Goal: Task Accomplishment & Management: Manage account settings

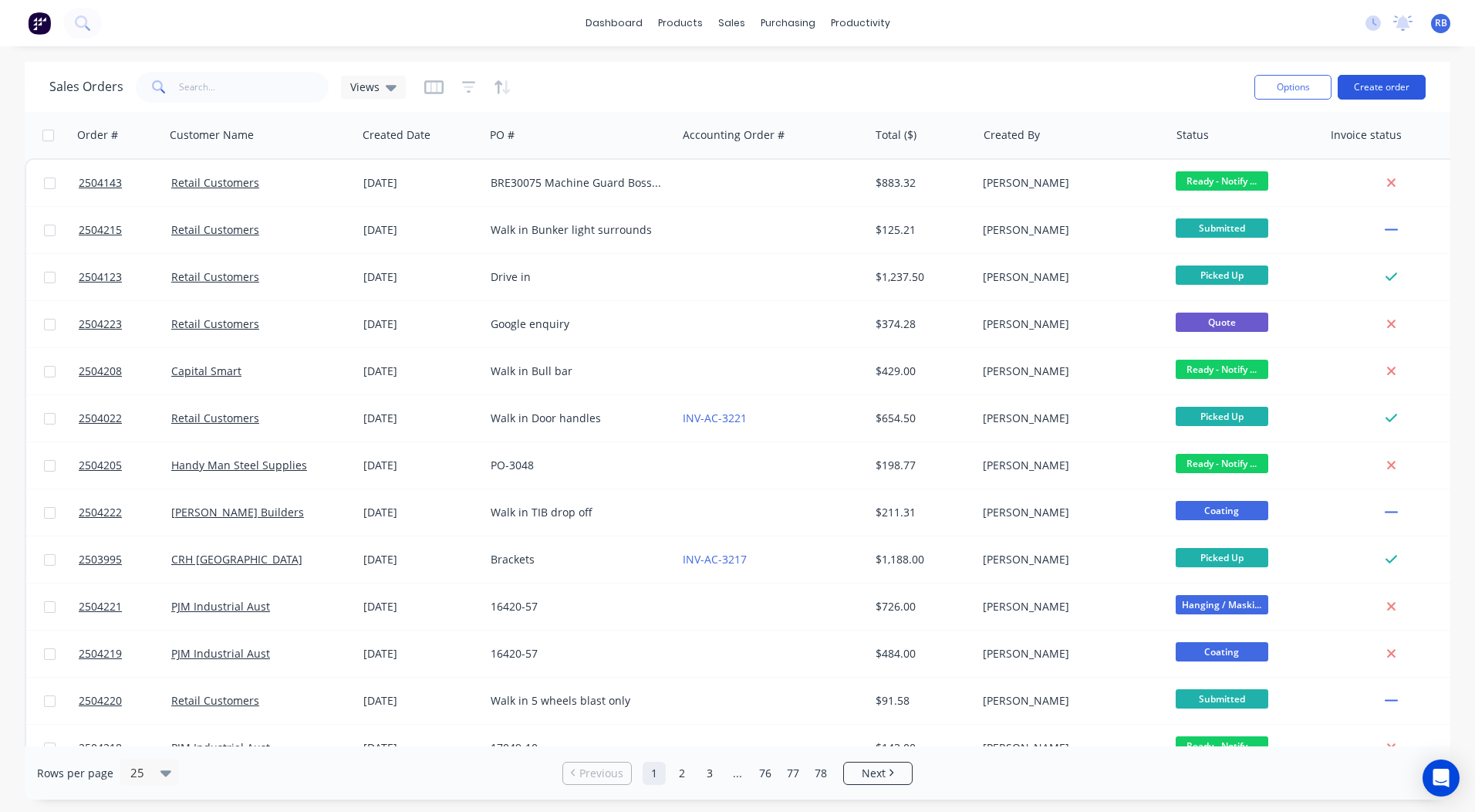
click at [1378, 87] on button "Create order" at bounding box center [1381, 87] width 88 height 25
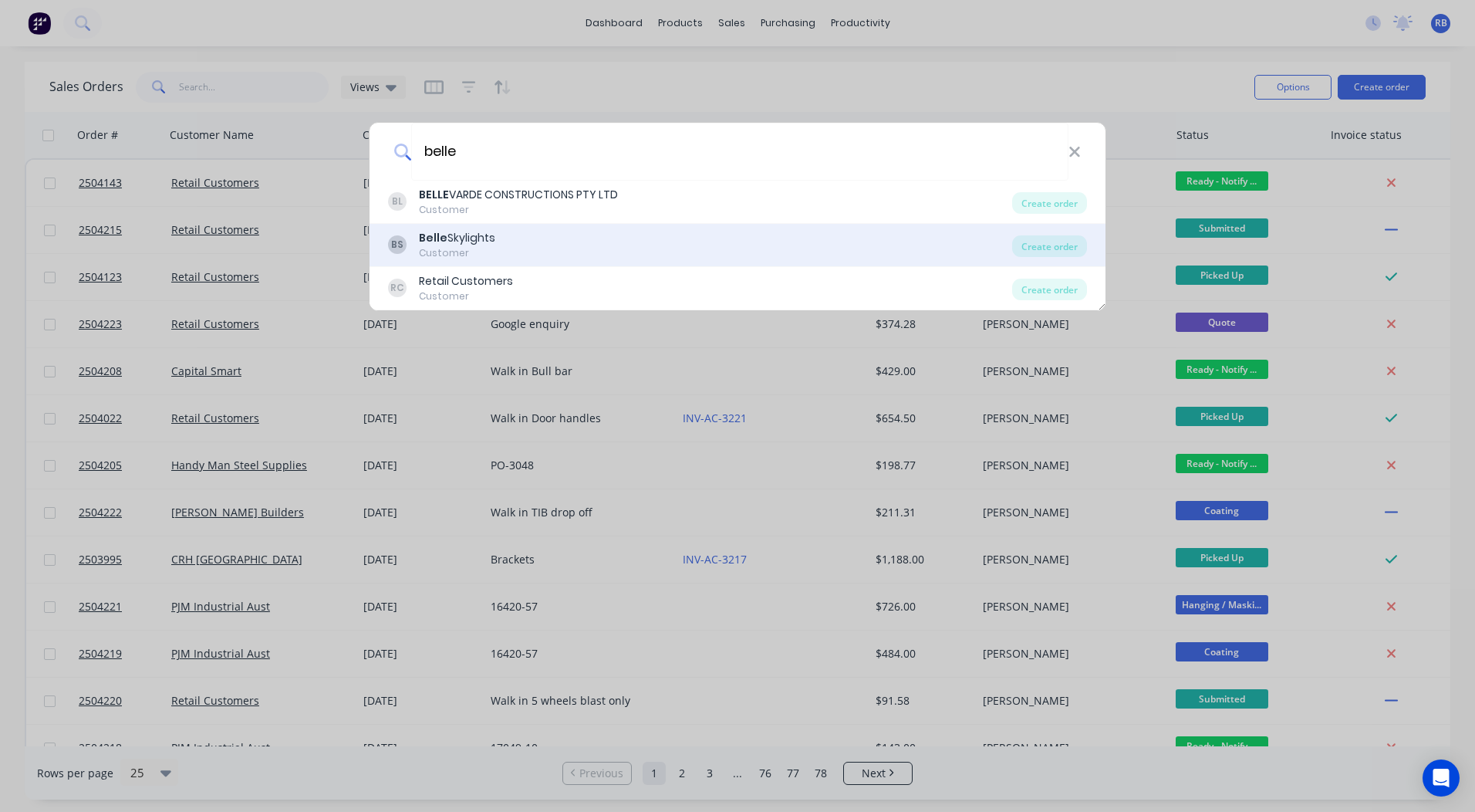
type input "belle"
click at [464, 239] on div "Belle Skylights" at bounding box center [457, 238] width 76 height 16
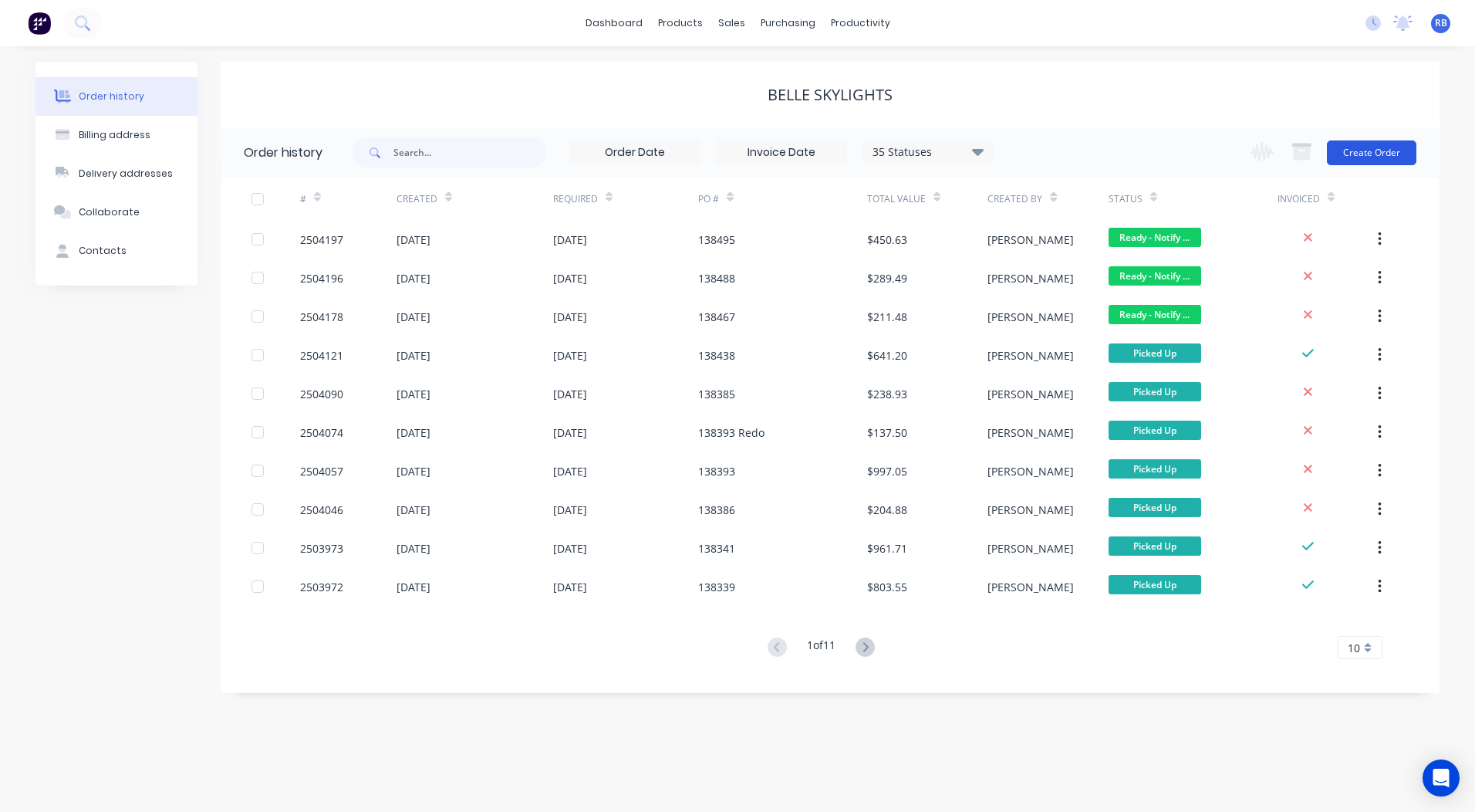
click at [1367, 148] on button "Create Order" at bounding box center [1372, 153] width 89 height 25
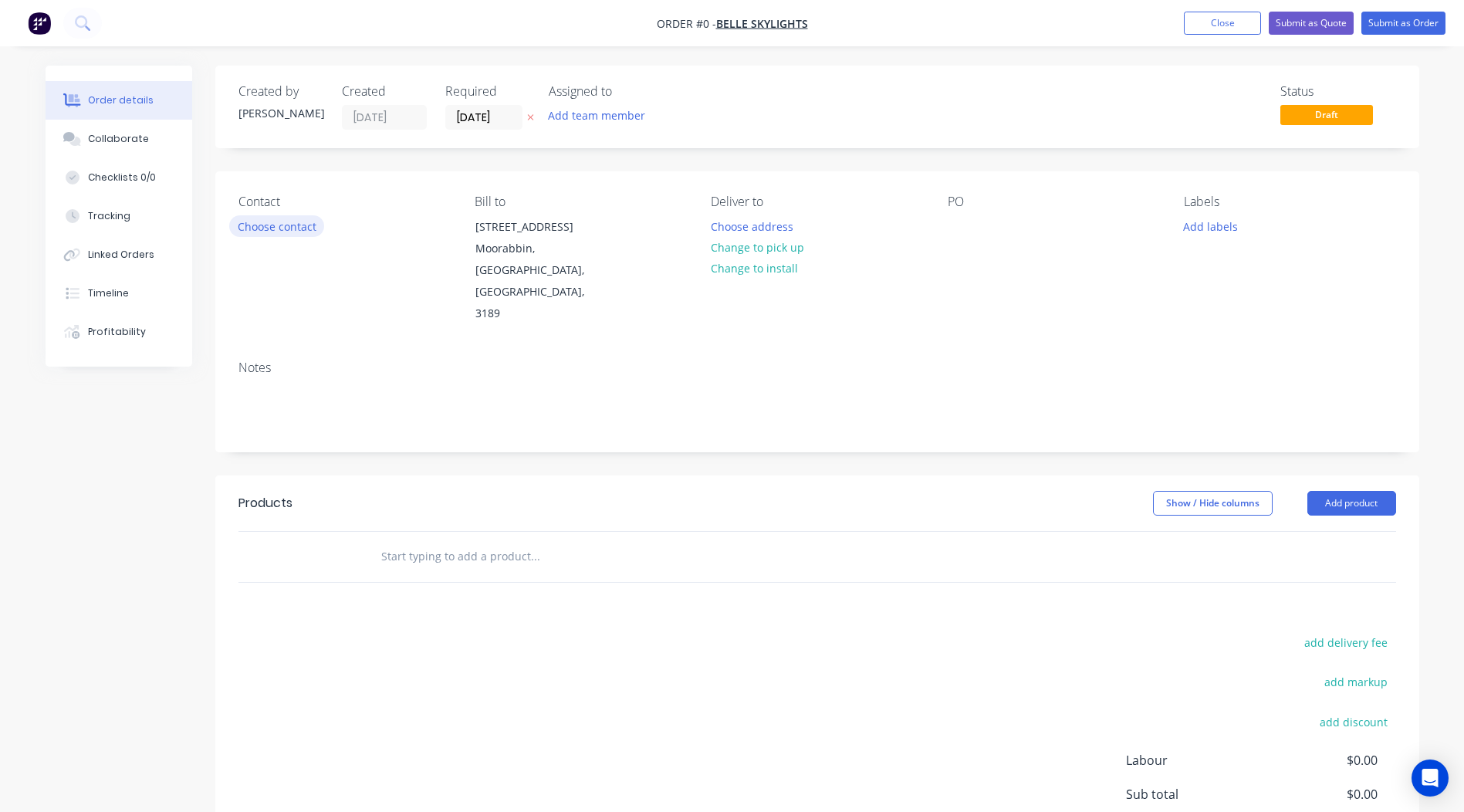
click at [294, 227] on button "Choose contact" at bounding box center [276, 226] width 95 height 21
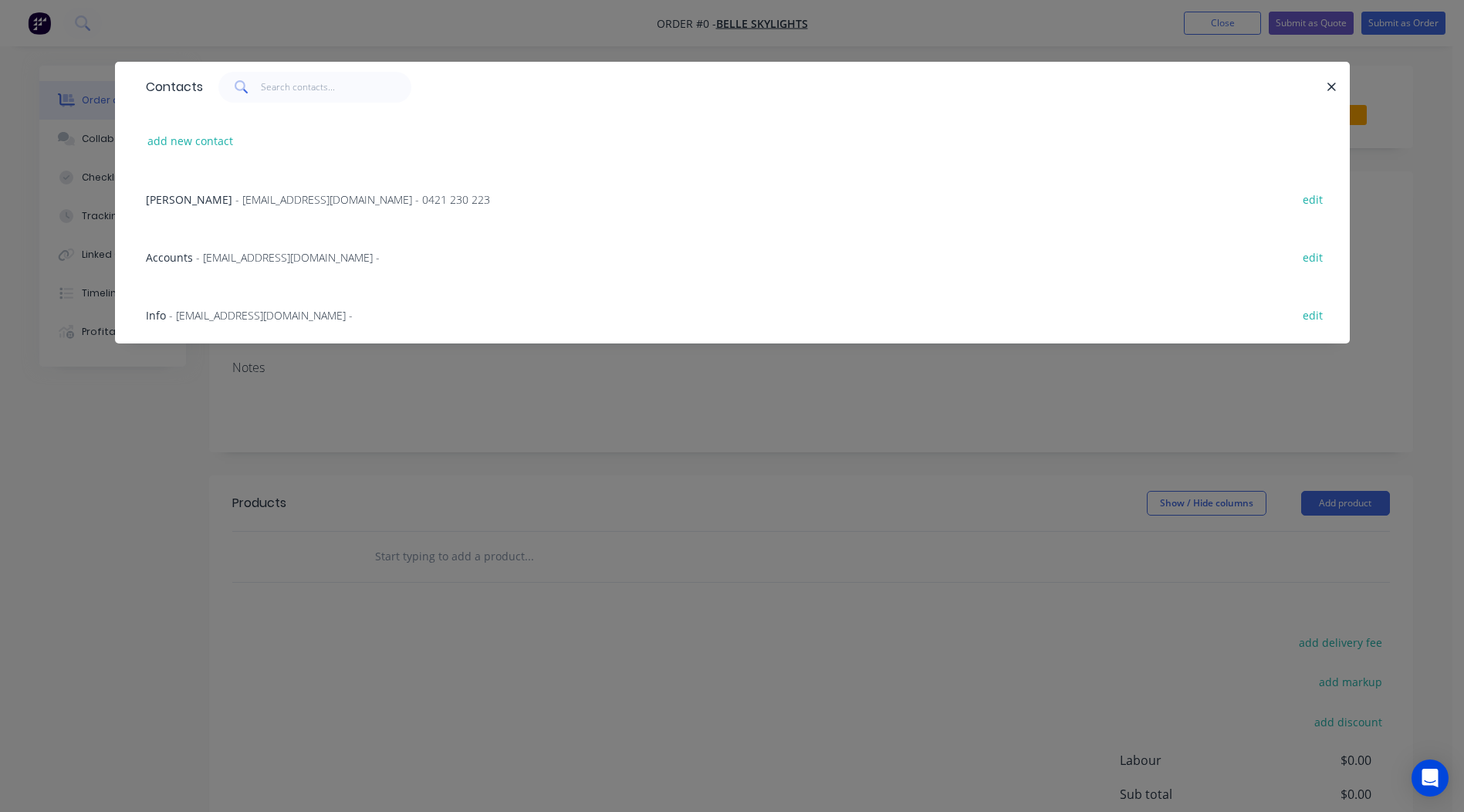
click at [235, 197] on span "- [EMAIL_ADDRESS][DOMAIN_NAME] - 0421 230 223" at bounding box center [362, 199] width 255 height 15
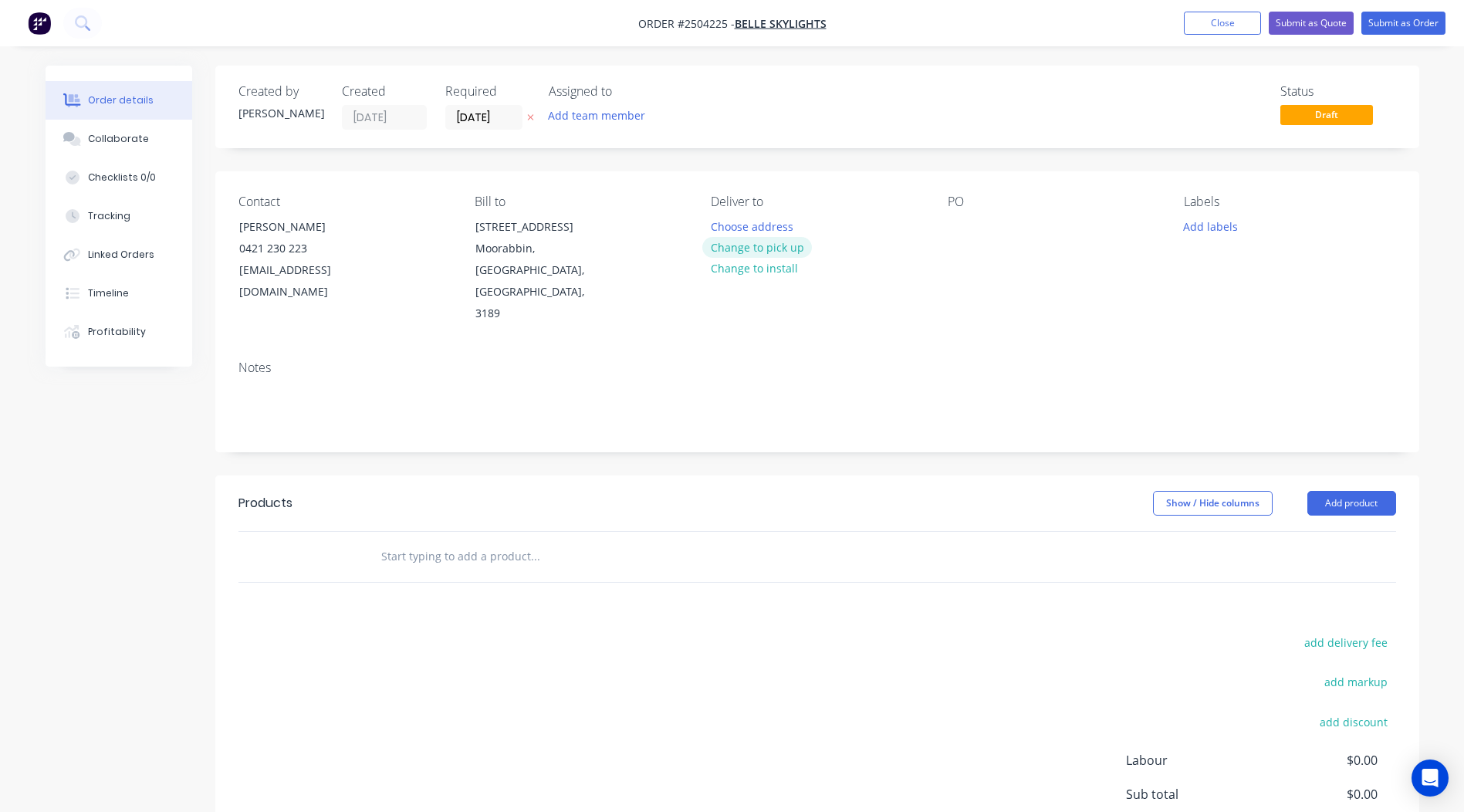
click at [790, 247] on button "Change to pick up" at bounding box center [757, 247] width 110 height 21
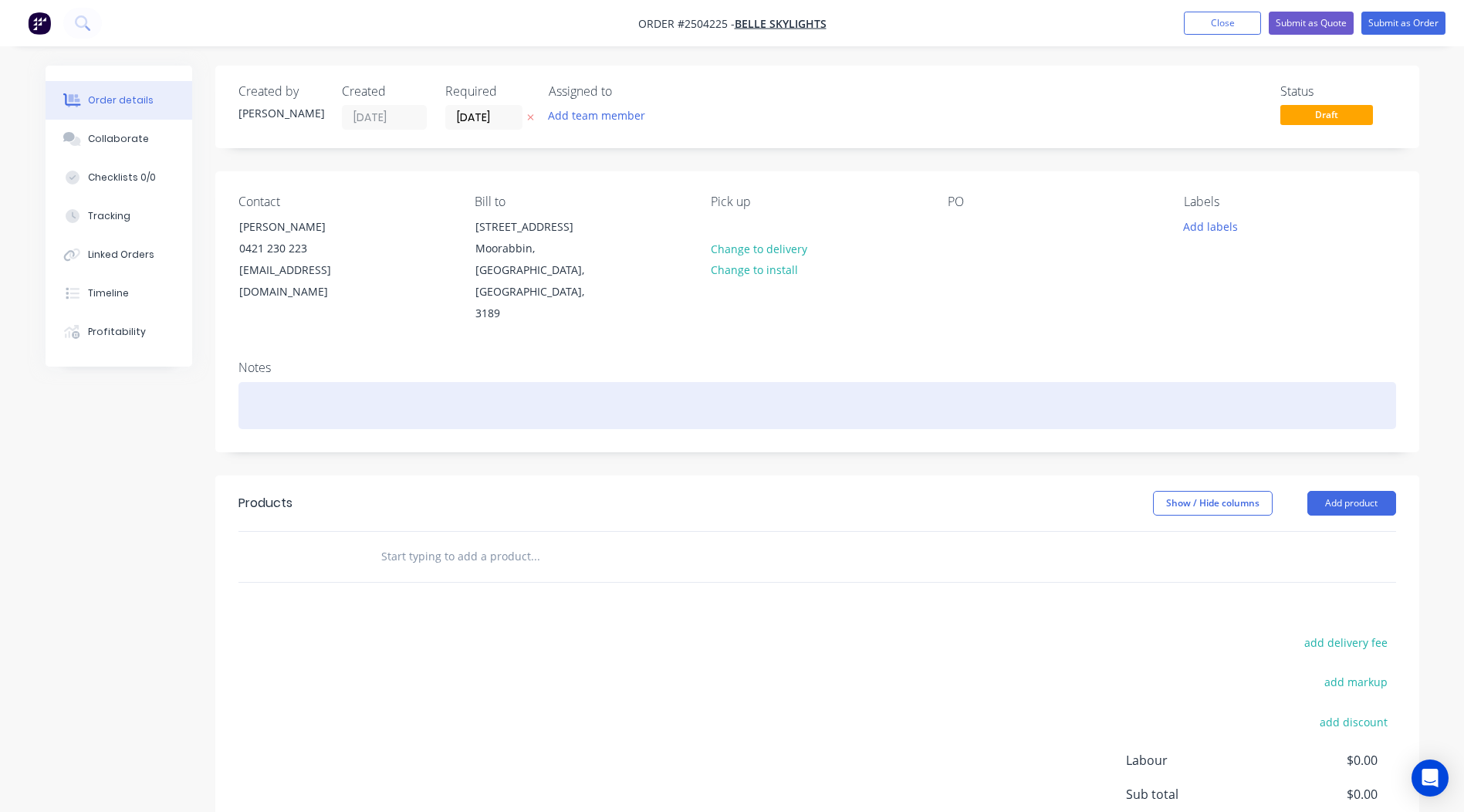
click at [305, 382] on div at bounding box center [817, 405] width 1157 height 47
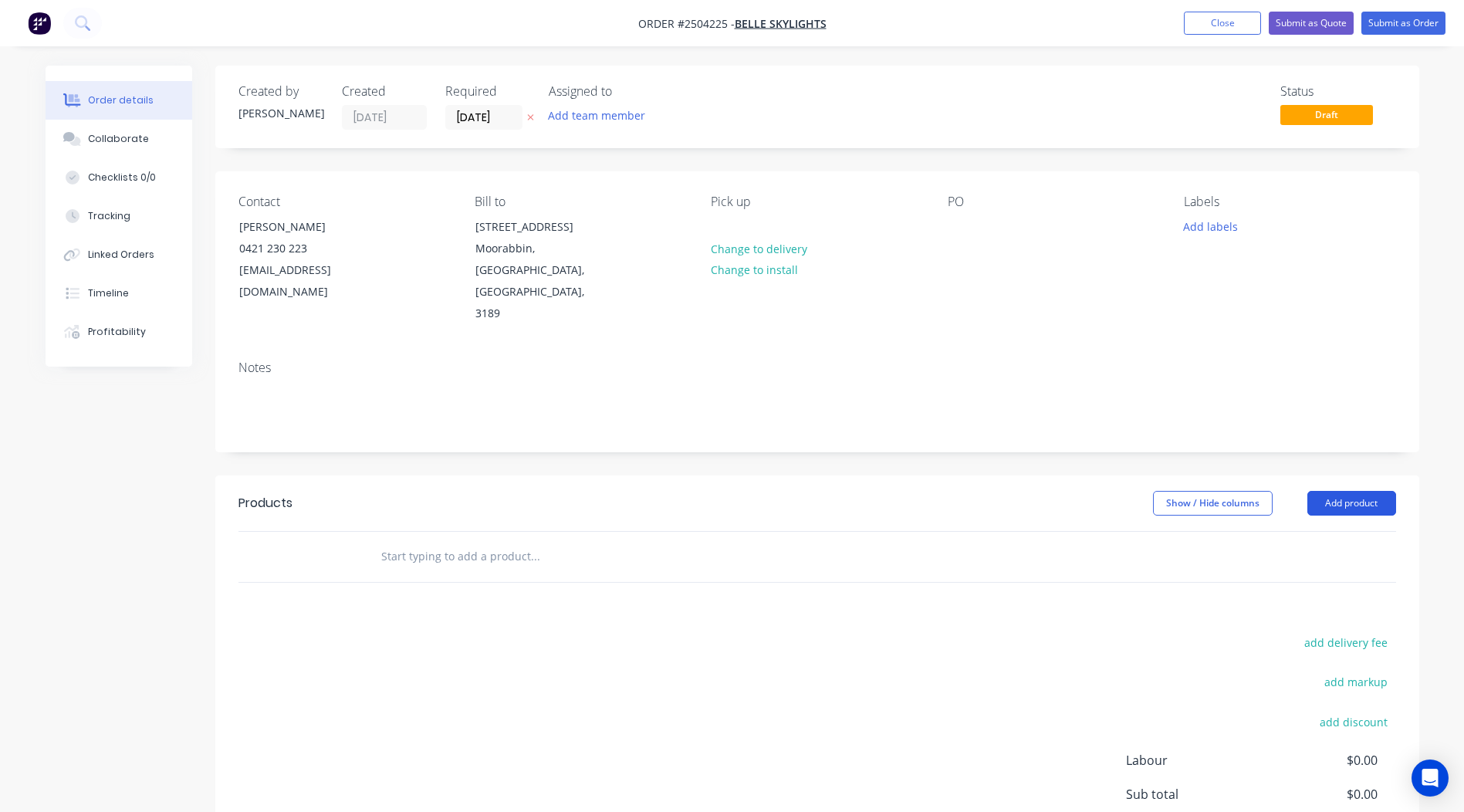
click at [1355, 491] on button "Add product" at bounding box center [1352, 503] width 88 height 25
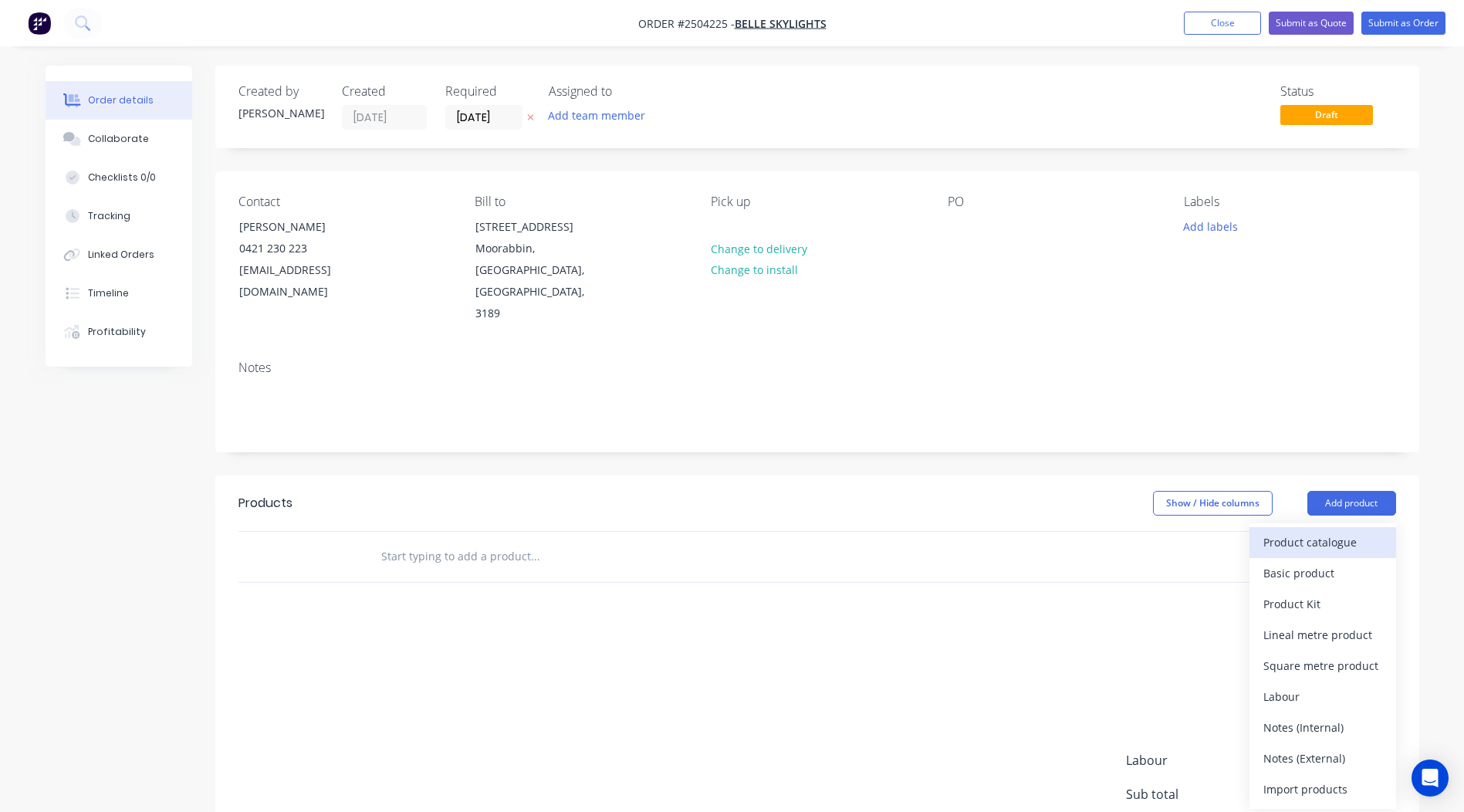
click at [1319, 530] on div "Product catalogue" at bounding box center [1322, 542] width 118 height 22
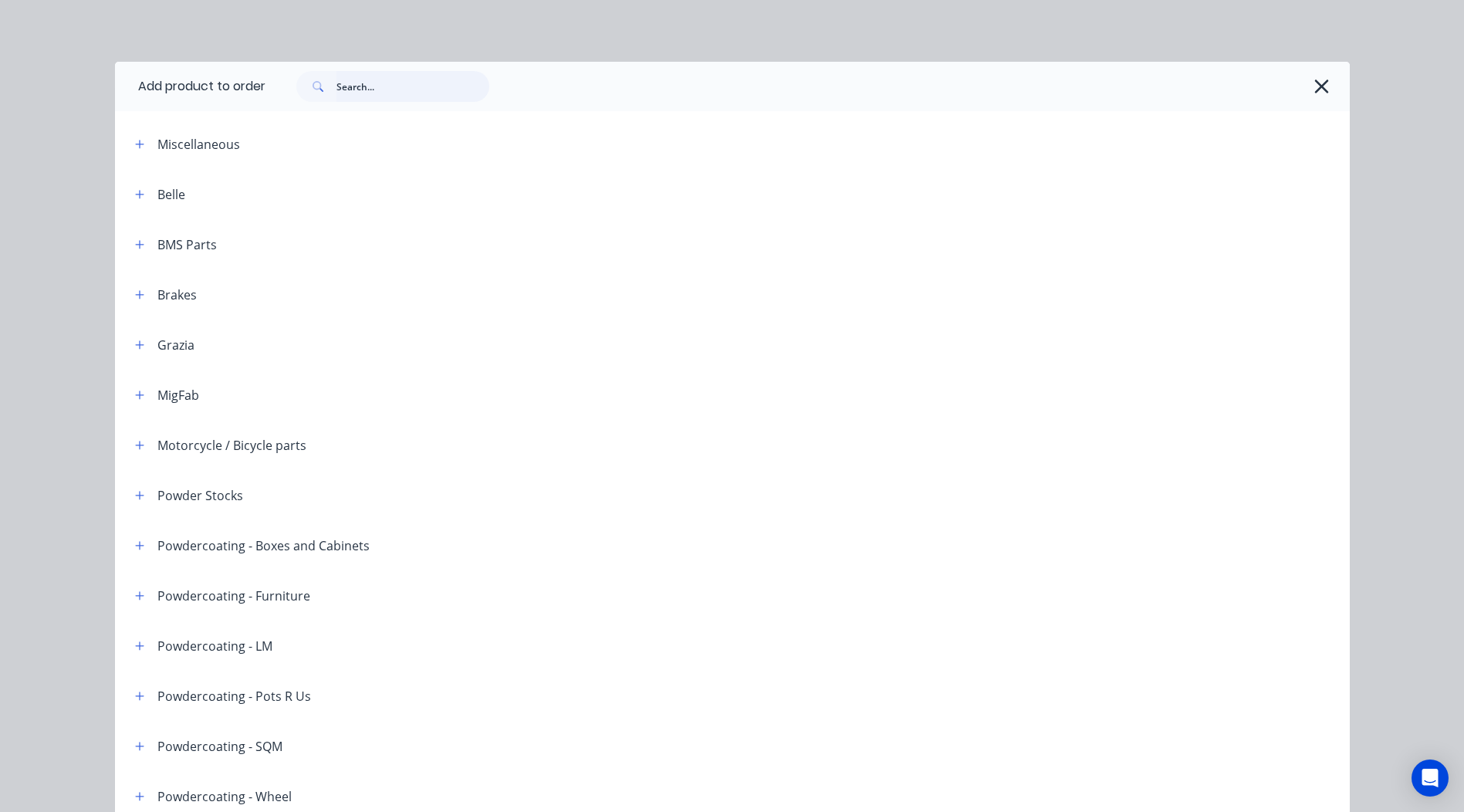
click at [370, 92] on input "text" at bounding box center [413, 87] width 153 height 31
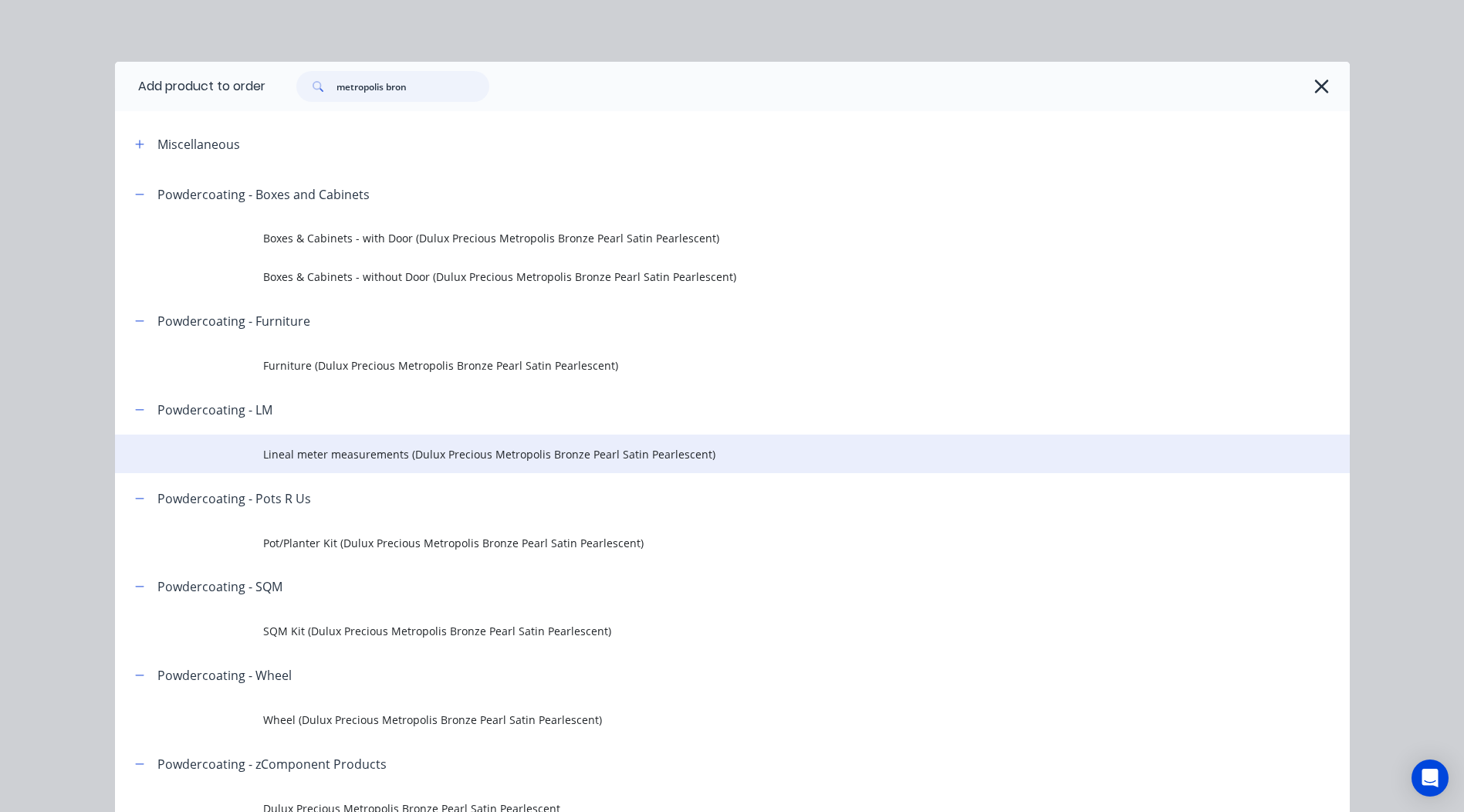
type input "metropolis bron"
click at [428, 451] on span "Lineal meter measurements (Dulux Precious Metropolis Bronze Pearl Satin Pearles…" at bounding box center [697, 453] width 869 height 16
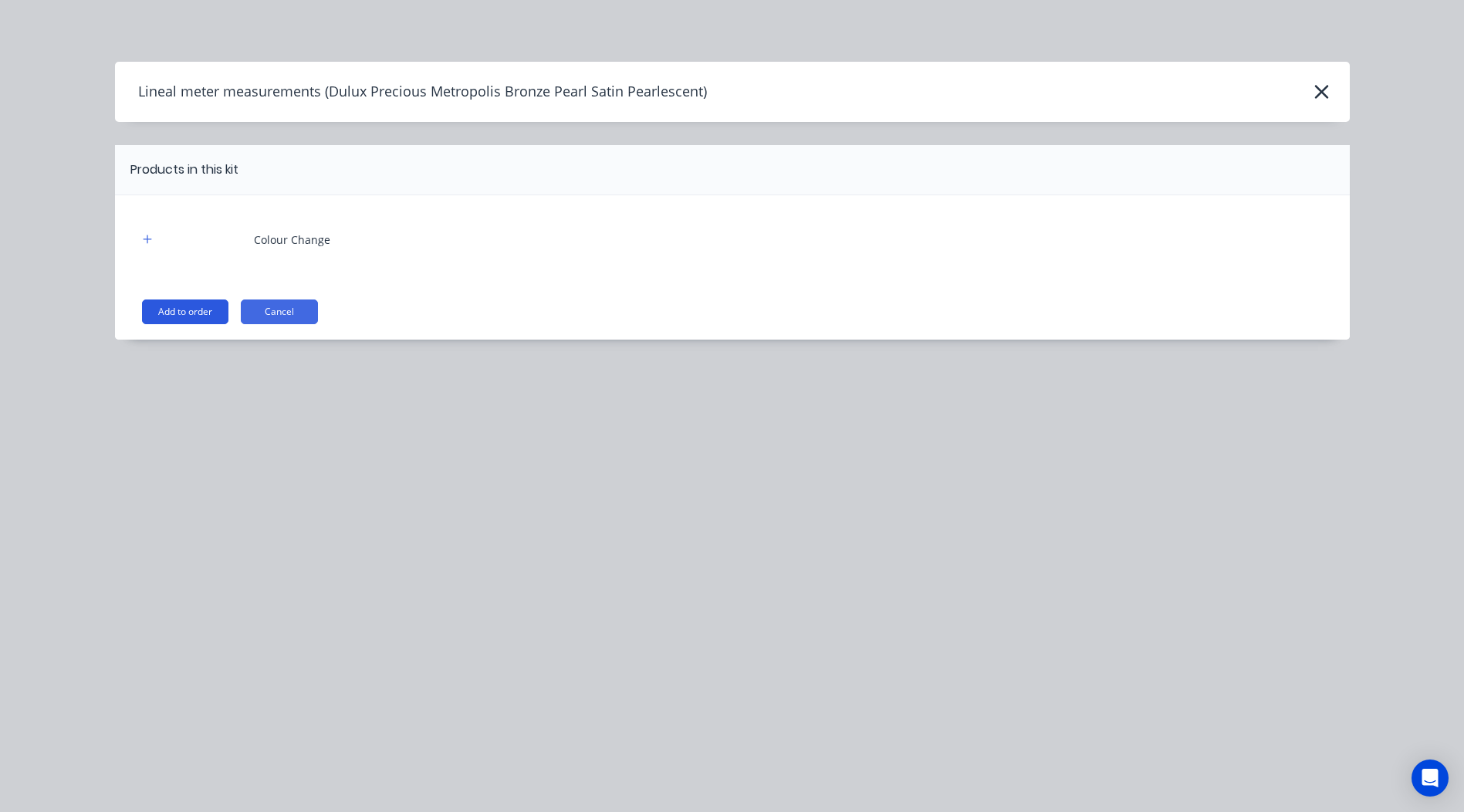
click at [202, 312] on button "Add to order" at bounding box center [185, 312] width 87 height 25
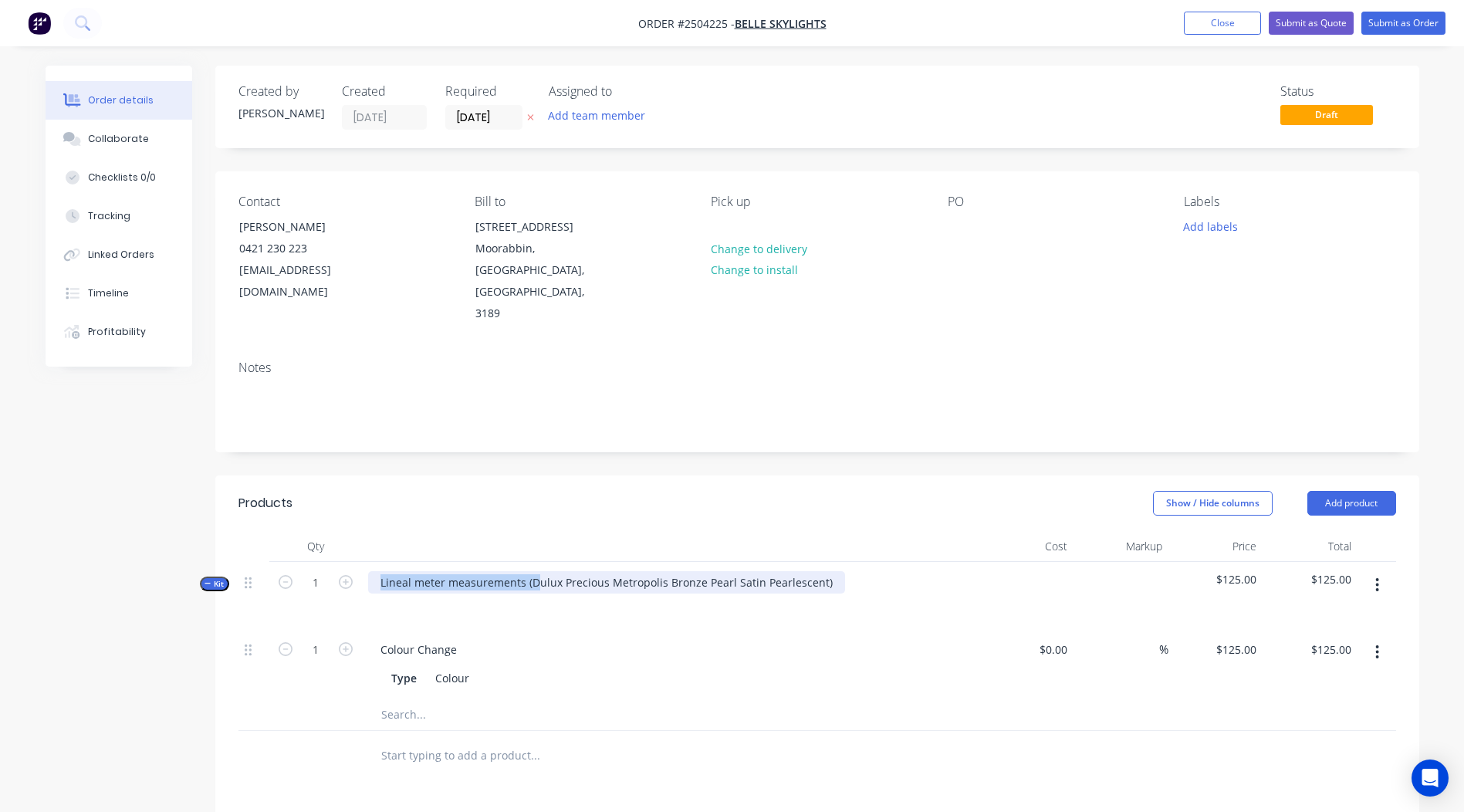
drag, startPoint x: 532, startPoint y: 537, endPoint x: 258, endPoint y: 582, distance: 277.7
click at [258, 582] on div "Kit 1 Lineal meter measurements (Dulux Precious Metropolis Bronze Pearl Satin P…" at bounding box center [817, 595] width 1157 height 67
click at [676, 571] on div "Dulux Precious Metropolis Bronze Pearl Satin Pearlescent)" at bounding box center [531, 582] width 325 height 22
click at [806, 426] on div "Created by [PERSON_NAME] Created [DATE] Required [DATE] Assigned to Add team me…" at bounding box center [817, 608] width 1204 height 1086
click at [1384, 571] on button "button" at bounding box center [1377, 585] width 36 height 27
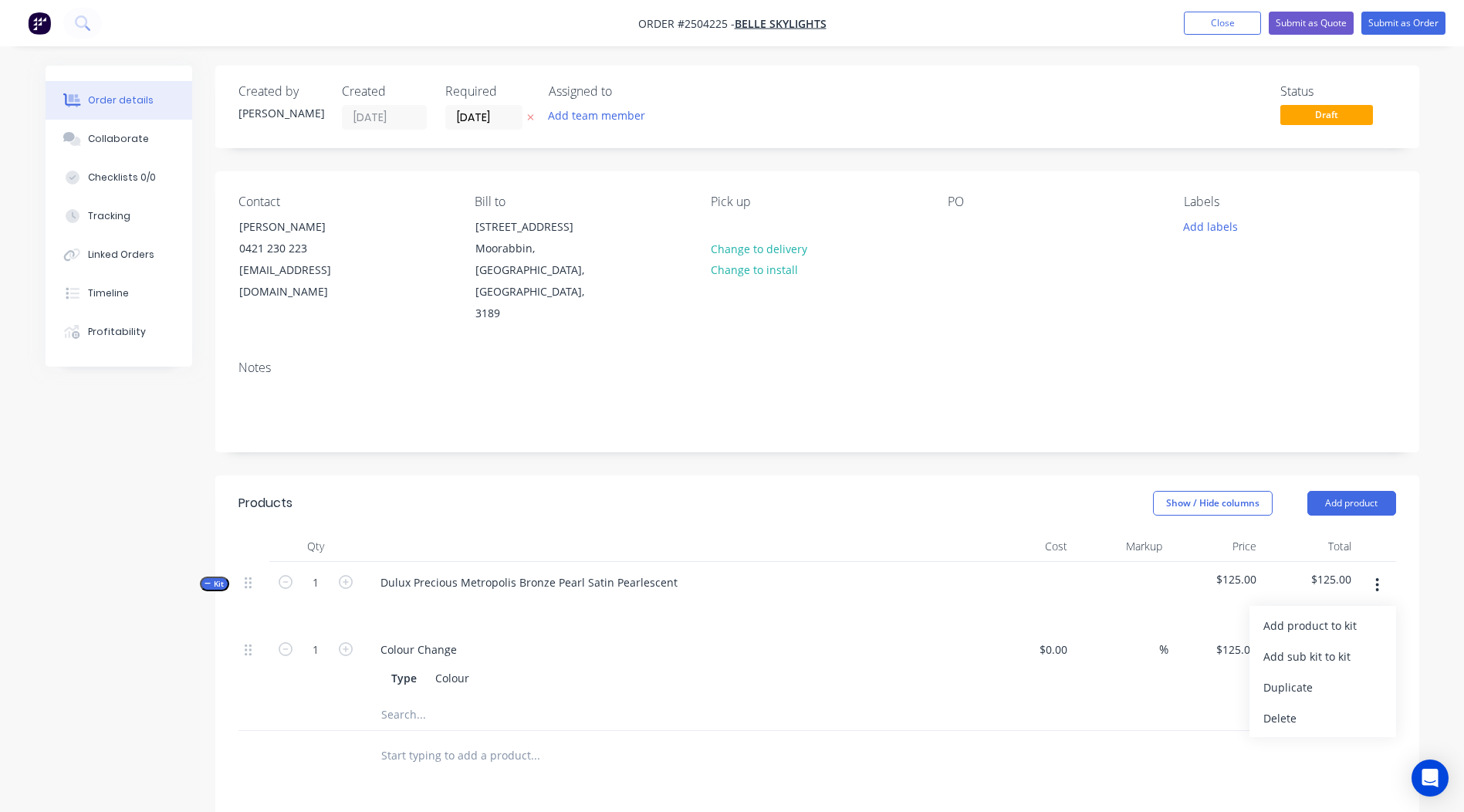
click at [1339, 606] on div "Add product to kit Add sub kit to kit Duplicate Delete" at bounding box center [1322, 671] width 147 height 131
click at [1347, 614] on div "Add product to kit" at bounding box center [1322, 625] width 118 height 22
click at [1292, 676] on div "Product catalogue" at bounding box center [1322, 687] width 118 height 22
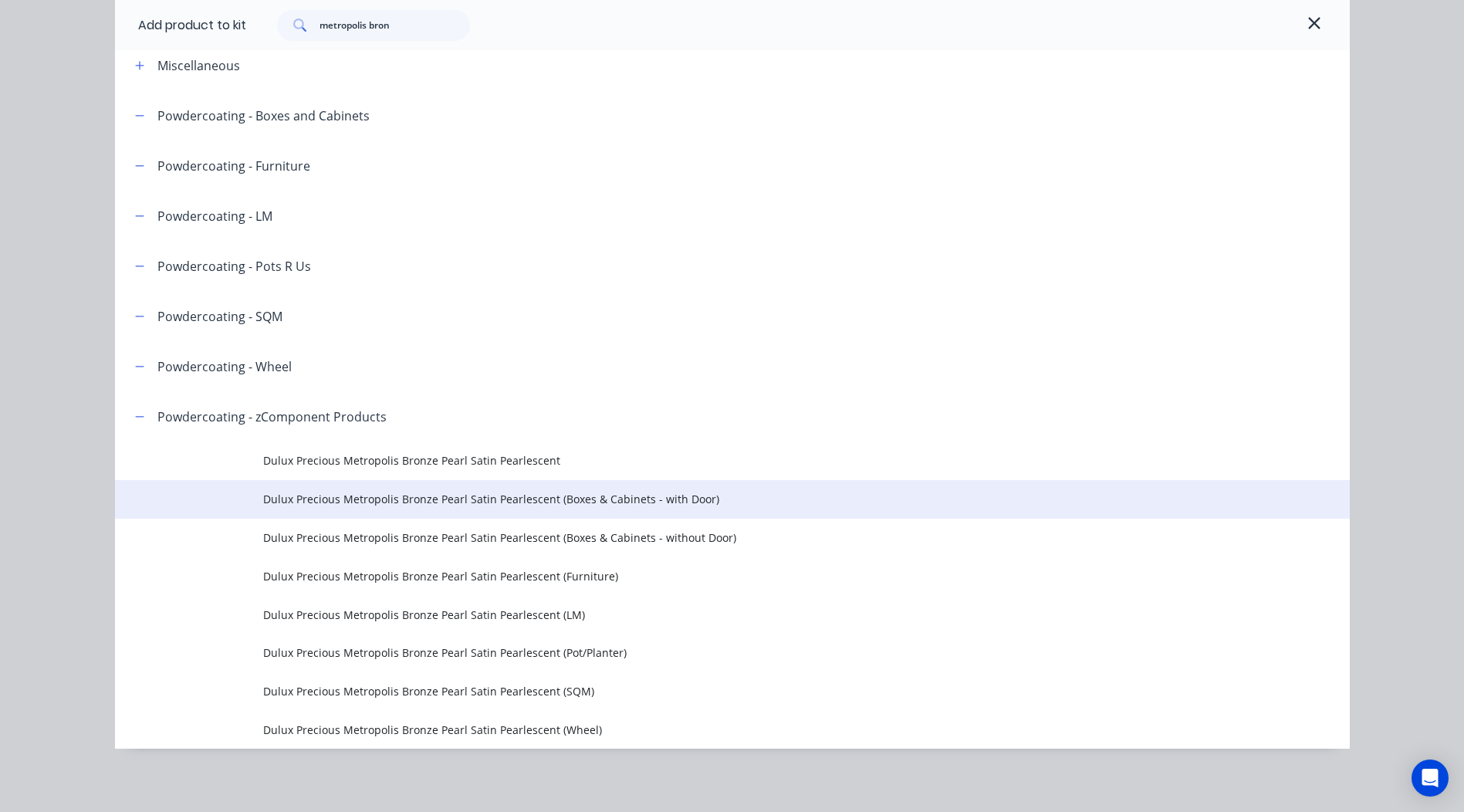
scroll to position [84, 0]
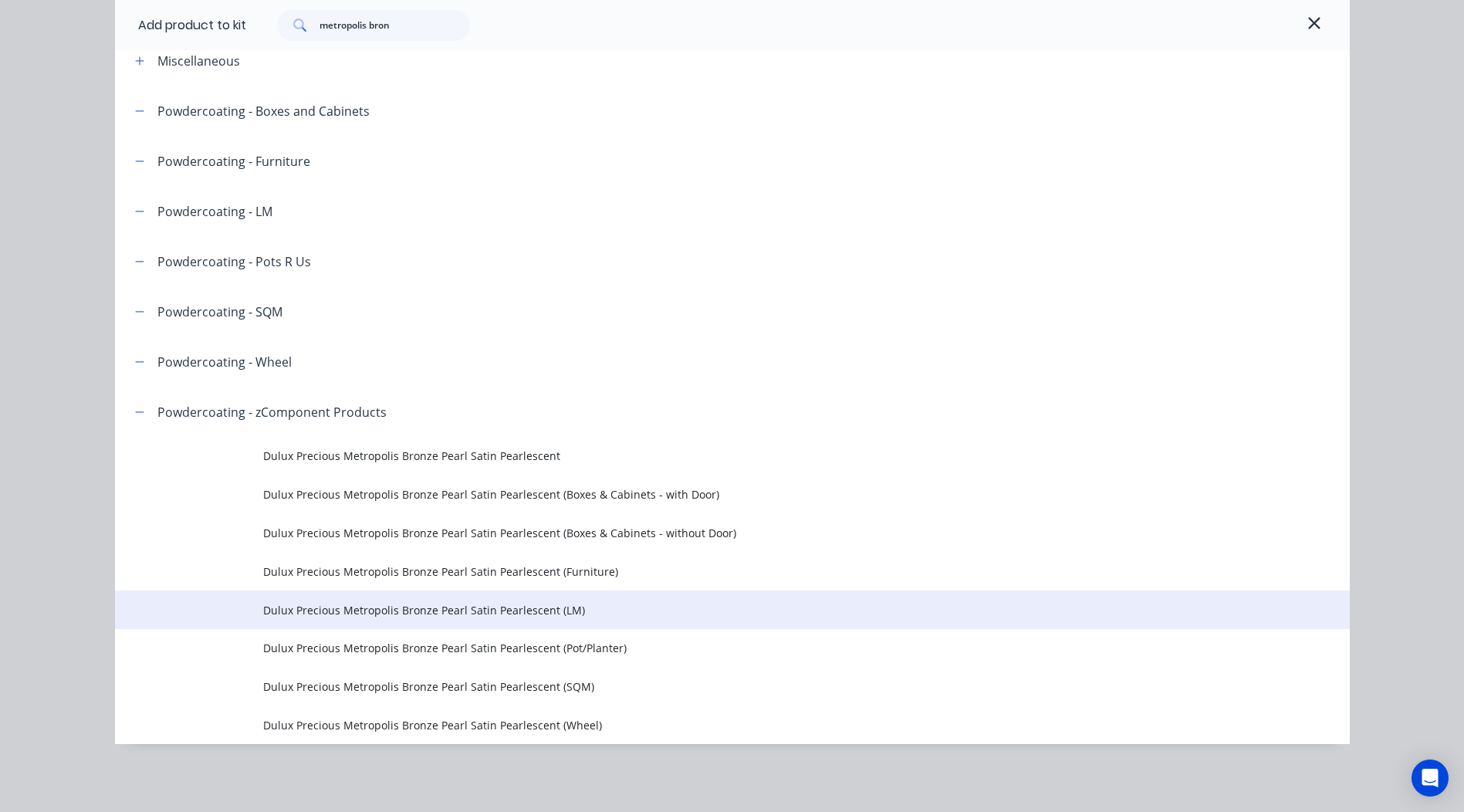
click at [542, 618] on td "Dulux Precious Metropolis Bronze Pearl Satin Pearlescent (LM)" at bounding box center [805, 609] width 1086 height 39
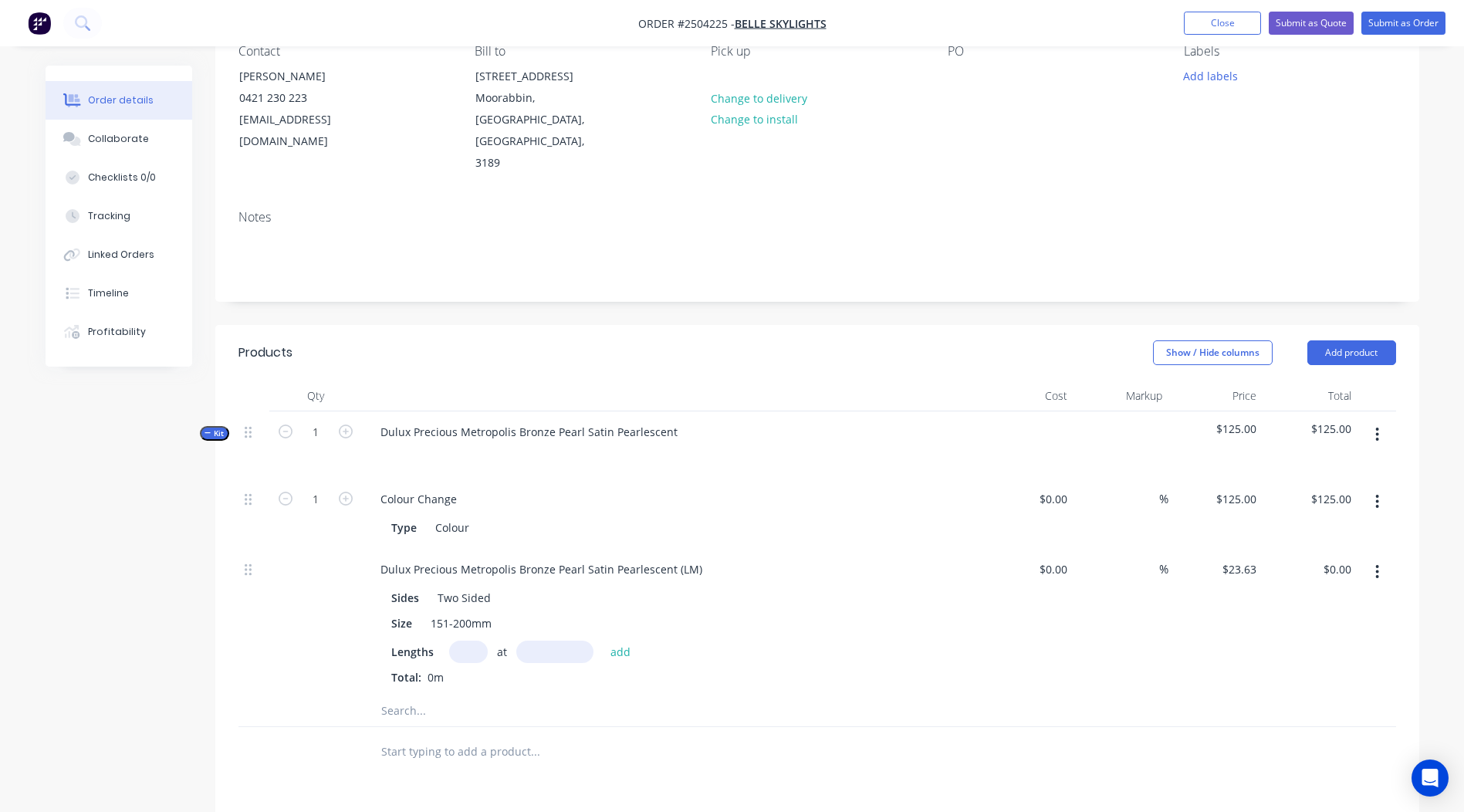
scroll to position [155, 0]
click at [471, 636] on input "text" at bounding box center [468, 647] width 39 height 22
type input "2"
click at [553, 636] on input "text" at bounding box center [555, 647] width 77 height 22
type input "4100"
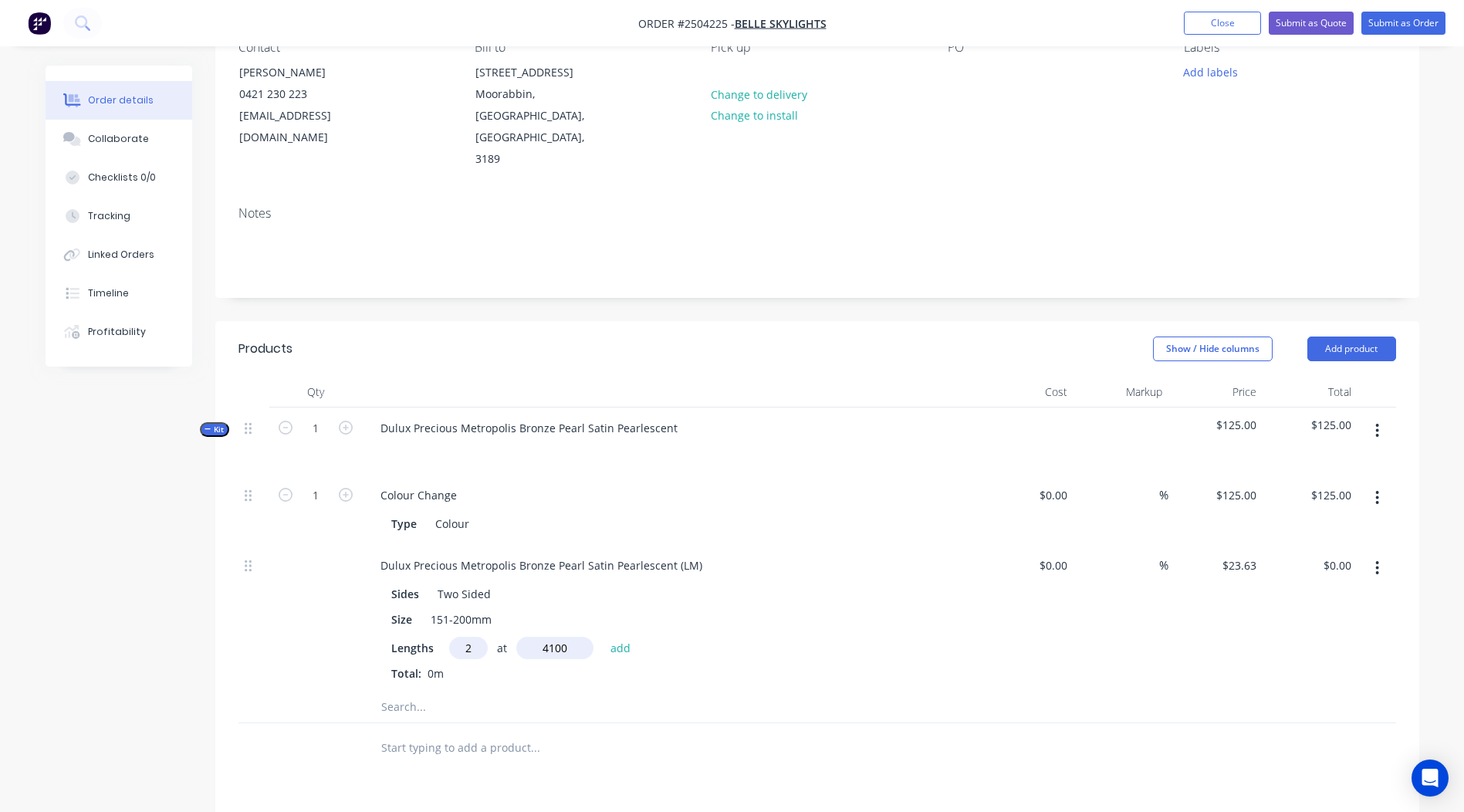
click at [603, 636] on button "add" at bounding box center [621, 646] width 36 height 21
type input "$193.77"
type input "2"
click at [551, 636] on input "text" at bounding box center [555, 647] width 77 height 22
type input "500"
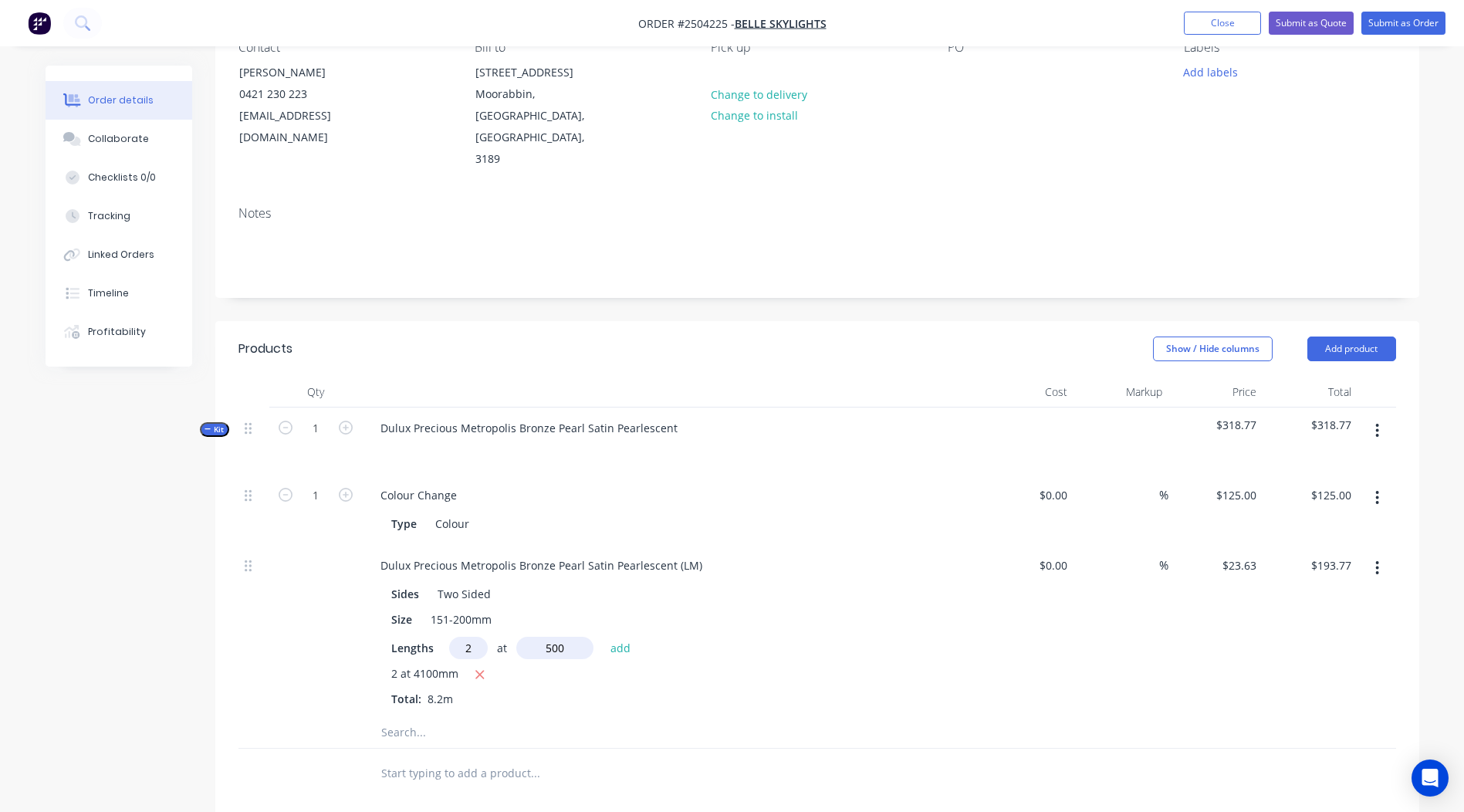
click at [603, 636] on button "add" at bounding box center [621, 646] width 36 height 21
type input "$217.40"
drag, startPoint x: 697, startPoint y: 524, endPoint x: 0, endPoint y: 538, distance: 697.1
click at [0, 543] on html "Order #2504225 - Belle Skylights Add product Close Submit as Quote Submit as Or…" at bounding box center [732, 531] width 1464 height 1372
click at [1440, 431] on div "Order details Collaborate Checklists 0/0 Tracking Linked Orders Timeline Profit…" at bounding box center [732, 531] width 1464 height 1372
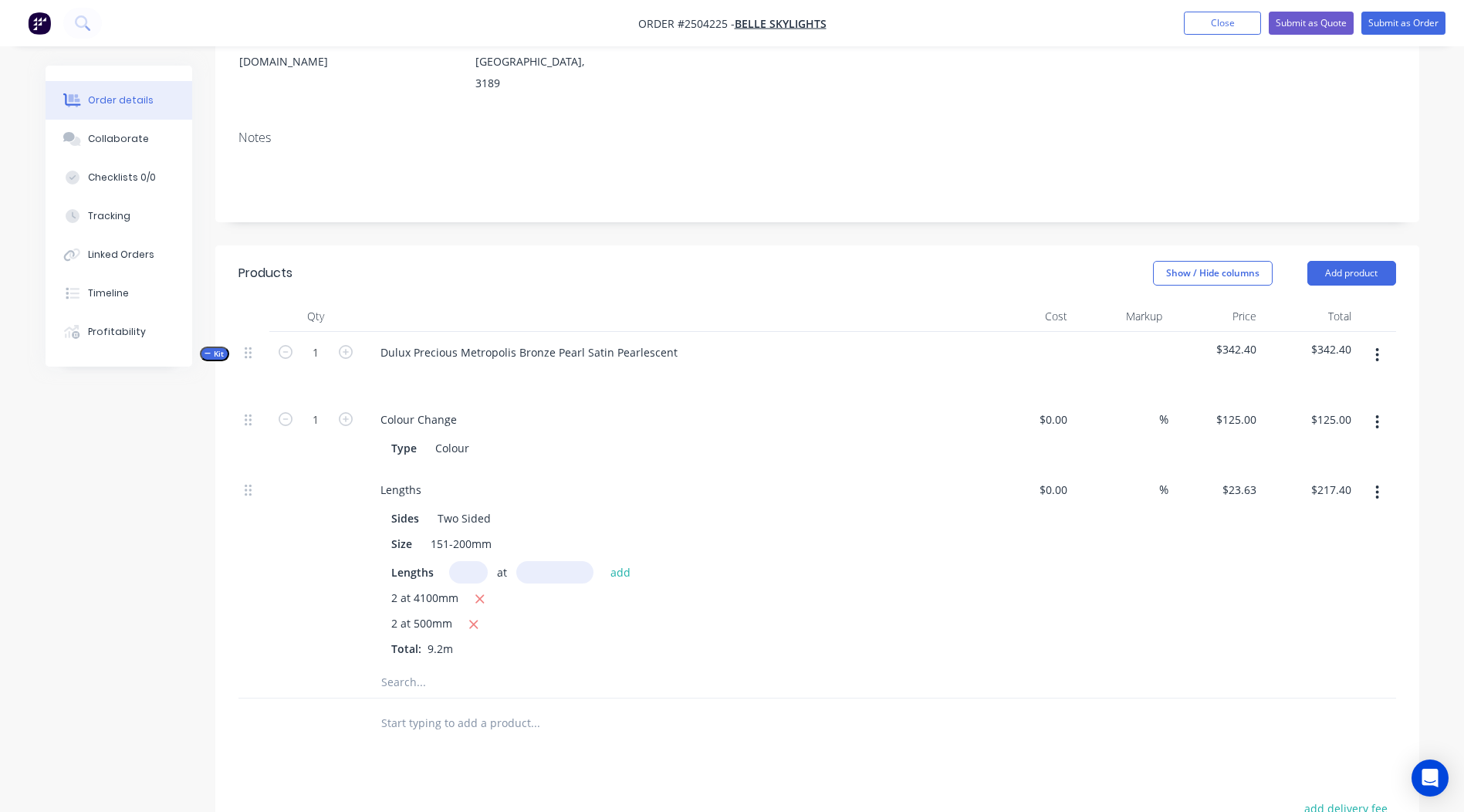
scroll to position [231, 0]
click at [468, 561] on input "text" at bounding box center [468, 572] width 39 height 22
type input "2"
click at [583, 561] on input "text" at bounding box center [555, 572] width 77 height 22
type input "4200"
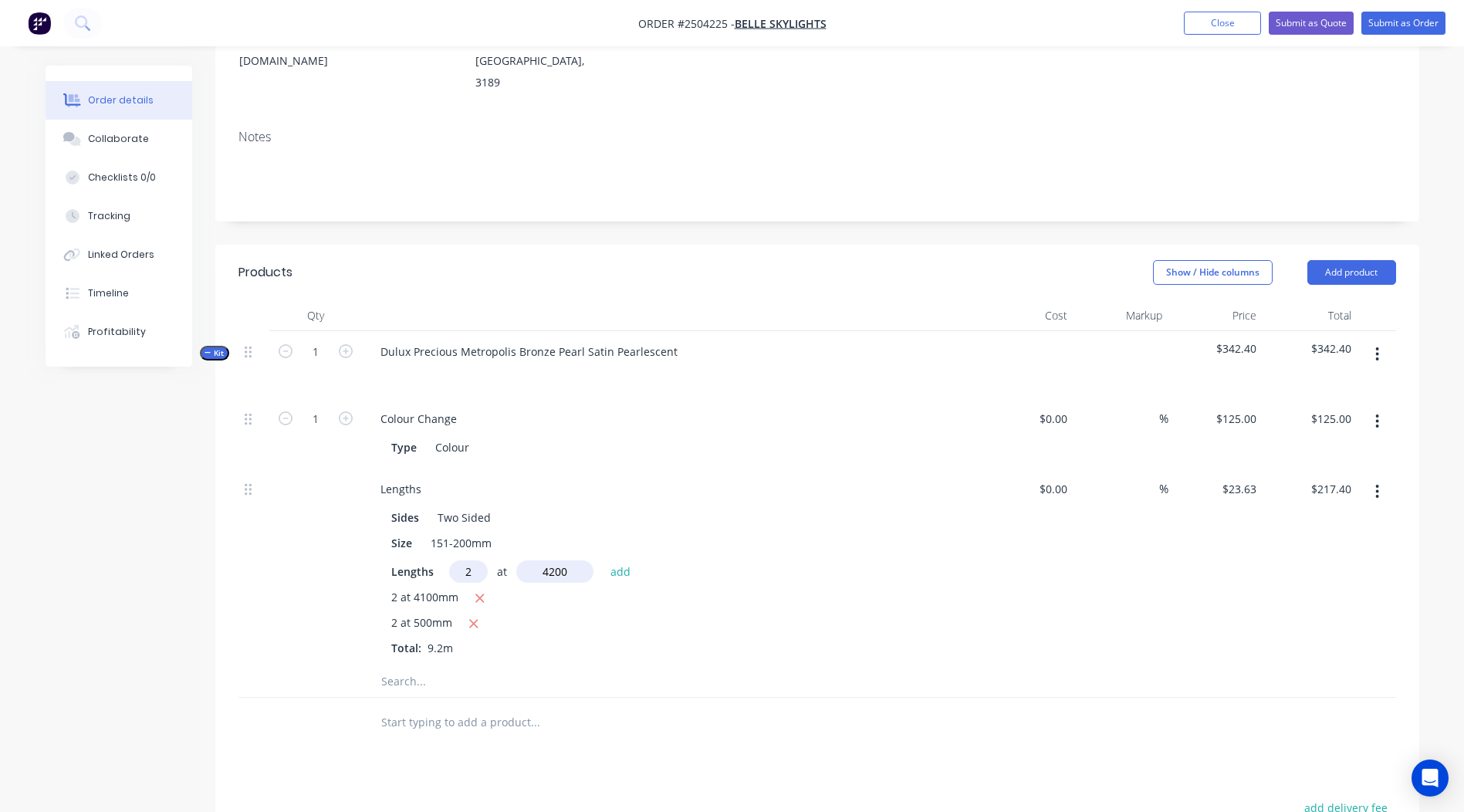
click at [603, 561] on button "add" at bounding box center [621, 571] width 36 height 21
type input "$415.89"
type input "2"
click at [583, 561] on input "text" at bounding box center [555, 572] width 77 height 22
type input "600"
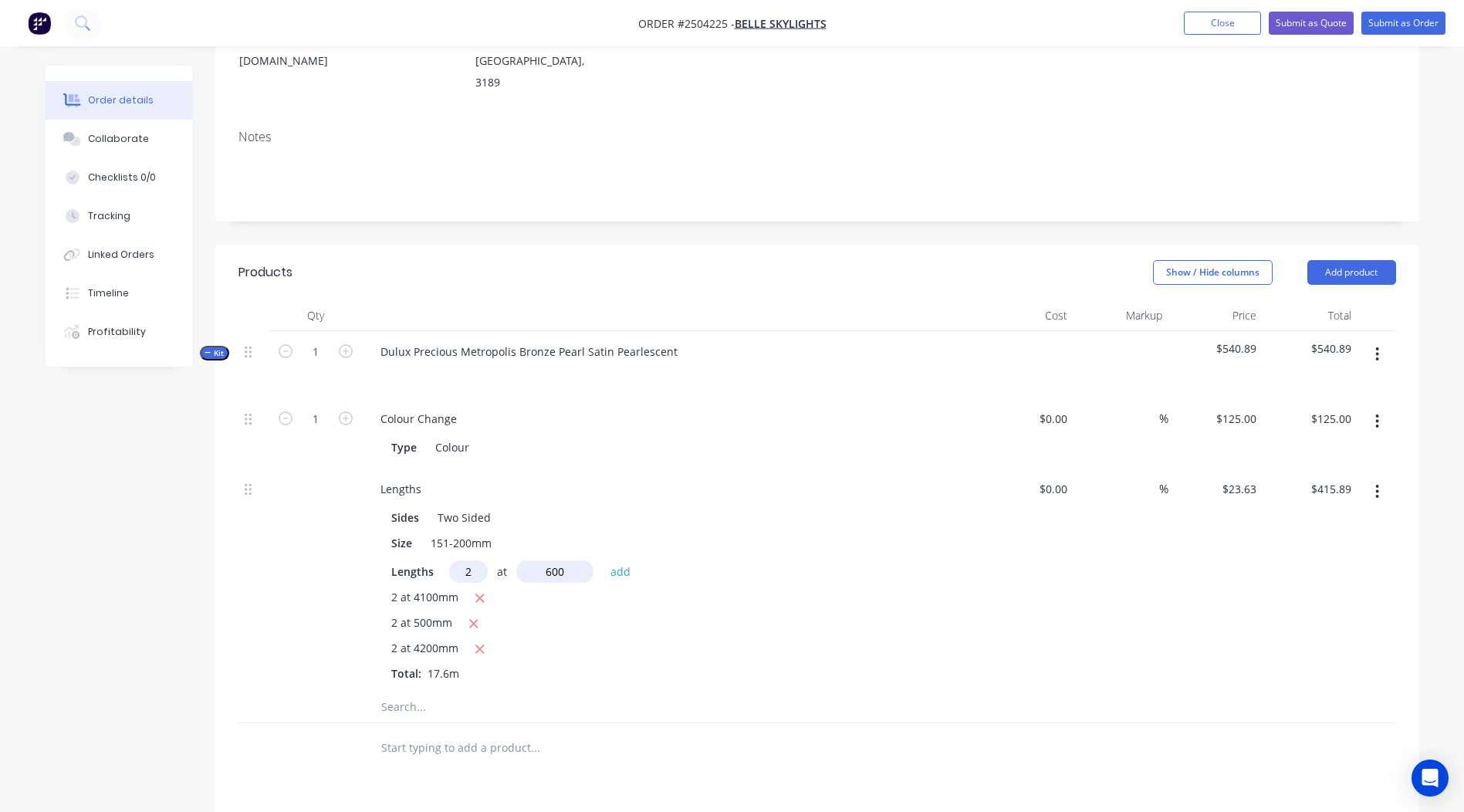
click at [603, 561] on button "add" at bounding box center [621, 571] width 36 height 21
type input "$444.24"
click at [1435, 550] on div "Order details Collaborate Checklists 0/0 Tracking Linked Orders Timeline Profit…" at bounding box center [732, 480] width 1464 height 1422
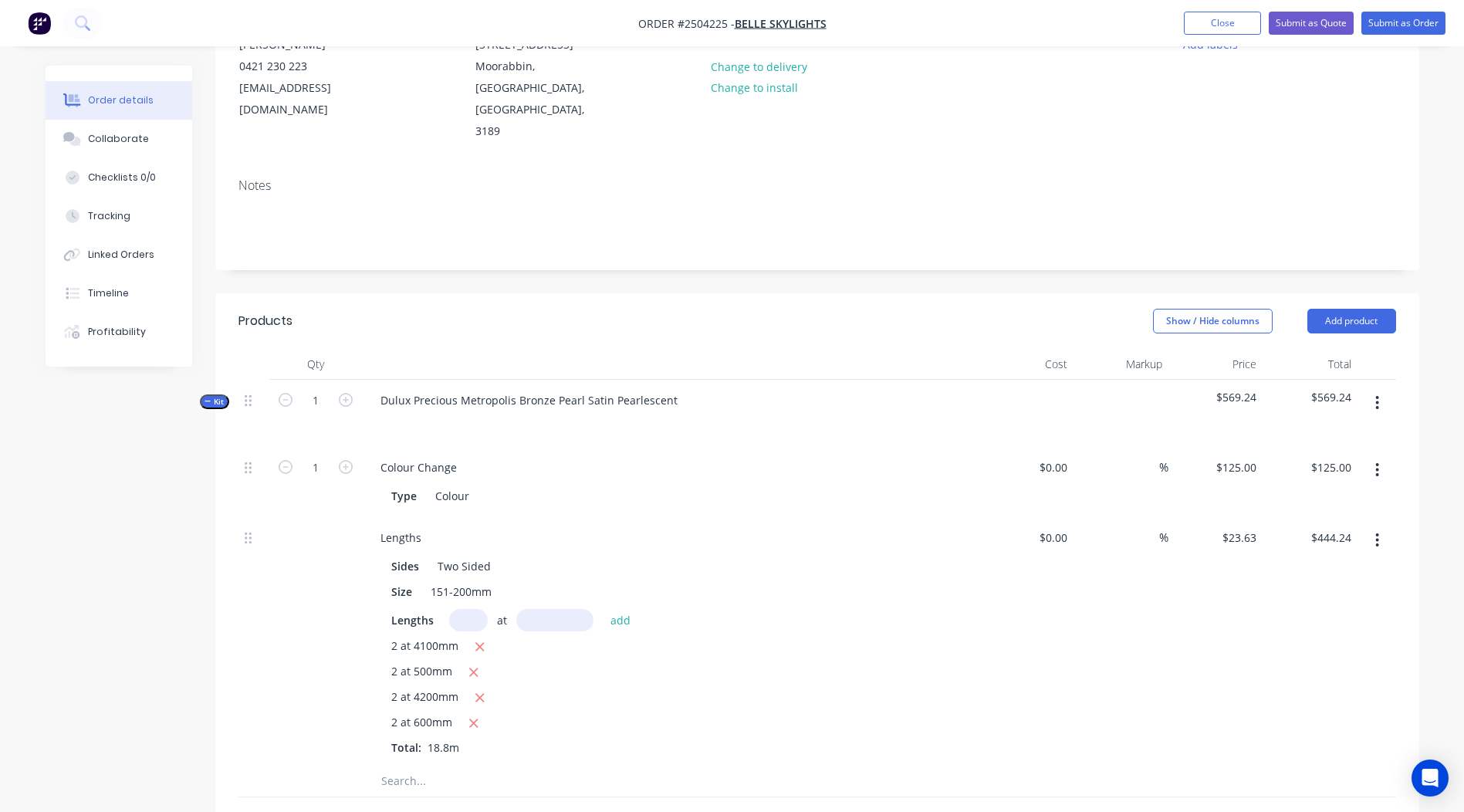
scroll to position [0, 0]
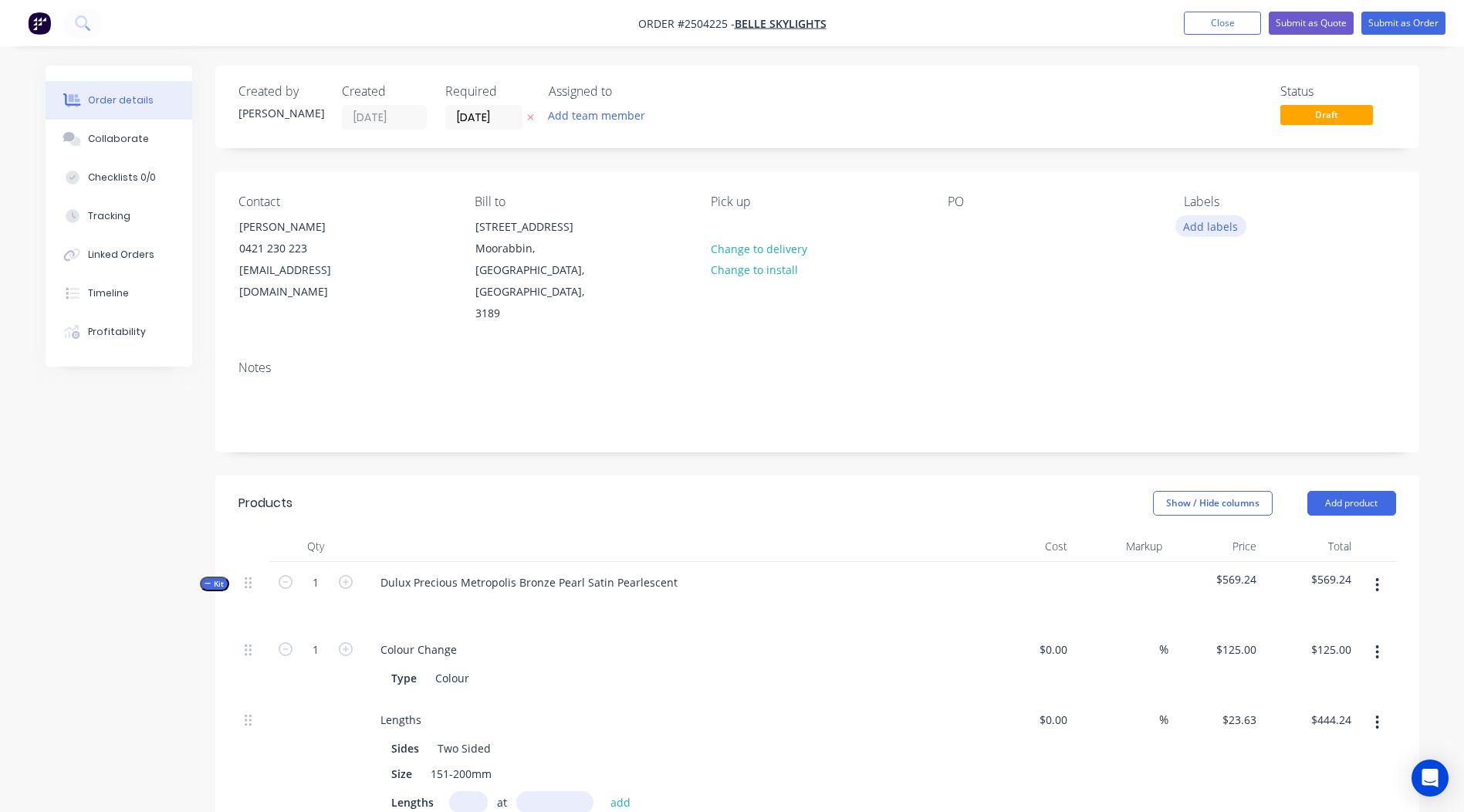
click at [1208, 219] on button "Add labels" at bounding box center [1211, 226] width 71 height 21
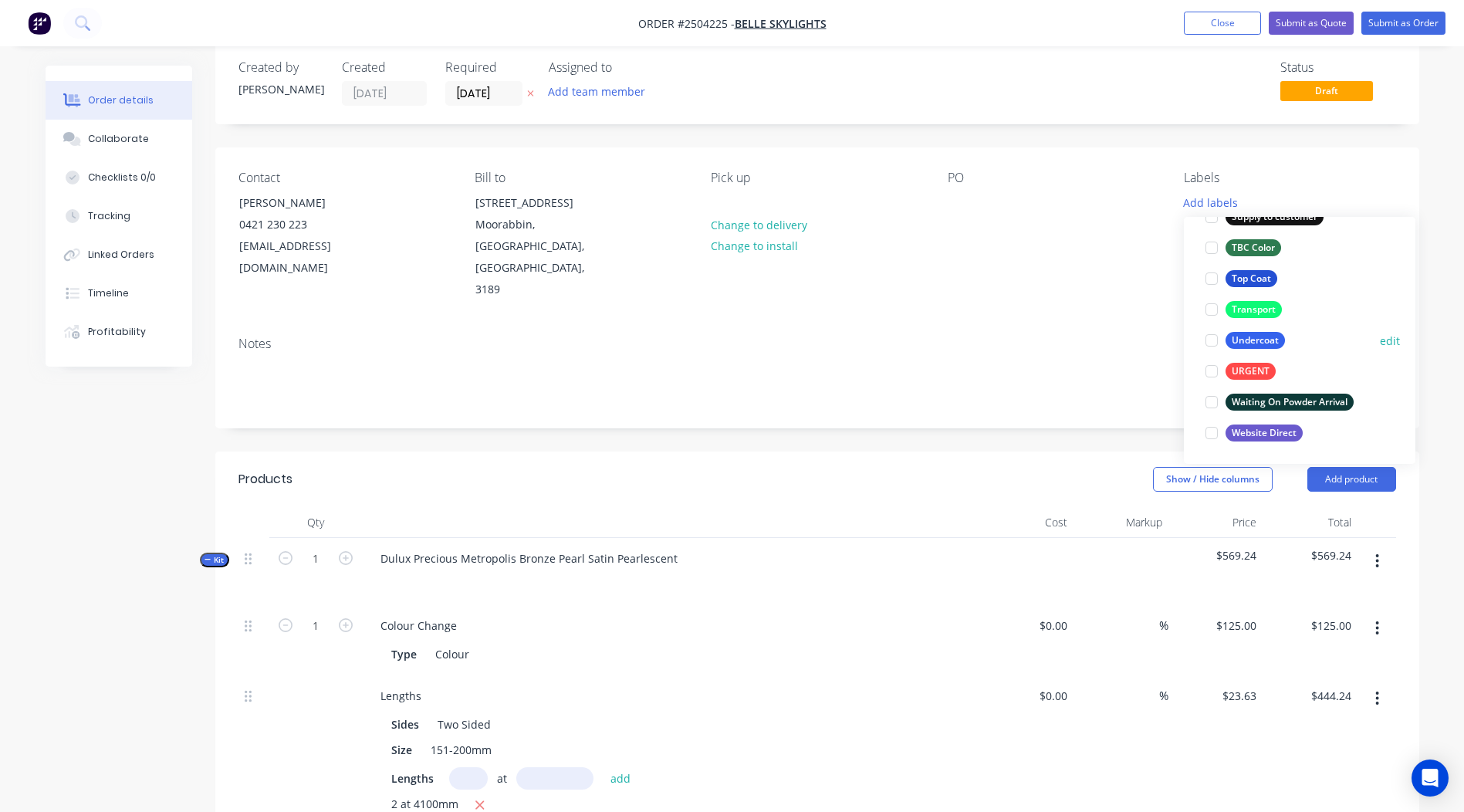
scroll to position [1126, 0]
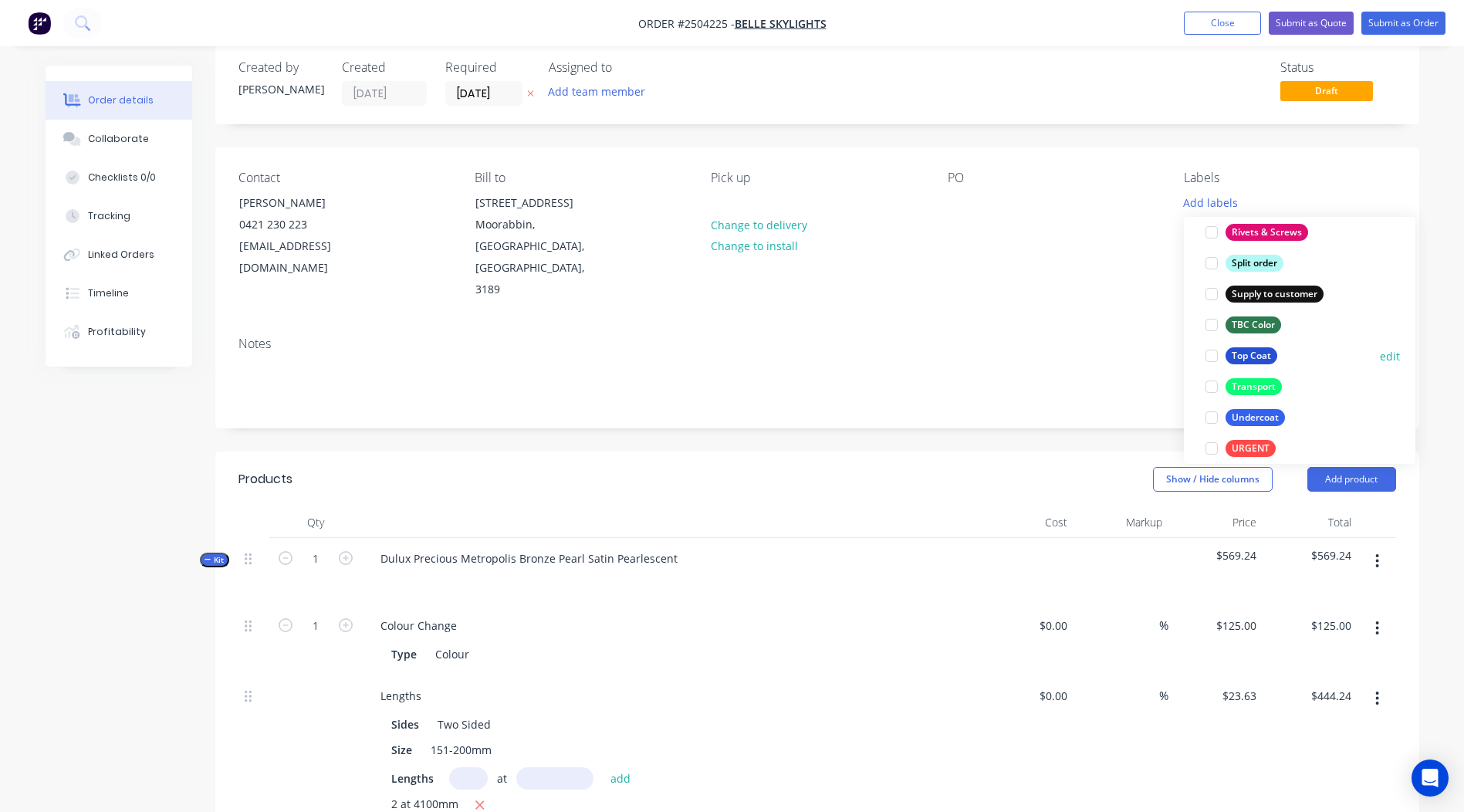
click at [1243, 354] on div "Top Coat" at bounding box center [1251, 355] width 52 height 17
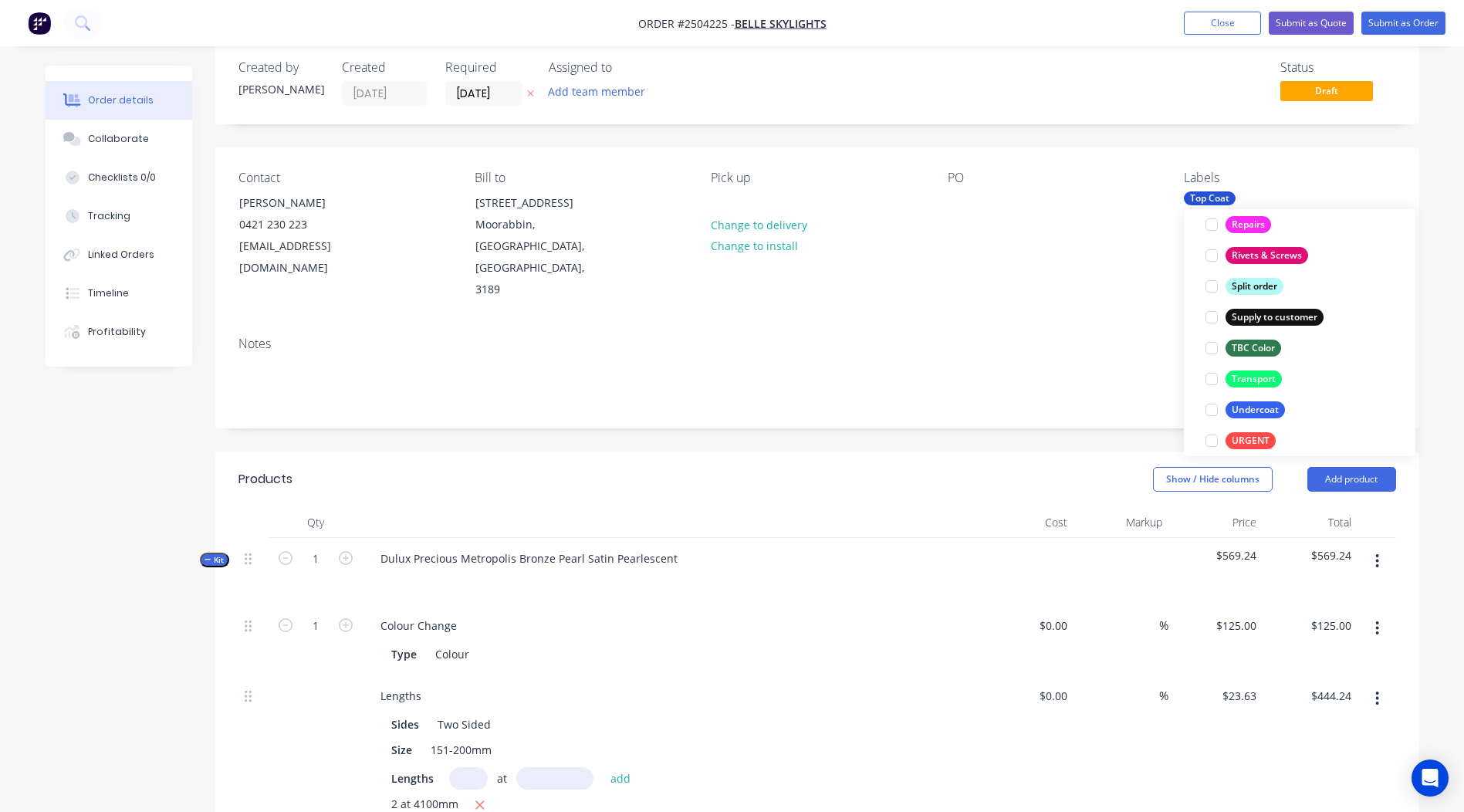
scroll to position [0, 0]
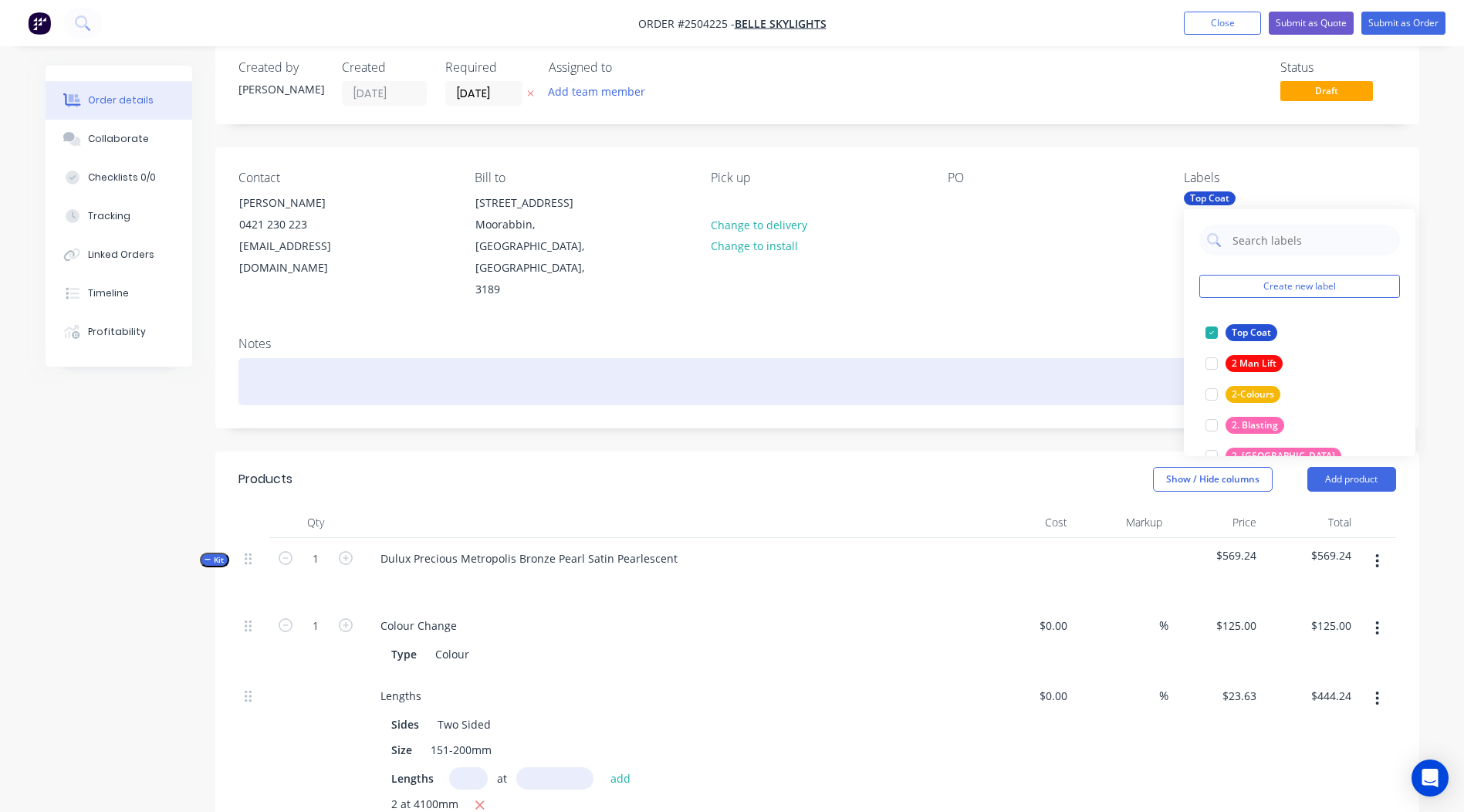
click at [269, 358] on div at bounding box center [817, 381] width 1157 height 47
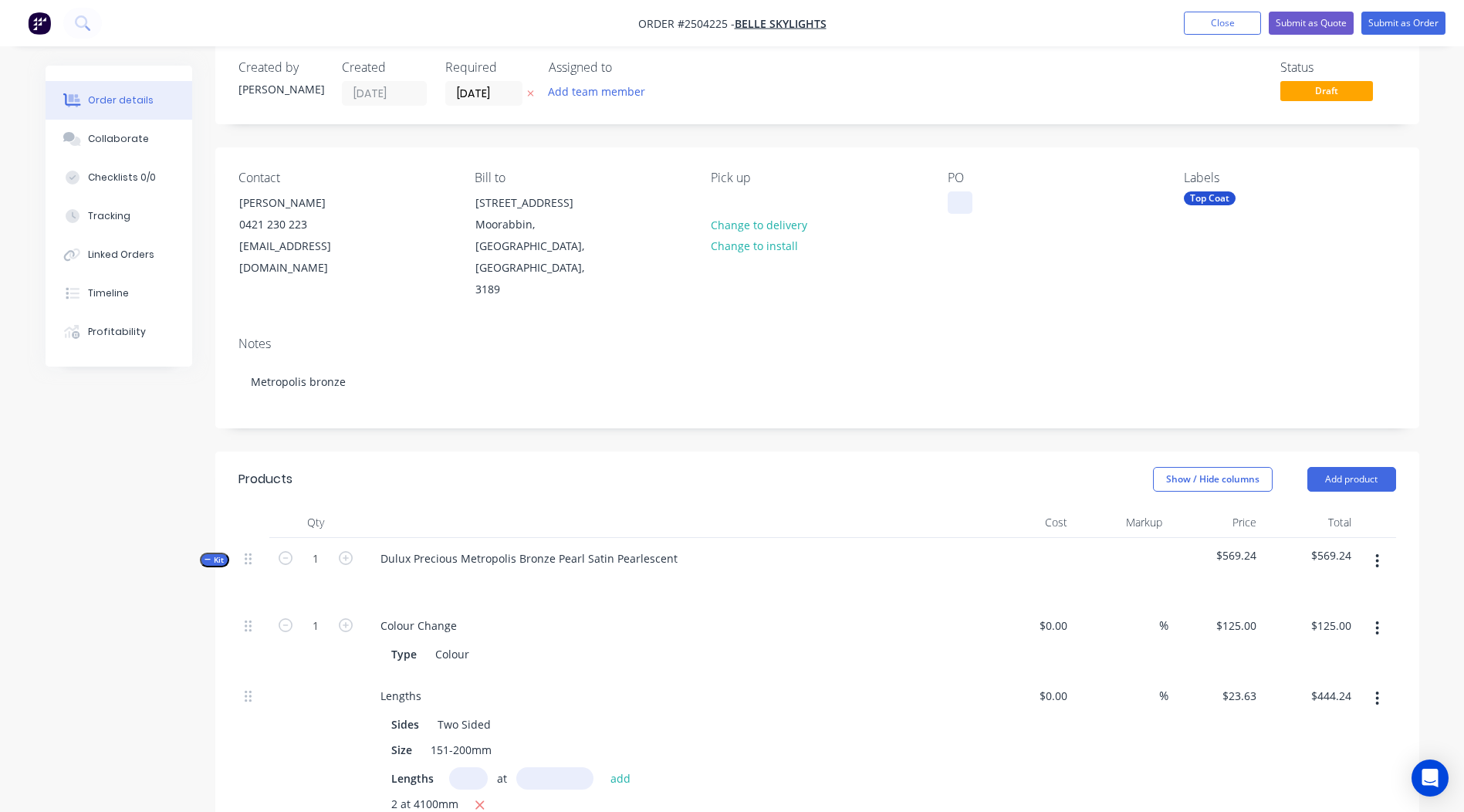
click at [949, 197] on div at bounding box center [960, 203] width 25 height 22
click at [1329, 15] on button "Submit as Quote" at bounding box center [1311, 22] width 85 height 23
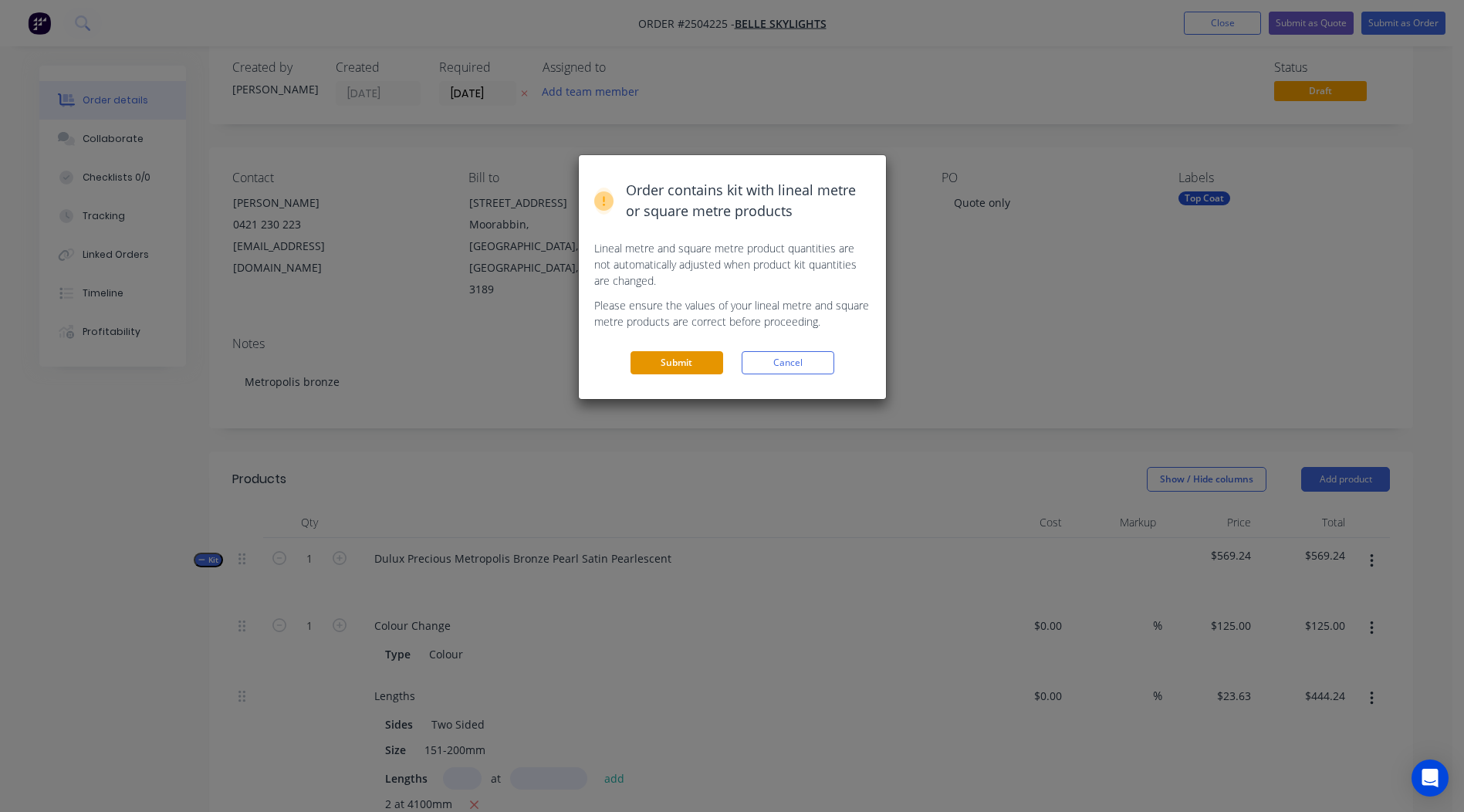
click at [683, 358] on button "Submit" at bounding box center [677, 362] width 93 height 23
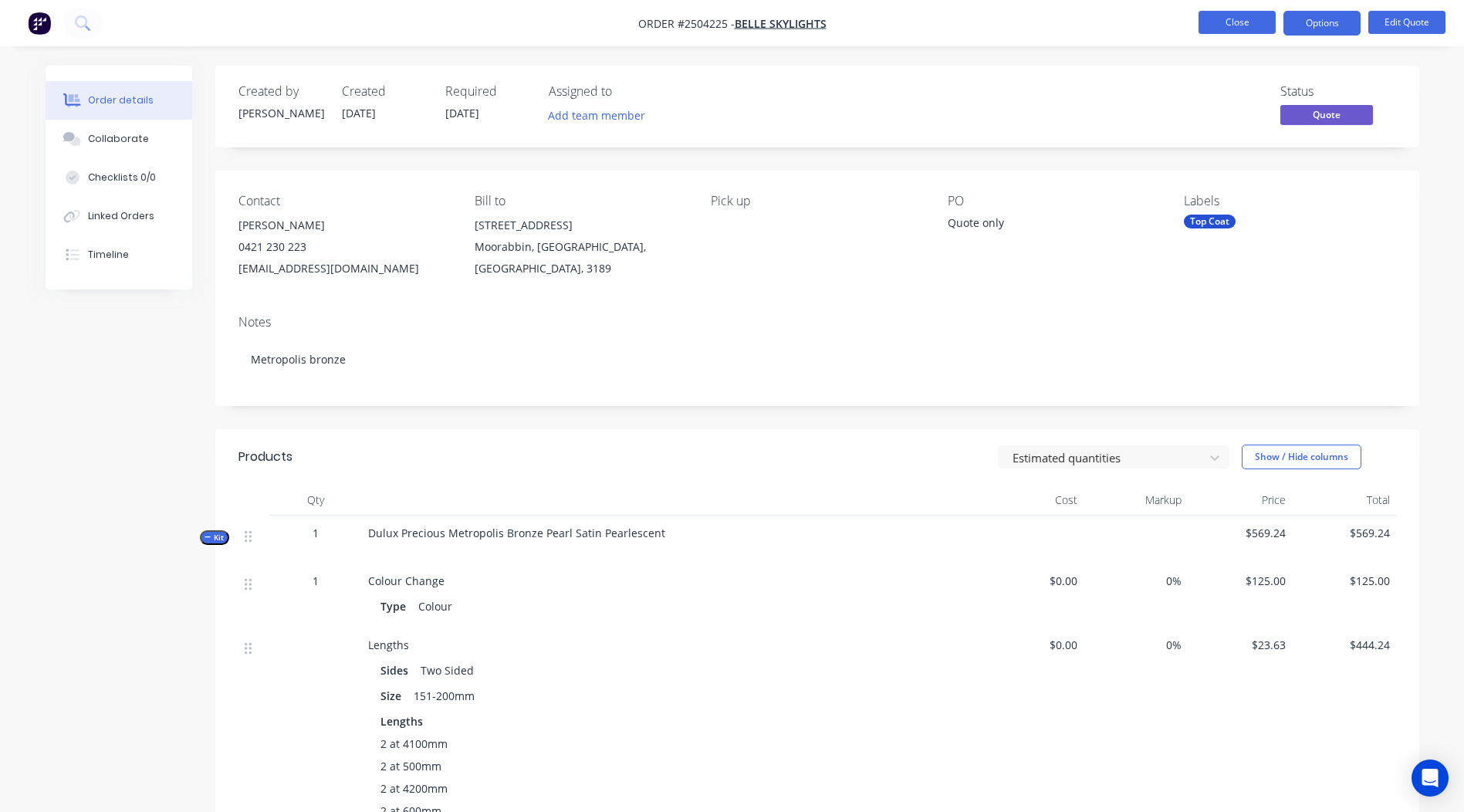
click at [1228, 18] on button "Close" at bounding box center [1237, 22] width 77 height 23
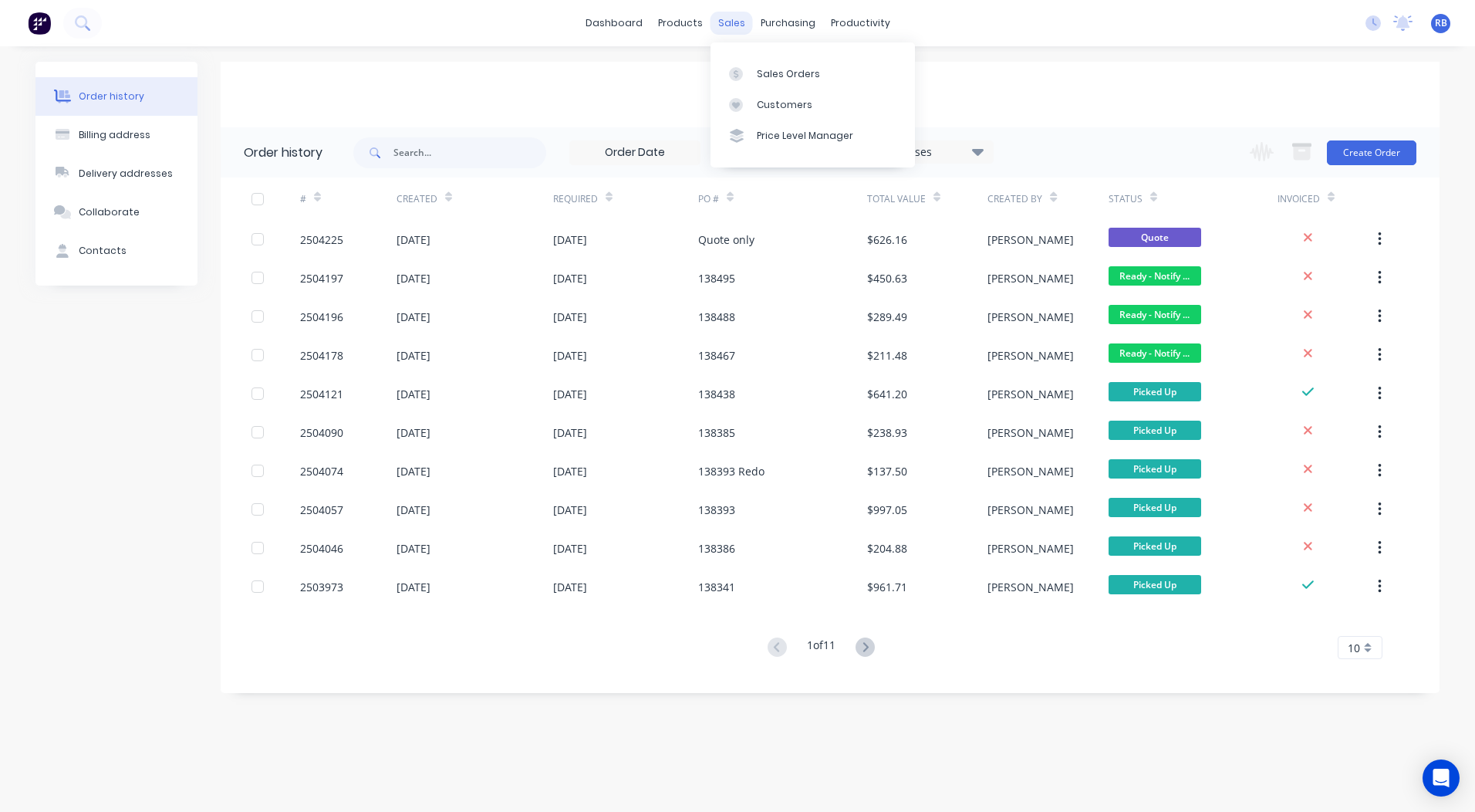
click at [727, 14] on div "sales" at bounding box center [731, 22] width 42 height 23
click at [749, 57] on div "Sales Orders Customers Price Level Manager" at bounding box center [813, 104] width 204 height 124
click at [754, 67] on link "Sales Orders" at bounding box center [813, 73] width 204 height 31
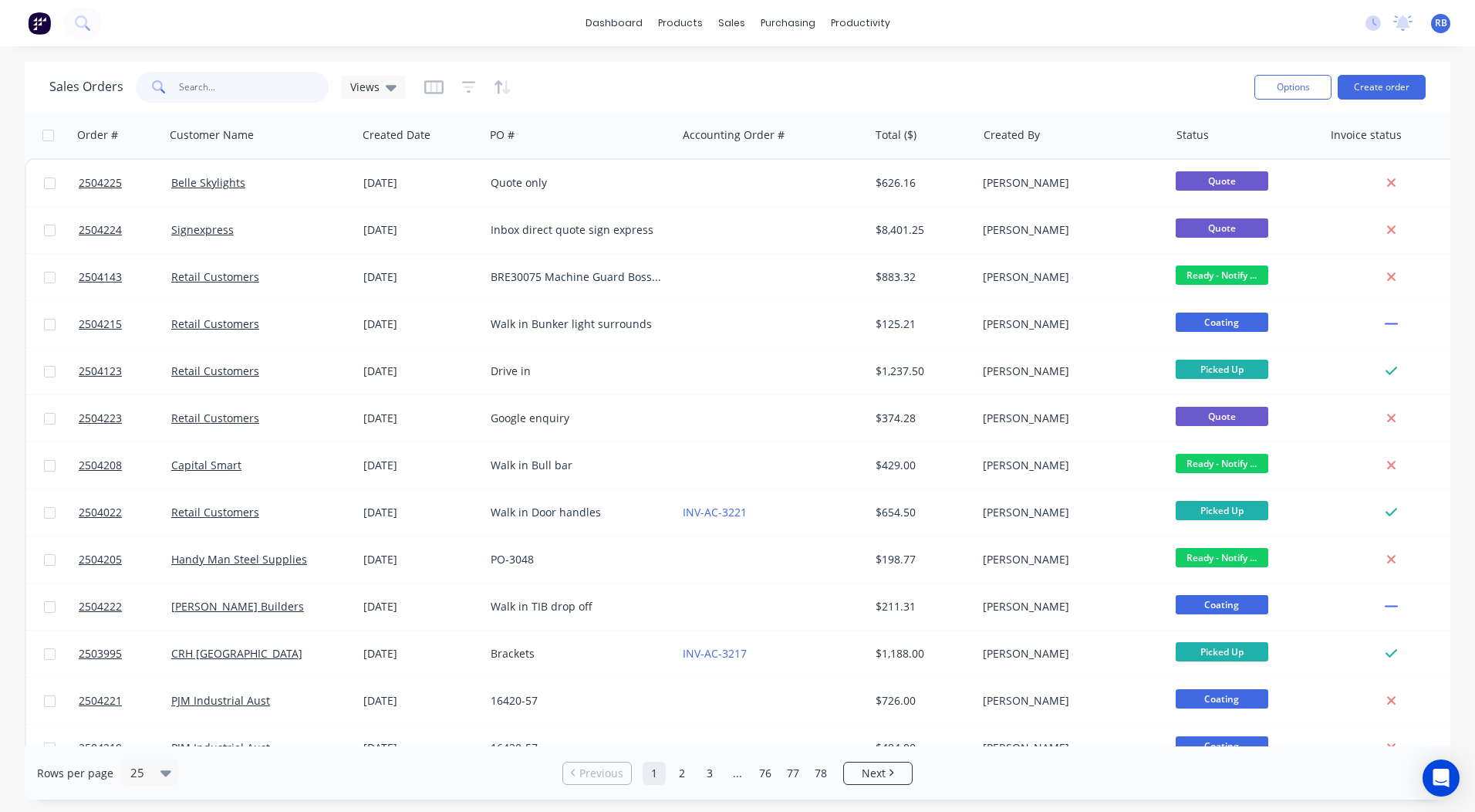
click at [213, 90] on input "text" at bounding box center [254, 88] width 150 height 31
click at [1372, 88] on button "Create order" at bounding box center [1381, 87] width 88 height 25
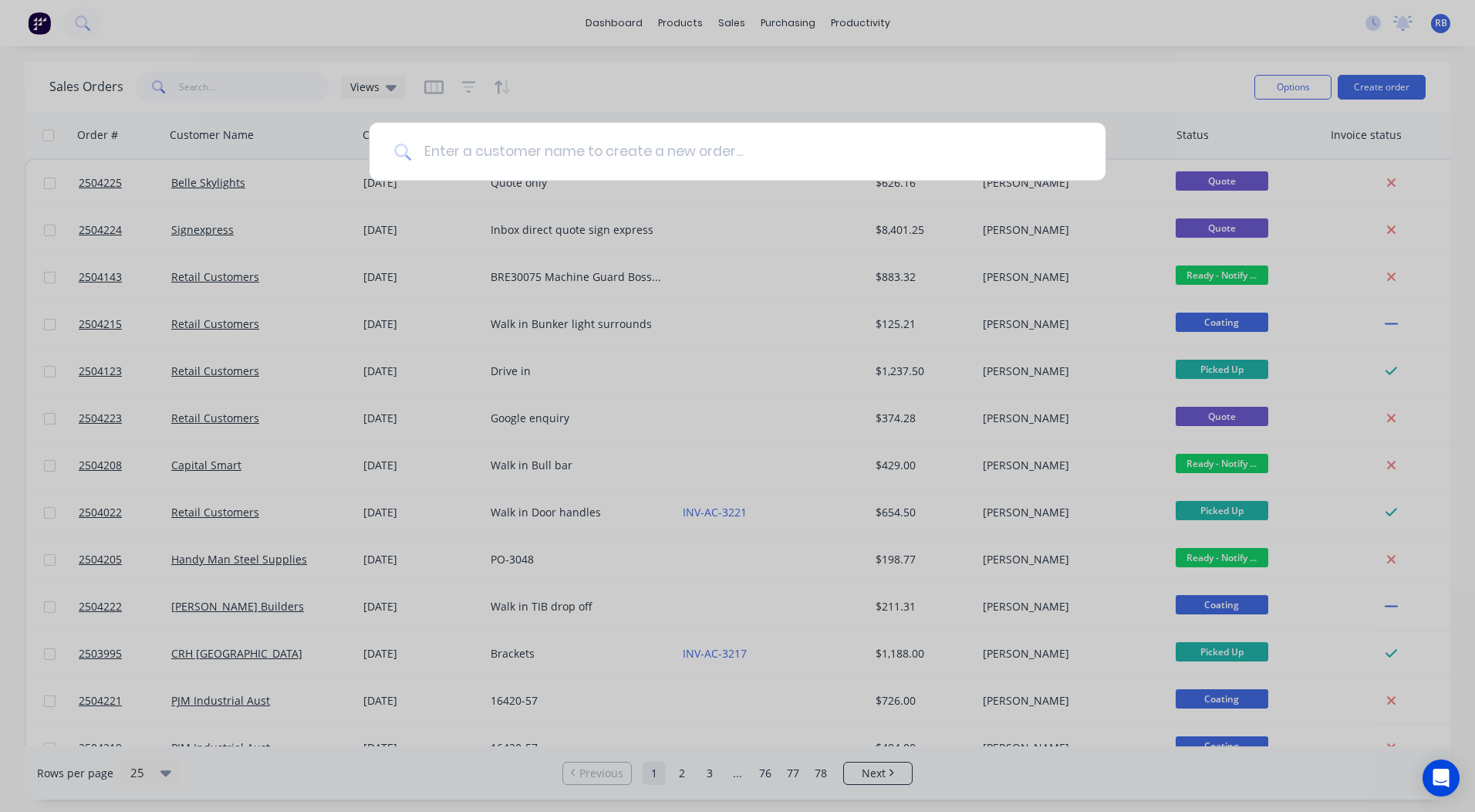
click at [509, 153] on input at bounding box center [746, 151] width 670 height 58
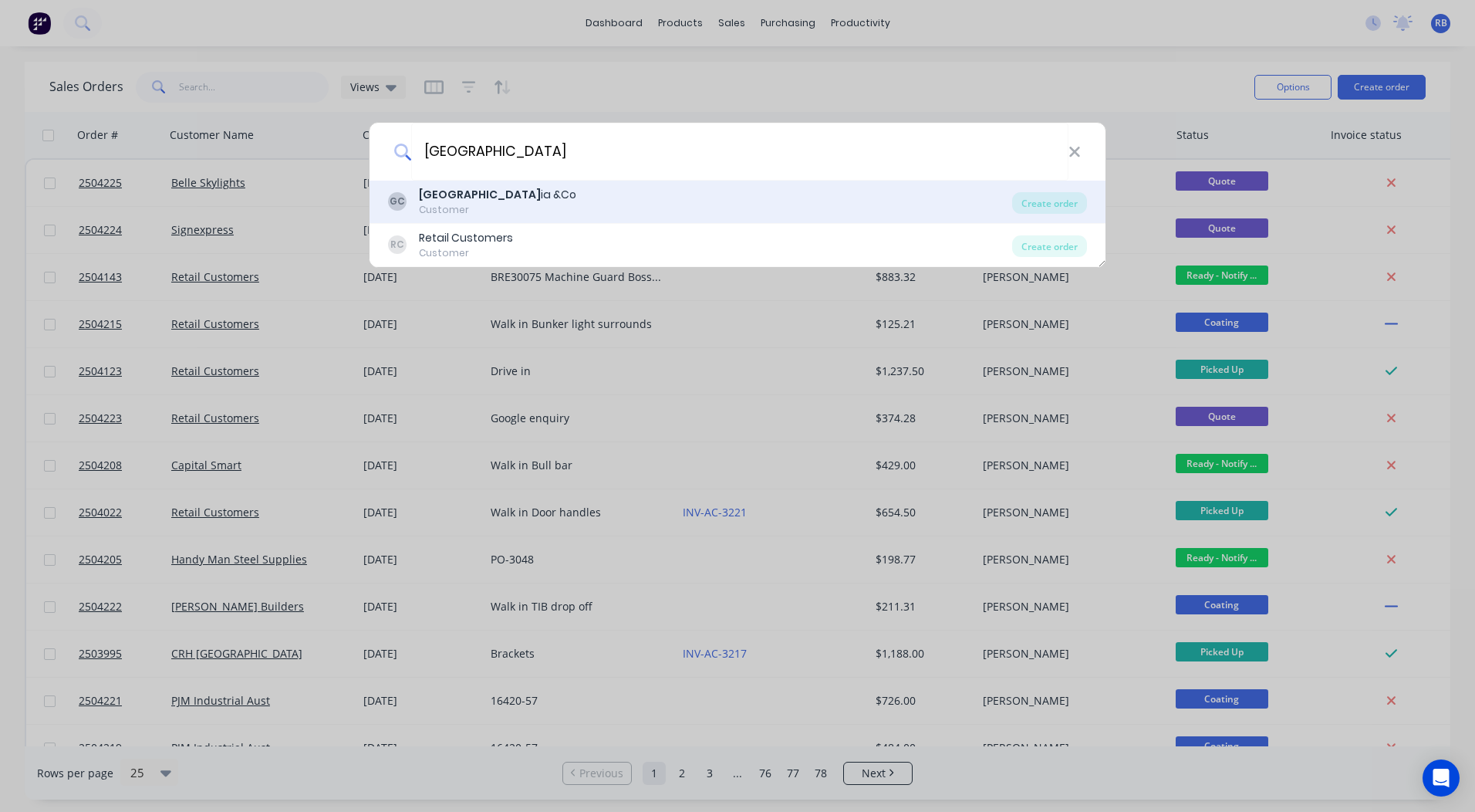
type input "[GEOGRAPHIC_DATA]"
click at [432, 210] on div "Customer" at bounding box center [497, 209] width 157 height 14
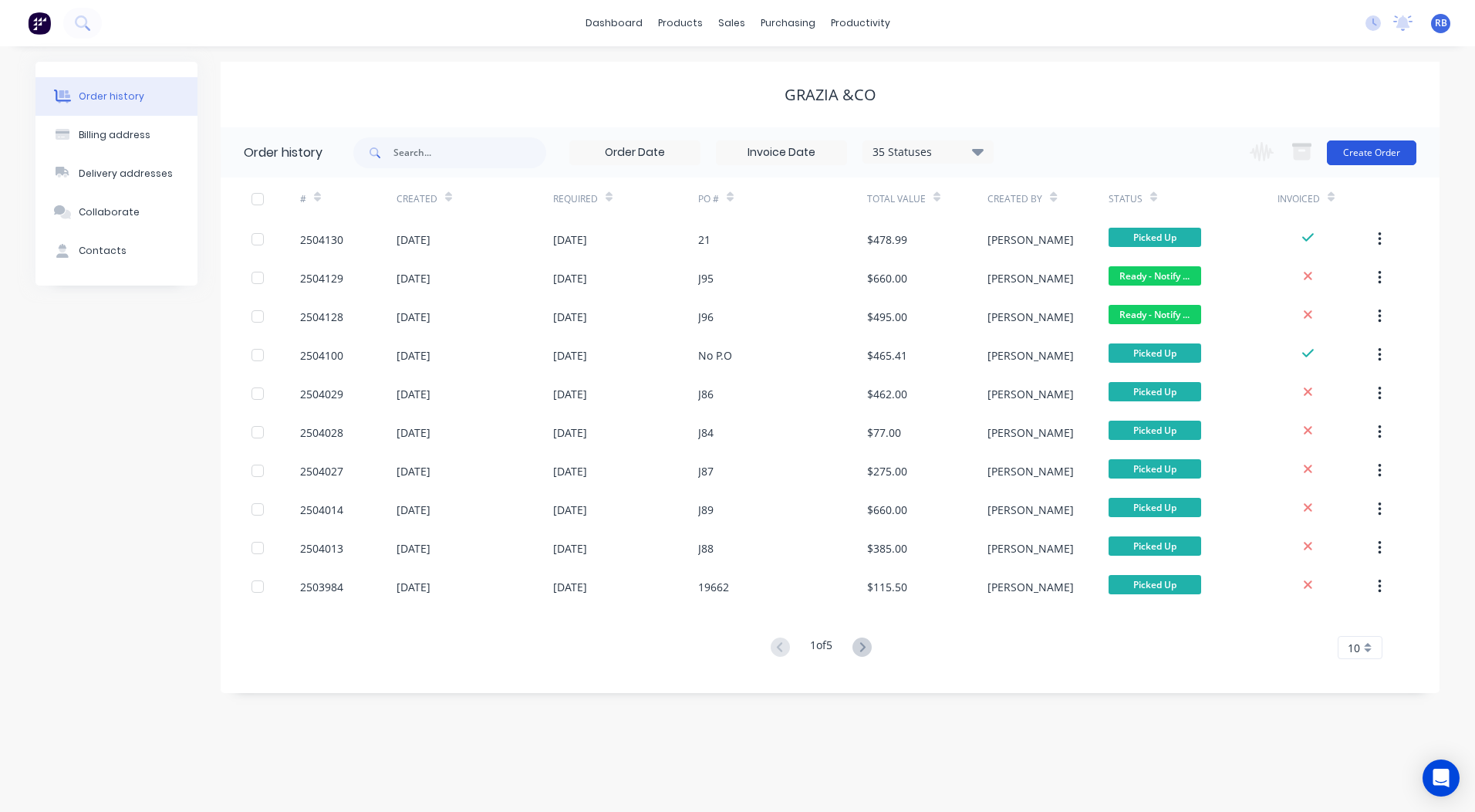
click at [1366, 151] on button "Create Order" at bounding box center [1372, 153] width 89 height 25
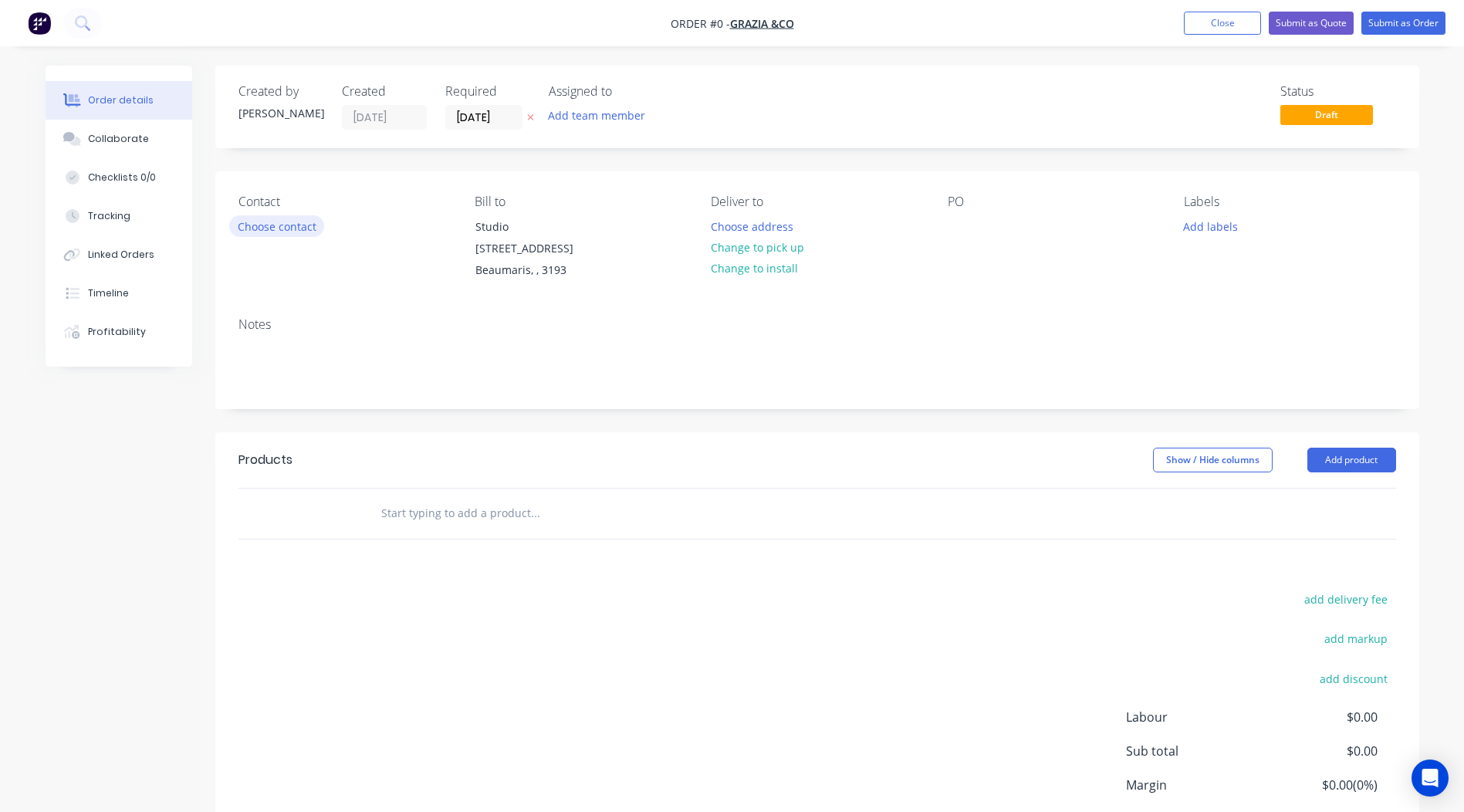
click at [267, 225] on button "Choose contact" at bounding box center [276, 226] width 95 height 21
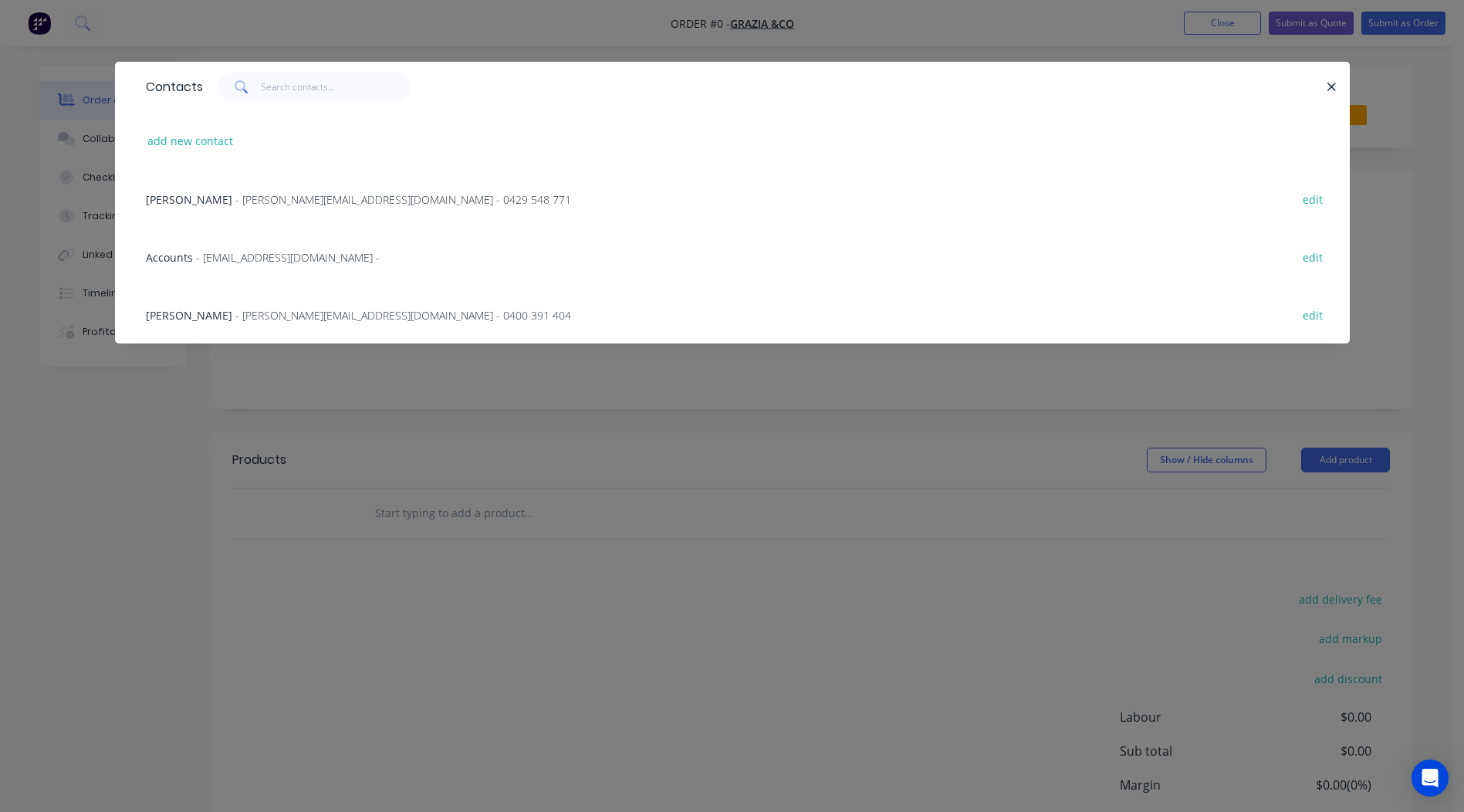
click at [164, 316] on span "[PERSON_NAME]" at bounding box center [189, 315] width 87 height 15
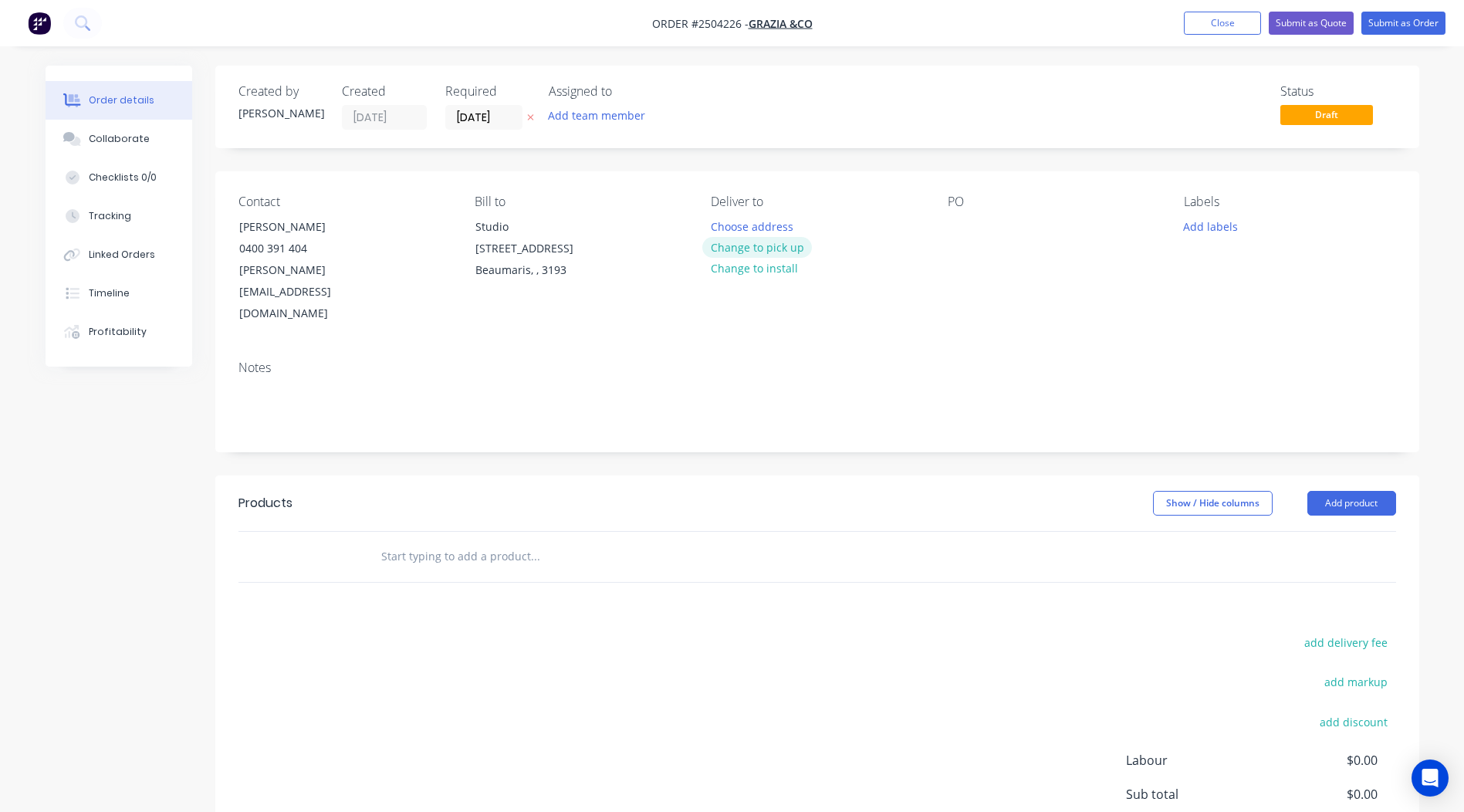
click at [758, 247] on button "Change to pick up" at bounding box center [757, 247] width 110 height 21
click at [962, 225] on div at bounding box center [960, 227] width 25 height 22
click at [1221, 227] on button "Add labels" at bounding box center [1211, 226] width 71 height 21
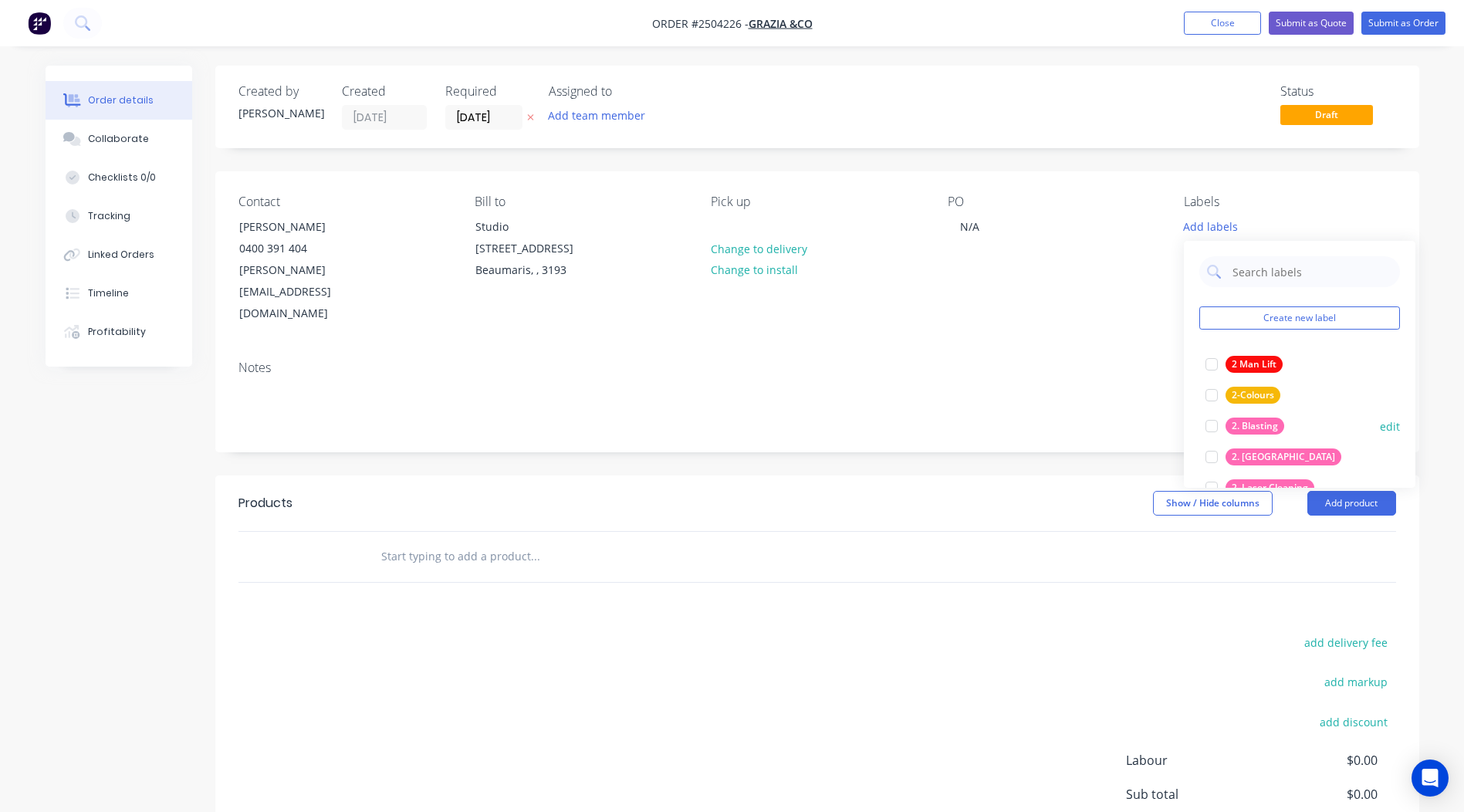
click at [1208, 423] on div at bounding box center [1212, 426] width 31 height 31
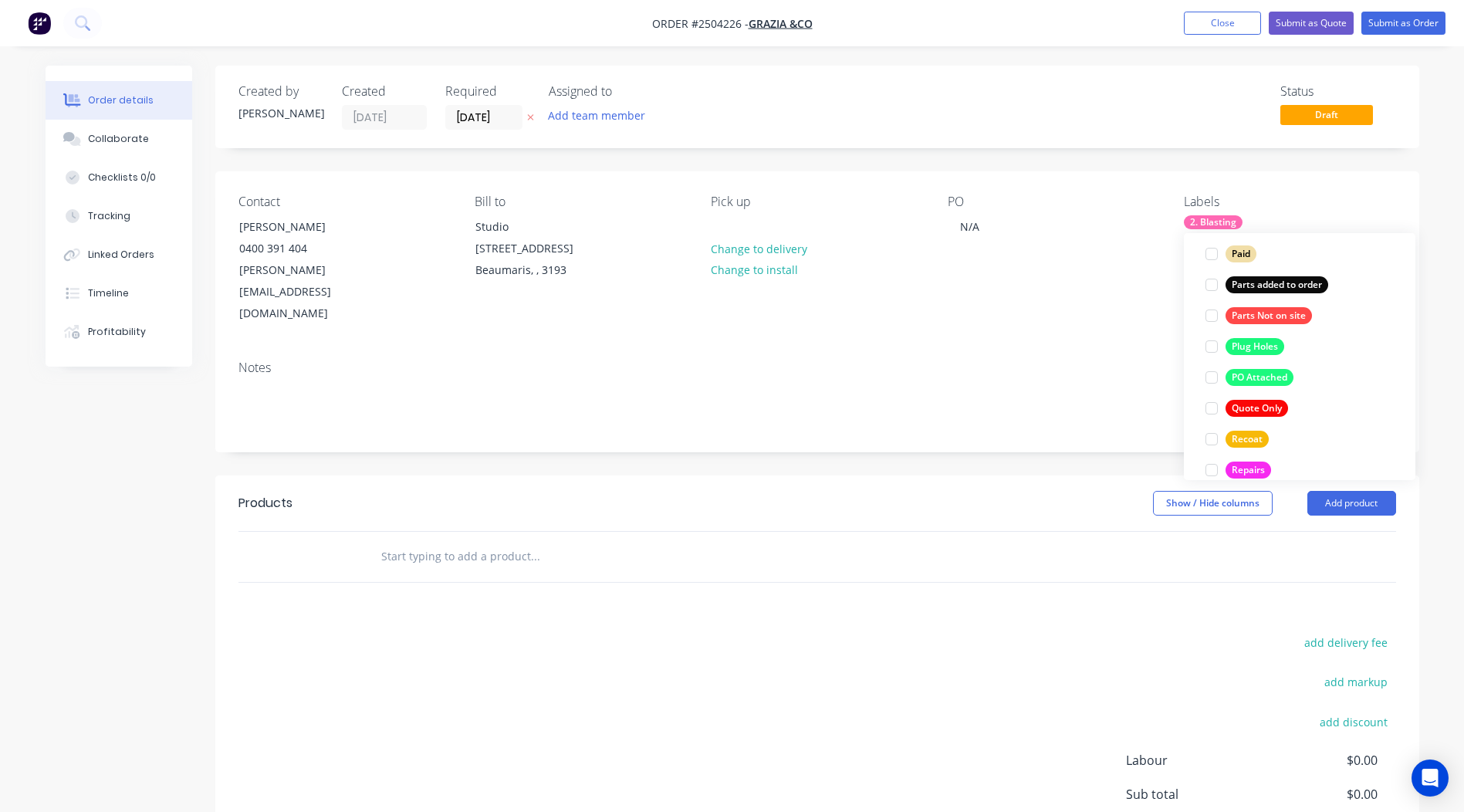
scroll to position [1203, 0]
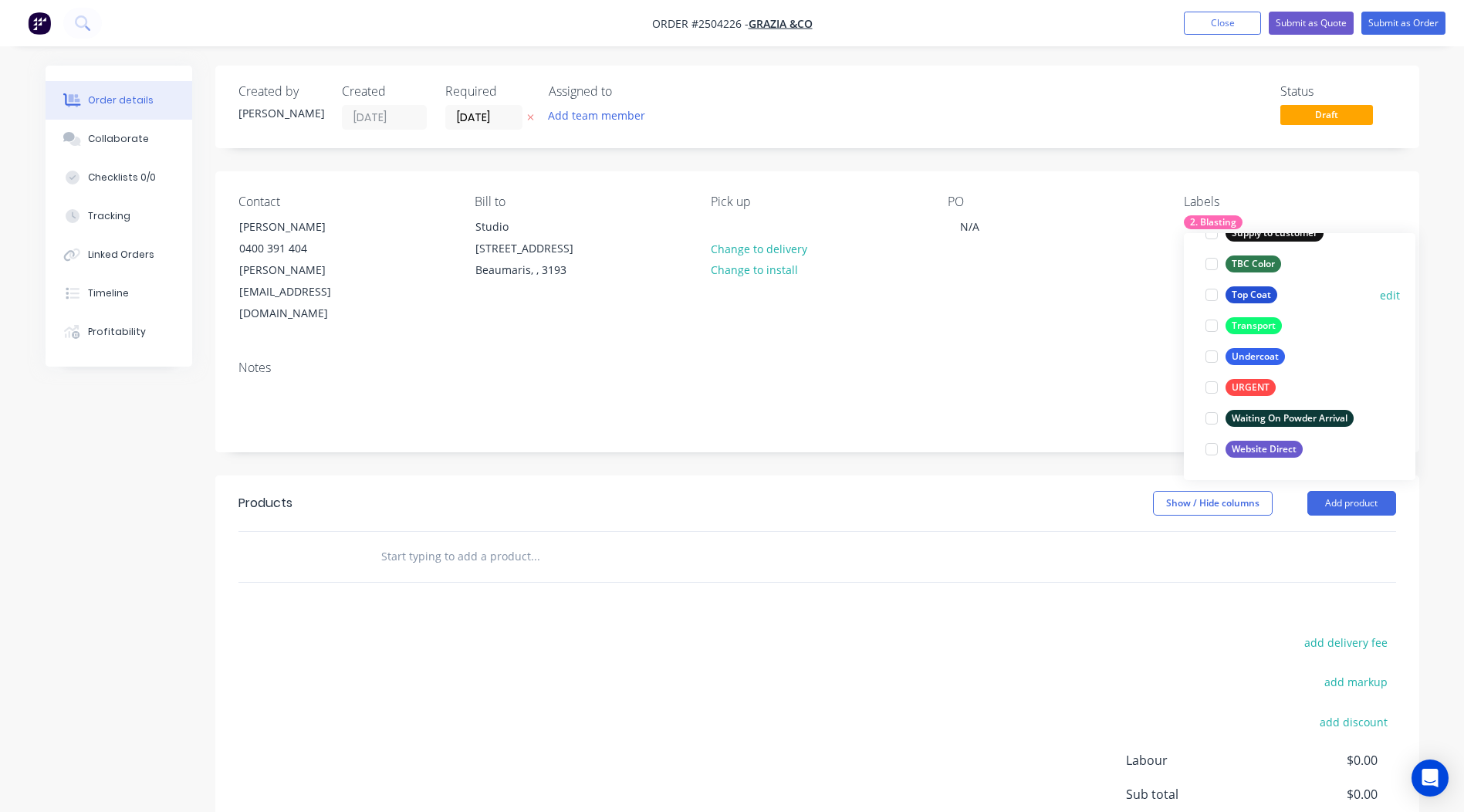
click at [1207, 288] on div at bounding box center [1212, 294] width 31 height 31
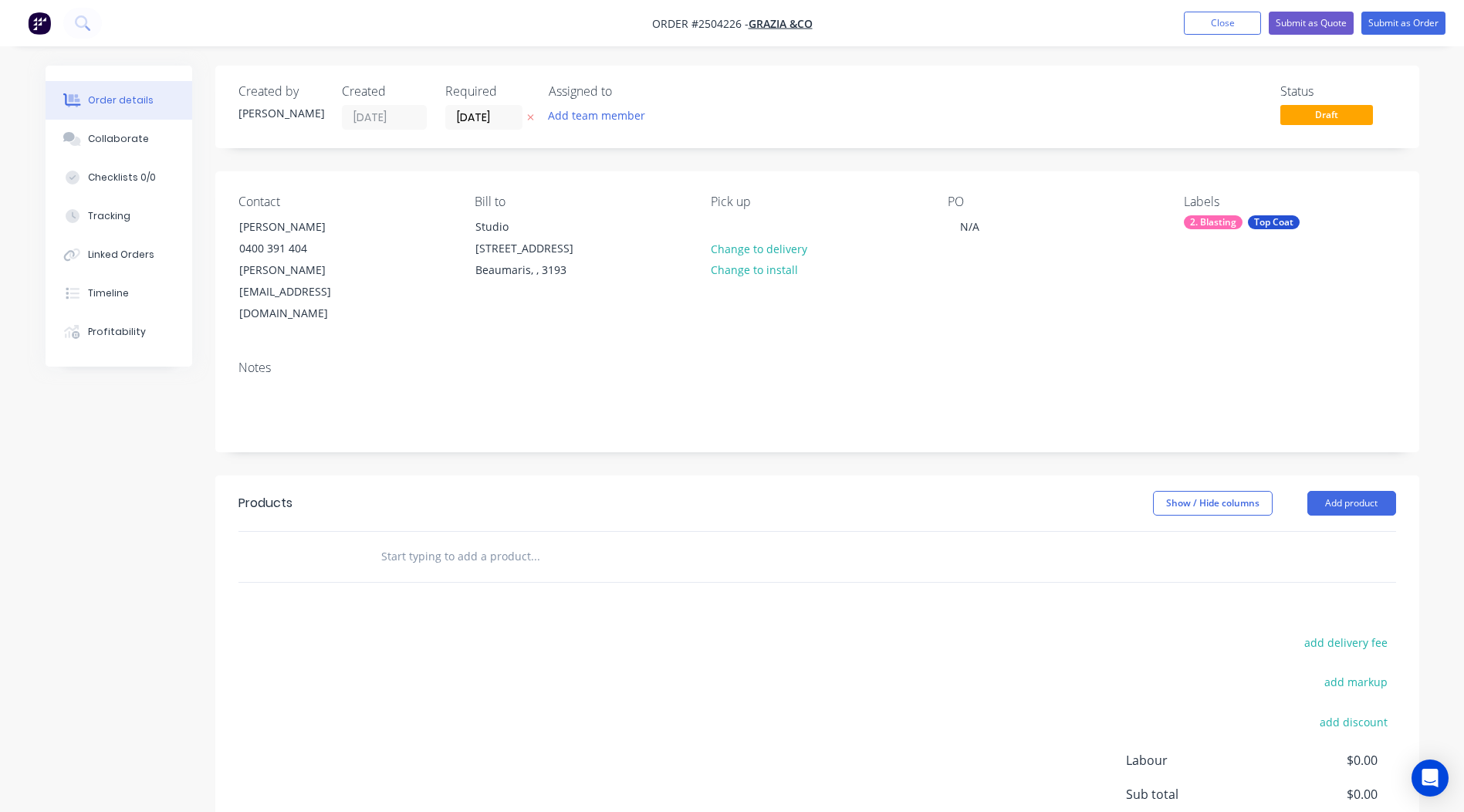
click at [1072, 361] on div "Notes" at bounding box center [817, 367] width 1157 height 15
click at [1346, 491] on button "Add product" at bounding box center [1352, 503] width 88 height 25
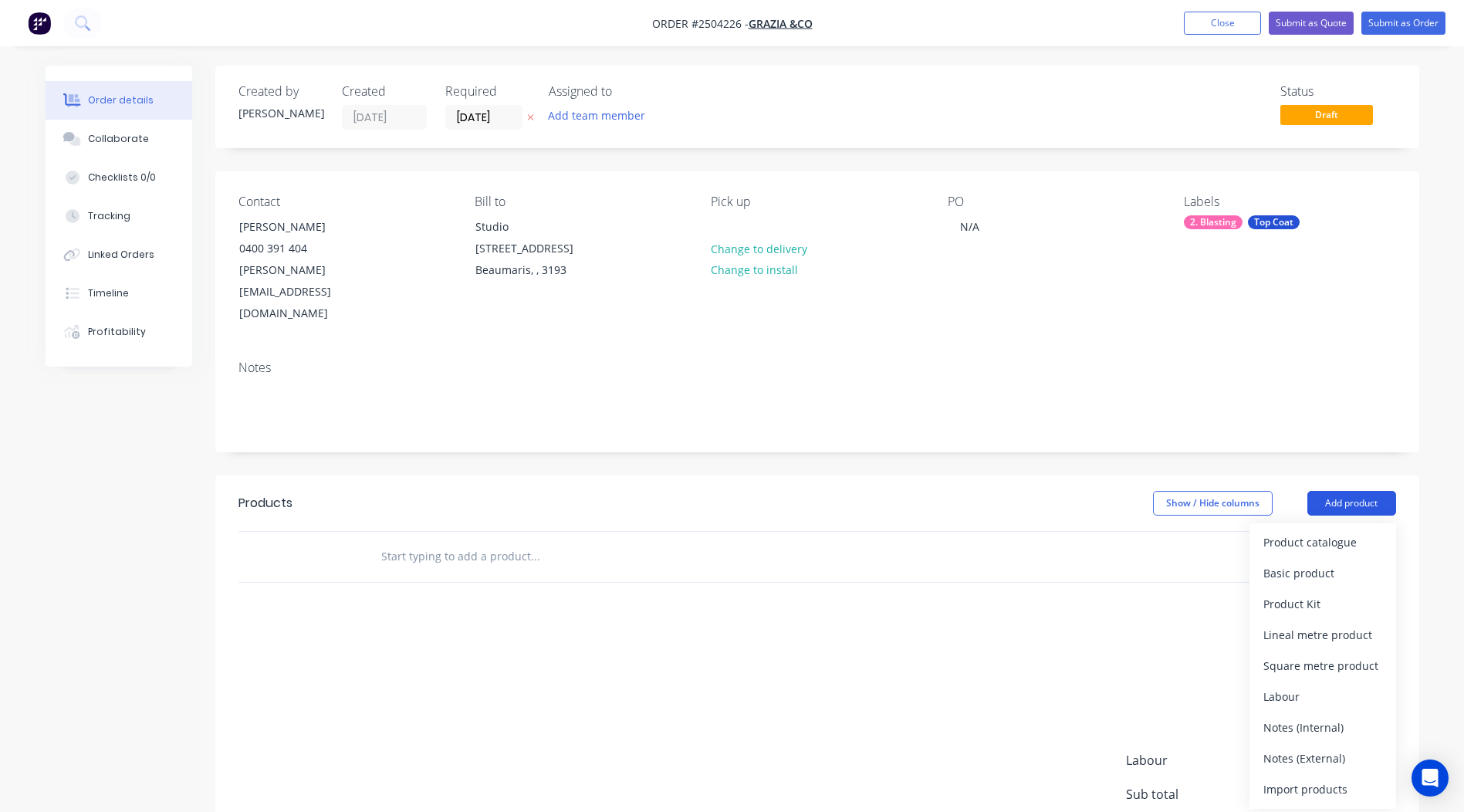
click at [1345, 491] on button "Add product" at bounding box center [1352, 503] width 88 height 25
click at [1343, 530] on div "Product catalogue" at bounding box center [1322, 542] width 118 height 22
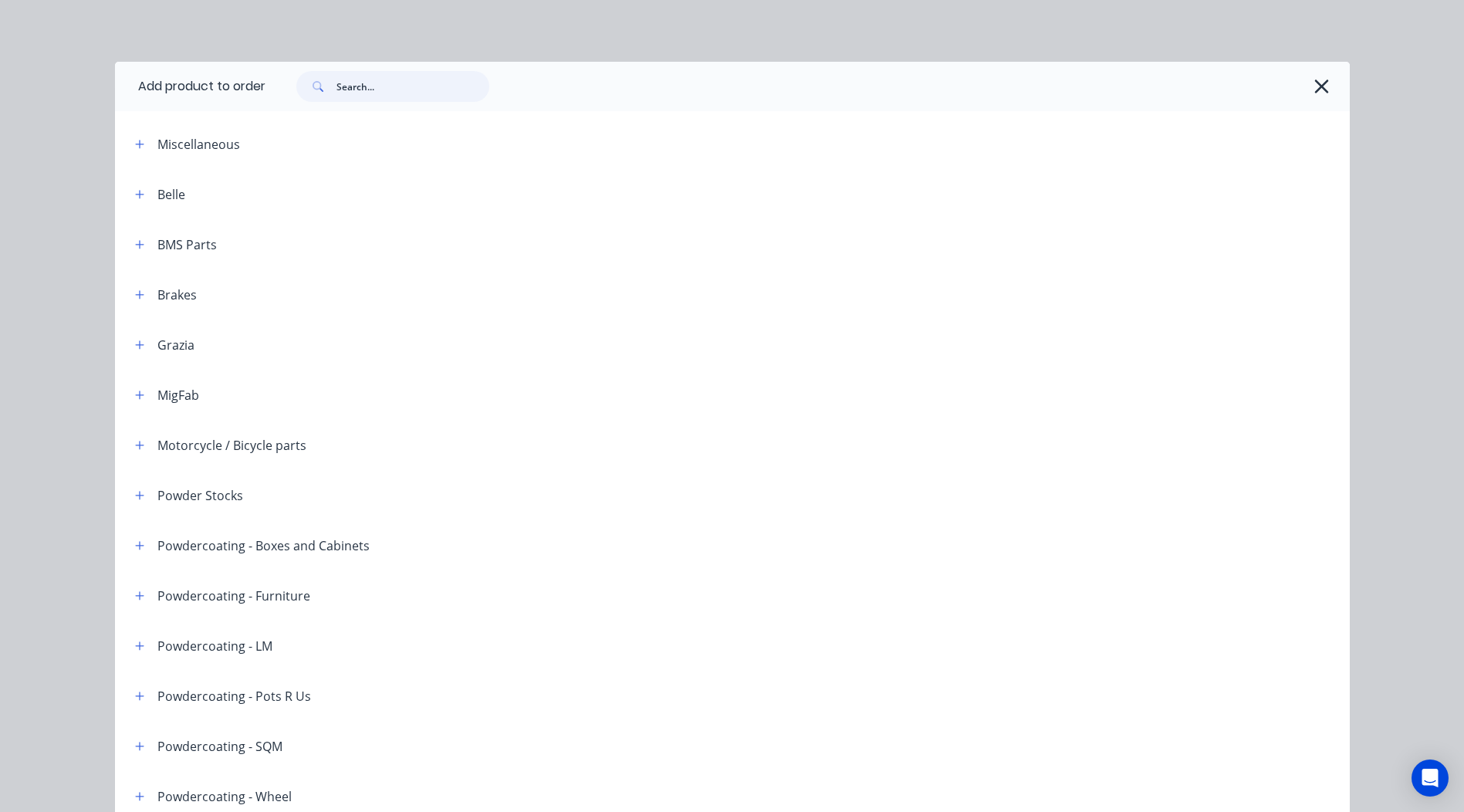
click at [367, 94] on input "text" at bounding box center [413, 87] width 153 height 31
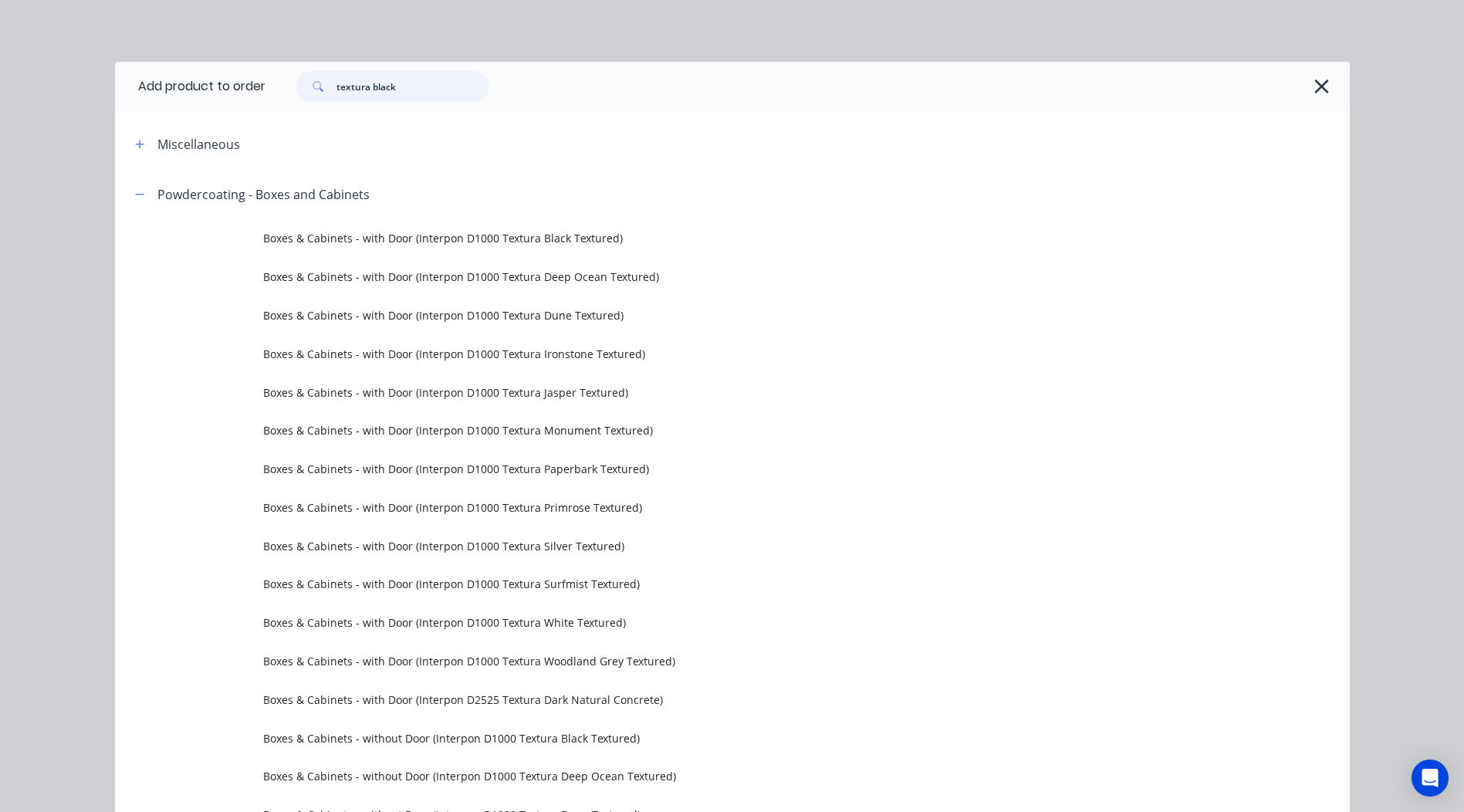
type input "textura black"
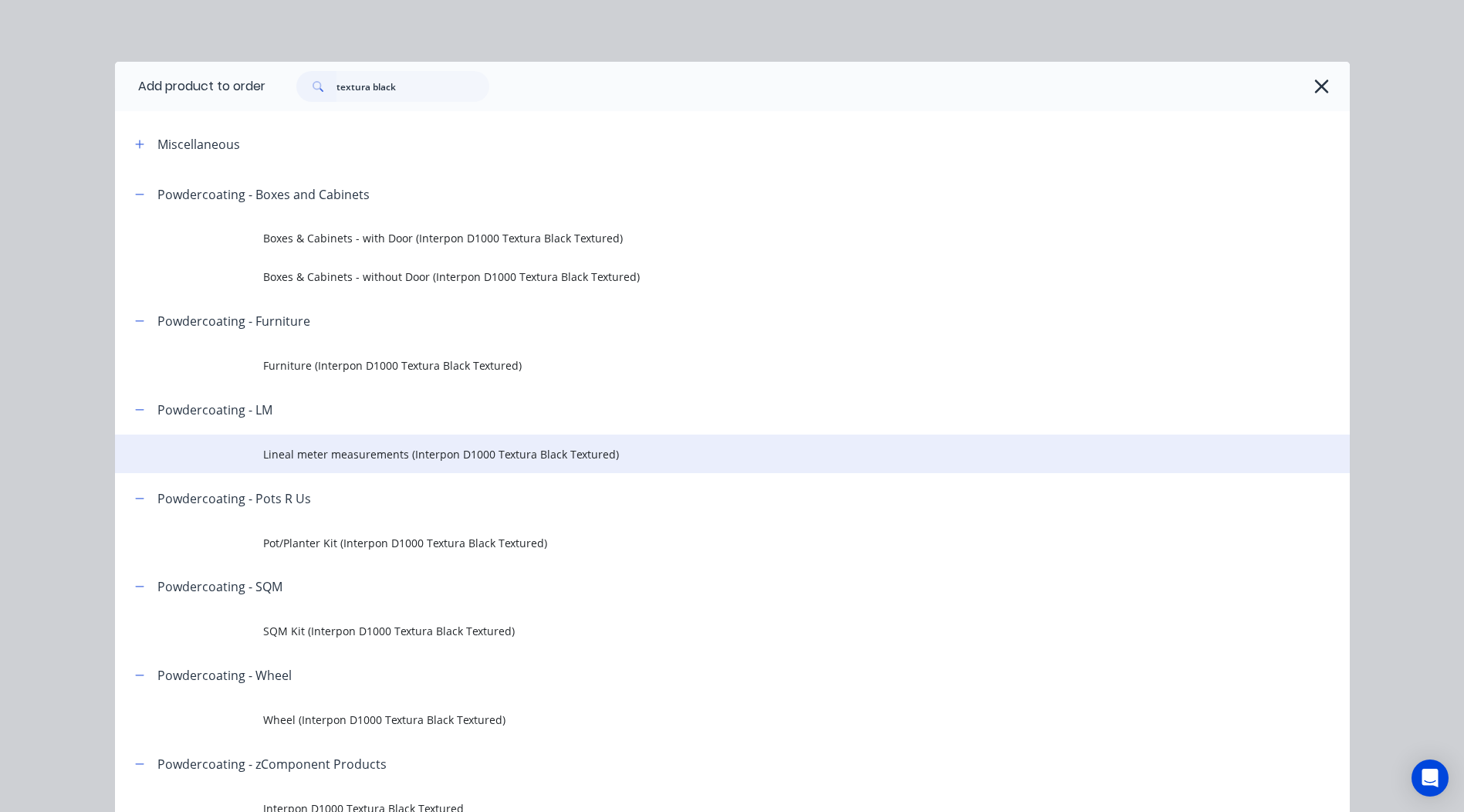
click at [331, 451] on span "Lineal meter measurements (Interpon D1000 Textura Black Textured)" at bounding box center [697, 453] width 869 height 16
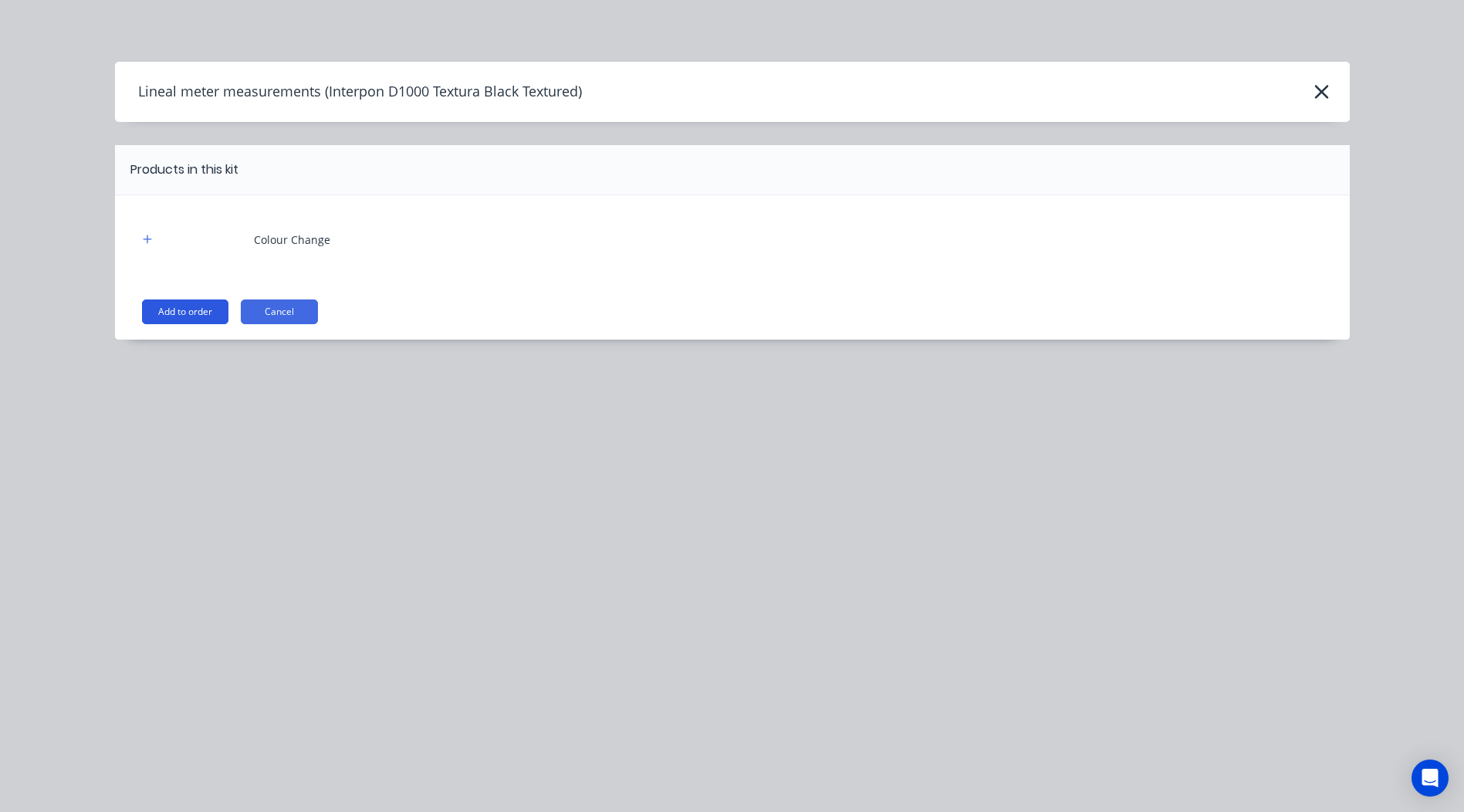
click at [185, 314] on button "Add to order" at bounding box center [185, 312] width 87 height 25
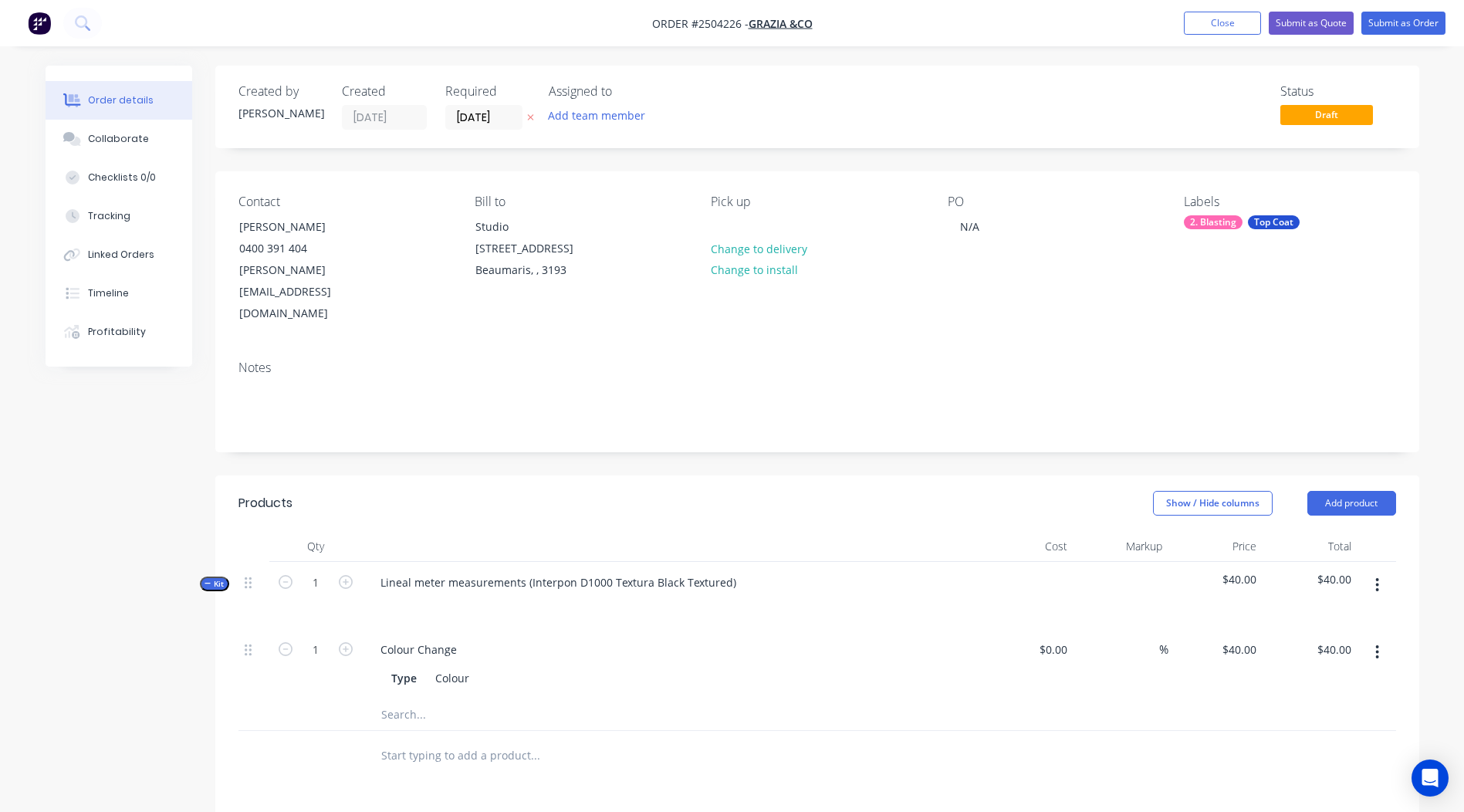
click at [1378, 578] on icon "button" at bounding box center [1378, 585] width 3 height 14
click at [1317, 614] on div "Add product to kit" at bounding box center [1322, 625] width 118 height 22
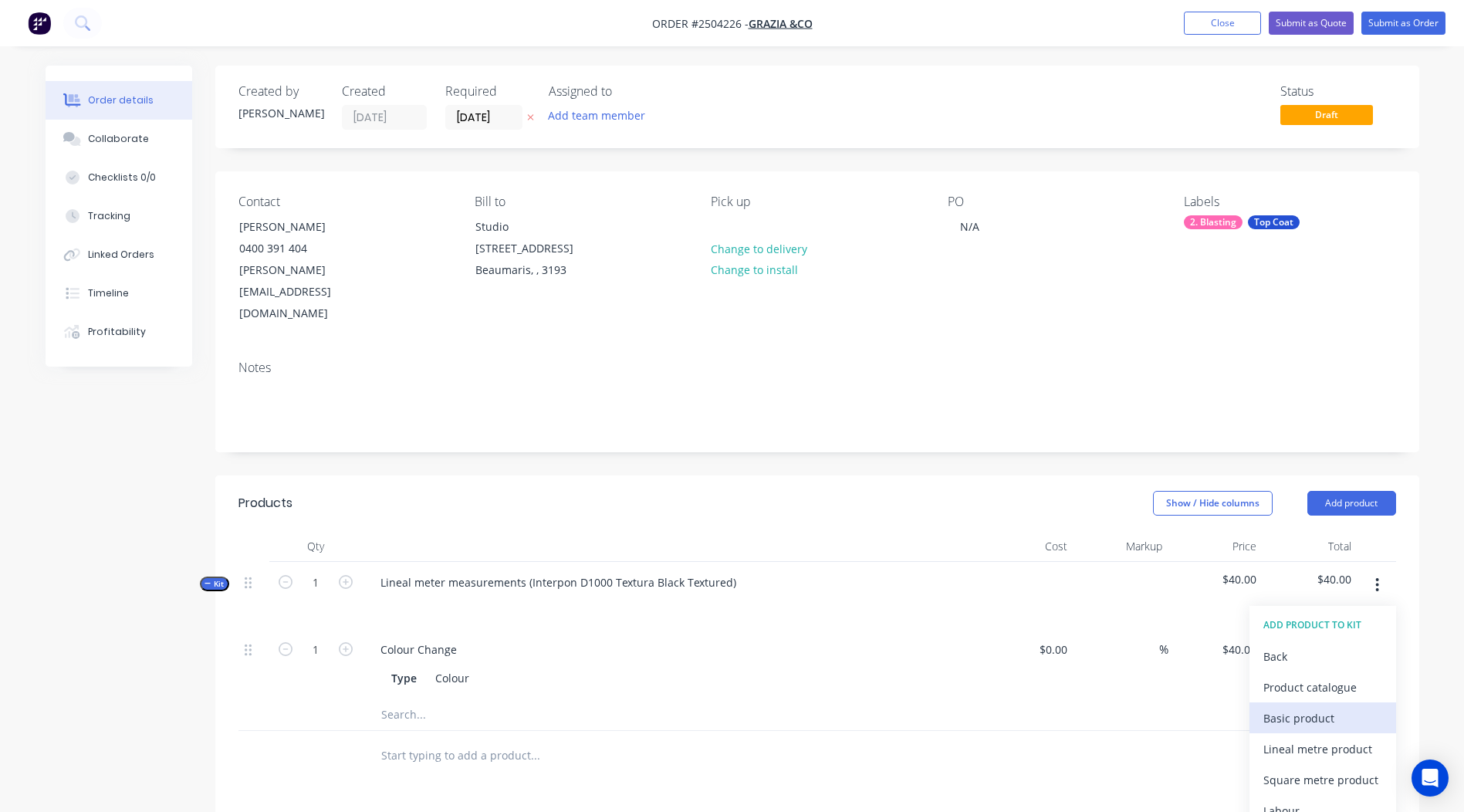
click at [1325, 706] on div "Basic product" at bounding box center [1322, 718] width 118 height 22
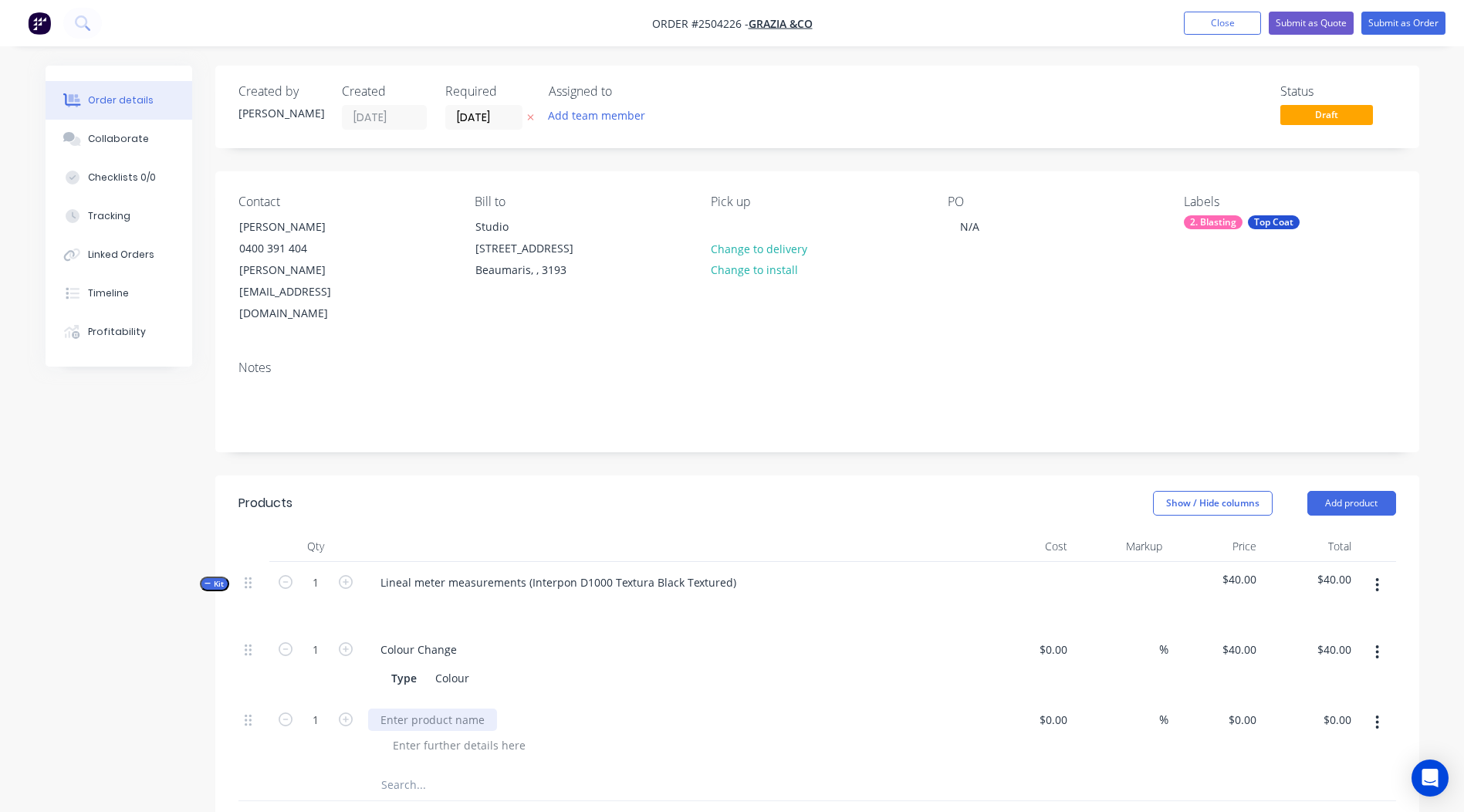
click at [467, 708] on div at bounding box center [433, 719] width 129 height 22
paste div
click at [476, 734] on div at bounding box center [459, 745] width 157 height 22
paste div
click at [312, 708] on input "1" at bounding box center [315, 719] width 40 height 23
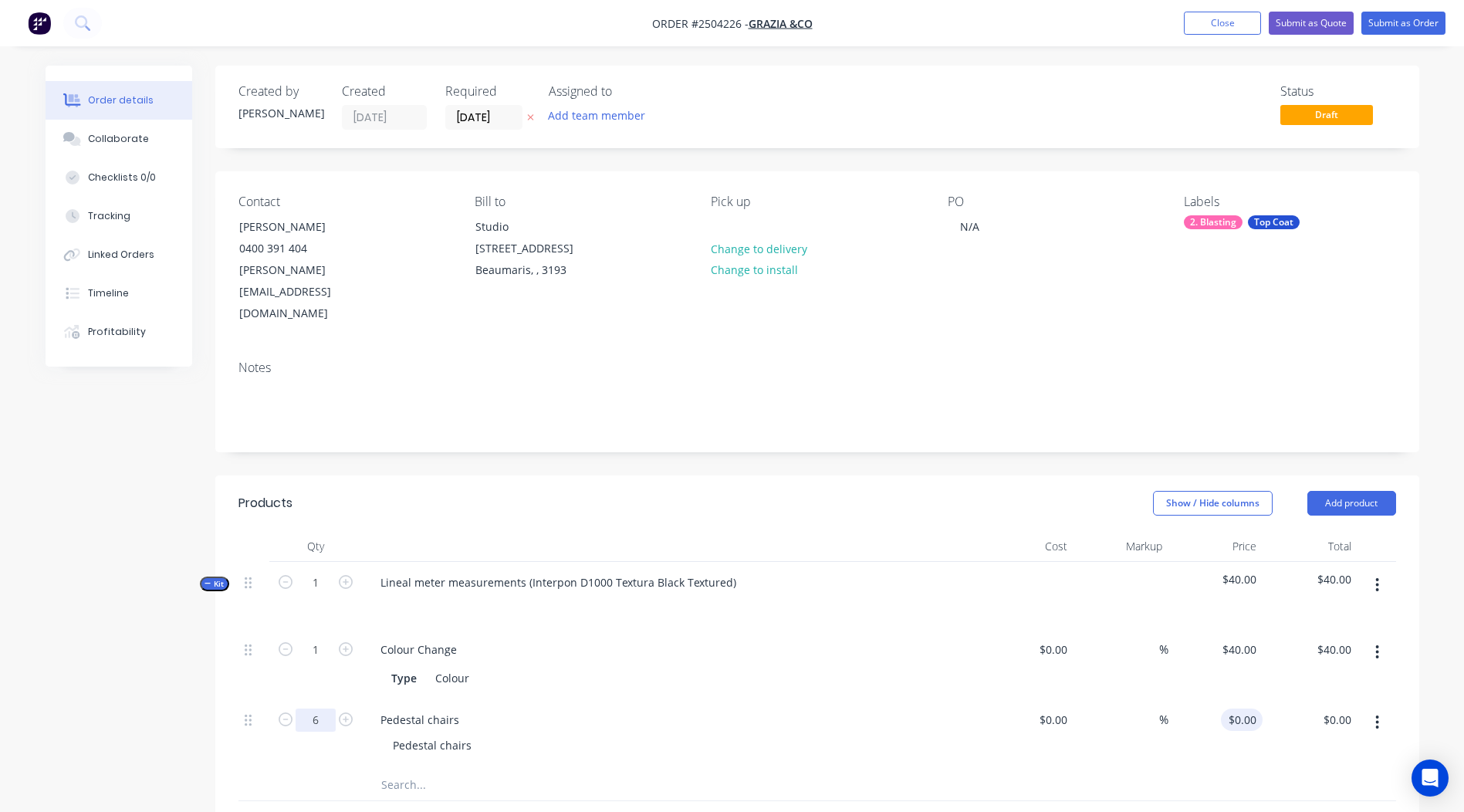
type input "6"
click at [1249, 708] on input "0" at bounding box center [1244, 719] width 35 height 22
type input "$50.00"
type input "$300.00"
click at [1063, 769] on div at bounding box center [817, 785] width 1157 height 32
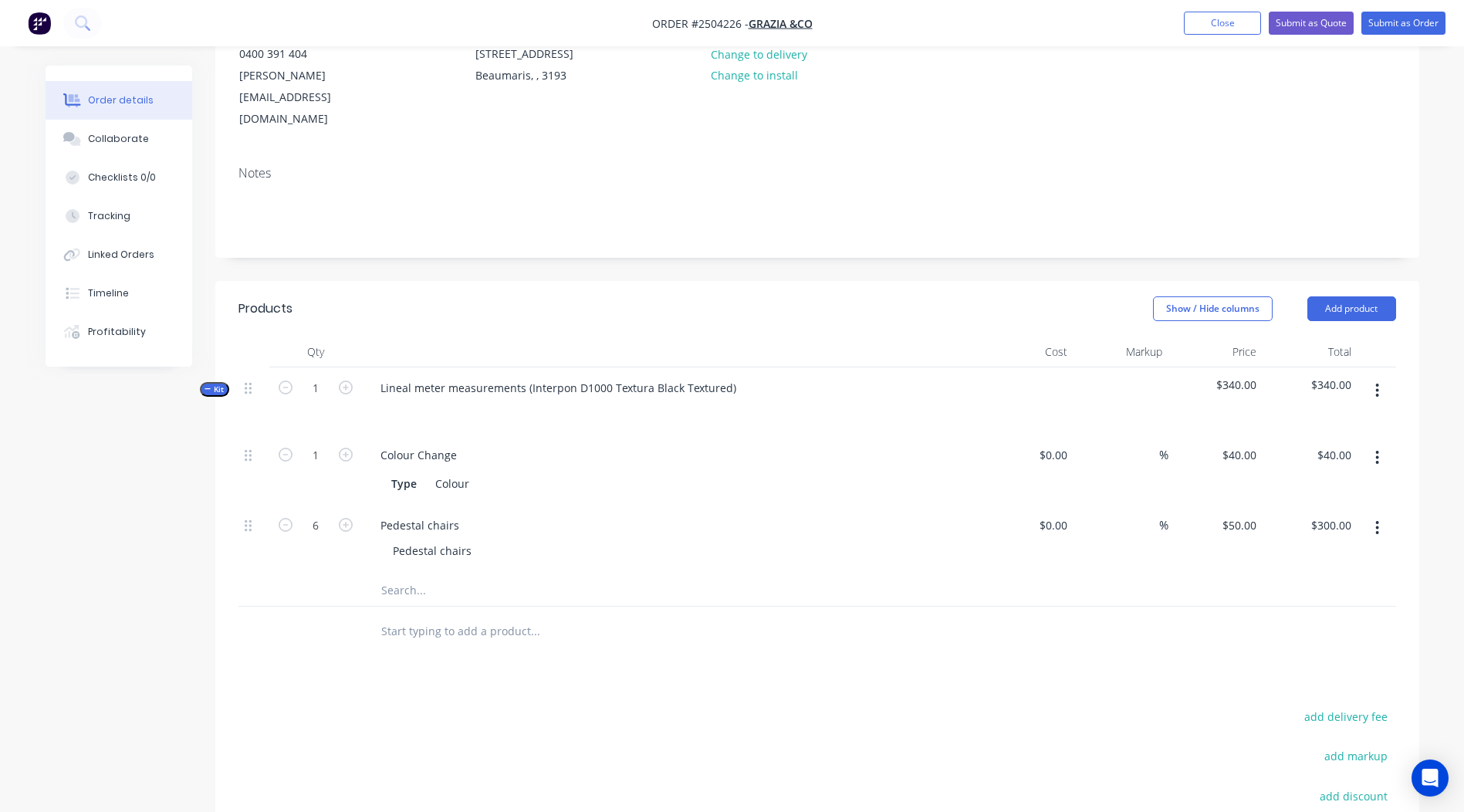
scroll to position [0, 0]
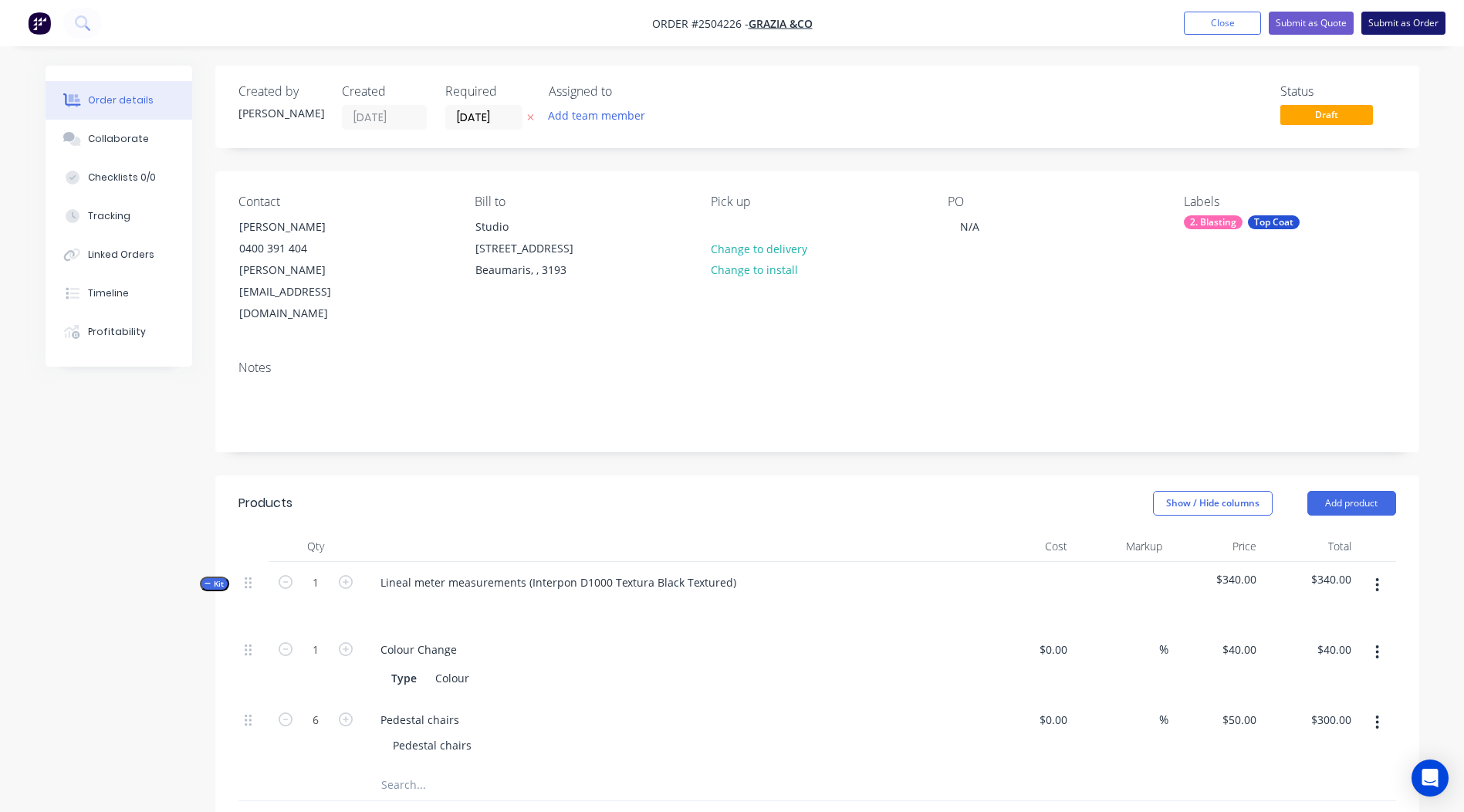
click at [1390, 15] on button "Submit as Order" at bounding box center [1403, 22] width 84 height 23
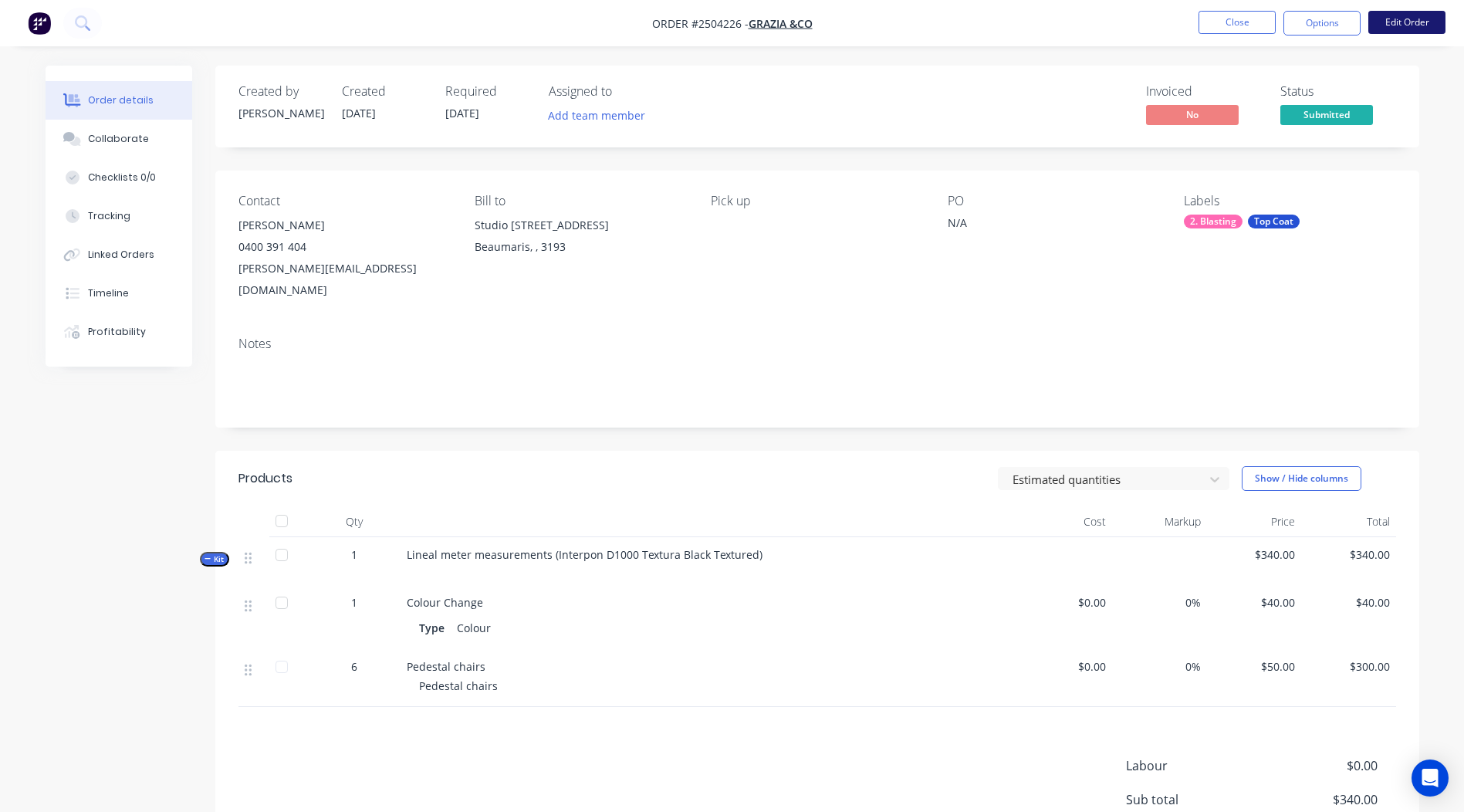
click at [1416, 20] on button "Edit Order" at bounding box center [1407, 22] width 77 height 23
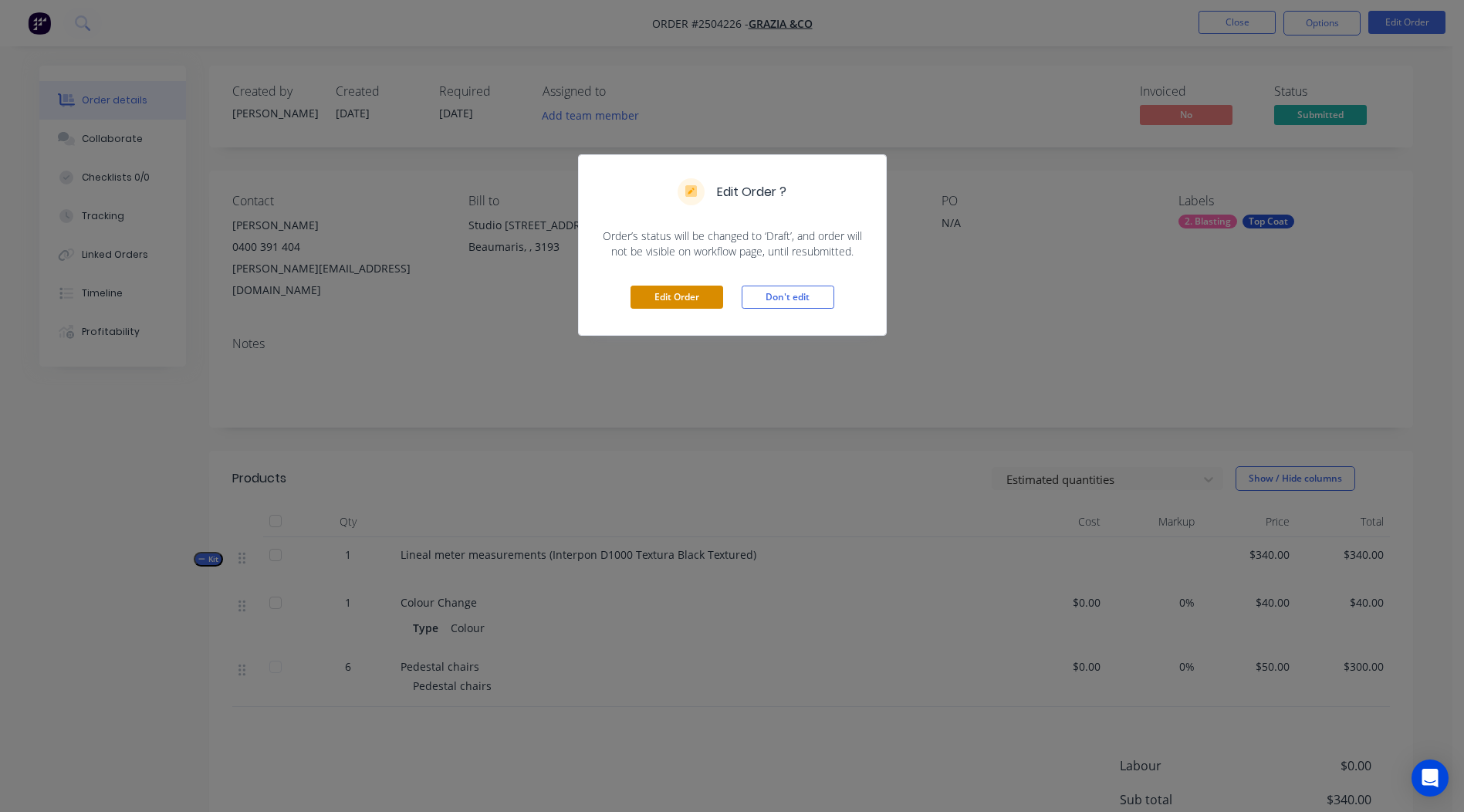
click at [665, 300] on button "Edit Order" at bounding box center [677, 297] width 93 height 23
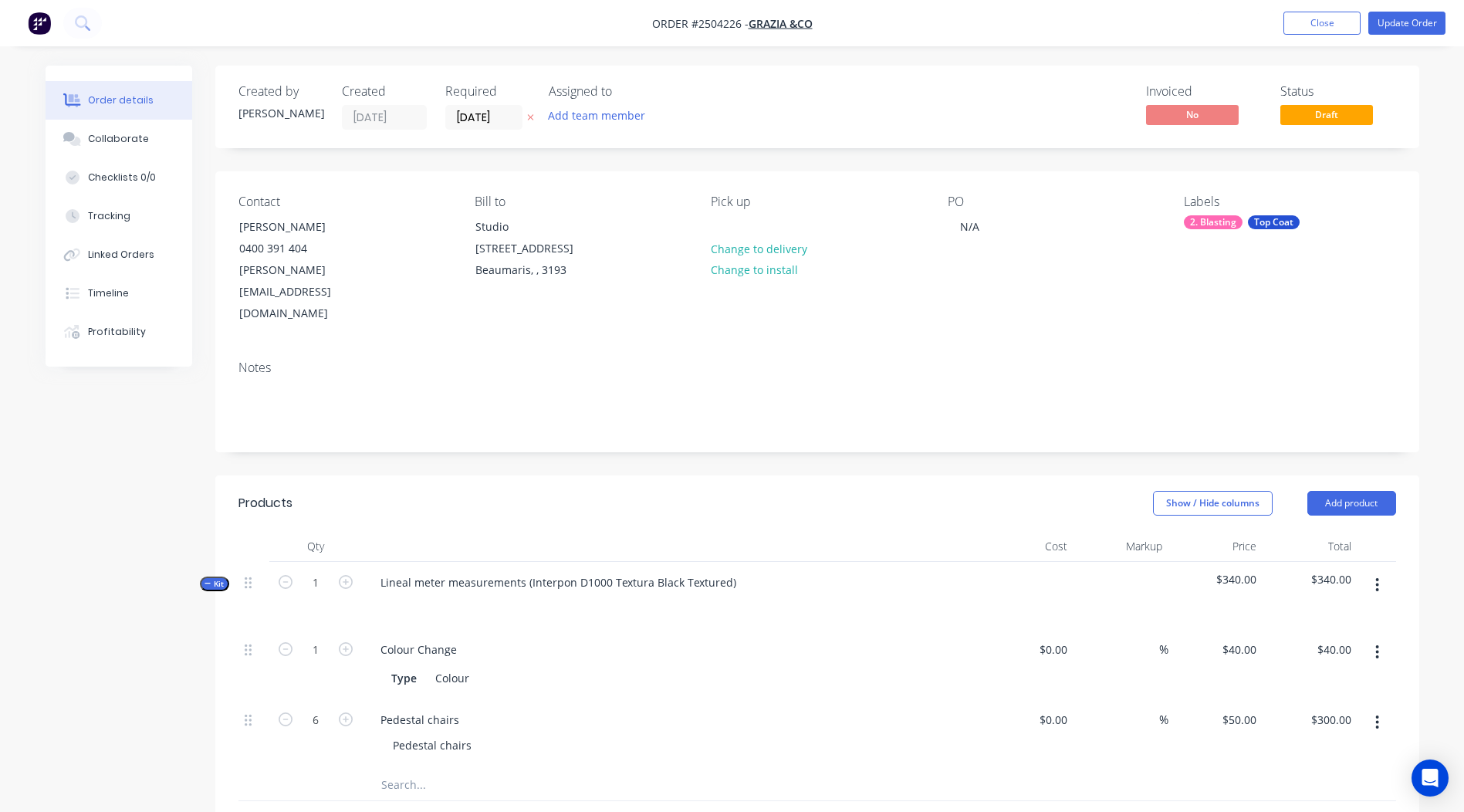
click at [741, 561] on div "Lineal meter measurements (Interpon D1000 Textura Black Textured)" at bounding box center [671, 595] width 617 height 67
click at [736, 571] on div "Lineal meter measurements (Interpon D1000 Textura Black Textured)" at bounding box center [558, 582] width 380 height 22
click at [735, 571] on div "Lineal meter measurements (Interpon D1000 Textura Black Textured)" at bounding box center [558, 582] width 380 height 22
click at [512, 571] on div "Interpon D1000 Textura Black Textured" at bounding box center [481, 582] width 225 height 22
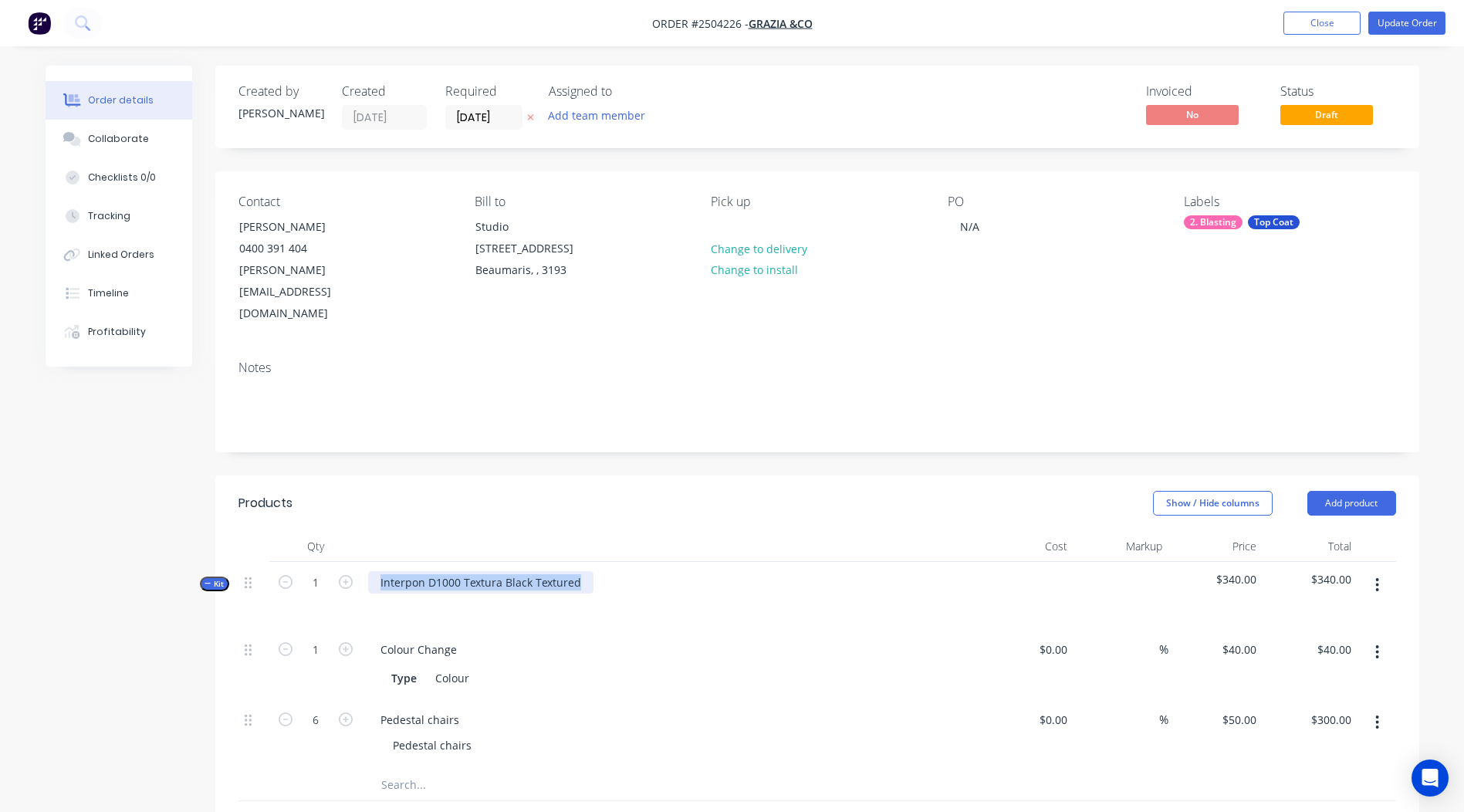
click at [511, 571] on div "Interpon D1000 Textura Black Textured" at bounding box center [481, 582] width 225 height 22
copy div "Interpon D1000 Textura Black Textured"
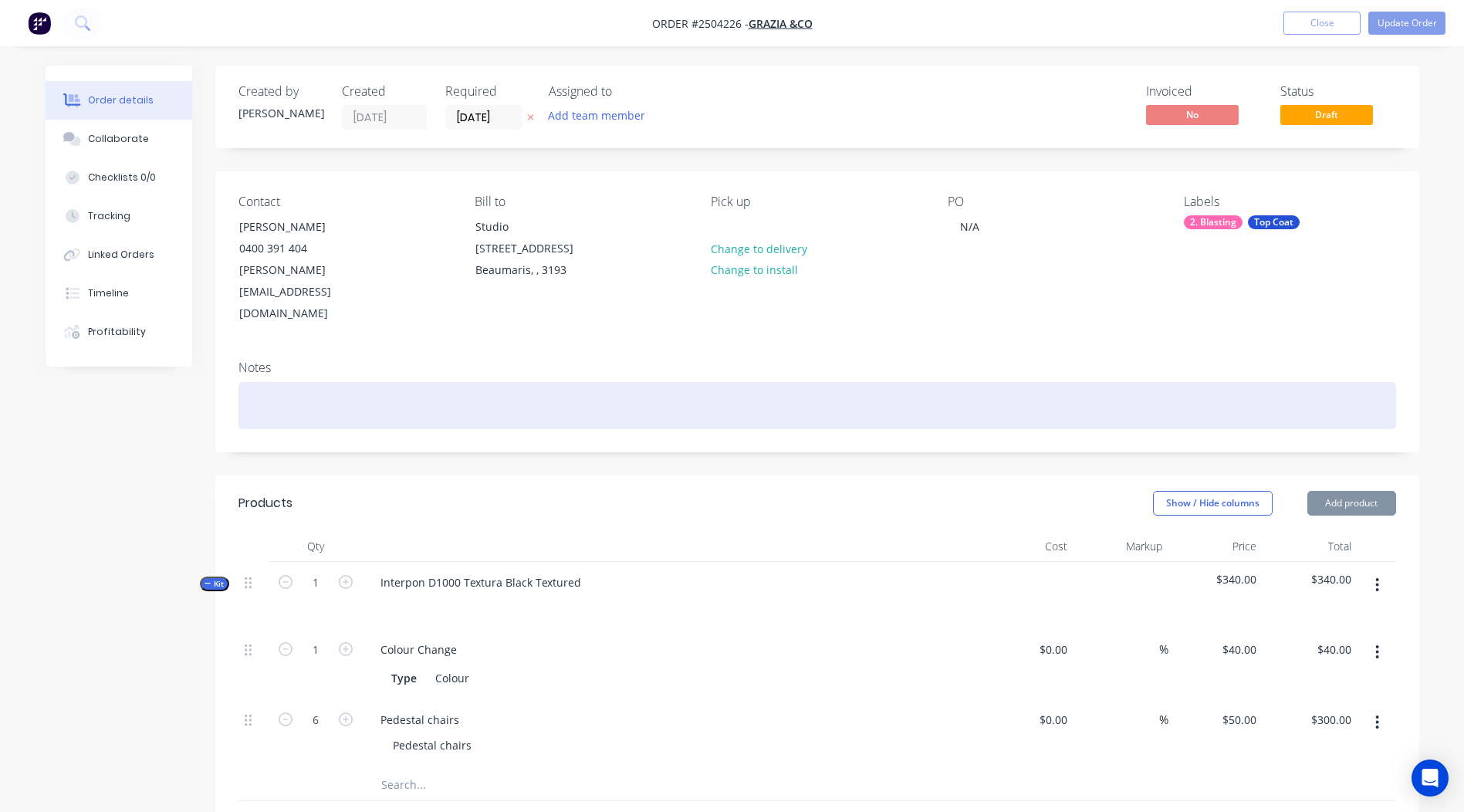
paste div
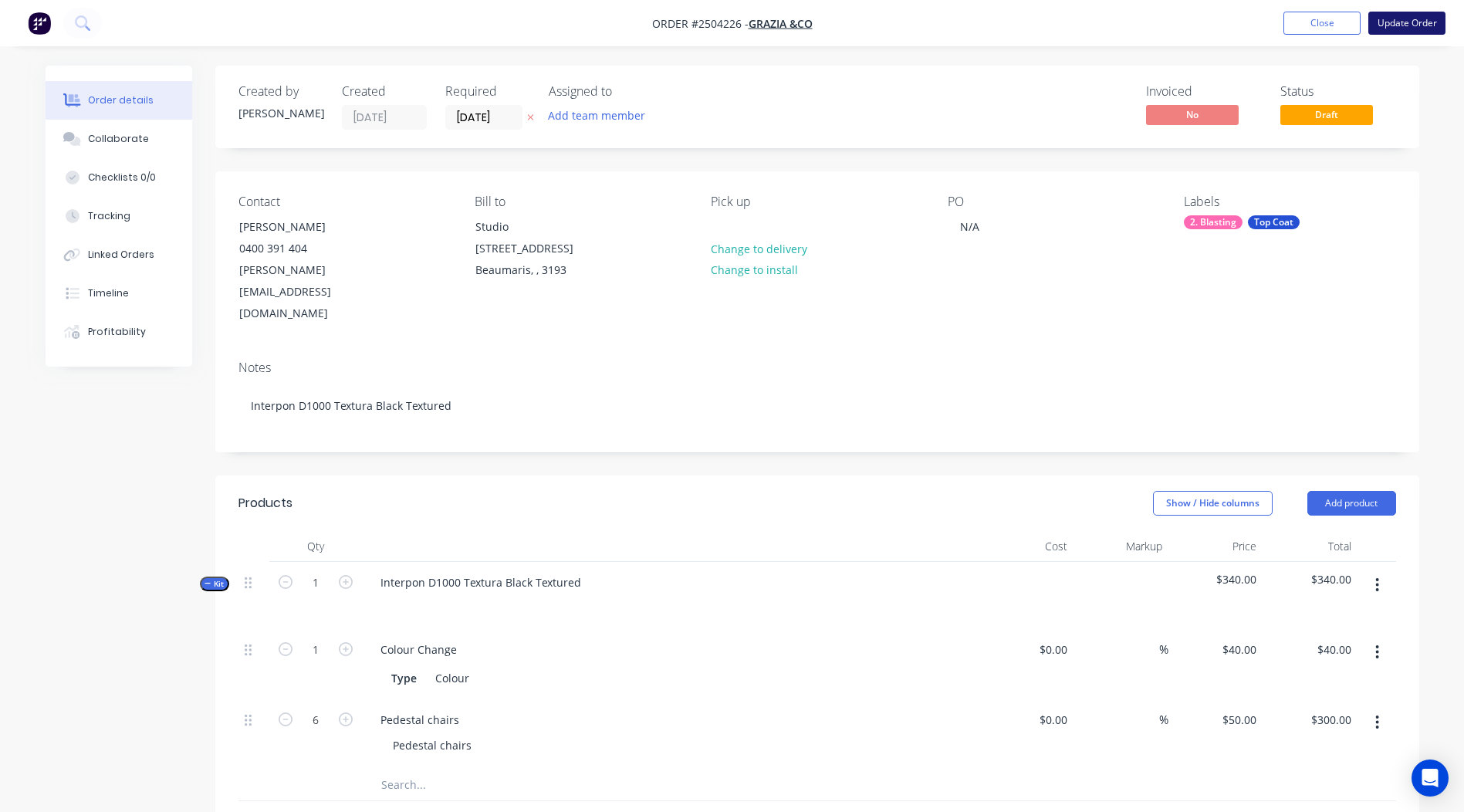
click at [1397, 22] on button "Update Order" at bounding box center [1407, 22] width 77 height 23
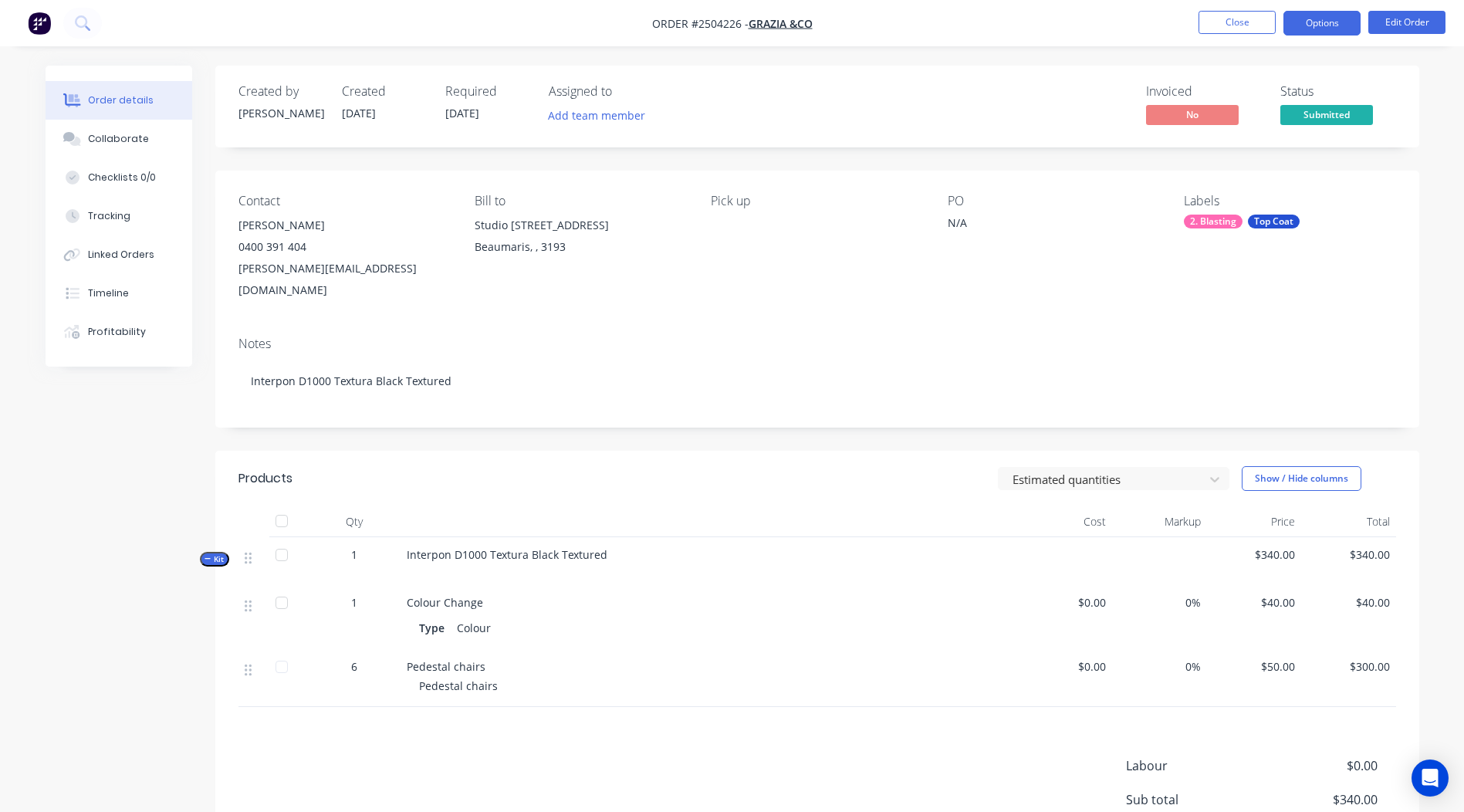
click at [1301, 25] on button "Options" at bounding box center [1322, 23] width 77 height 25
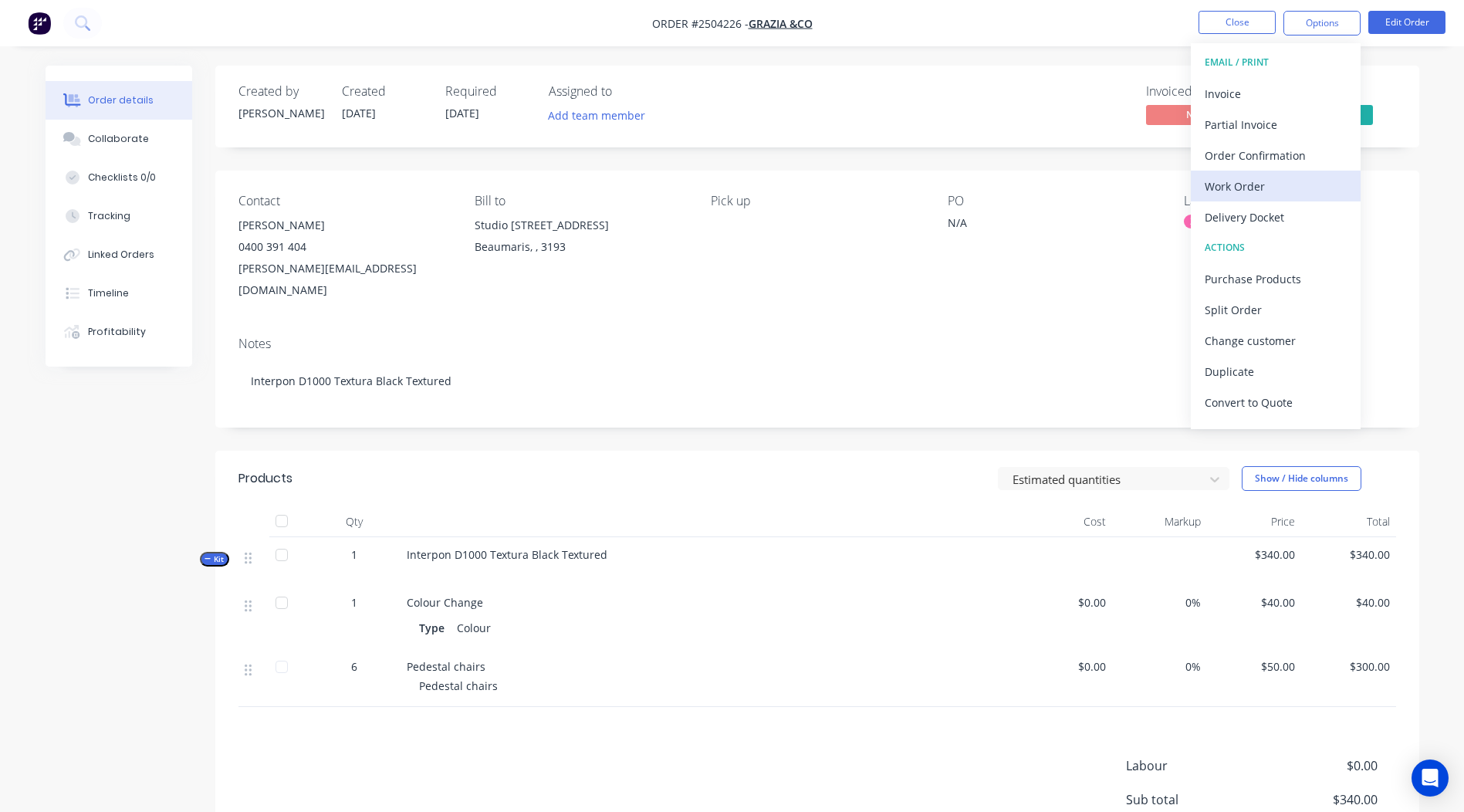
click at [1230, 189] on div "Work Order" at bounding box center [1275, 186] width 142 height 22
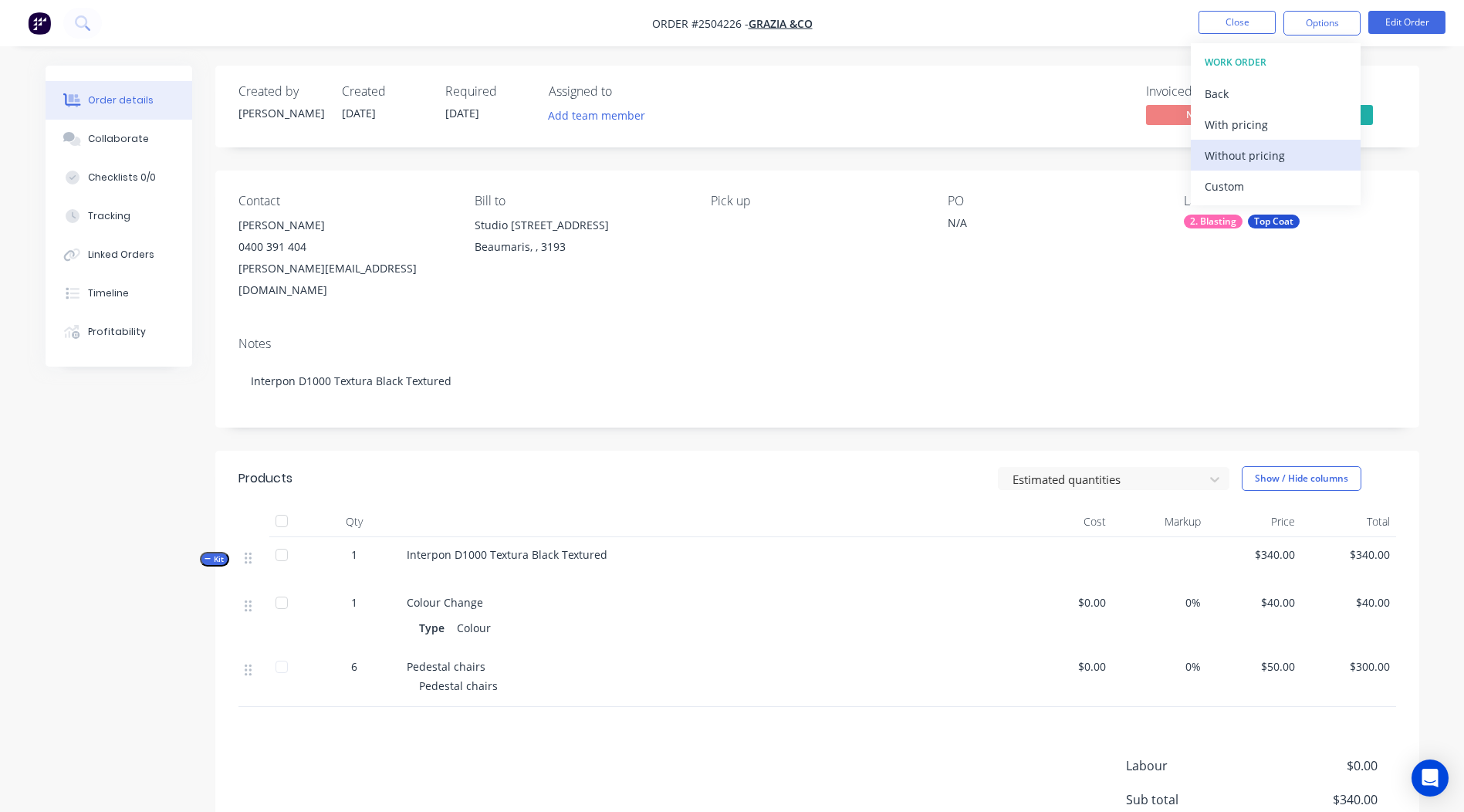
click at [1231, 158] on div "Without pricing" at bounding box center [1275, 155] width 142 height 22
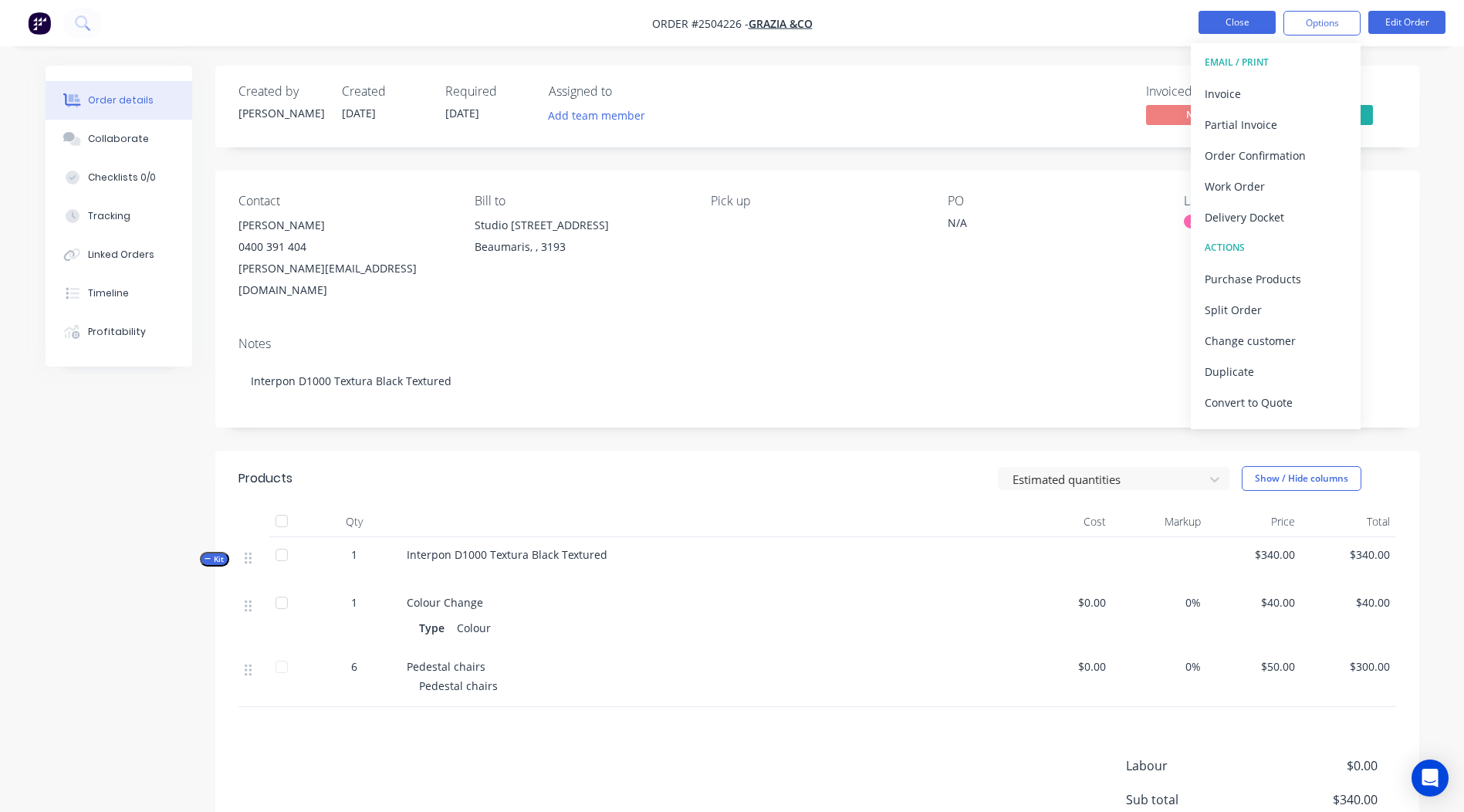
click at [1234, 22] on button "Close" at bounding box center [1237, 22] width 77 height 23
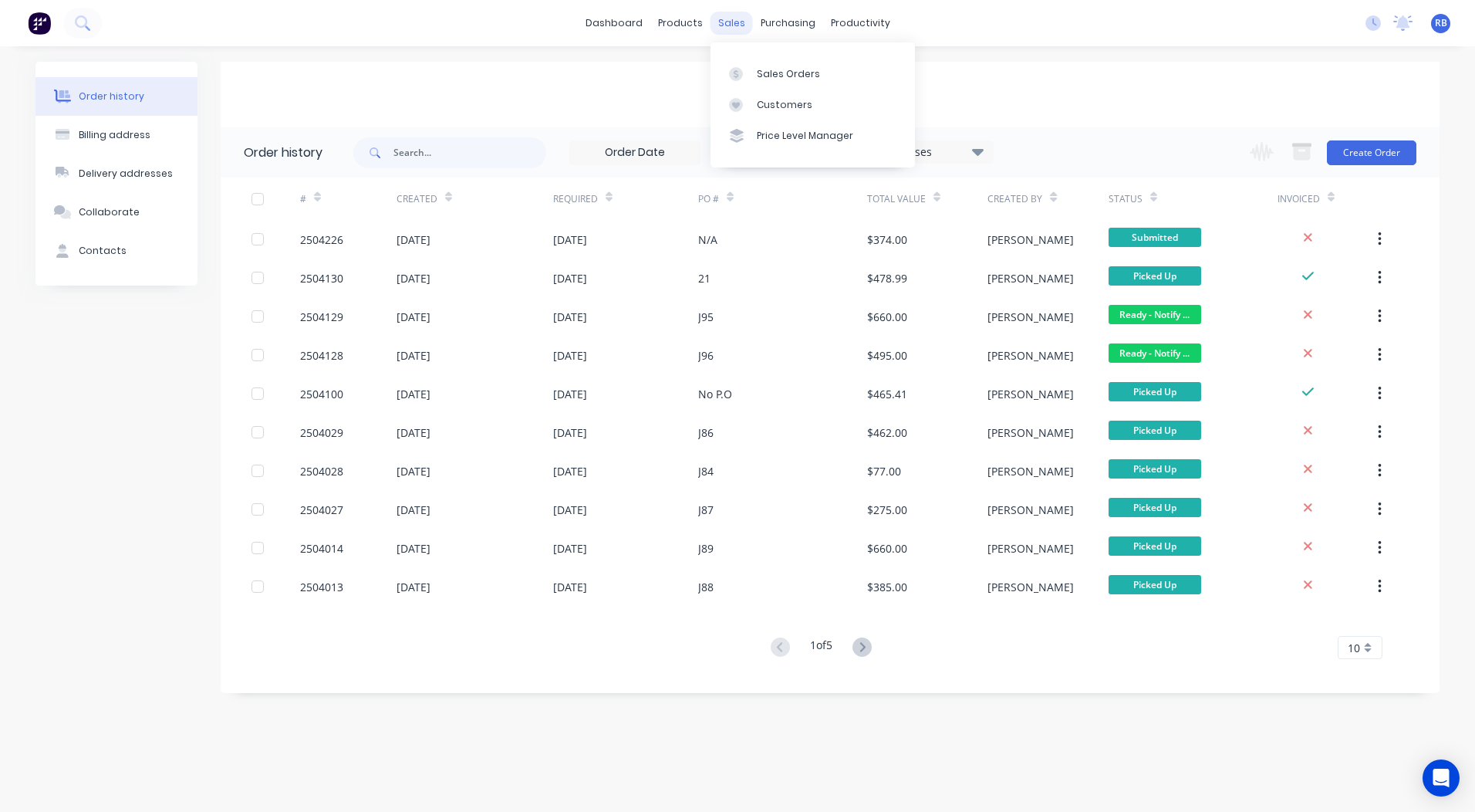
click at [725, 26] on div "sales" at bounding box center [731, 22] width 42 height 23
click at [774, 70] on div "Sales Orders" at bounding box center [789, 74] width 64 height 14
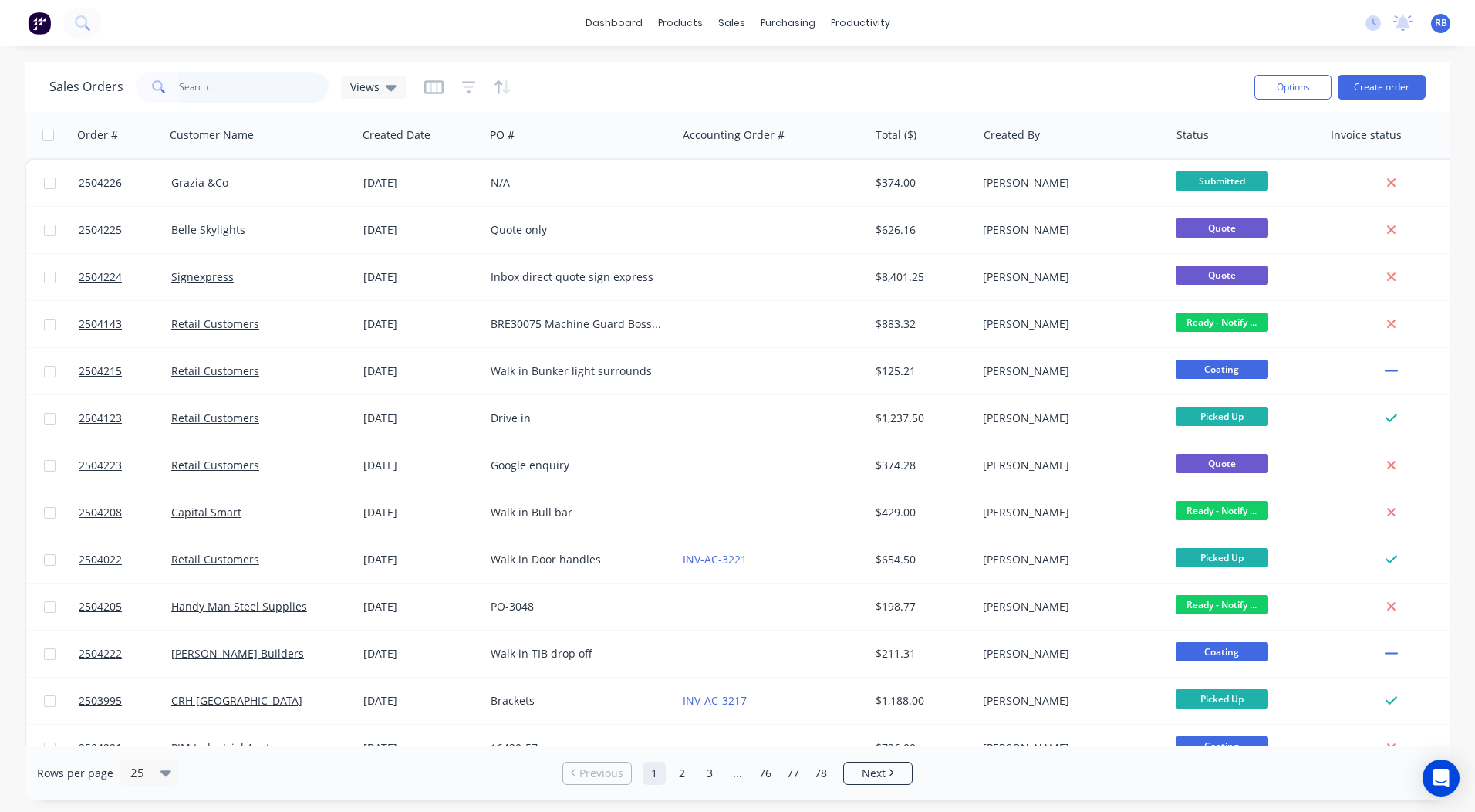
click at [242, 84] on input "text" at bounding box center [254, 88] width 150 height 31
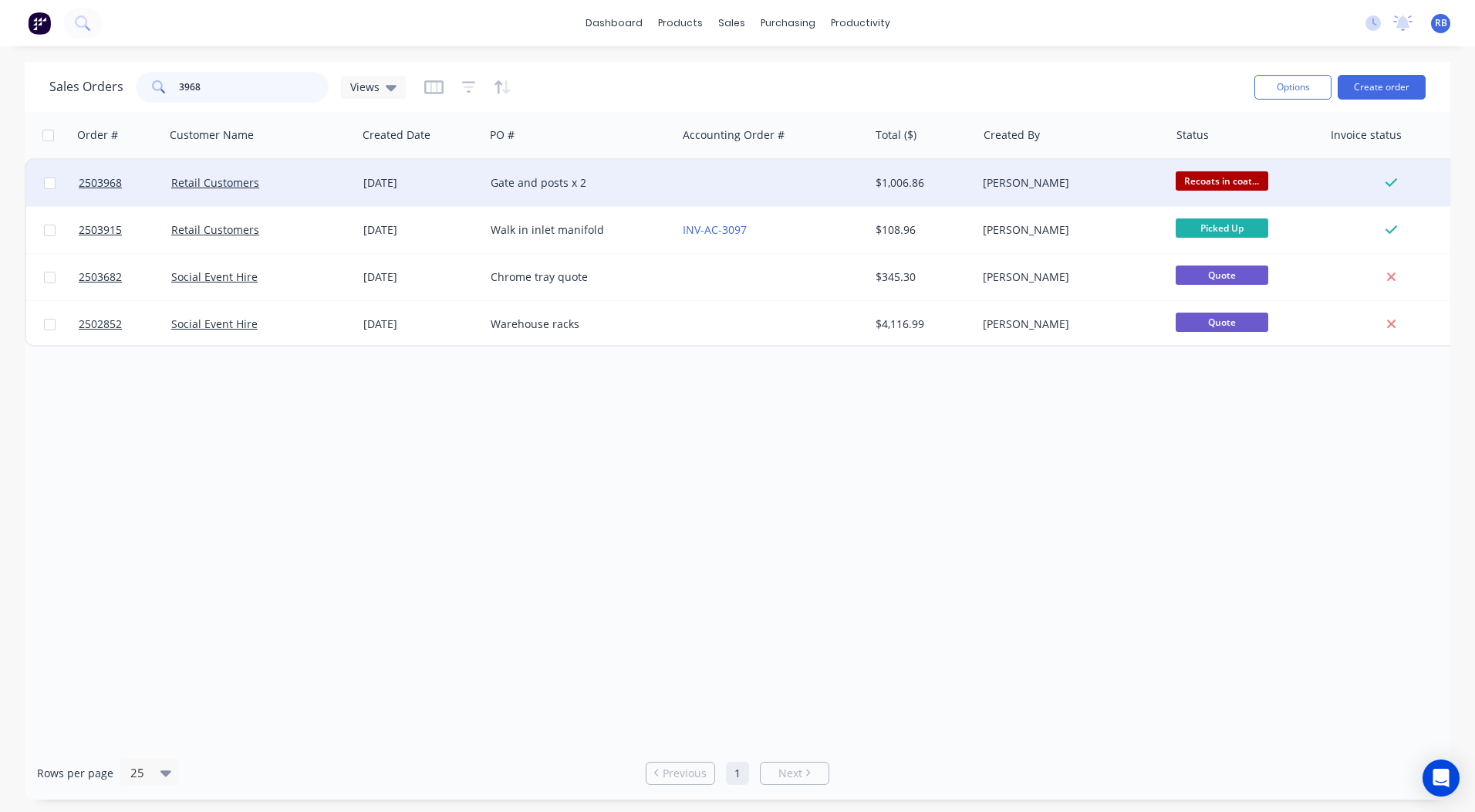
type input "3968"
click at [606, 182] on div "Gate and posts x 2" at bounding box center [577, 183] width 172 height 15
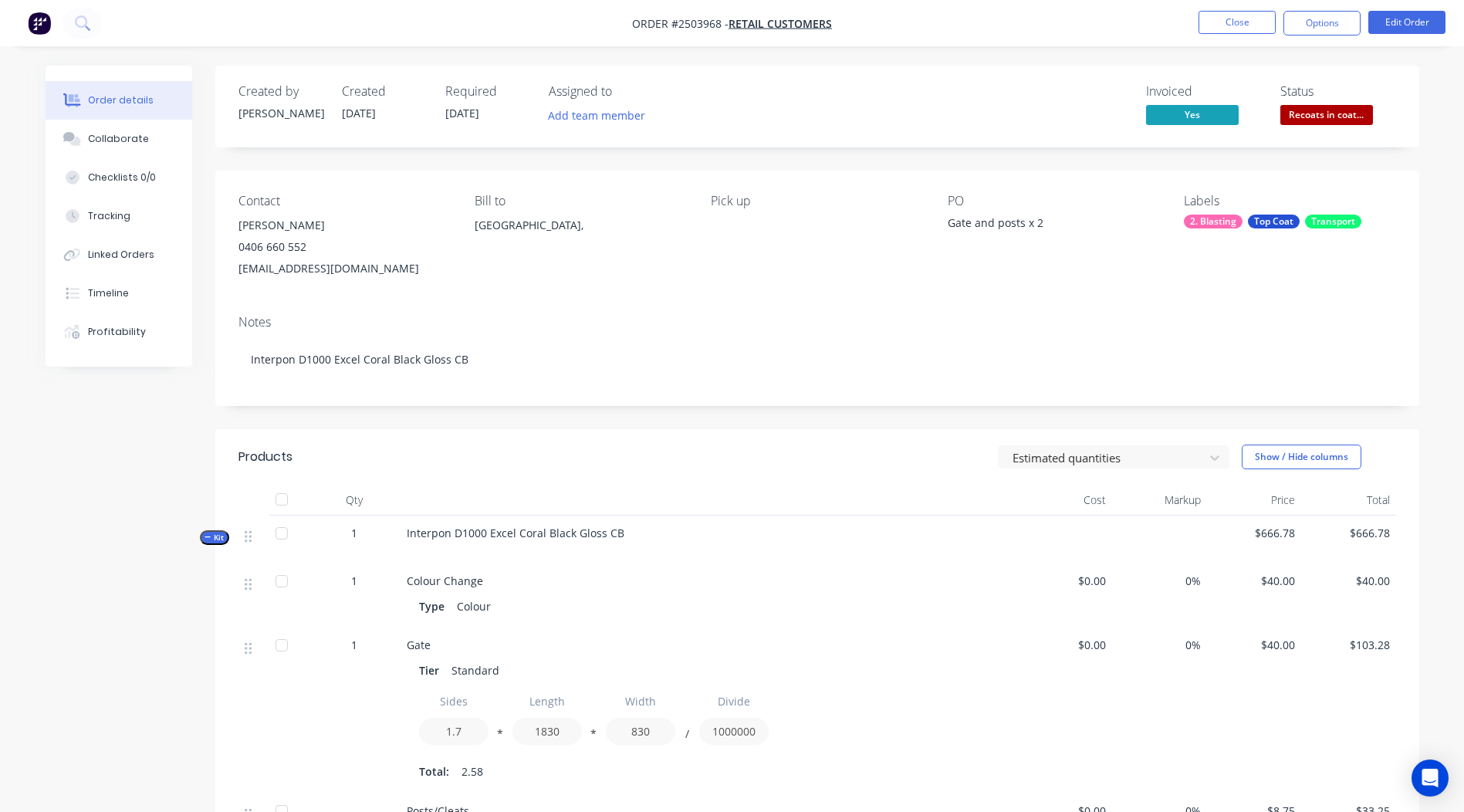
click at [1305, 111] on span "Recoats in coat..." at bounding box center [1327, 114] width 93 height 19
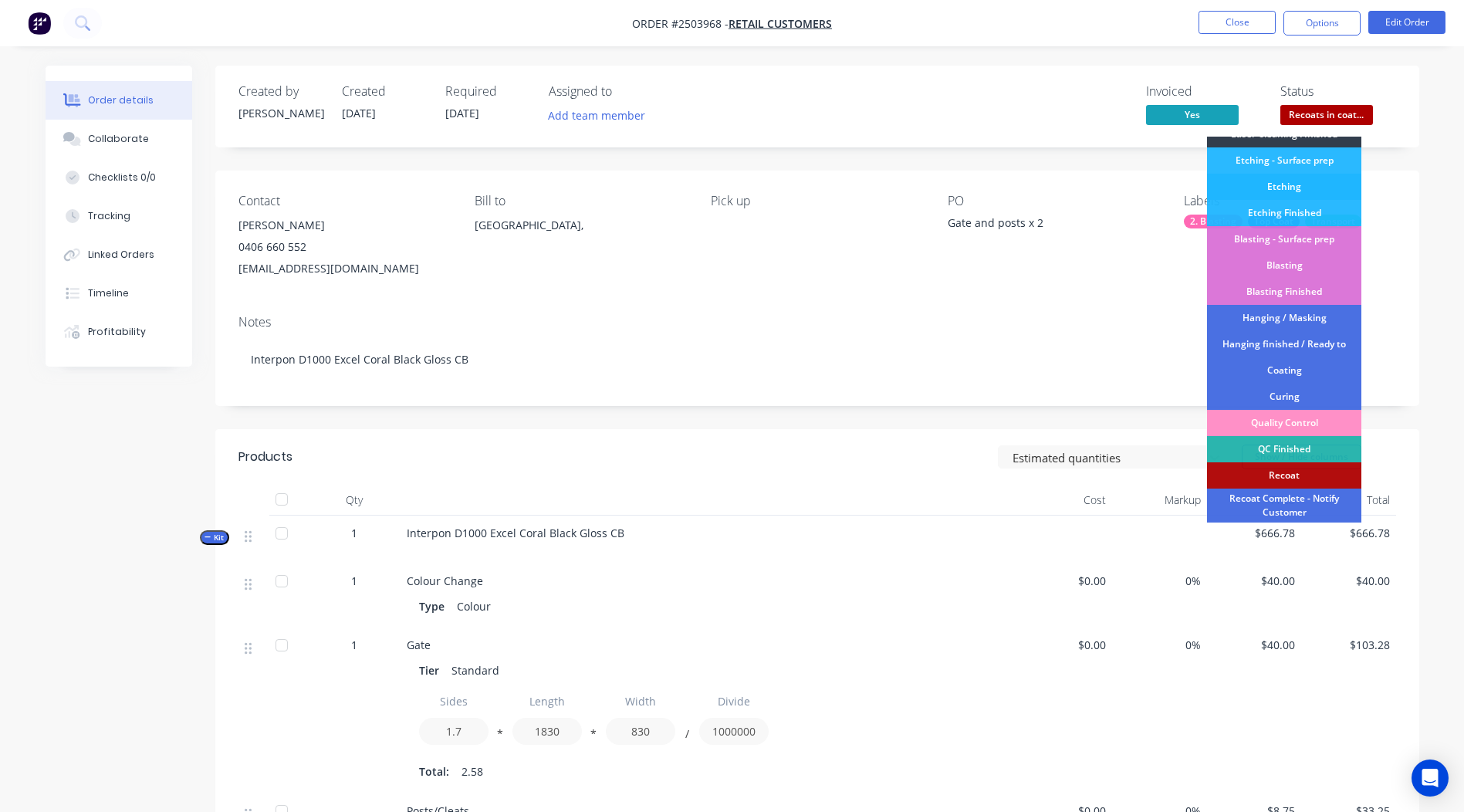
scroll to position [383, 0]
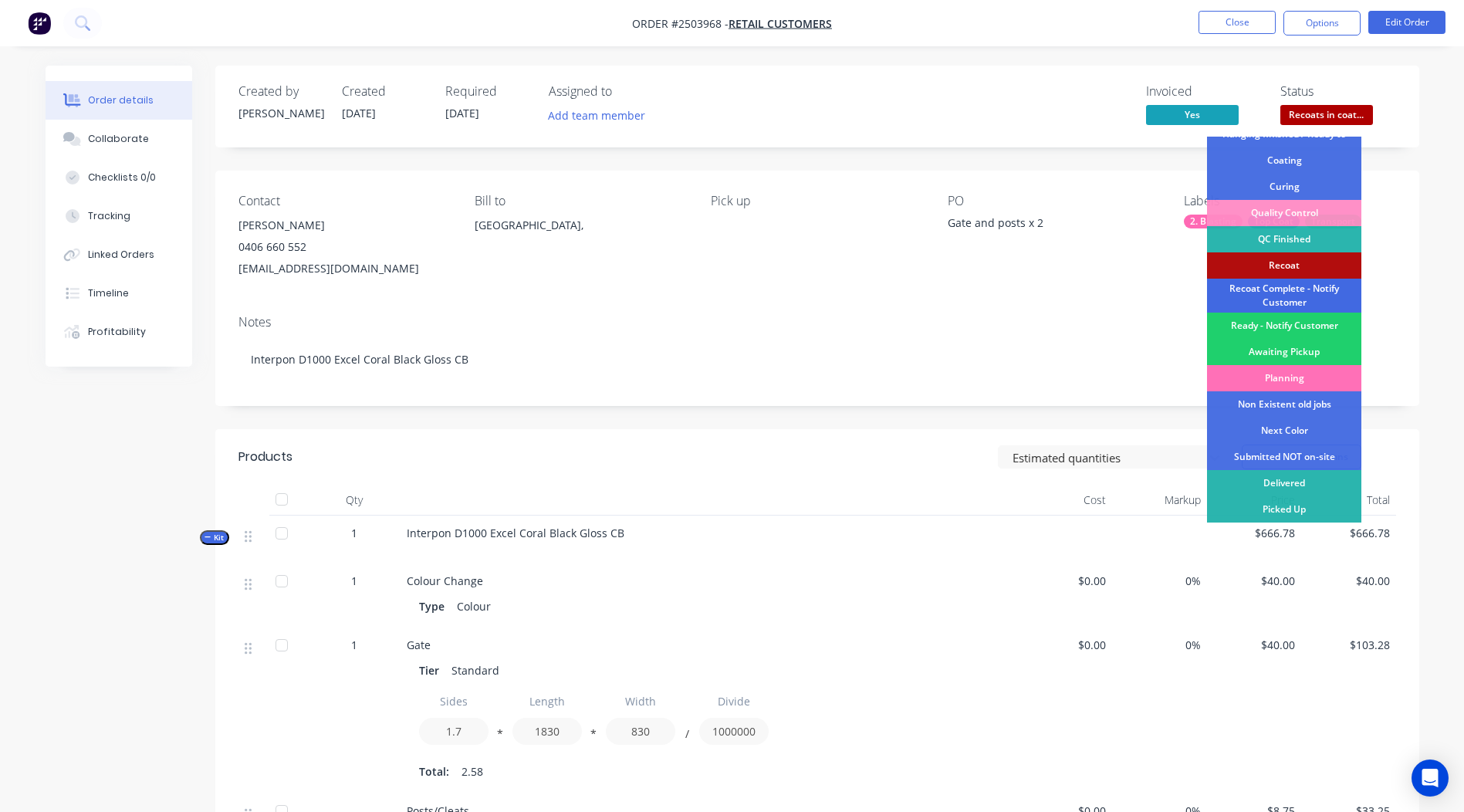
click at [1281, 293] on div "Recoat Complete - Notify Customer" at bounding box center [1285, 295] width 155 height 34
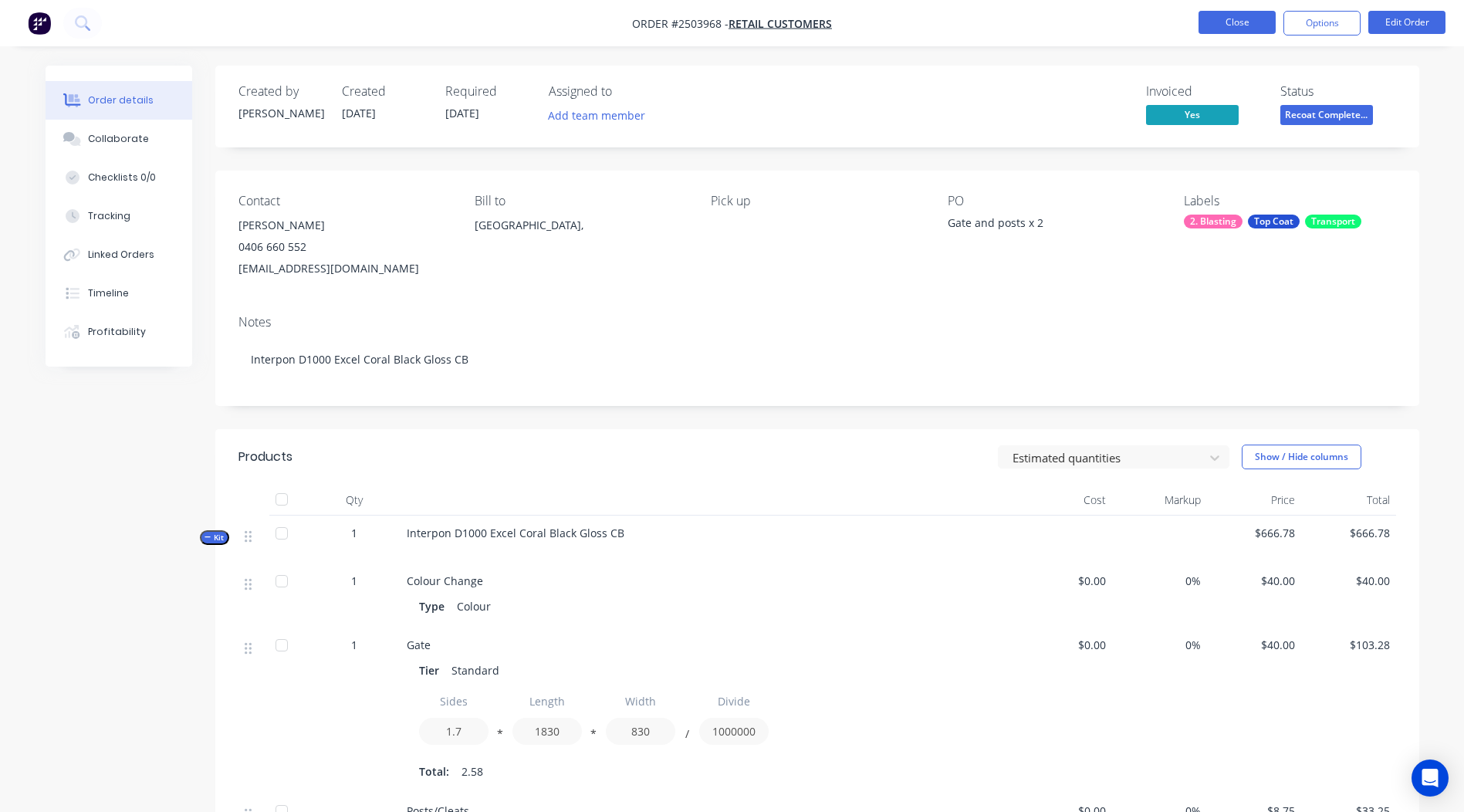
click at [1239, 15] on button "Close" at bounding box center [1237, 22] width 77 height 23
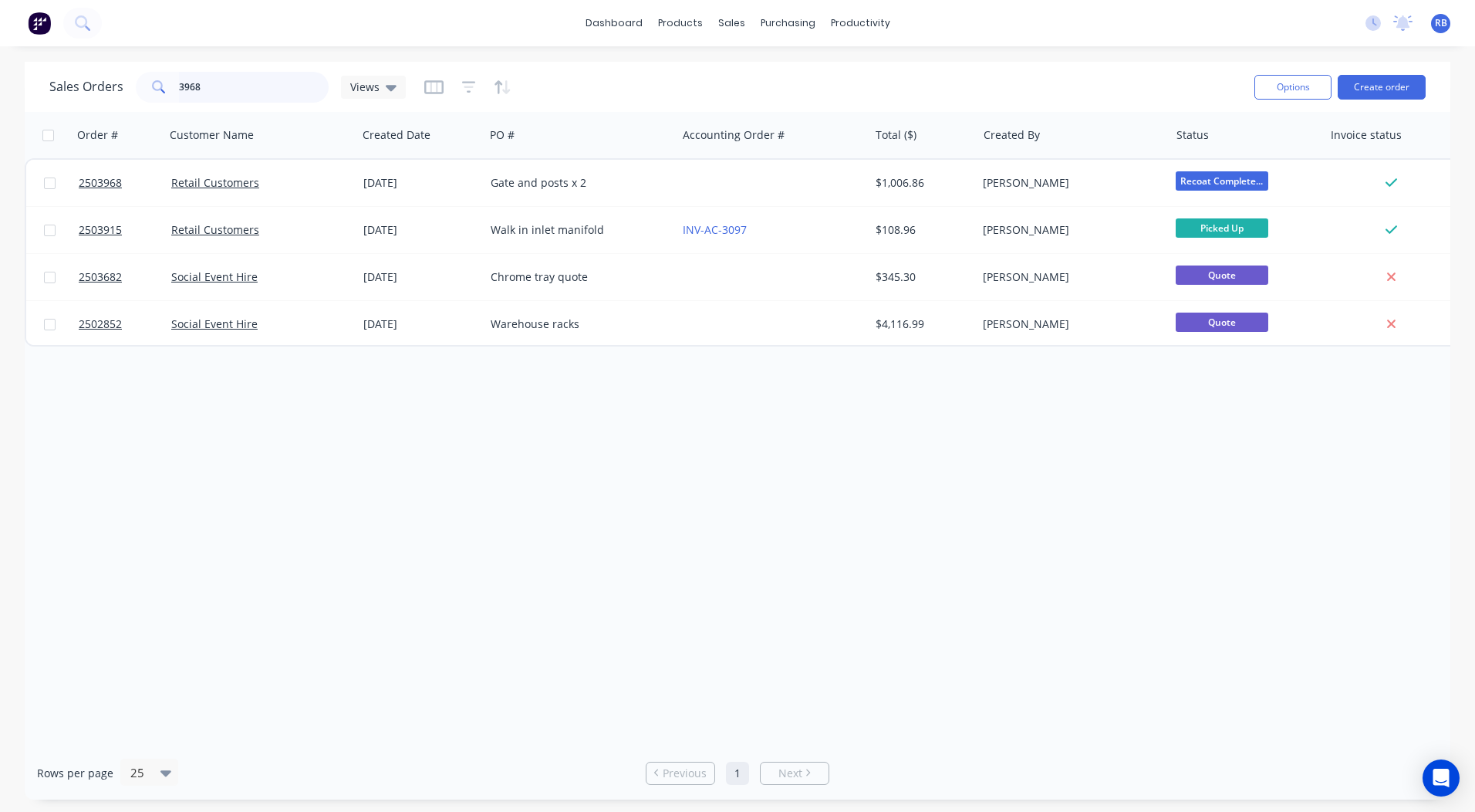
drag, startPoint x: 297, startPoint y: 80, endPoint x: 67, endPoint y: 91, distance: 230.3
click at [67, 91] on div "Sales Orders 3968 Views" at bounding box center [228, 88] width 356 height 31
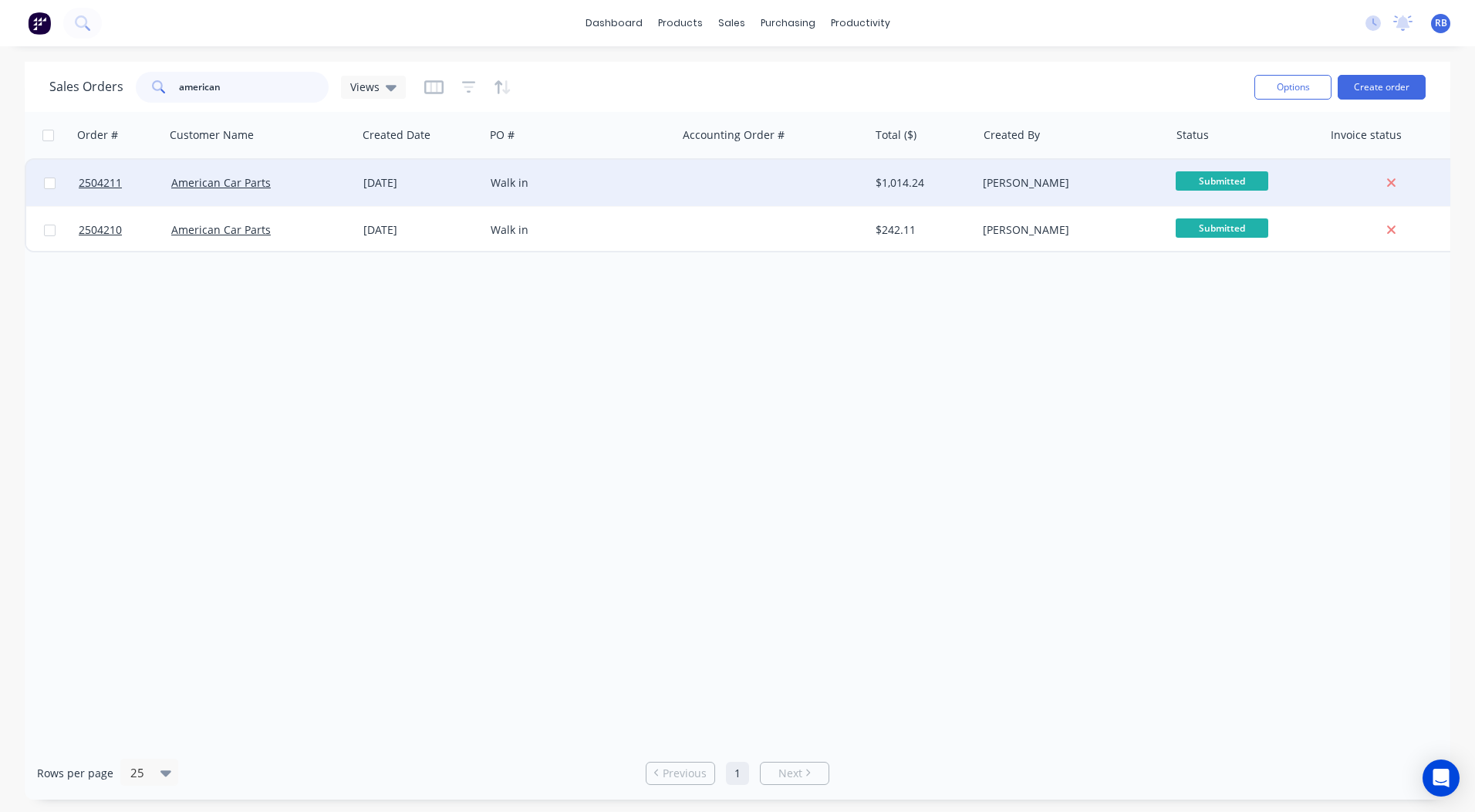
type input "american"
click at [1023, 182] on div "[PERSON_NAME]" at bounding box center [1069, 183] width 172 height 15
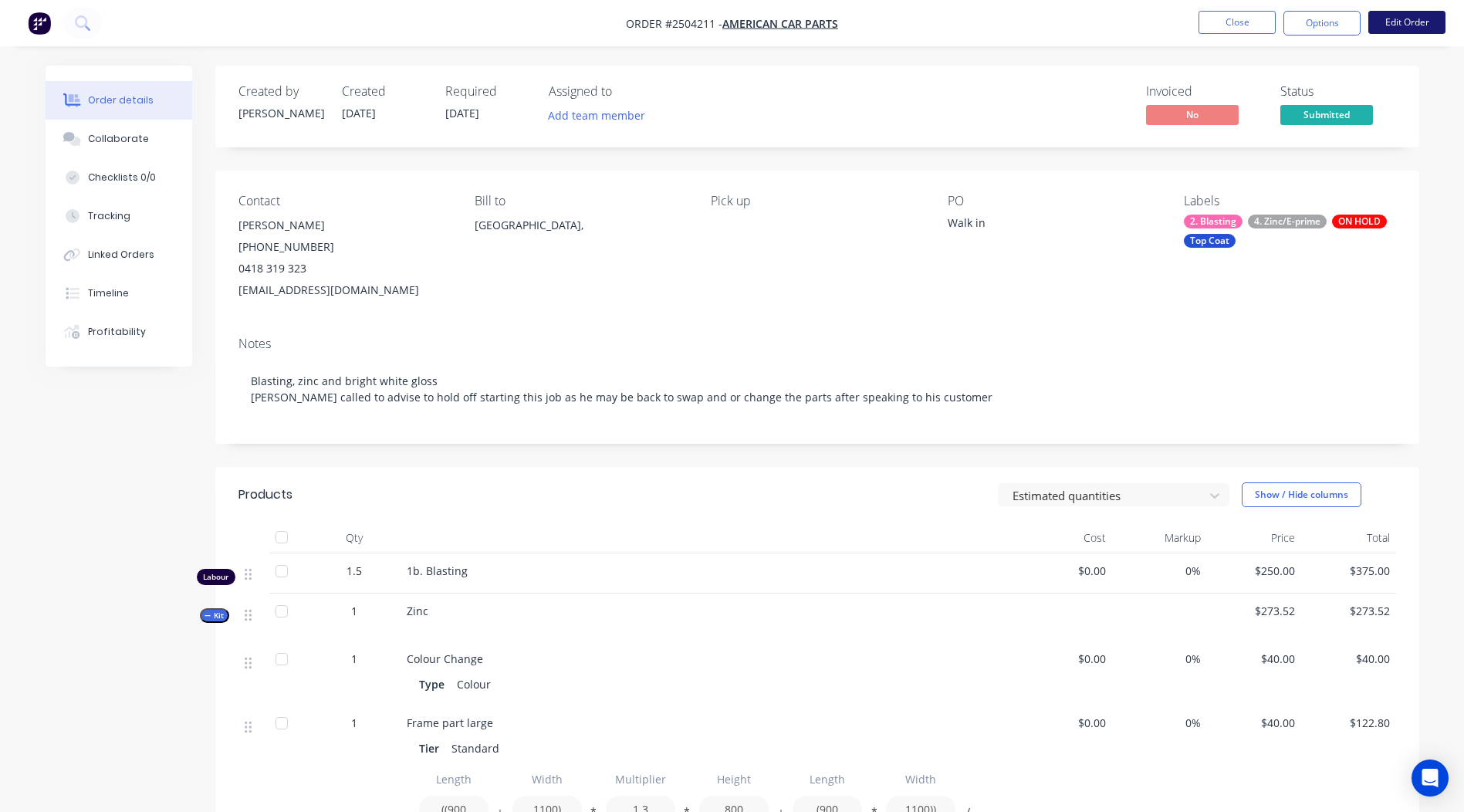
click at [1409, 24] on button "Edit Order" at bounding box center [1407, 22] width 77 height 23
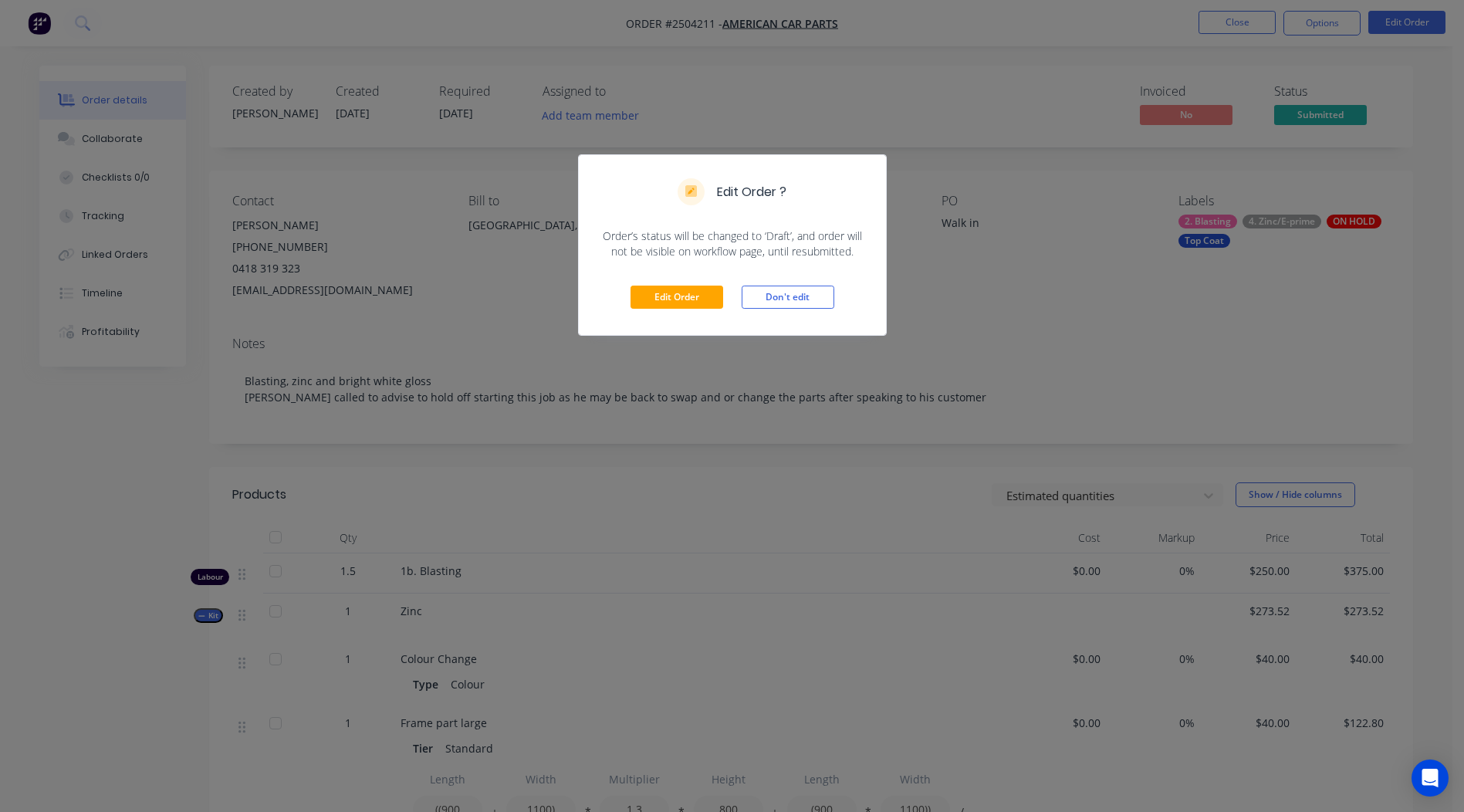
click at [681, 309] on div "Edit Order Don't edit" at bounding box center [732, 297] width 307 height 76
click at [677, 298] on button "Edit Order" at bounding box center [677, 297] width 93 height 23
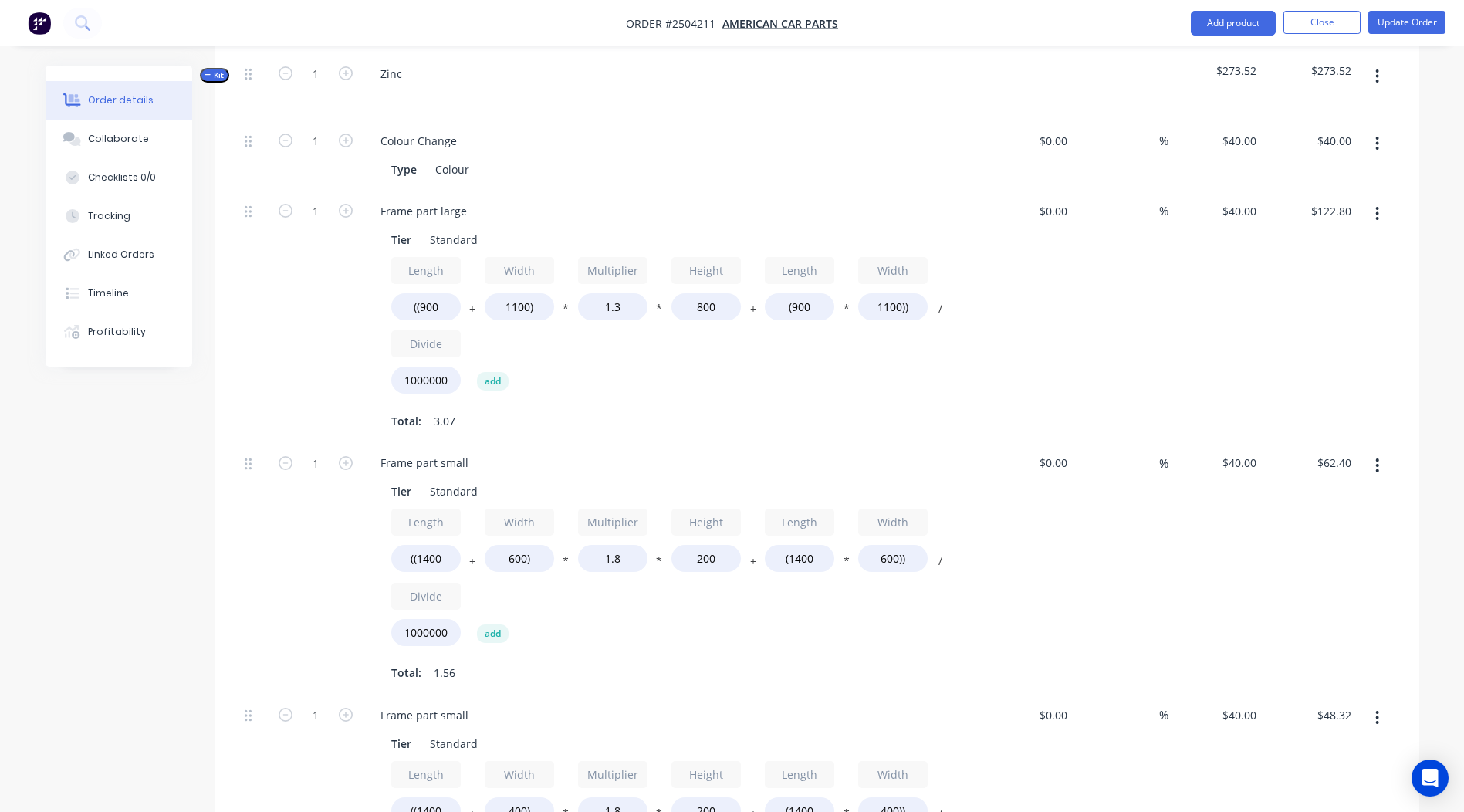
scroll to position [694, 0]
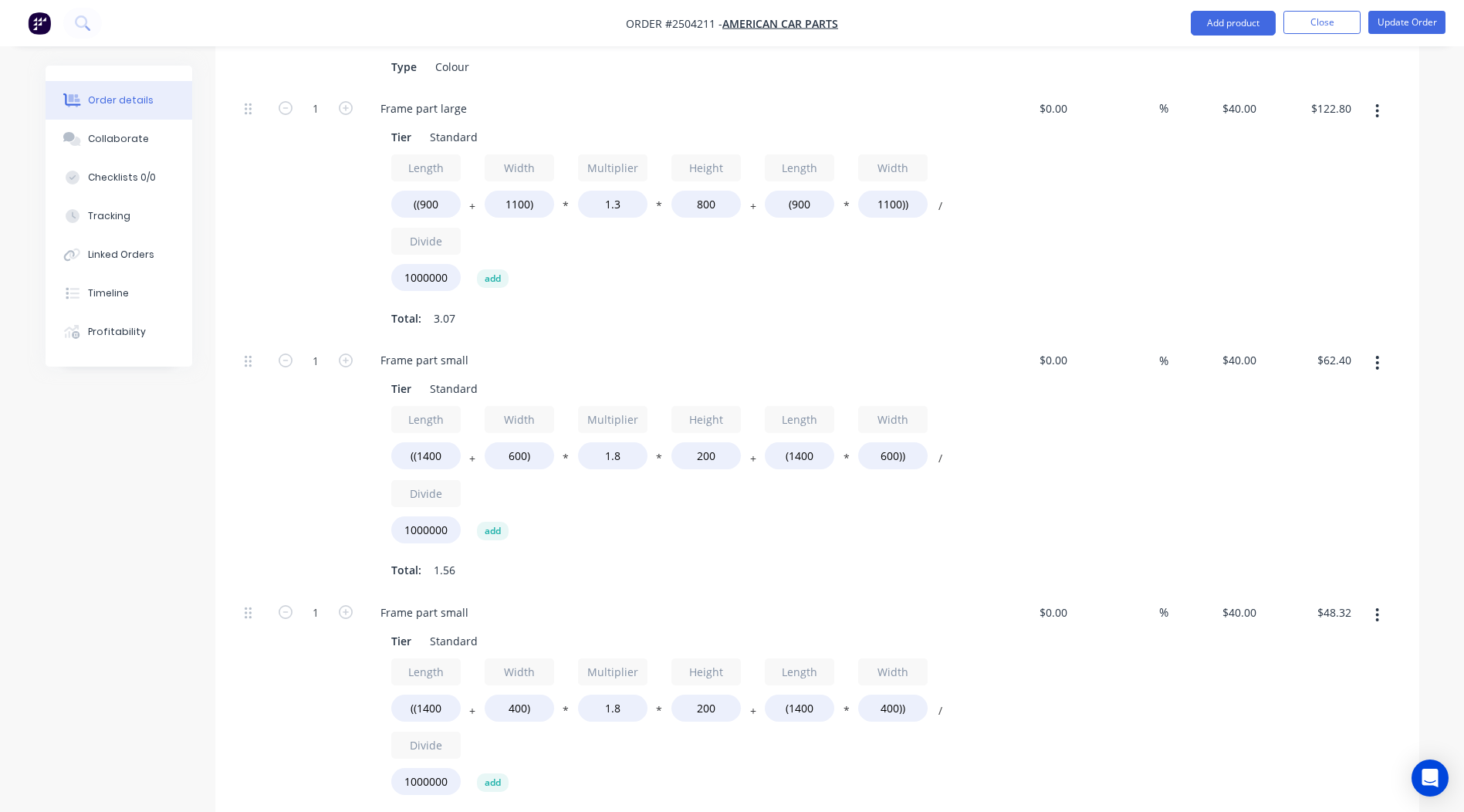
click at [1388, 348] on button "button" at bounding box center [1377, 362] width 36 height 27
click at [1299, 455] on button "Delete" at bounding box center [1322, 465] width 147 height 31
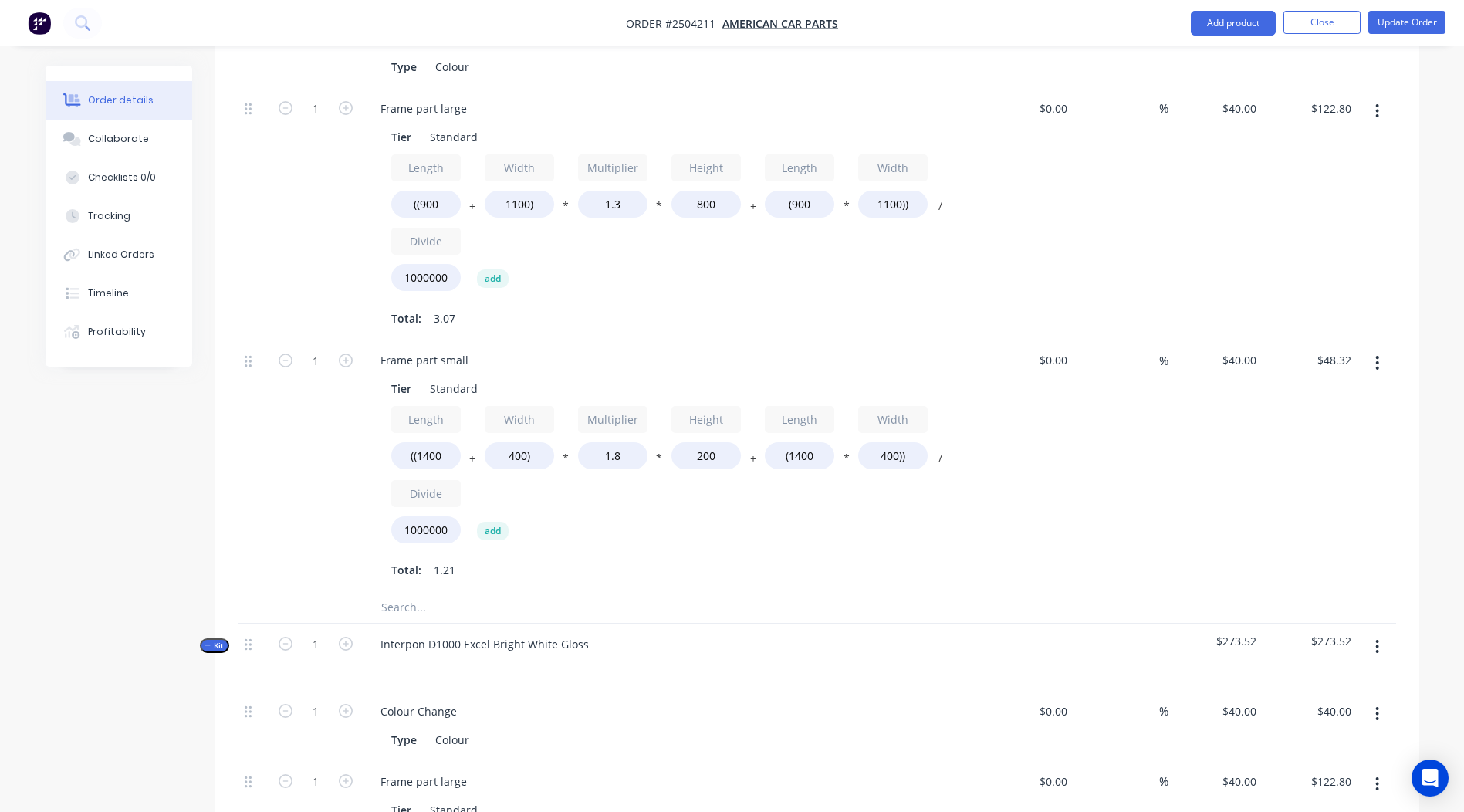
click at [1376, 349] on button "button" at bounding box center [1377, 362] width 36 height 27
click at [1344, 453] on div "Delete" at bounding box center [1322, 464] width 118 height 22
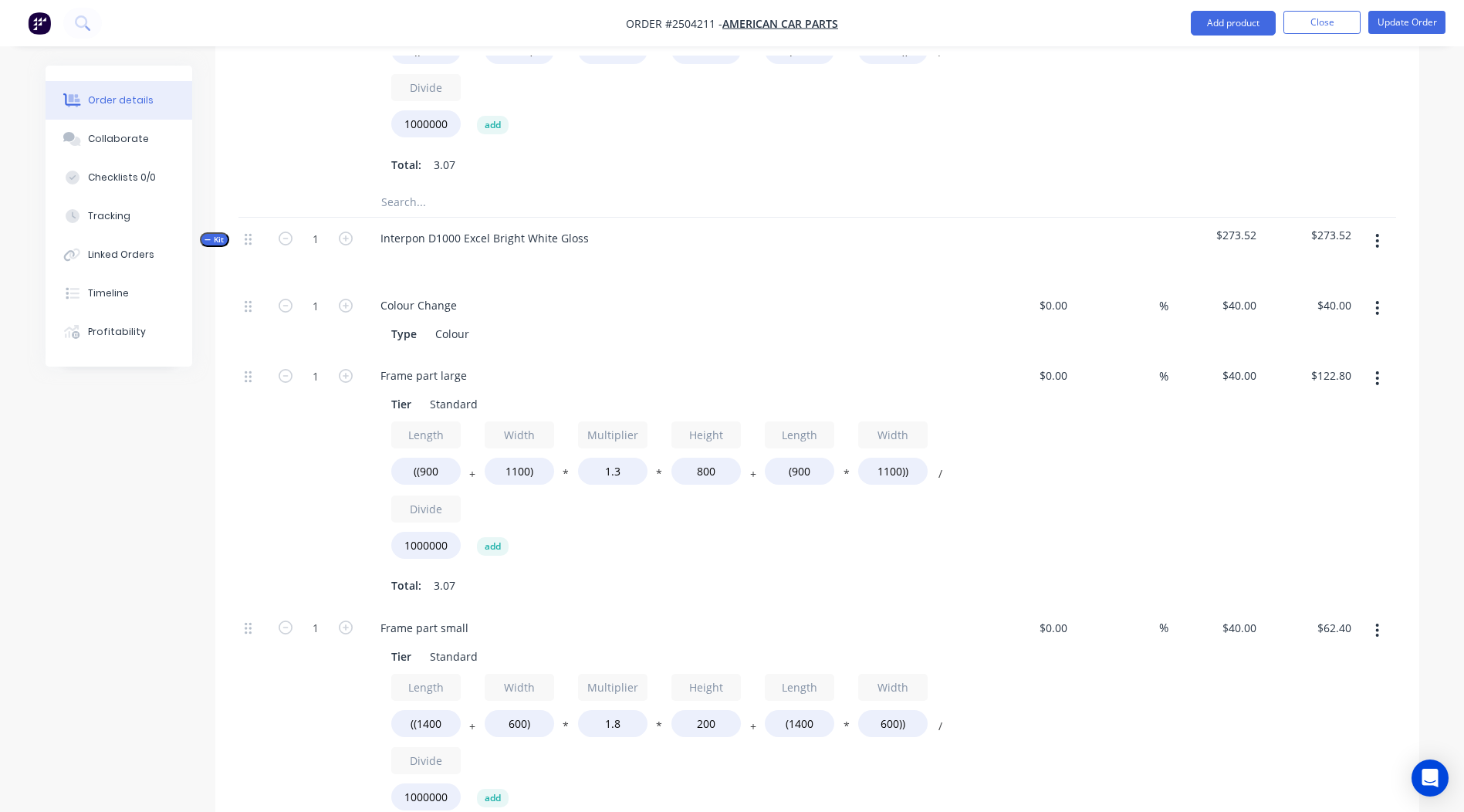
scroll to position [849, 0]
click at [1388, 363] on button "button" at bounding box center [1377, 377] width 36 height 27
click at [1335, 469] on div "Delete" at bounding box center [1322, 480] width 118 height 22
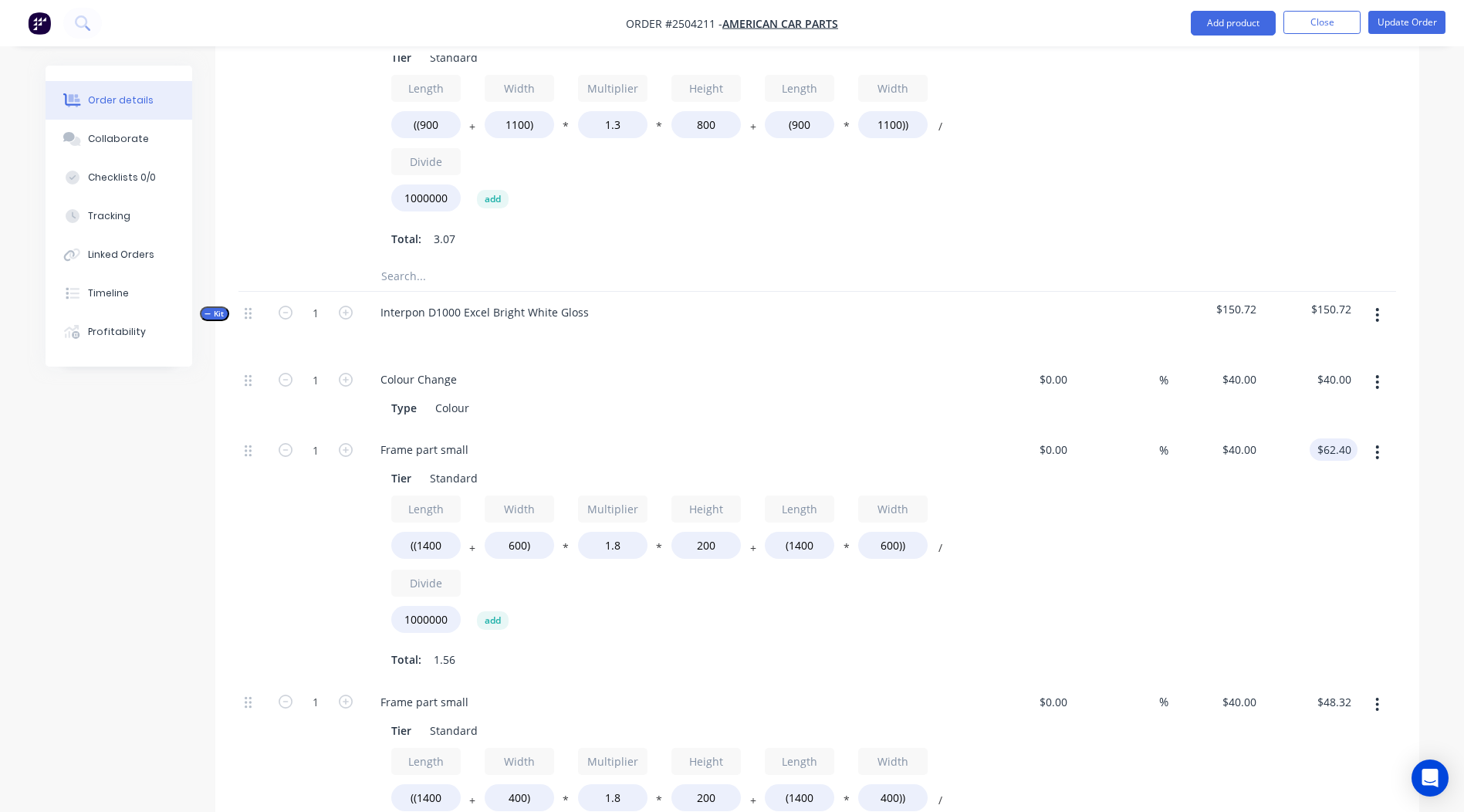
scroll to position [772, 0]
click at [1383, 440] on button "button" at bounding box center [1377, 454] width 36 height 27
click at [1263, 545] on div "Delete" at bounding box center [1322, 556] width 118 height 22
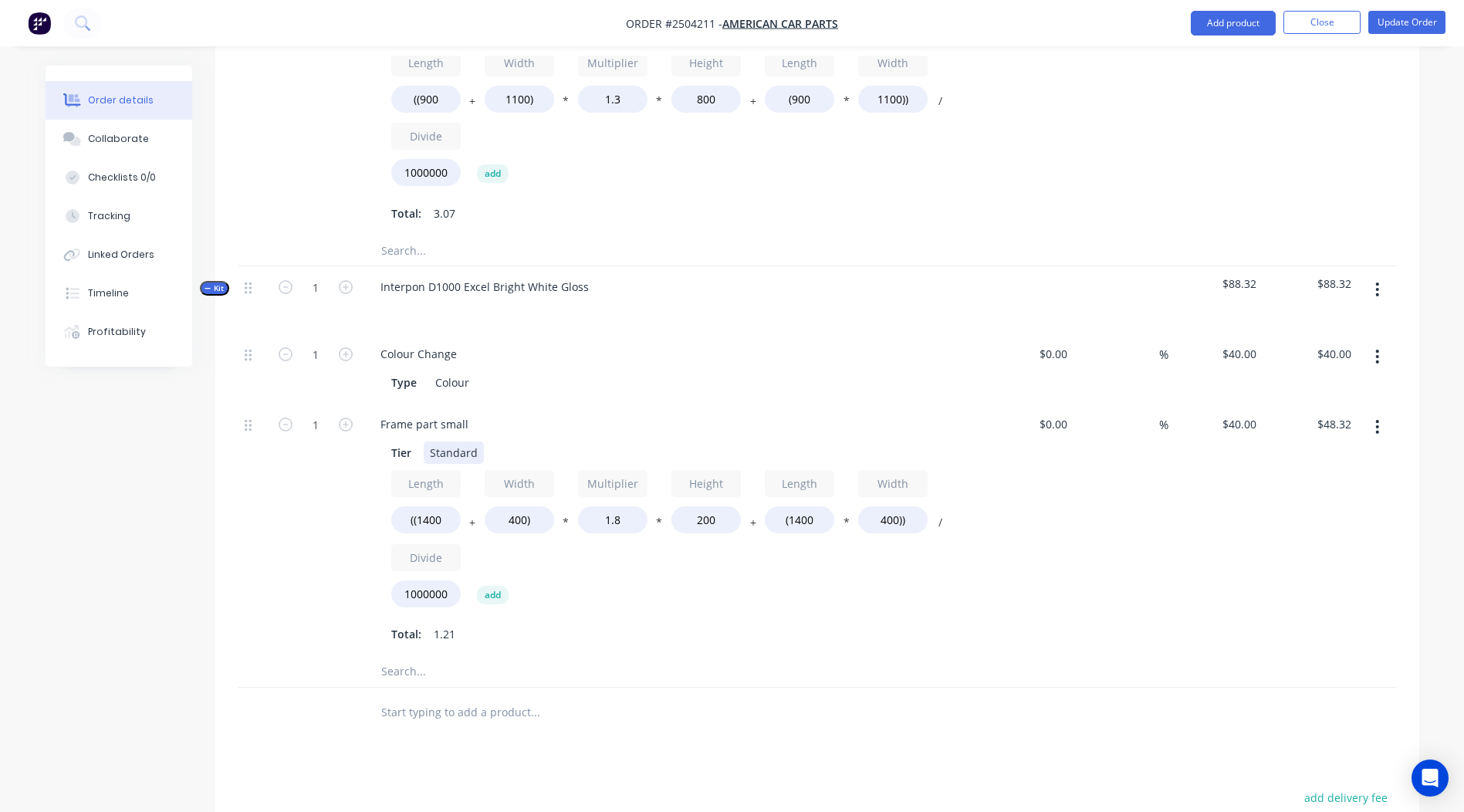
scroll to position [849, 0]
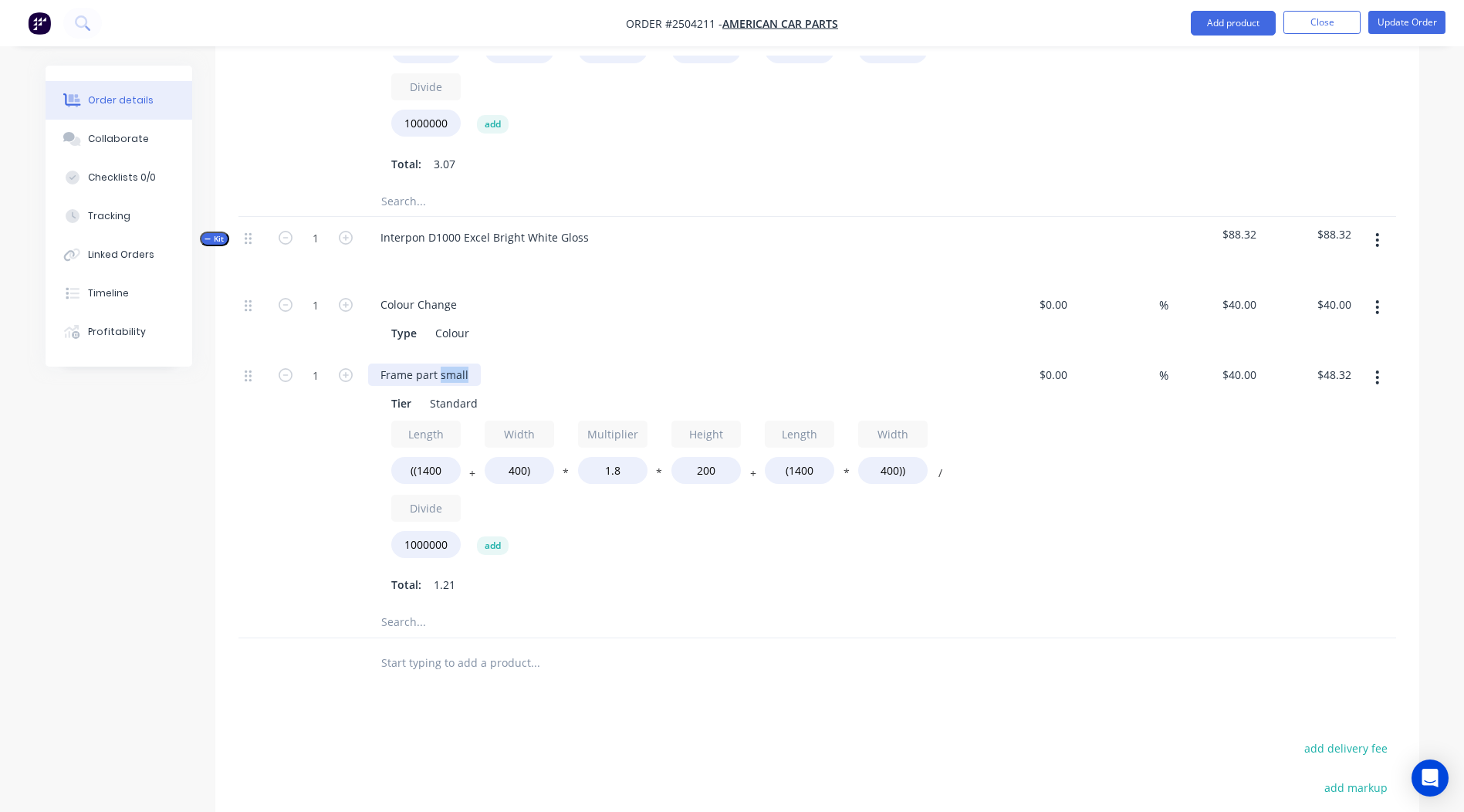
drag, startPoint x: 471, startPoint y: 353, endPoint x: 440, endPoint y: 365, distance: 33.2
click at [440, 365] on div "Frame part small Tier Standard Length ((1400 + Width 400) * Multiplier 1.8 * He…" at bounding box center [671, 481] width 617 height 252
click at [903, 672] on div "Products Show / Hide columns Add product Qty Cost Markup Price Total Labour 1.5…" at bounding box center [817, 350] width 1204 height 1415
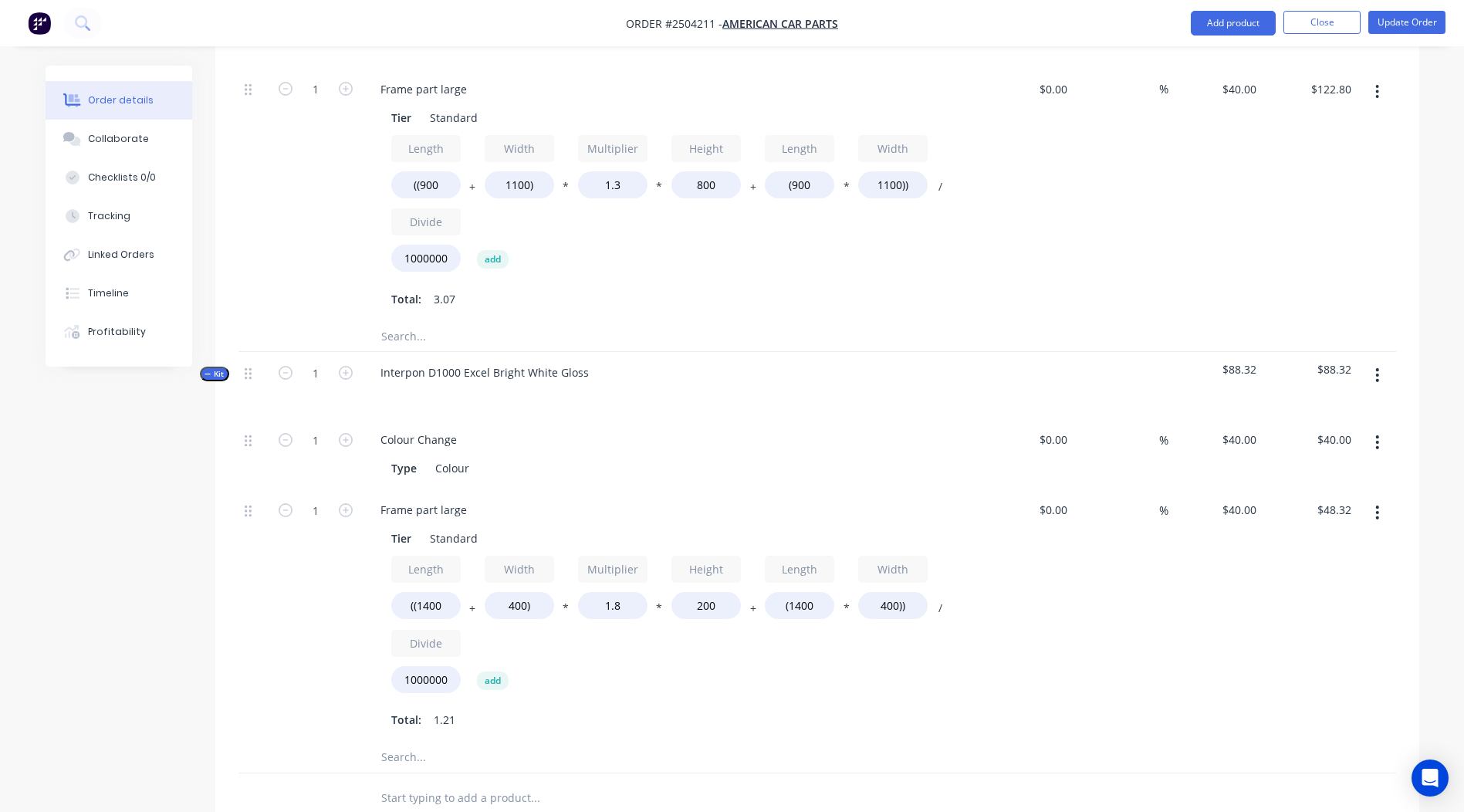
scroll to position [716, 0]
click at [457, 590] on input "((1400" at bounding box center [426, 603] width 70 height 27
type input "((900"
type input "$41.12"
click at [513, 590] on input "400)" at bounding box center [519, 603] width 70 height 27
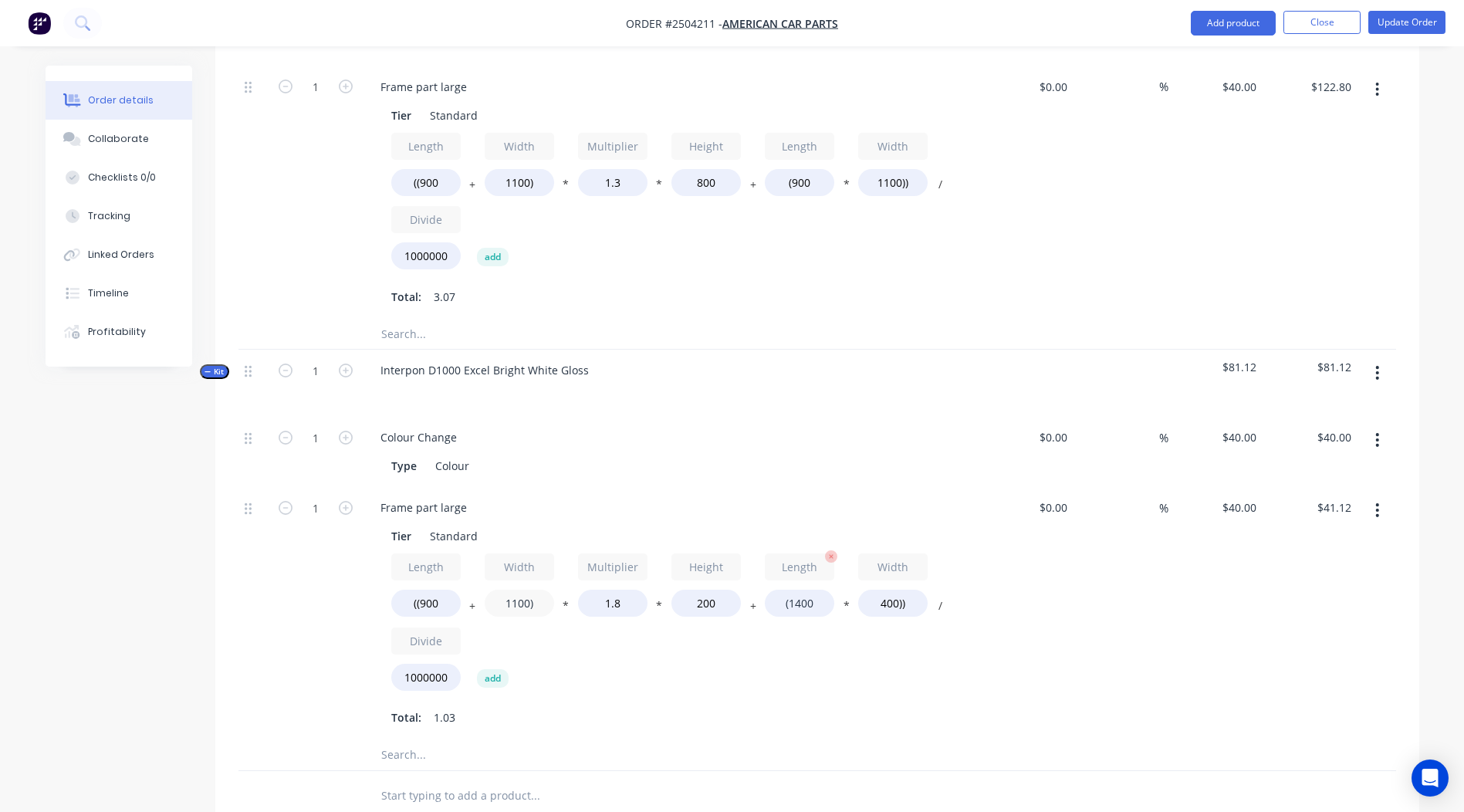
type input "1100)"
type input "$51.20"
click at [818, 590] on input "(1400" at bounding box center [799, 603] width 70 height 27
type input "(900"
type input "$43.20"
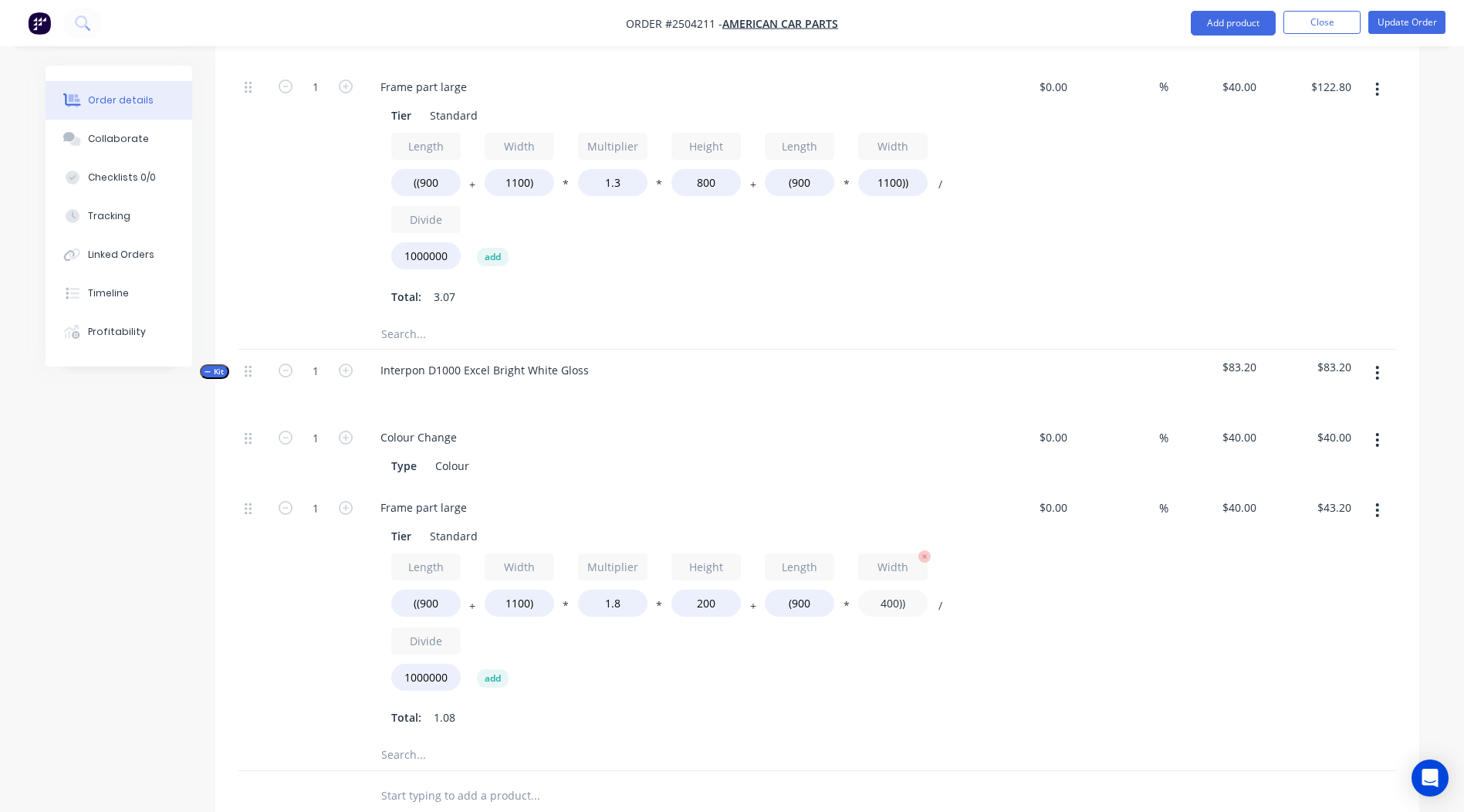
click at [887, 590] on input "400))" at bounding box center [892, 603] width 70 height 27
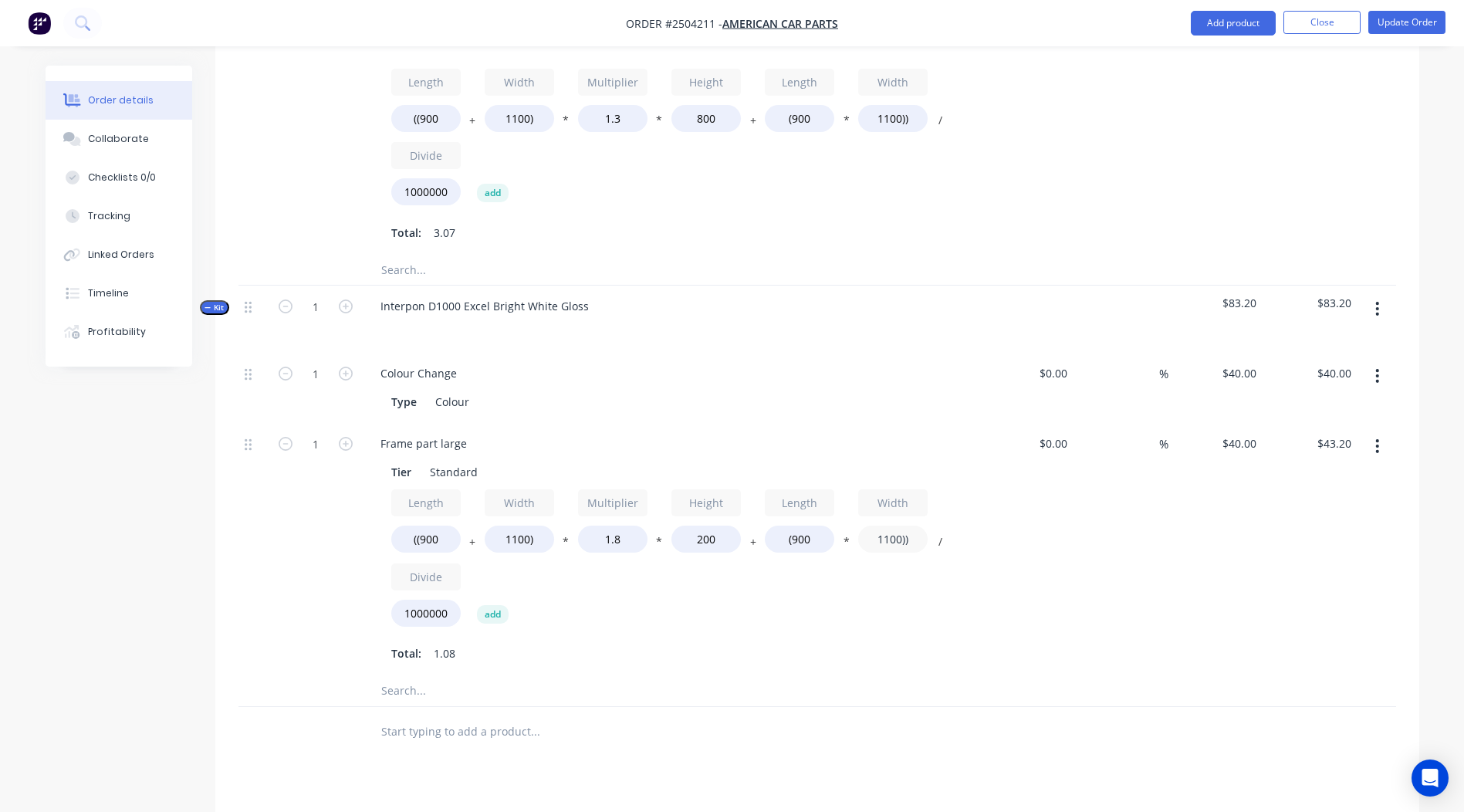
scroll to position [1025, 0]
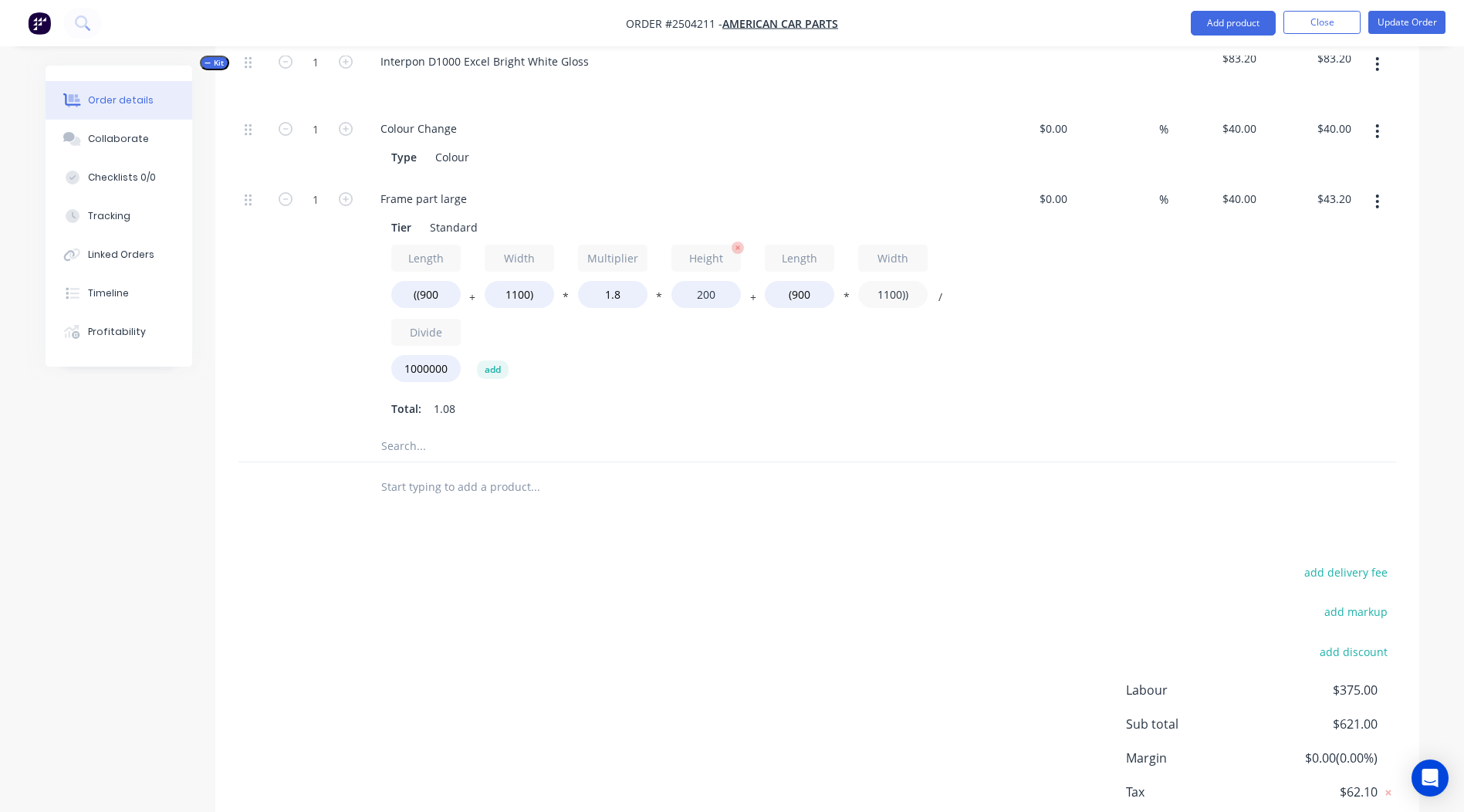
type input "1100))"
type input "$68.40"
drag, startPoint x: 716, startPoint y: 278, endPoint x: 581, endPoint y: 284, distance: 135.1
click at [581, 284] on div "Length ((900 + Width 1100) * Multiplier 1.8 * Height 200 + Length (900 * Width …" at bounding box center [671, 316] width 559 height 143
type input "800"
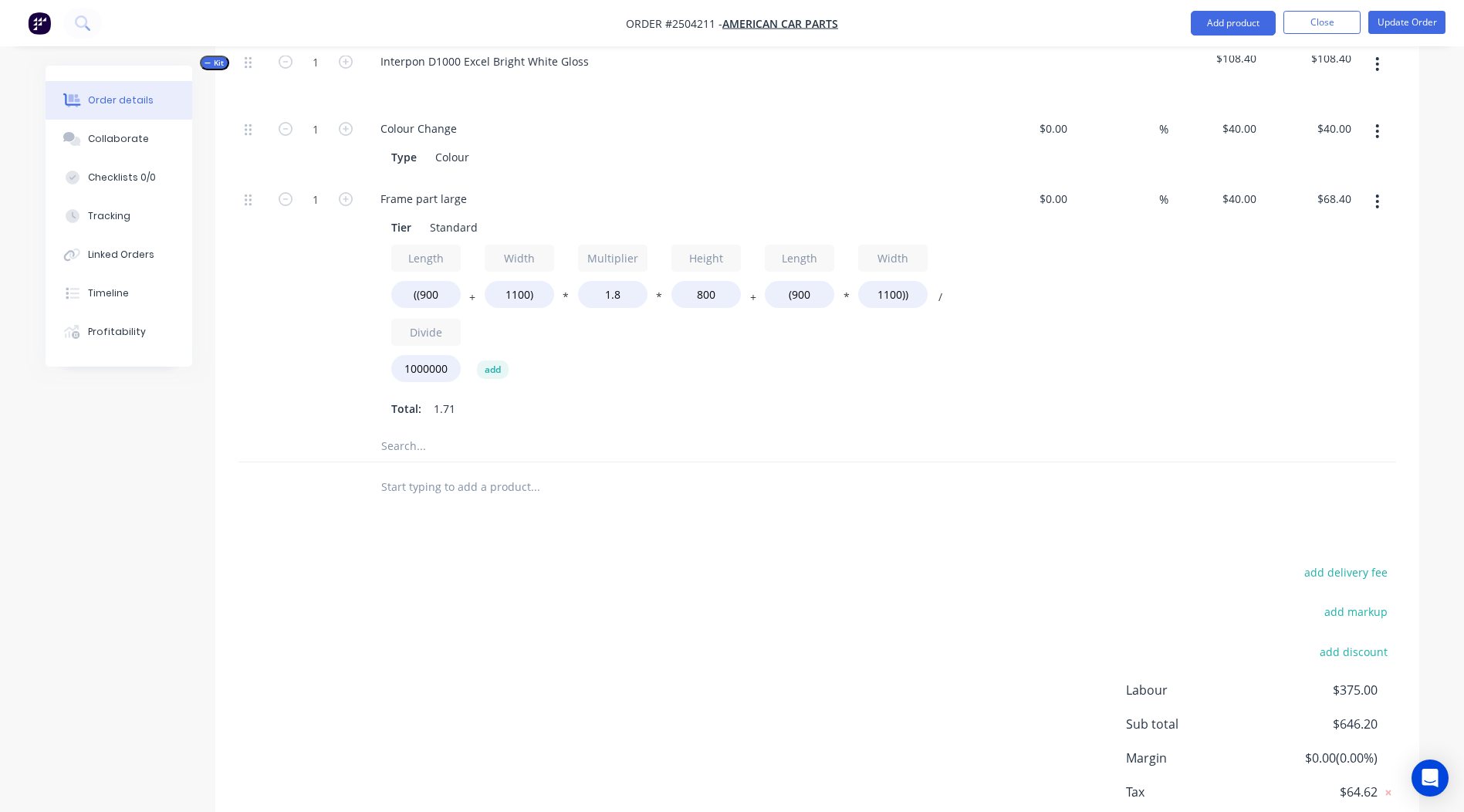
click at [810, 565] on div "add delivery fee add markup add discount Labour $375.00 Sub total $646.20 Margi…" at bounding box center [817, 710] width 1157 height 298
type input "$154.80"
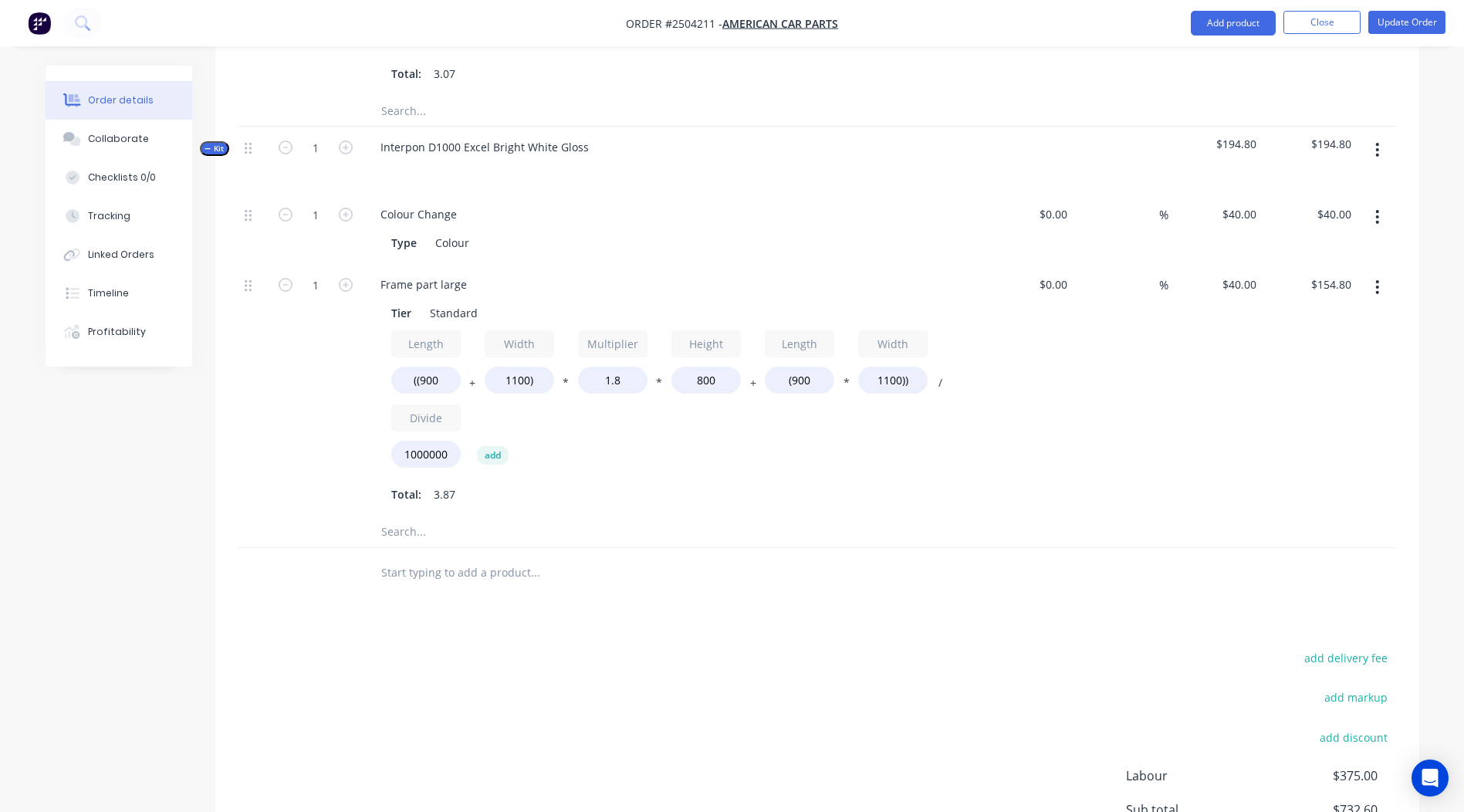
scroll to position [948, 0]
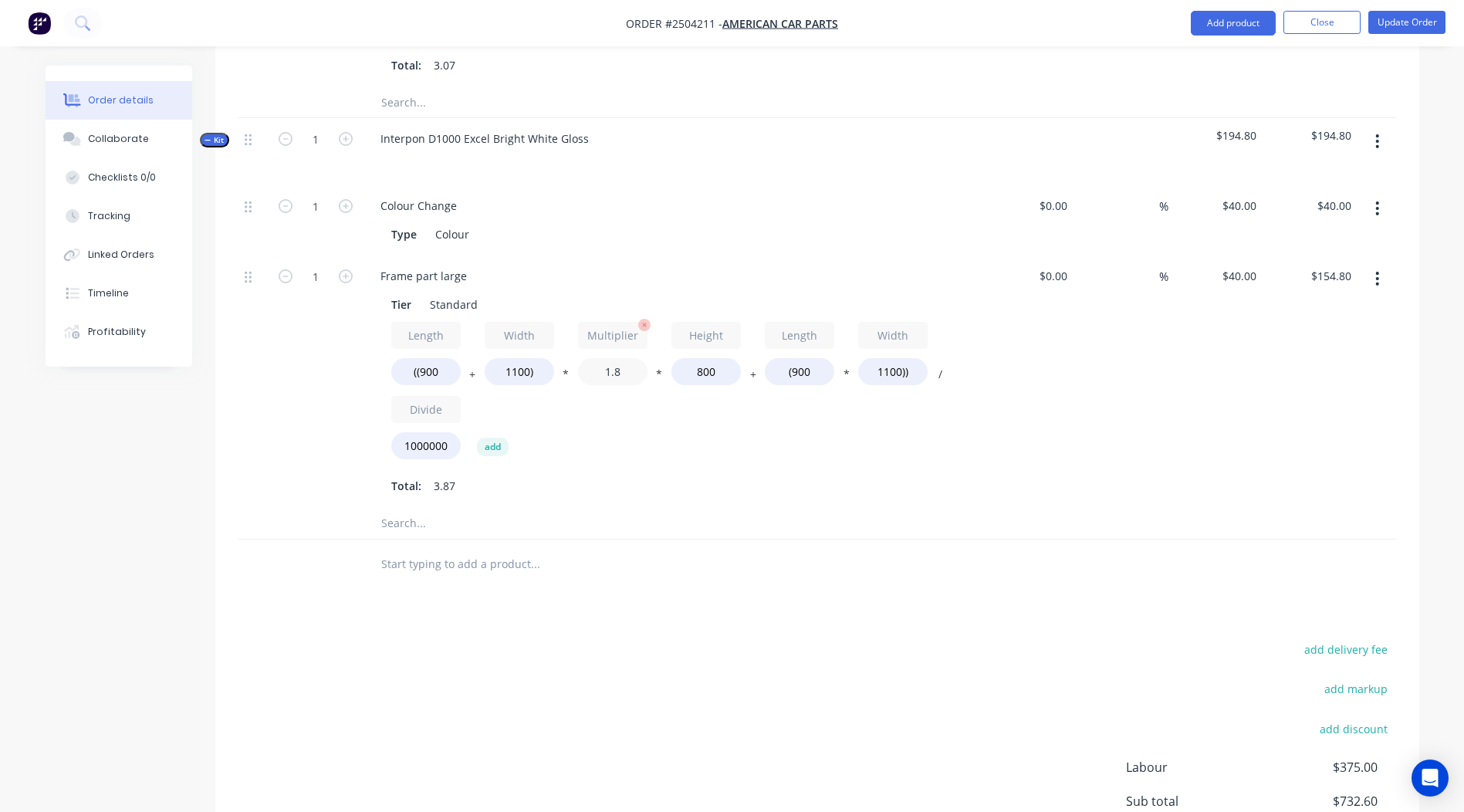
click at [629, 358] on input "1.8" at bounding box center [612, 371] width 70 height 27
type input "1.3"
type input "$122.80"
click at [847, 599] on div "Products Show / Hide columns Add product Qty Cost Markup Price Total Labour 1.5…" at bounding box center [817, 251] width 1204 height 1415
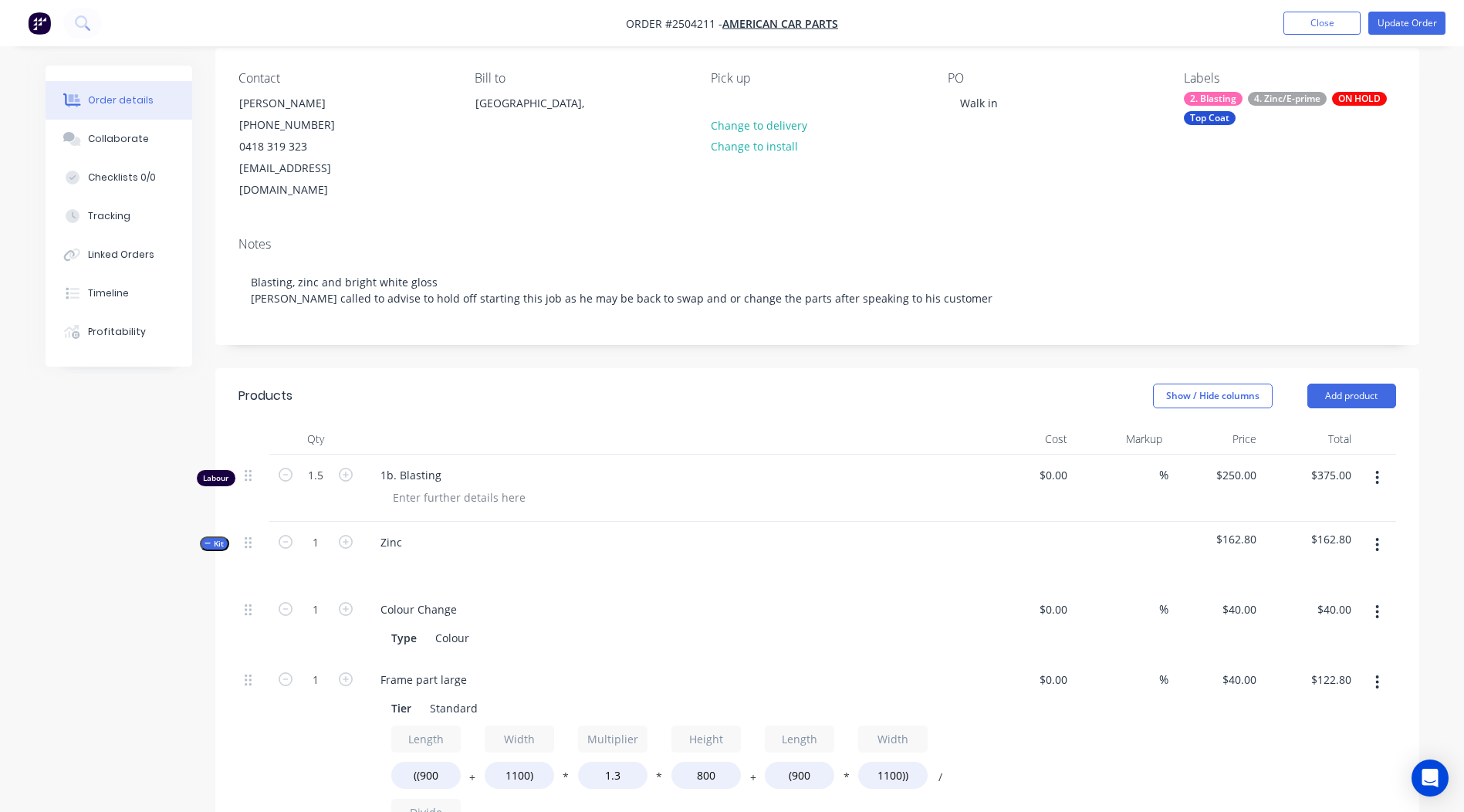
scroll to position [0, 0]
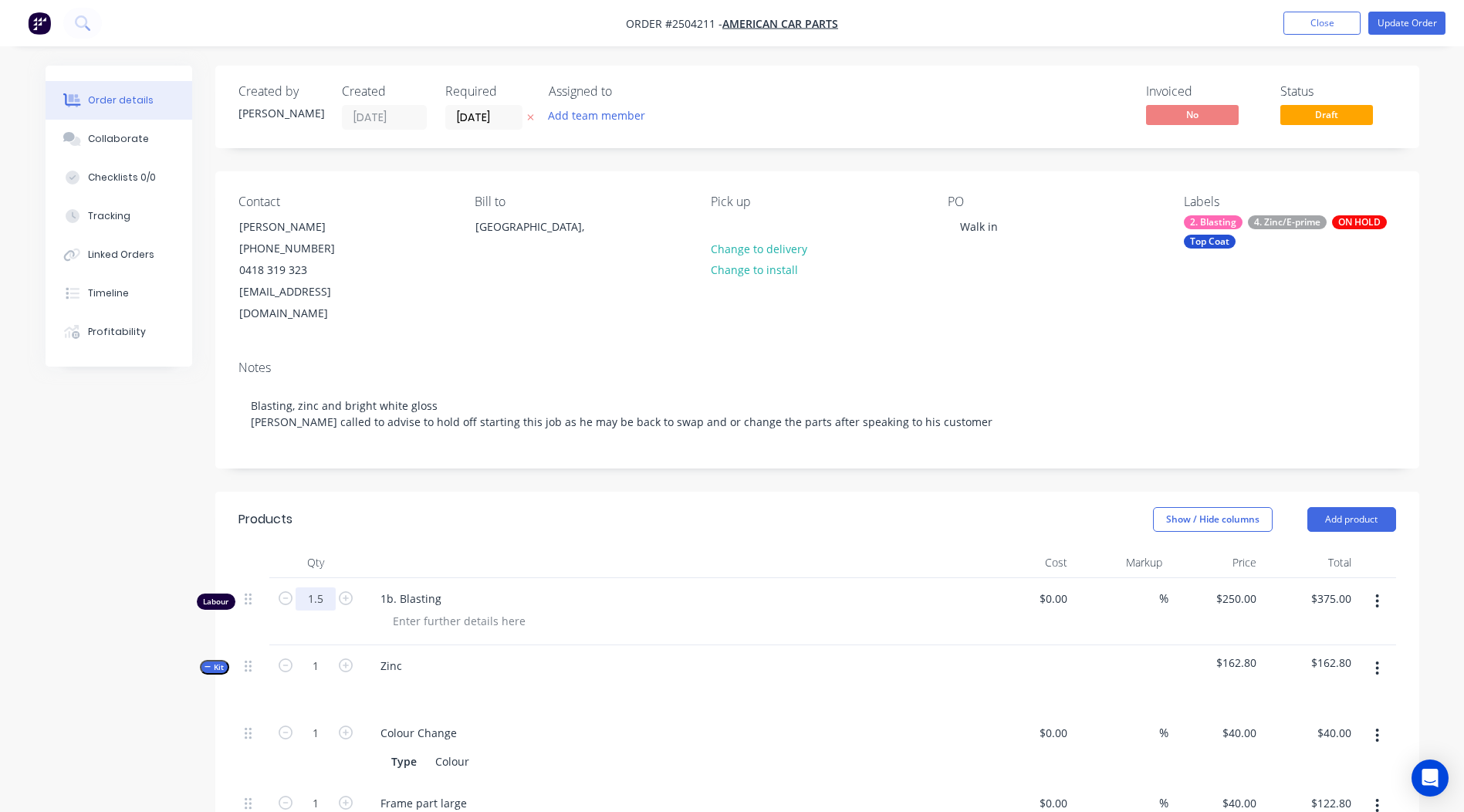
click at [321, 587] on input "1.5" at bounding box center [315, 598] width 40 height 23
type input "1"
type input "$250.00"
click at [1352, 228] on div "ON HOLD" at bounding box center [1359, 222] width 55 height 14
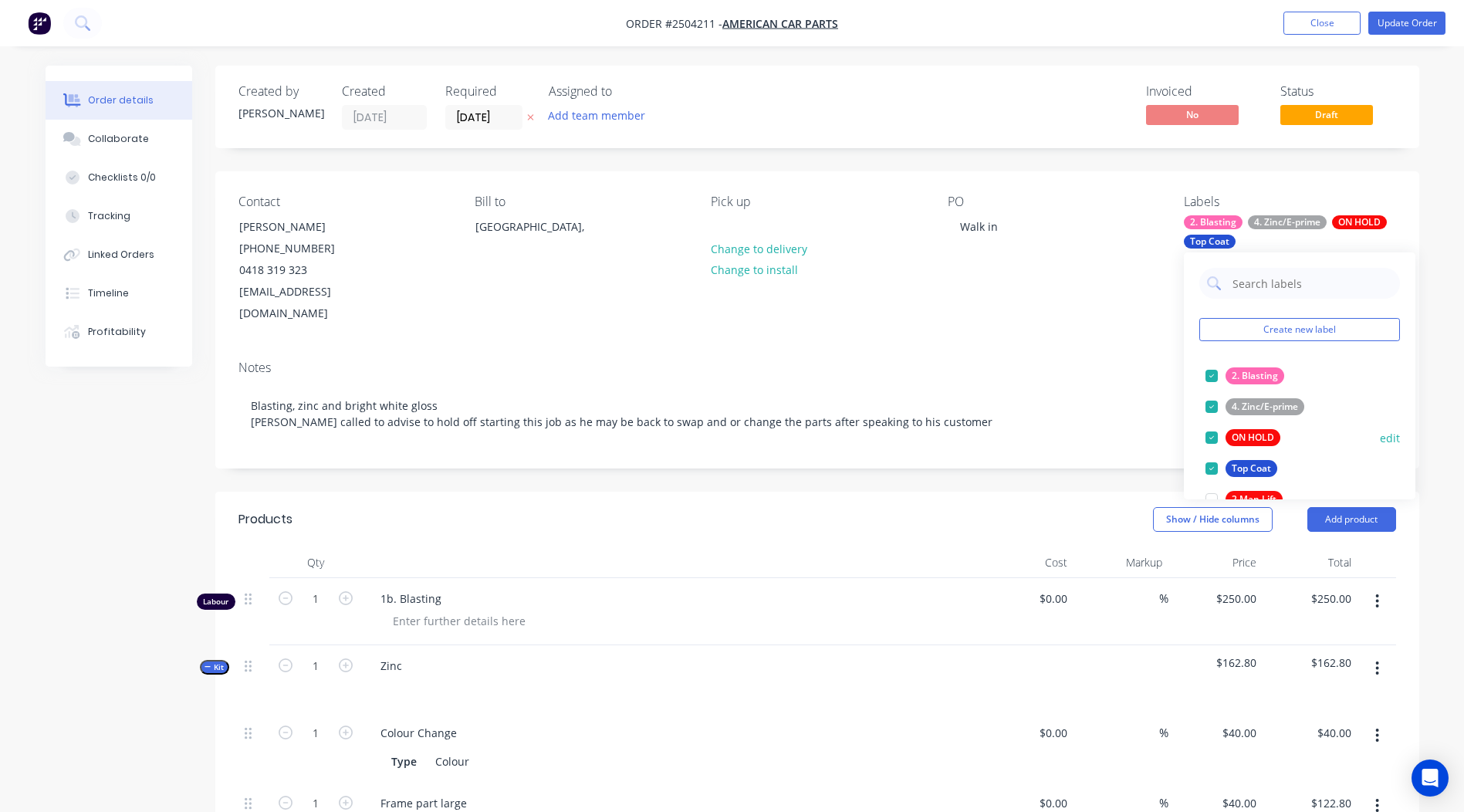
click at [1272, 446] on button "ON HOLD" at bounding box center [1243, 437] width 88 height 21
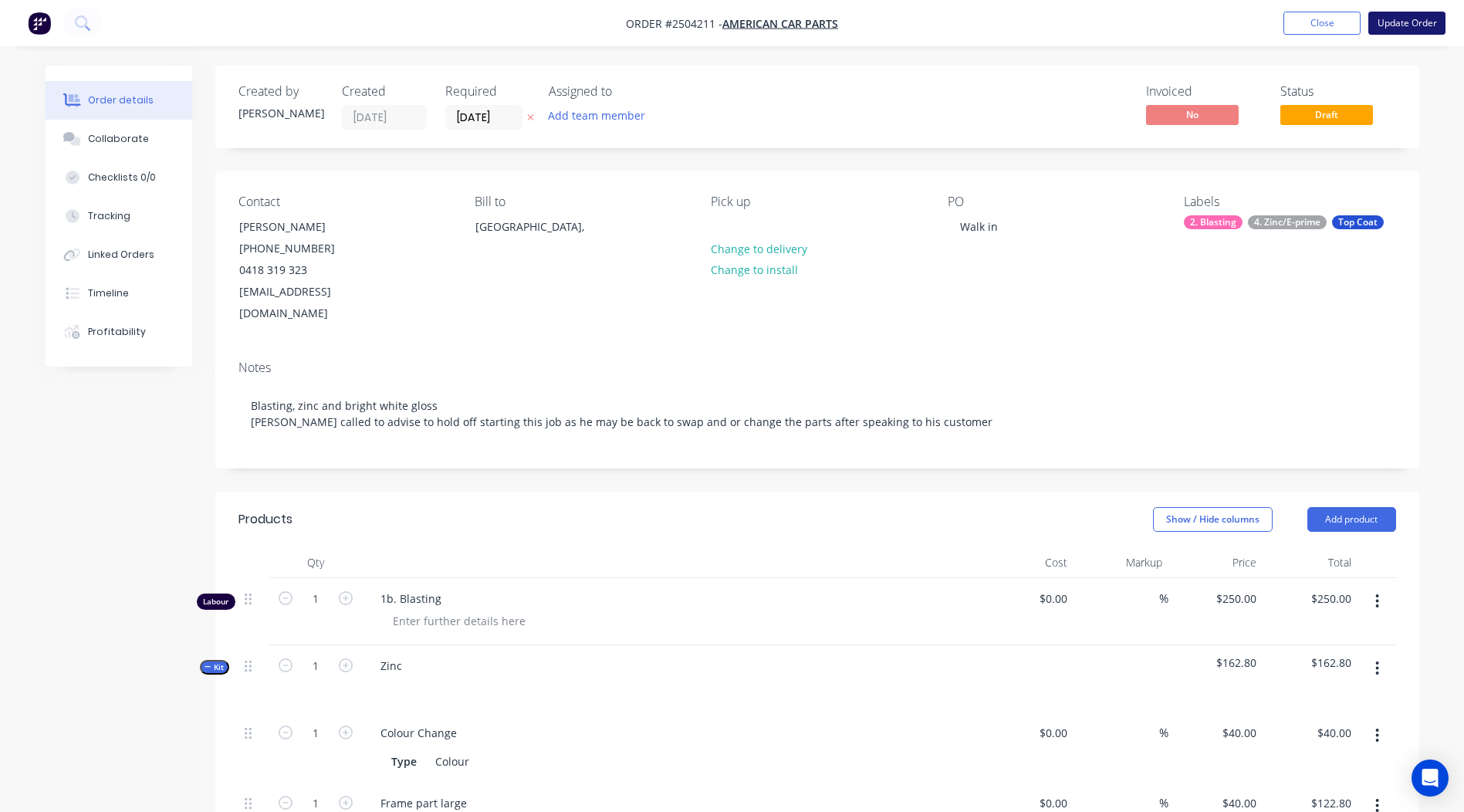
click at [1393, 23] on button "Update Order" at bounding box center [1407, 22] width 77 height 23
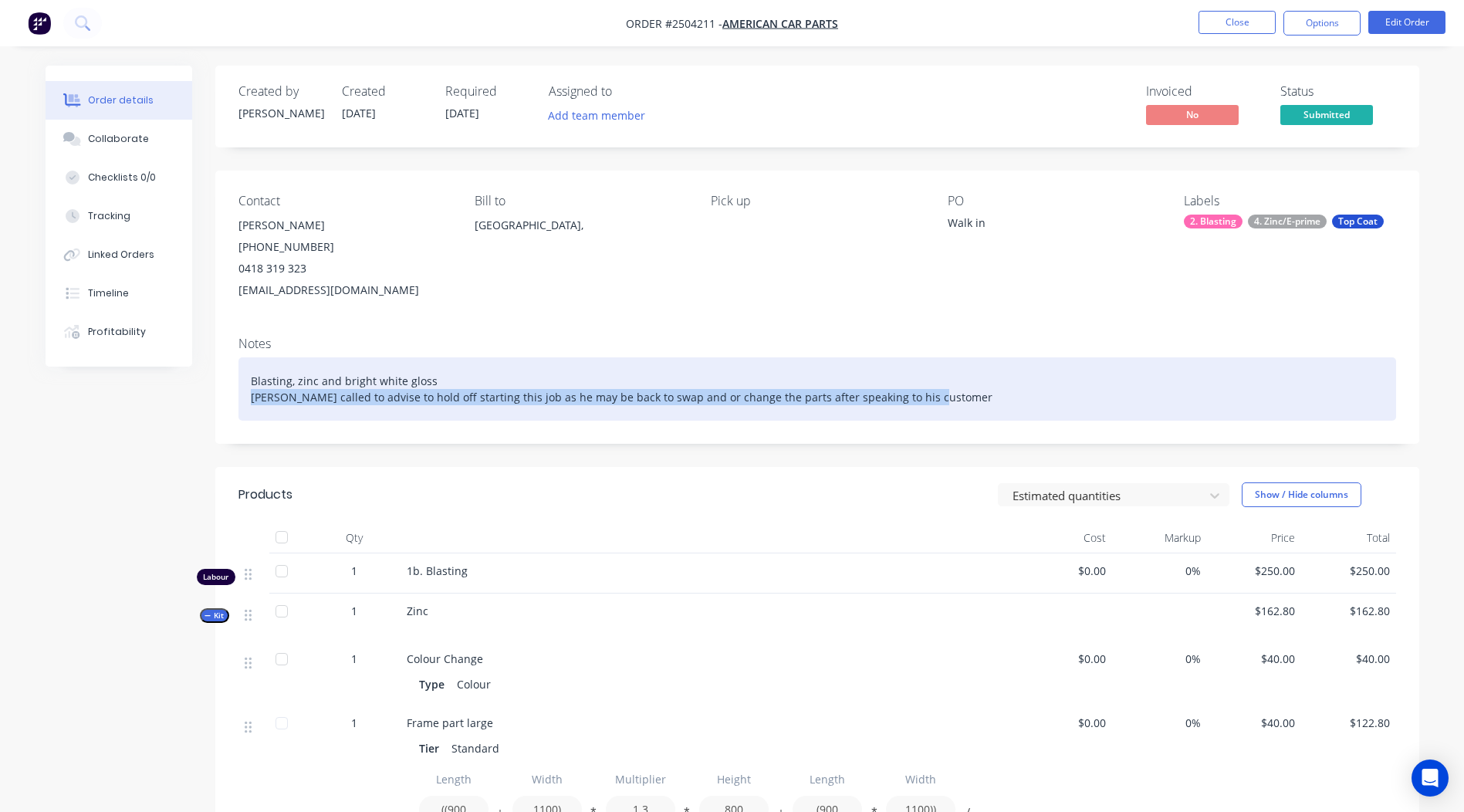
drag, startPoint x: 951, startPoint y: 408, endPoint x: 94, endPoint y: 411, distance: 857.0
click at [94, 411] on div "Created by [PERSON_NAME] Created [DATE] Required [DATE] Assigned to Add team me…" at bounding box center [732, 811] width 1374 height 1493
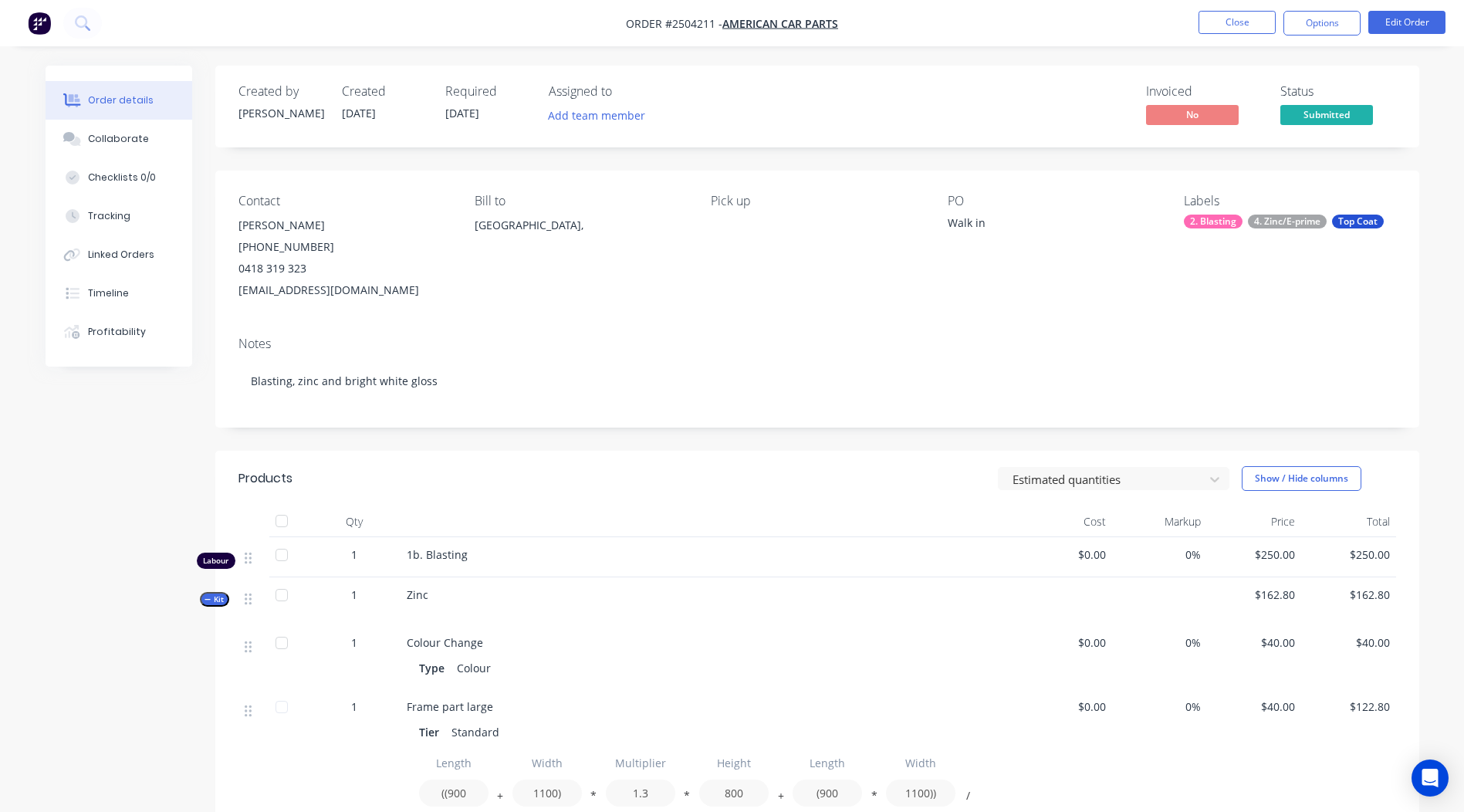
click at [1437, 276] on div "Order details Collaborate Checklists 0/0 Tracking Linked Orders Timeline Profit…" at bounding box center [732, 771] width 1464 height 1542
click at [1308, 29] on button "Options" at bounding box center [1322, 23] width 77 height 25
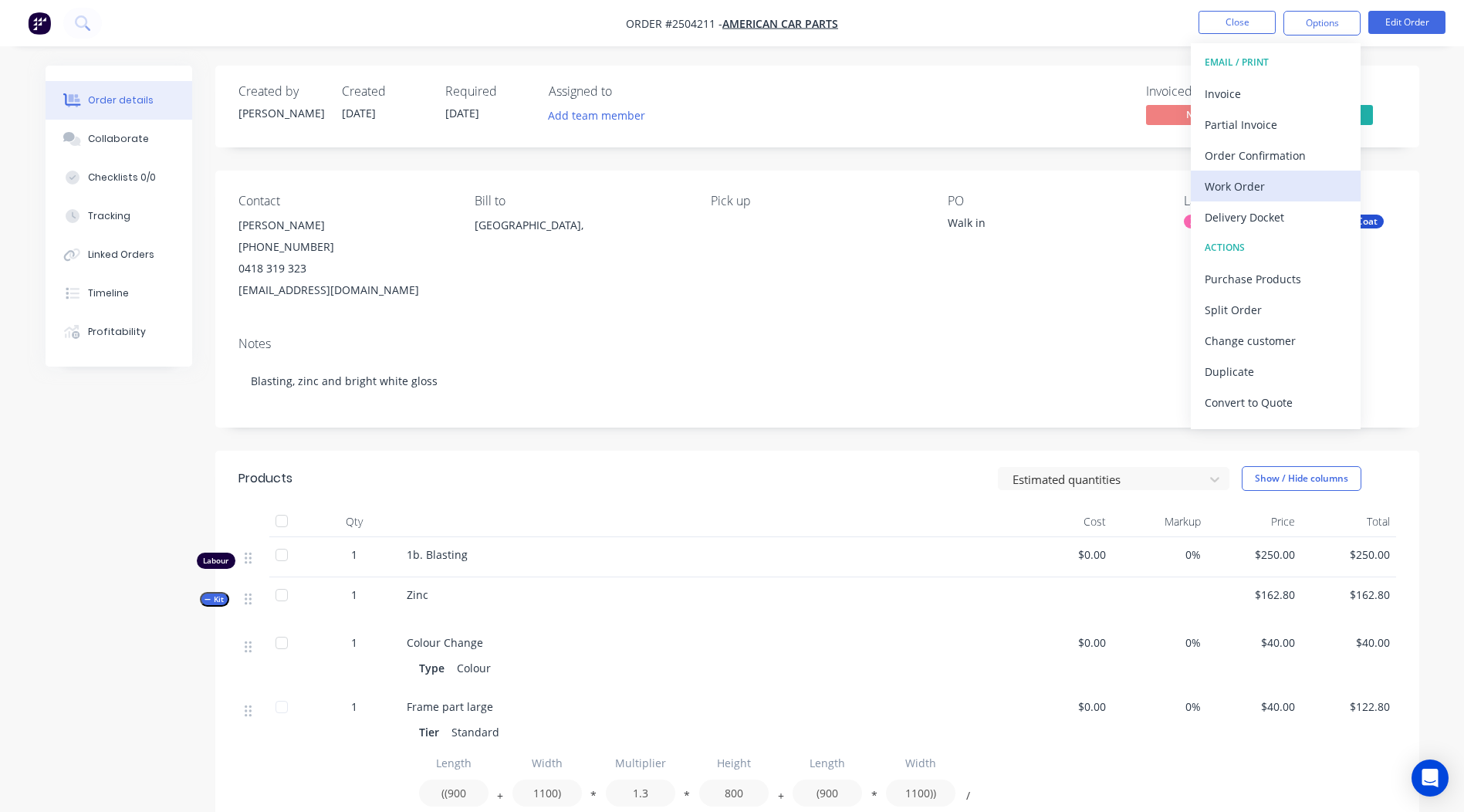
click at [1271, 173] on button "Work Order" at bounding box center [1276, 186] width 170 height 31
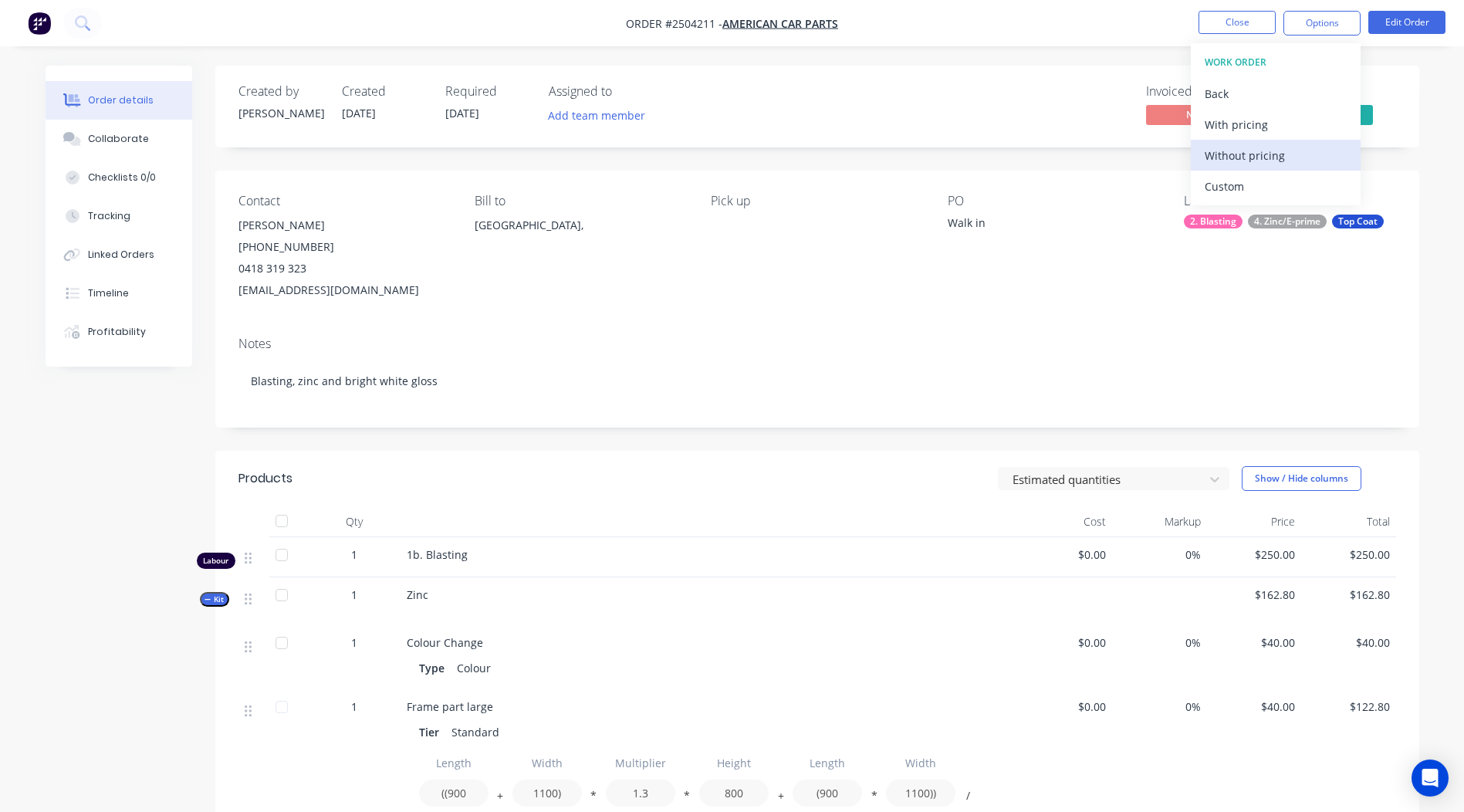
click at [1282, 144] on div "Without pricing" at bounding box center [1275, 155] width 142 height 22
click at [1406, 439] on div "Created by [PERSON_NAME] Created [DATE] Required [DATE] Assigned to Add team me…" at bounding box center [817, 791] width 1204 height 1453
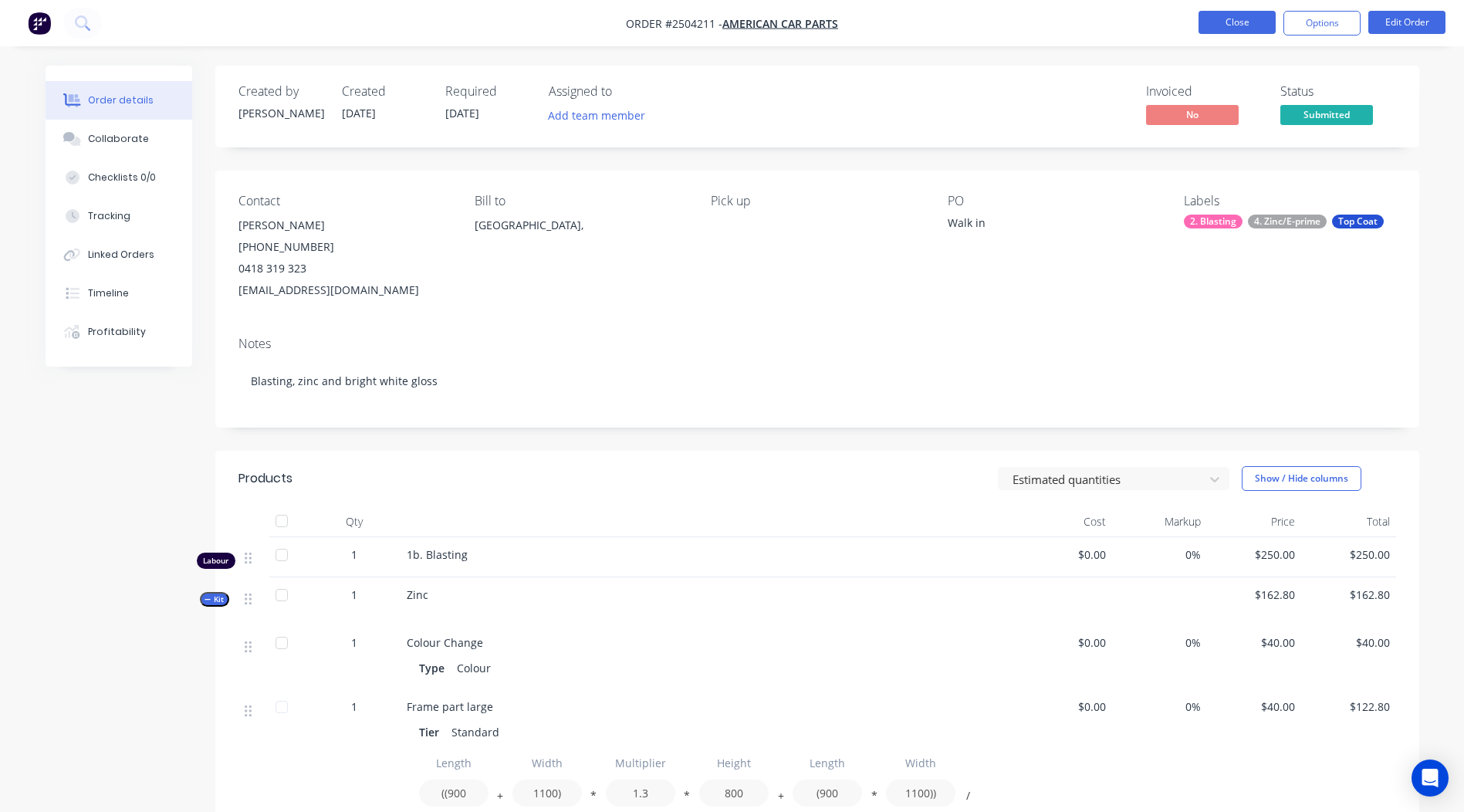
click at [1224, 27] on button "Close" at bounding box center [1237, 22] width 77 height 23
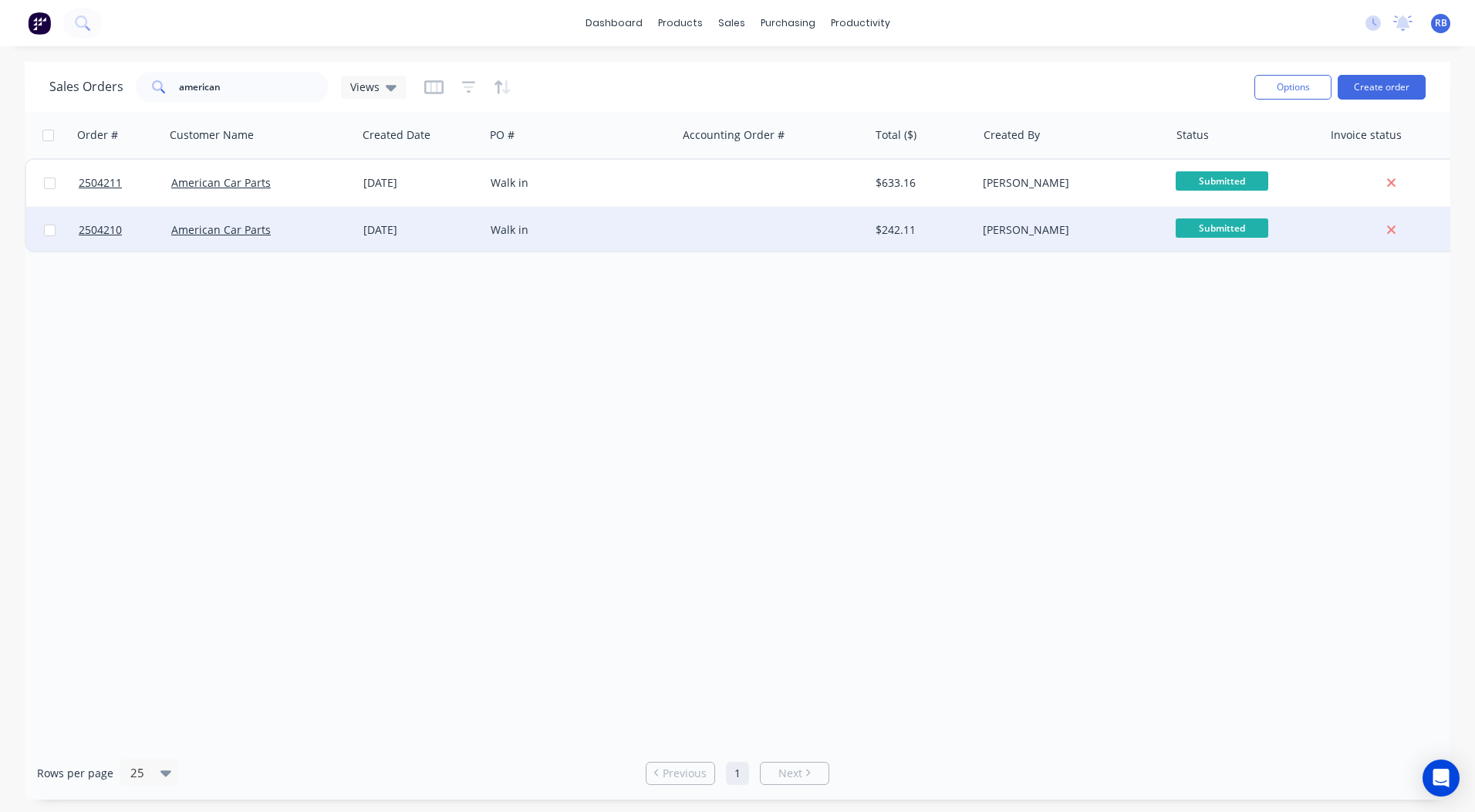
click at [609, 219] on div "Walk in" at bounding box center [580, 230] width 192 height 46
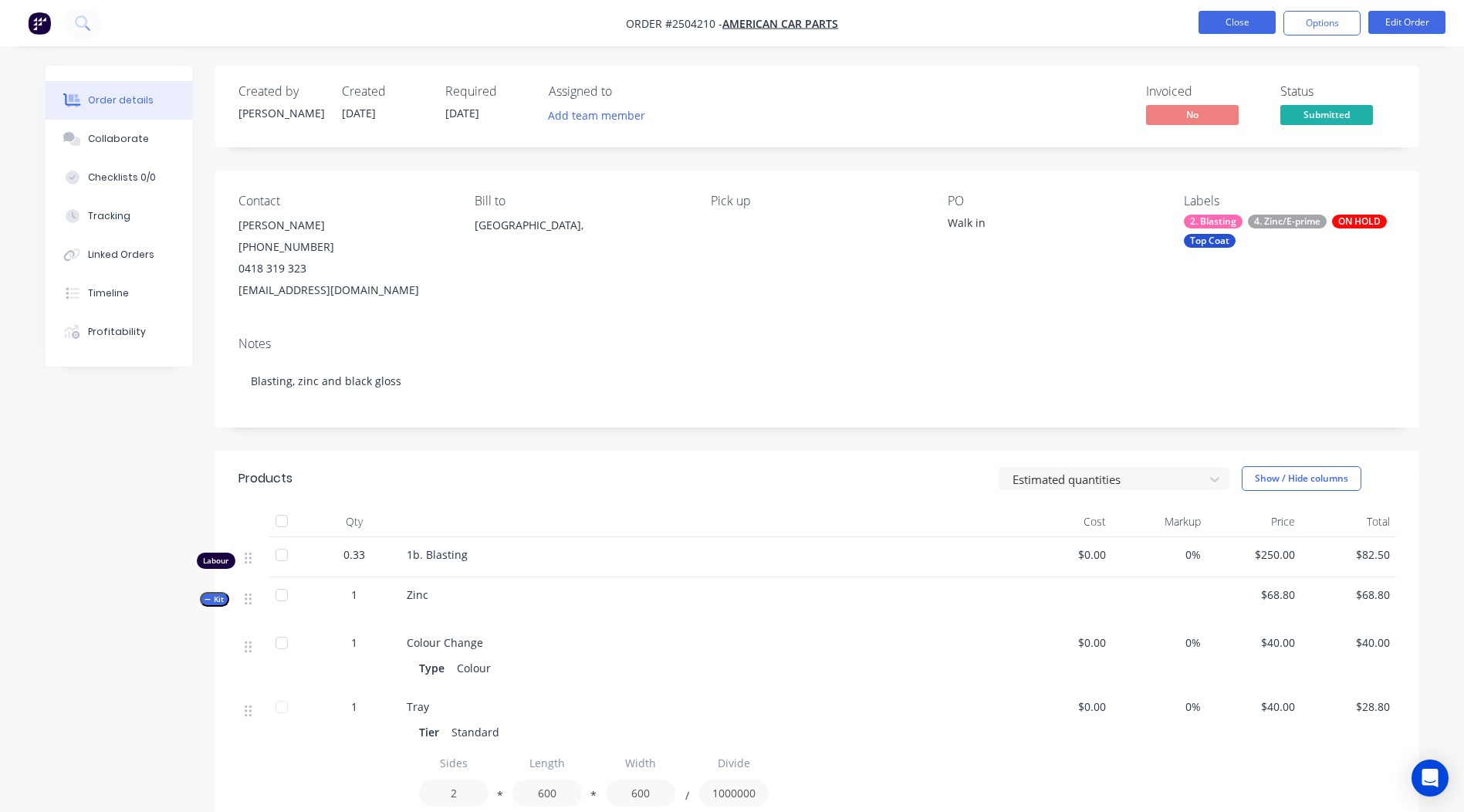
click at [1224, 19] on button "Close" at bounding box center [1237, 22] width 77 height 23
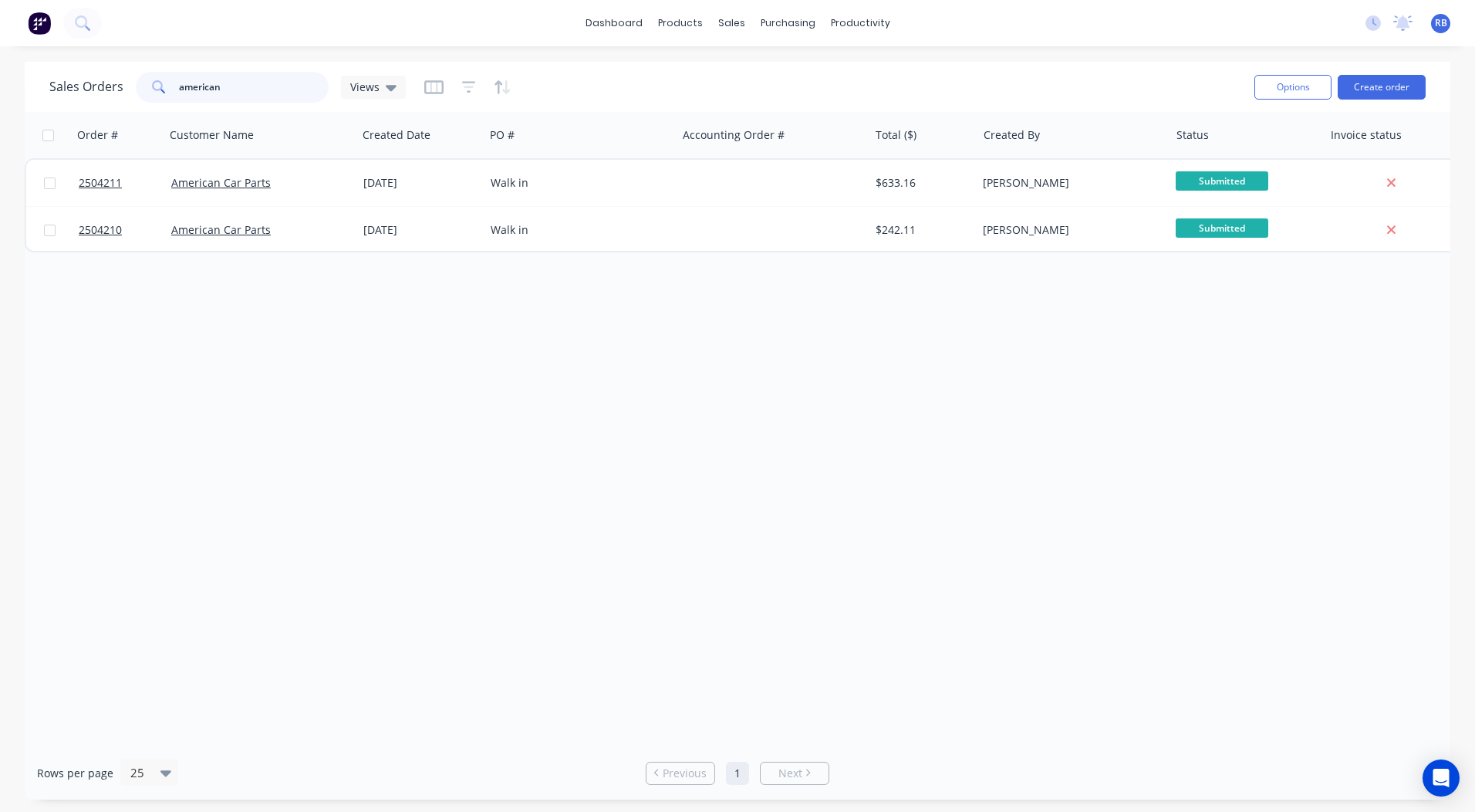
drag, startPoint x: 256, startPoint y: 94, endPoint x: 27, endPoint y: 82, distance: 229.3
click at [93, 90] on div "Sales Orders american Views" at bounding box center [228, 88] width 356 height 31
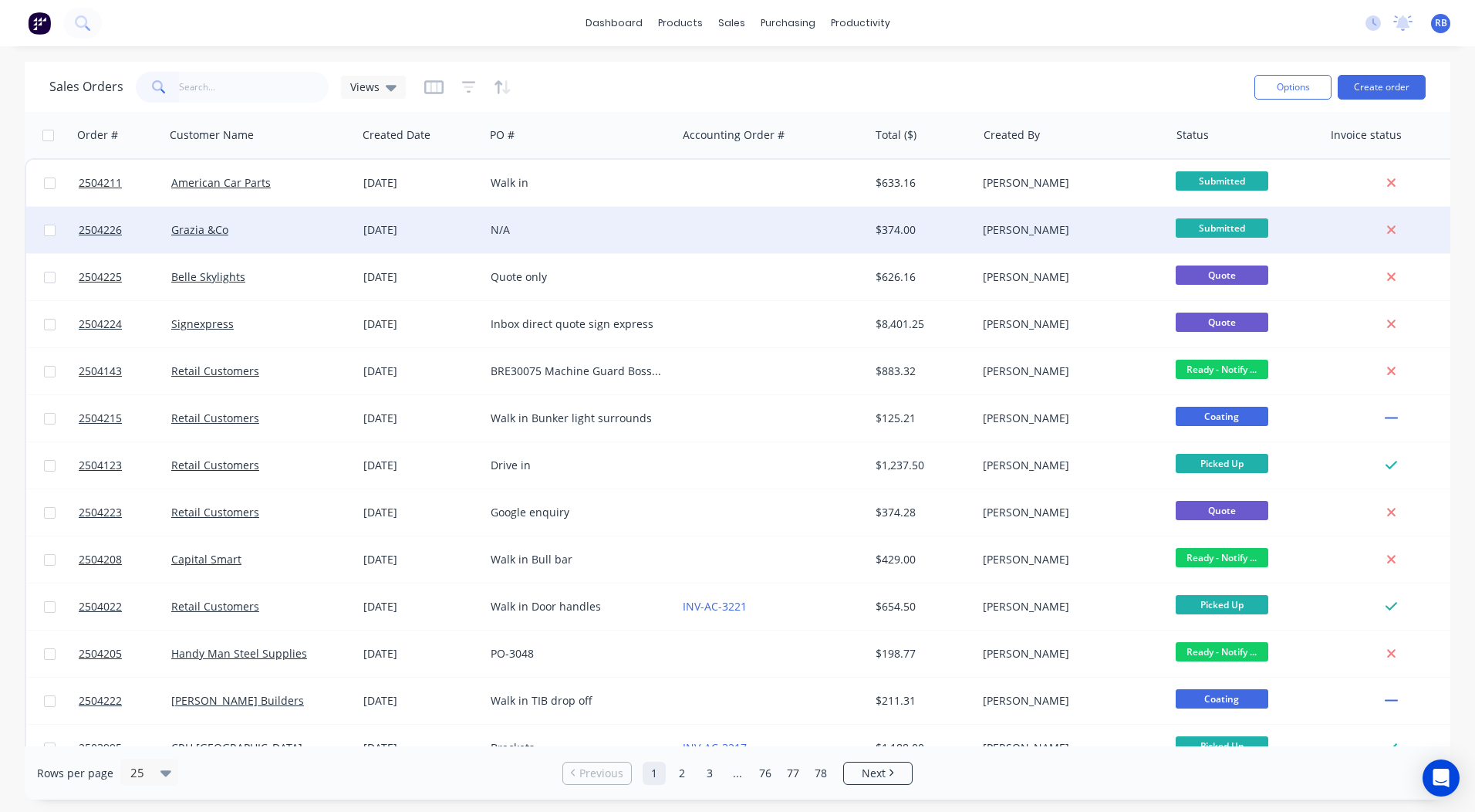
click at [568, 207] on div "N/A" at bounding box center [580, 230] width 192 height 46
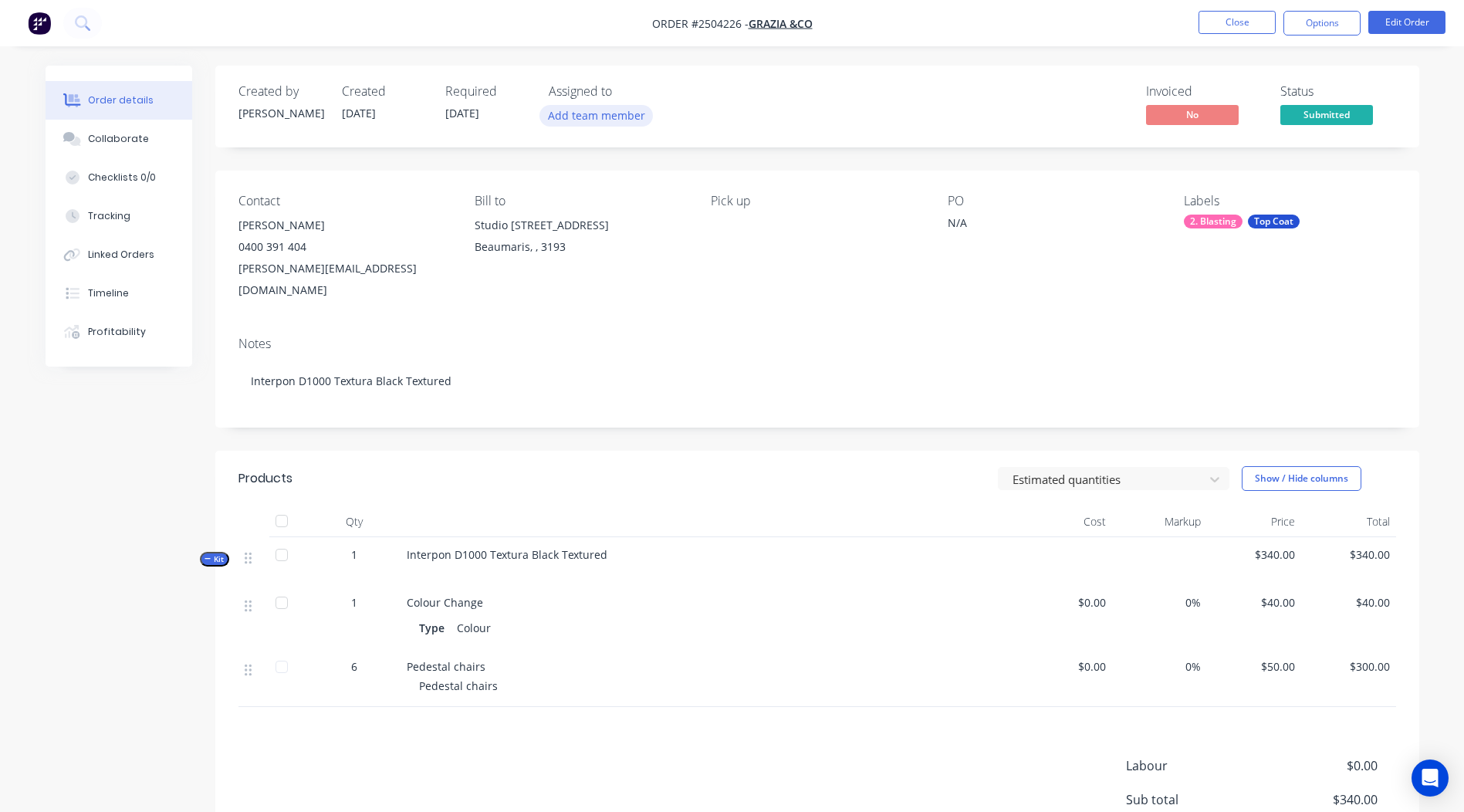
click at [573, 114] on button "Add team member" at bounding box center [596, 115] width 113 height 21
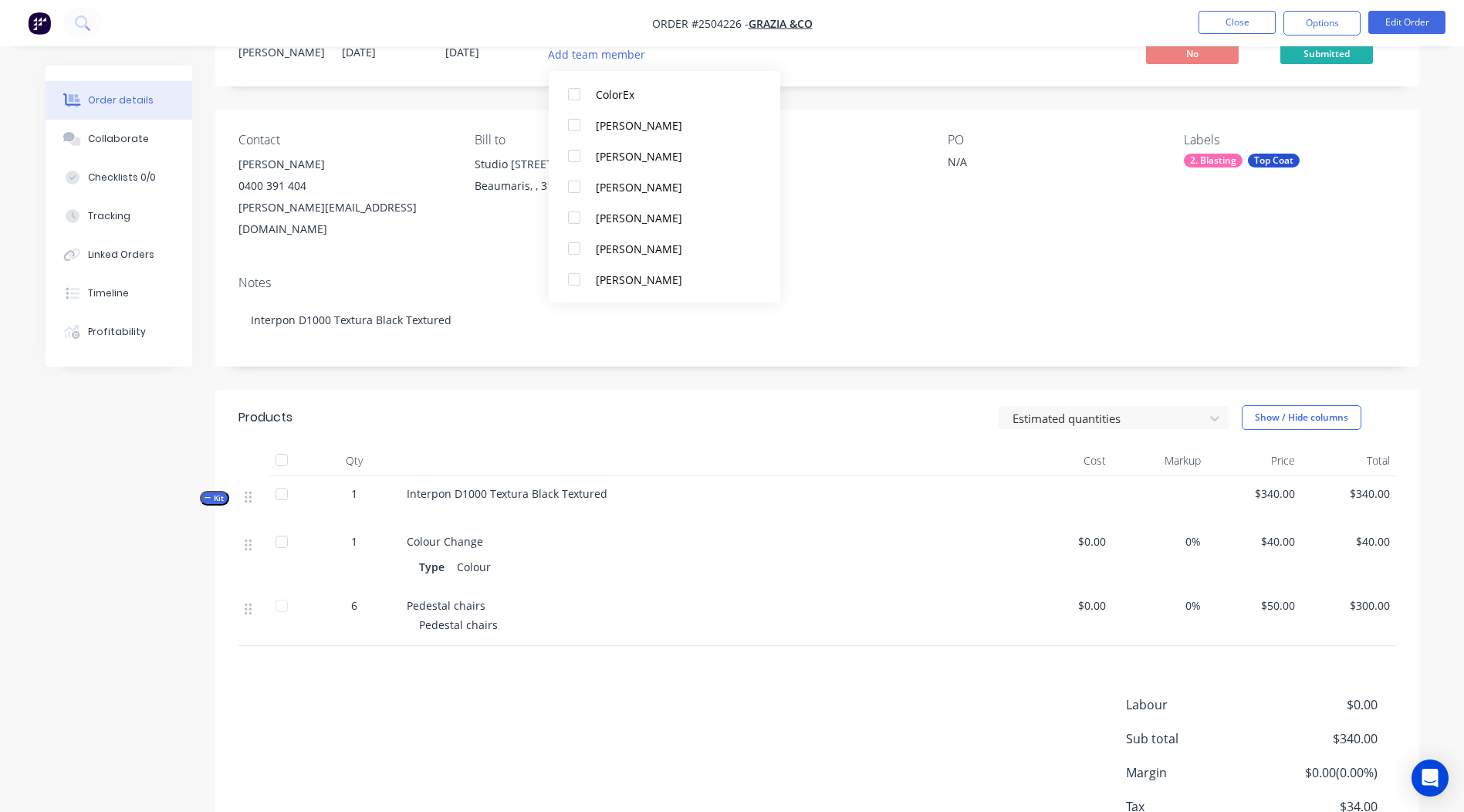
scroll to position [148, 0]
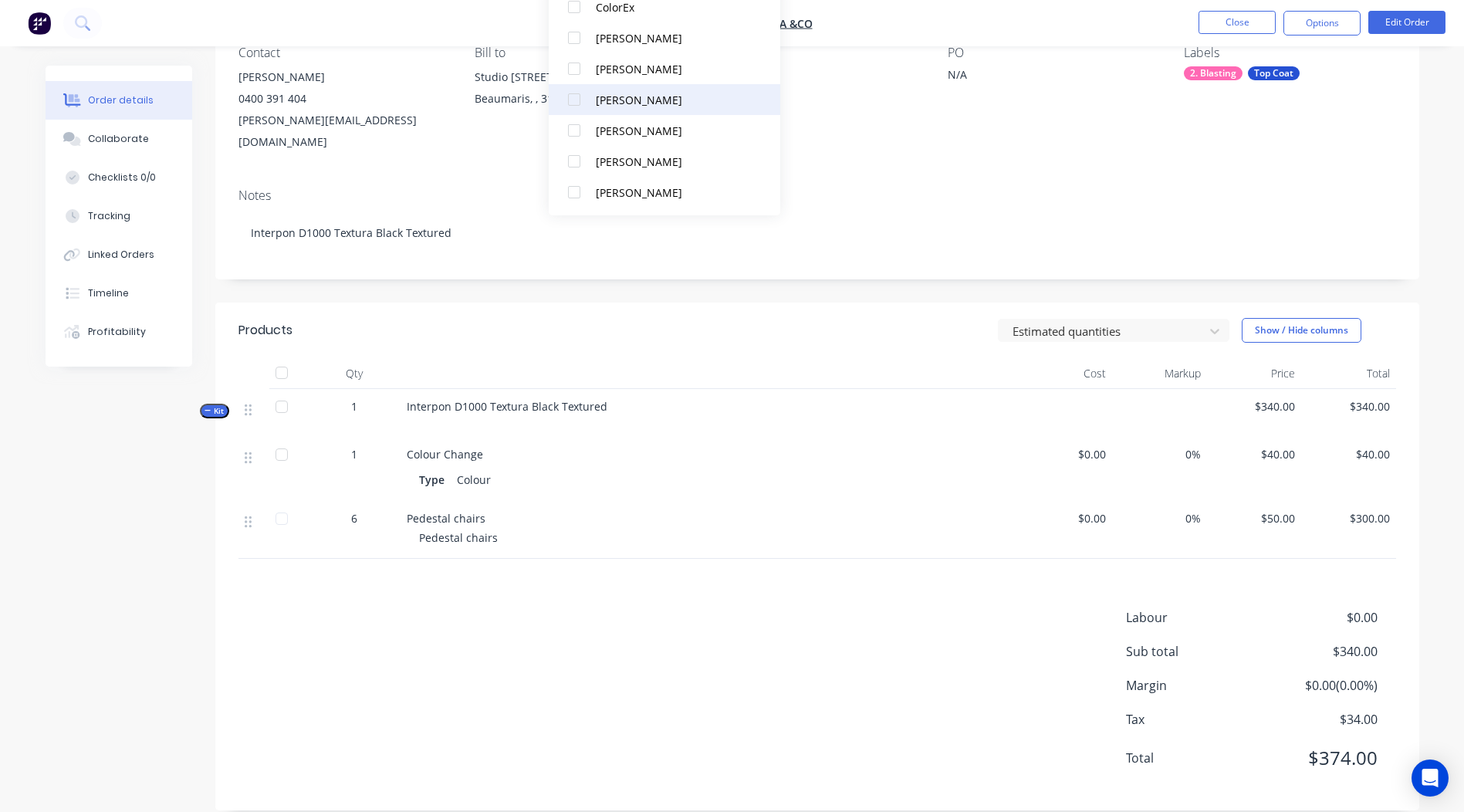
click at [644, 93] on div "[PERSON_NAME]" at bounding box center [673, 100] width 155 height 16
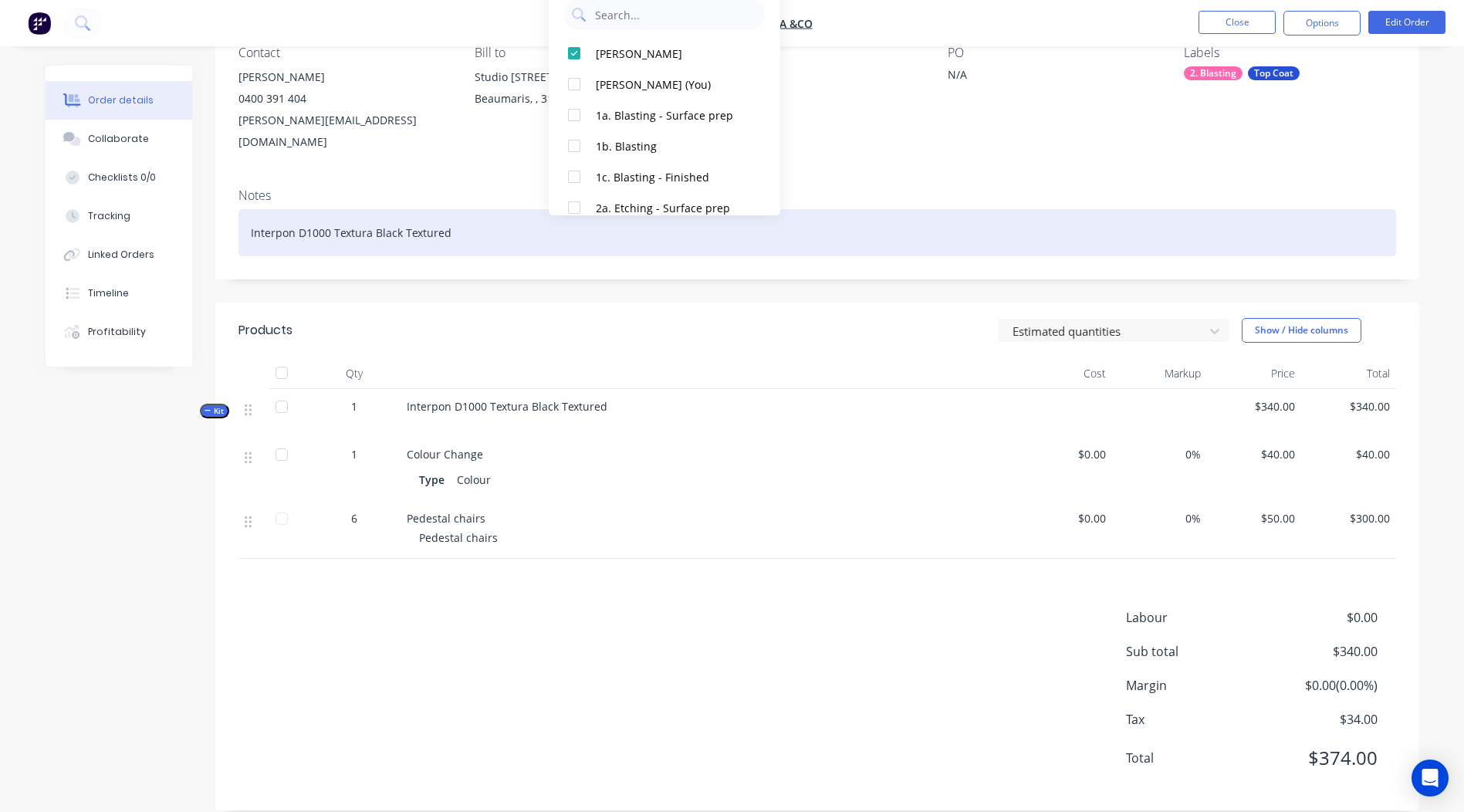
click at [1031, 209] on div "Interpon D1000 Textura Black Textured" at bounding box center [817, 233] width 1157 height 47
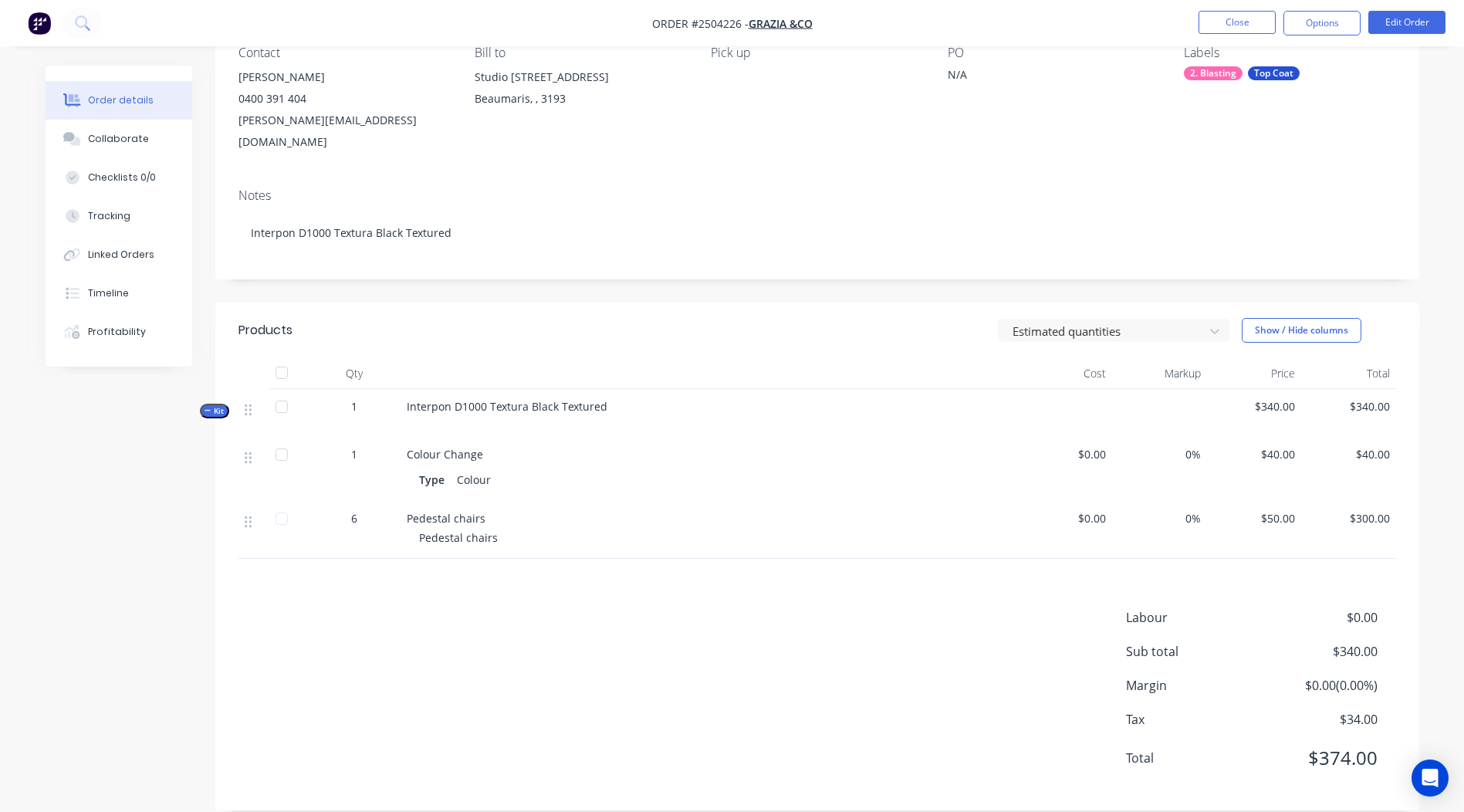
click at [1231, 142] on div "Contact [PERSON_NAME] [PHONE_NUMBER] [EMAIL_ADDRESS][DOMAIN_NAME] Bill to Studi…" at bounding box center [817, 99] width 1204 height 154
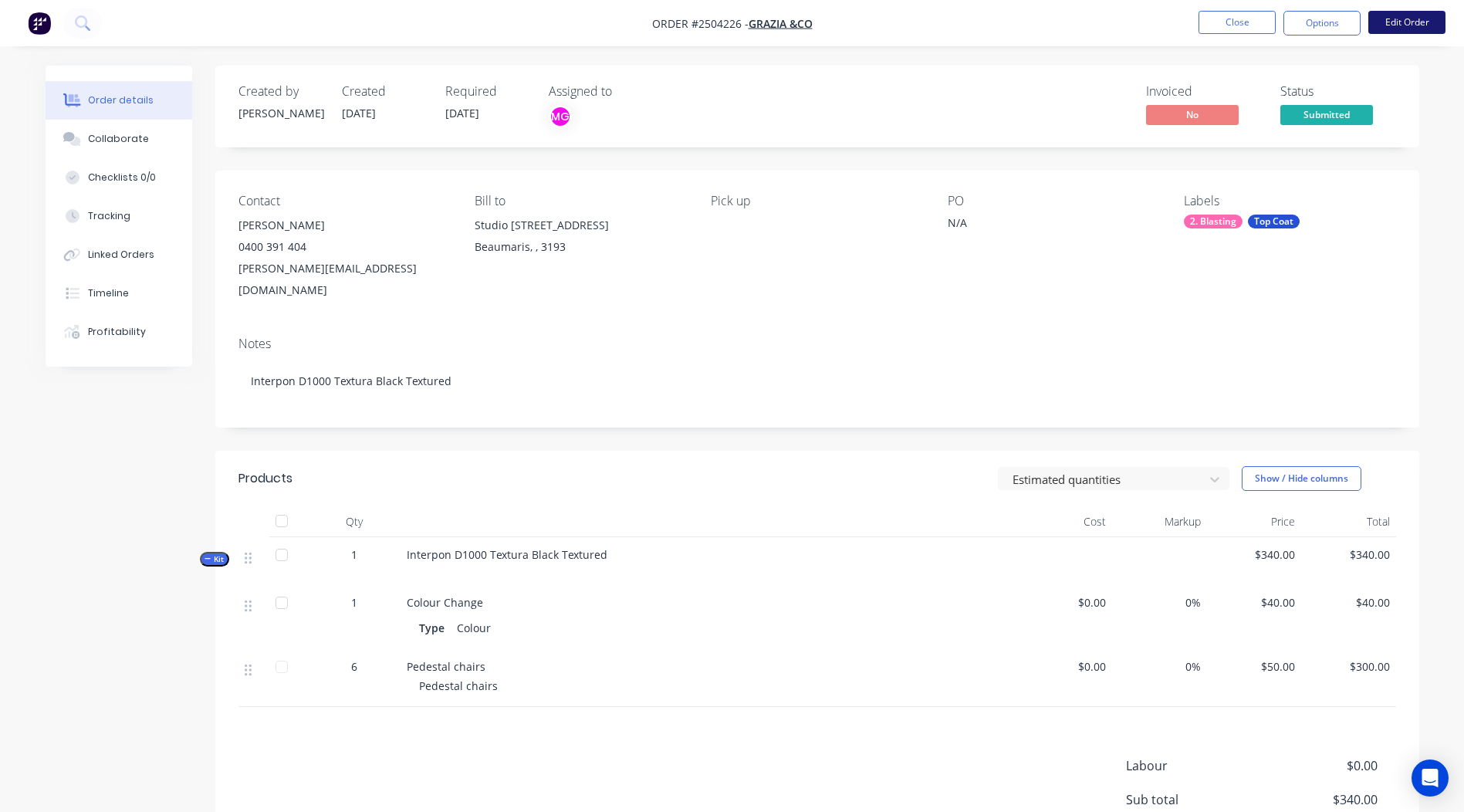
click at [1395, 17] on button "Edit Order" at bounding box center [1407, 22] width 77 height 23
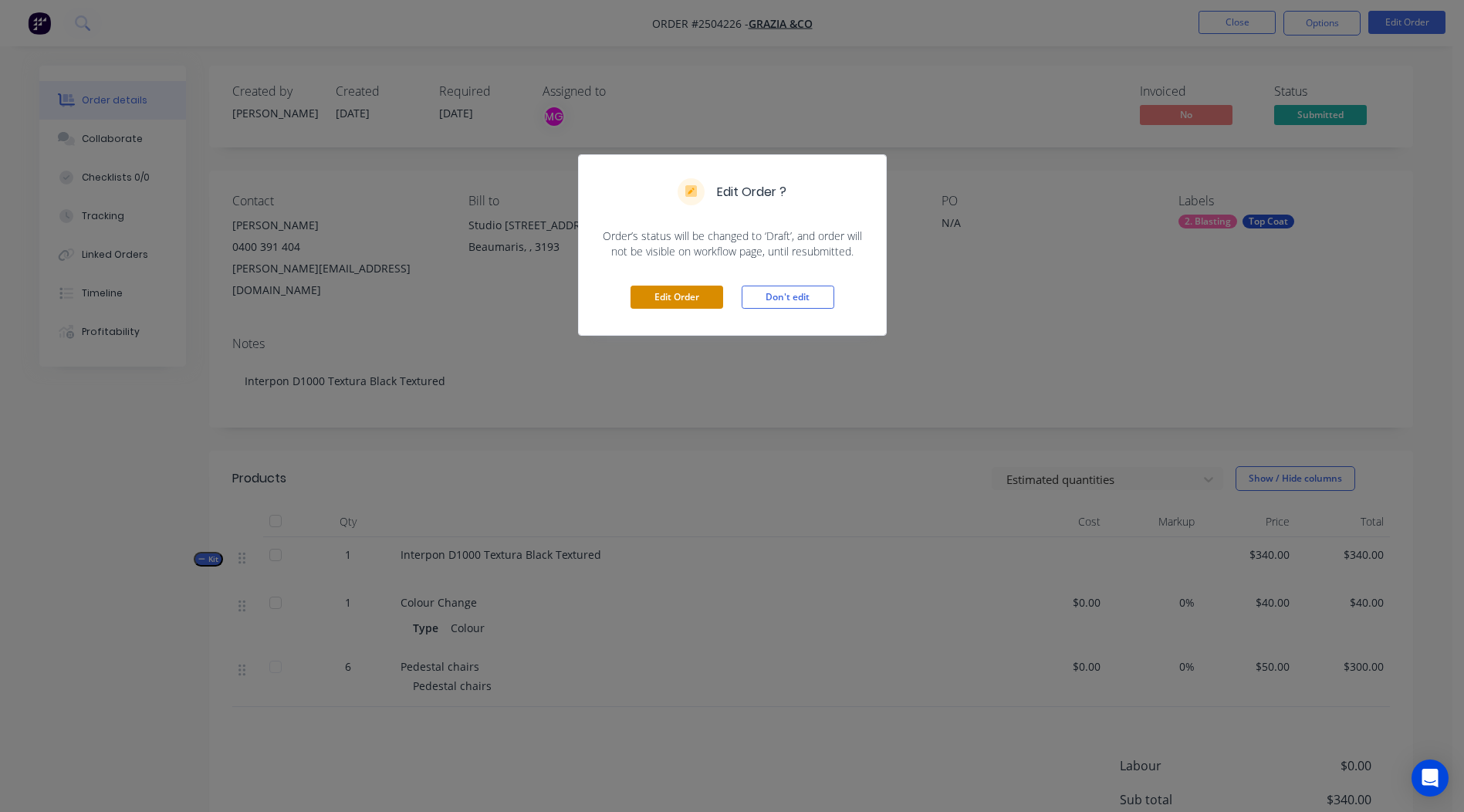
click at [677, 288] on button "Edit Order" at bounding box center [677, 297] width 93 height 23
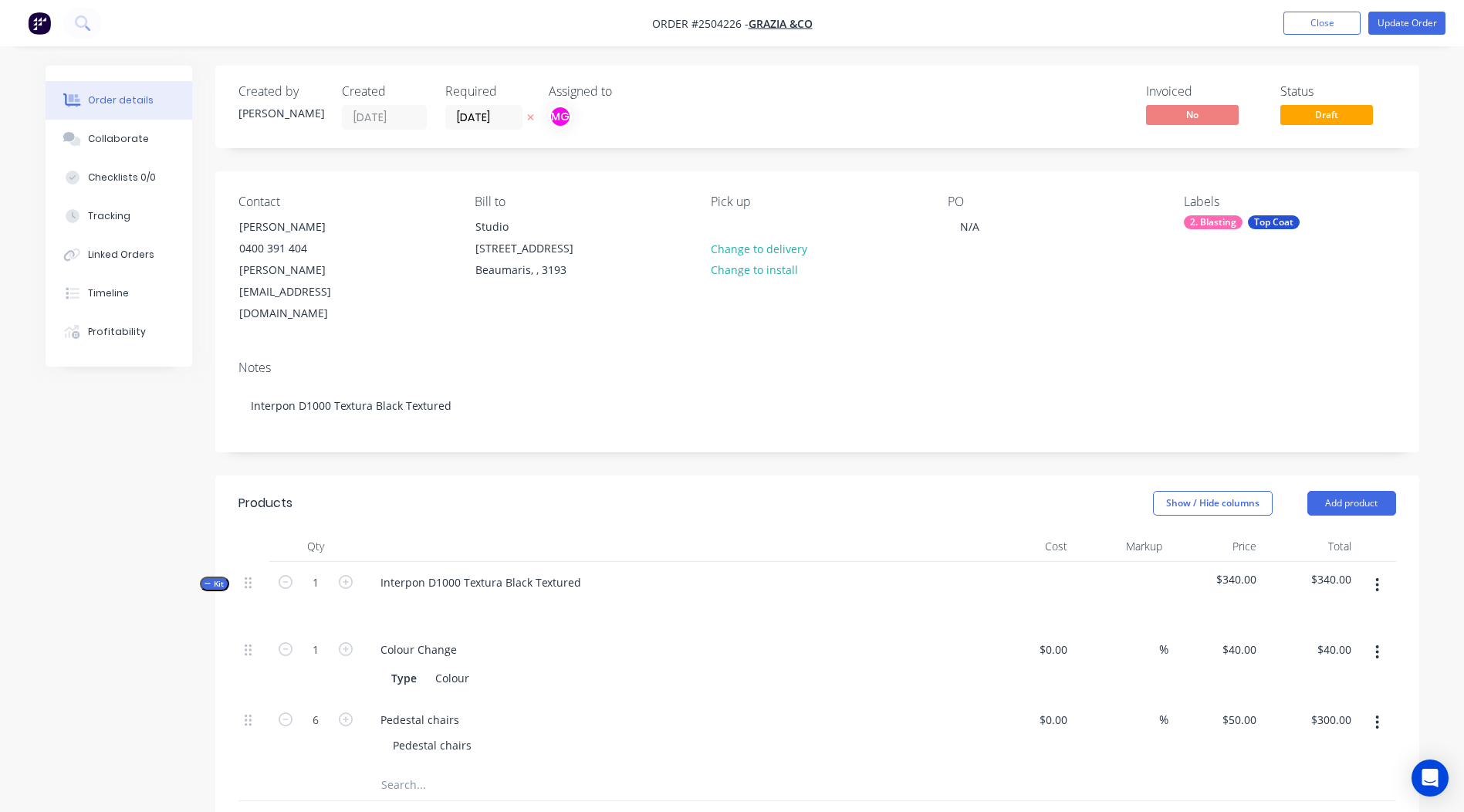
scroll to position [309, 0]
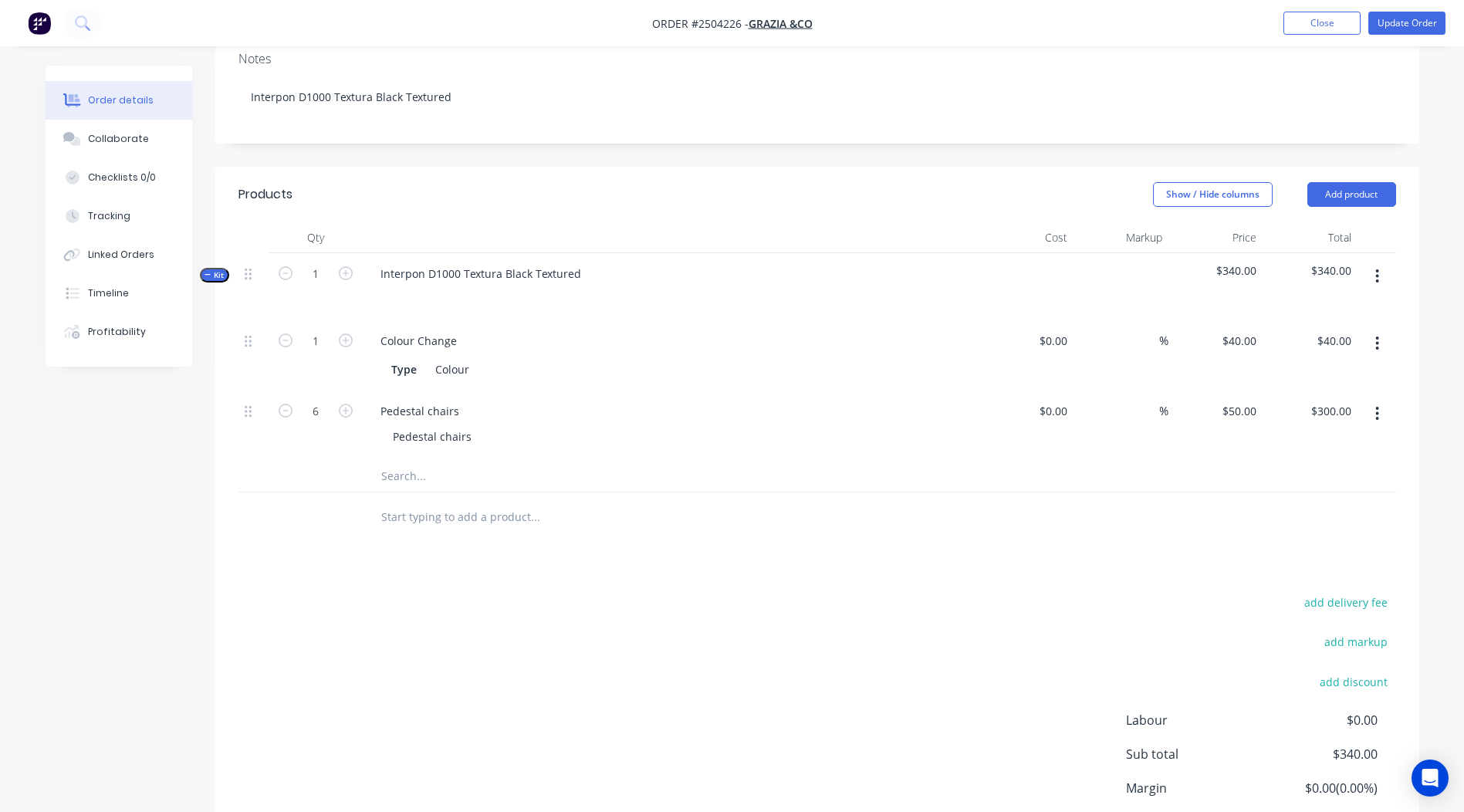
click at [1369, 330] on button "button" at bounding box center [1377, 343] width 36 height 27
click at [1304, 434] on div "Delete" at bounding box center [1322, 445] width 118 height 22
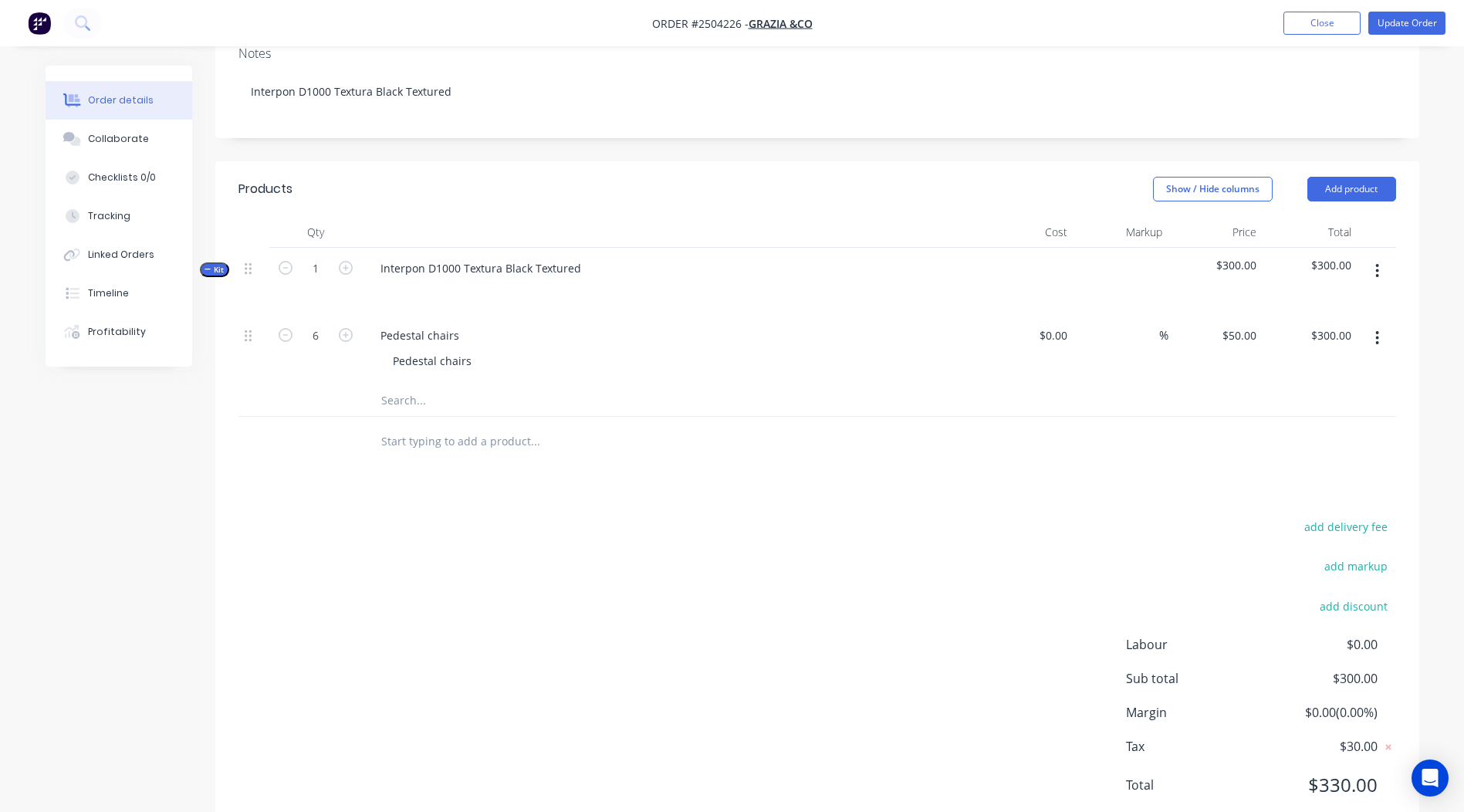
scroll to position [319, 0]
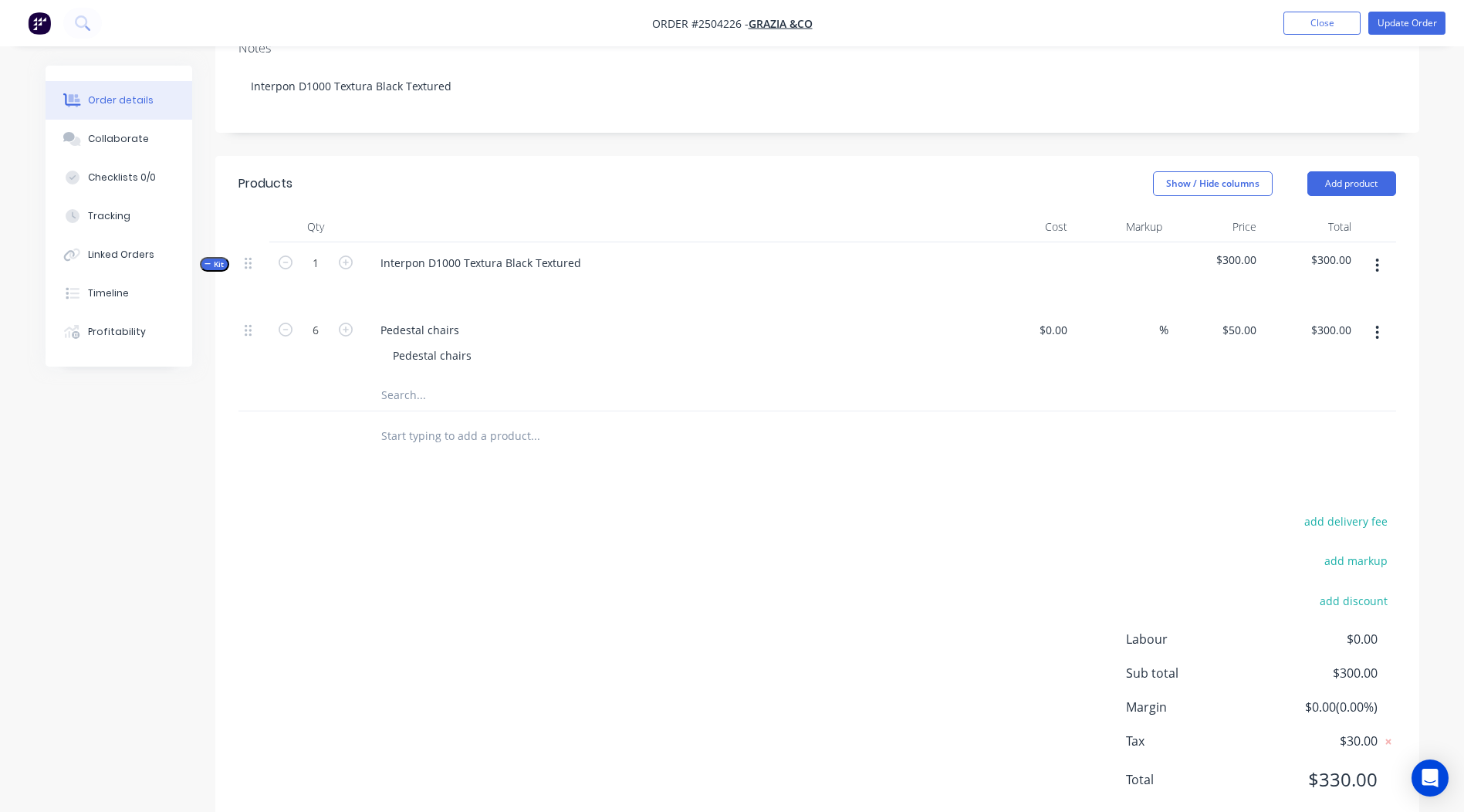
click at [1416, 380] on div "Qty Cost Markup Price Total Kit 1 Interpon D1000 Textura Black Textured $300.00…" at bounding box center [817, 336] width 1204 height 250
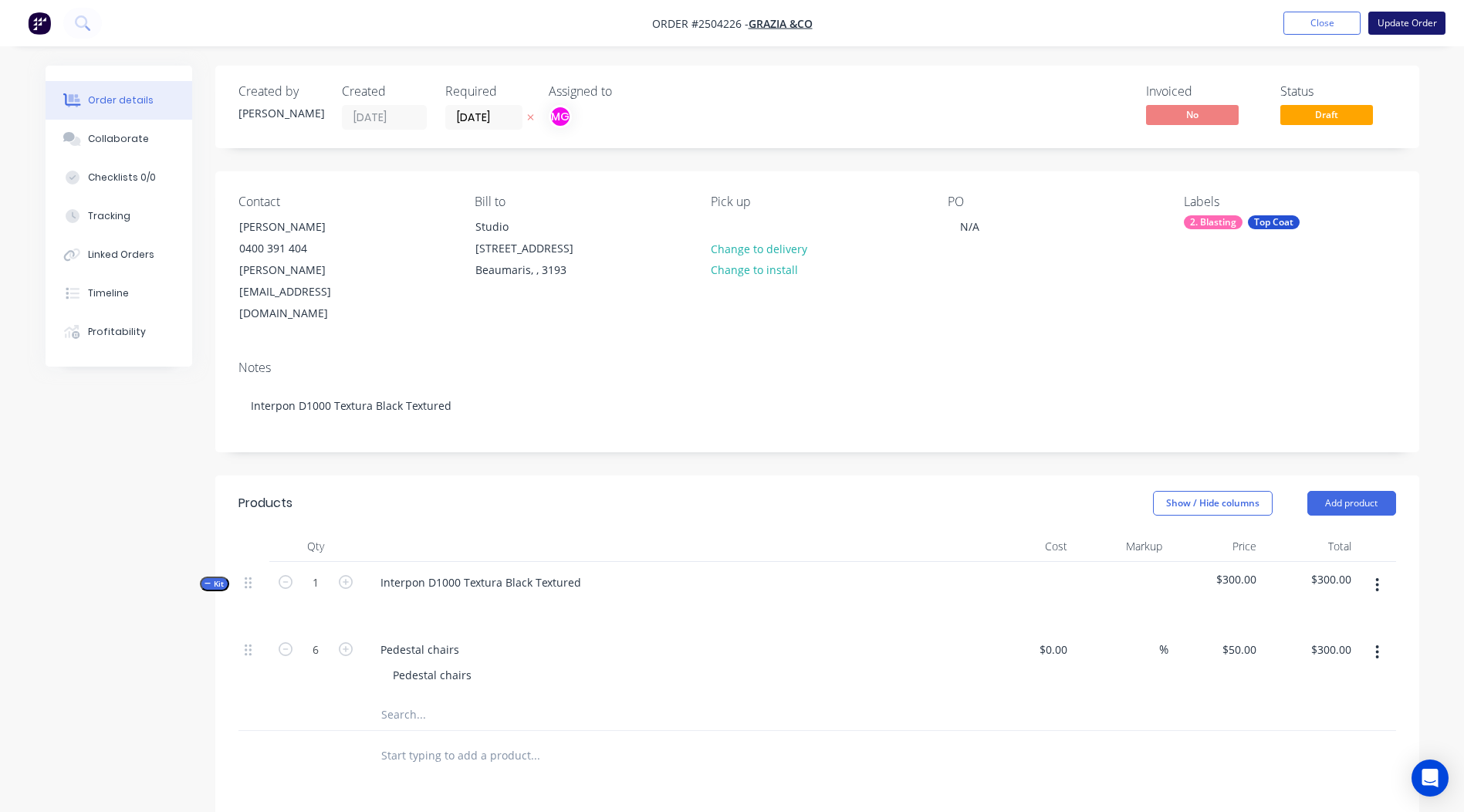
click at [1401, 22] on button "Update Order" at bounding box center [1407, 22] width 77 height 23
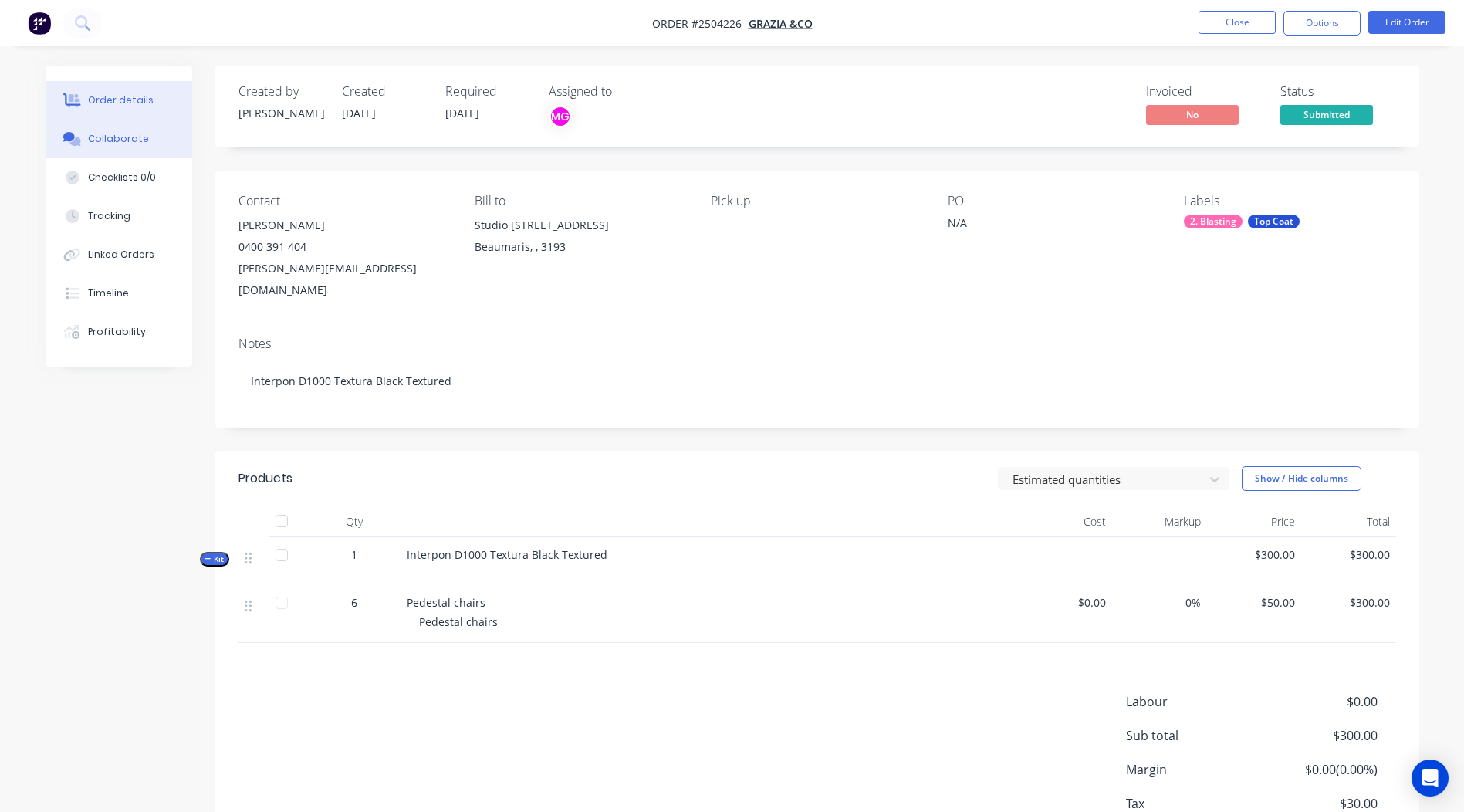
click at [126, 138] on div "Collaborate" at bounding box center [118, 139] width 61 height 14
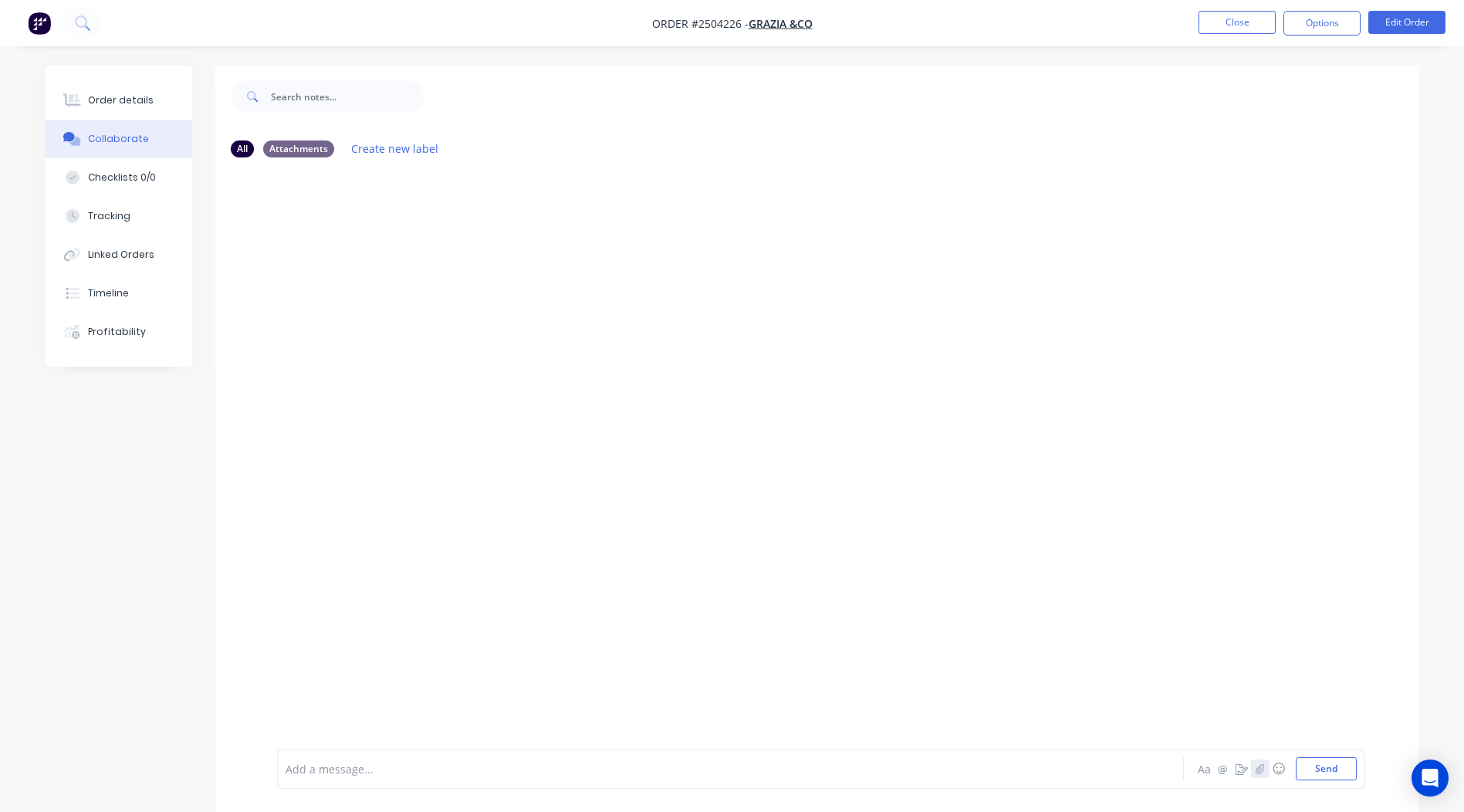
click at [1261, 761] on button "button" at bounding box center [1260, 768] width 19 height 19
click at [1314, 760] on button "Send" at bounding box center [1326, 768] width 61 height 23
click at [1234, 26] on button "Close" at bounding box center [1237, 22] width 77 height 23
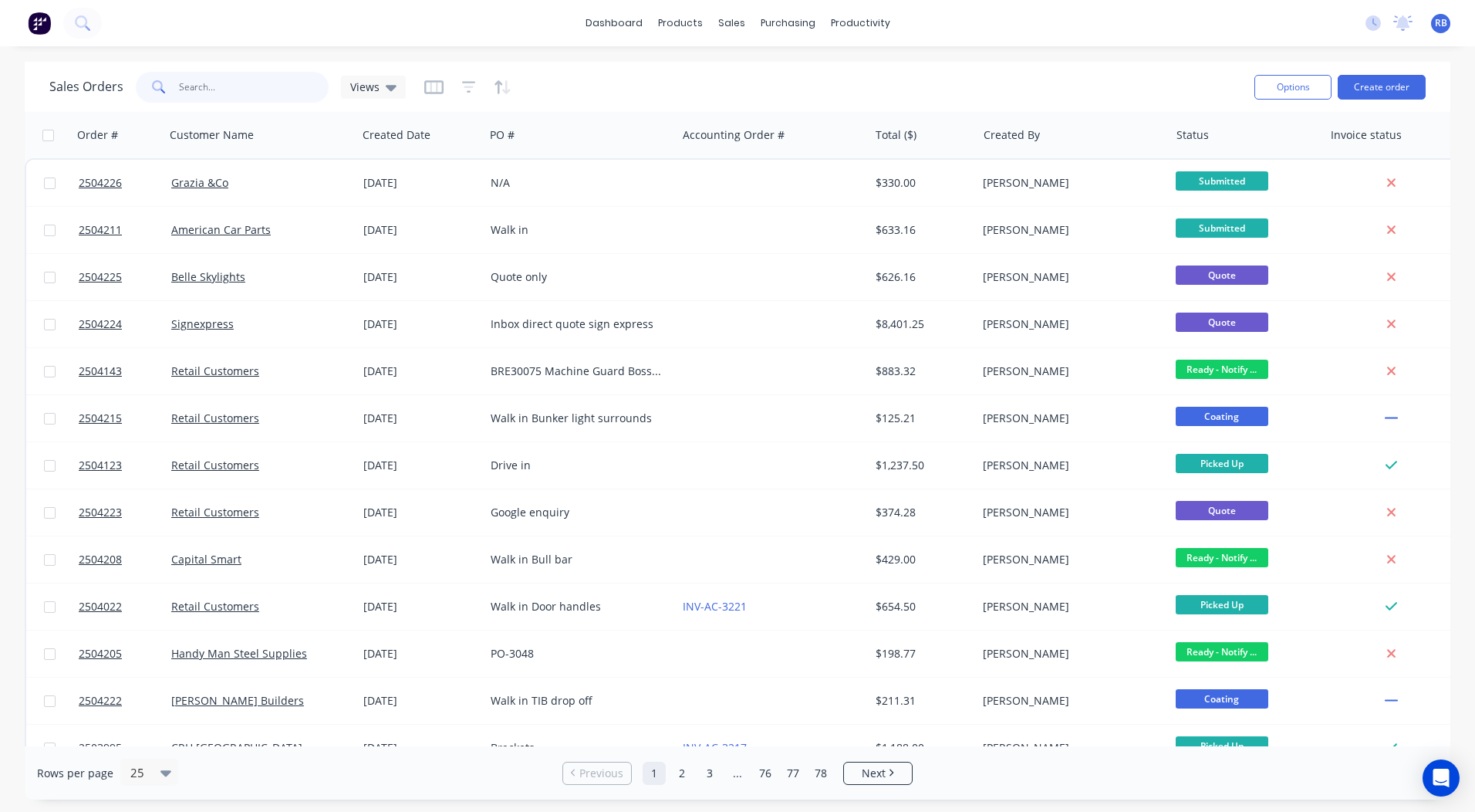
click at [224, 82] on input "text" at bounding box center [254, 88] width 150 height 31
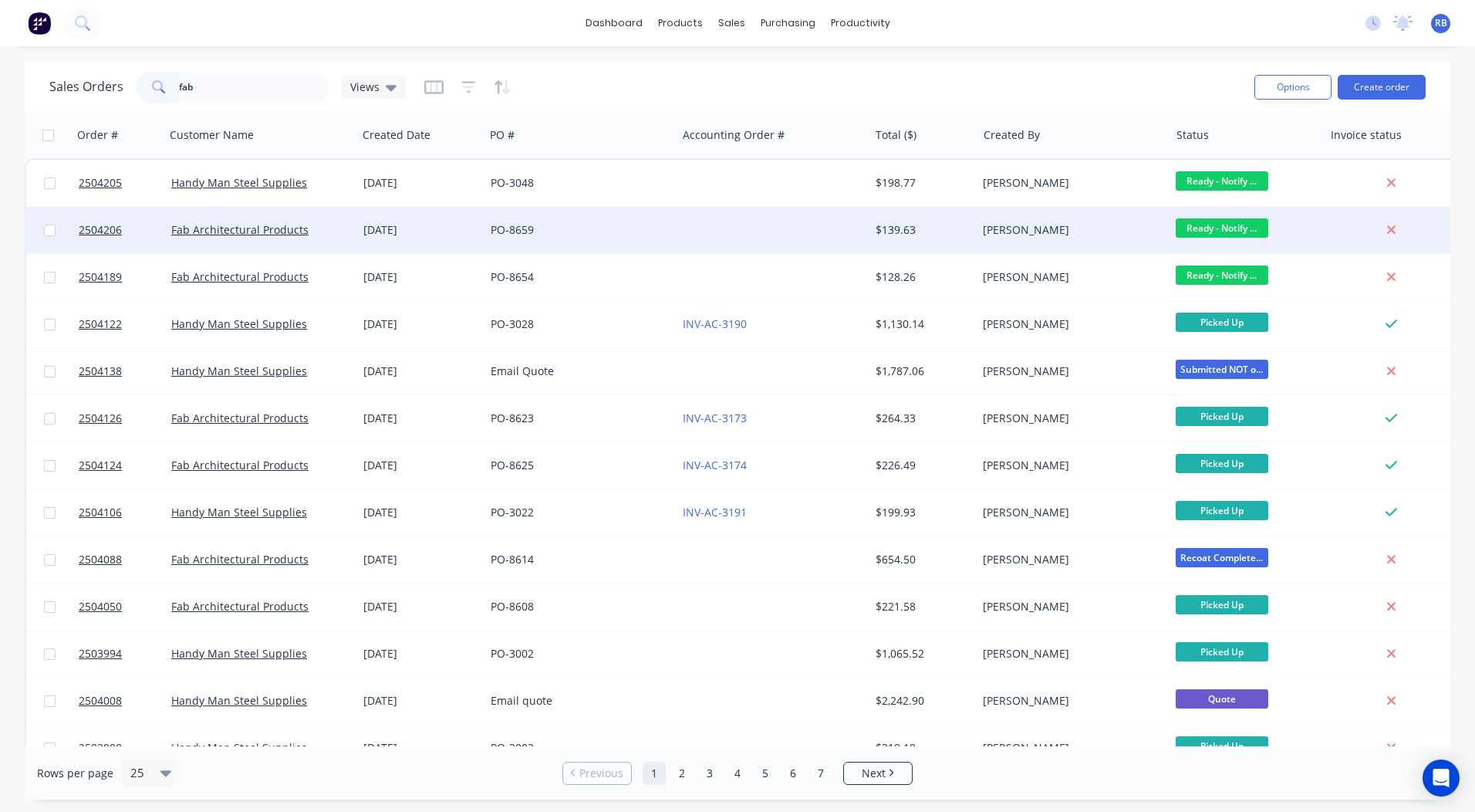
click at [1197, 222] on span "Ready - Notify ..." at bounding box center [1223, 227] width 93 height 19
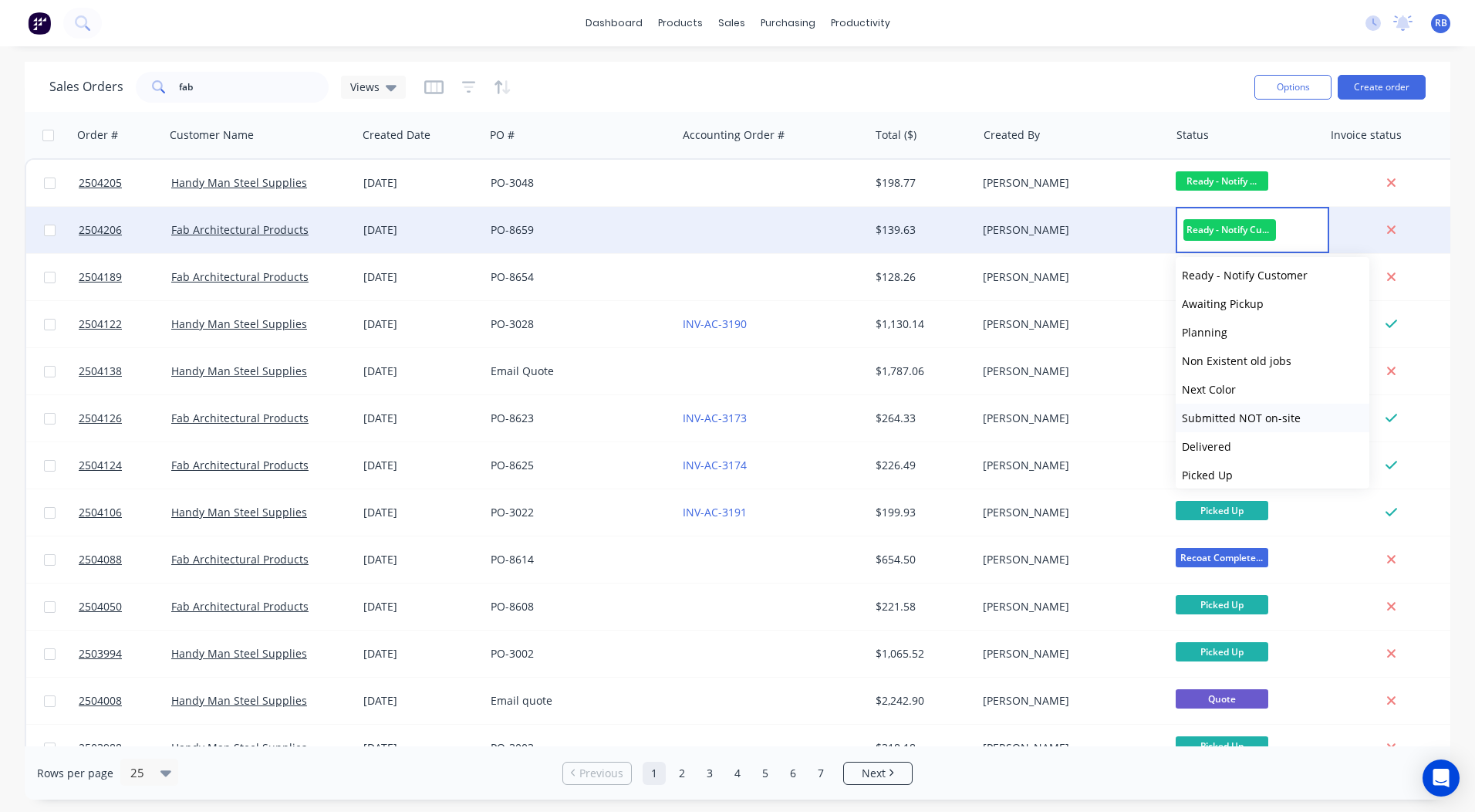
scroll to position [637, 0]
click at [1221, 476] on button "Picked Up" at bounding box center [1273, 467] width 194 height 28
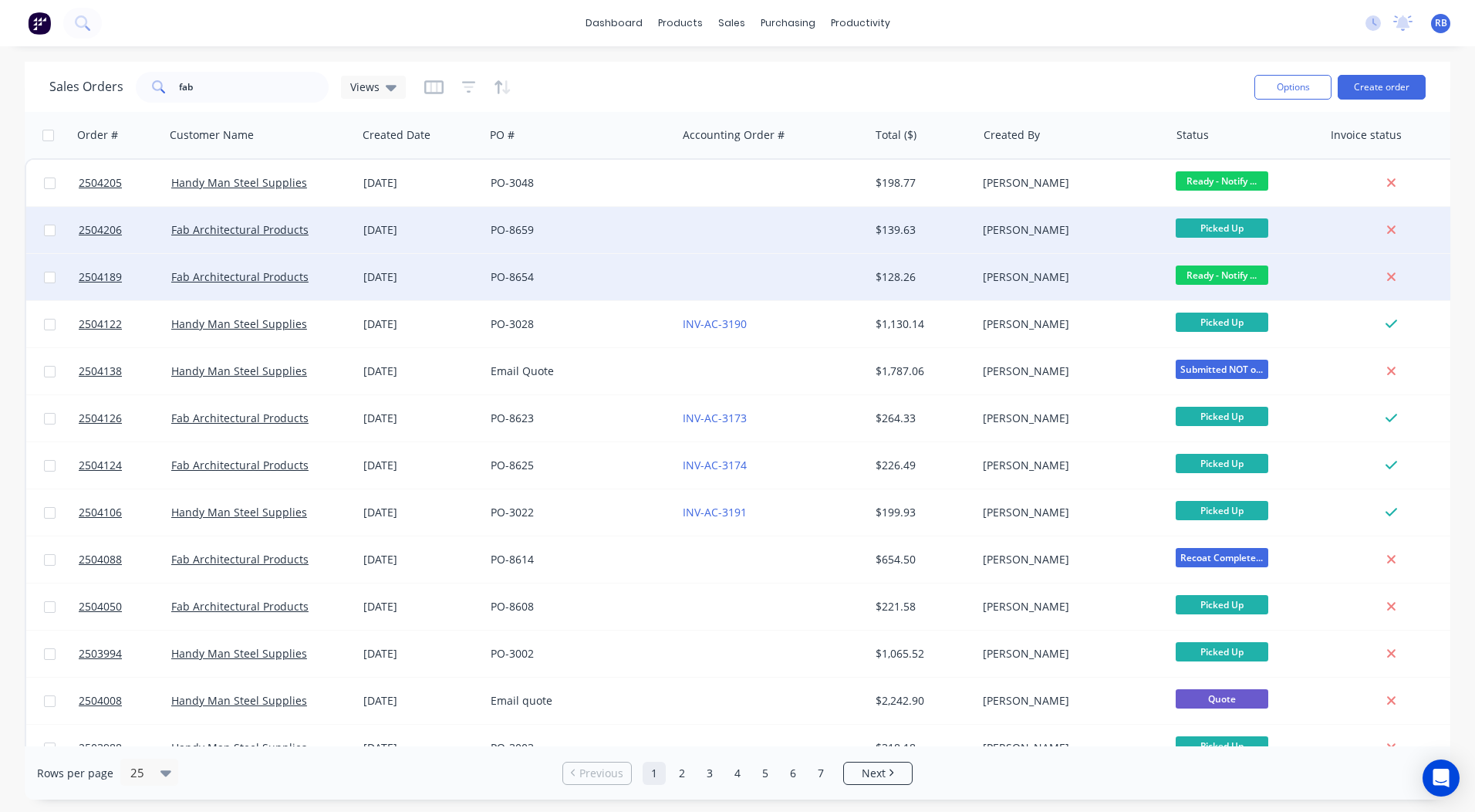
click at [1197, 275] on span "Ready - Notify ..." at bounding box center [1223, 275] width 93 height 19
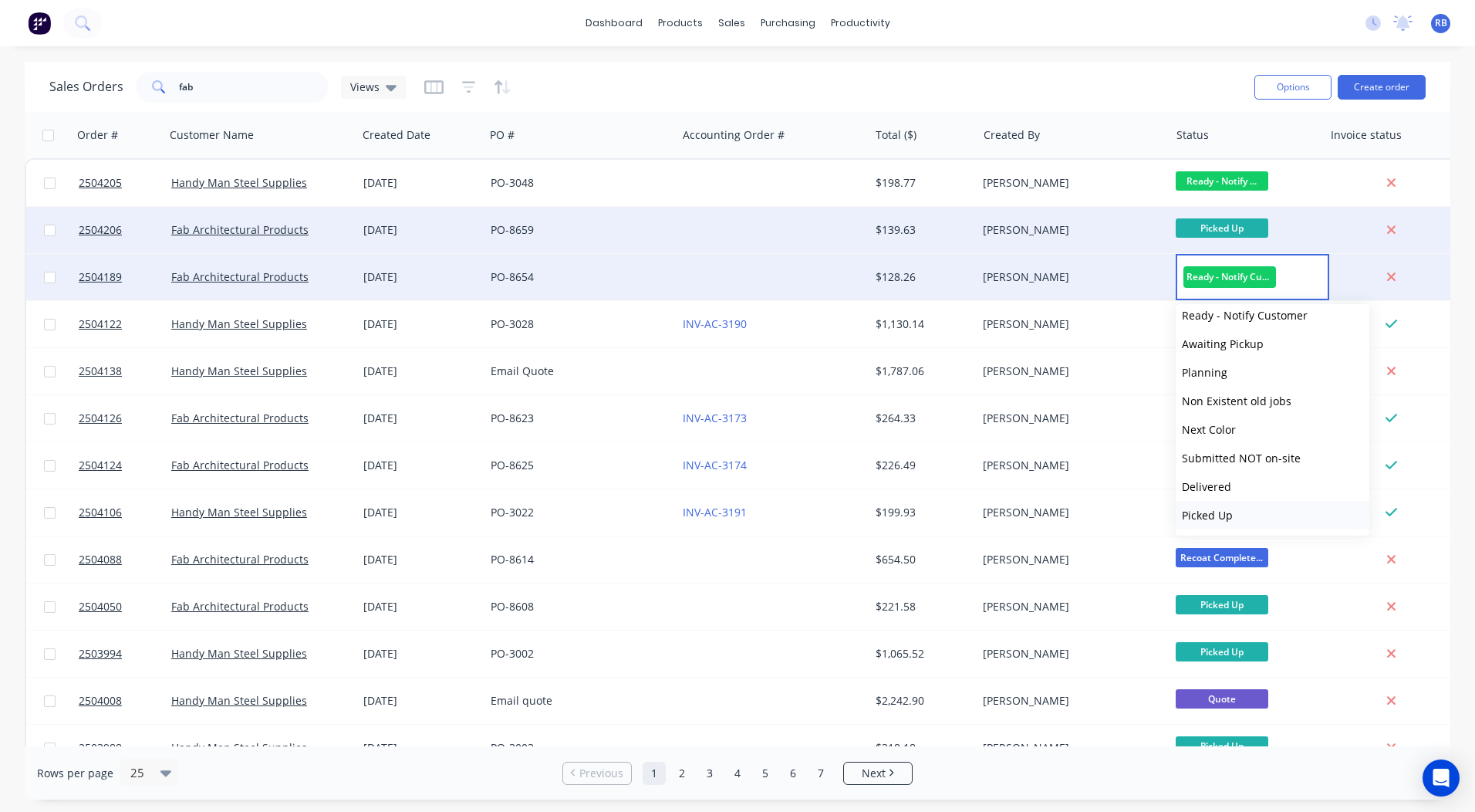
click at [1213, 514] on span "Picked Up" at bounding box center [1207, 514] width 51 height 15
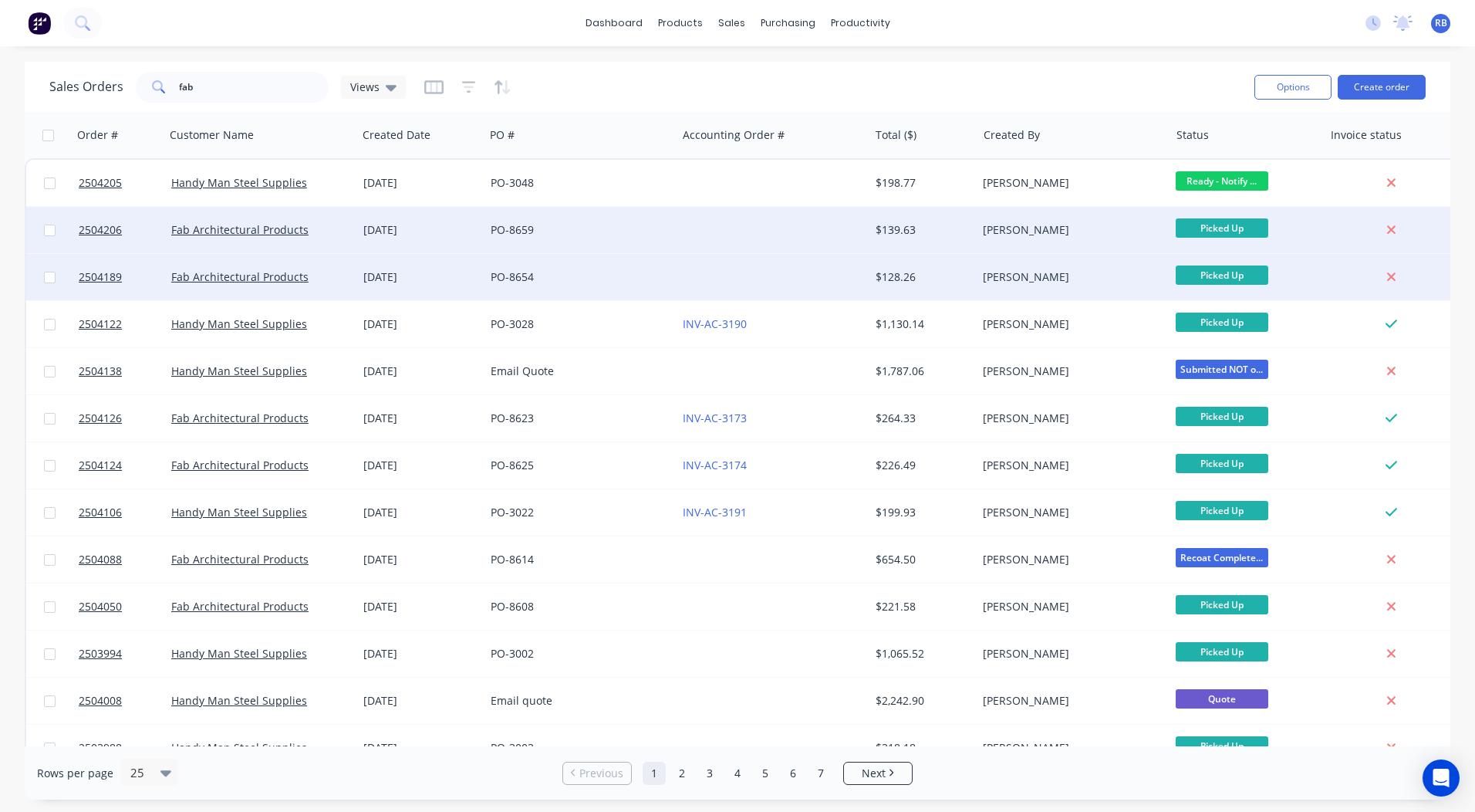
click at [249, 60] on div "dashboard products sales purchasing productivity dashboard products Product Cat…" at bounding box center [738, 406] width 1475 height 812
drag, startPoint x: 240, startPoint y: 80, endPoint x: 0, endPoint y: 103, distance: 241.1
click at [0, 98] on html "dashboard products sales purchasing productivity dashboard products Product Cat…" at bounding box center [738, 406] width 1475 height 812
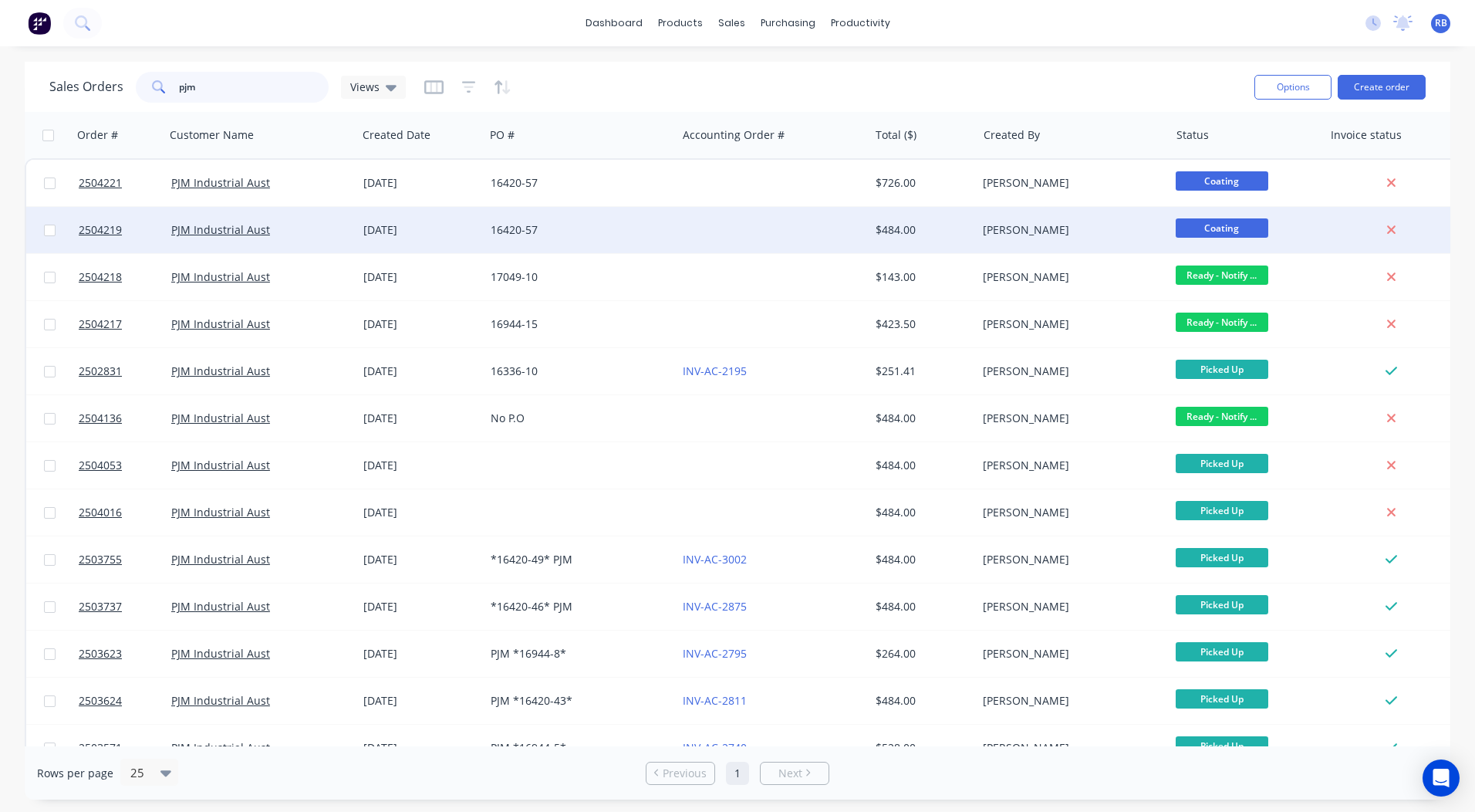
type input "pjm"
click at [1217, 225] on span "Coating" at bounding box center [1223, 227] width 93 height 19
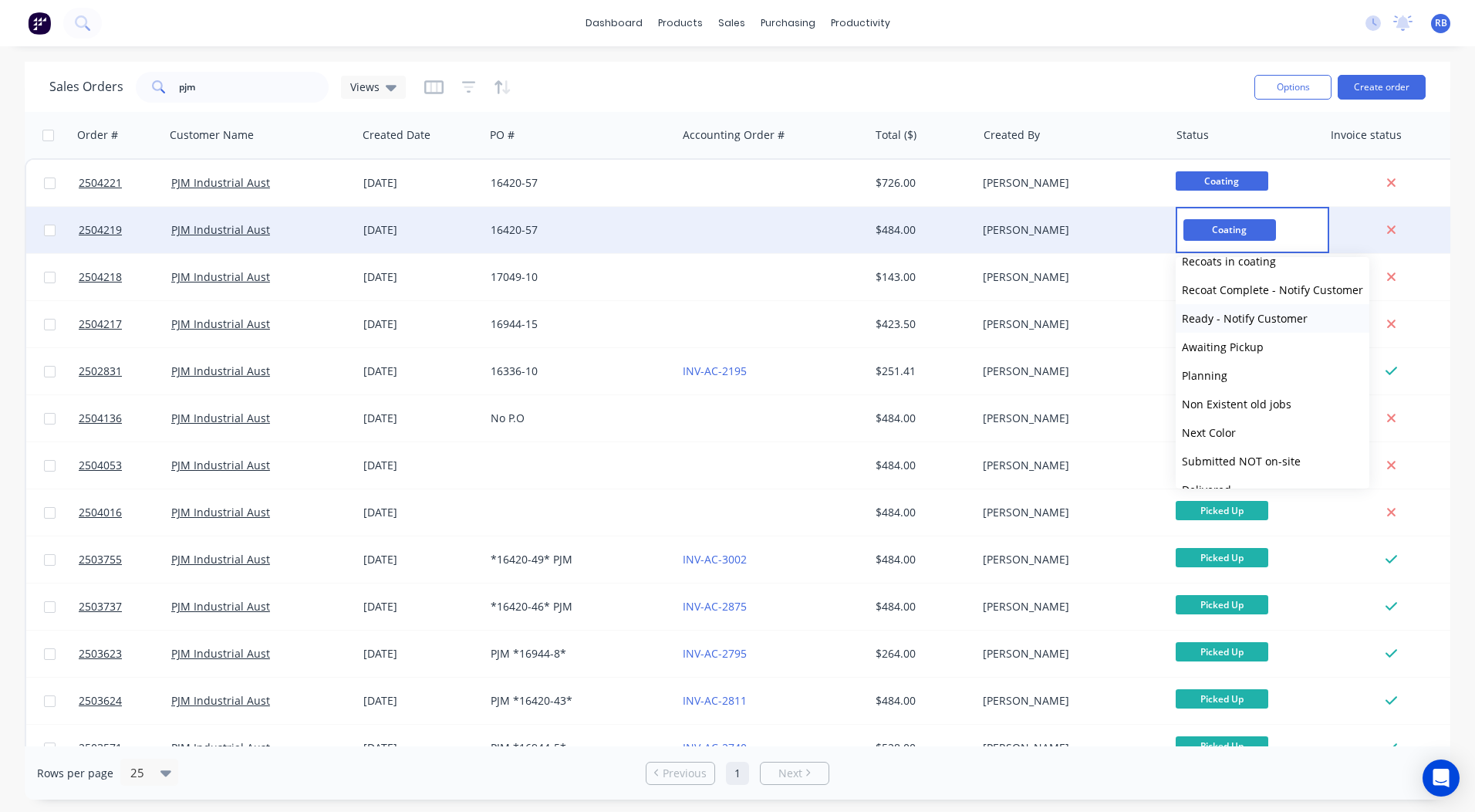
scroll to position [561, 0]
click at [1253, 342] on span "Ready - Notify Customer" at bounding box center [1245, 345] width 126 height 15
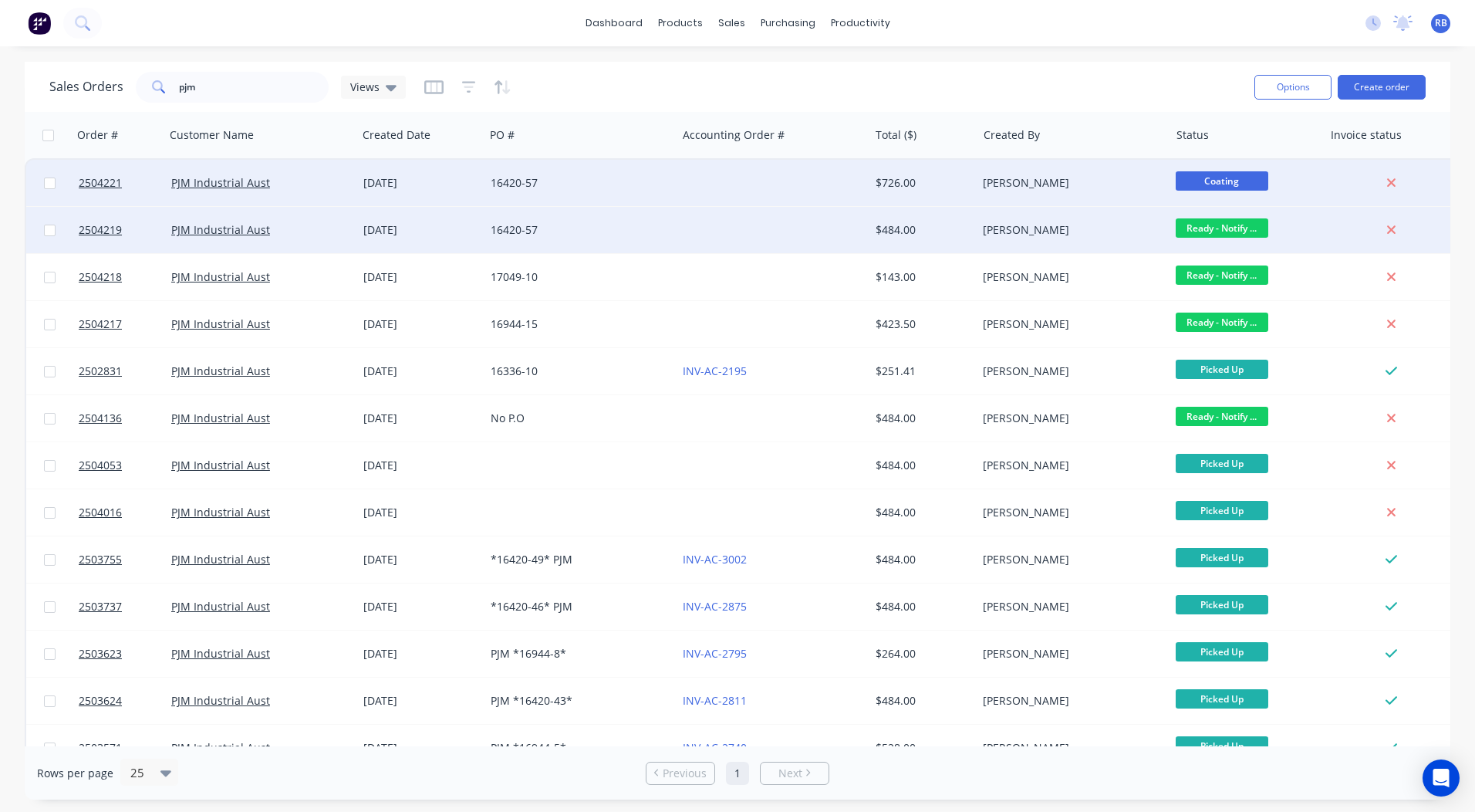
click at [1226, 185] on span "Coating" at bounding box center [1223, 181] width 93 height 19
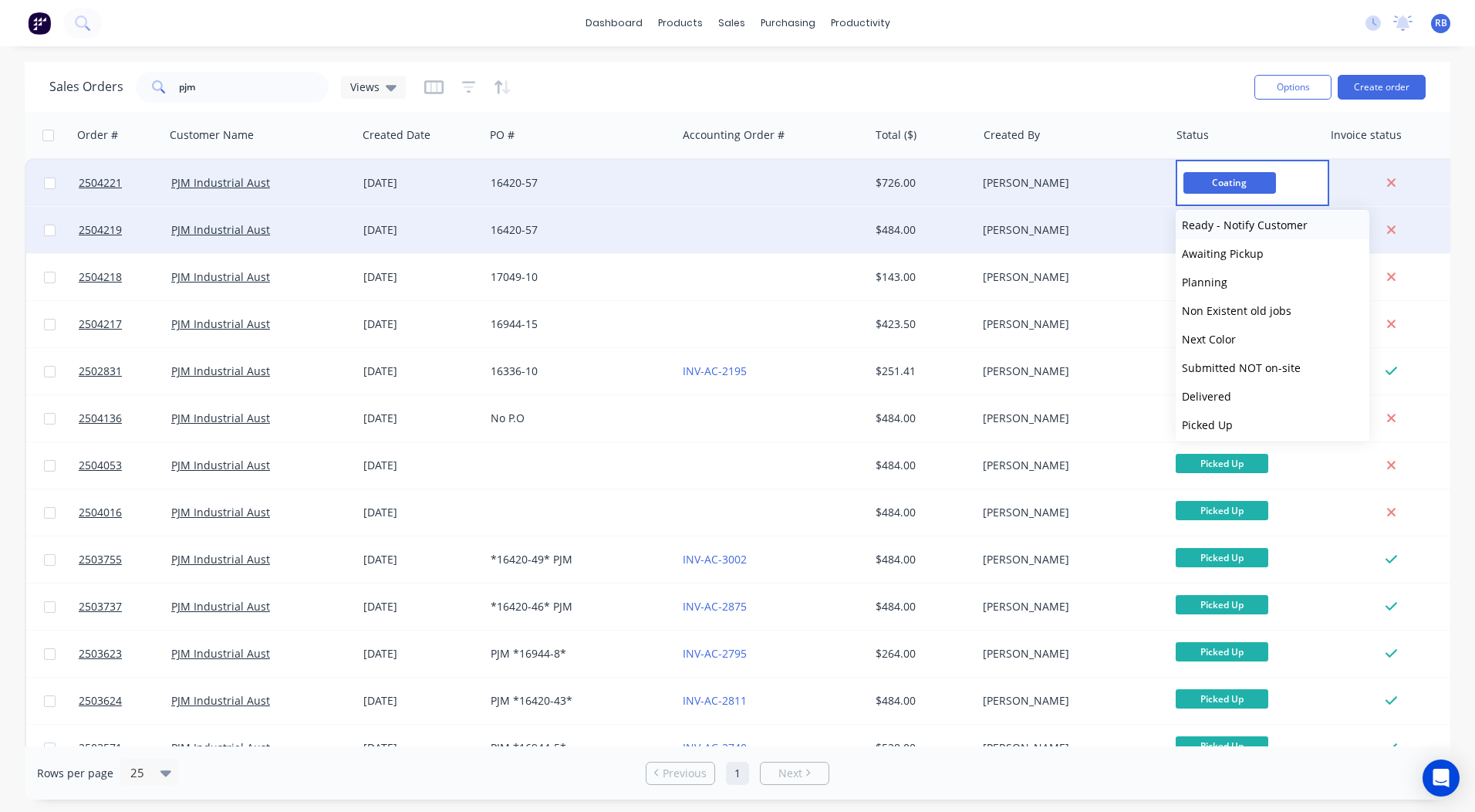
scroll to position [637, 0]
click at [1239, 221] on span "Ready - Notify Customer" at bounding box center [1245, 221] width 126 height 15
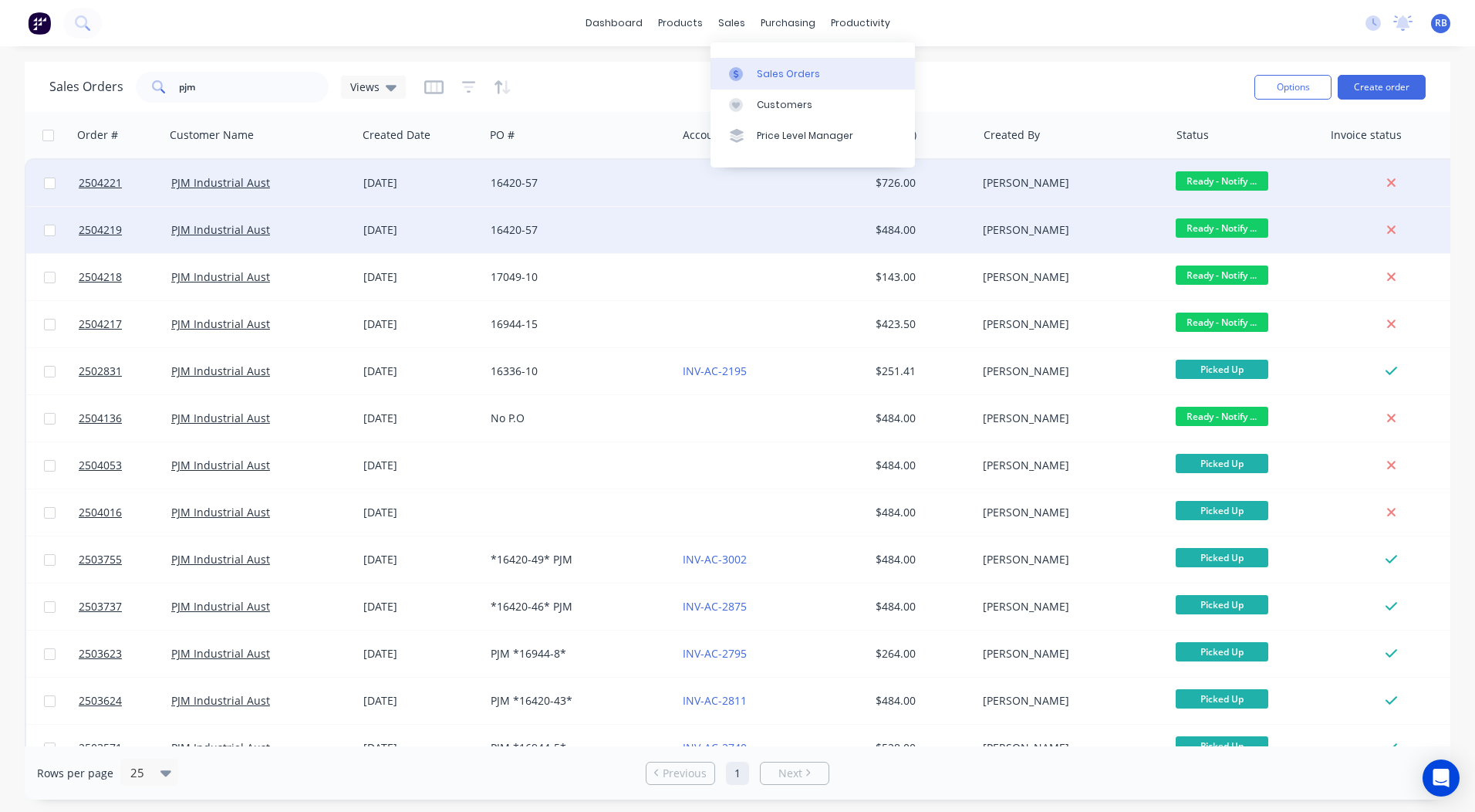
click at [758, 71] on div "Sales Orders" at bounding box center [789, 74] width 64 height 14
click at [597, 18] on link "dashboard" at bounding box center [614, 22] width 72 height 23
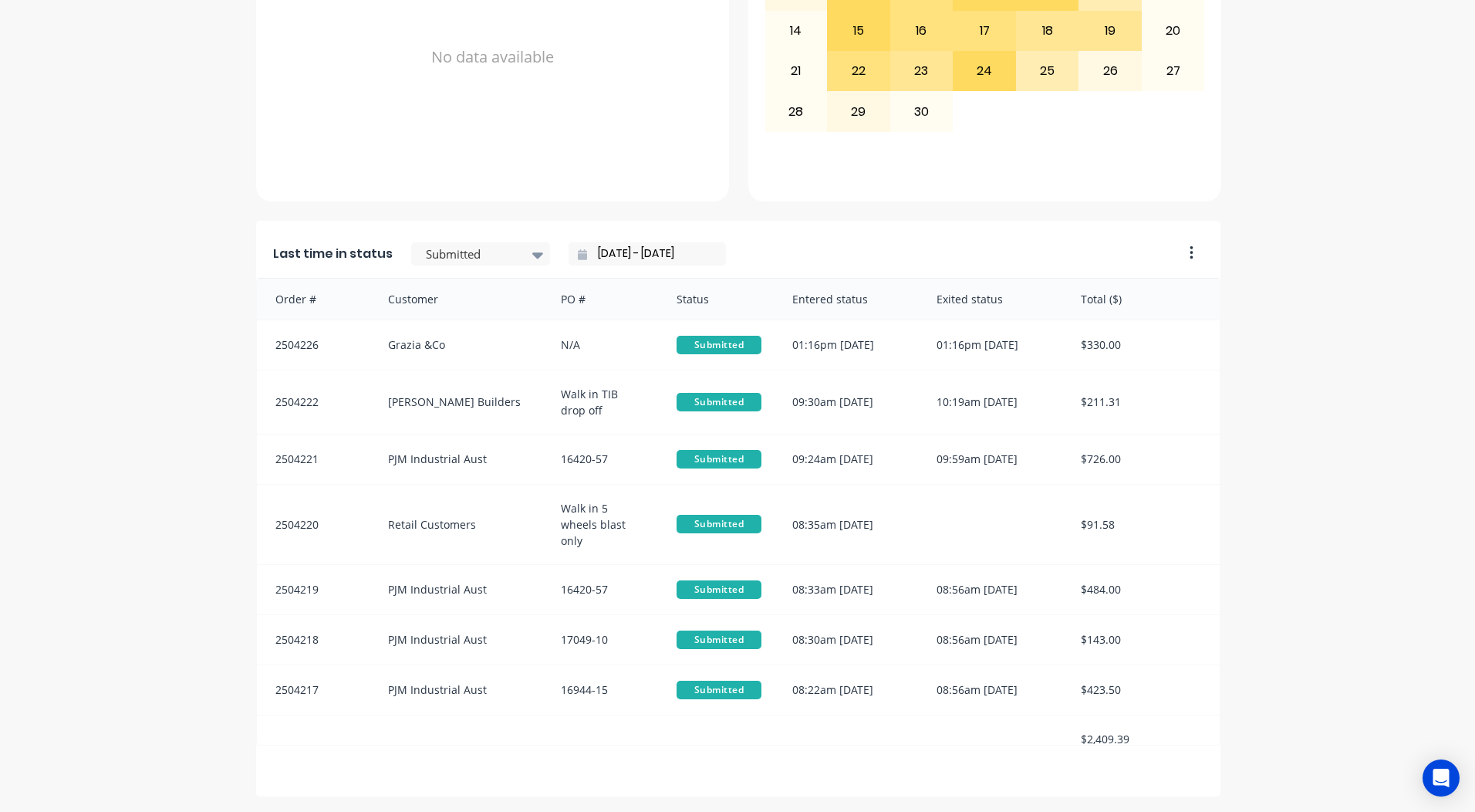
scroll to position [666, 0]
click at [464, 240] on div "Last time in status Submitted [DATE] - [DATE]" at bounding box center [714, 249] width 917 height 58
click at [472, 269] on div "Last time in status Submitted [DATE] - [DATE]" at bounding box center [714, 249] width 917 height 58
click at [471, 255] on div at bounding box center [472, 254] width 97 height 19
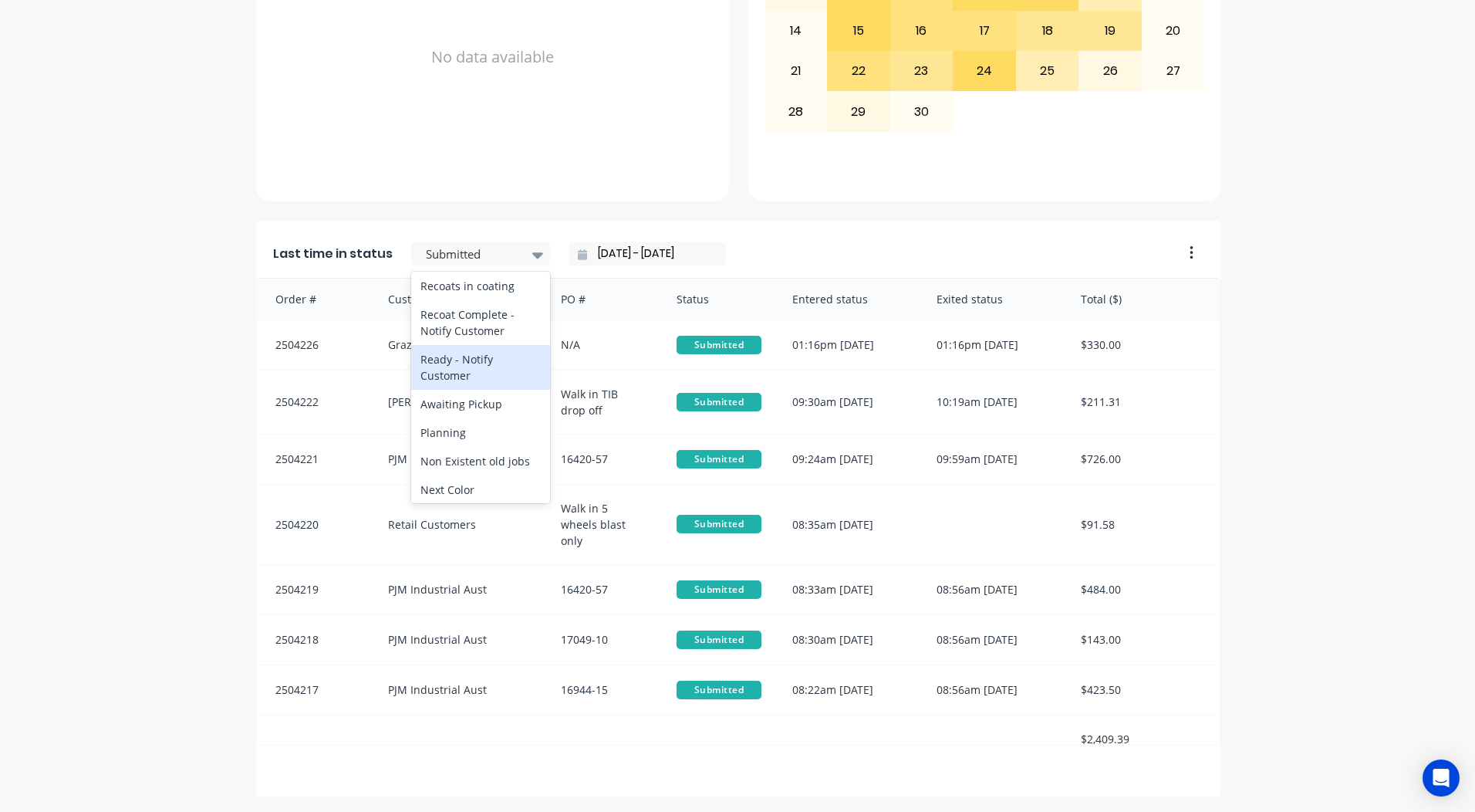
click at [462, 390] on div "Ready - Notify Customer" at bounding box center [481, 367] width 139 height 45
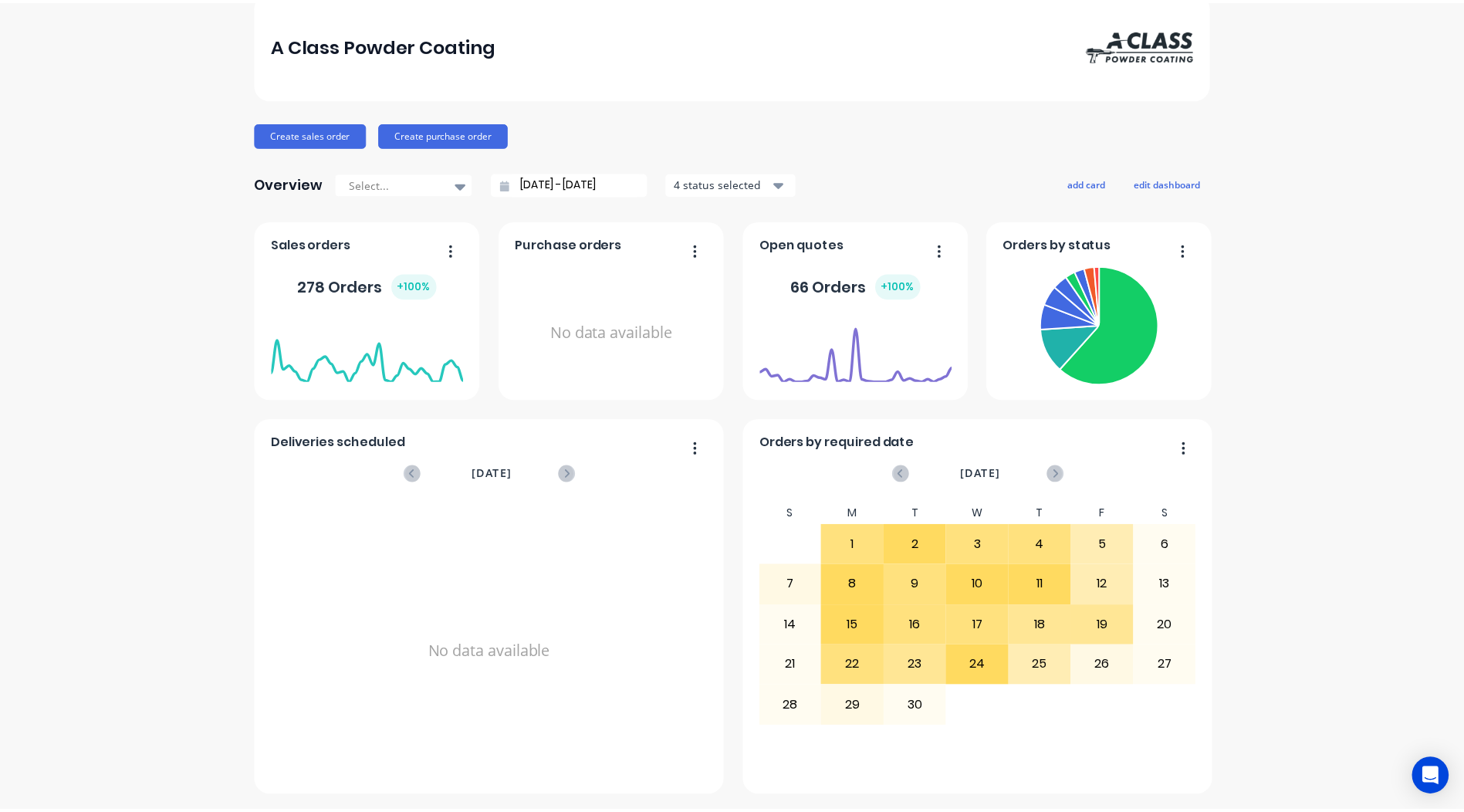
scroll to position [0, 0]
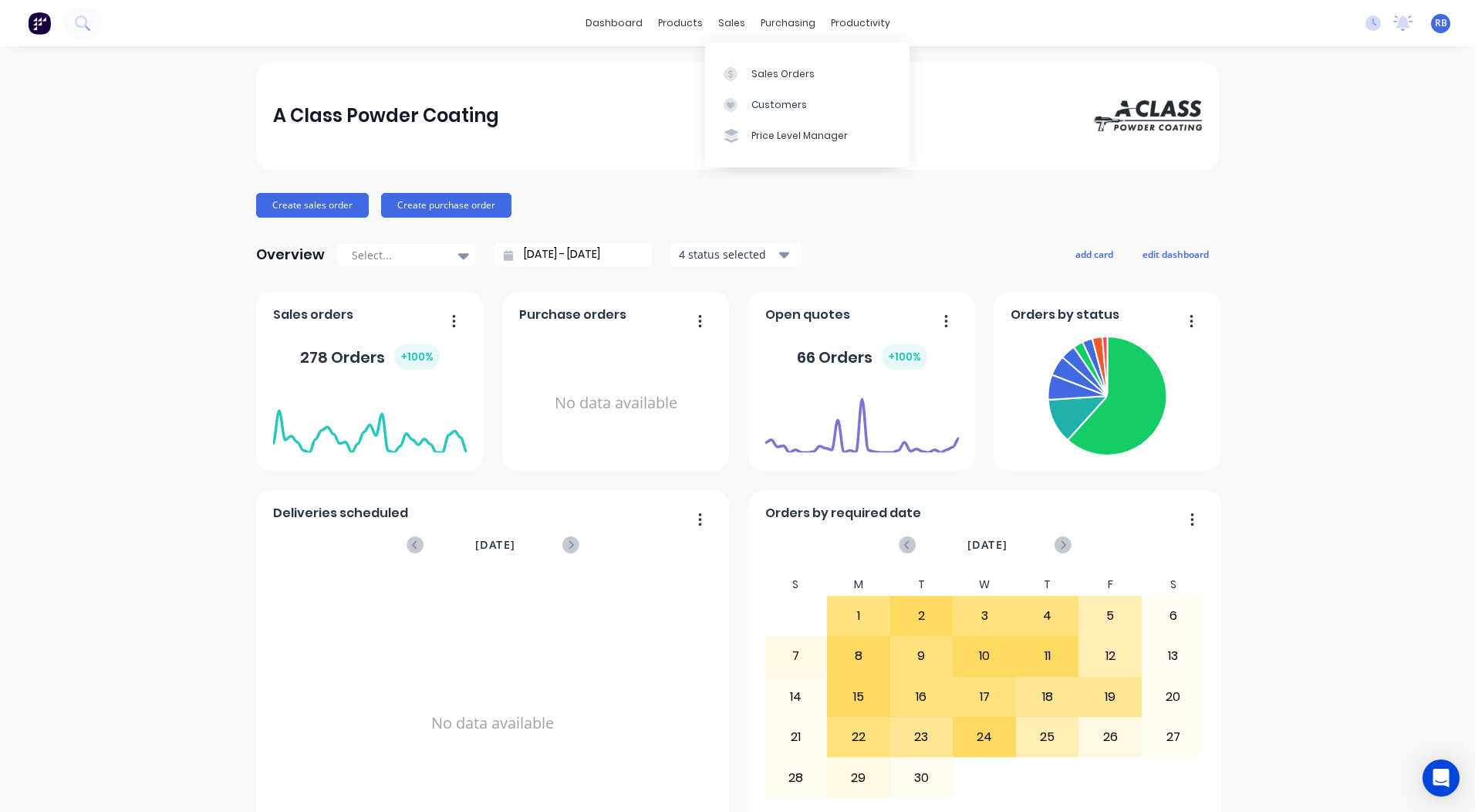
click at [1230, 188] on div "A Class Powder Coating Create sales order Create purchase order Overview Select…" at bounding box center [738, 761] width 1475 height 1400
click at [756, 61] on link "Sales Orders" at bounding box center [807, 73] width 204 height 31
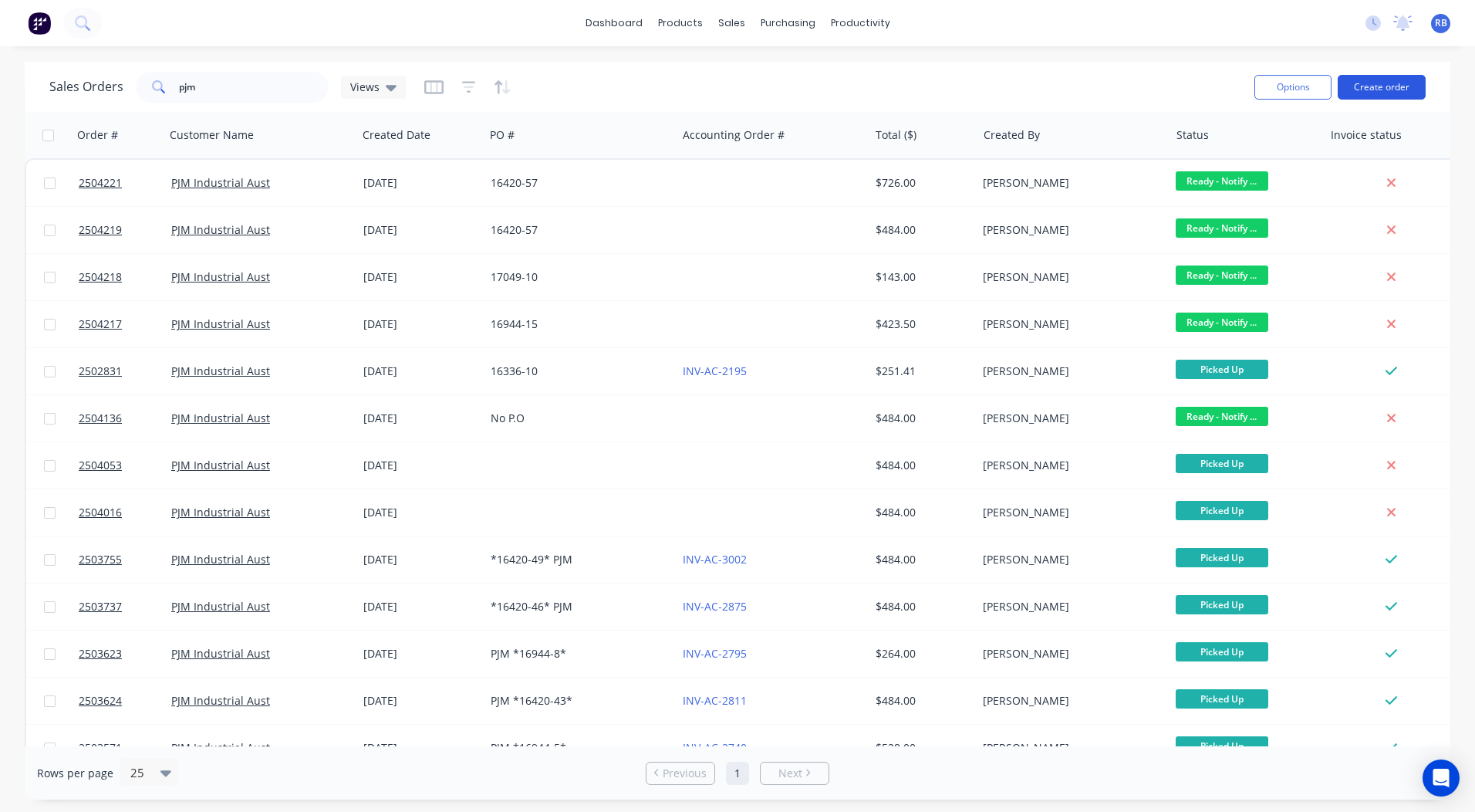
click at [1362, 95] on button "Create order" at bounding box center [1381, 87] width 88 height 25
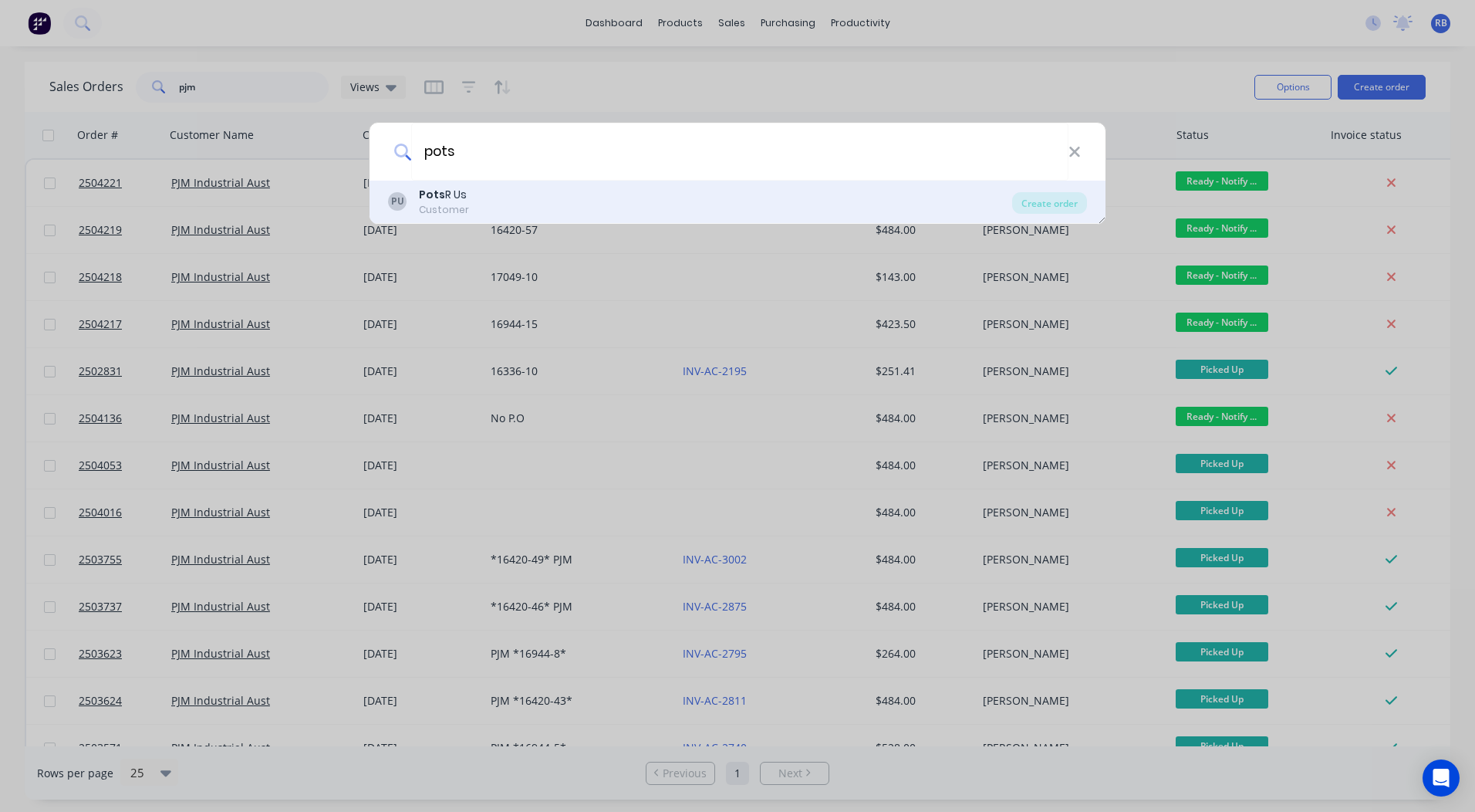
type input "pots"
click at [494, 202] on div "PU Pots R Us Customer" at bounding box center [700, 202] width 624 height 30
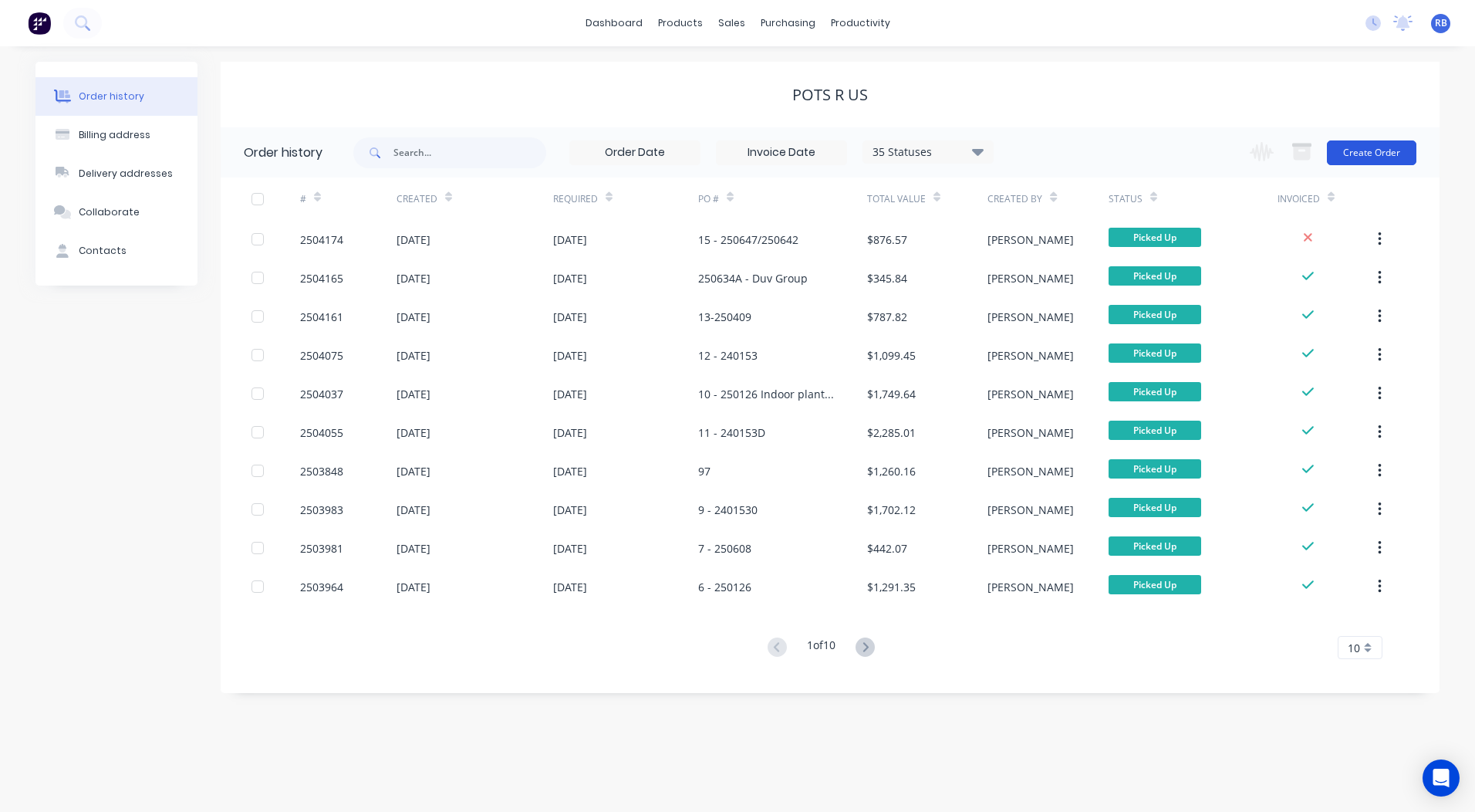
click at [1368, 149] on button "Create Order" at bounding box center [1372, 153] width 89 height 25
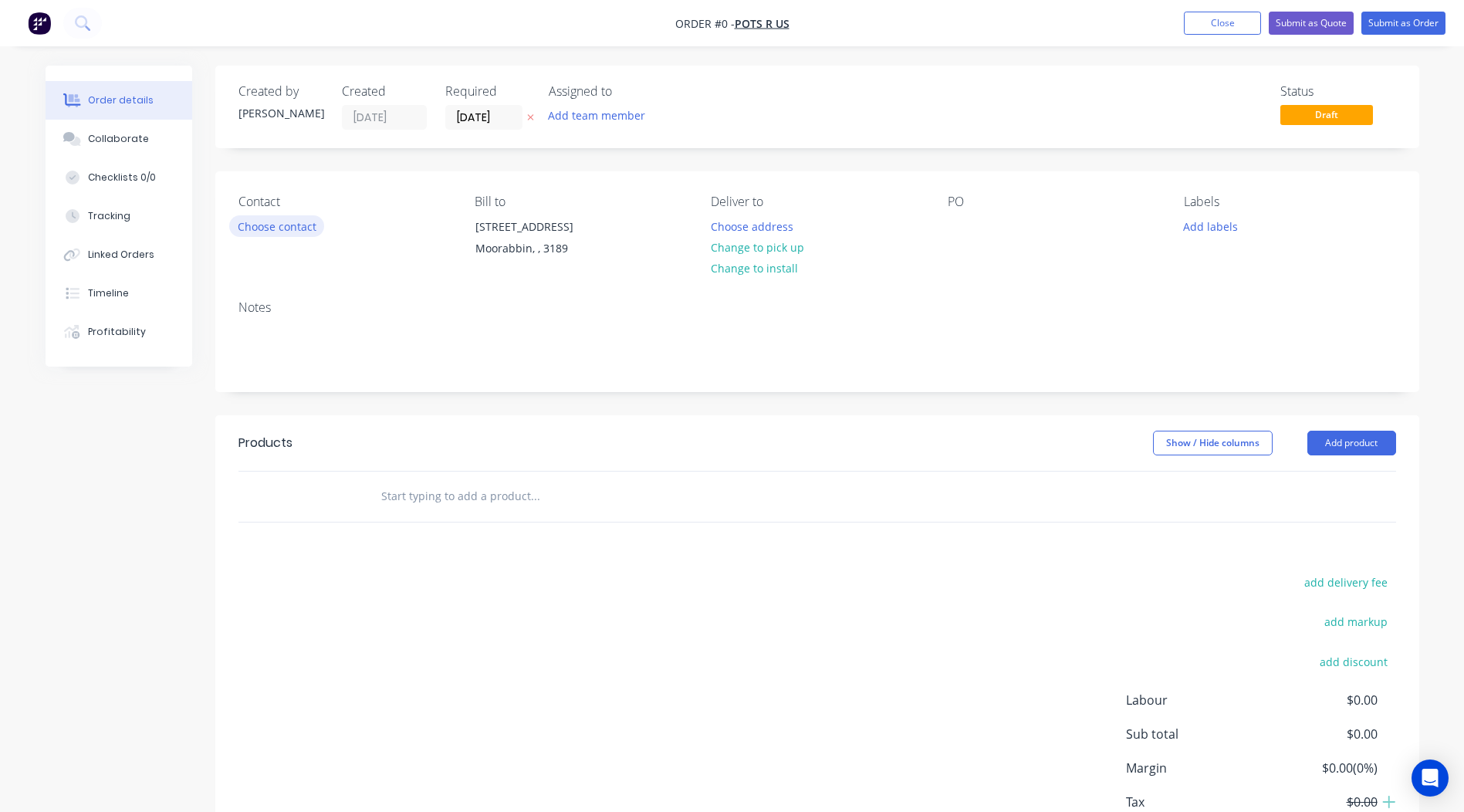
click at [270, 223] on button "Choose contact" at bounding box center [276, 226] width 95 height 21
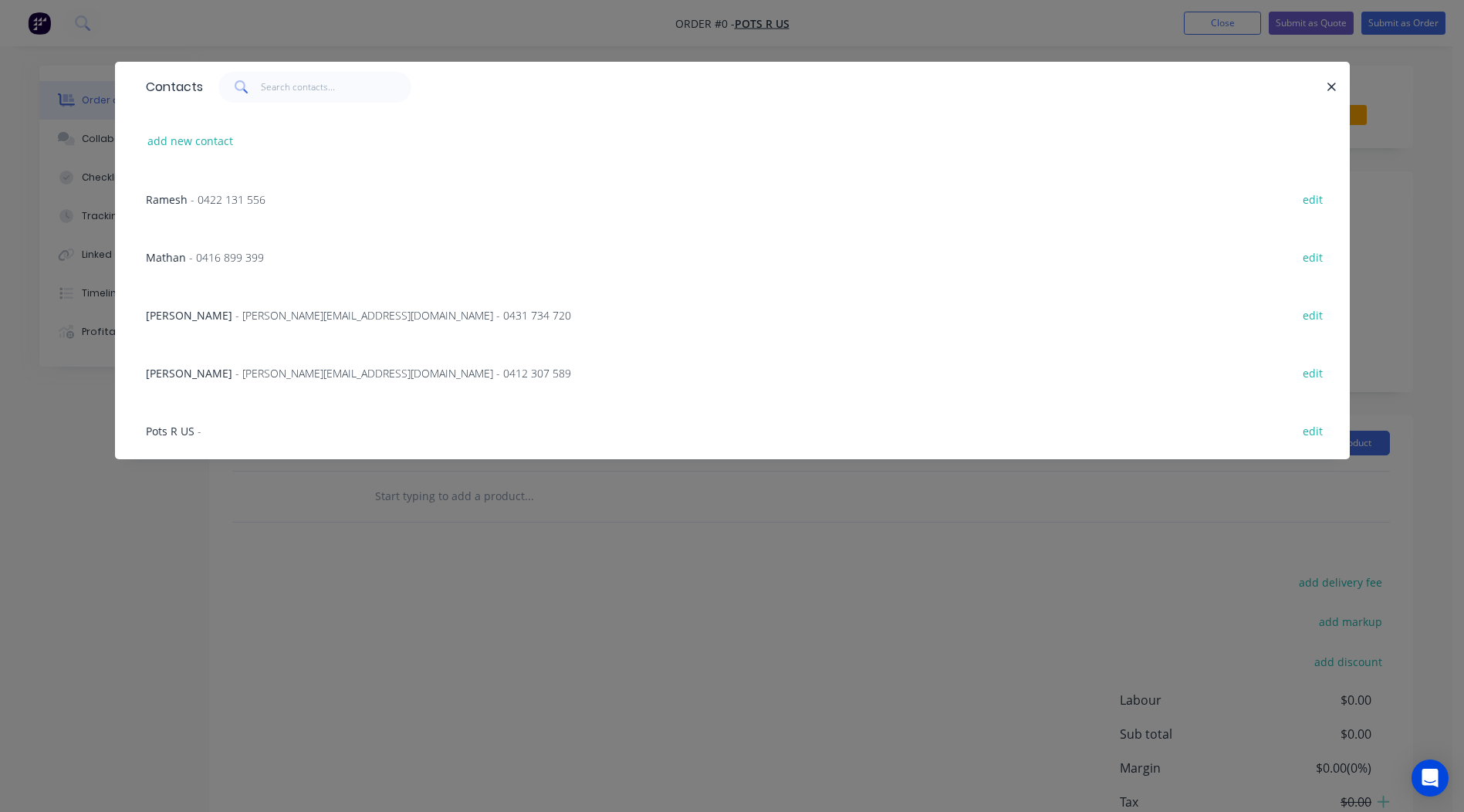
click at [170, 203] on span "Ramesh" at bounding box center [167, 199] width 42 height 15
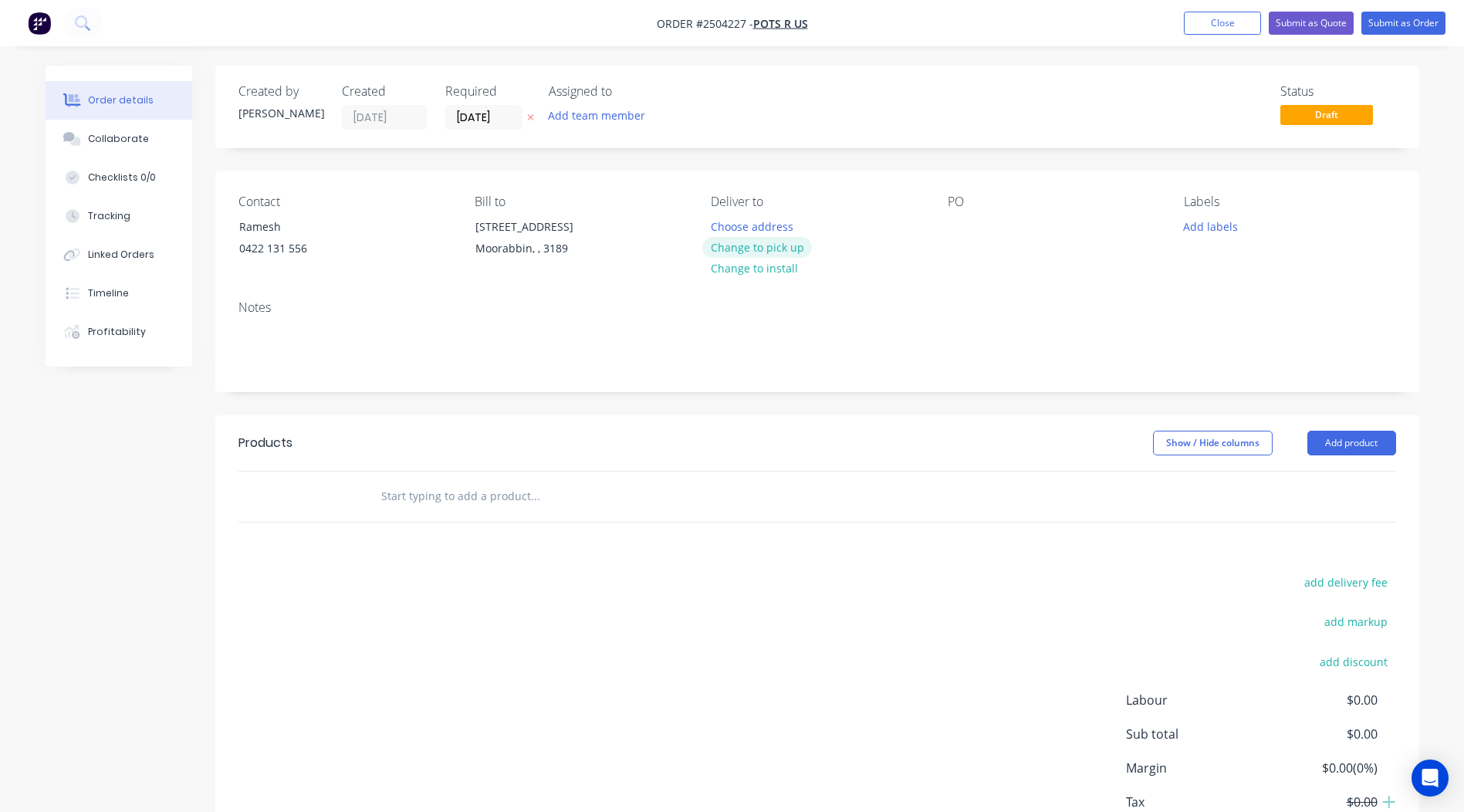
click at [762, 248] on button "Change to pick up" at bounding box center [757, 247] width 110 height 21
click at [951, 223] on div at bounding box center [960, 227] width 25 height 22
click at [1205, 221] on button "Add labels" at bounding box center [1211, 226] width 71 height 21
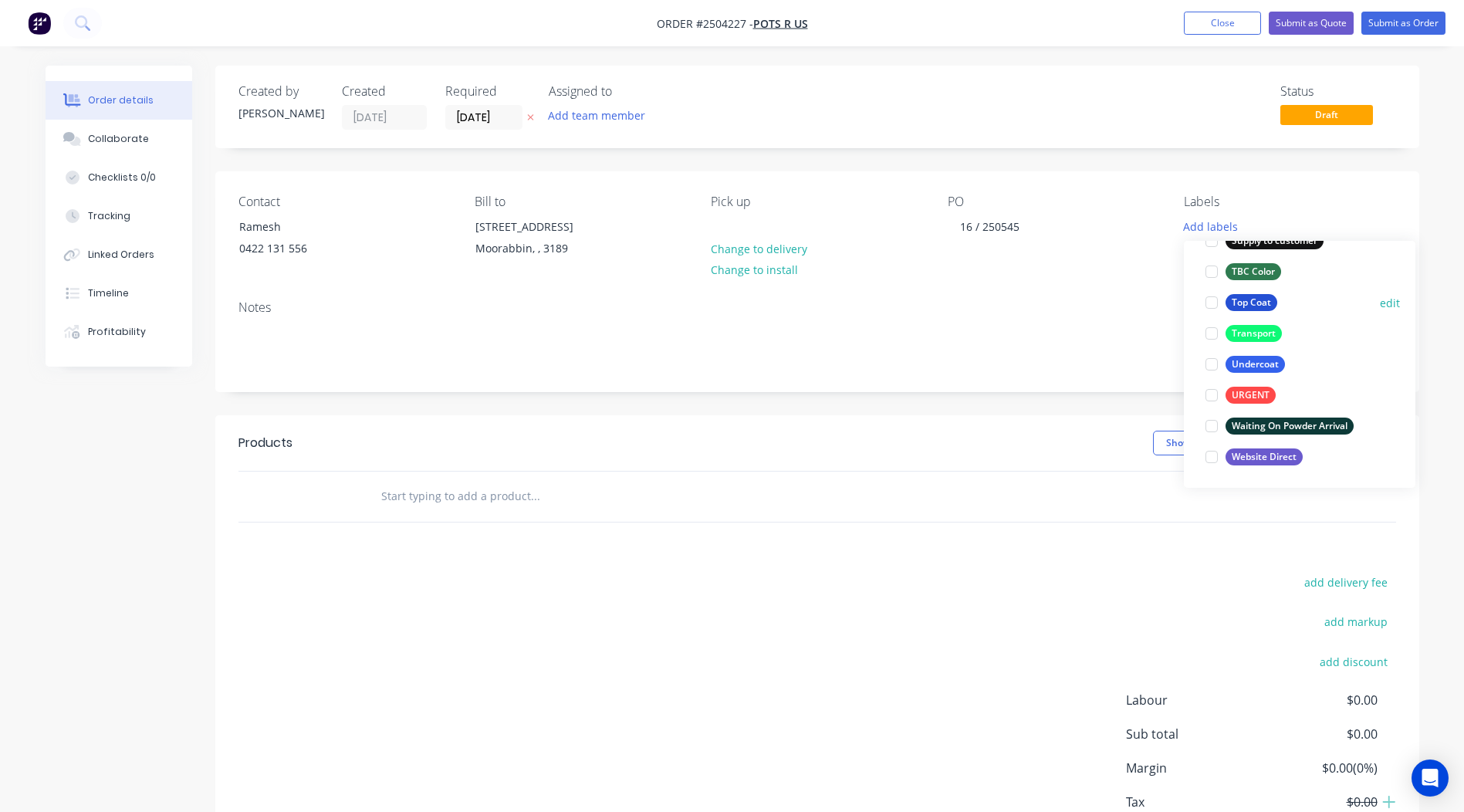
click at [1239, 309] on div "Top Coat" at bounding box center [1251, 302] width 52 height 17
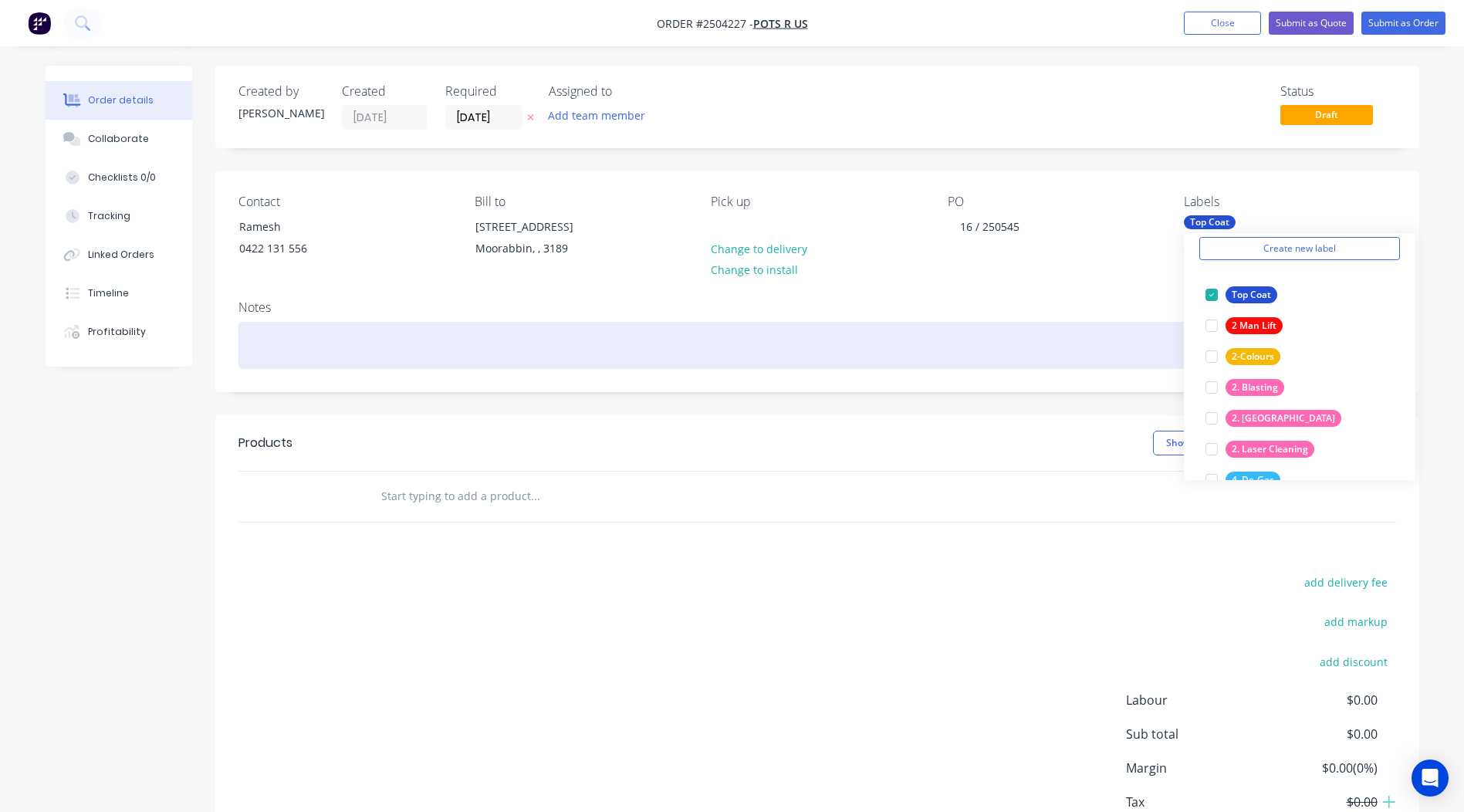
click at [434, 336] on div at bounding box center [817, 345] width 1157 height 47
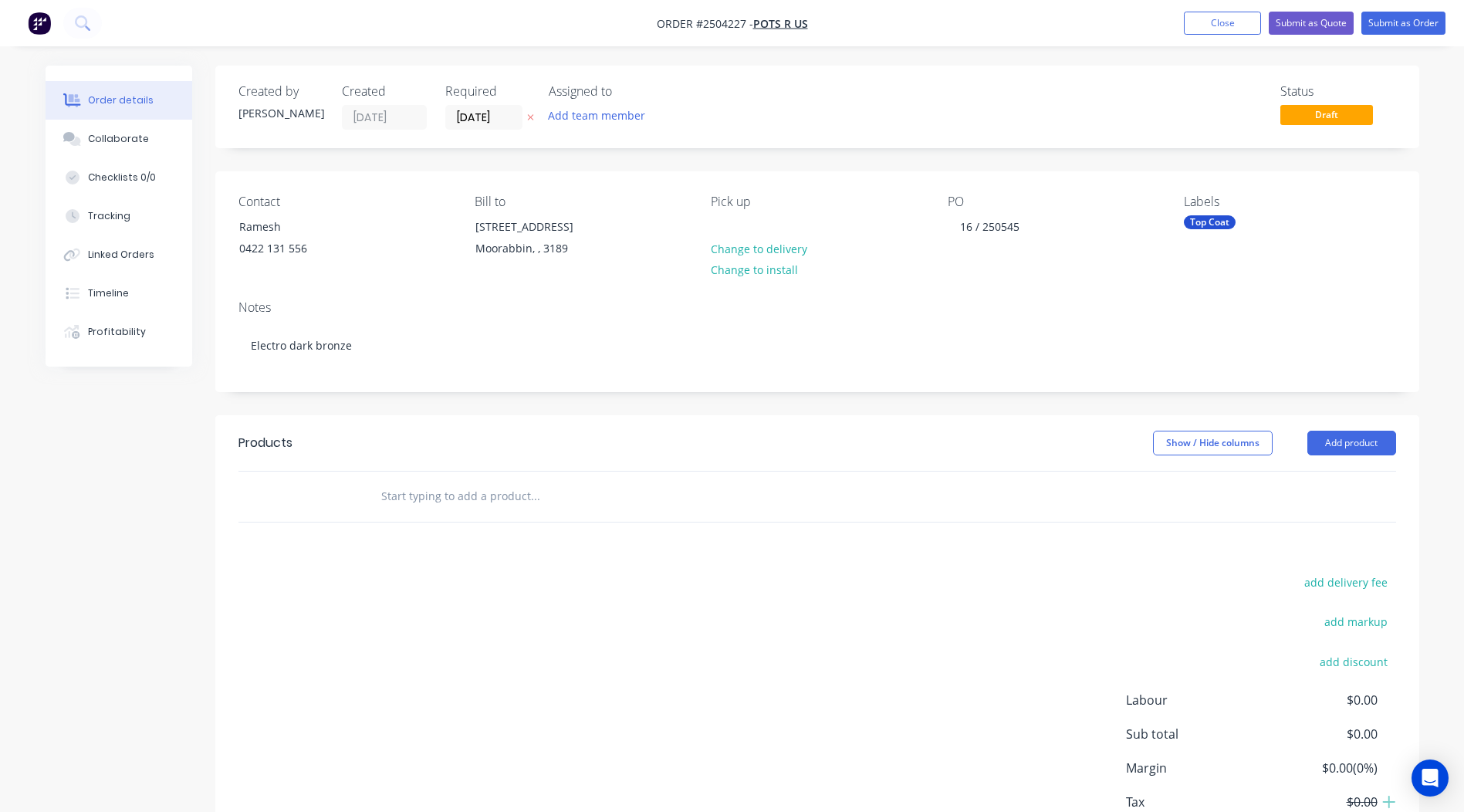
click at [823, 424] on header "Products Show / Hide columns Add product" at bounding box center [817, 443] width 1204 height 56
click at [1336, 446] on button "Add product" at bounding box center [1352, 443] width 88 height 25
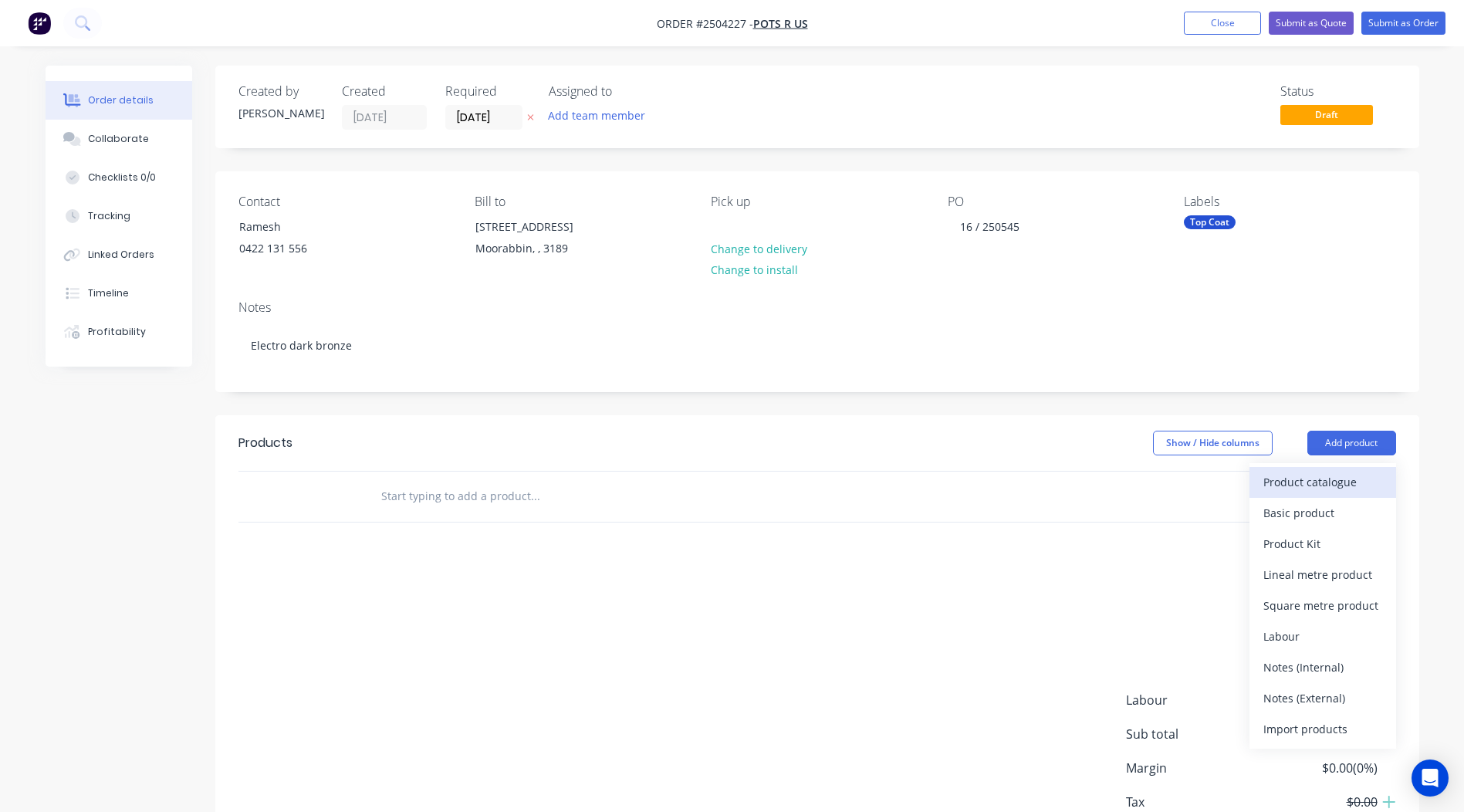
click at [1323, 467] on button "Product catalogue" at bounding box center [1322, 482] width 147 height 31
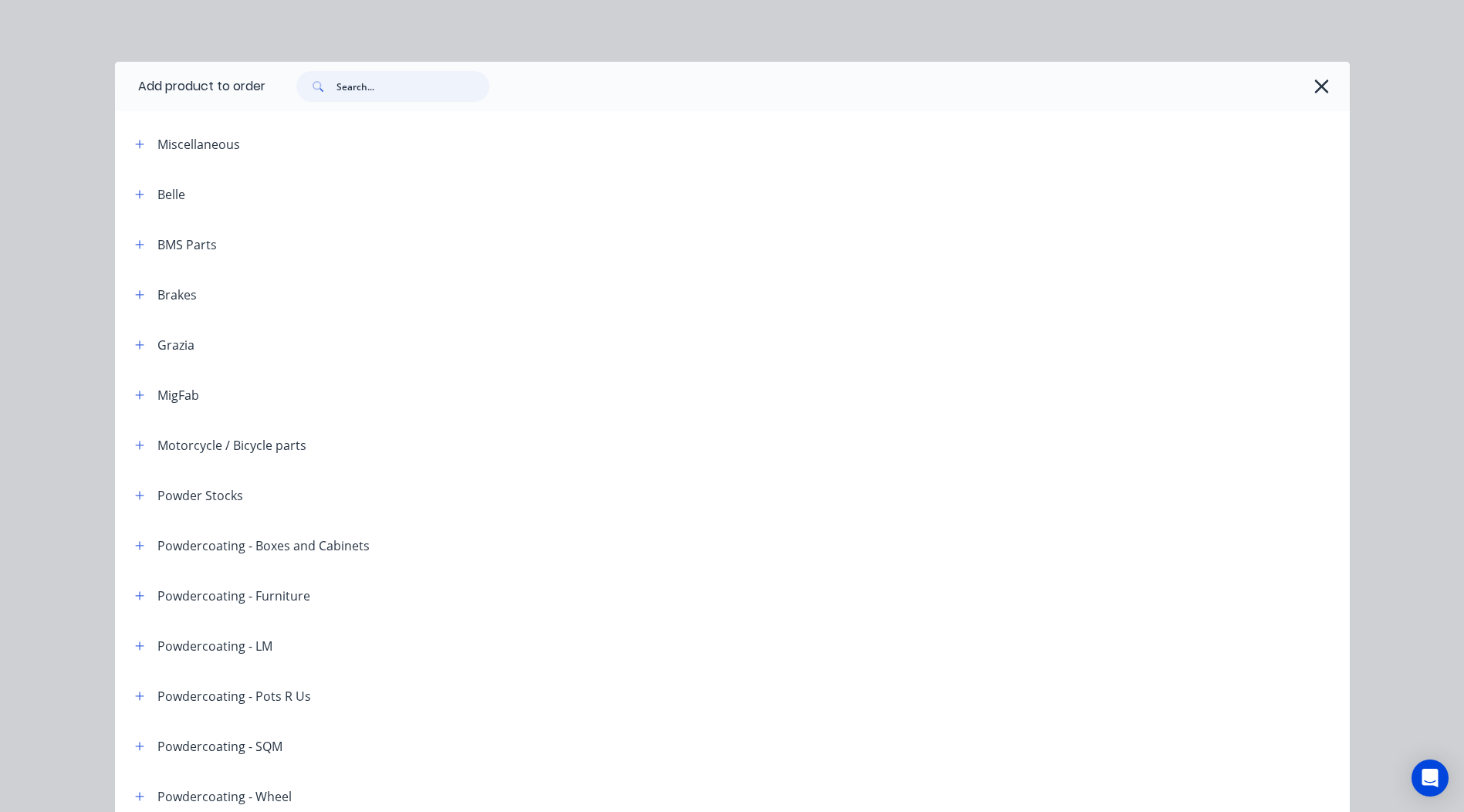
click at [419, 99] on input "text" at bounding box center [413, 87] width 153 height 31
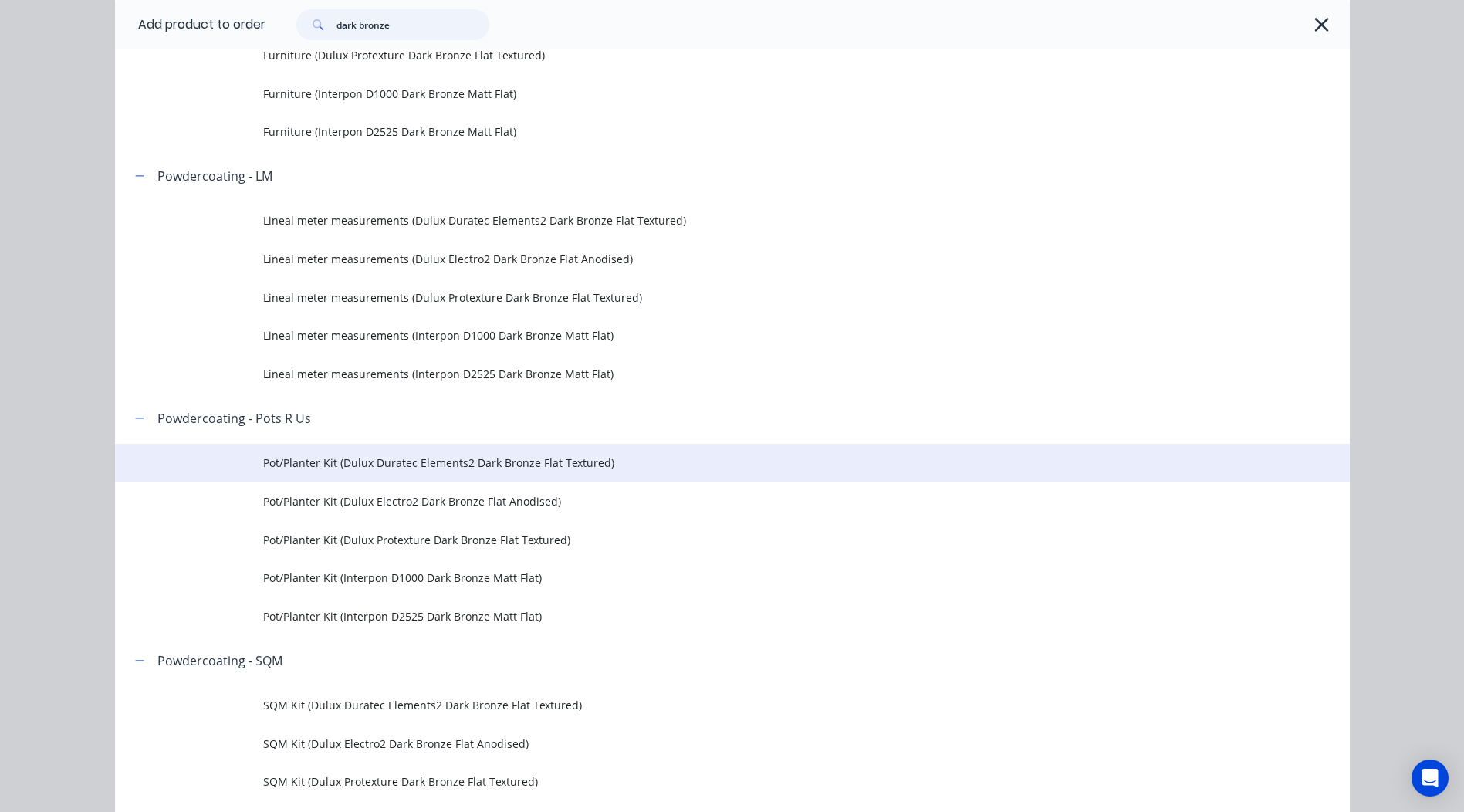
scroll to position [772, 0]
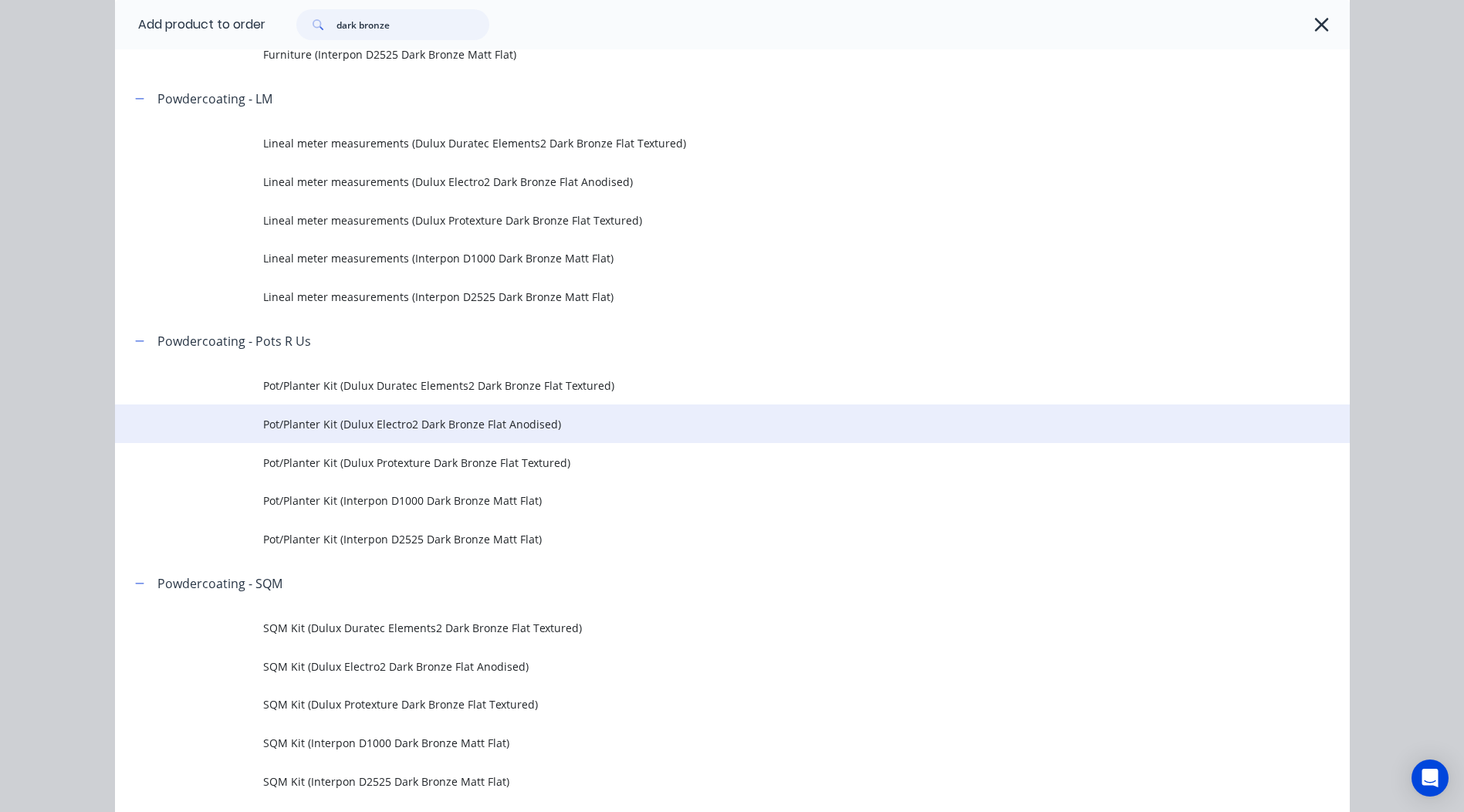
type input "dark bronze"
click at [469, 434] on td "Pot/Planter Kit (Dulux Electro2 Dark Bronze Flat Anodised)" at bounding box center [805, 423] width 1086 height 39
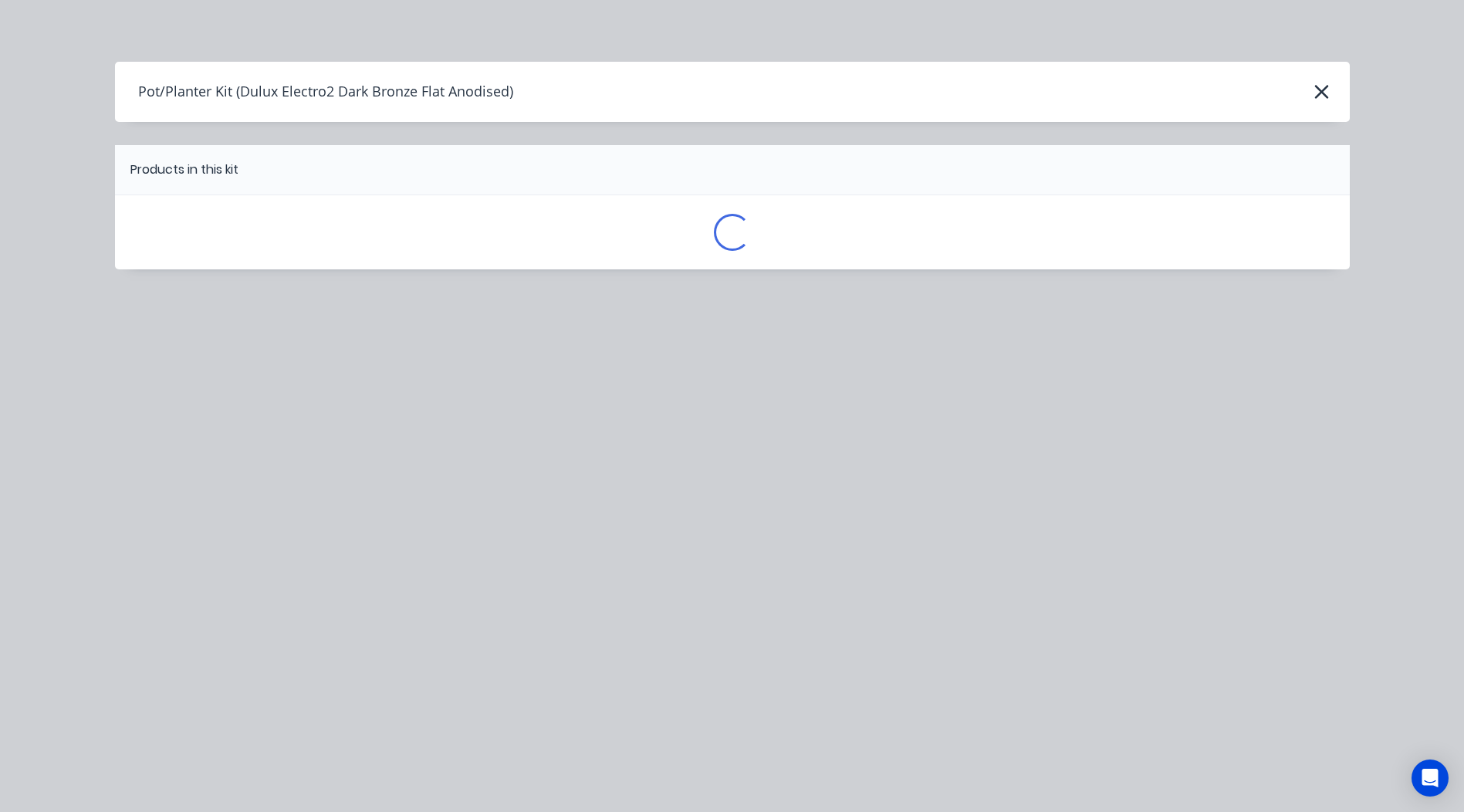
scroll to position [0, 0]
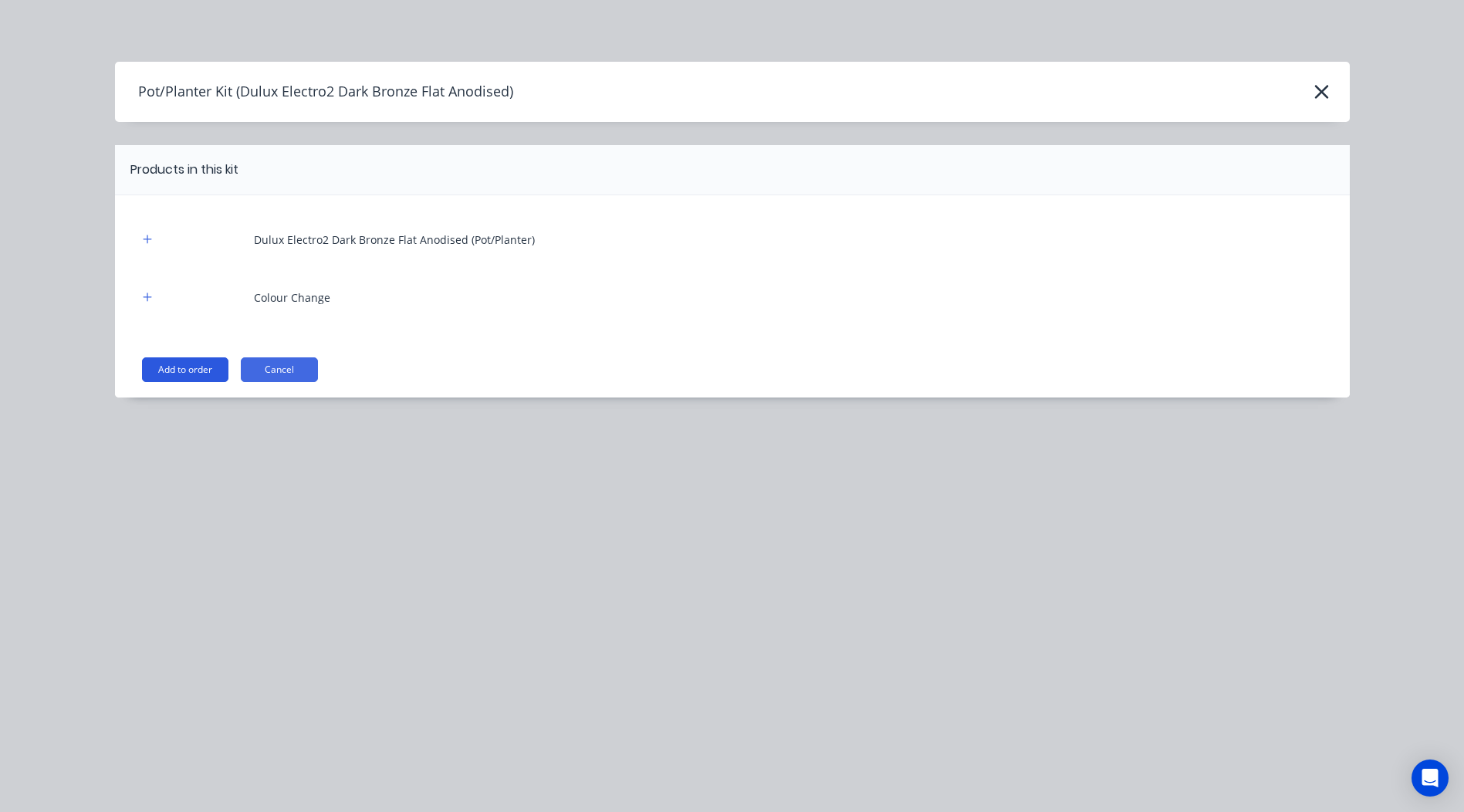
click at [207, 362] on button "Add to order" at bounding box center [185, 369] width 87 height 25
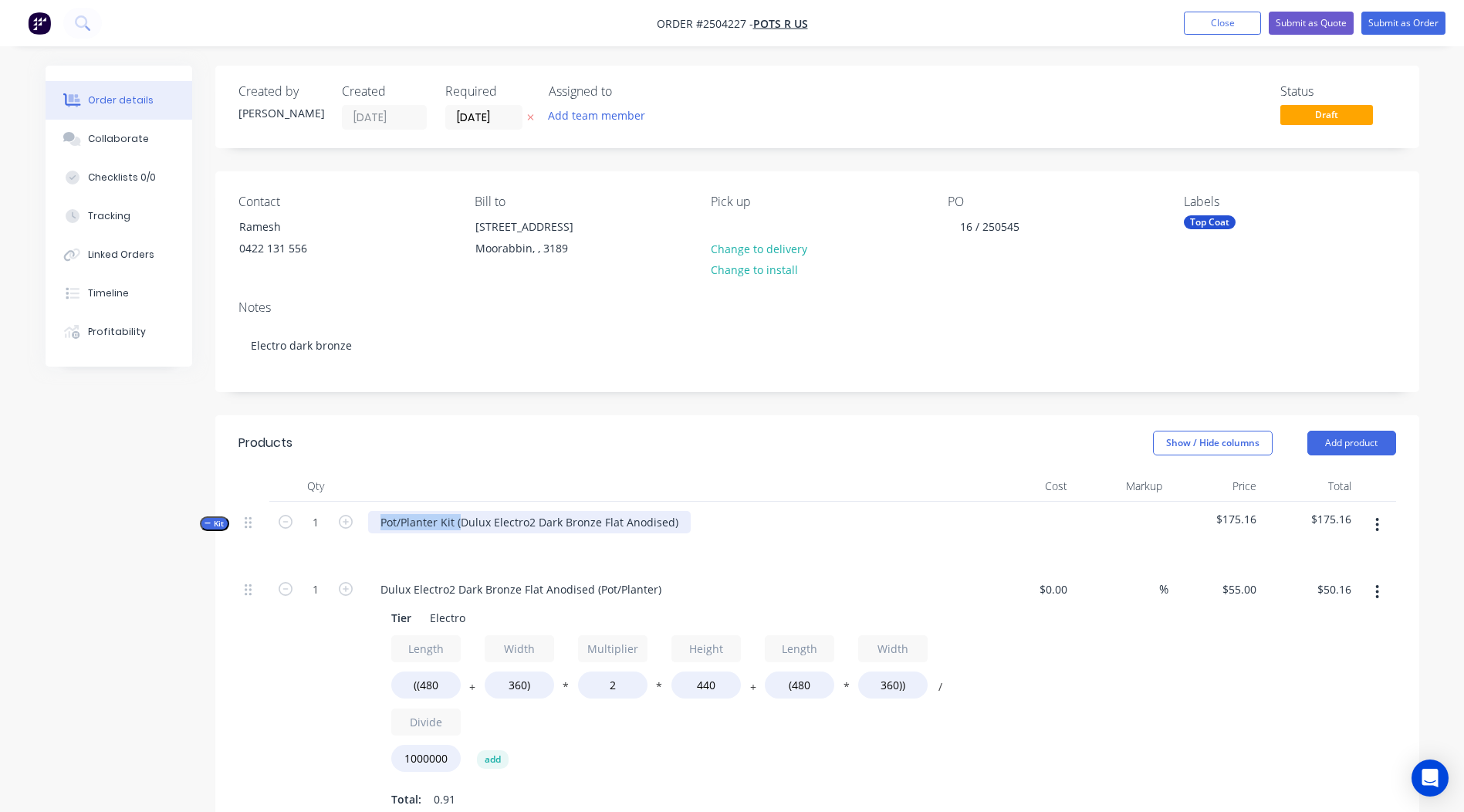
drag, startPoint x: 460, startPoint y: 521, endPoint x: 0, endPoint y: 609, distance: 468.3
click at [0, 609] on html "Order #2504227 - Pots R Us Add product Close Submit as Quote Submit as Order Or…" at bounding box center [732, 682] width 1464 height 1366
click at [597, 519] on div "Dulux Electro2 Dark Bronze Flat Anodised" at bounding box center [488, 522] width 240 height 22
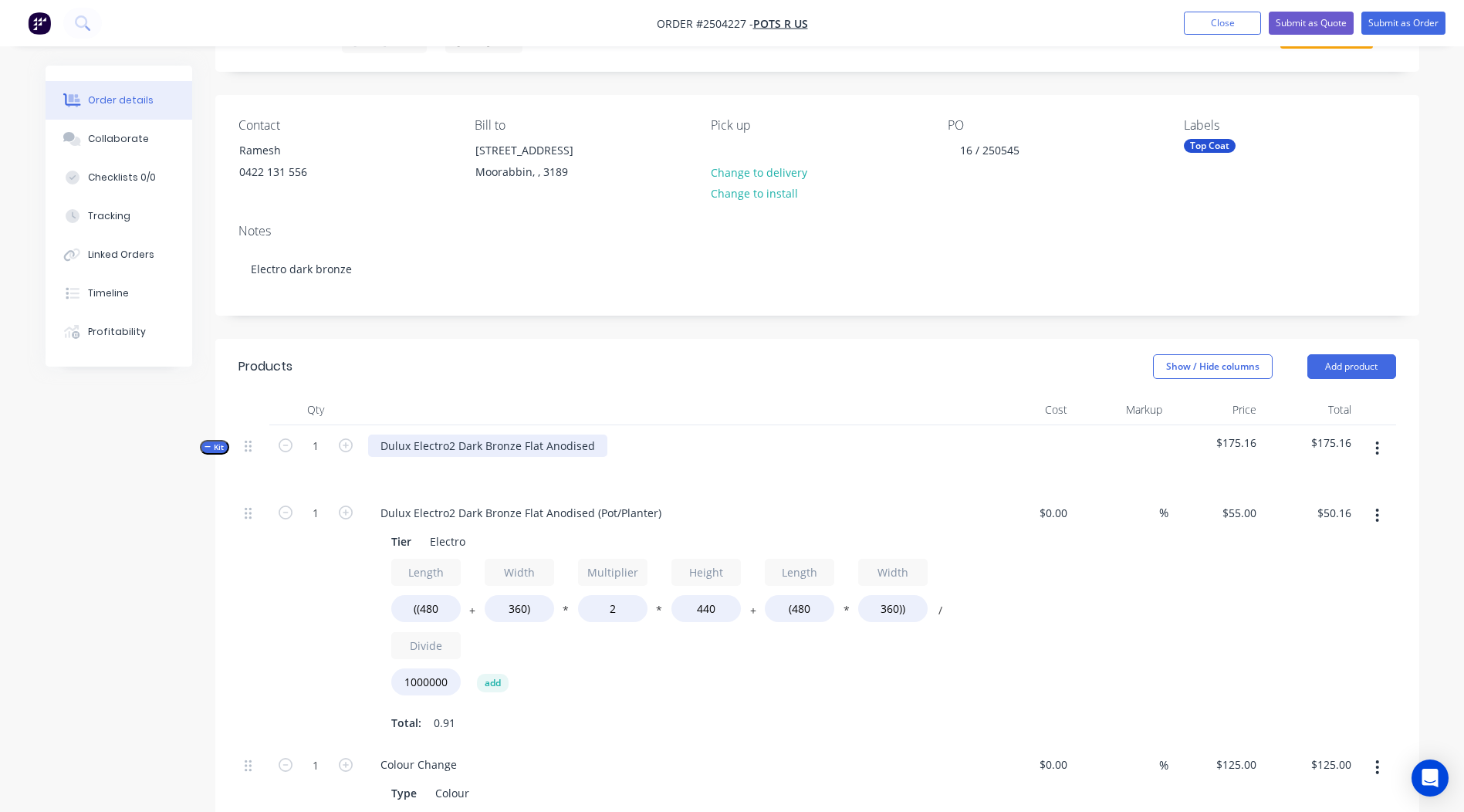
scroll to position [77, 0]
drag, startPoint x: 661, startPoint y: 514, endPoint x: 0, endPoint y: 543, distance: 661.6
click at [0, 553] on html "Order #2504227 - Pots R Us Add product Close Submit as Quote Submit as Order Or…" at bounding box center [732, 605] width 1464 height 1366
click at [446, 604] on input "((480" at bounding box center [426, 607] width 70 height 27
type input "((1000"
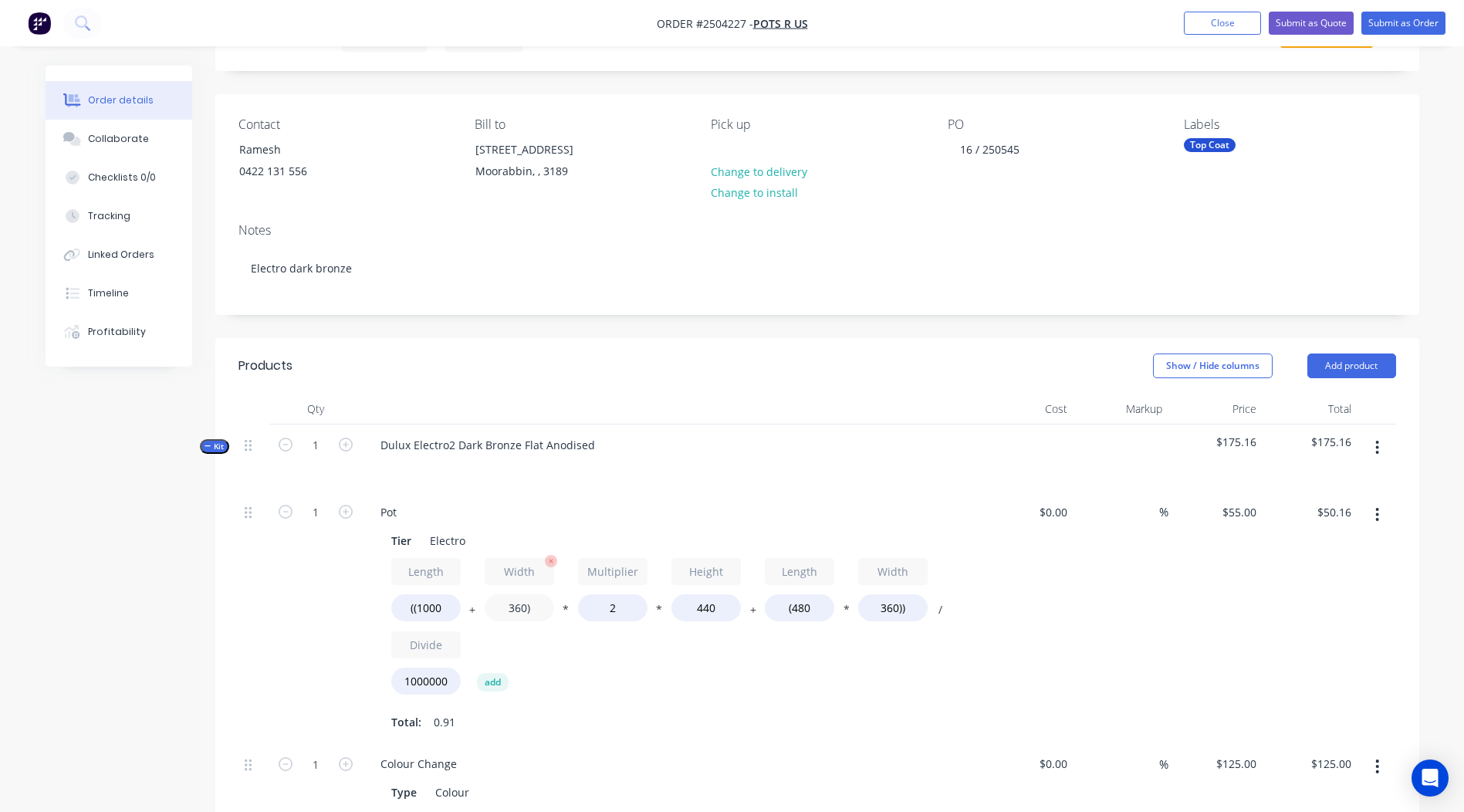
type input "$75.33"
click at [517, 606] on input "360)" at bounding box center [519, 607] width 70 height 27
type input "1000)"
type input "$106.30"
click at [820, 600] on input "(480" at bounding box center [799, 607] width 70 height 27
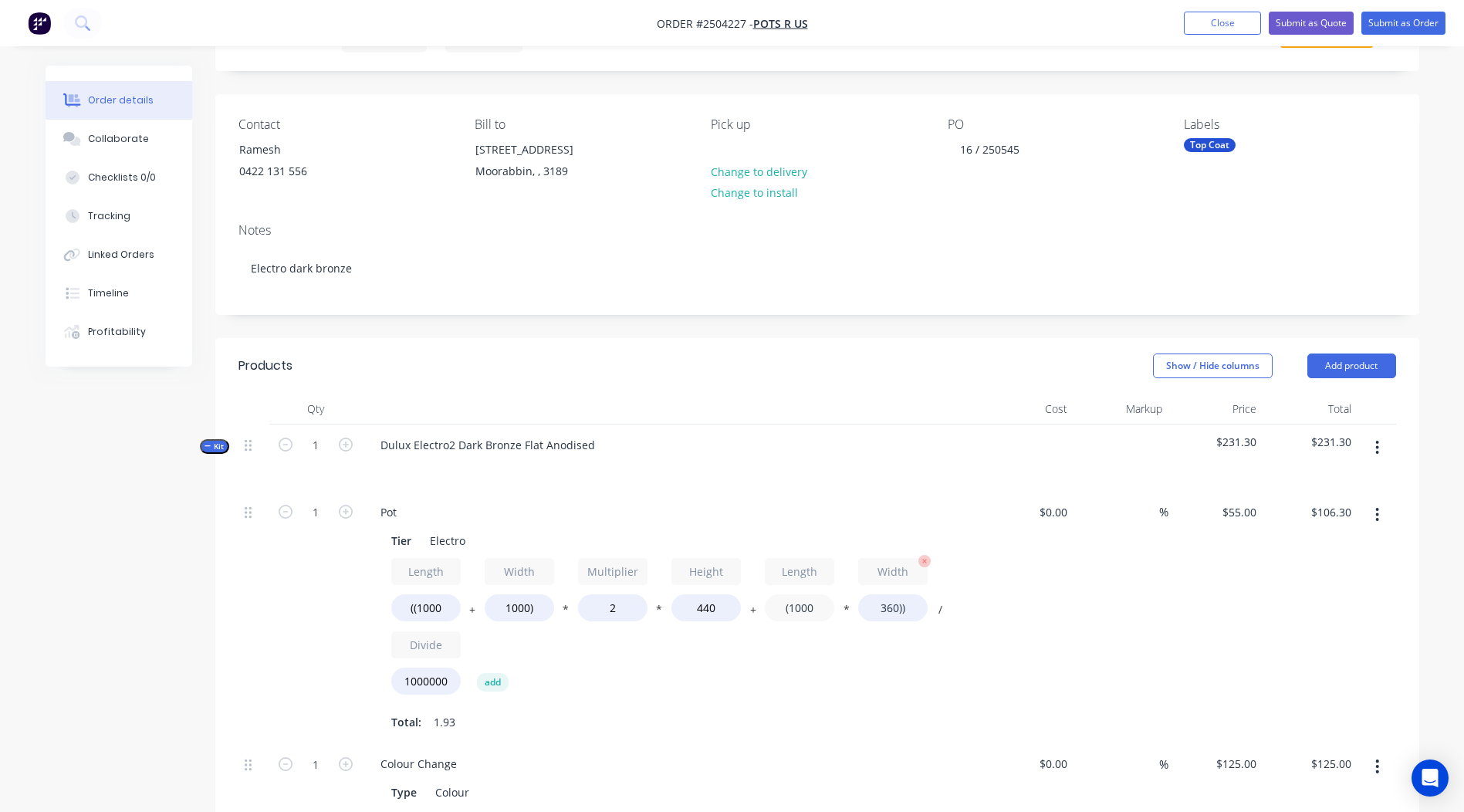
type input "(1000"
type input "$116.60"
click at [893, 600] on input "360))" at bounding box center [892, 607] width 70 height 27
type input "1000))"
type input "$151.80"
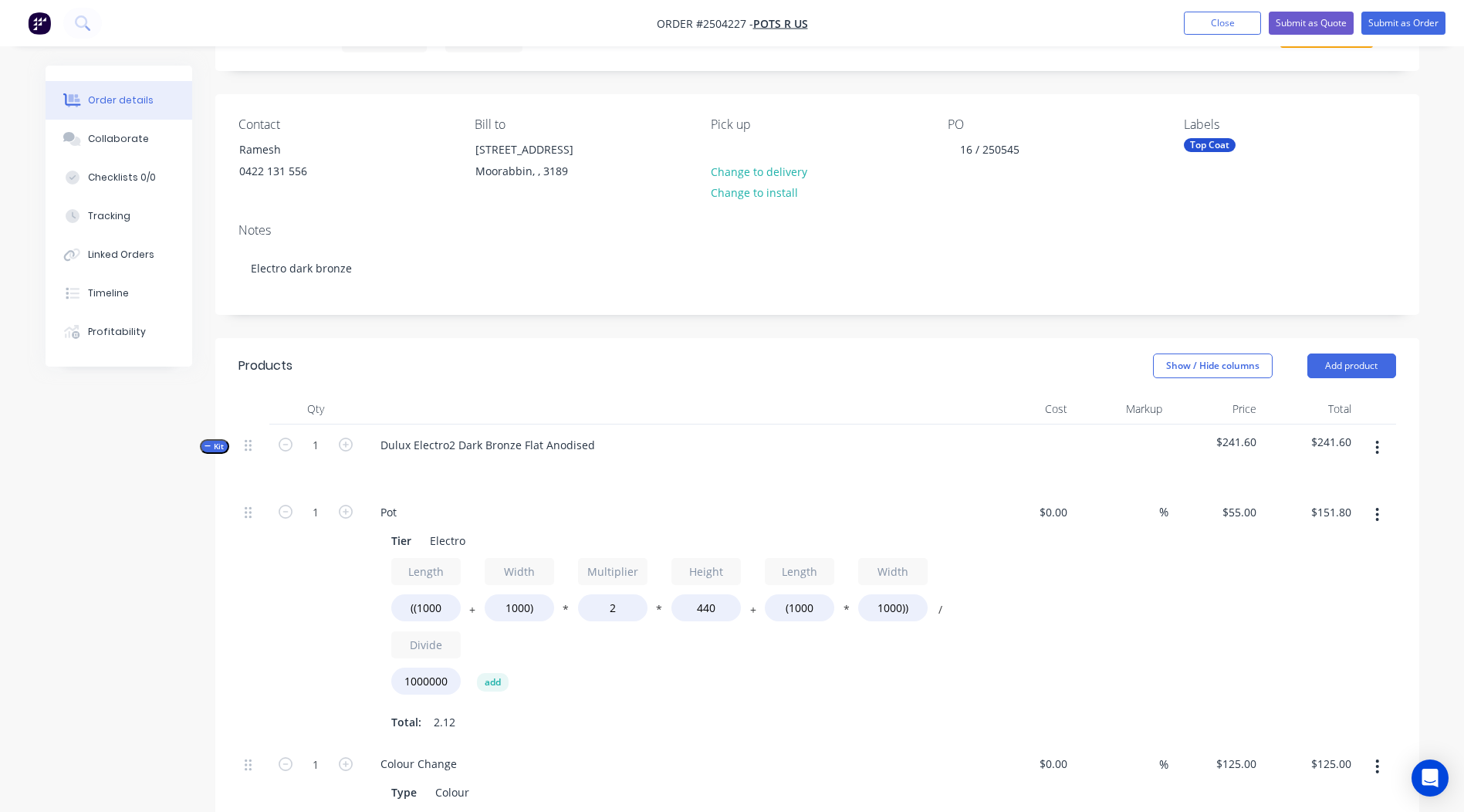
click at [1103, 572] on div "%" at bounding box center [1121, 618] width 95 height 252
drag, startPoint x: 720, startPoint y: 603, endPoint x: 116, endPoint y: 629, distance: 604.6
click at [380, 638] on div "Tier Electro Length ((1000 + Width 1000) * Multiplier 2 * Height 440 + Length (…" at bounding box center [671, 630] width 605 height 208
type input "600"
type input "$187.00"
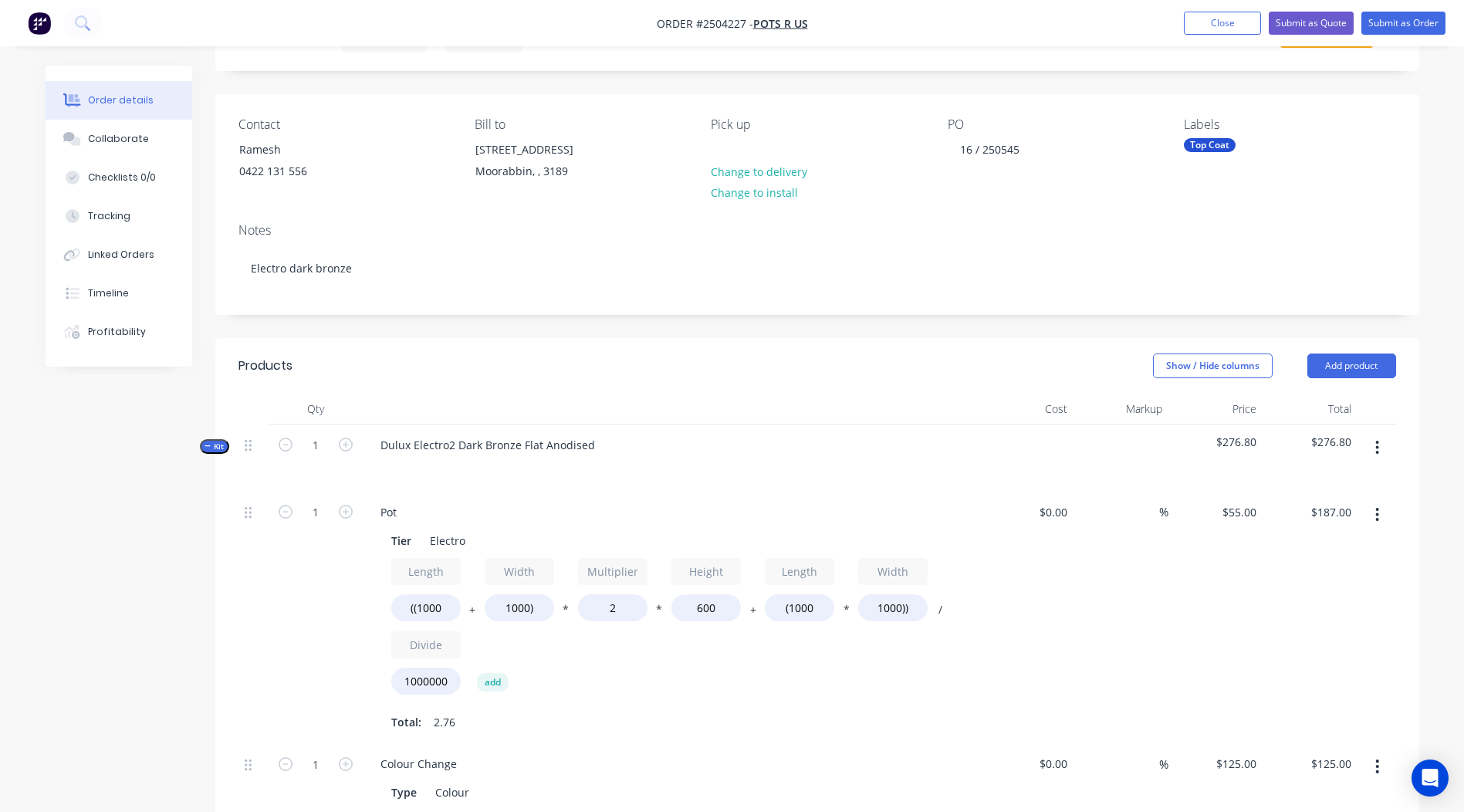
click at [1242, 606] on div "$55.00 $55.00" at bounding box center [1216, 618] width 95 height 252
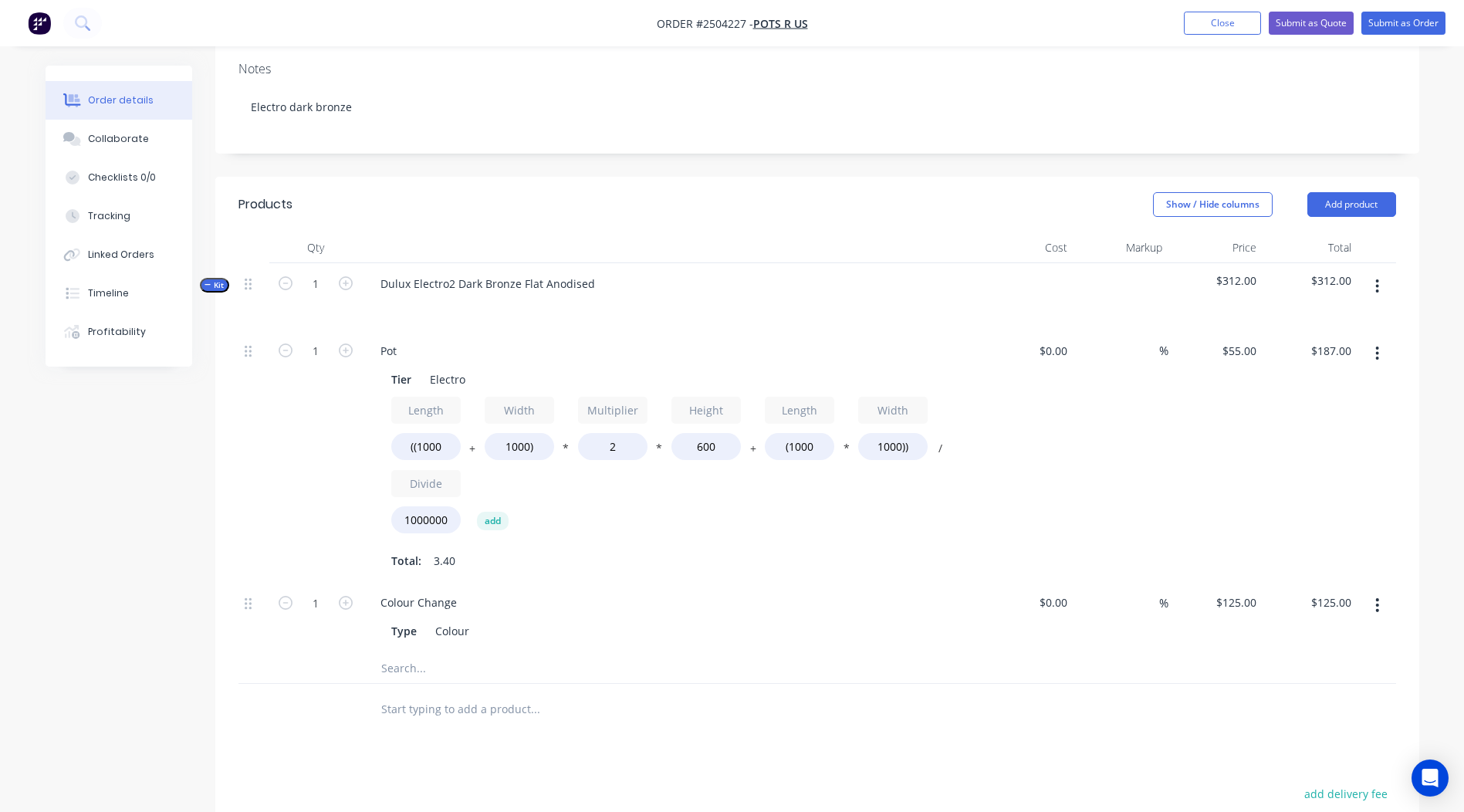
scroll to position [335, 0]
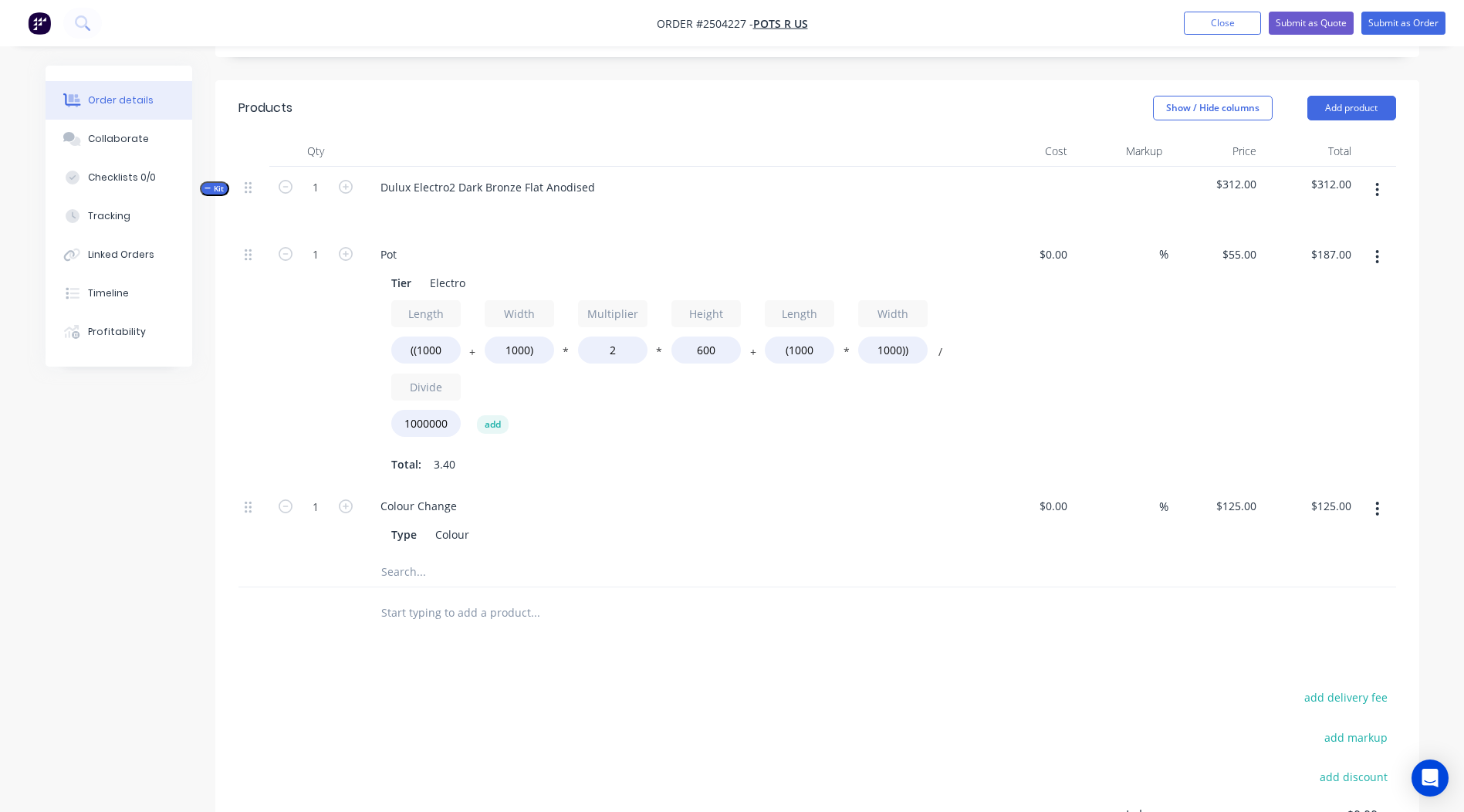
click at [1381, 259] on button "button" at bounding box center [1377, 257] width 36 height 27
click at [1348, 283] on button "Duplicate" at bounding box center [1322, 297] width 147 height 31
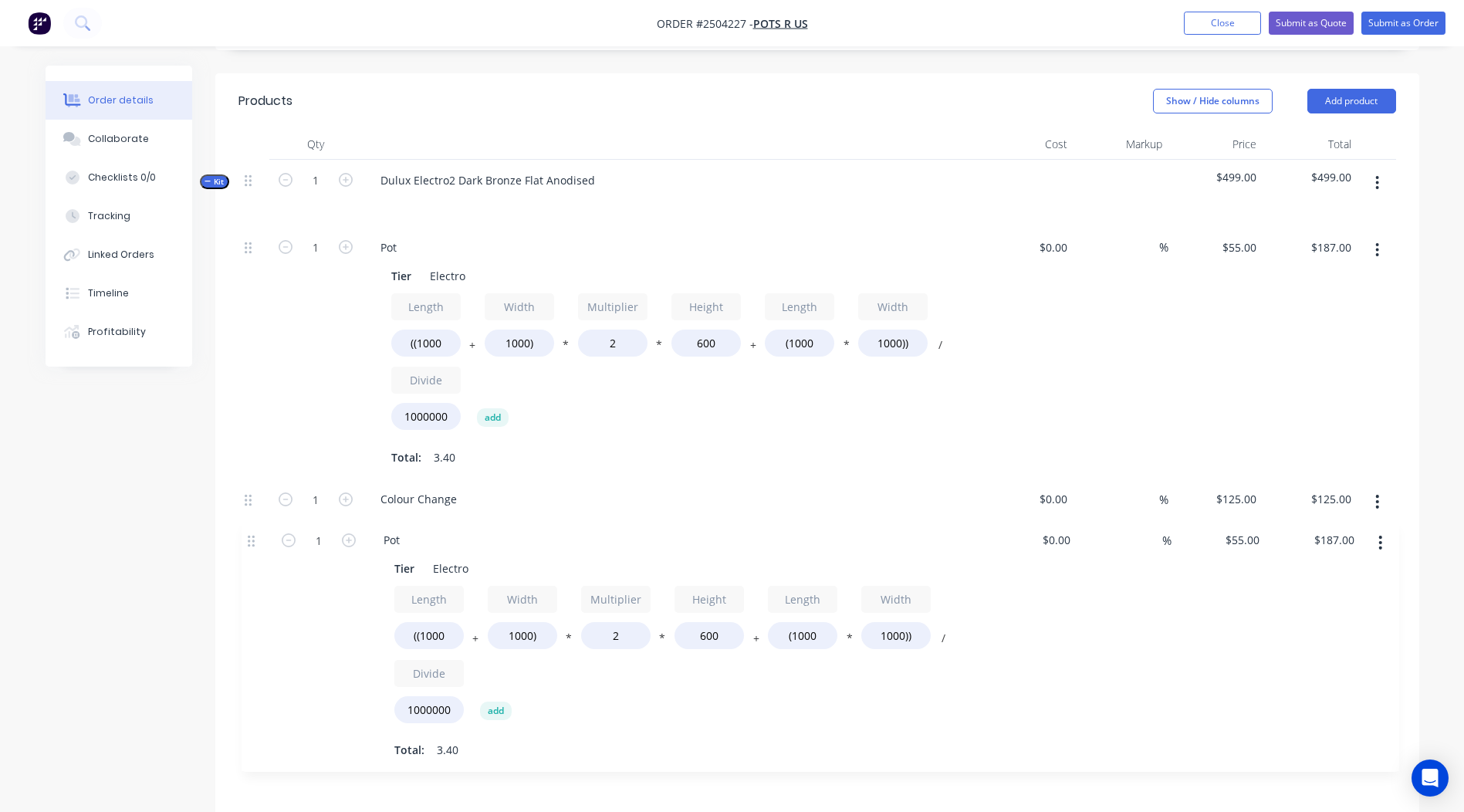
scroll to position [350, 0]
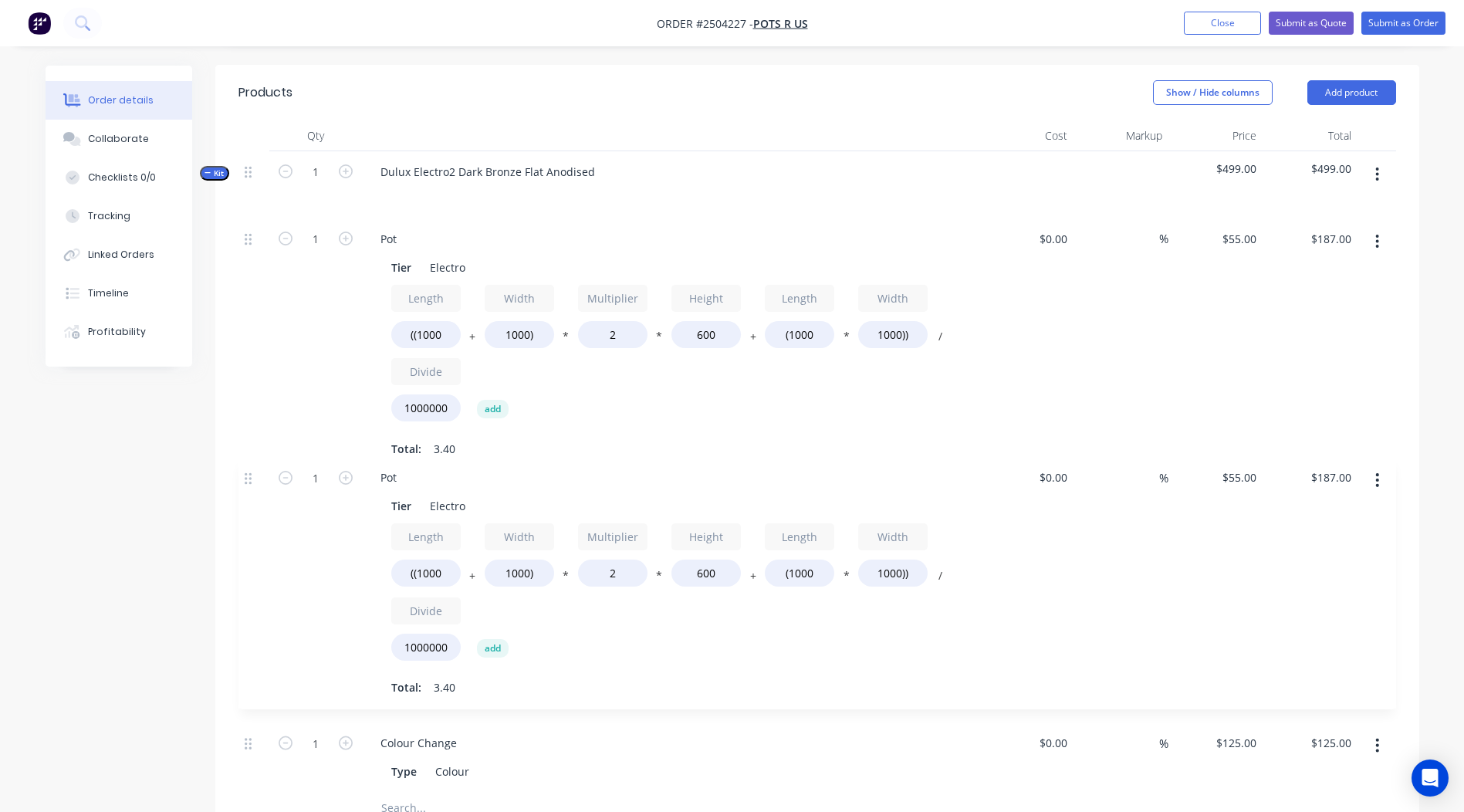
drag, startPoint x: 247, startPoint y: 578, endPoint x: 248, endPoint y: 471, distance: 107.0
click at [248, 471] on div "1 Pot Tier Electro Length ((1000 + Width 1000) * Multiplier 2 * Height 600 + Le…" at bounding box center [817, 505] width 1157 height 574
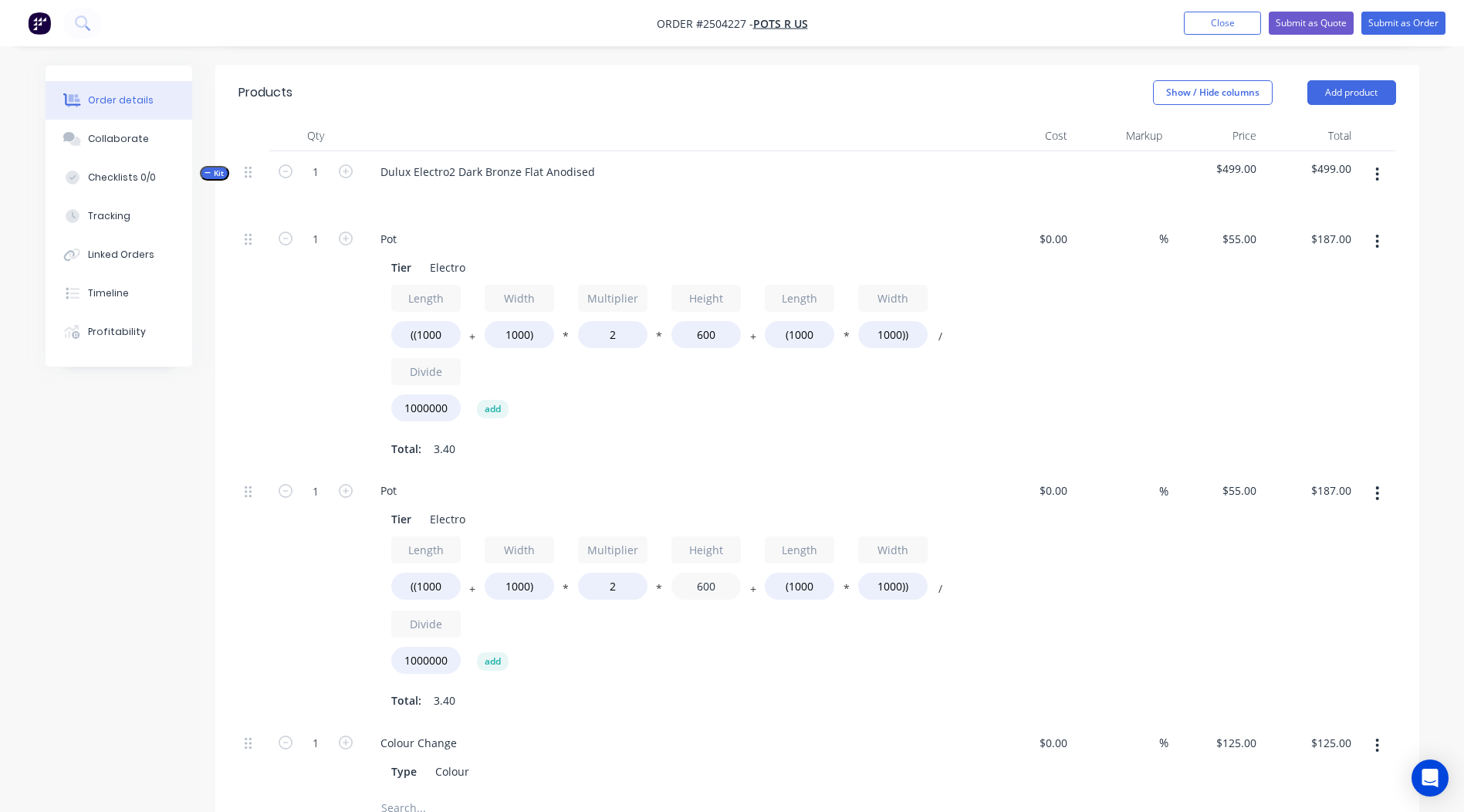
drag, startPoint x: 723, startPoint y: 588, endPoint x: 475, endPoint y: 570, distance: 248.7
click at [625, 589] on div "Length ((1000 + Width 1000) * Multiplier 2 * Height 600 + Length (1000 * Width …" at bounding box center [671, 608] width 559 height 143
type input "750"
type input "$220.00"
click at [1399, 553] on div "Qty Cost Markup Price Total Kit 1 Dulux Electro2 Dark Bronze Flat Anodised $532…" at bounding box center [817, 497] width 1204 height 754
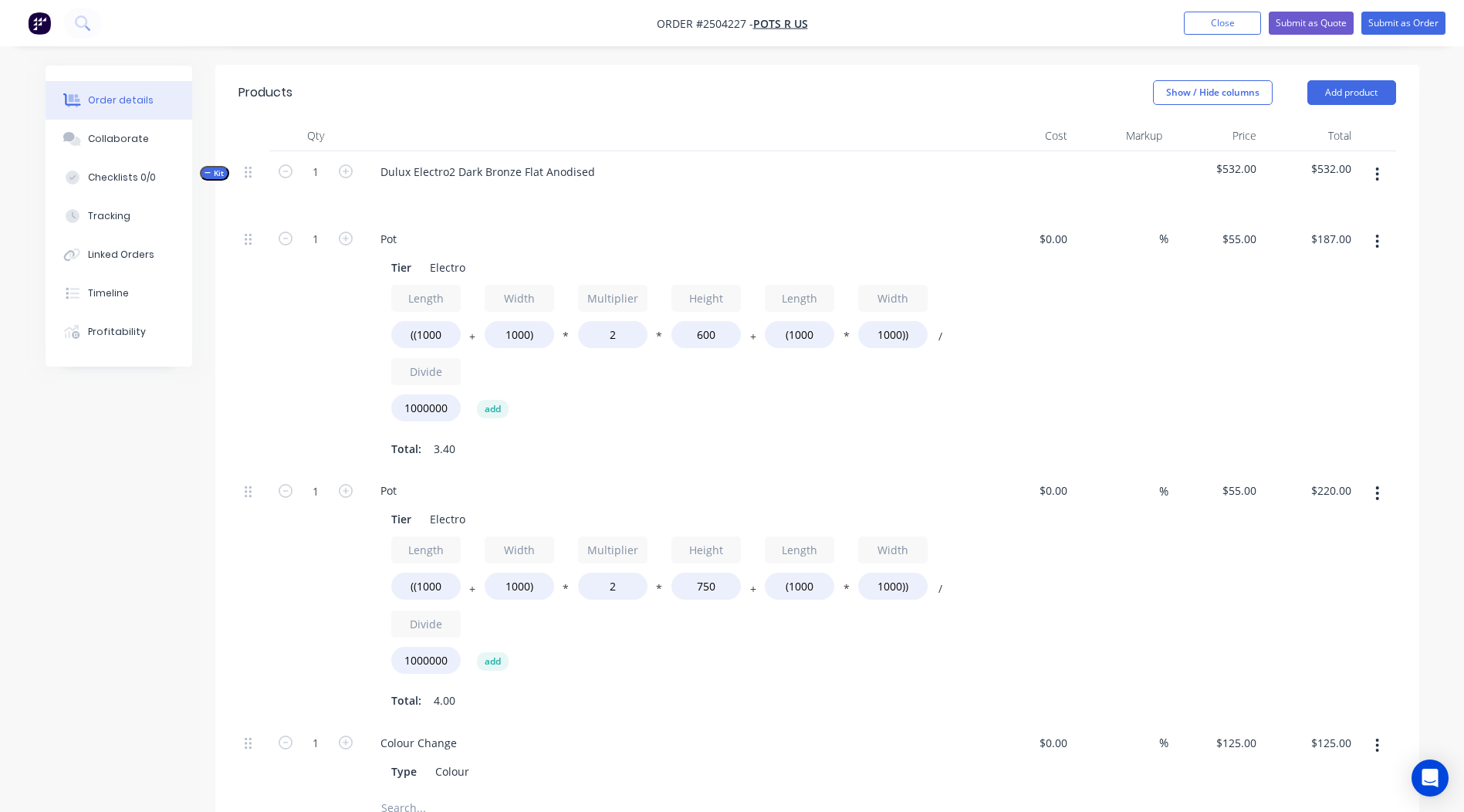
scroll to position [413, 0]
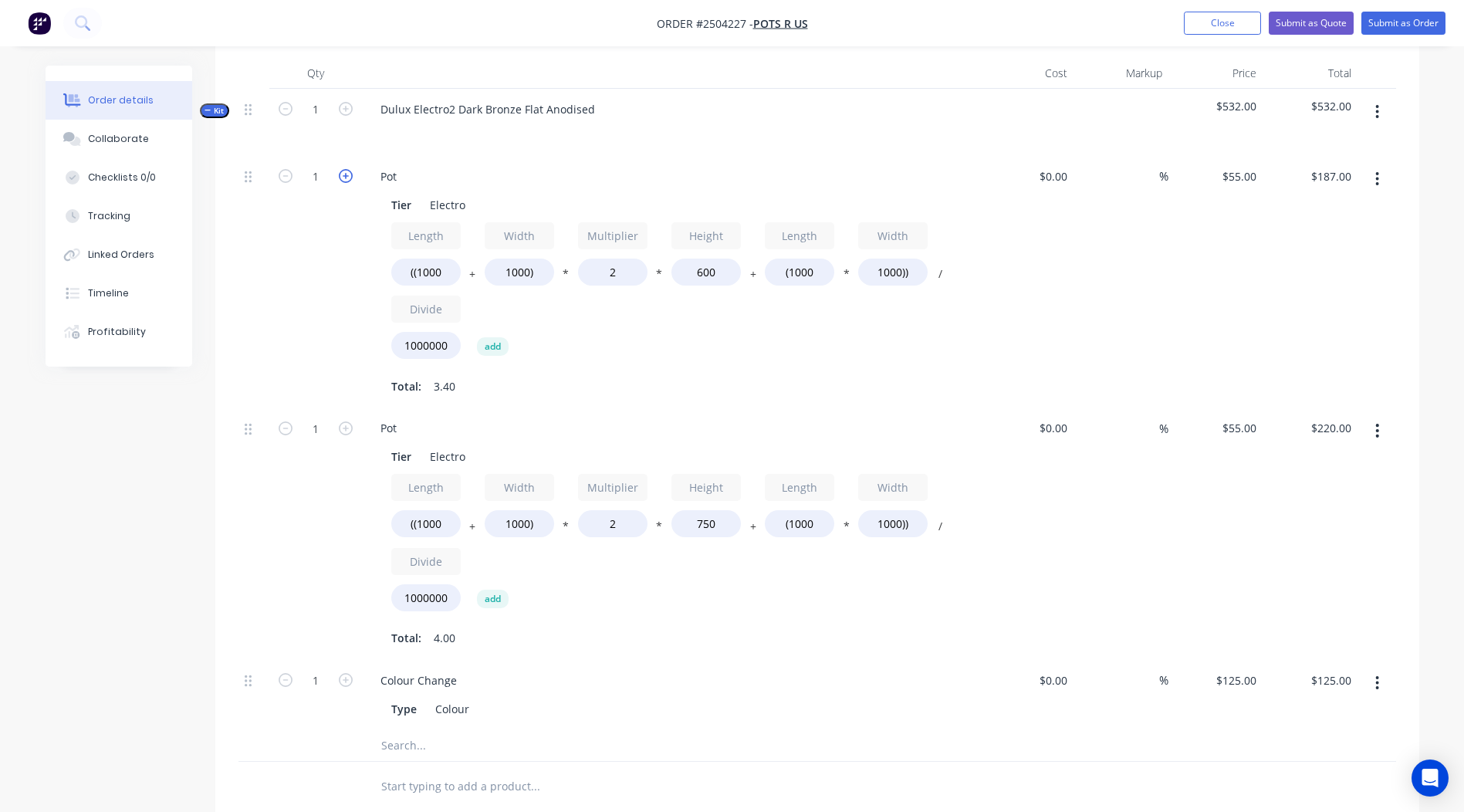
click at [339, 175] on icon "button" at bounding box center [346, 176] width 14 height 14
type input "2"
type input "$374.00"
click at [339, 175] on icon "button" at bounding box center [346, 176] width 14 height 14
type input "3"
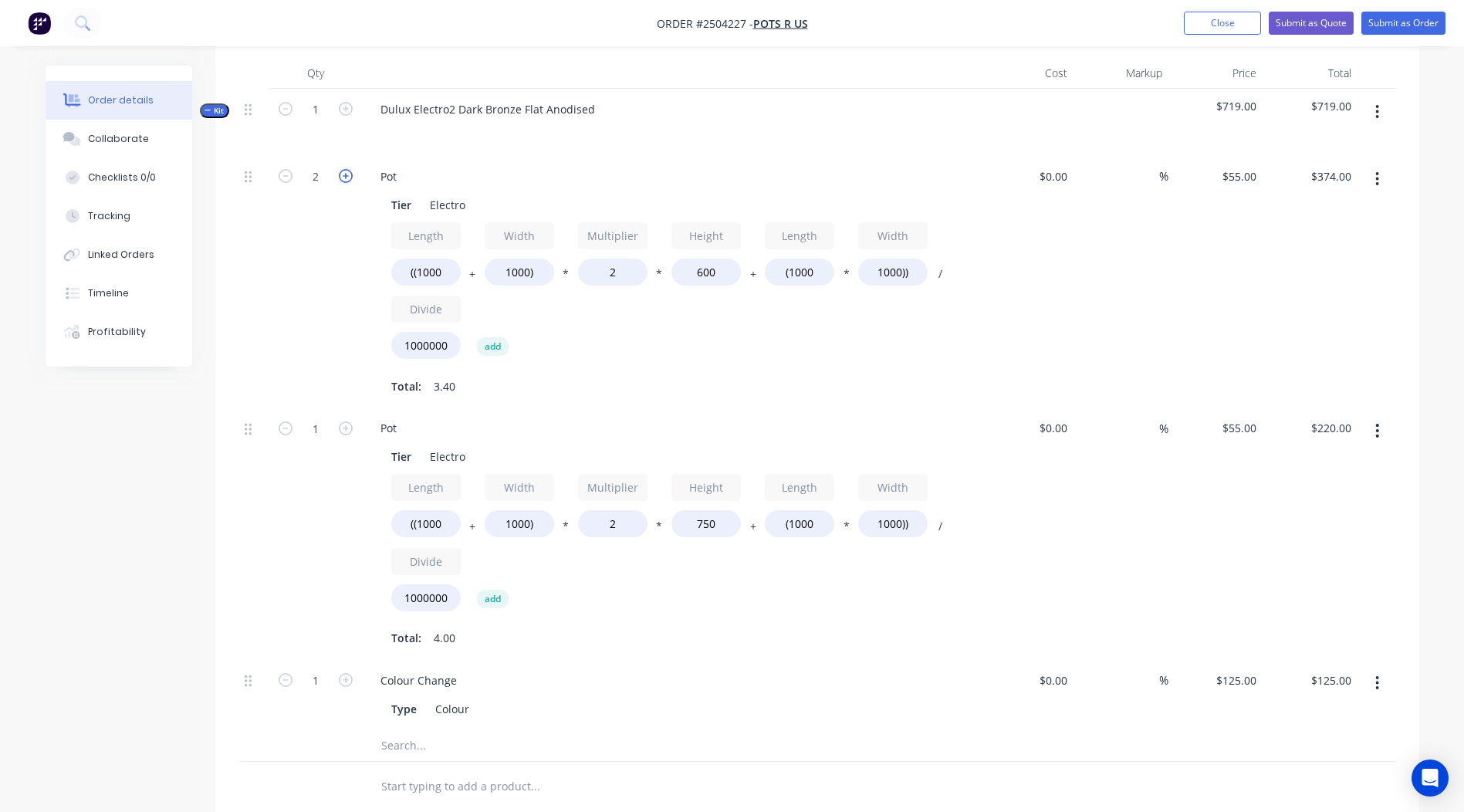
type input "$561.00"
click at [339, 175] on icon "button" at bounding box center [346, 176] width 14 height 14
type input "4"
type input "$748.00"
click at [339, 175] on icon "button" at bounding box center [346, 176] width 14 height 14
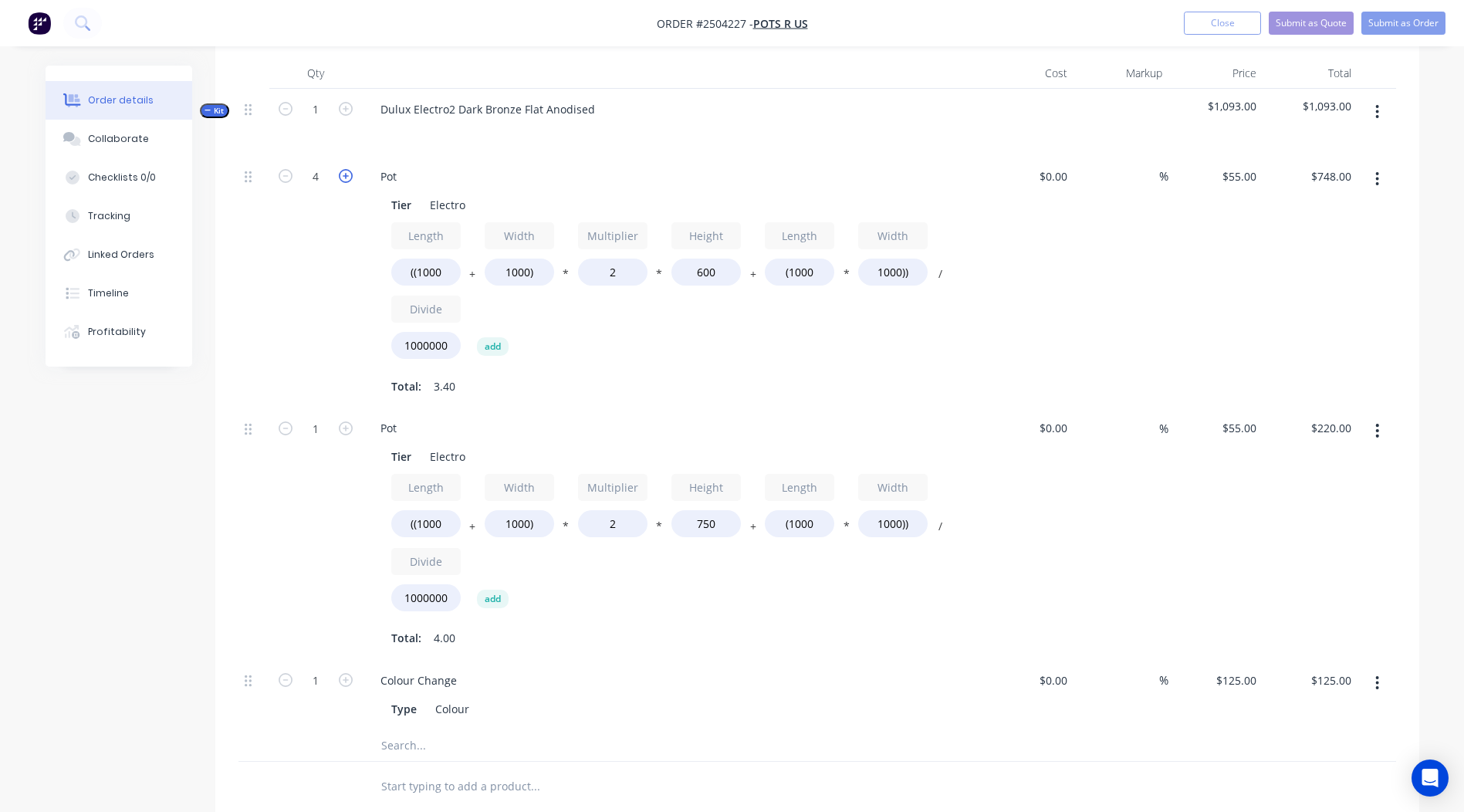
type input "5"
type input "$935.00"
click at [339, 175] on icon "button" at bounding box center [346, 176] width 14 height 14
type input "6"
type input "$1,122.00"
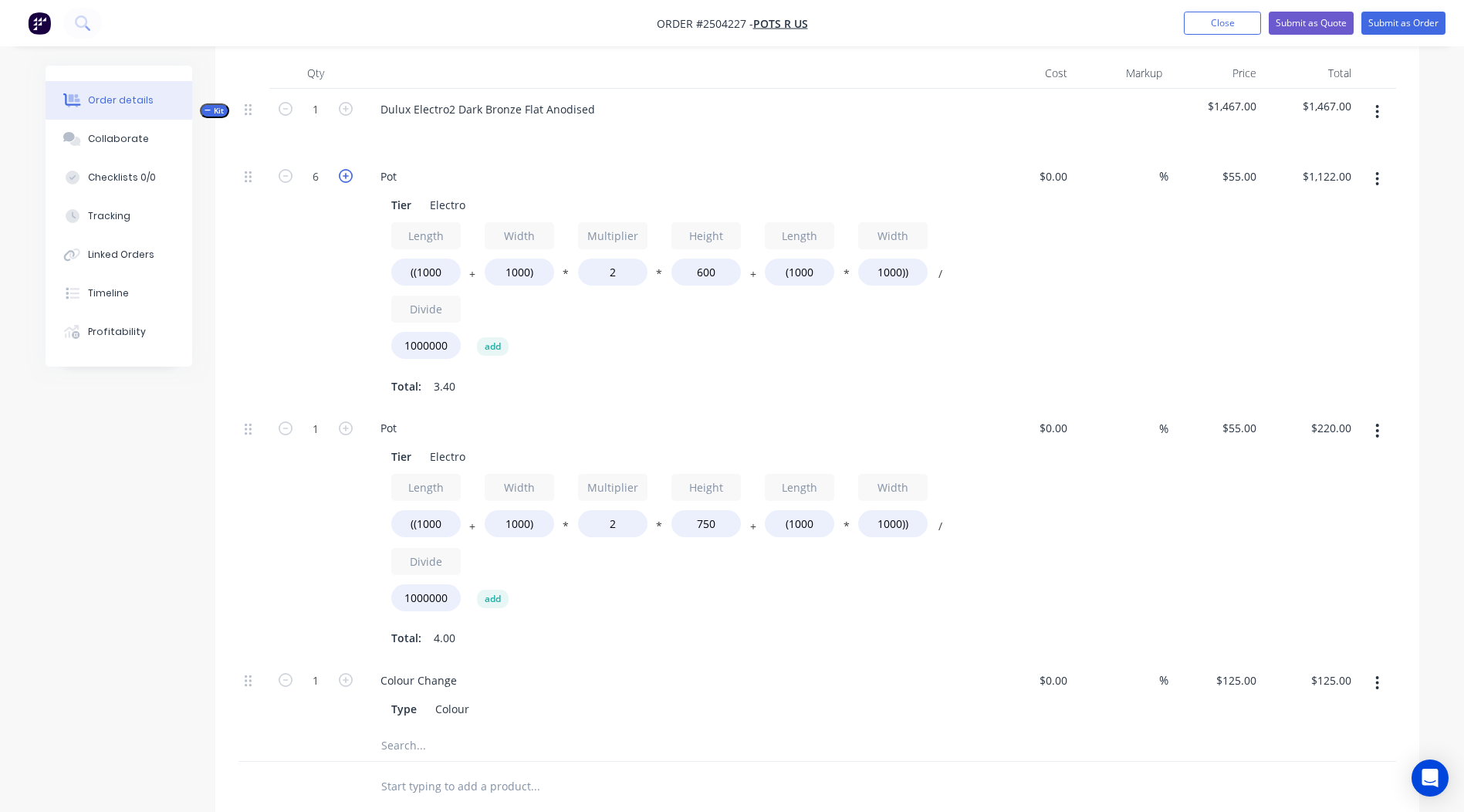
click at [339, 178] on icon "button" at bounding box center [346, 176] width 14 height 14
type input "7"
type input "$1,309.00"
click at [339, 178] on icon "button" at bounding box center [346, 176] width 14 height 14
type input "8"
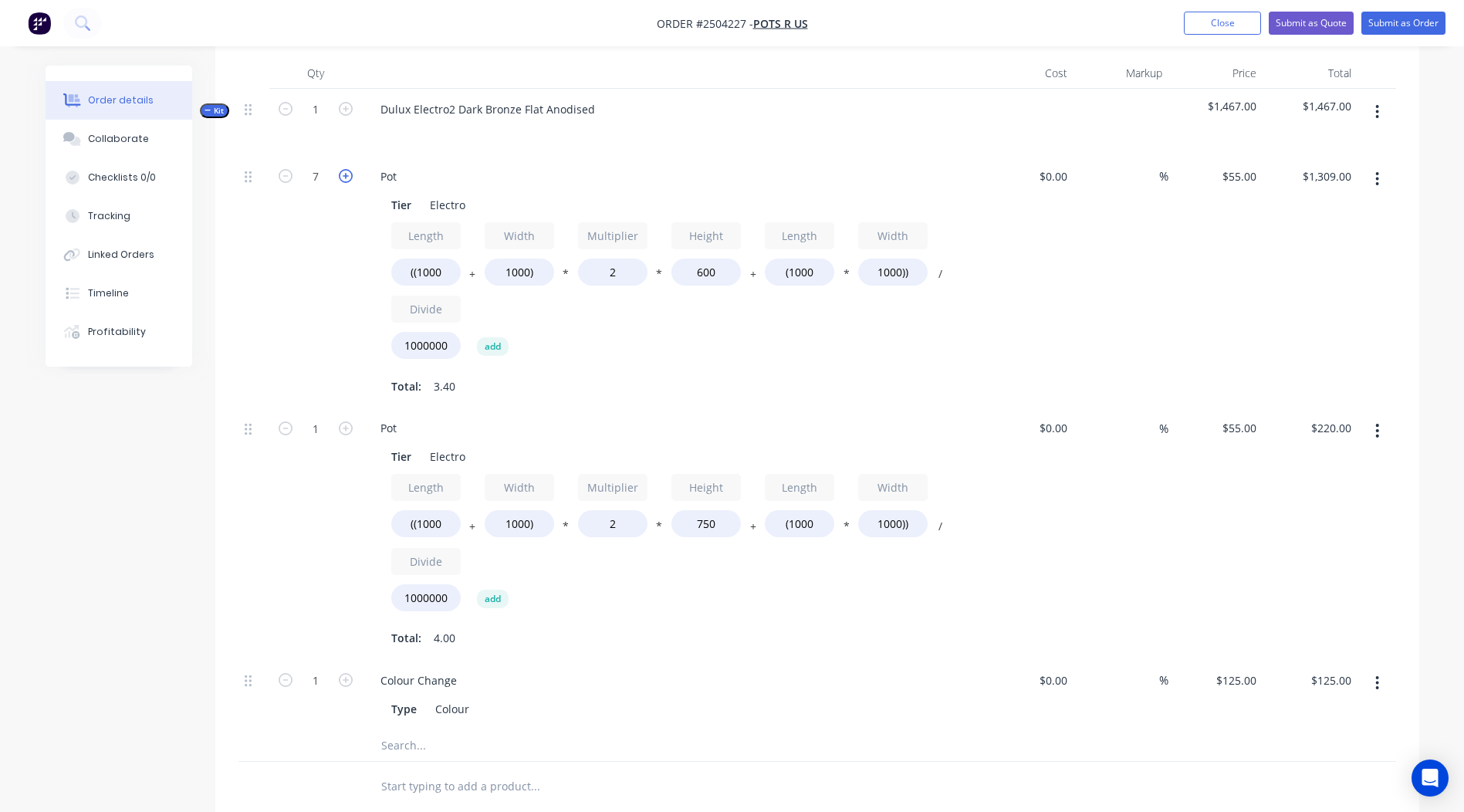
type input "$1,496.00"
click at [339, 178] on icon "button" at bounding box center [346, 176] width 14 height 14
type input "9"
type input "$1,683.00"
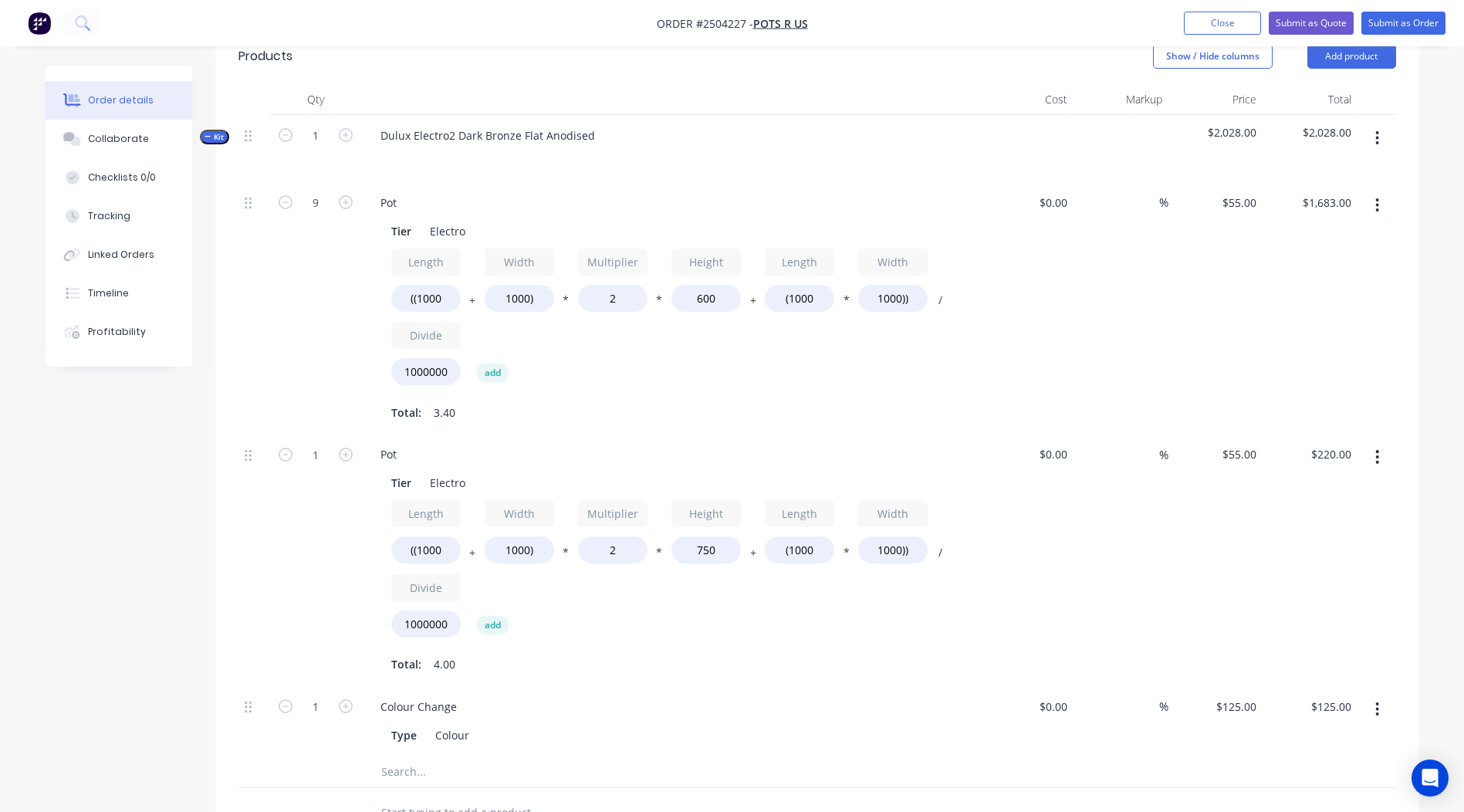
scroll to position [420, 0]
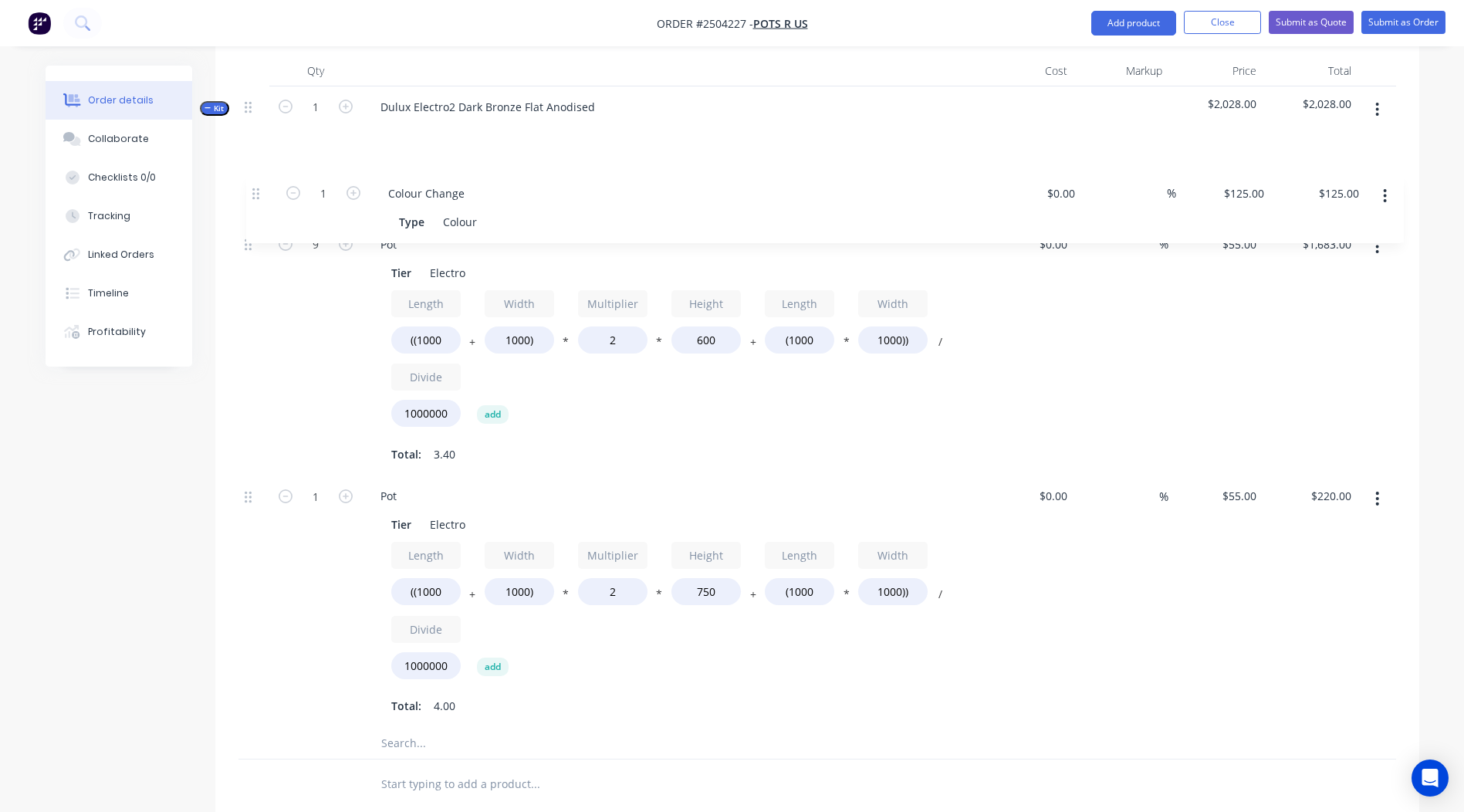
drag, startPoint x: 248, startPoint y: 670, endPoint x: 255, endPoint y: 169, distance: 501.0
click at [255, 169] on div "9 Pot Tier Electro Length ((1000 + Width 1000) * Multiplier 2 * Height 600 + Le…" at bounding box center [817, 440] width 1157 height 574
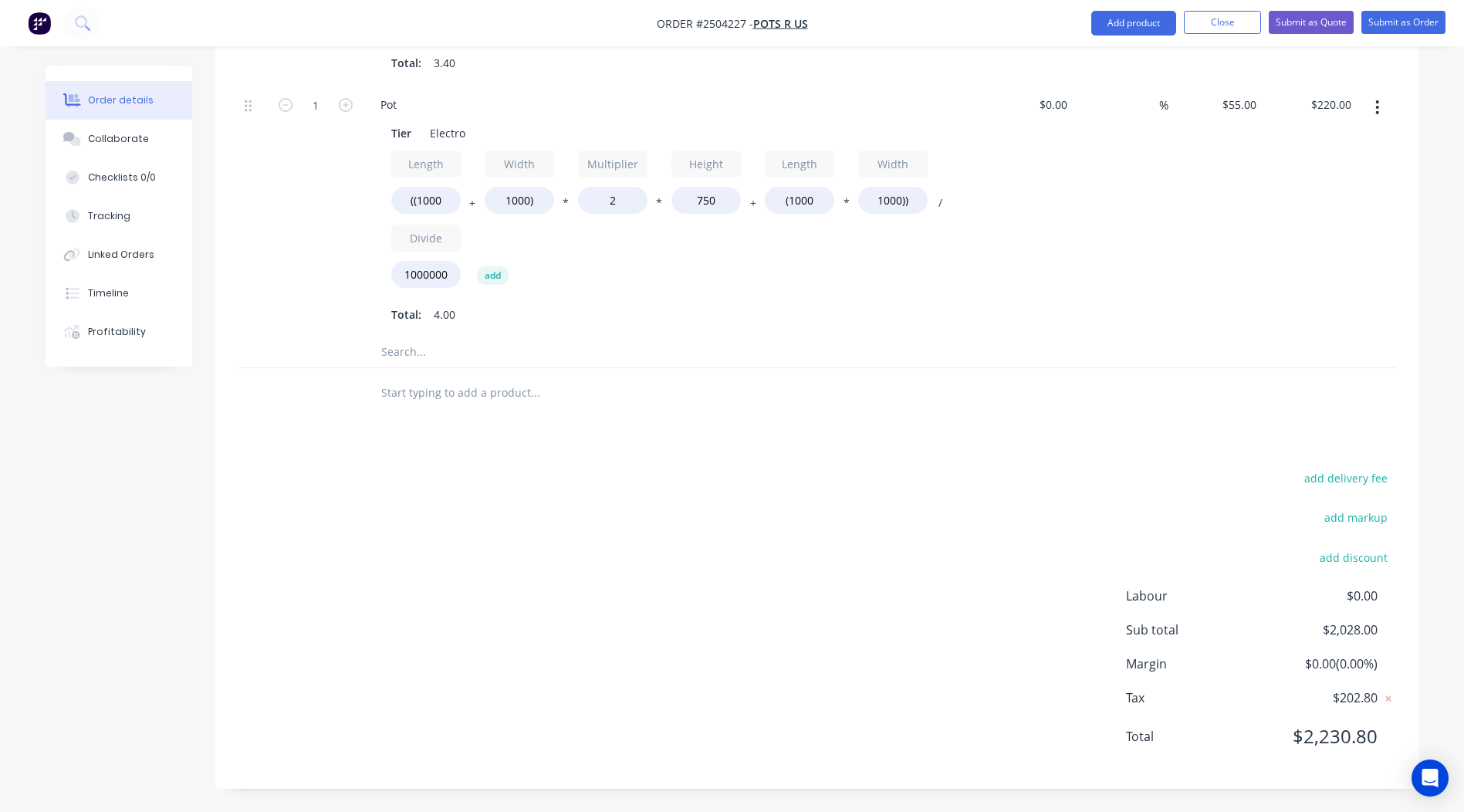
scroll to position [0, 0]
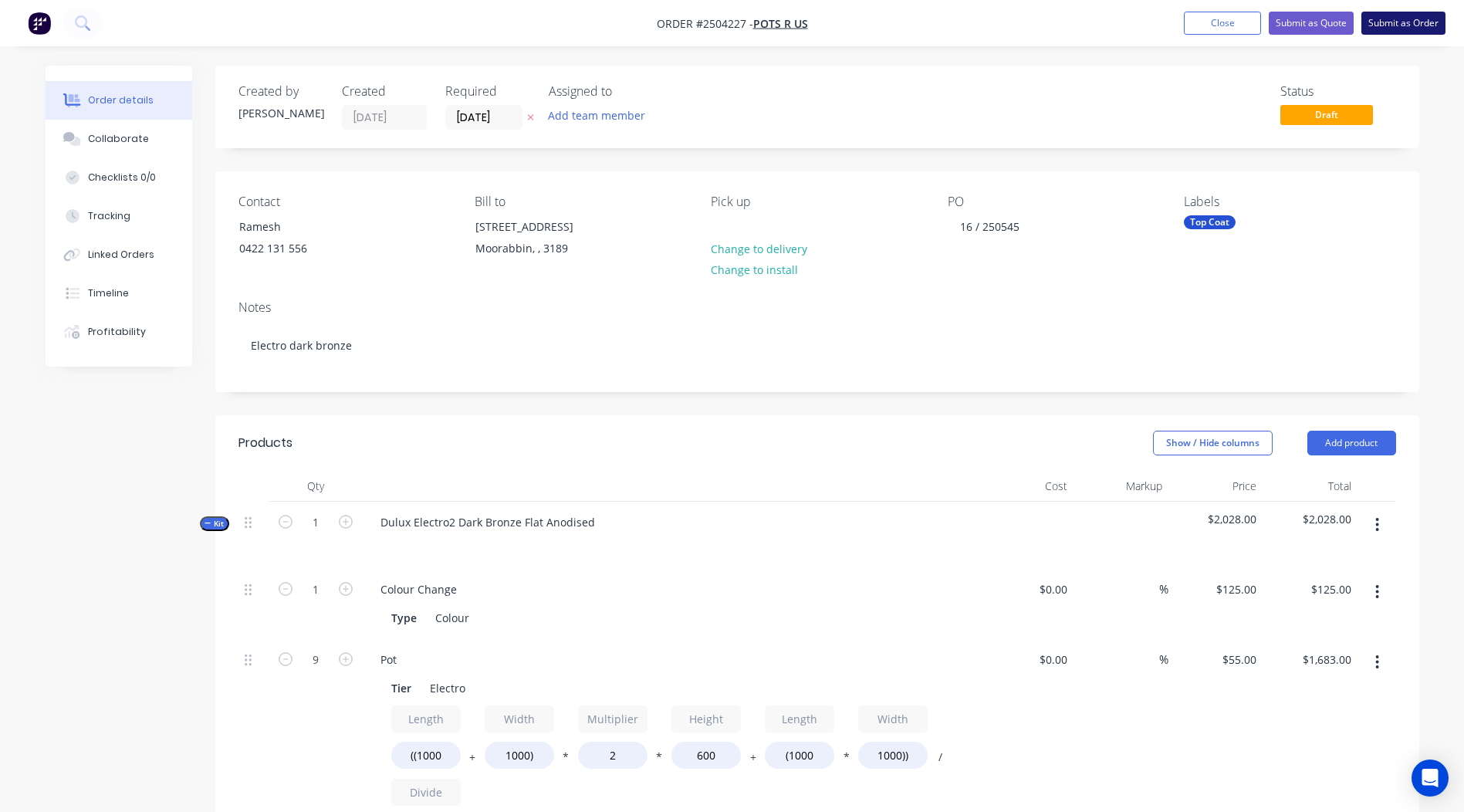
click at [1394, 17] on button "Submit as Order" at bounding box center [1403, 22] width 84 height 23
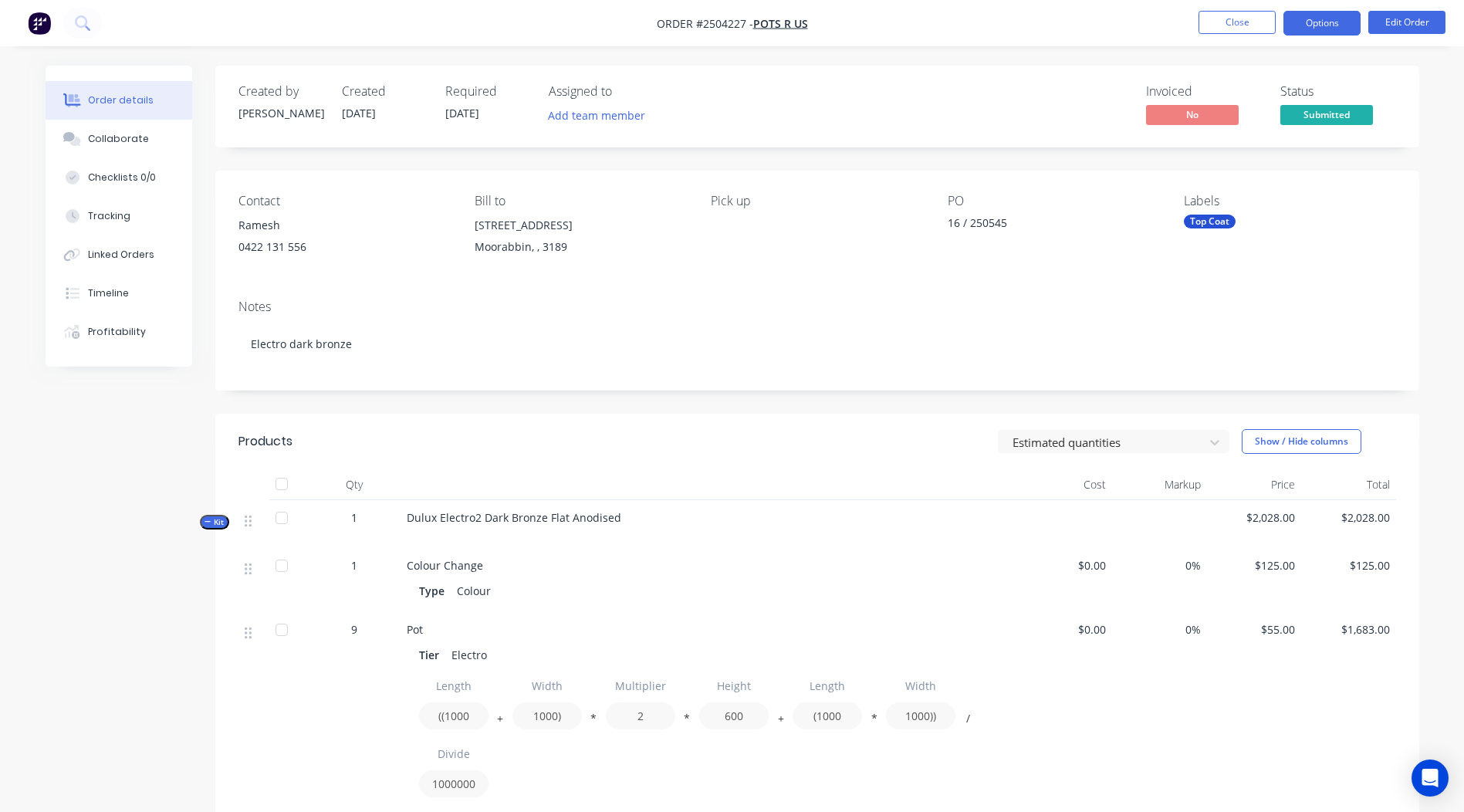
click at [1315, 30] on button "Options" at bounding box center [1322, 23] width 77 height 25
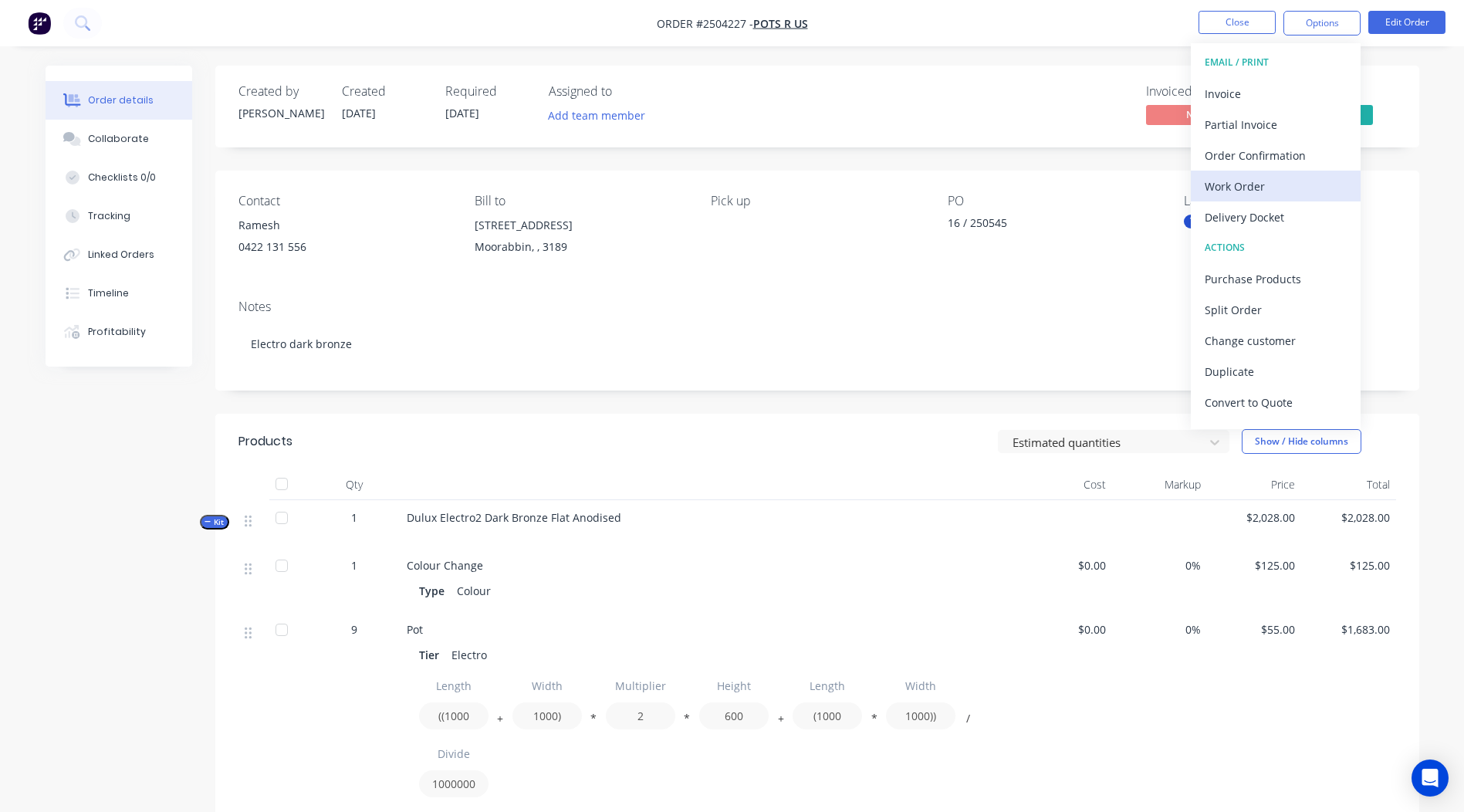
click at [1242, 194] on div "Work Order" at bounding box center [1275, 186] width 142 height 22
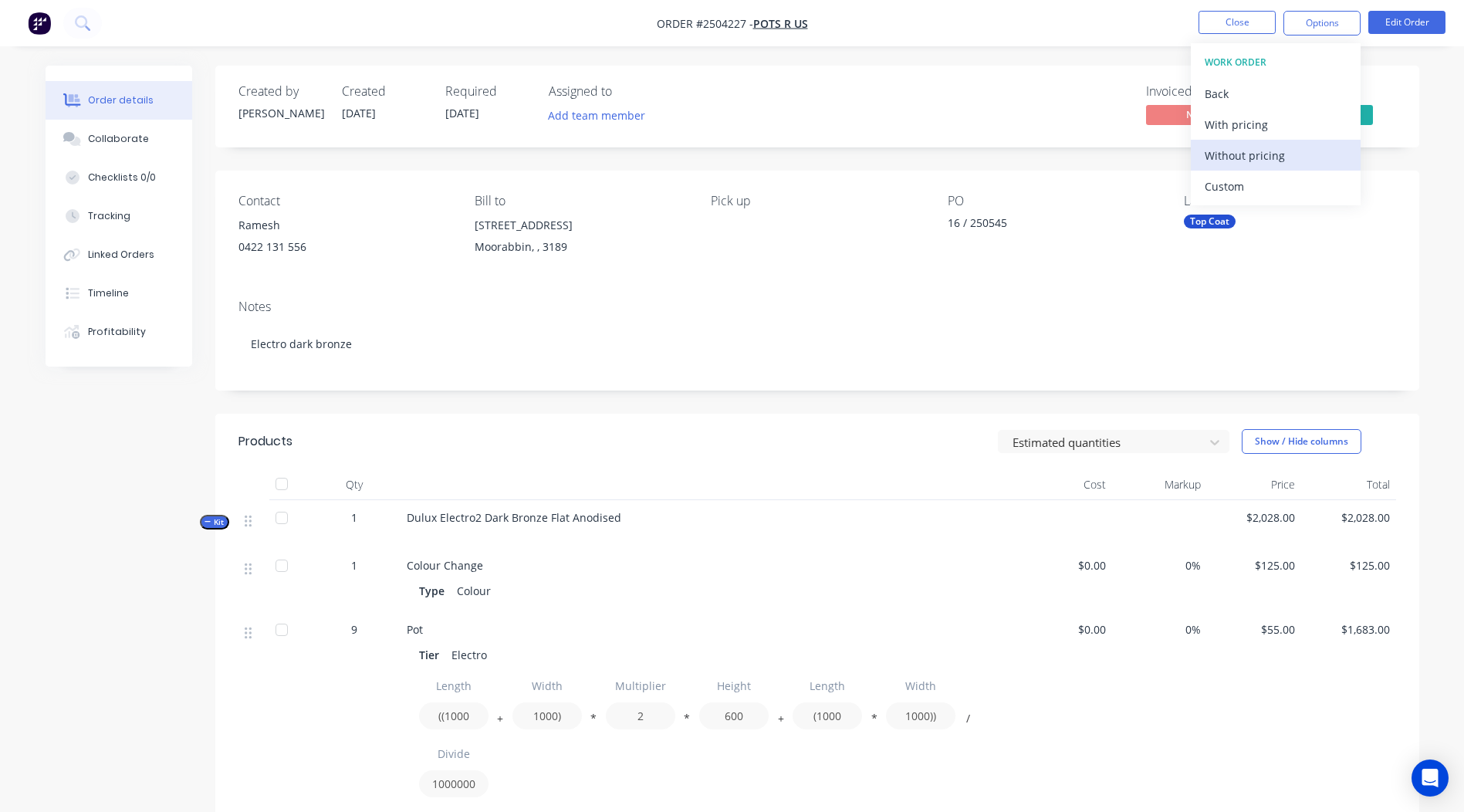
click at [1263, 161] on div "Without pricing" at bounding box center [1275, 155] width 142 height 22
click at [19, 461] on div "Order details Collaborate Checklists 0/0 Tracking Linked Orders Timeline Profit…" at bounding box center [732, 676] width 1464 height 1353
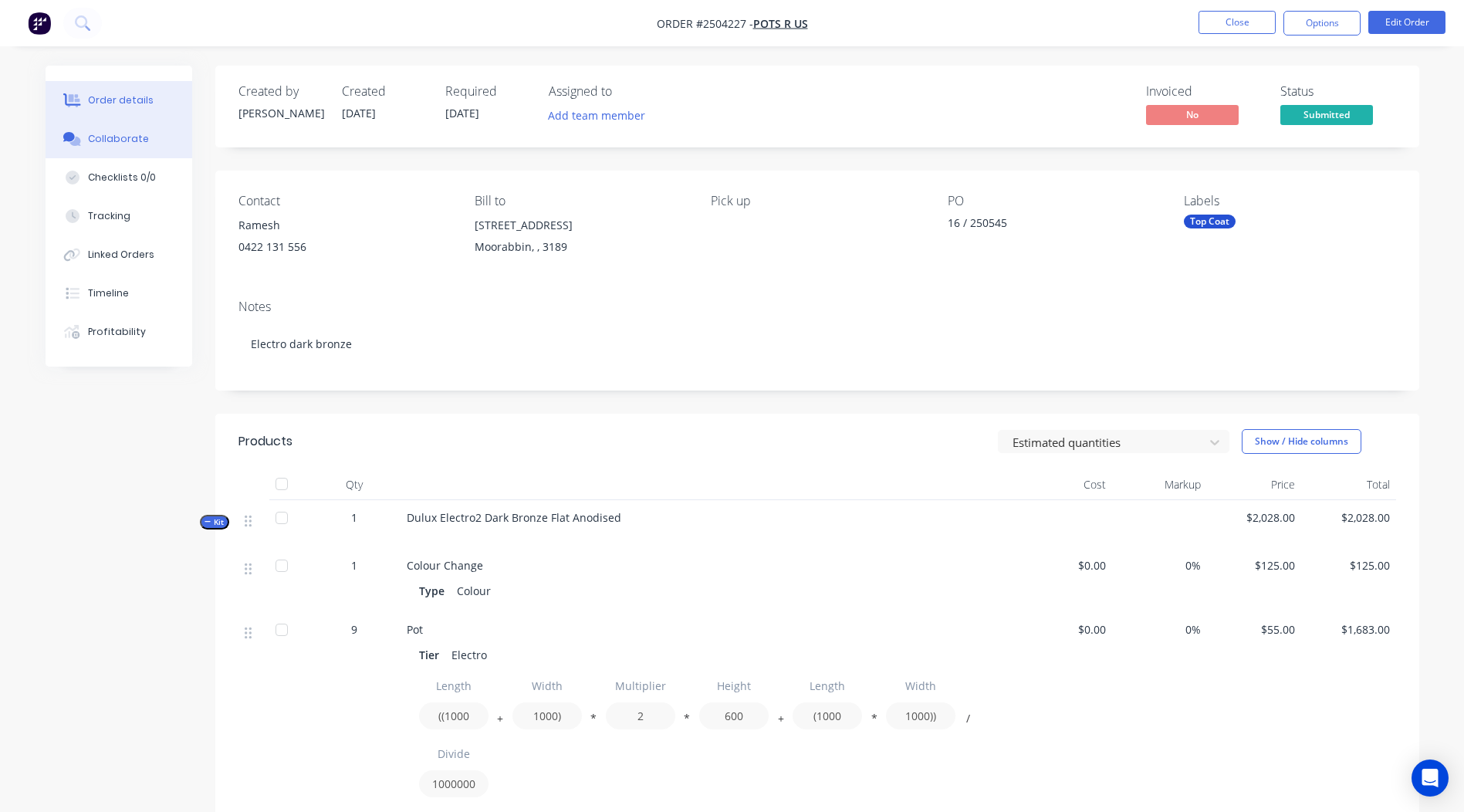
click at [109, 142] on div "Collaborate" at bounding box center [118, 139] width 61 height 14
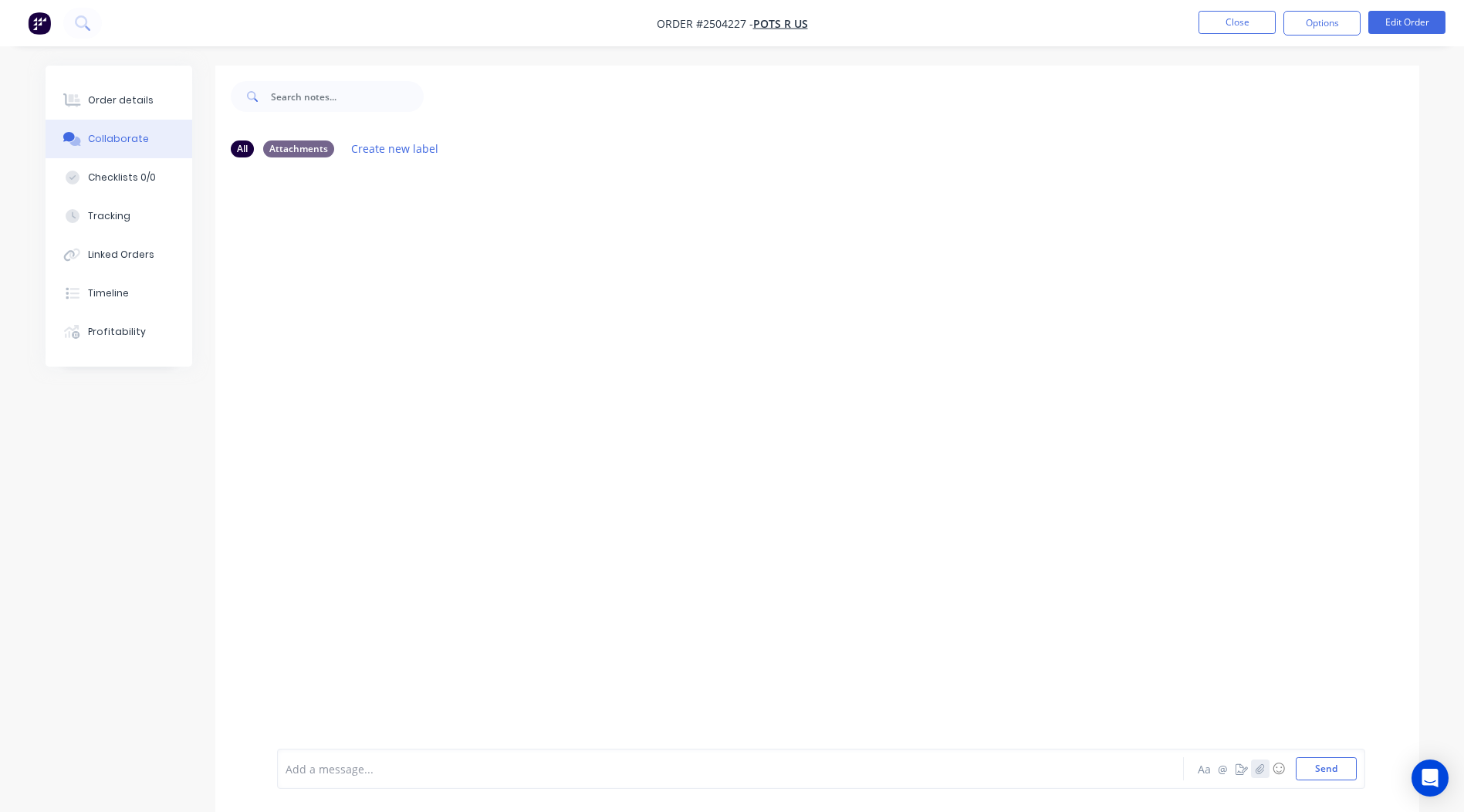
click at [1257, 770] on icon "button" at bounding box center [1259, 768] width 9 height 11
click at [1324, 761] on button "Send" at bounding box center [1326, 768] width 61 height 23
click at [331, 280] on img at bounding box center [332, 288] width 111 height 101
click at [647, 288] on div "You 01:54pm [DATE] WIN_20250925_13_53_54_Pro.jpg Labels Download Delete" at bounding box center [519, 263] width 483 height 139
click at [1231, 20] on button "Close" at bounding box center [1237, 22] width 77 height 23
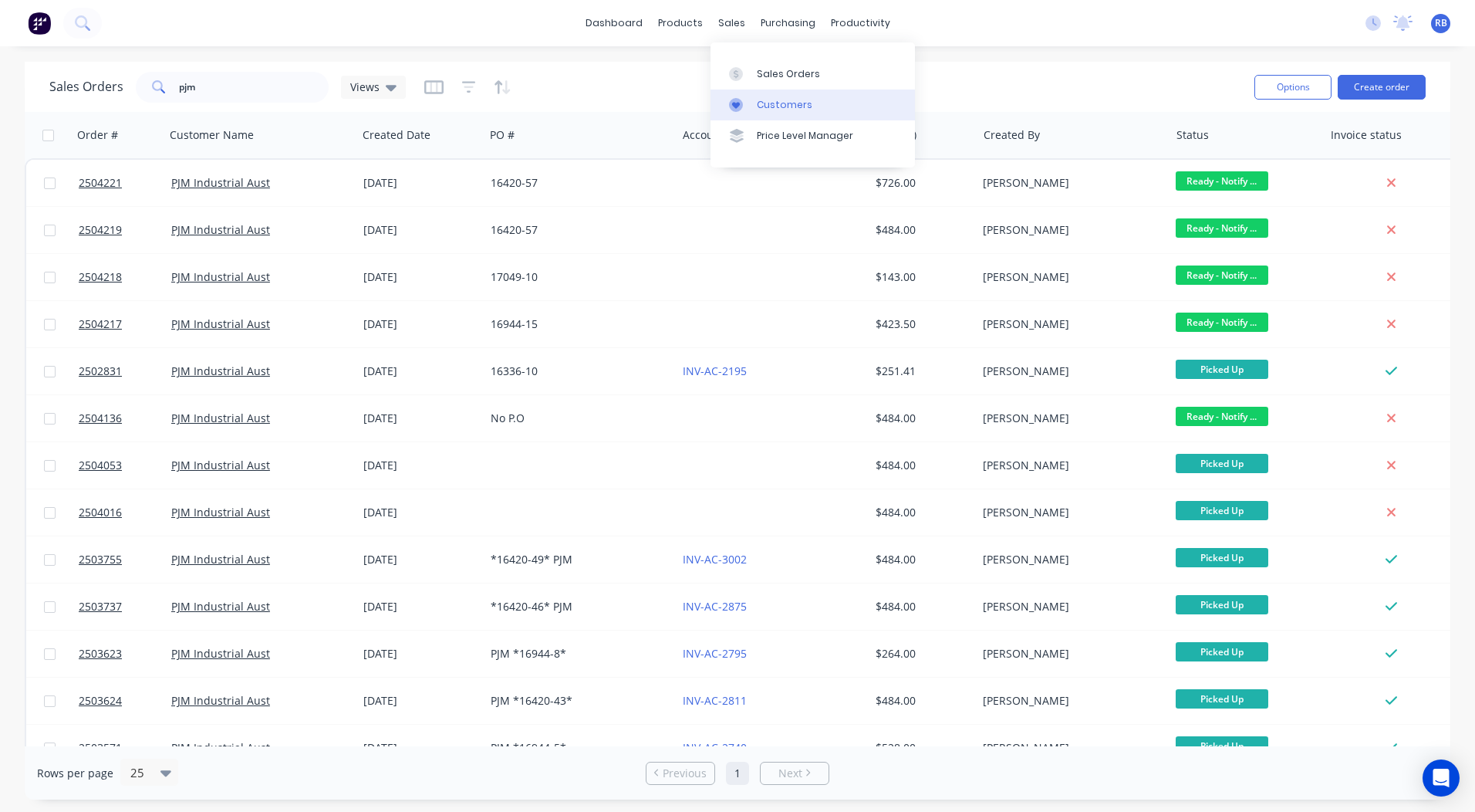
click at [768, 106] on div "Customers" at bounding box center [785, 105] width 56 height 14
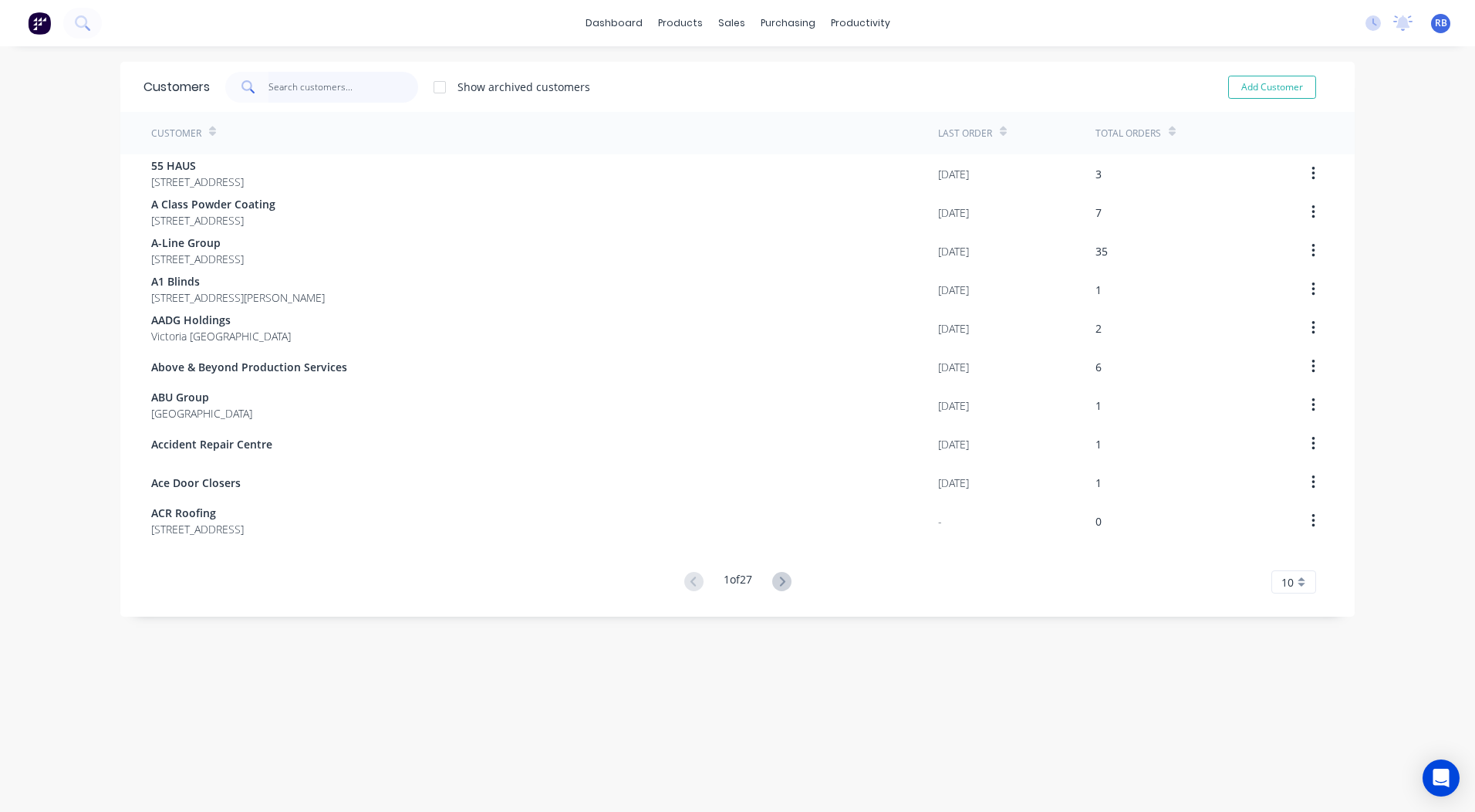
click at [315, 87] on input "text" at bounding box center [343, 88] width 150 height 31
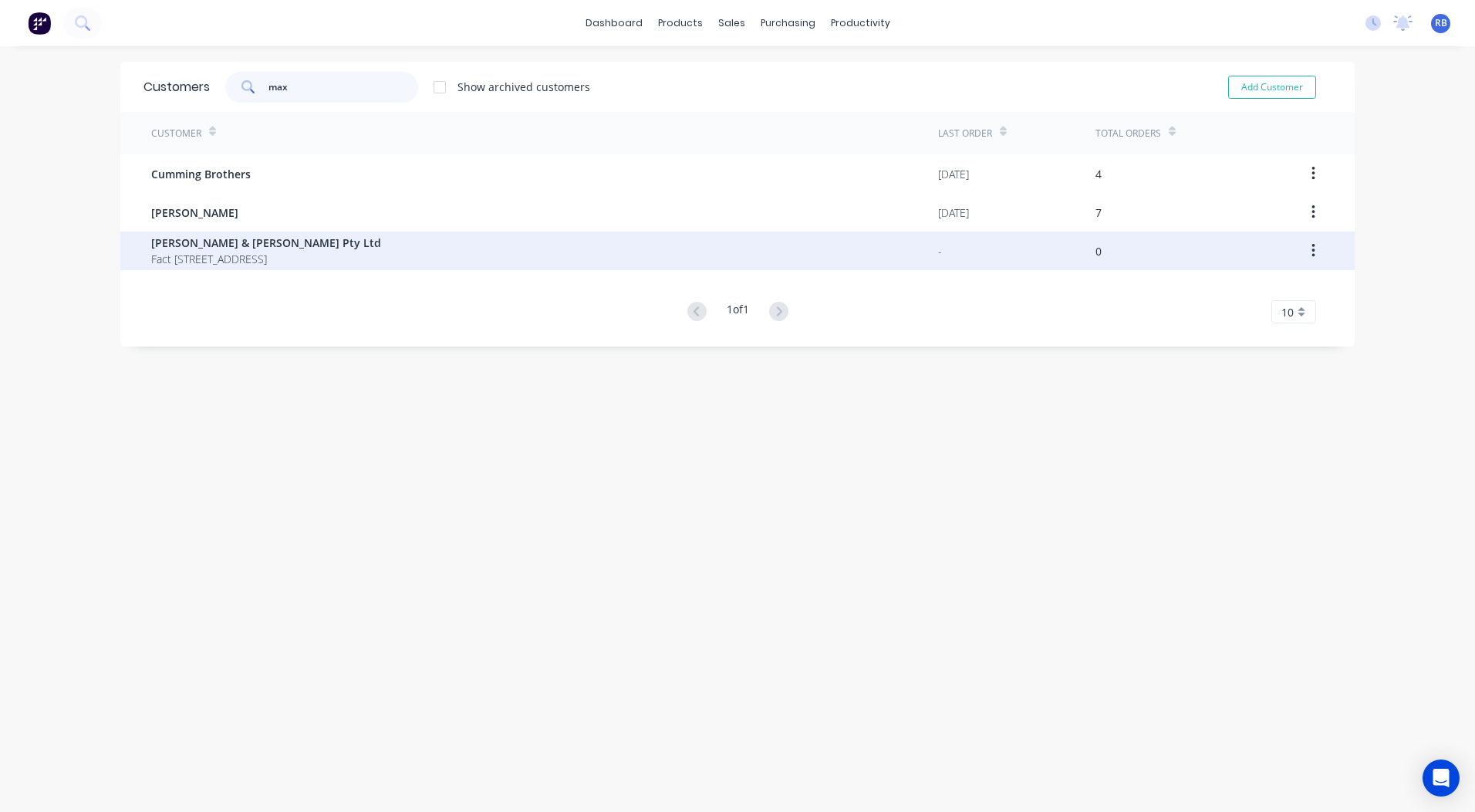
type input "max"
click at [252, 258] on span "Fact [STREET_ADDRESS]" at bounding box center [266, 258] width 230 height 16
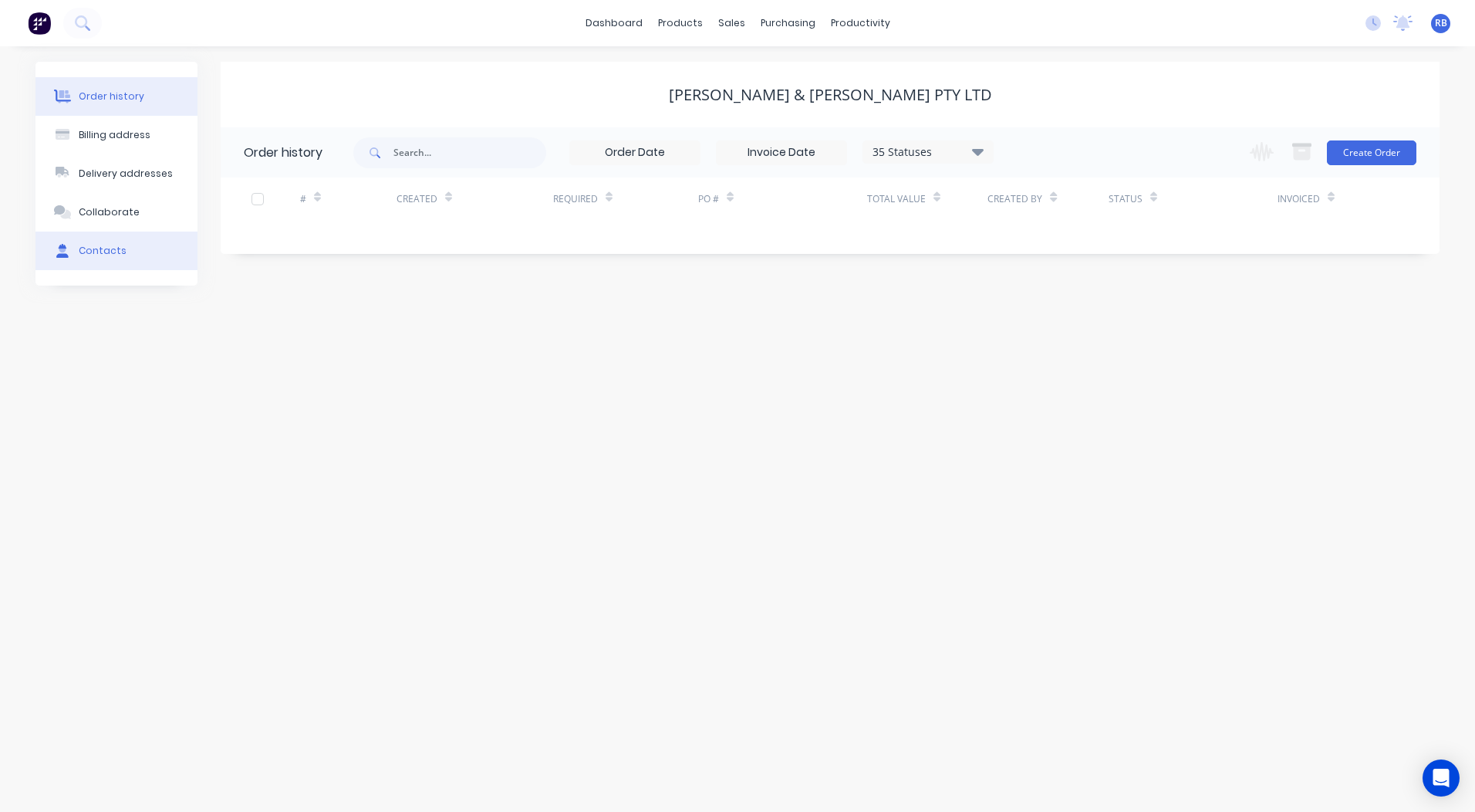
click at [117, 250] on div "Contacts" at bounding box center [103, 251] width 48 height 14
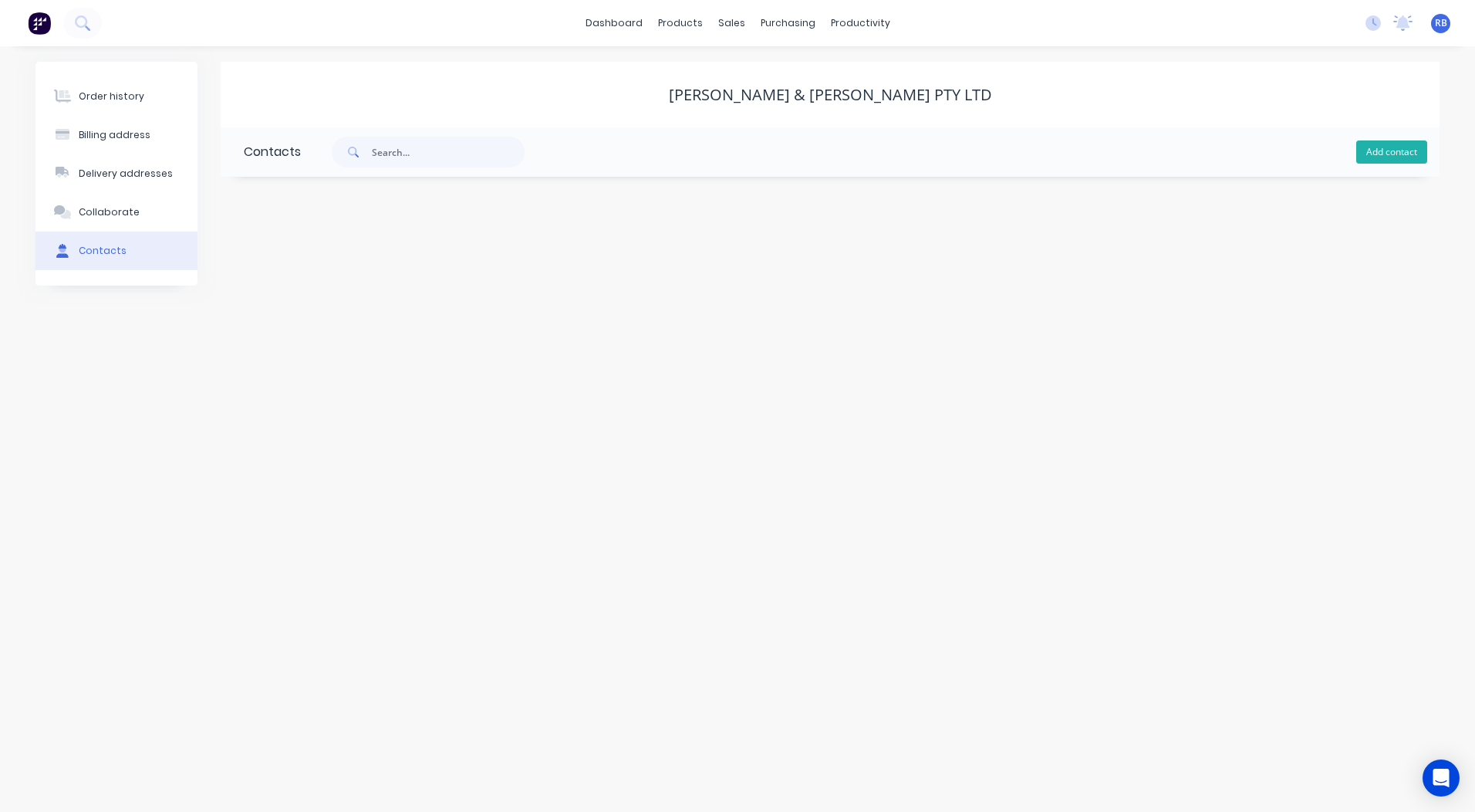
click at [1396, 156] on button "Add contact" at bounding box center [1392, 152] width 71 height 23
select select "AU"
click at [355, 269] on input "text" at bounding box center [370, 265] width 252 height 23
type input "[PERSON_NAME]"
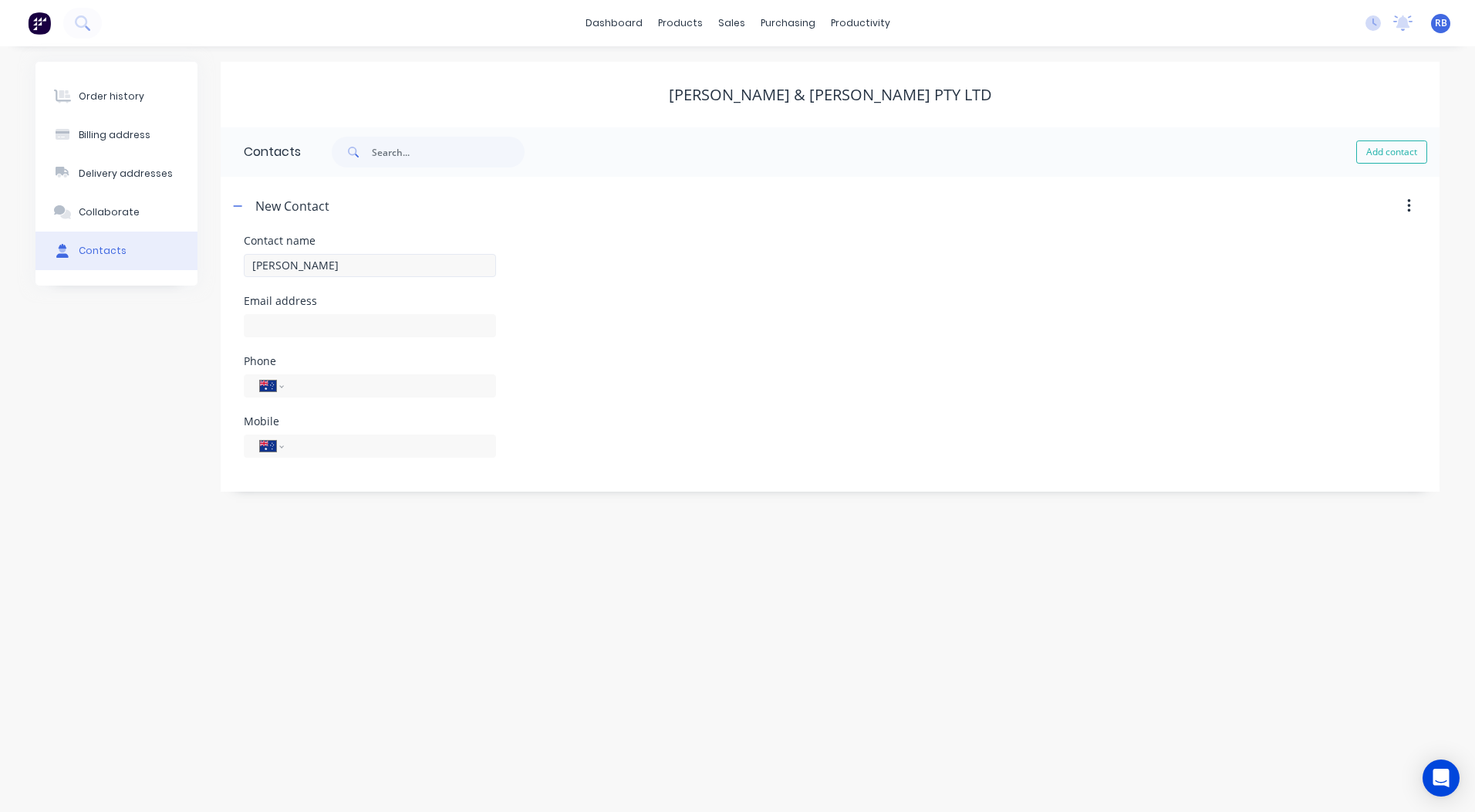
select select "AU"
type input "0414 272 268"
click at [875, 391] on div "Phone International [GEOGRAPHIC_DATA] [GEOGRAPHIC_DATA] [GEOGRAPHIC_DATA] [GEOG…" at bounding box center [830, 385] width 1173 height 60
click at [114, 87] on button "Order history" at bounding box center [116, 96] width 162 height 39
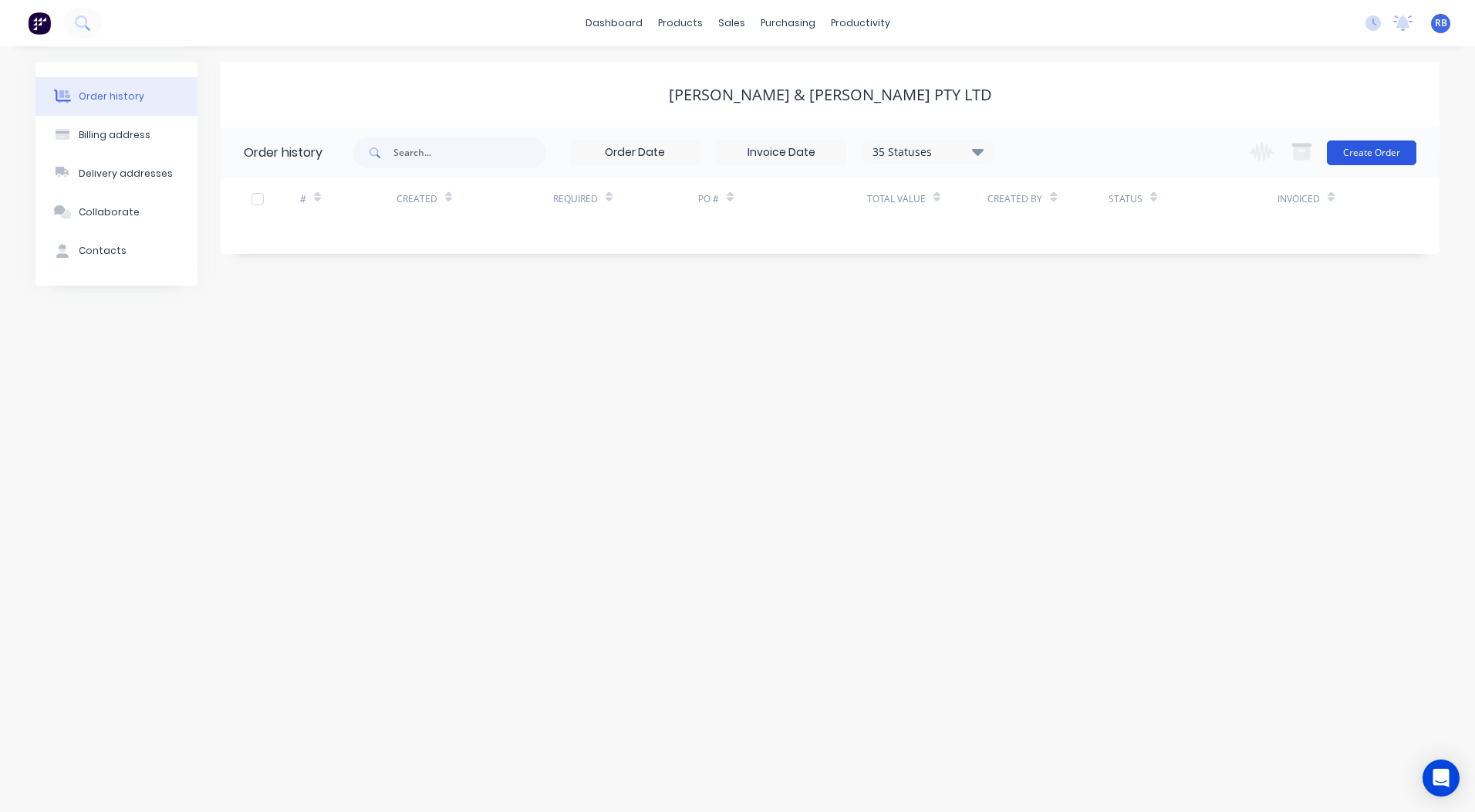
click at [1392, 151] on button "Create Order" at bounding box center [1372, 153] width 89 height 25
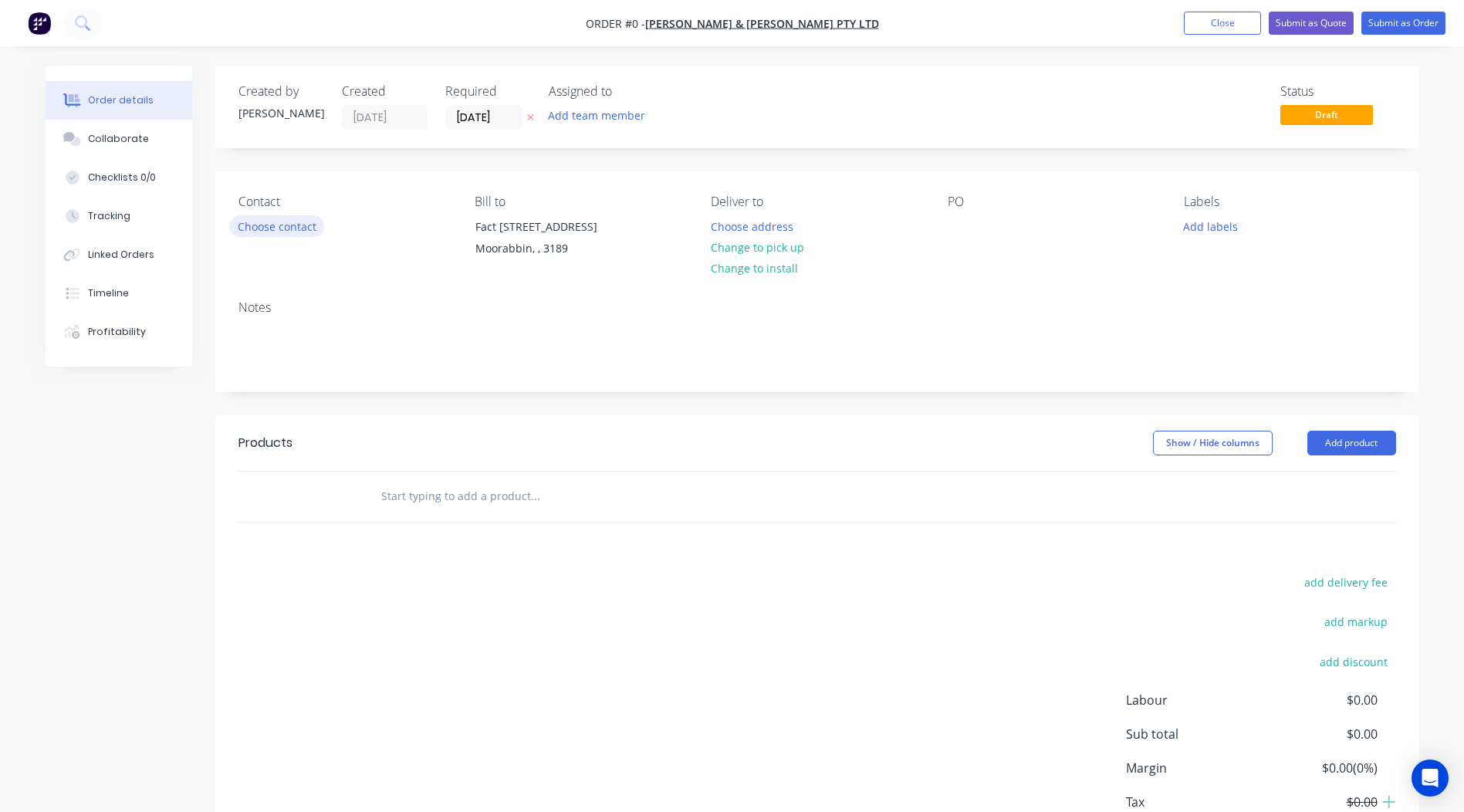
click at [275, 221] on button "Choose contact" at bounding box center [276, 226] width 95 height 21
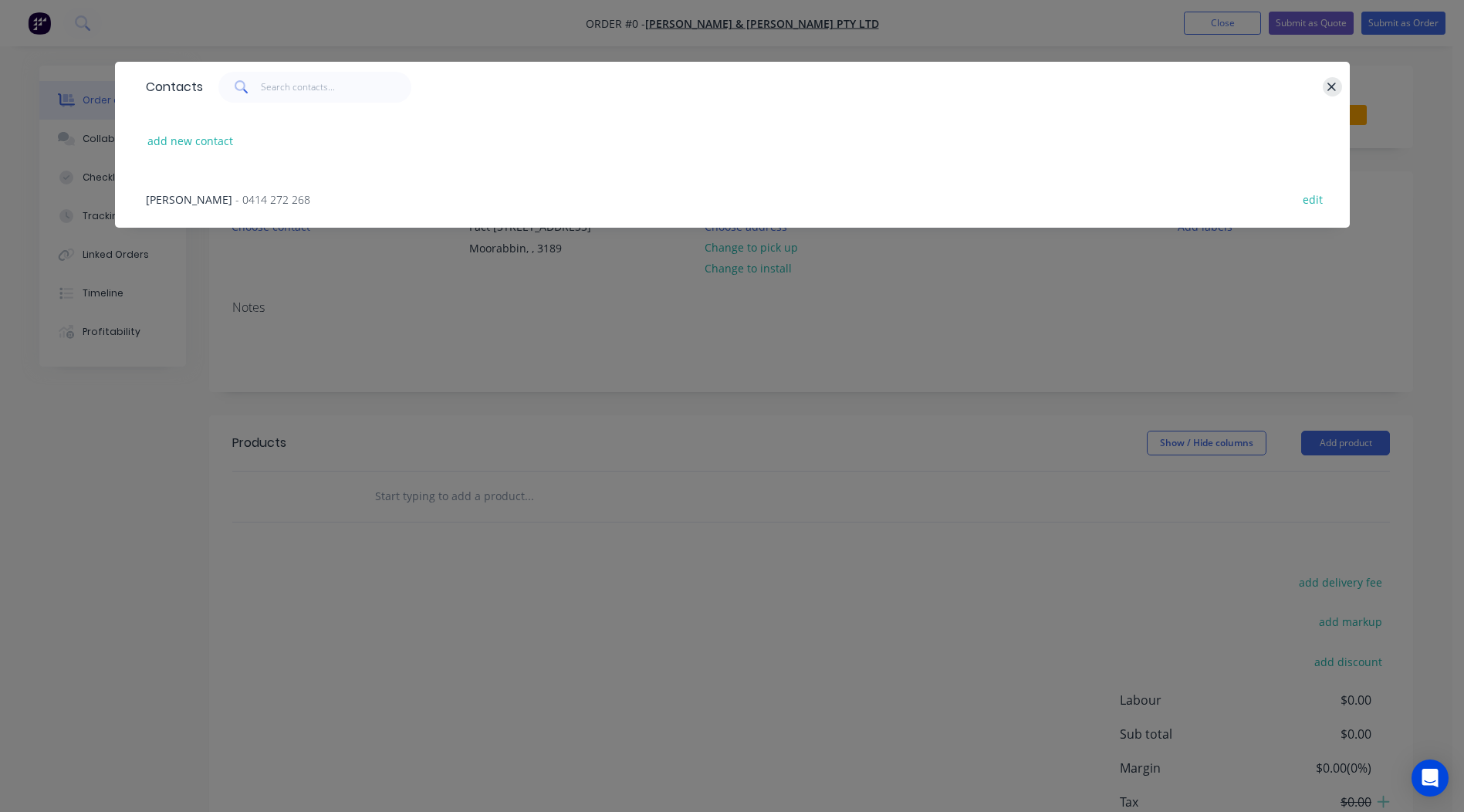
click at [1336, 85] on icon "button" at bounding box center [1332, 87] width 10 height 14
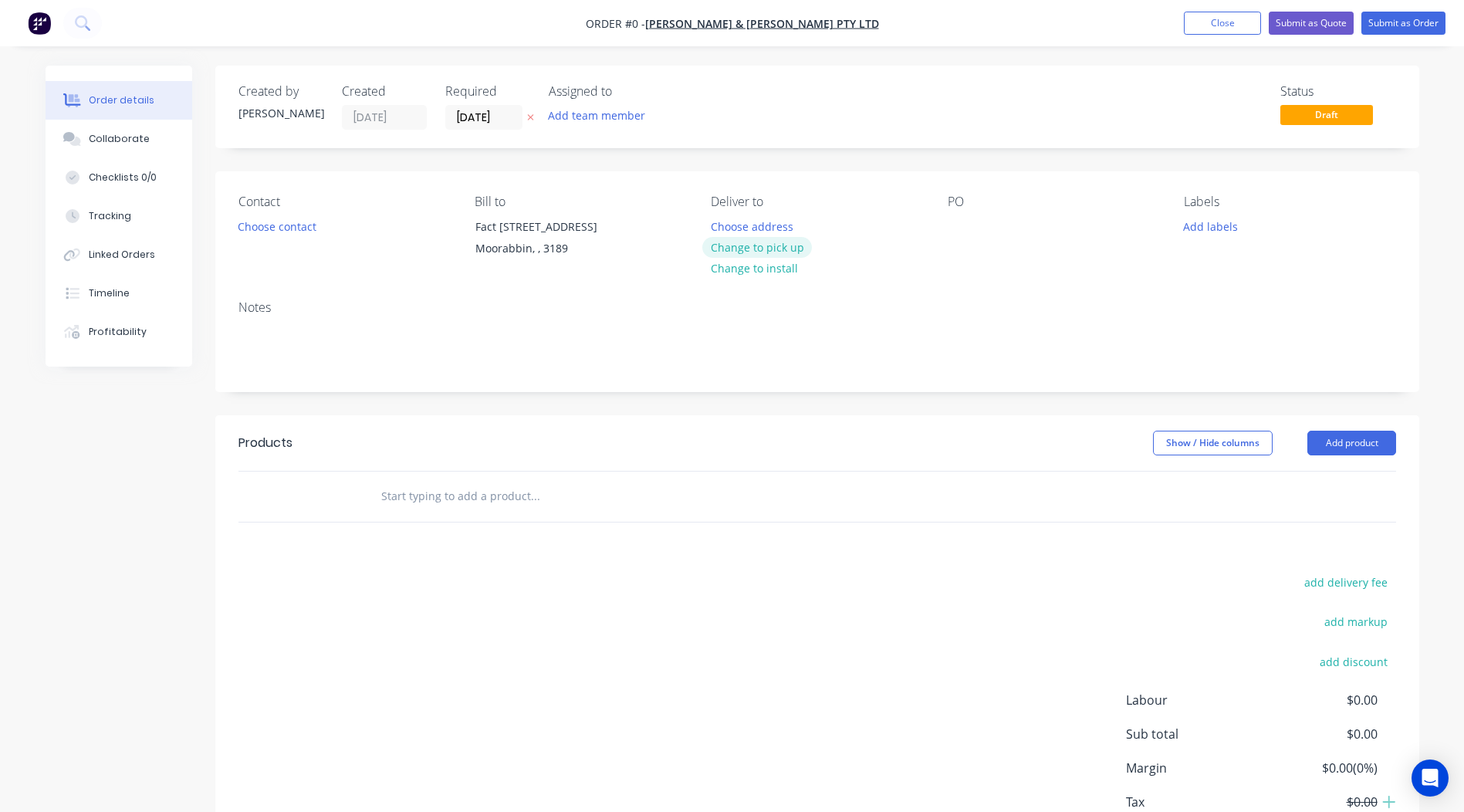
click at [721, 248] on button "Change to pick up" at bounding box center [757, 247] width 110 height 21
click at [962, 224] on div at bounding box center [960, 227] width 25 height 22
click at [1201, 231] on button "Add labels" at bounding box center [1211, 226] width 71 height 21
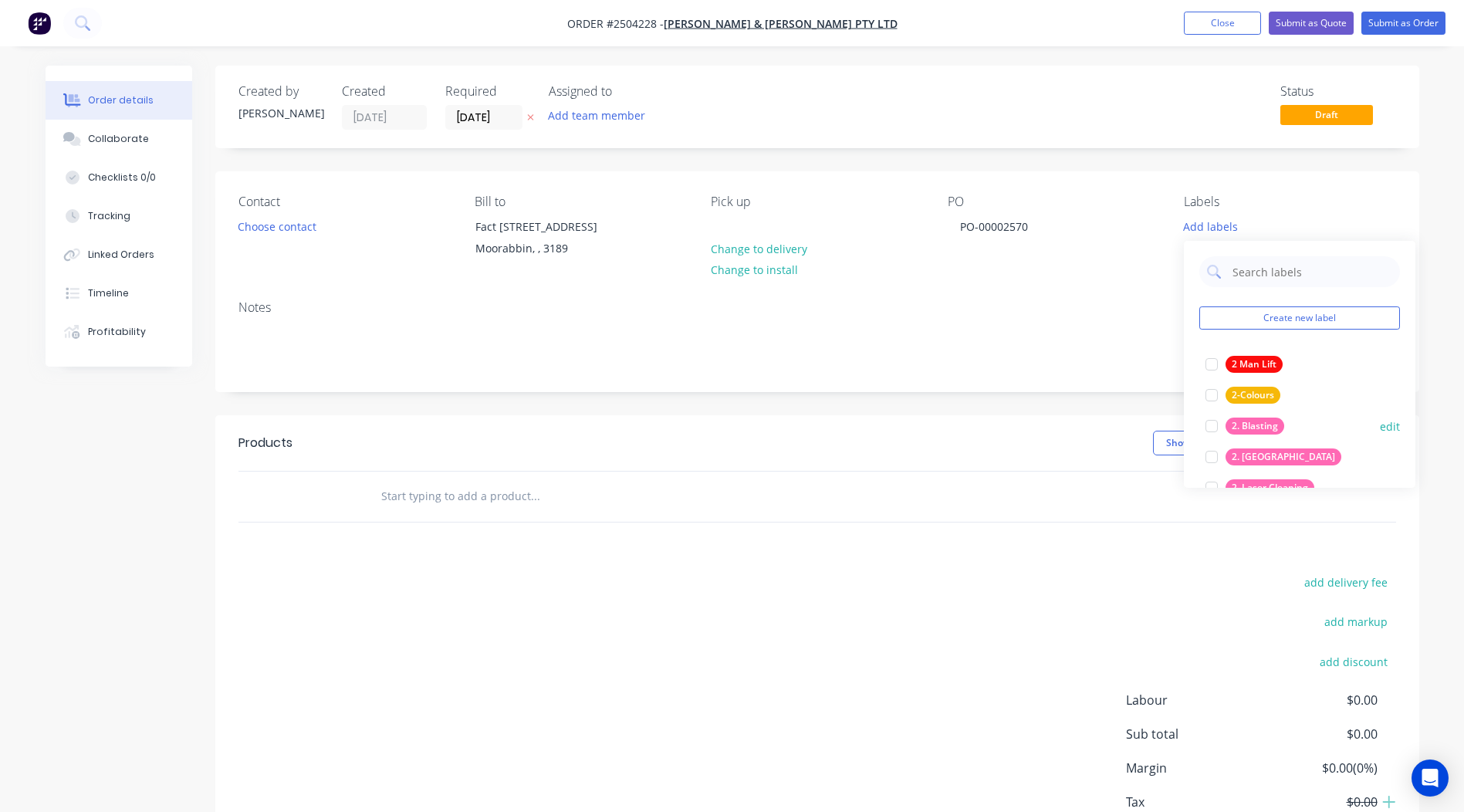
click at [1246, 431] on div "2. Blasting" at bounding box center [1254, 426] width 58 height 17
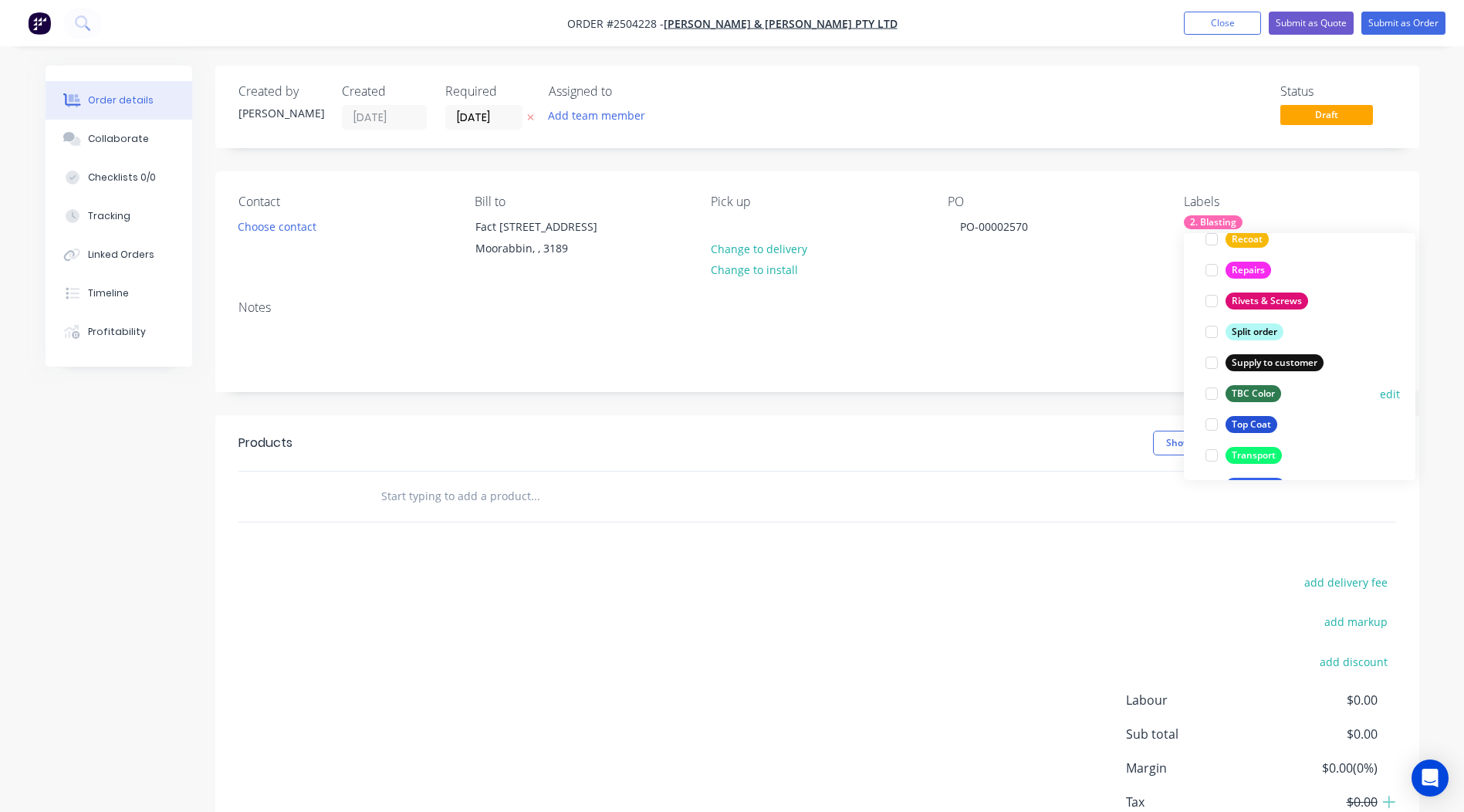
scroll to position [1203, 0]
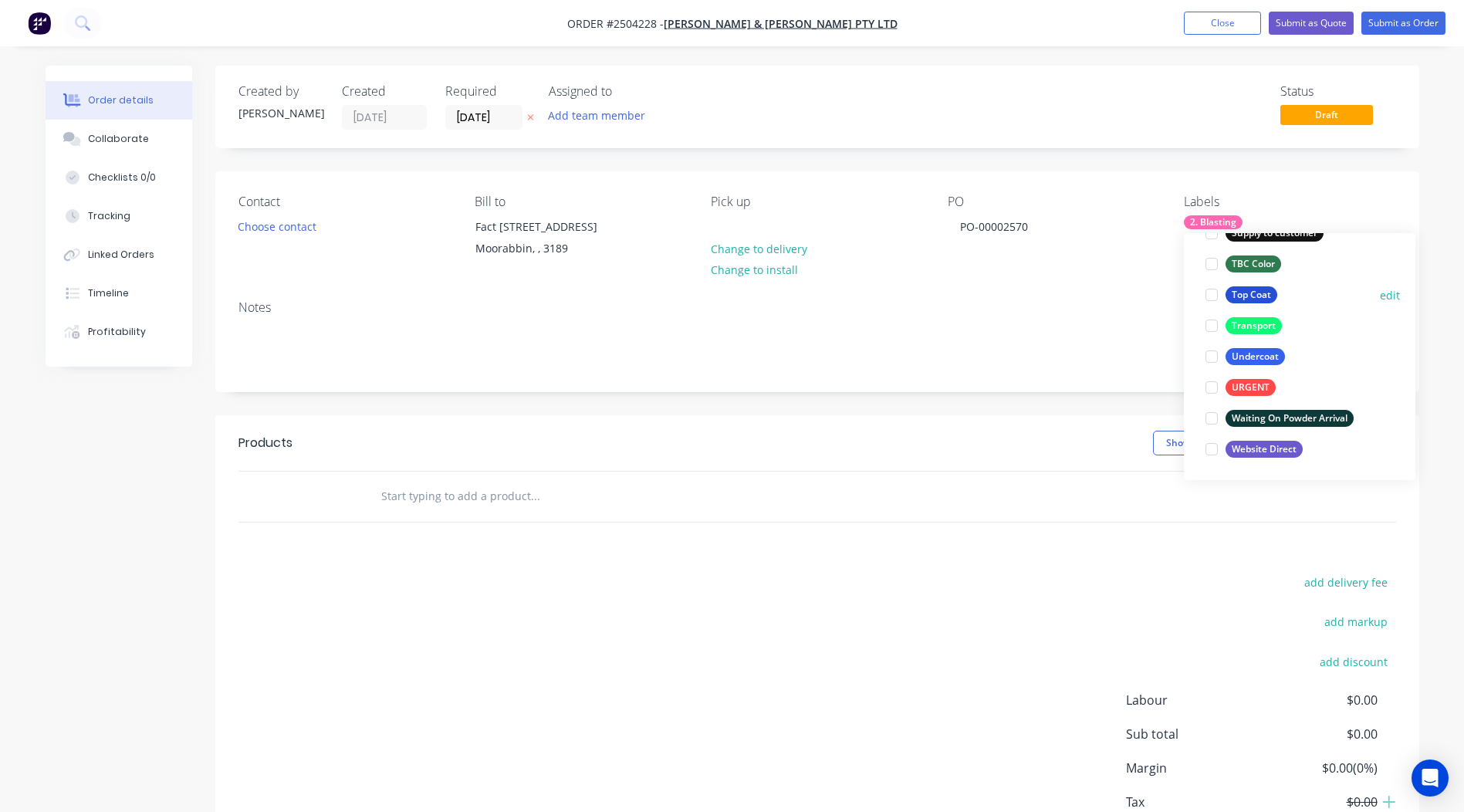
click at [1247, 299] on div "Top Coat" at bounding box center [1251, 294] width 52 height 17
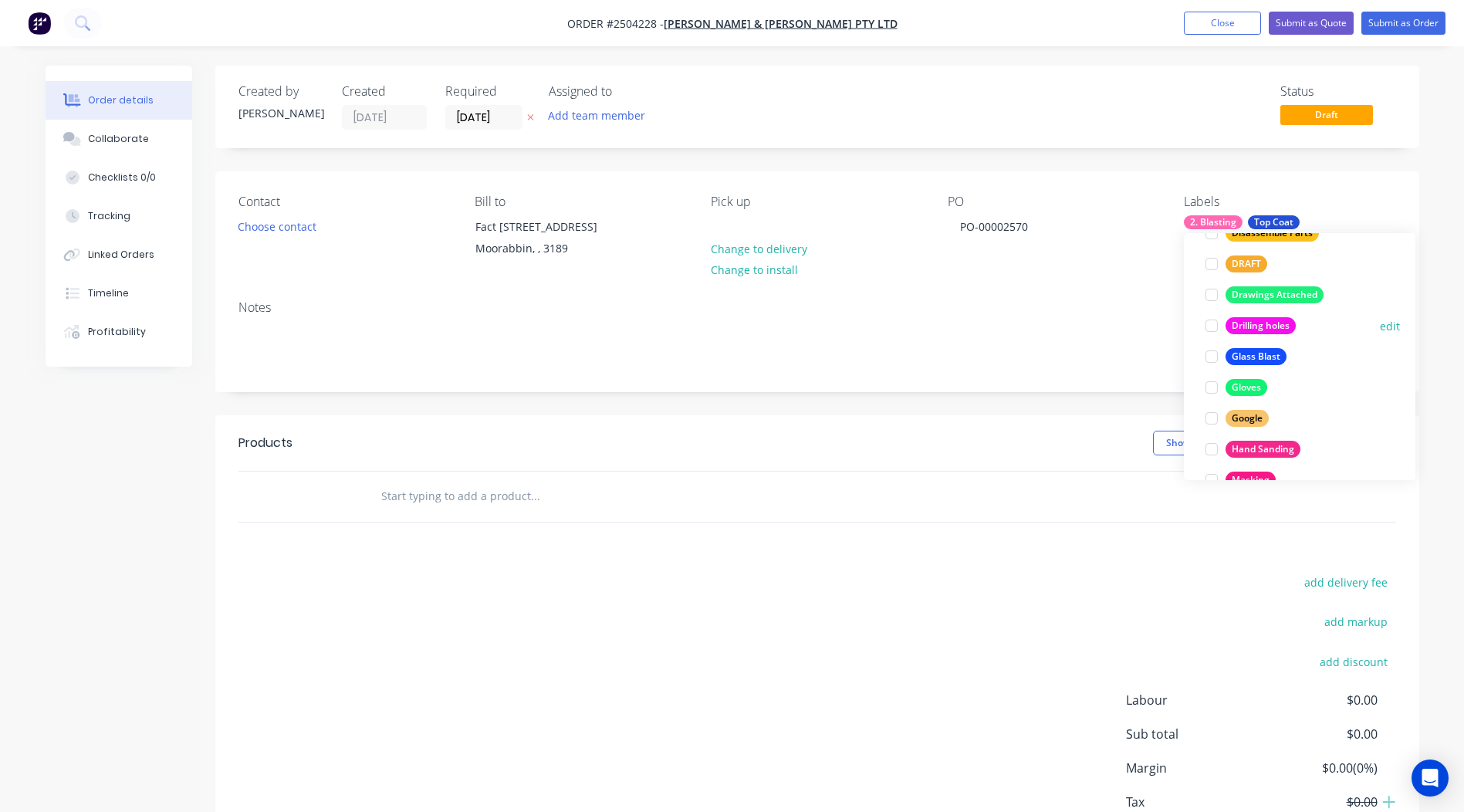
click at [1269, 330] on div "Drilling holes" at bounding box center [1260, 325] width 70 height 17
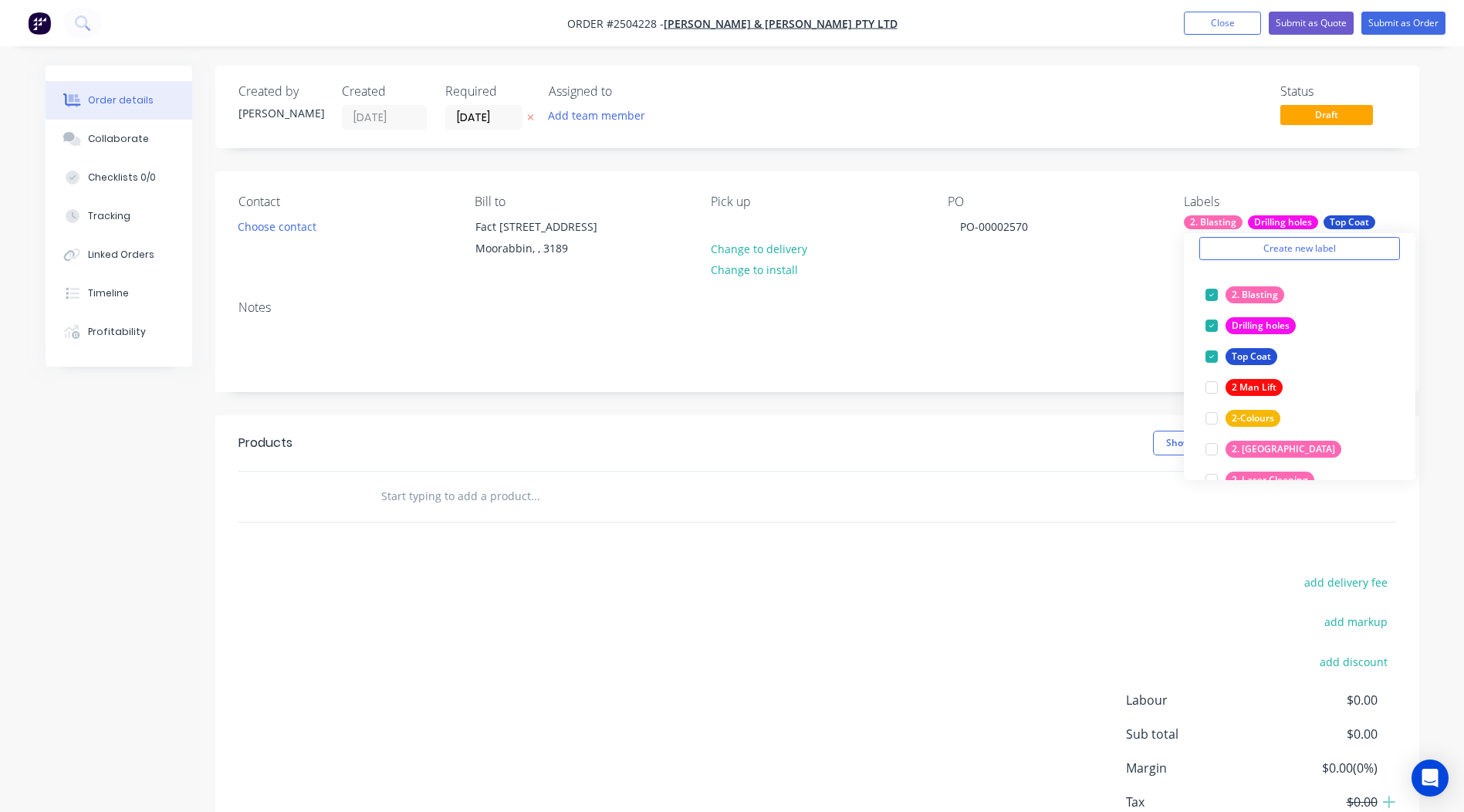
click at [1177, 70] on div "Created by [PERSON_NAME] Created [DATE] Required [DATE] Assigned to Add team me…" at bounding box center [817, 106] width 1204 height 82
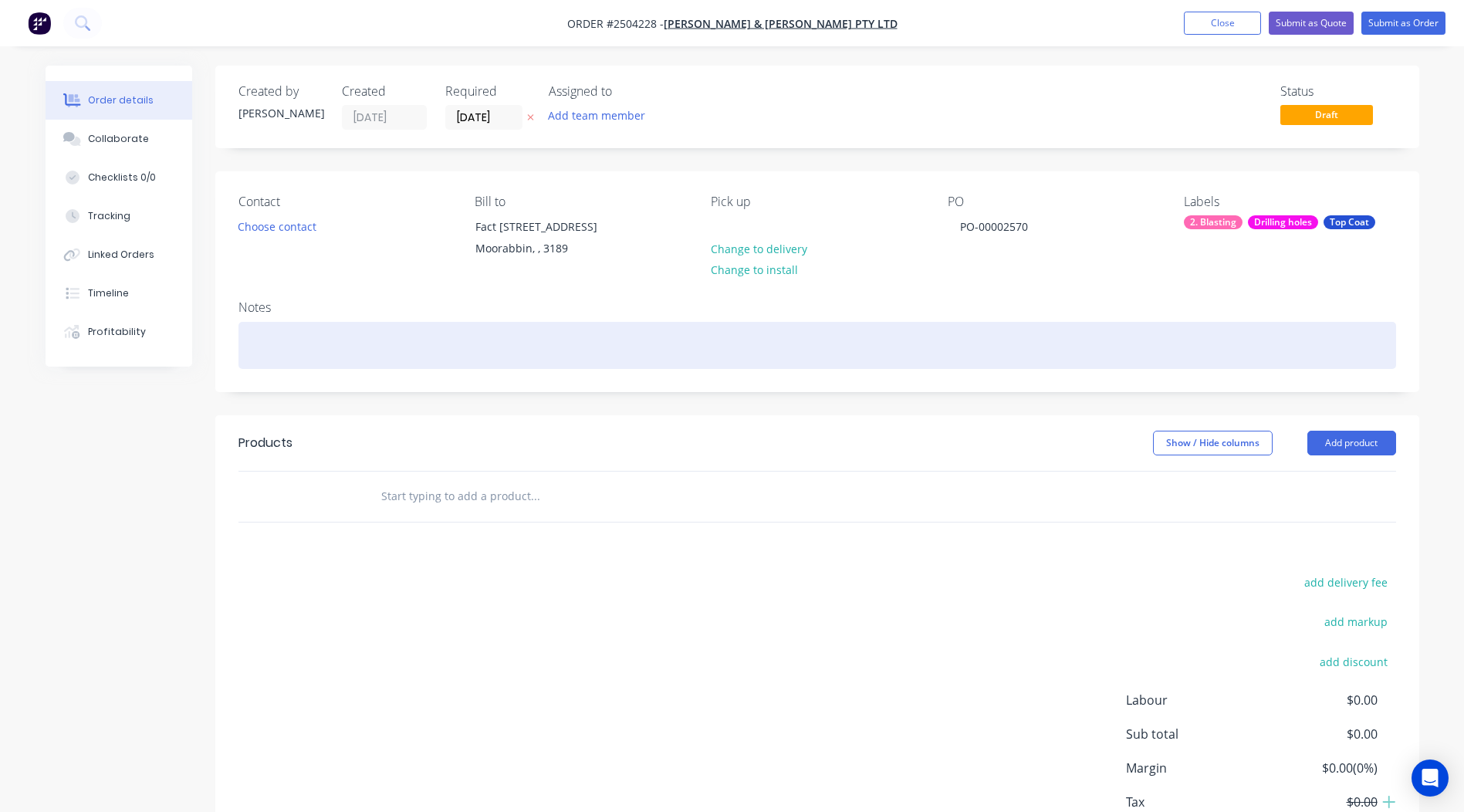
click at [355, 334] on div at bounding box center [817, 345] width 1157 height 47
click at [280, 325] on div at bounding box center [817, 345] width 1157 height 47
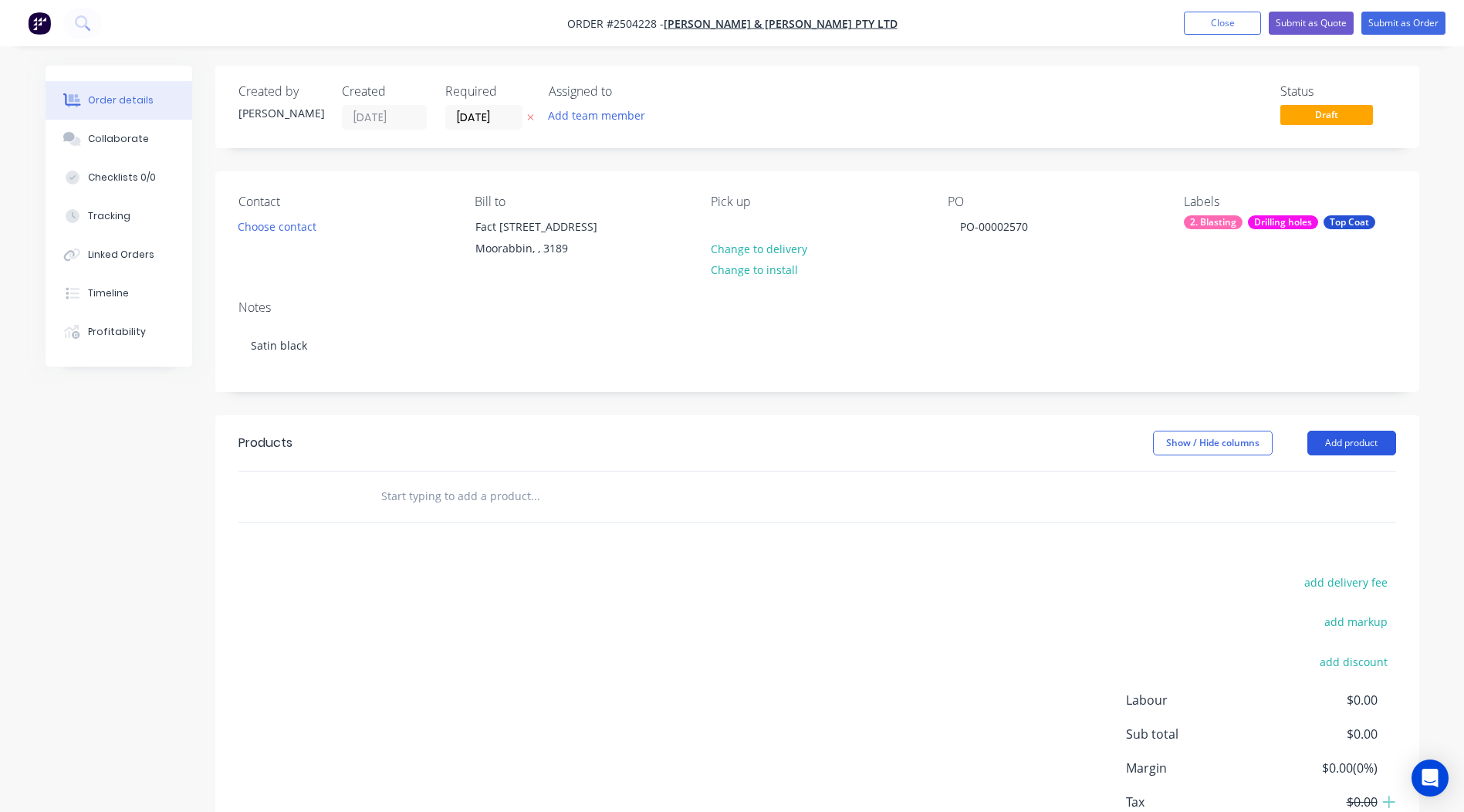
click at [1330, 445] on button "Add product" at bounding box center [1352, 443] width 88 height 25
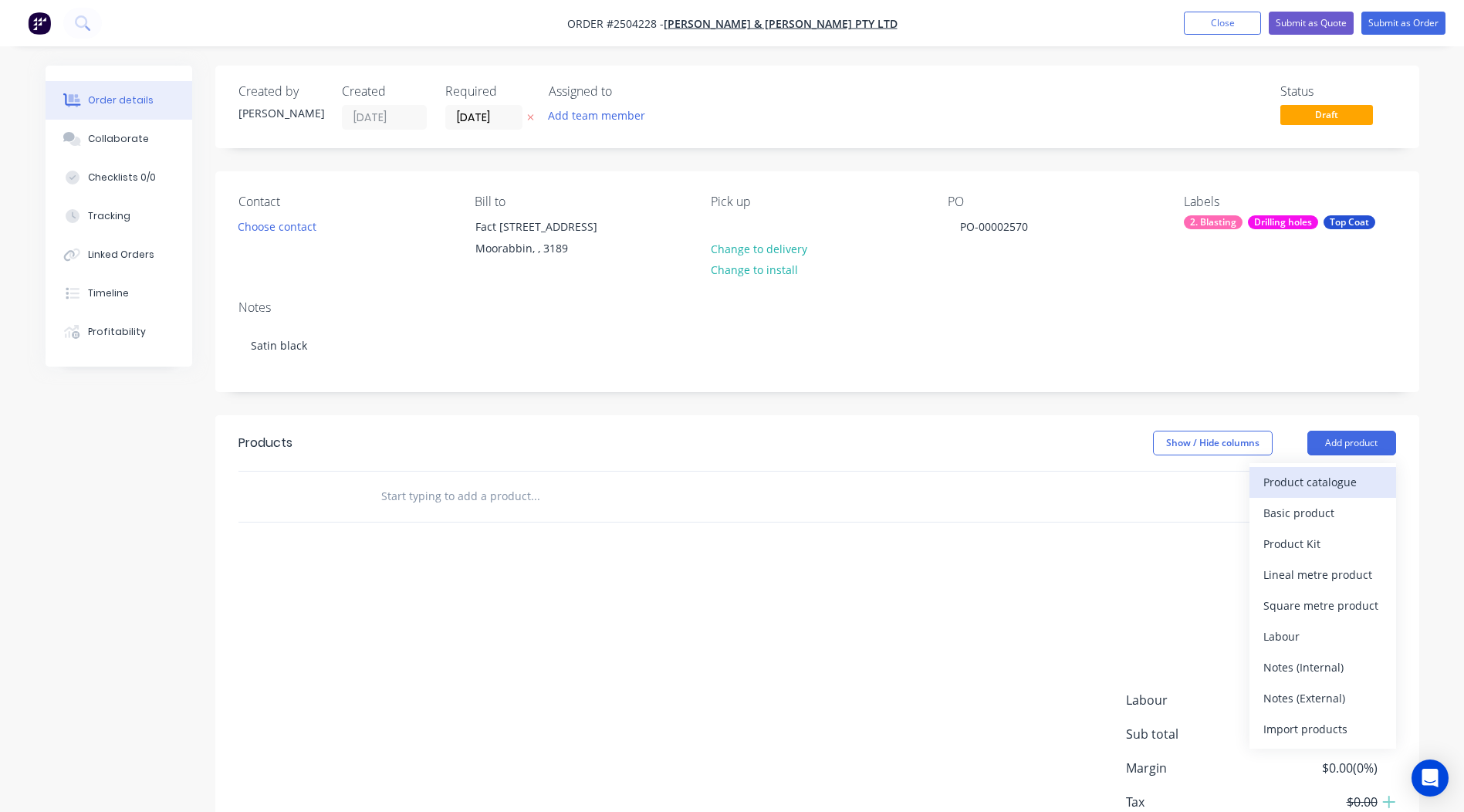
click at [1335, 470] on div "Product catalogue" at bounding box center [1322, 482] width 118 height 22
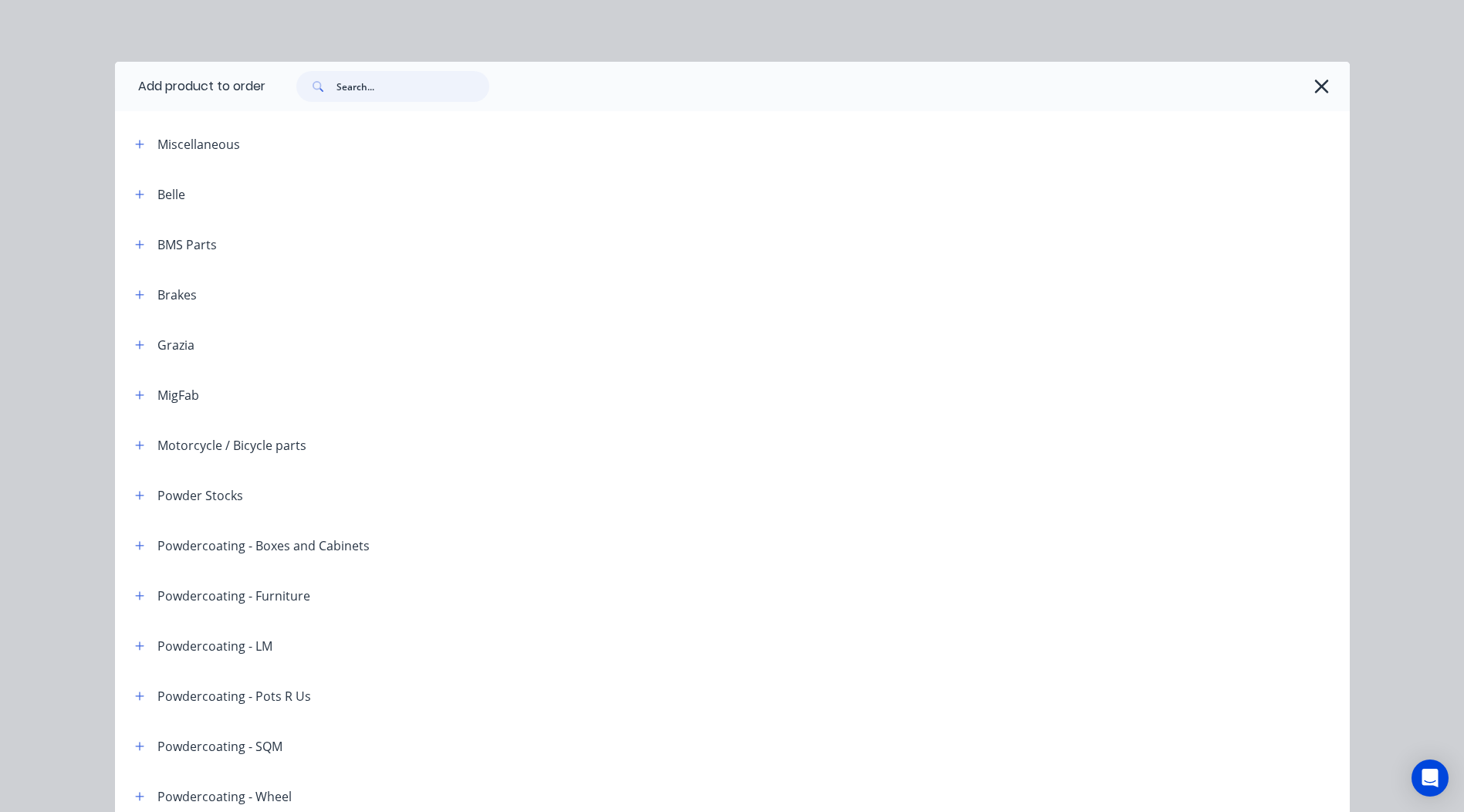
click at [392, 98] on input "text" at bounding box center [413, 87] width 153 height 31
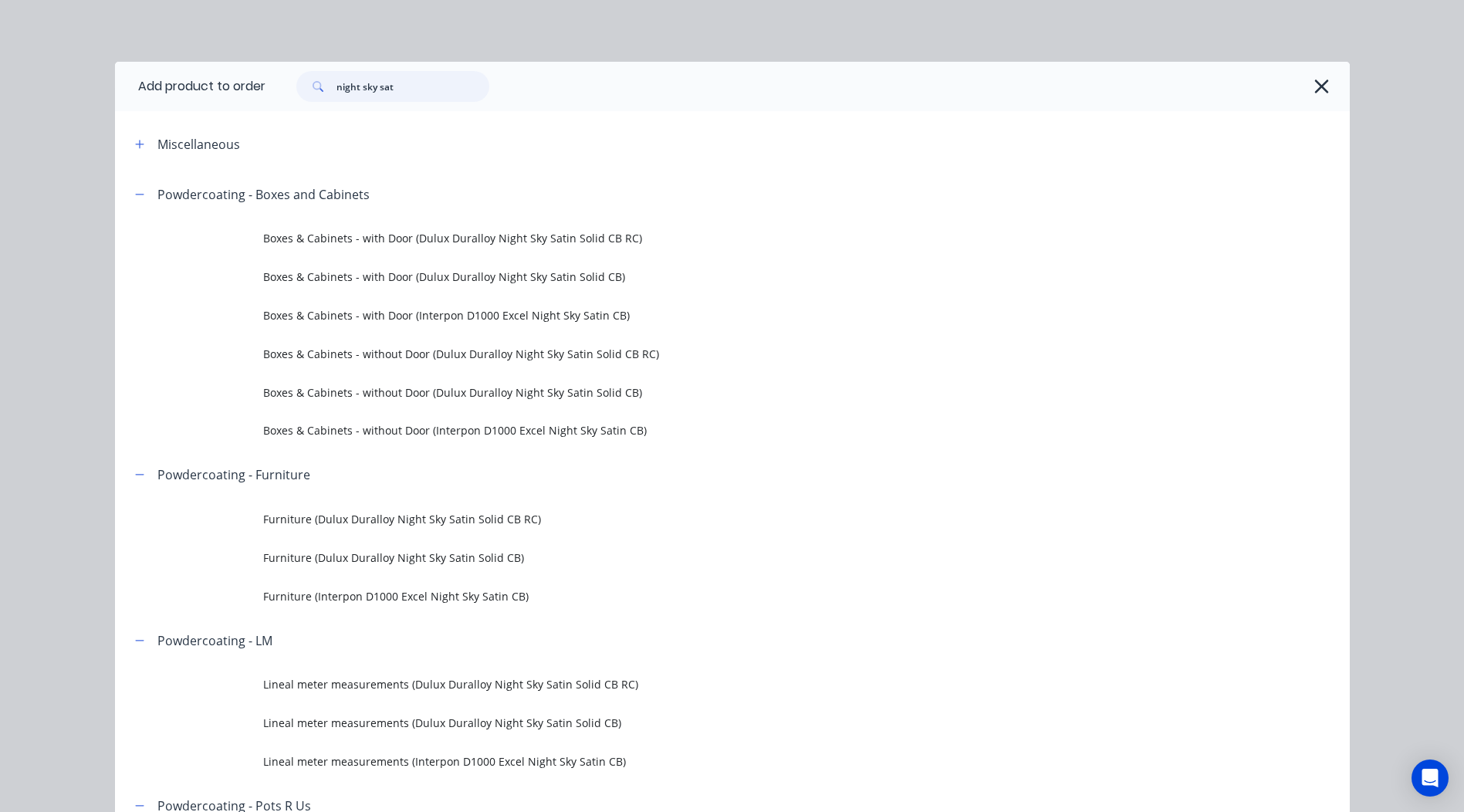
scroll to position [232, 0]
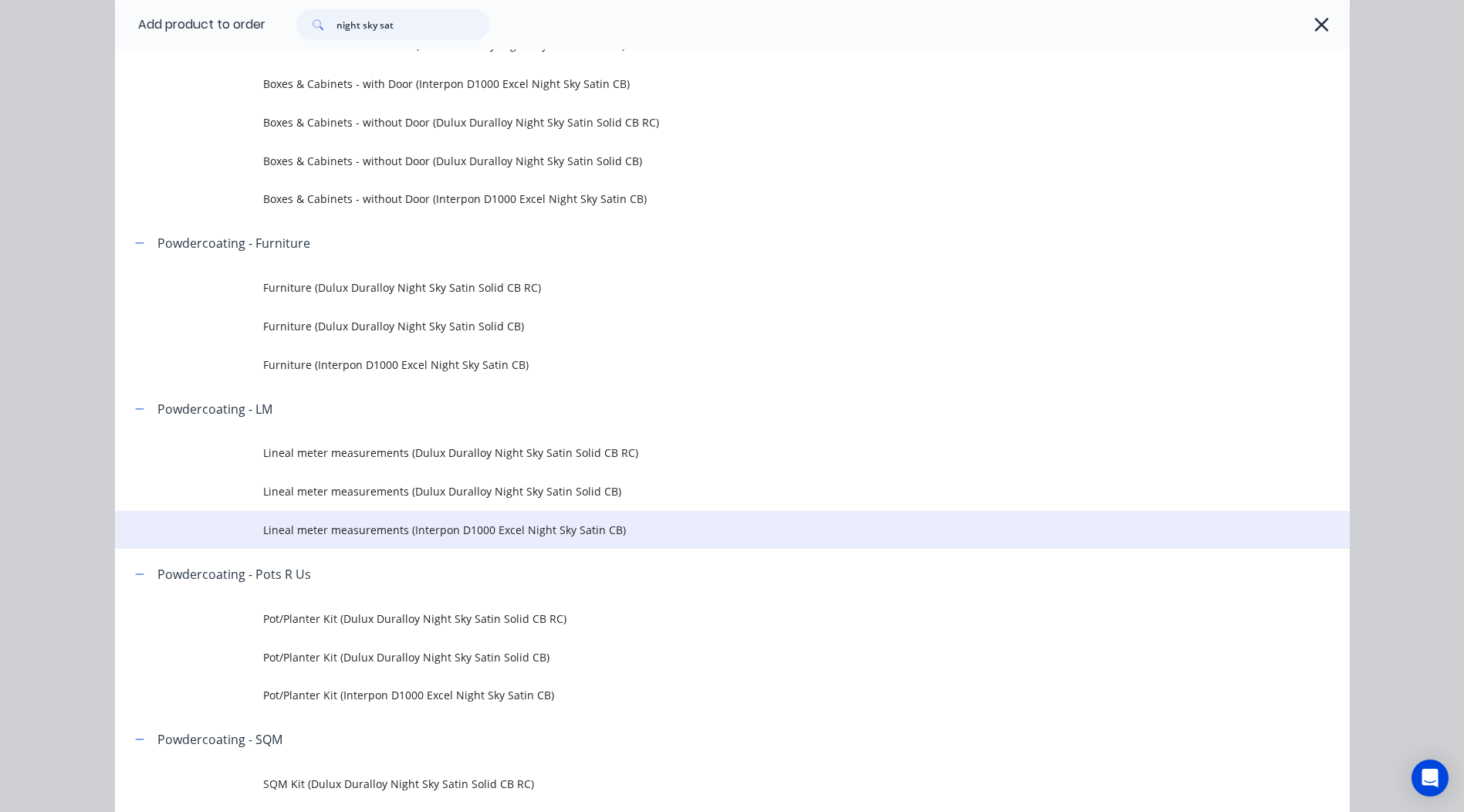
type input "night sky sat"
click at [526, 514] on td "Lineal meter measurements (Interpon D1000 Excel Night Sky Satin CB)" at bounding box center [805, 530] width 1086 height 39
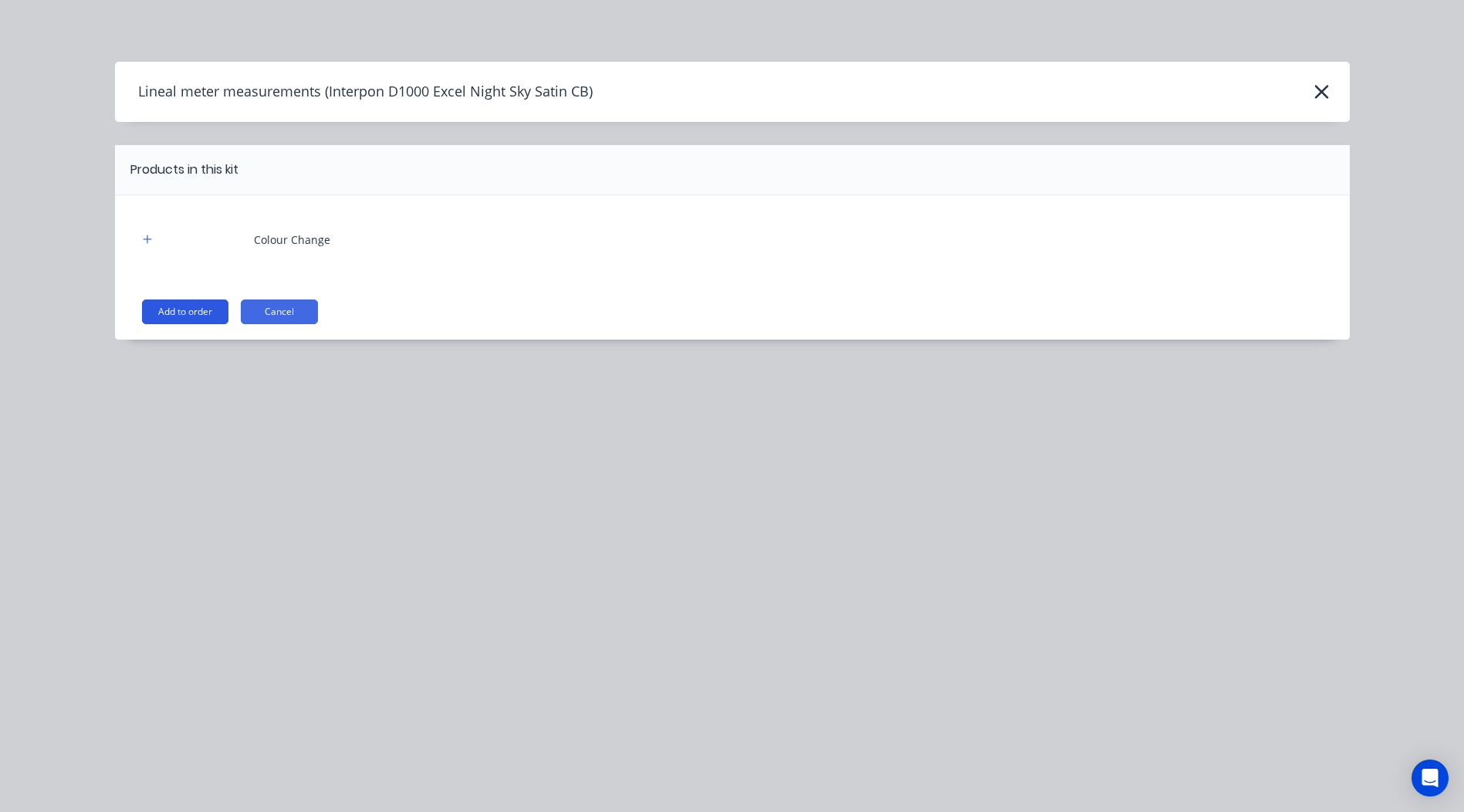
click at [174, 301] on button "Add to order" at bounding box center [185, 312] width 87 height 25
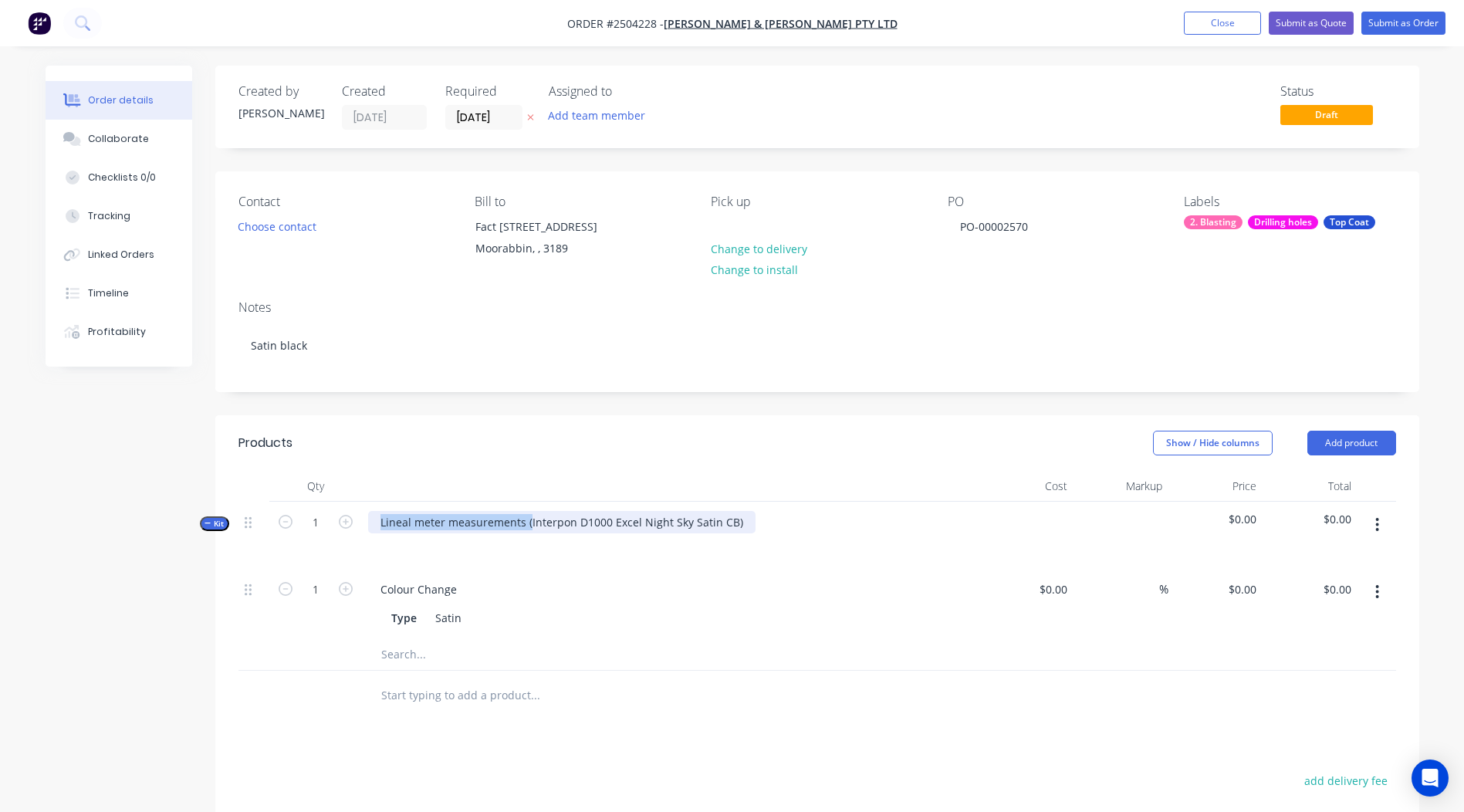
drag, startPoint x: 526, startPoint y: 518, endPoint x: -3, endPoint y: 556, distance: 530.4
click at [0, 556] on html "Order #2504228 - [PERSON_NAME] & [PERSON_NAME] Pty Ltd Add product Close Submit…" at bounding box center [732, 557] width 1464 height 1114
click at [586, 522] on div "Interpon D1000 Excel Night Sky Satin CB)" at bounding box center [486, 522] width 235 height 22
click at [767, 454] on div "Show / Hide columns Add product" at bounding box center [939, 443] width 911 height 25
click at [1369, 531] on button "button" at bounding box center [1377, 524] width 36 height 27
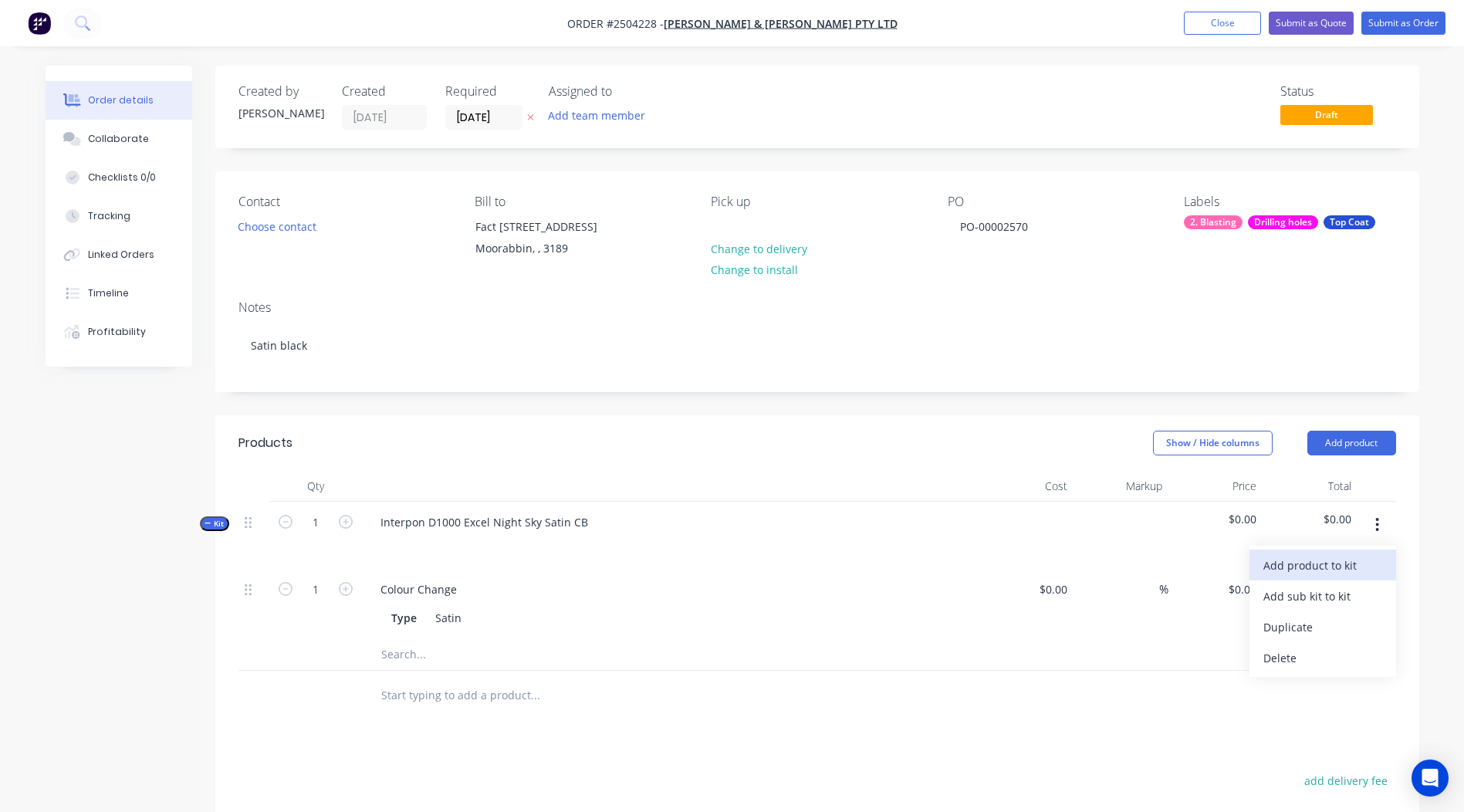
click at [1319, 558] on div "Add product to kit" at bounding box center [1322, 565] width 118 height 22
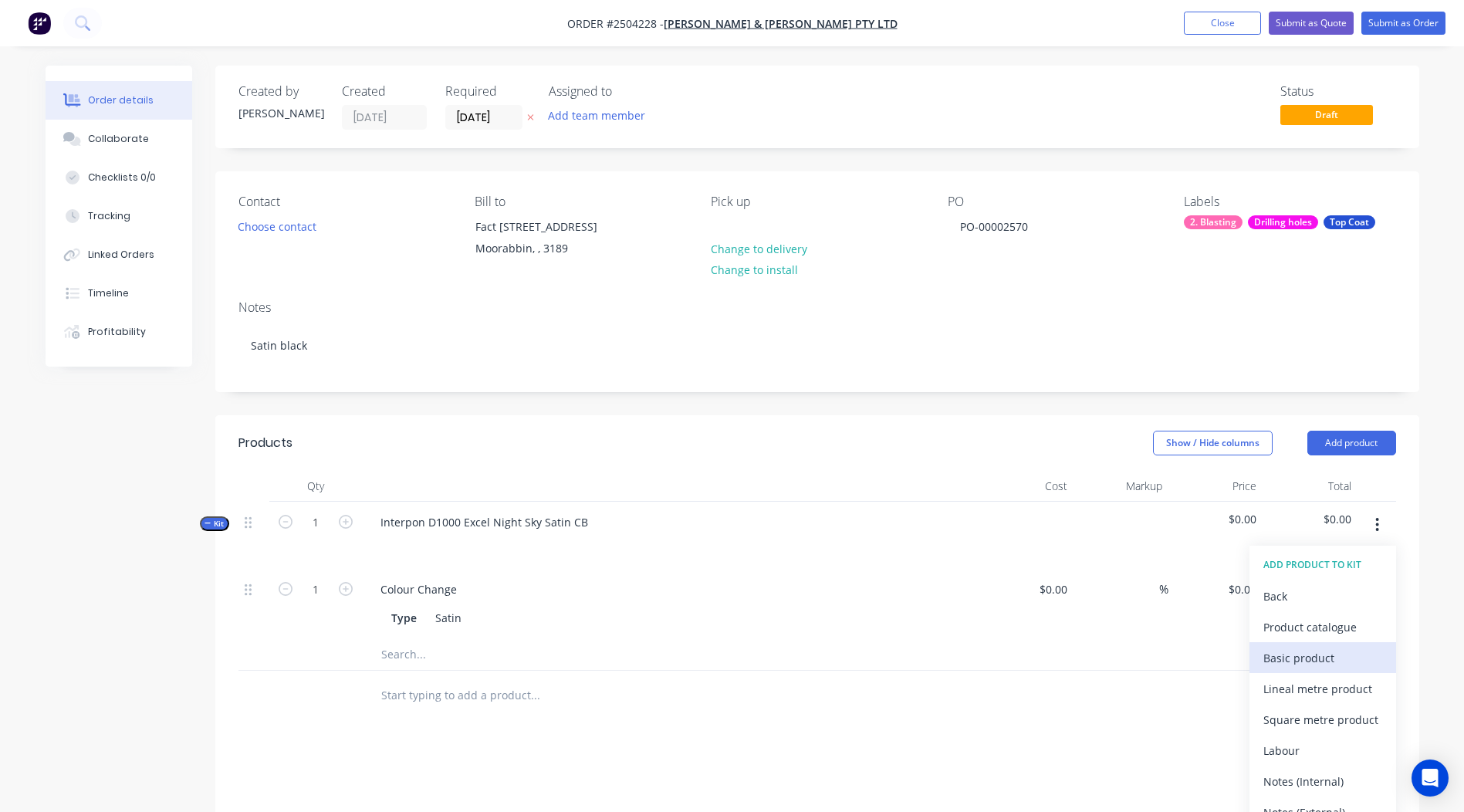
click at [1330, 650] on div "Basic product" at bounding box center [1322, 657] width 118 height 22
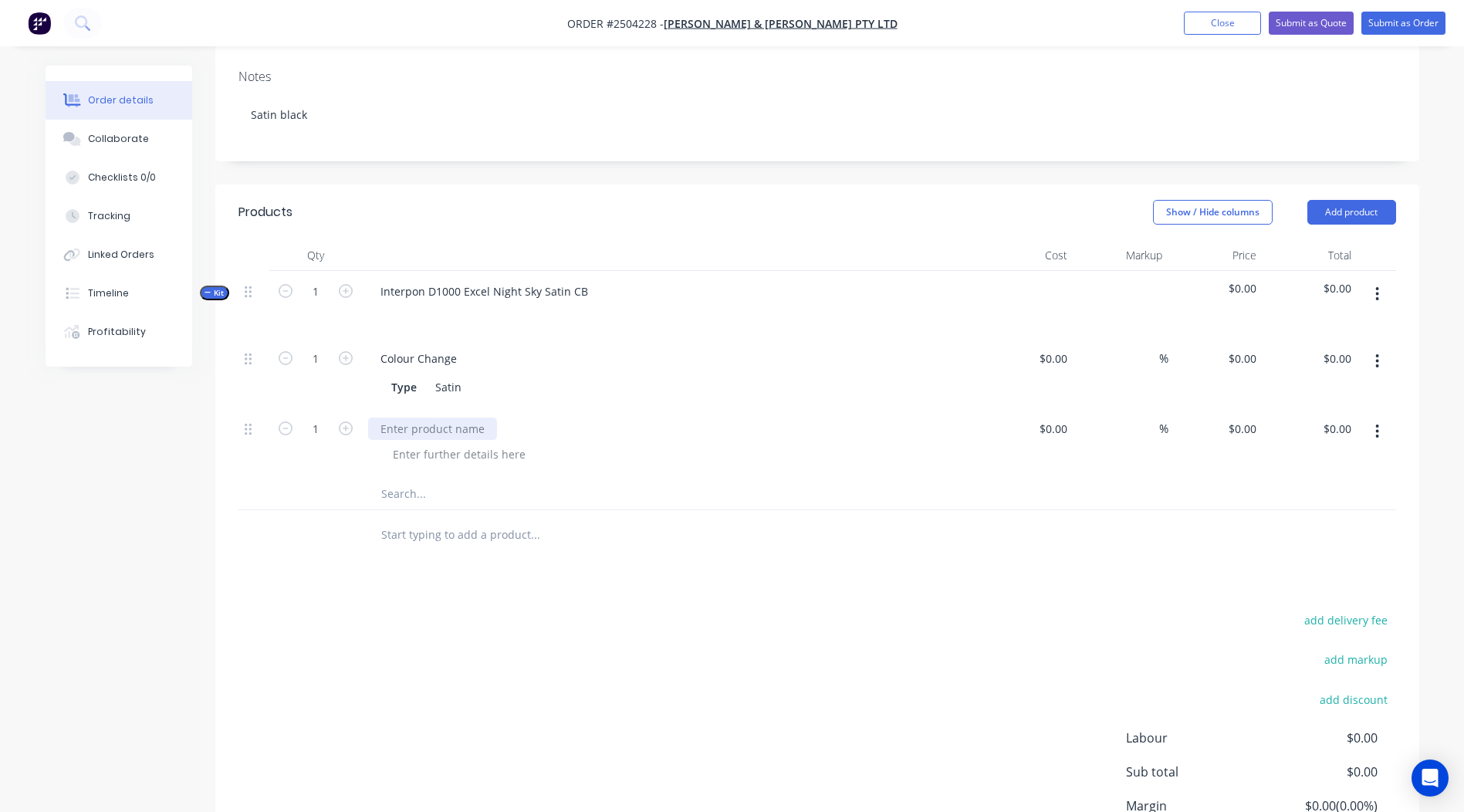
scroll to position [232, 0]
click at [425, 433] on div at bounding box center [433, 427] width 129 height 22
click at [651, 633] on div "add delivery fee add markup add discount Labour $0.00 Sub total $0.00 Margin $0…" at bounding box center [817, 757] width 1157 height 298
click at [1255, 425] on input "0" at bounding box center [1244, 427] width 35 height 22
click at [860, 649] on div "add delivery fee add markup add discount Labour $0.00 Sub total $0.00 Margin $0…" at bounding box center [817, 757] width 1157 height 298
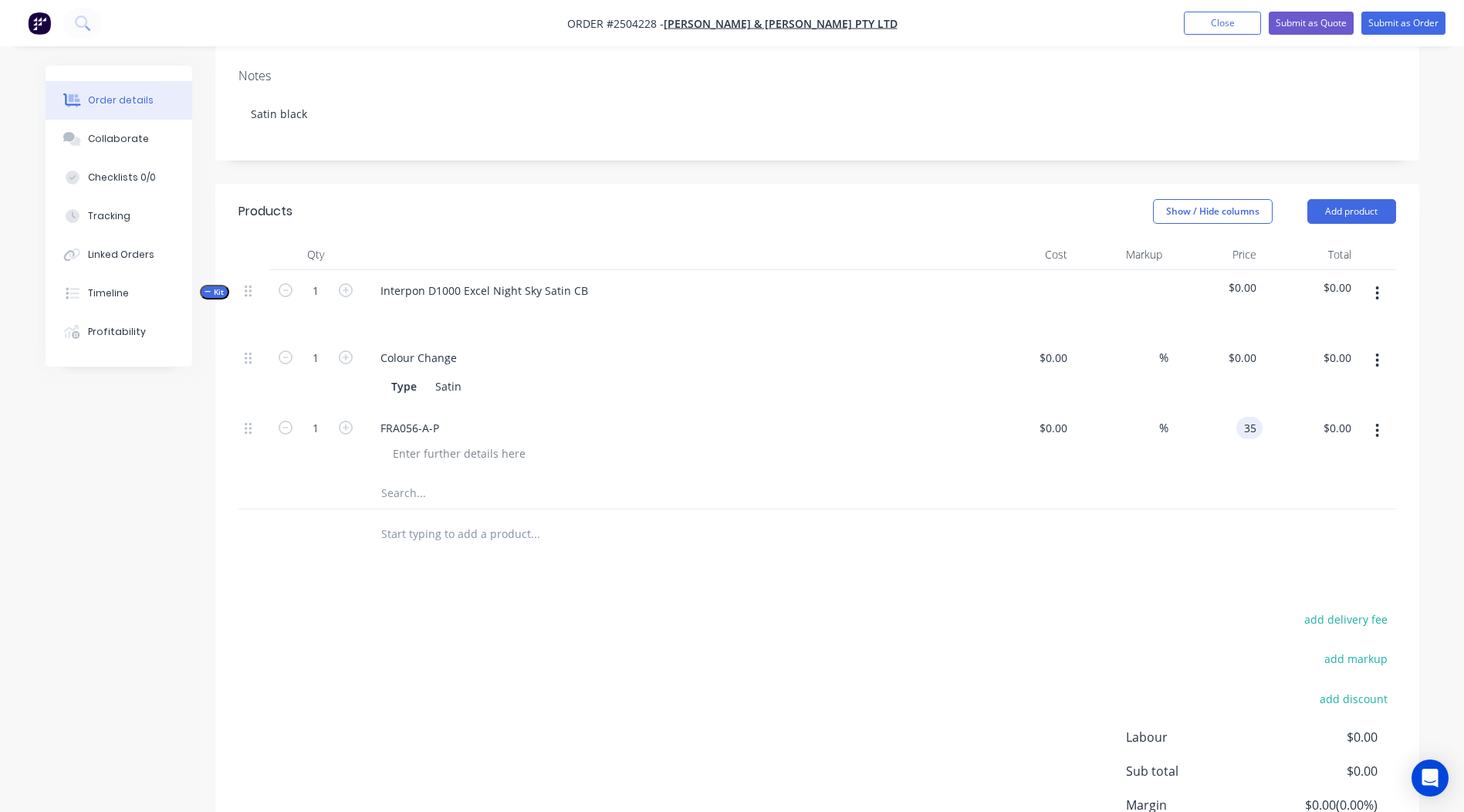
type input "$35.00"
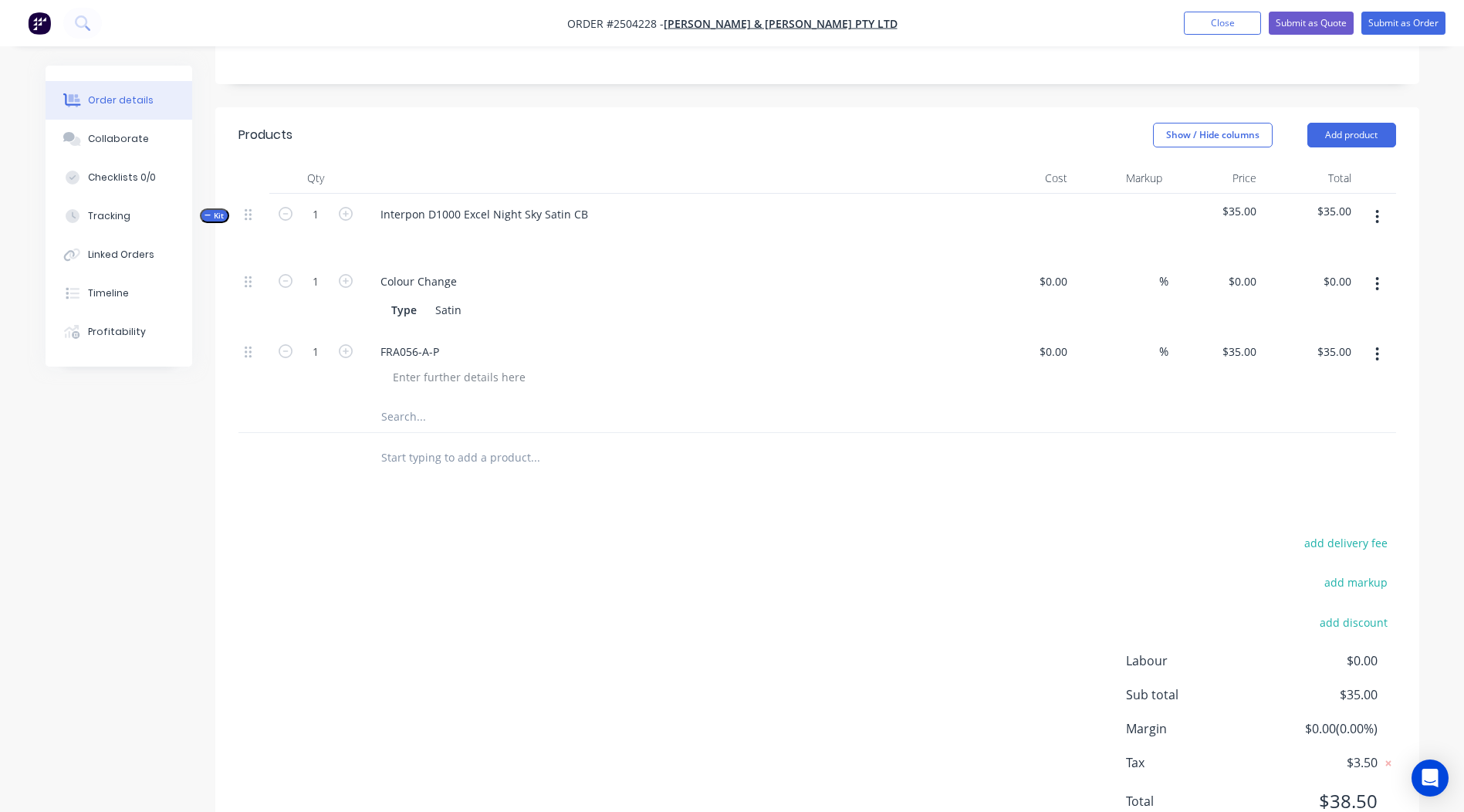
scroll to position [373, 0]
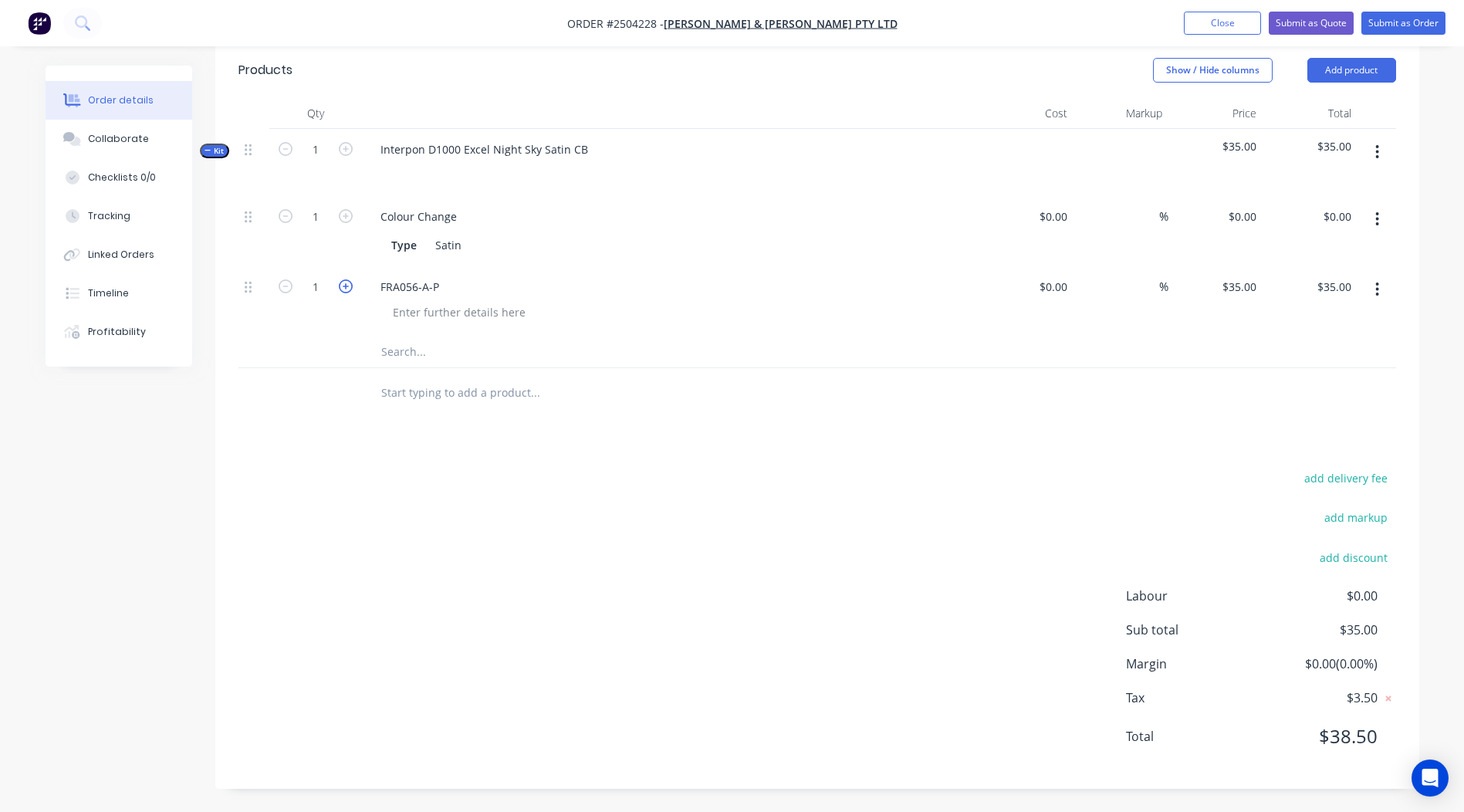
click at [350, 283] on icon "button" at bounding box center [346, 286] width 14 height 14
type input "2"
type input "$70.00"
click at [350, 283] on icon "button" at bounding box center [346, 286] width 14 height 14
type input "3"
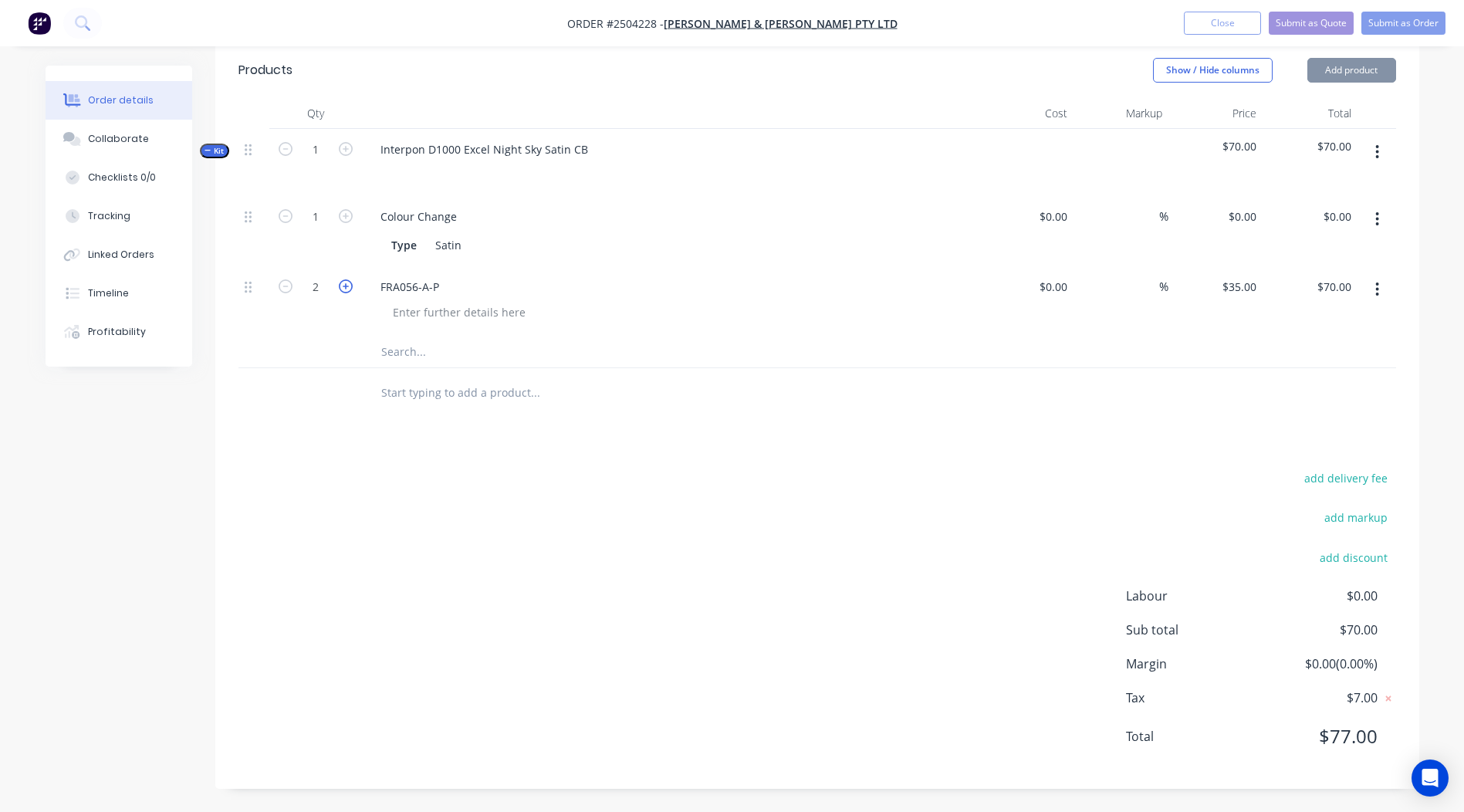
type input "$105.00"
click at [350, 283] on icon "button" at bounding box center [346, 286] width 14 height 14
type input "4"
type input "$140.00"
click at [350, 283] on icon "button" at bounding box center [346, 286] width 14 height 14
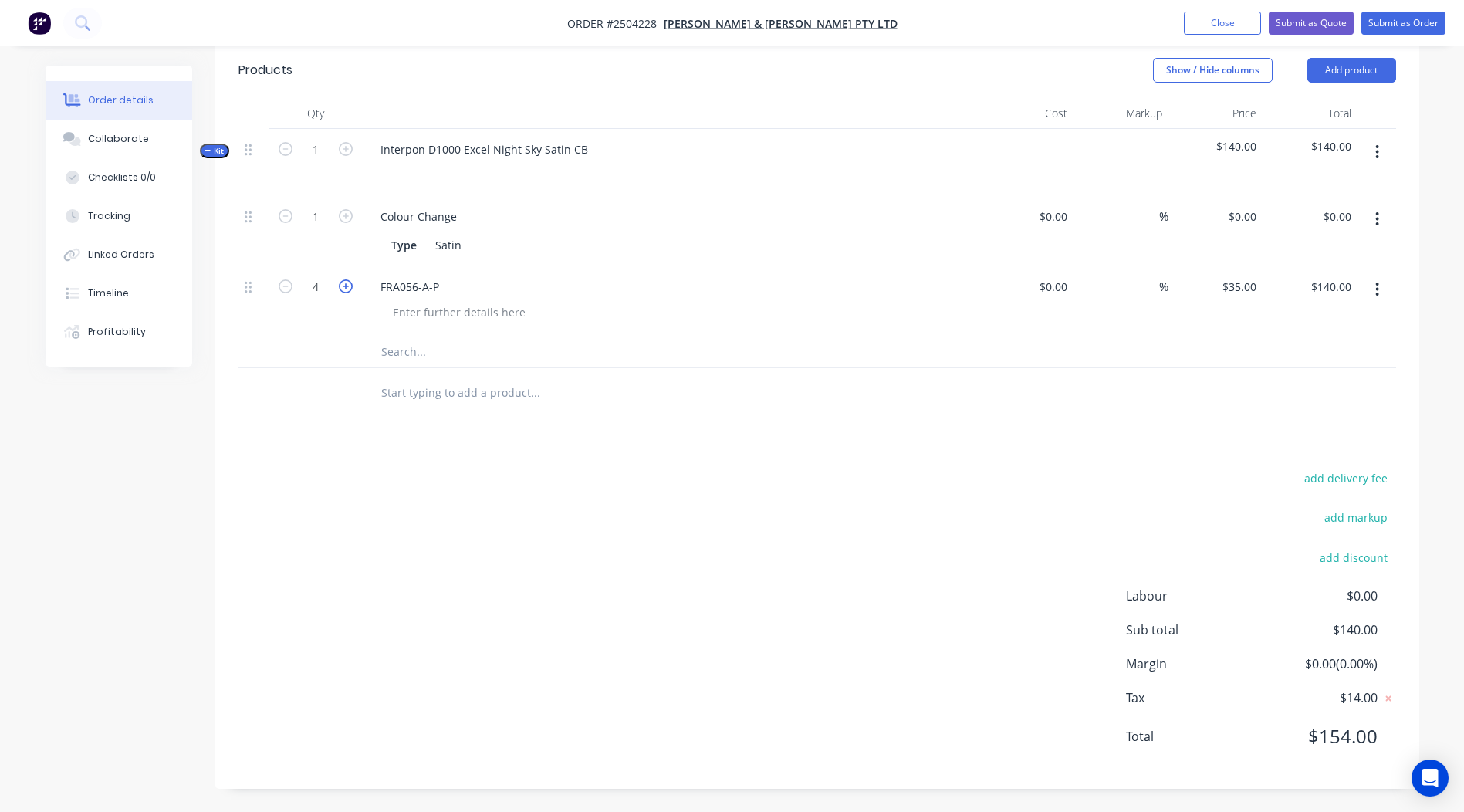
type input "5"
type input "$175.00"
click at [350, 283] on icon "button" at bounding box center [346, 286] width 14 height 14
type input "6"
type input "$210.00"
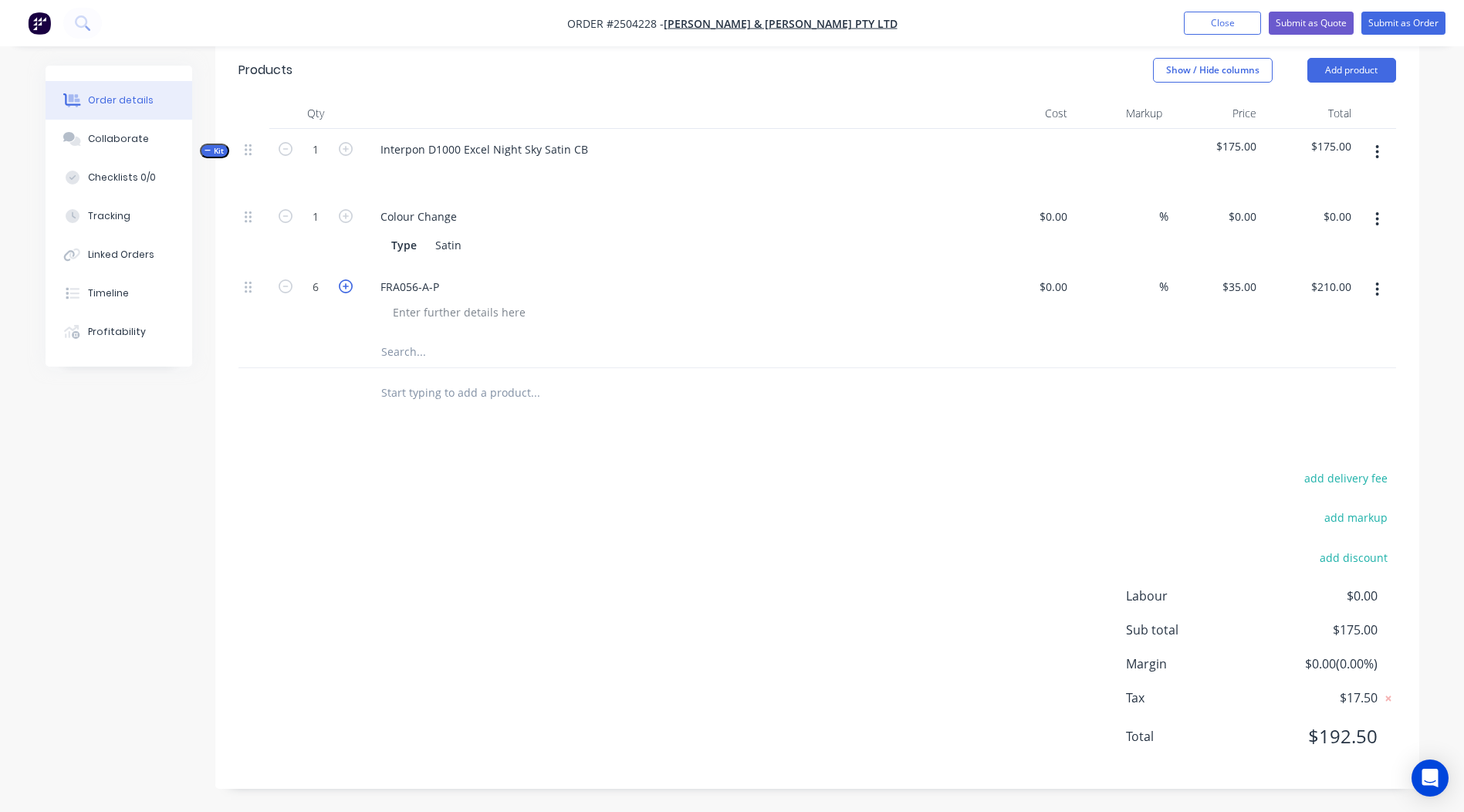
click at [350, 283] on icon "button" at bounding box center [346, 286] width 14 height 14
type input "7"
type input "$245.00"
click at [350, 283] on icon "button" at bounding box center [346, 286] width 14 height 14
type input "8"
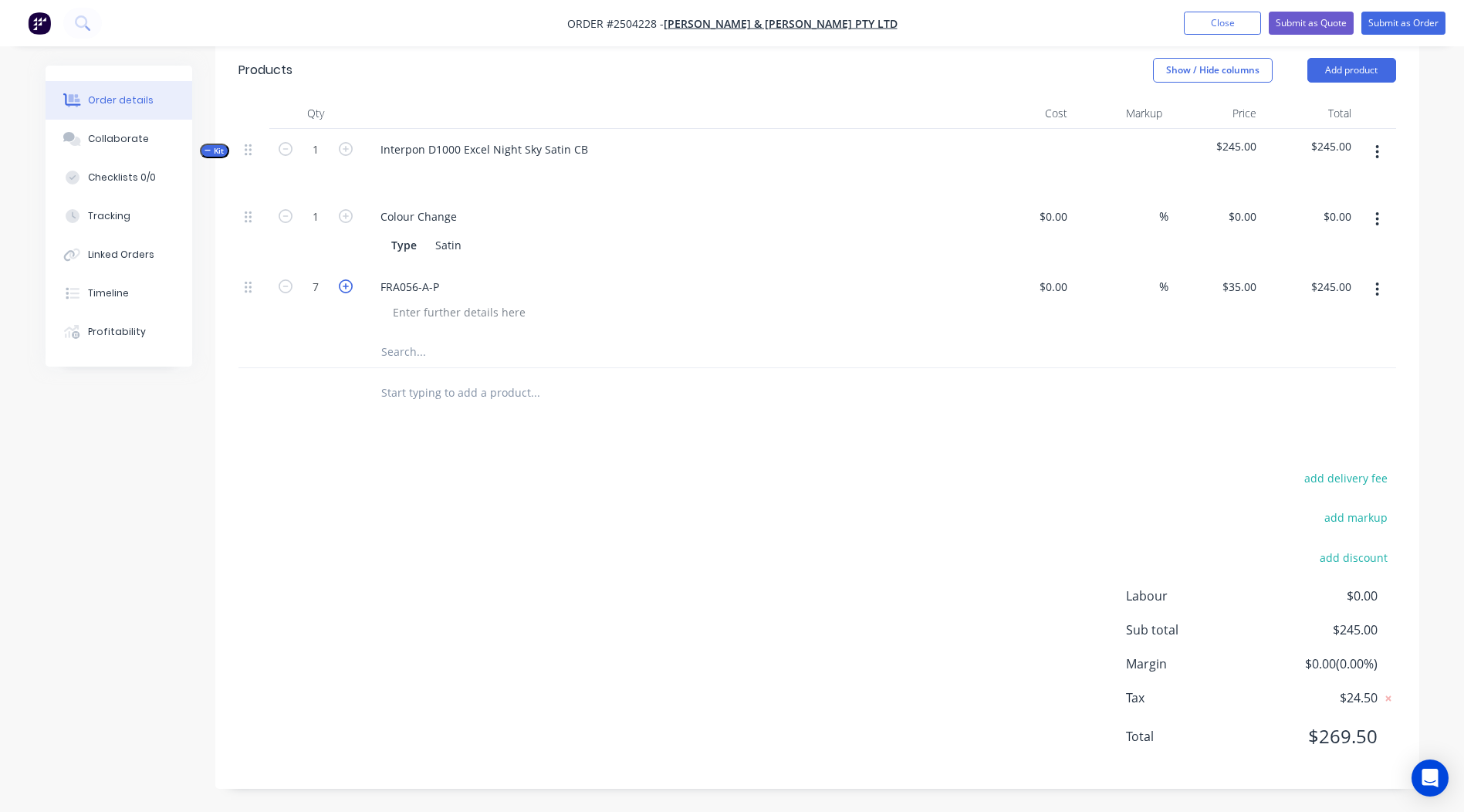
type input "$280.00"
click at [350, 283] on icon "button" at bounding box center [346, 286] width 14 height 14
type input "9"
type input "$315.00"
click at [350, 283] on icon "button" at bounding box center [346, 286] width 14 height 14
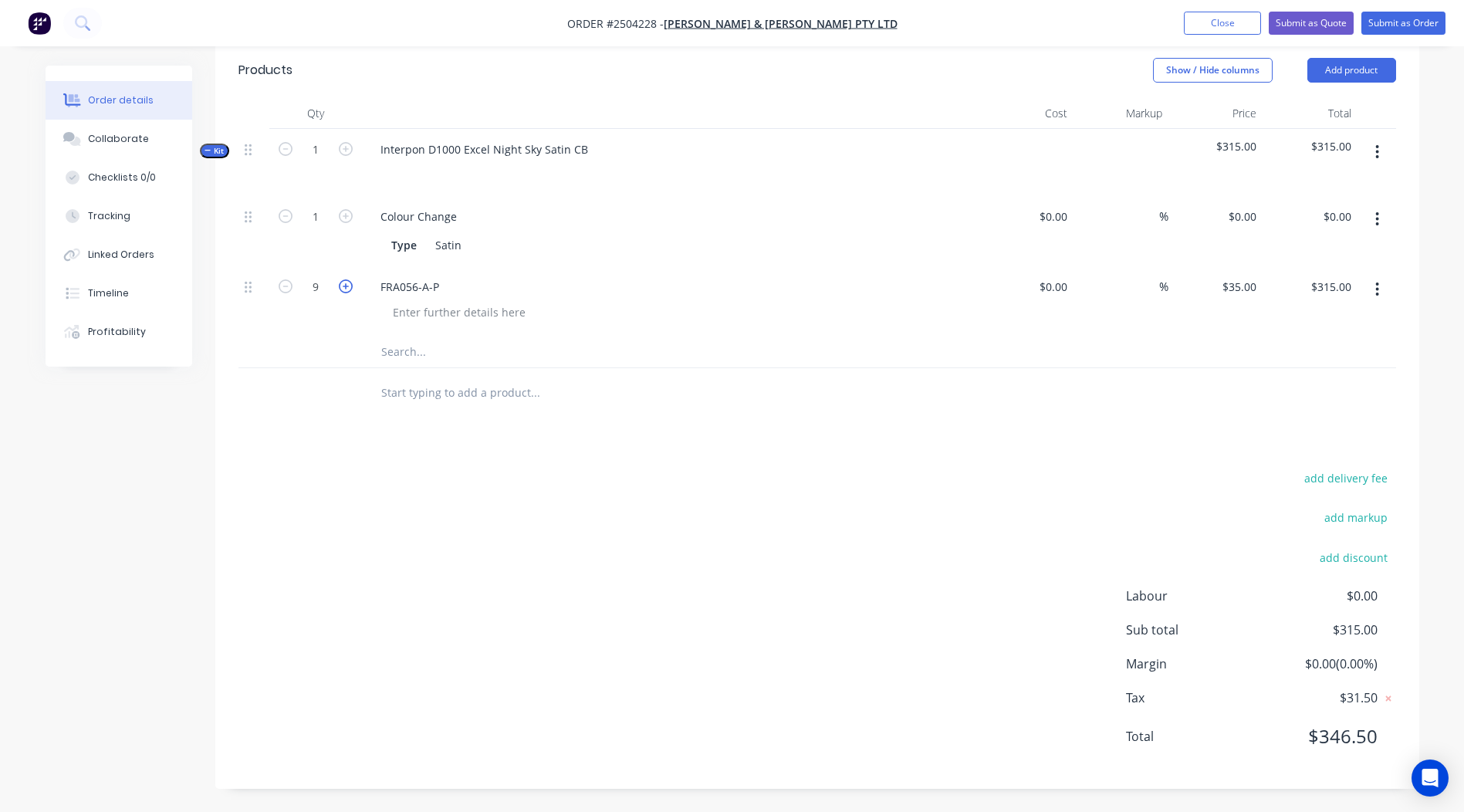
type input "10"
type input "$350.00"
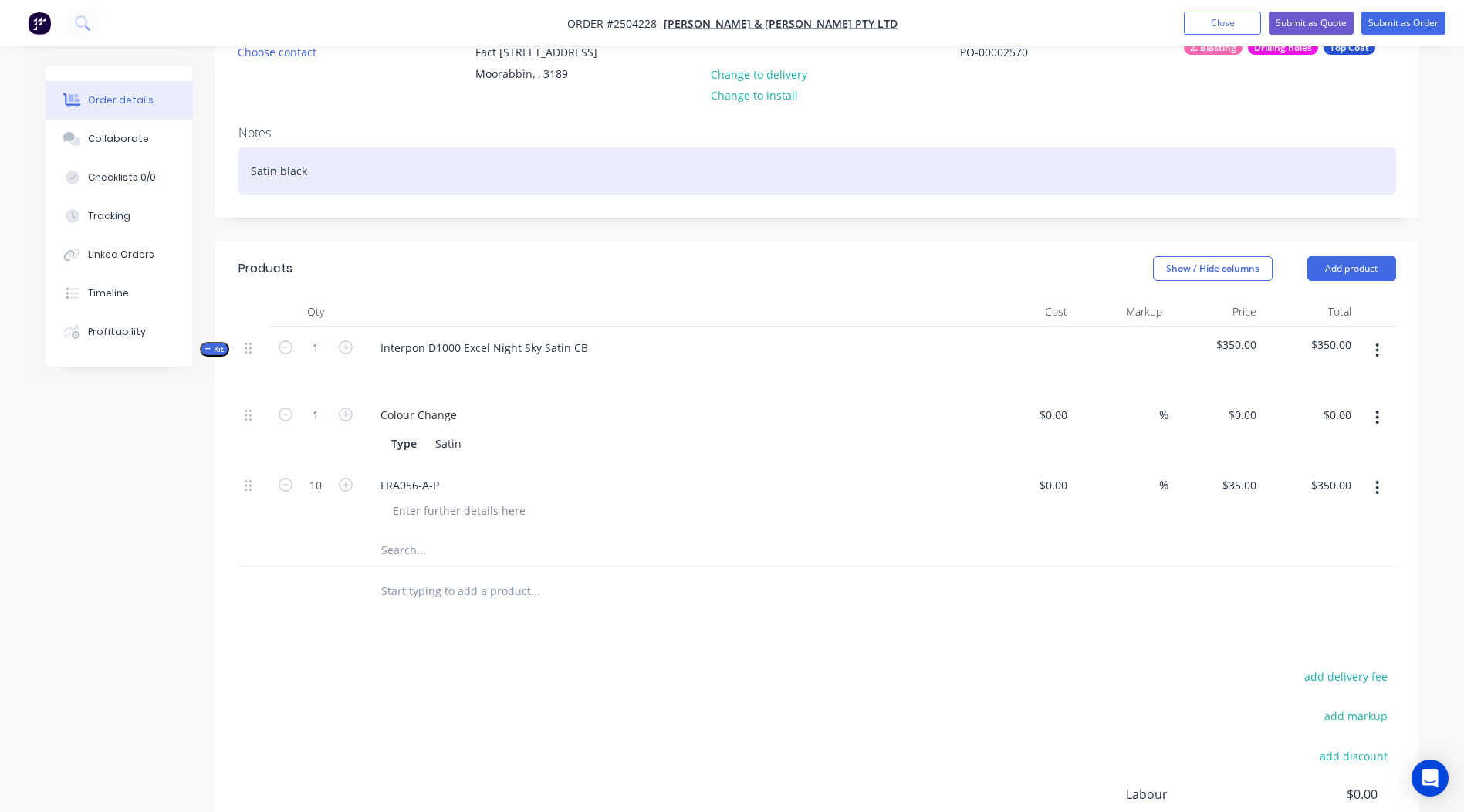
scroll to position [64, 0]
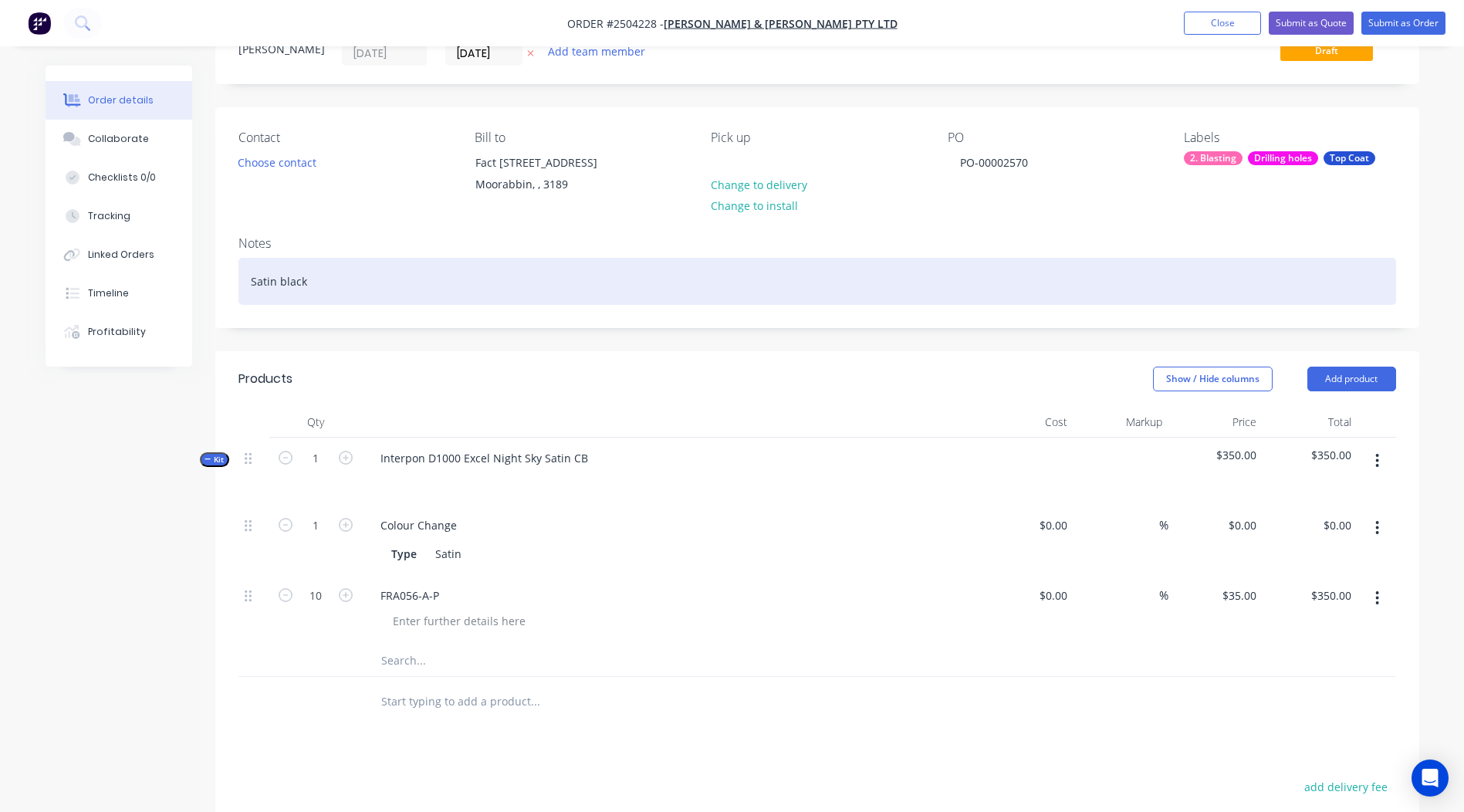
click at [331, 286] on div "Satin black" at bounding box center [817, 281] width 1157 height 47
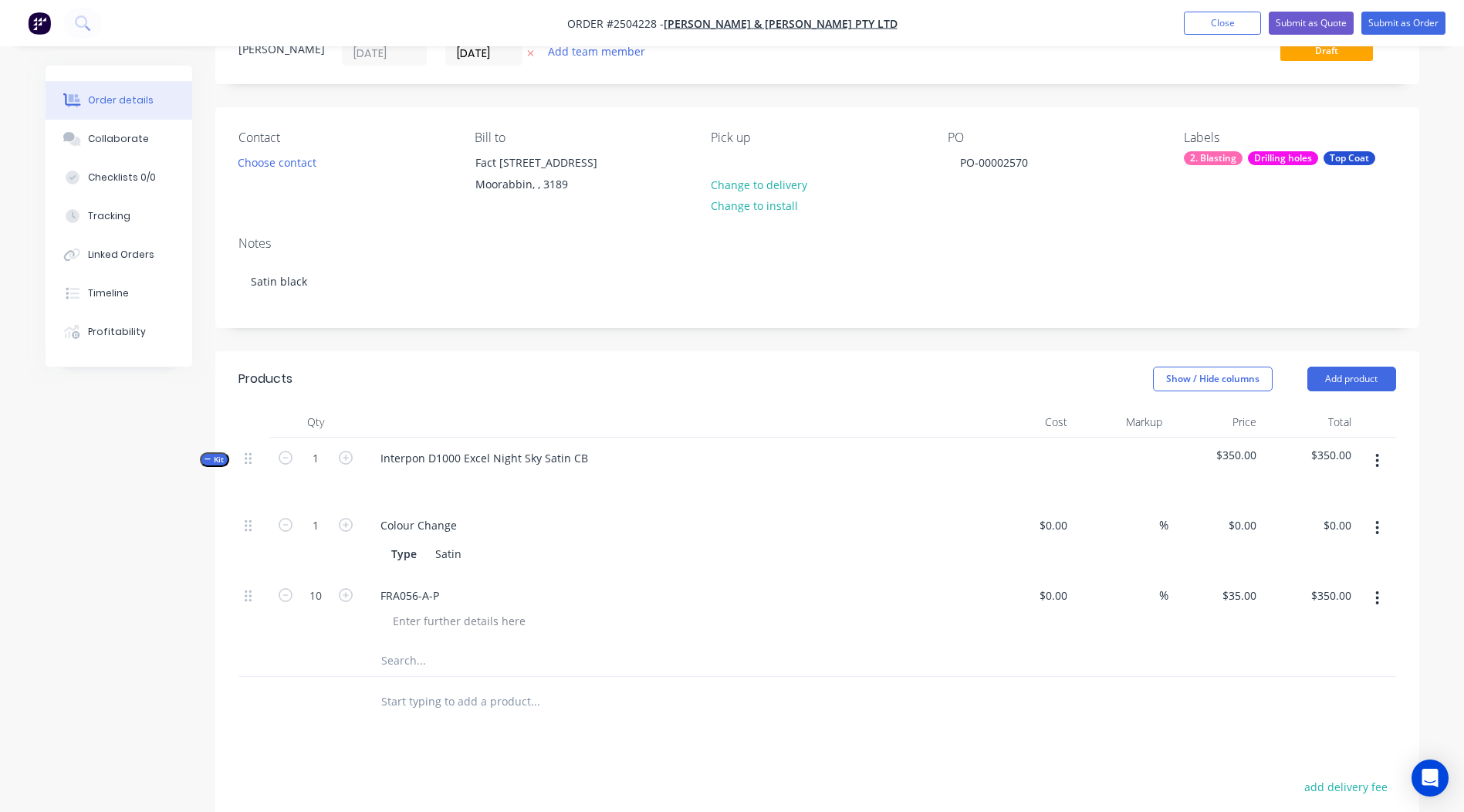
click at [1445, 382] on div "Order details Collaborate Checklists 0/0 Tracking Linked Orders Timeline Profit…" at bounding box center [732, 528] width 1464 height 1185
click at [1386, 472] on button "button" at bounding box center [1377, 460] width 36 height 27
click at [1315, 490] on div "Add product to kit" at bounding box center [1322, 501] width 118 height 22
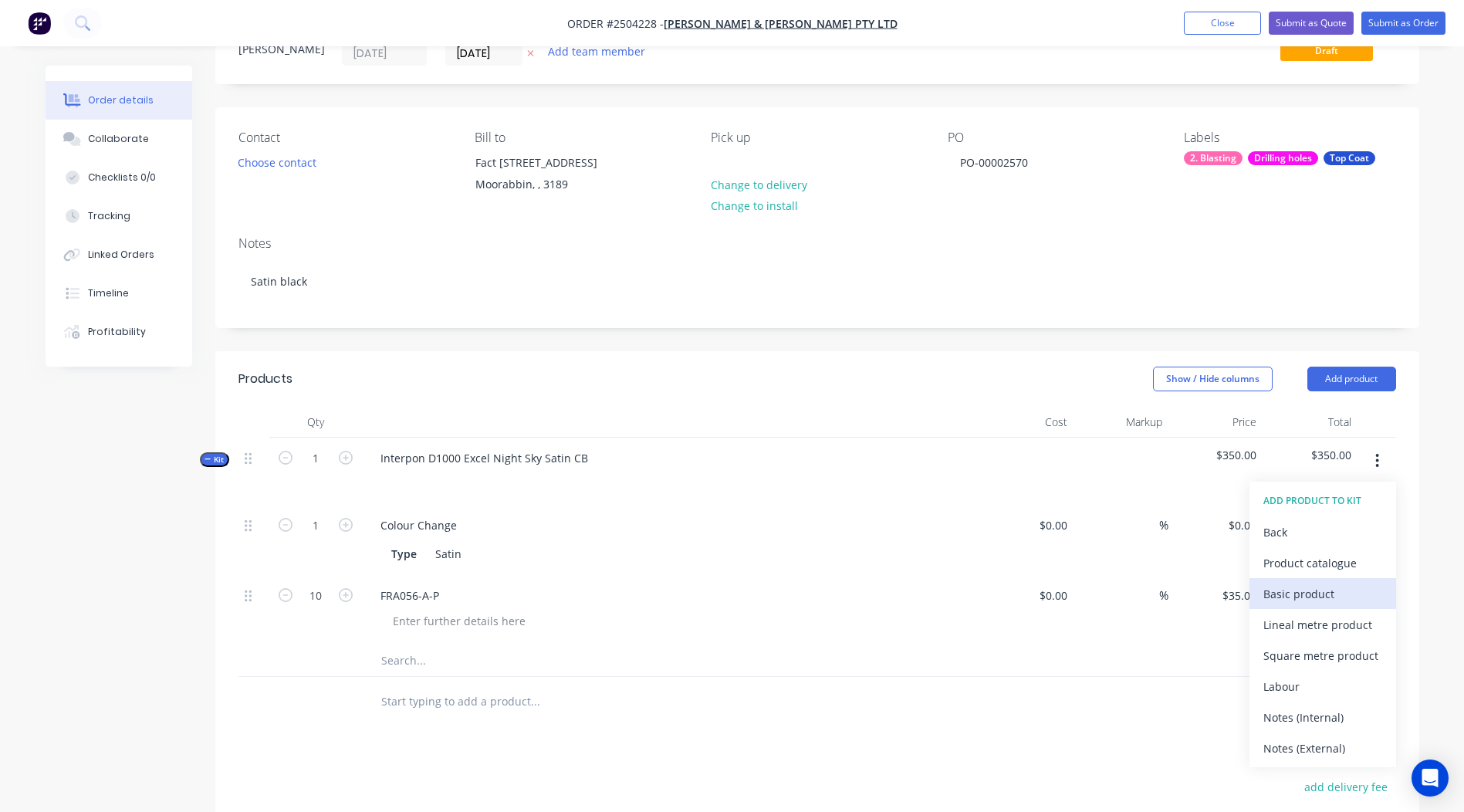
click at [1296, 584] on div "Basic product" at bounding box center [1322, 594] width 118 height 22
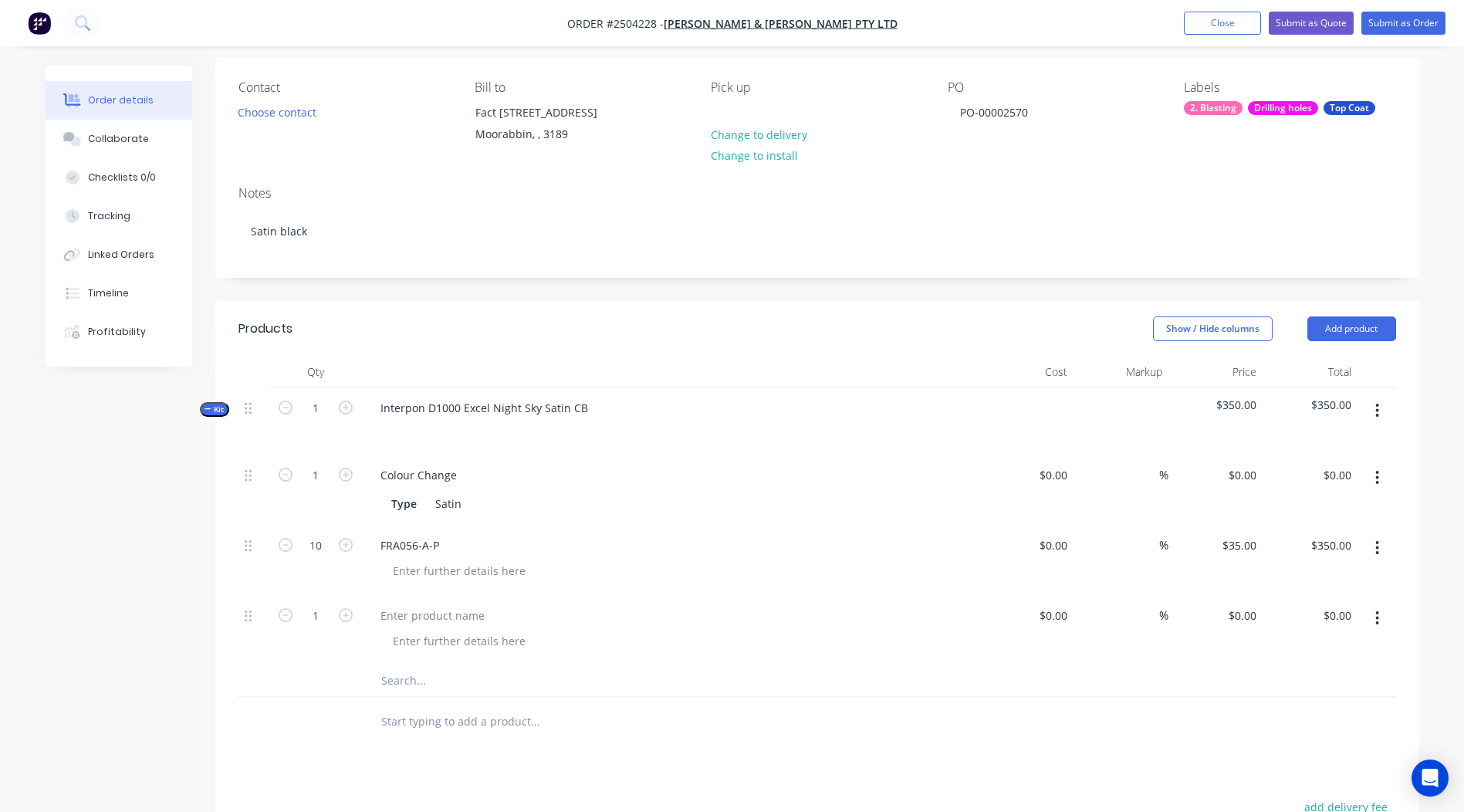
scroll to position [141, 0]
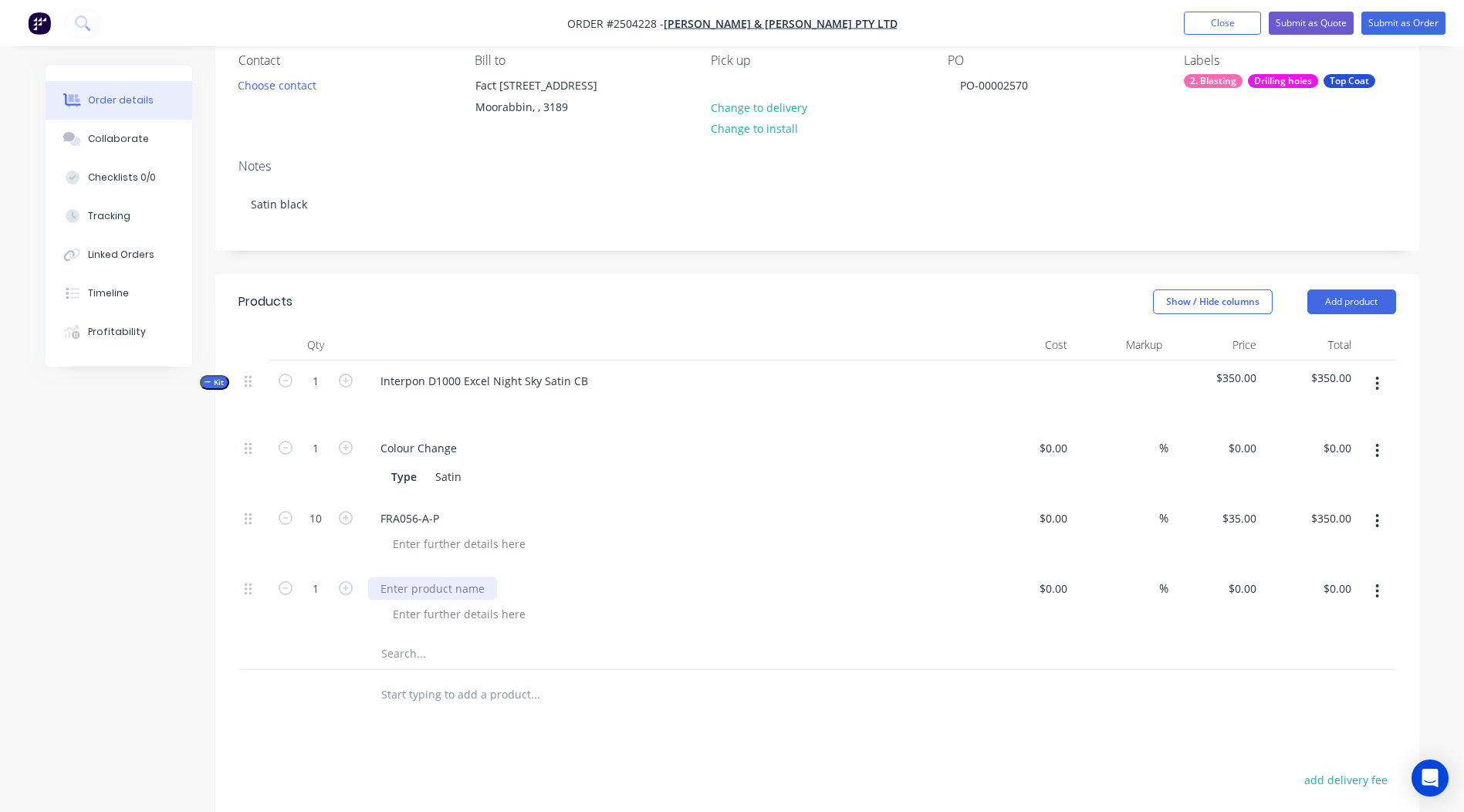
click at [451, 591] on div at bounding box center [433, 588] width 129 height 22
click at [635, 749] on div "Products Show / Hide columns Add product Qty Cost Markup Price Total Kit 1 Inte…" at bounding box center [817, 682] width 1204 height 816
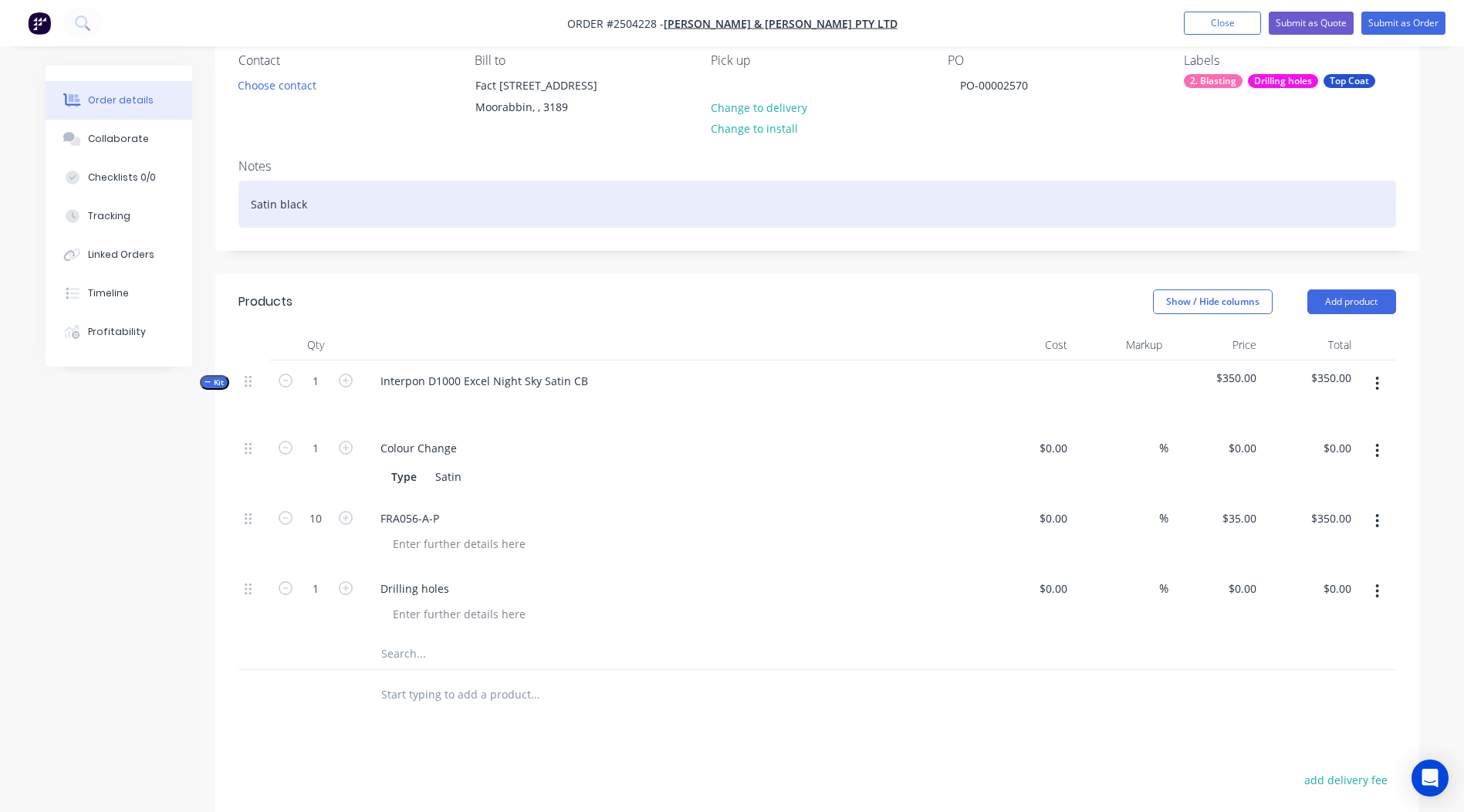
click at [339, 207] on div "Satin black" at bounding box center [817, 203] width 1157 height 47
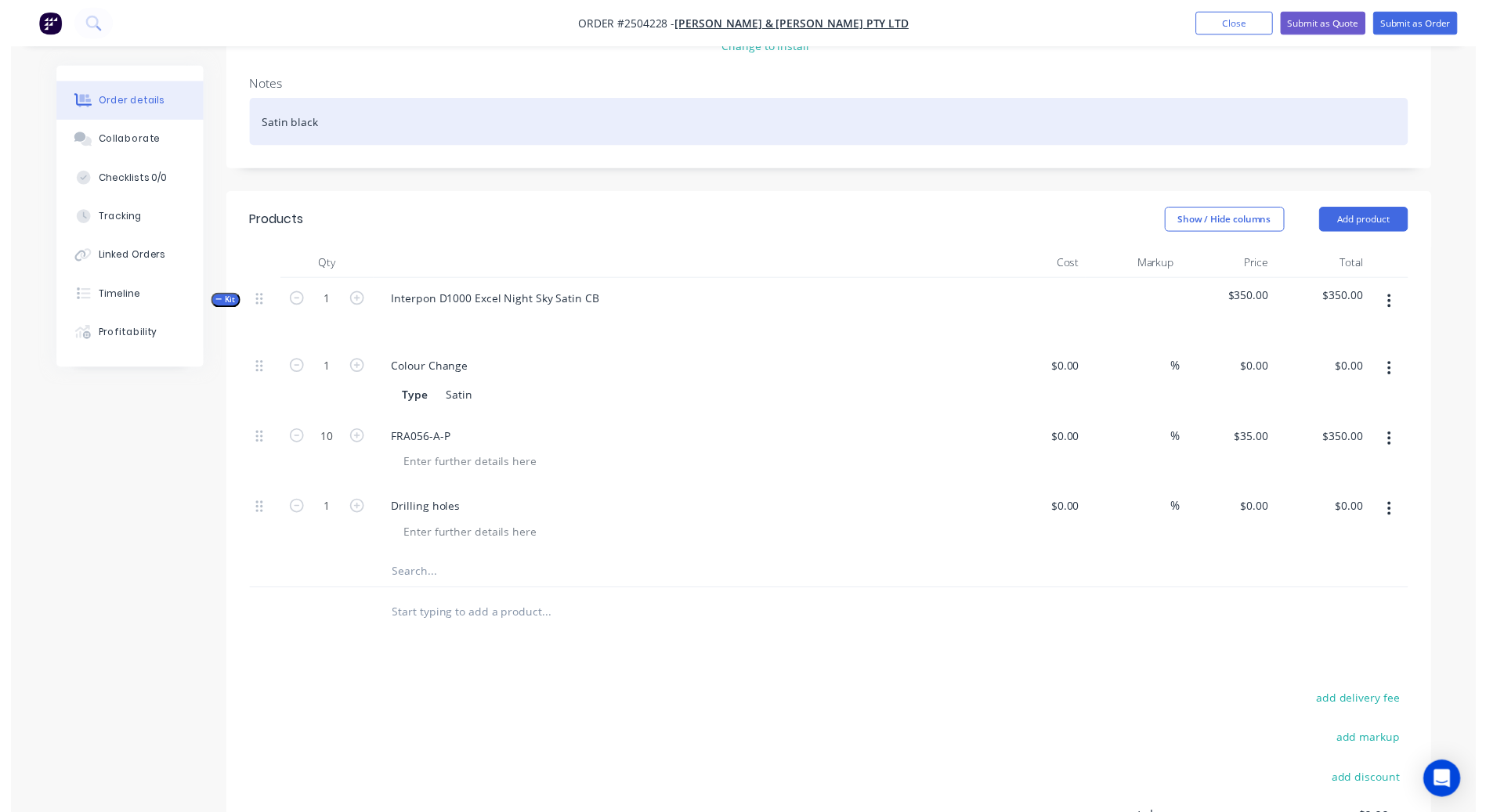
scroll to position [0, 0]
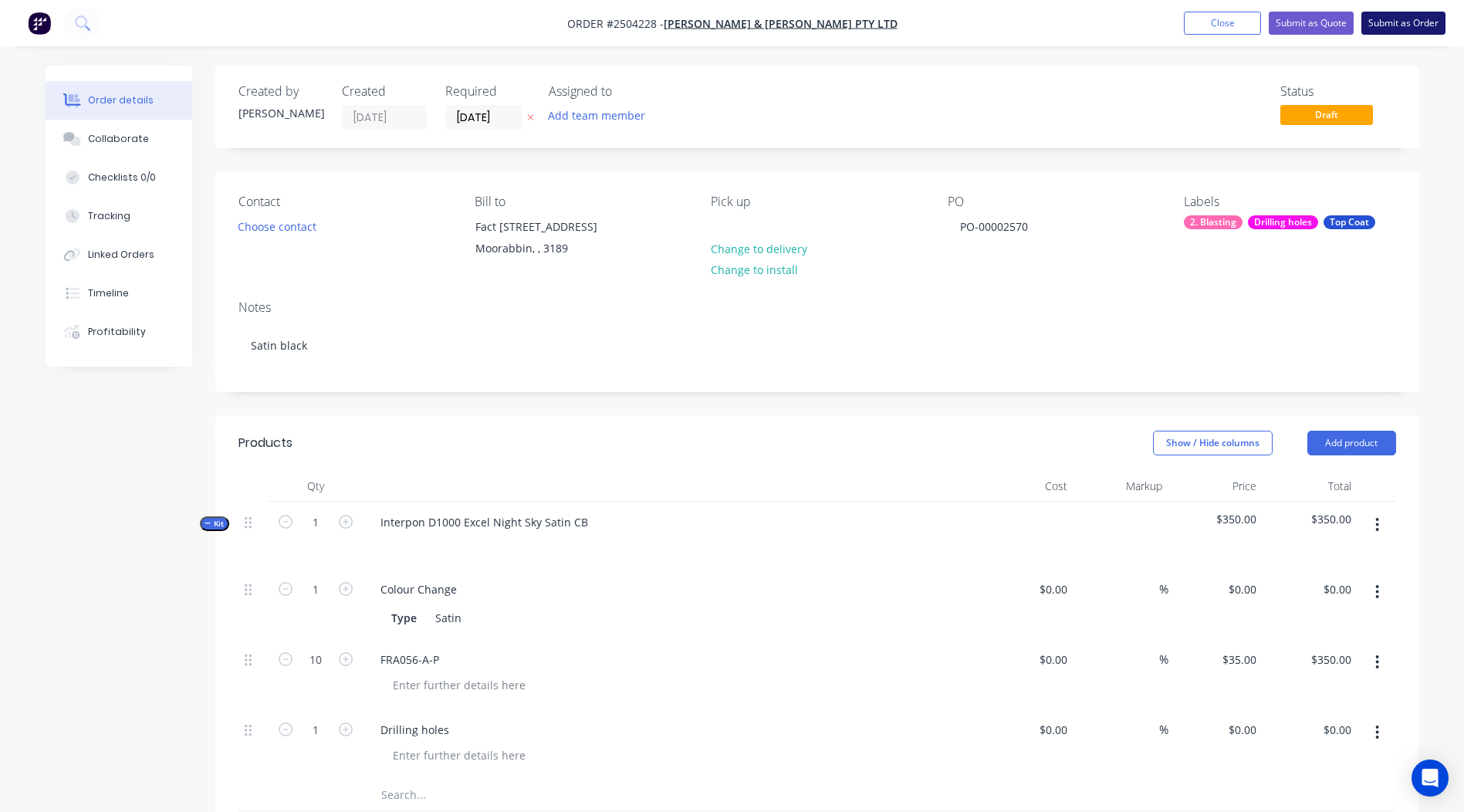
click at [1409, 27] on button "Submit as Order" at bounding box center [1403, 22] width 84 height 23
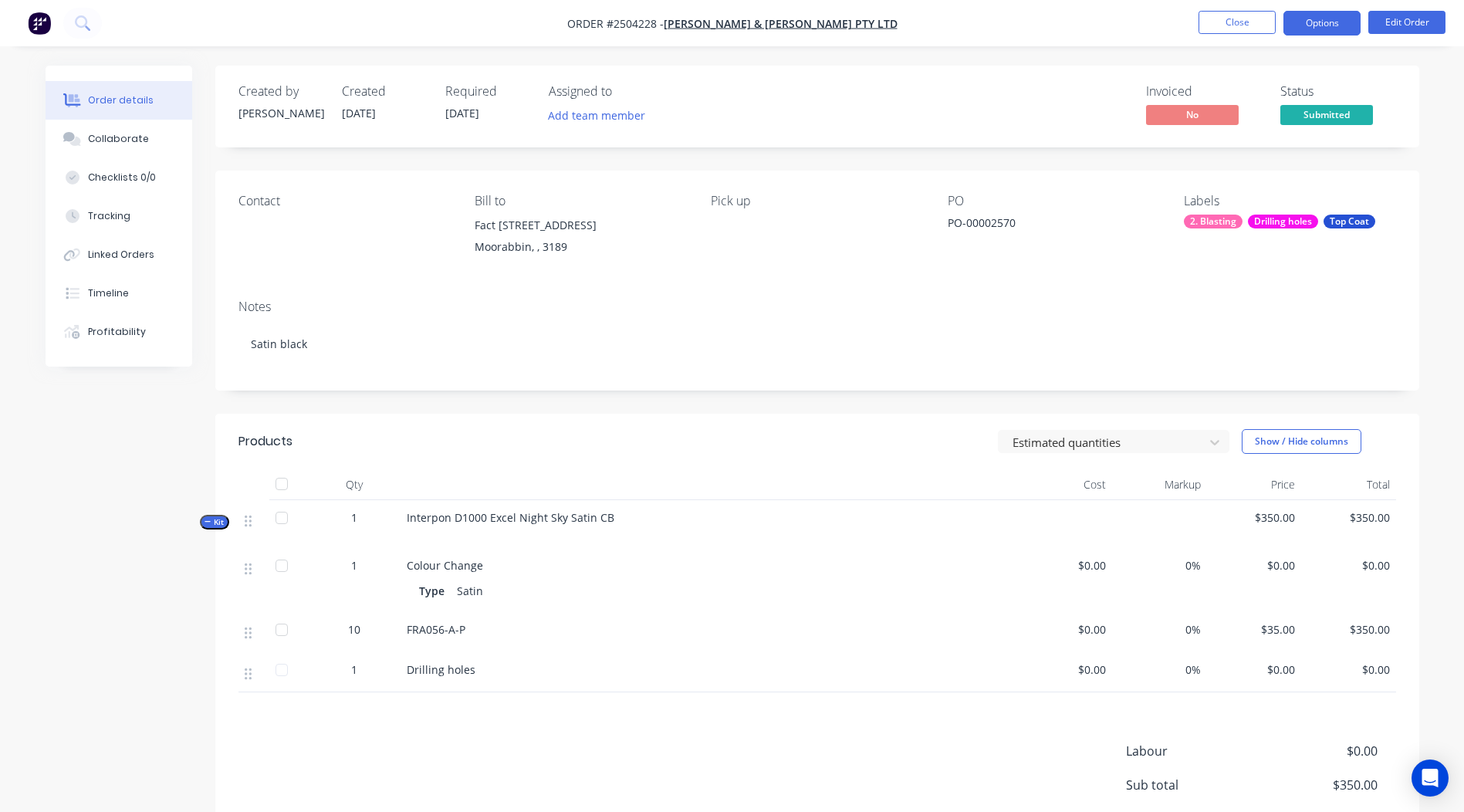
click at [1339, 23] on button "Options" at bounding box center [1322, 23] width 77 height 25
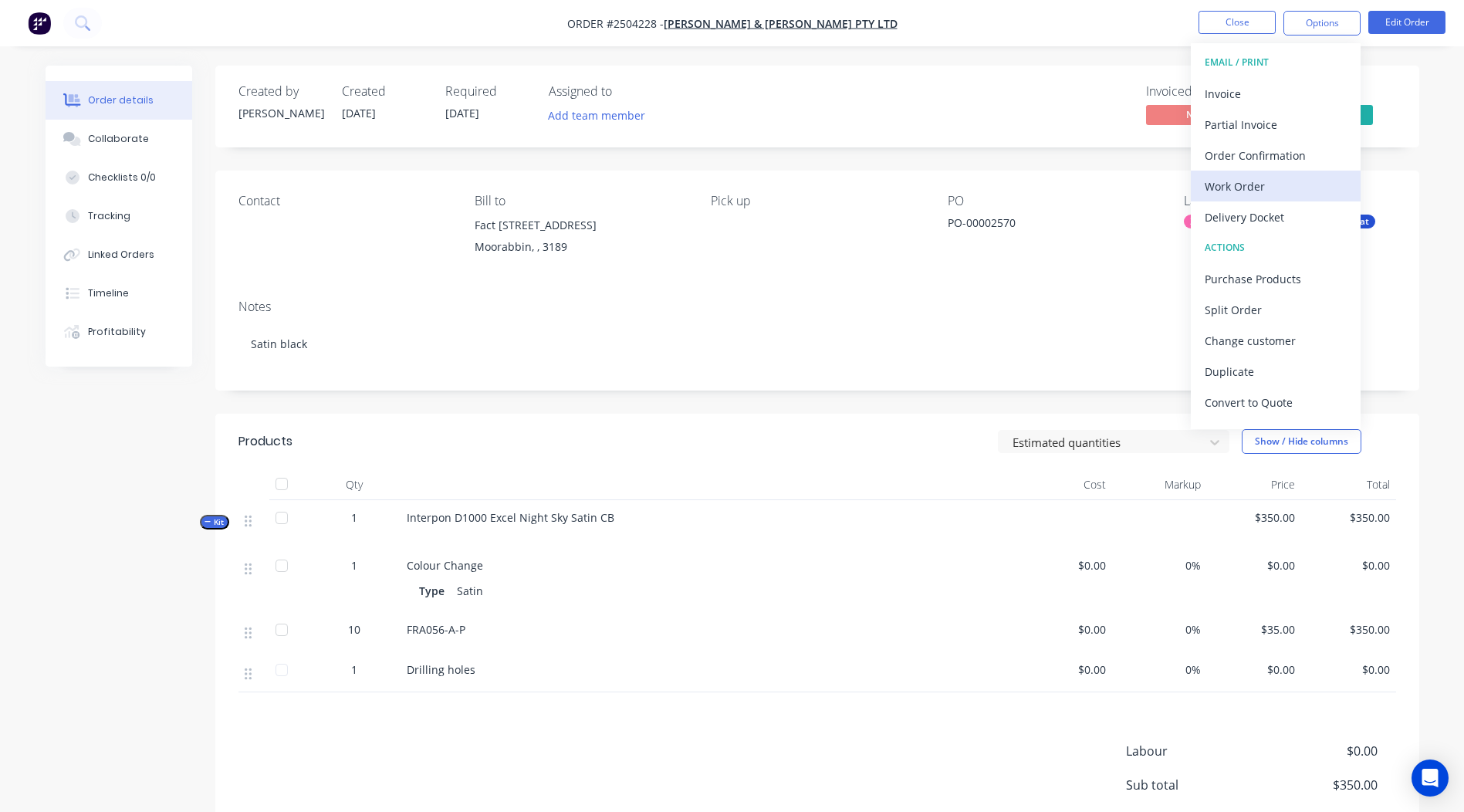
click at [1270, 182] on div "Work Order" at bounding box center [1275, 186] width 142 height 22
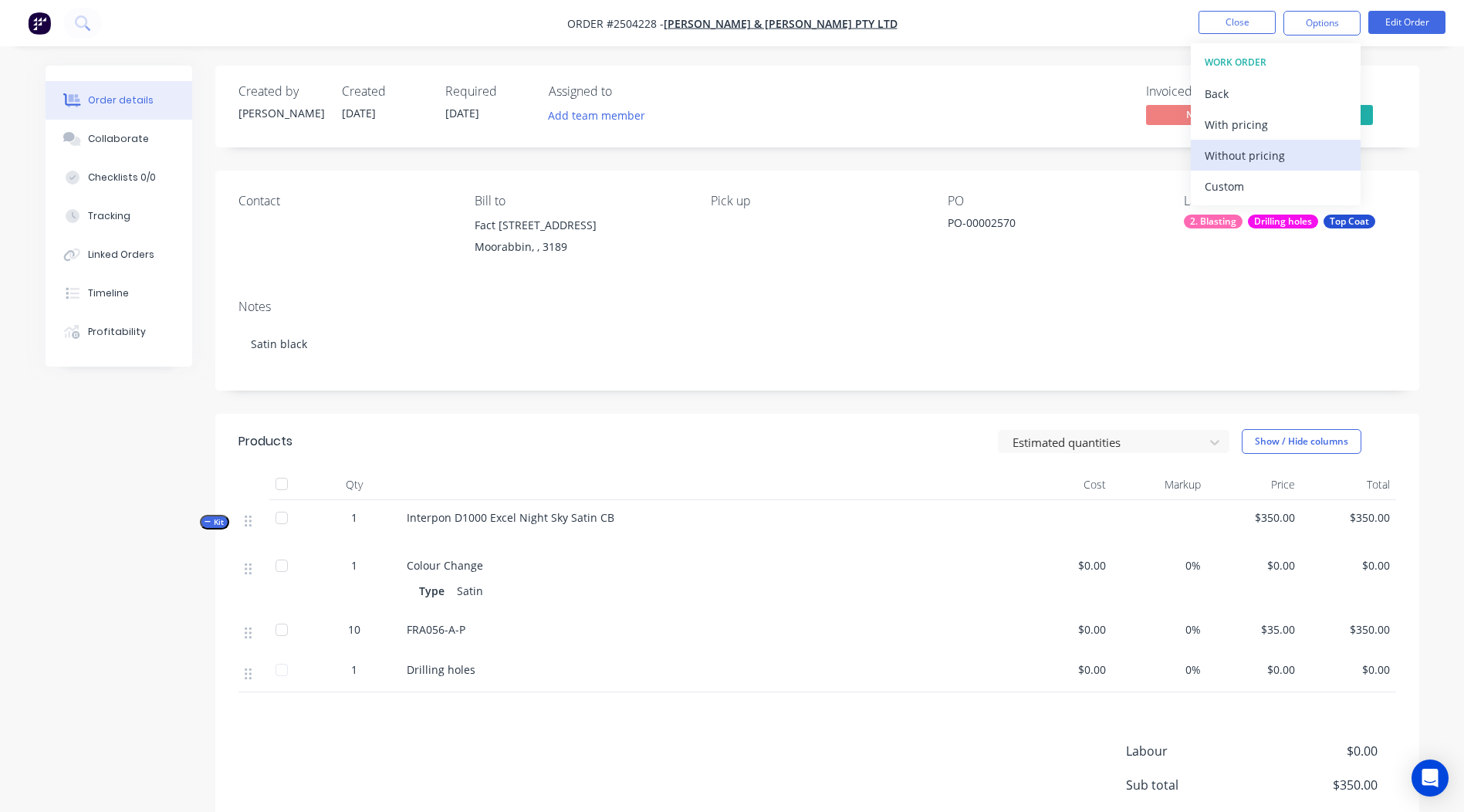
click at [1284, 156] on div "Without pricing" at bounding box center [1275, 155] width 142 height 22
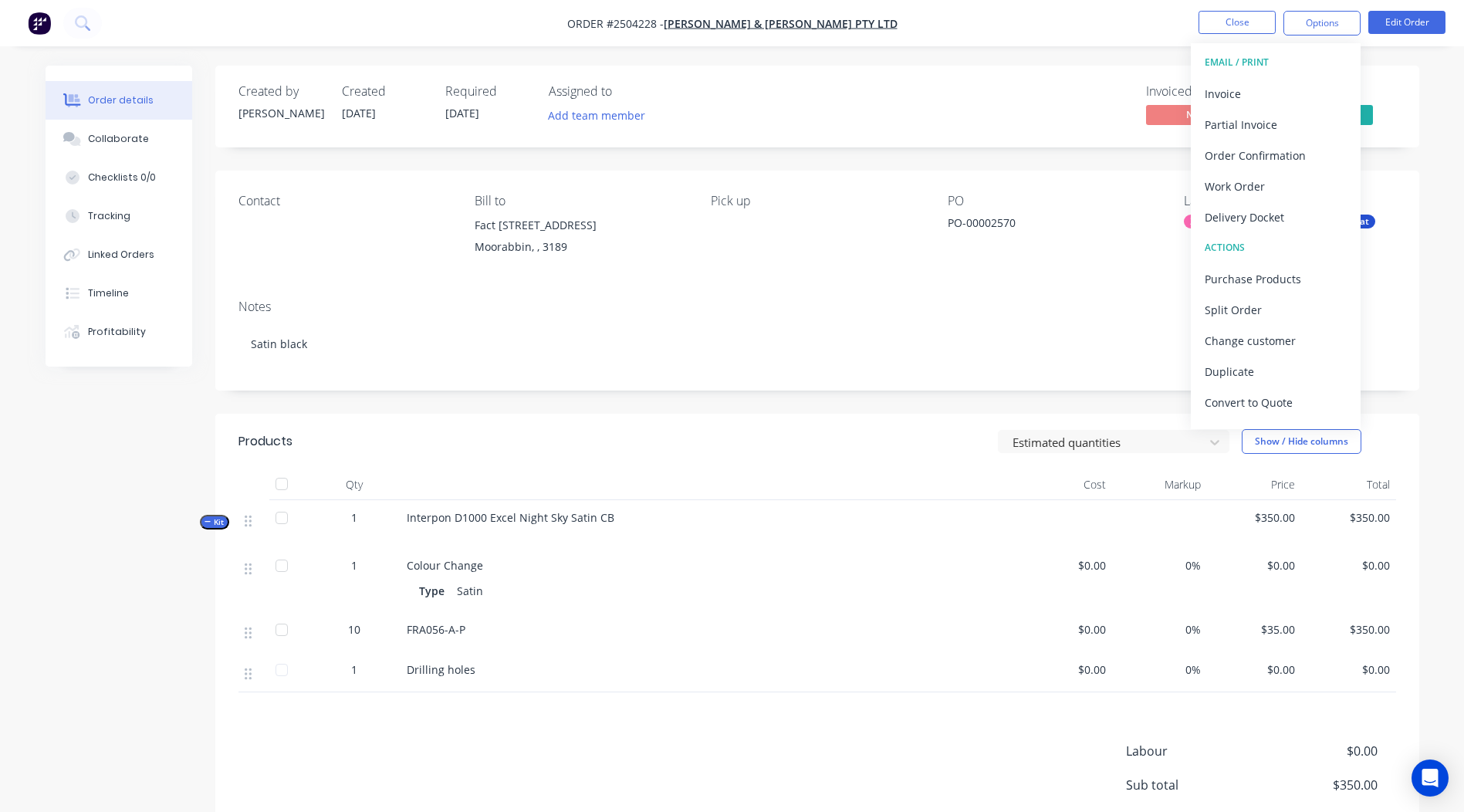
click at [504, 390] on div "Notes Satin black" at bounding box center [817, 338] width 1204 height 103
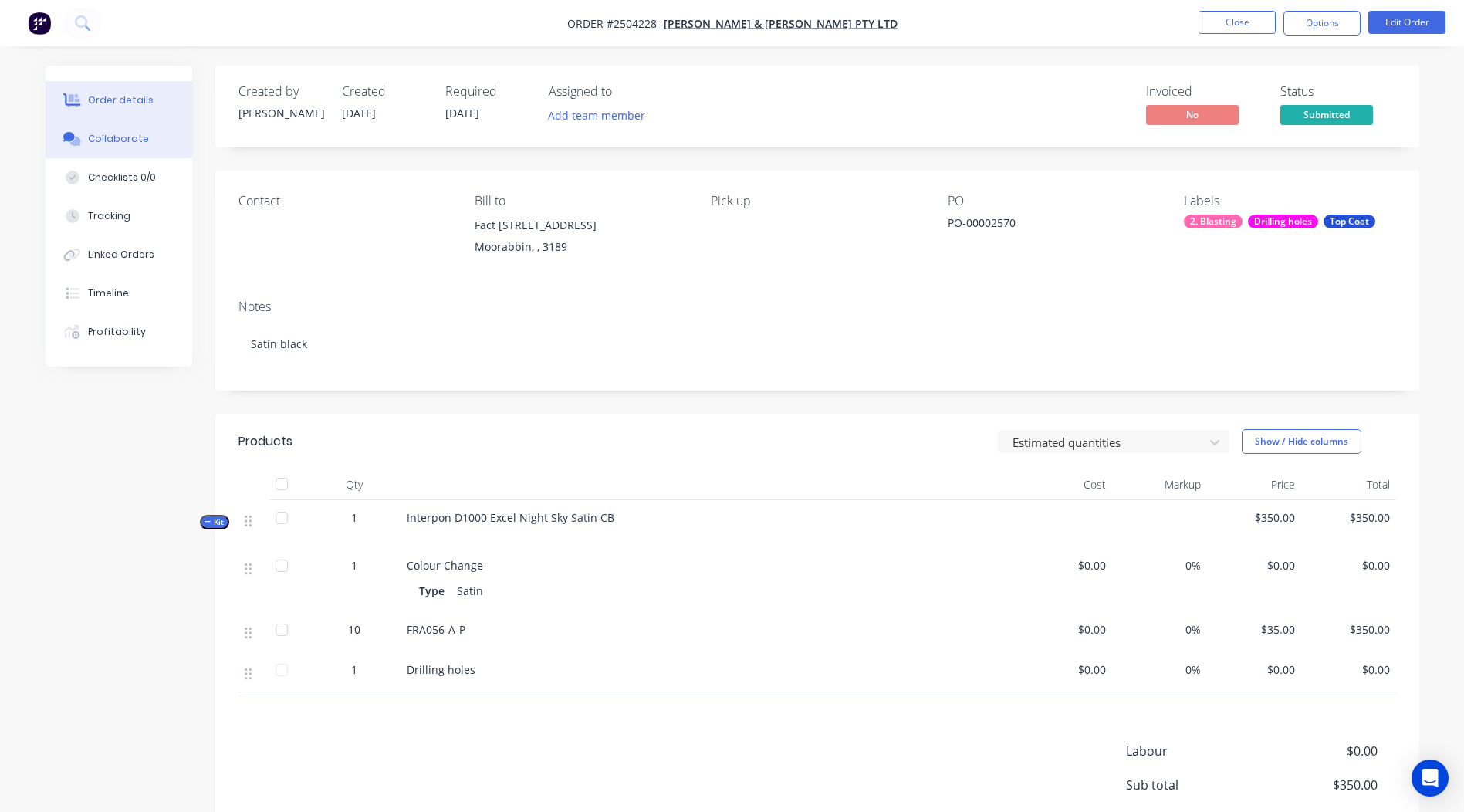
click at [130, 148] on button "Collaborate" at bounding box center [118, 138] width 147 height 39
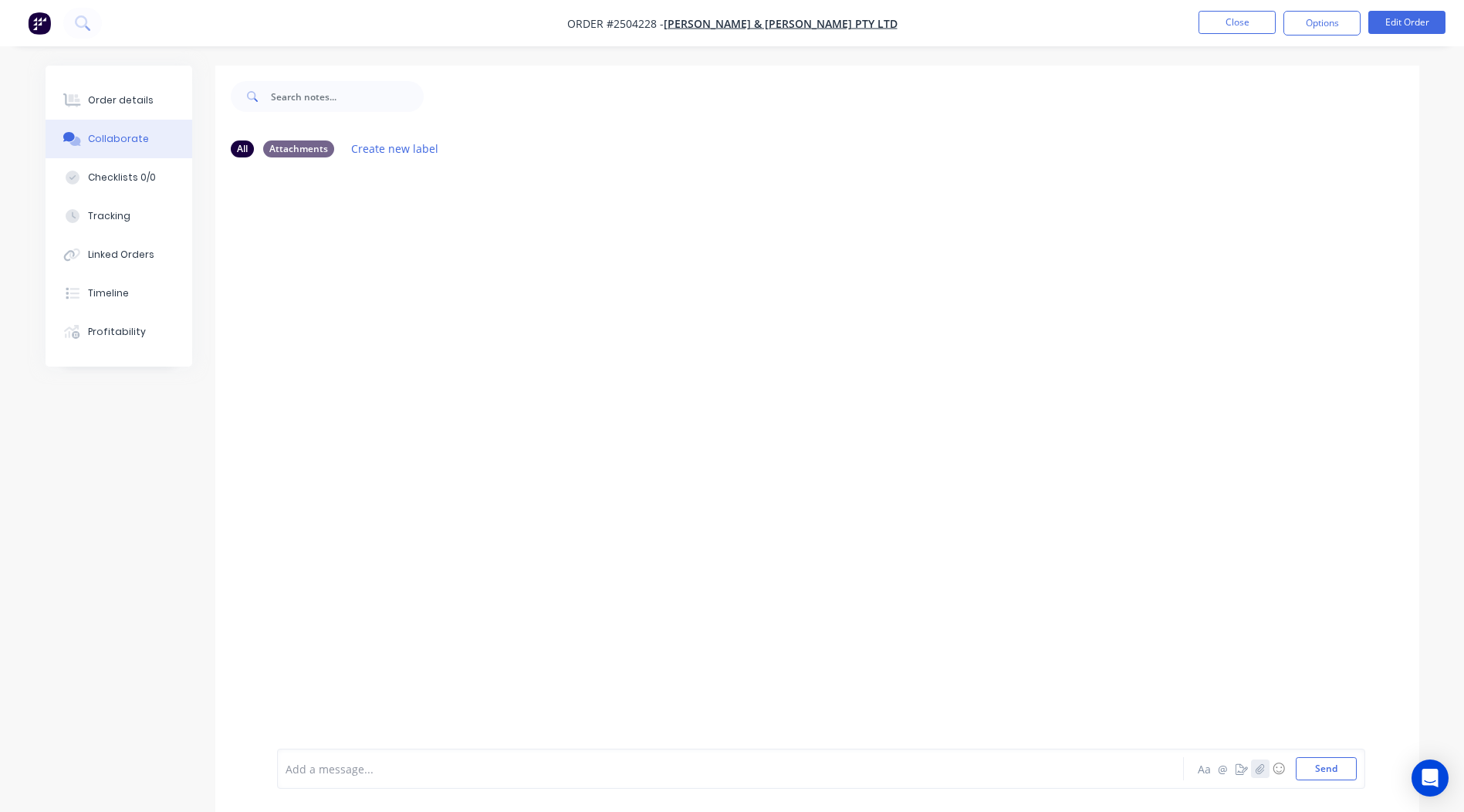
click at [1256, 768] on icon "button" at bounding box center [1260, 768] width 9 height 10
click at [1341, 765] on button "Send" at bounding box center [1326, 768] width 61 height 23
click at [154, 94] on button "Order details" at bounding box center [118, 100] width 147 height 39
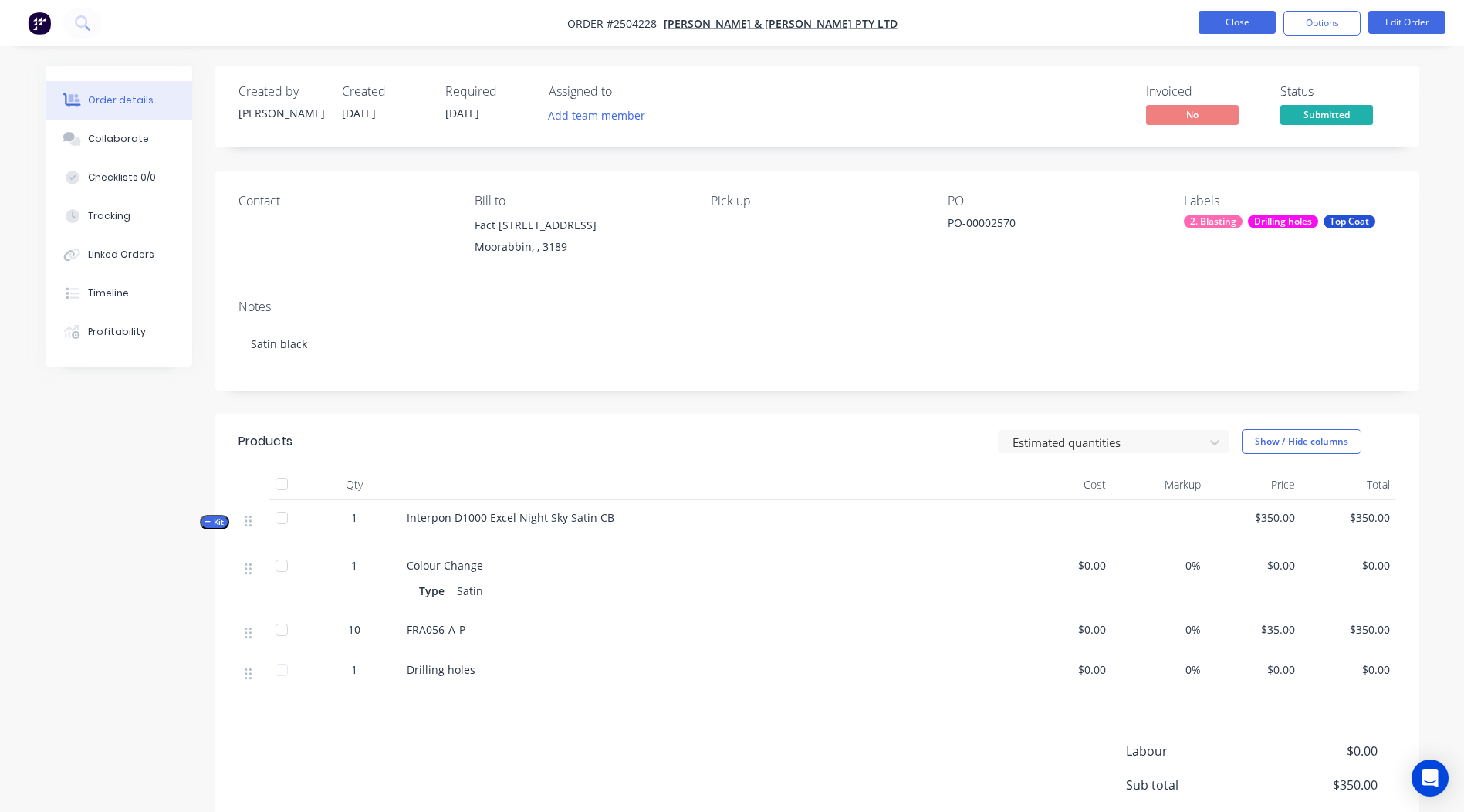
click at [1230, 23] on button "Close" at bounding box center [1237, 22] width 77 height 23
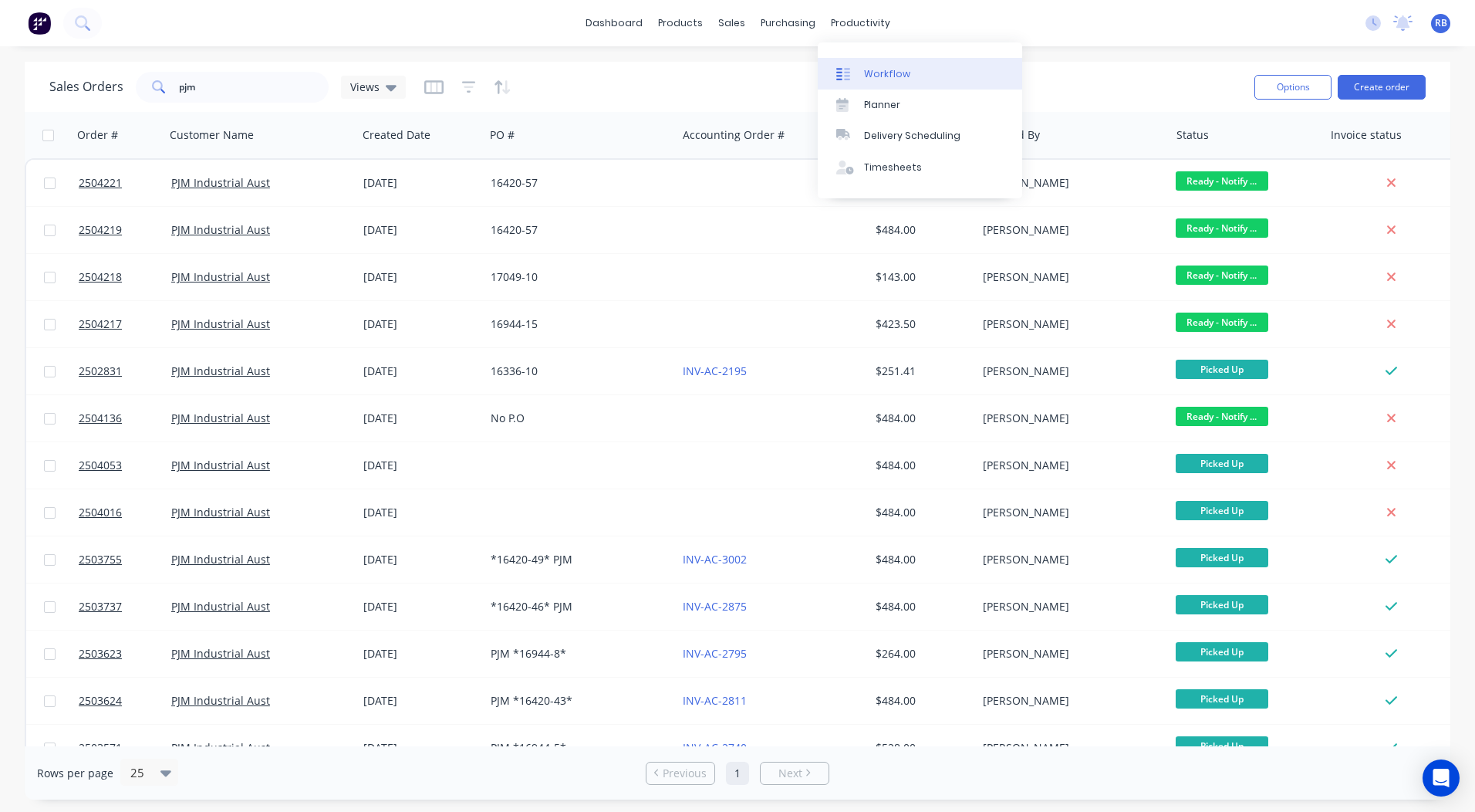
click at [883, 68] on div "Workflow" at bounding box center [888, 74] width 46 height 14
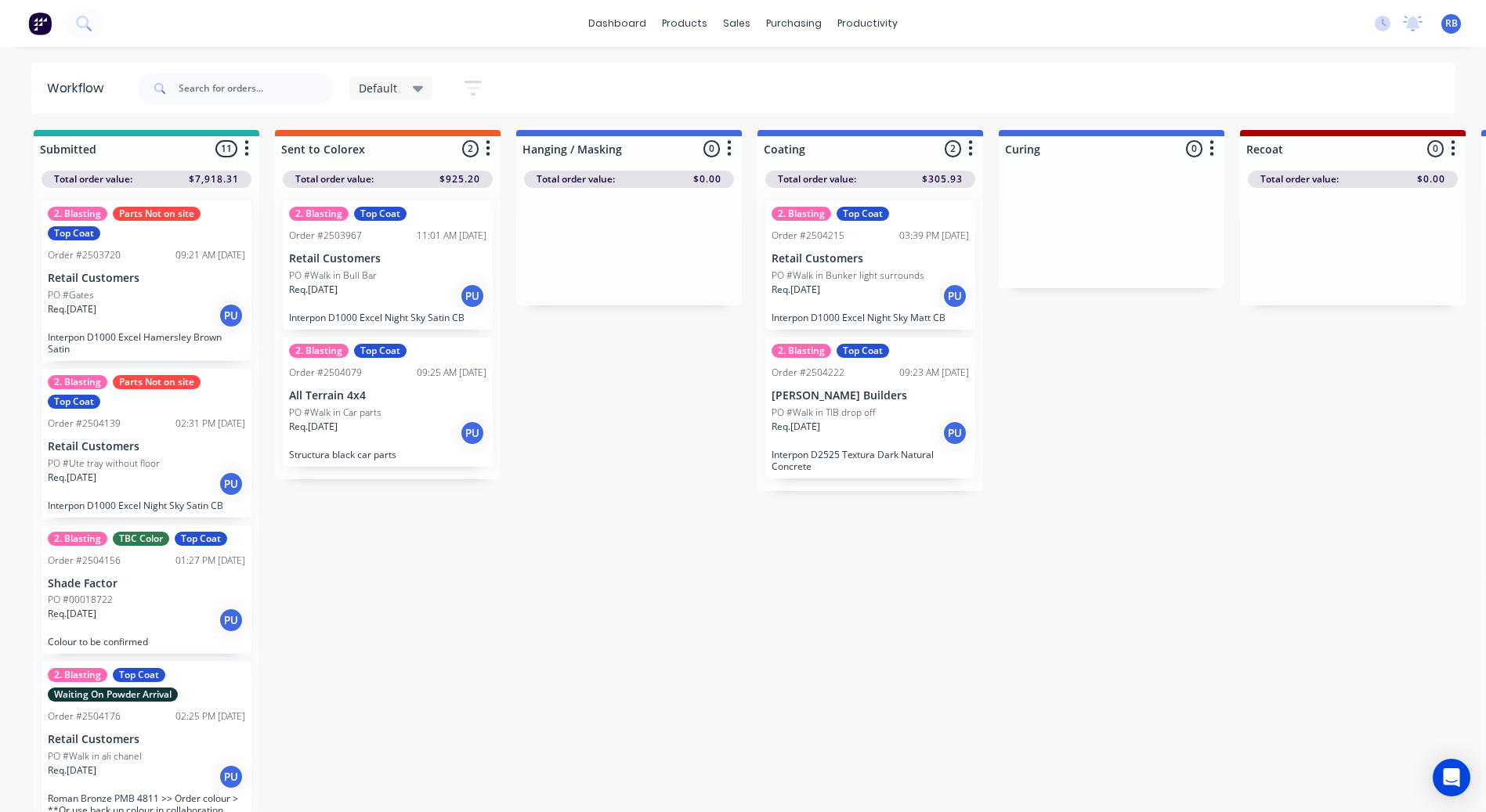
click at [275, 188] on div "2. Blasting Top Coat Order #2503967 11:01 AM [DATE] Retail Customers PO #Walk i…" at bounding box center [387, 334] width 226 height 291
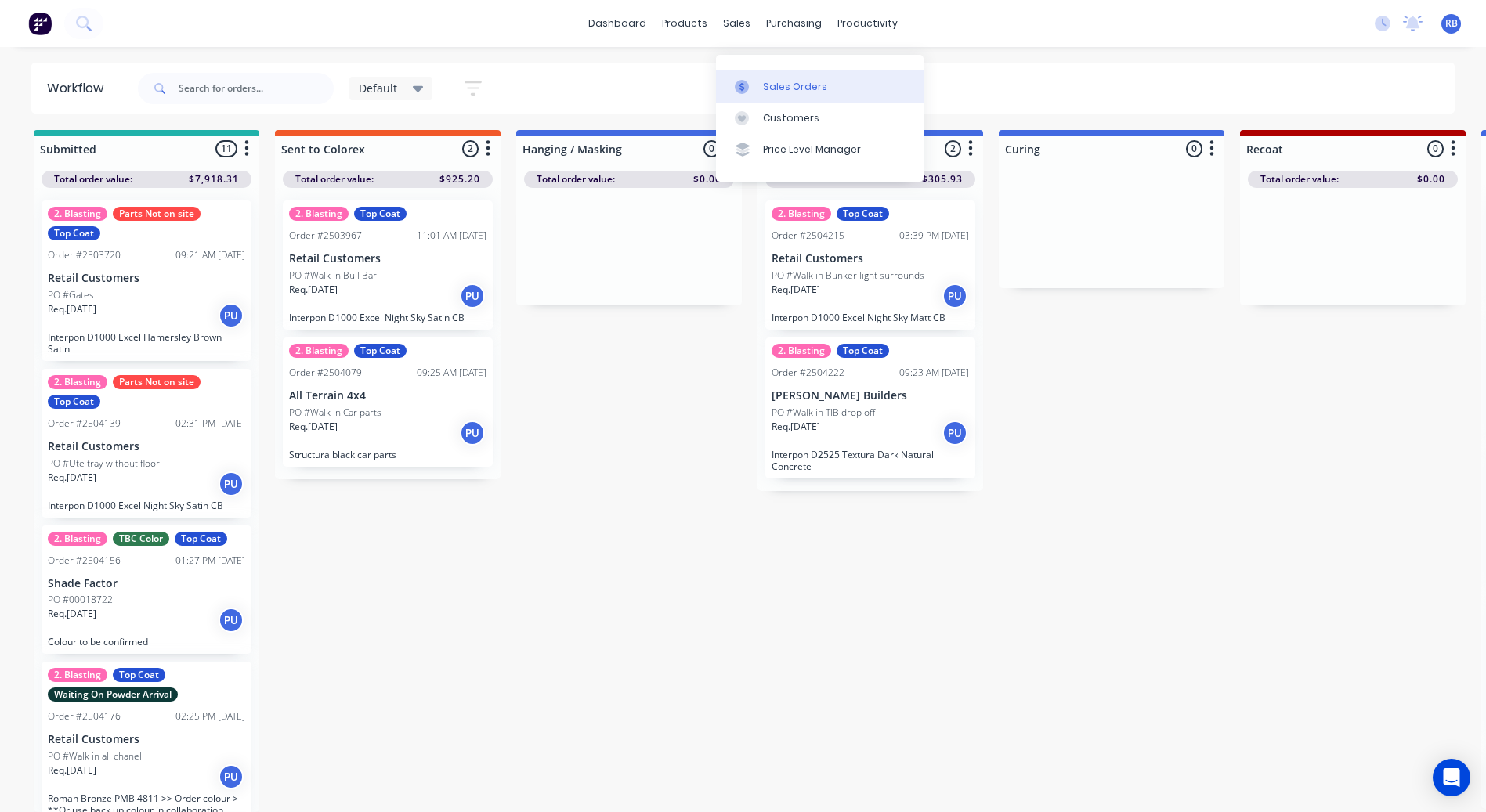
click at [767, 80] on div "Sales Orders" at bounding box center [795, 87] width 64 height 14
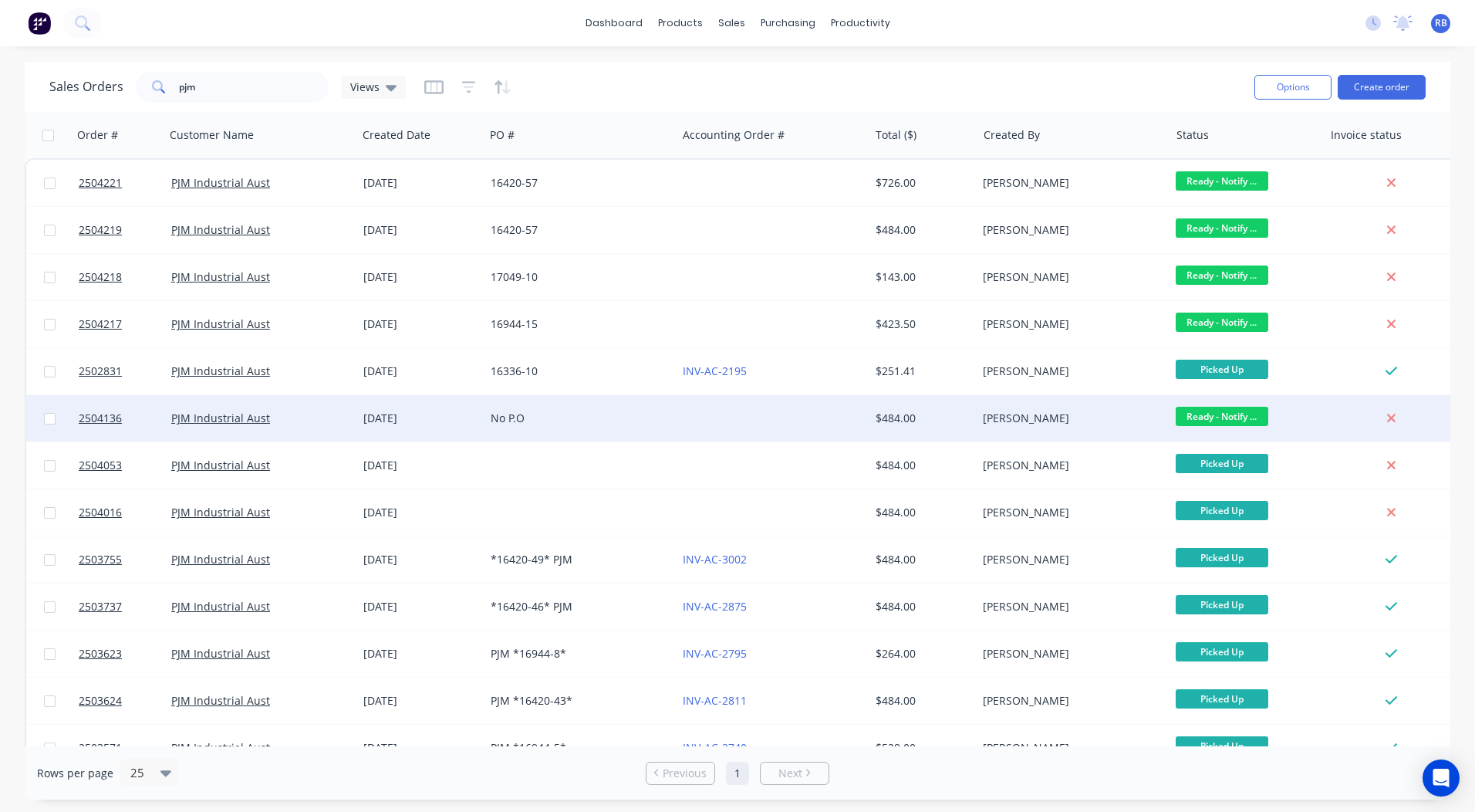
click at [1193, 414] on span "Ready - Notify ..." at bounding box center [1223, 416] width 93 height 19
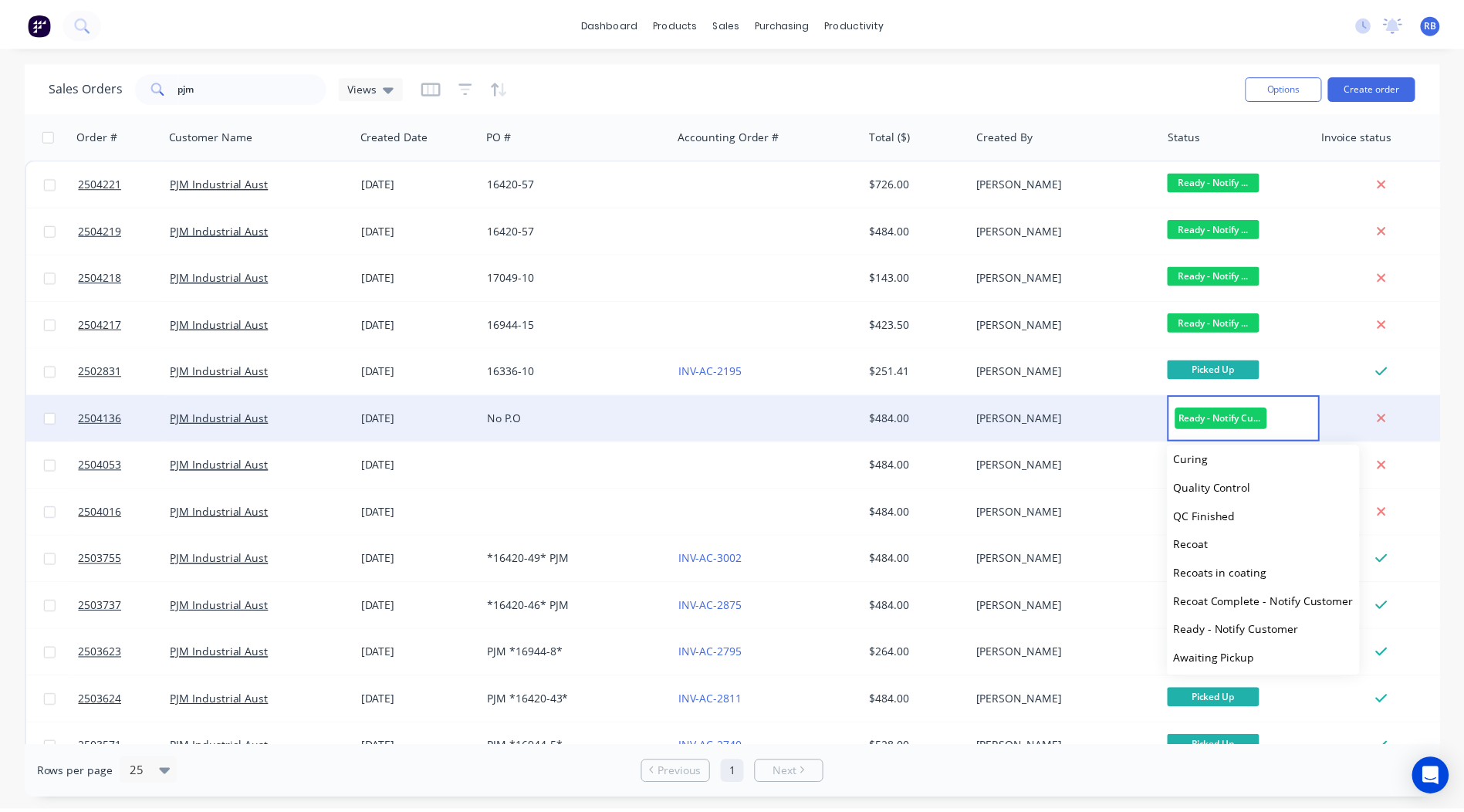
scroll to position [637, 0]
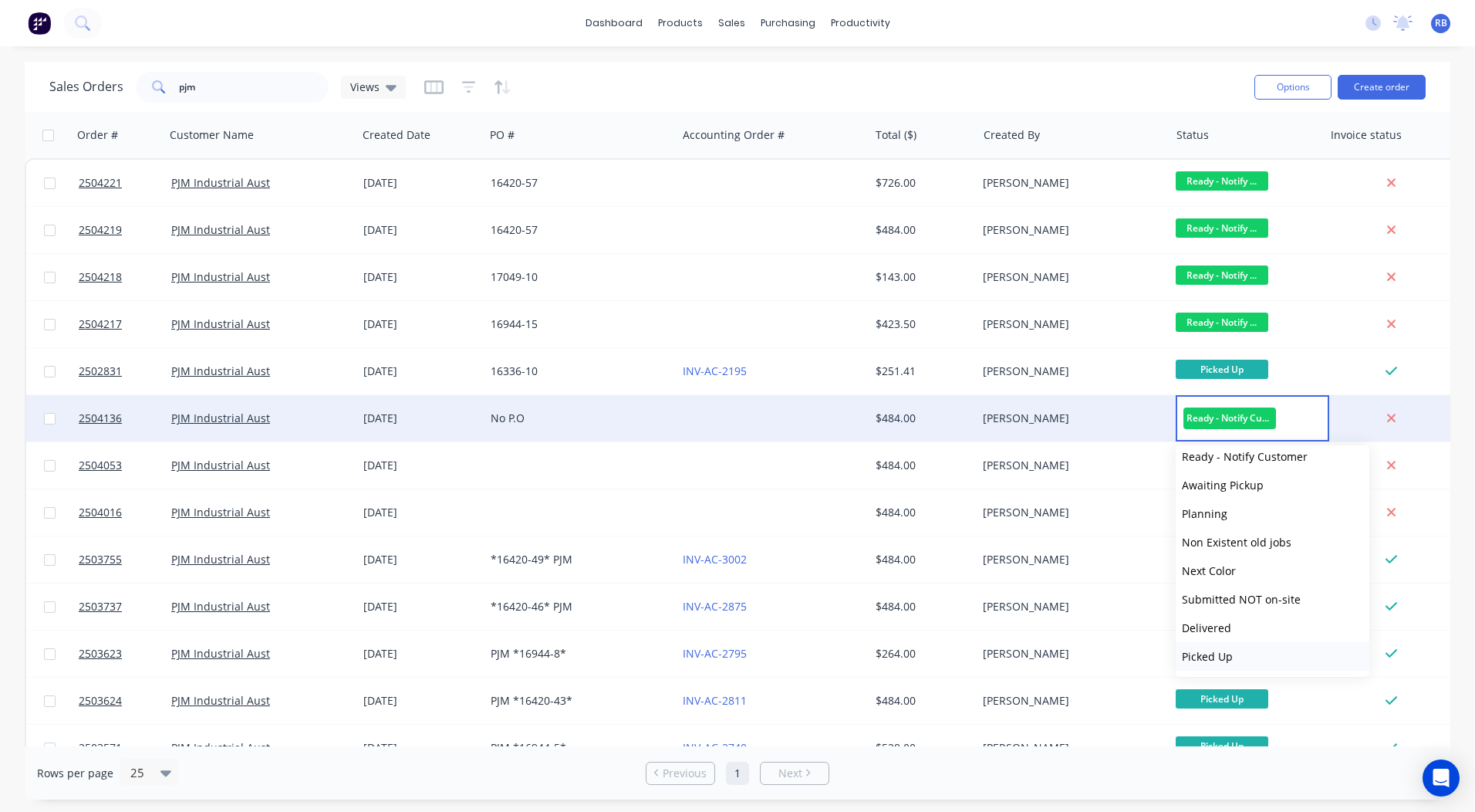
click at [1229, 659] on span "Picked Up" at bounding box center [1207, 656] width 51 height 15
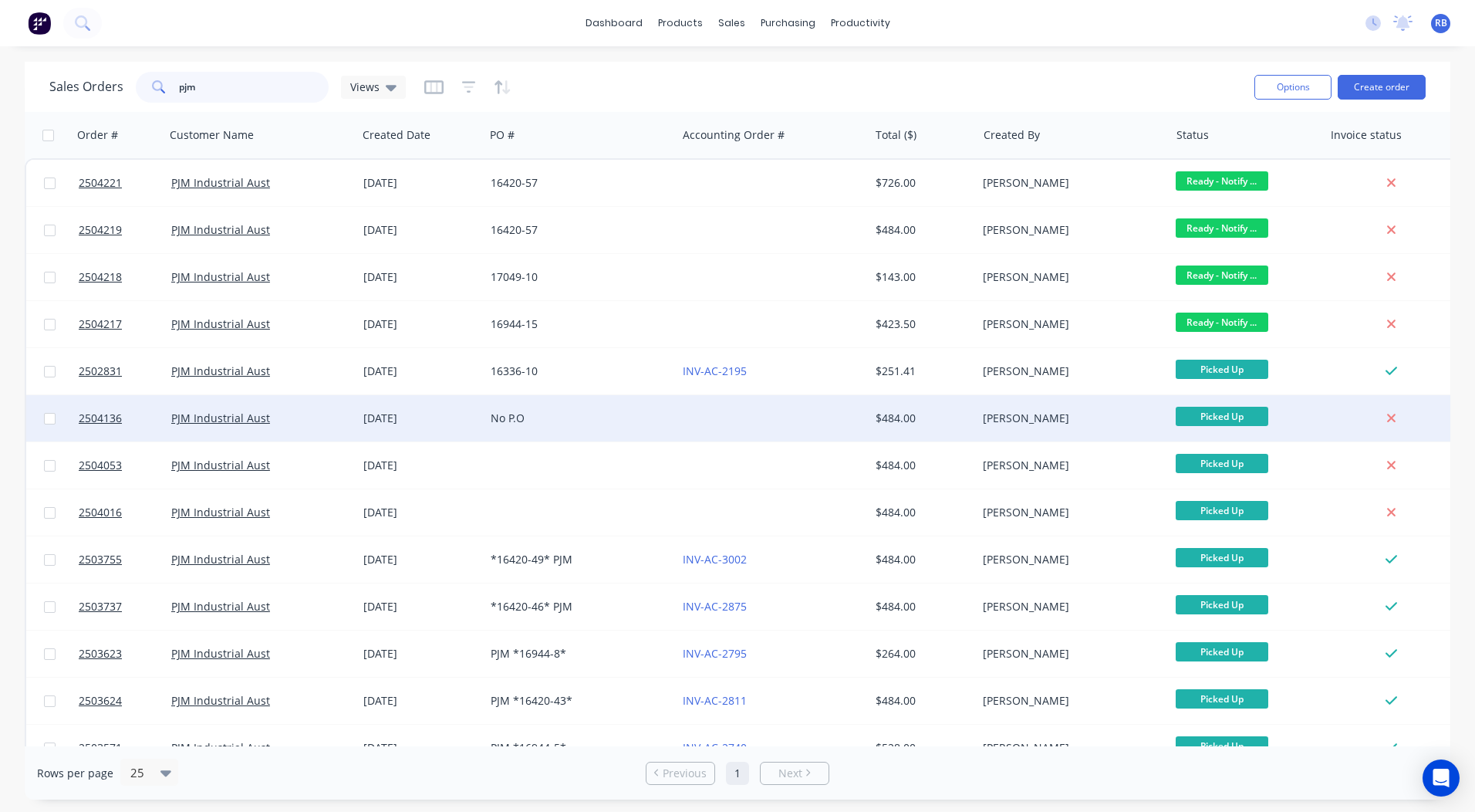
drag, startPoint x: 224, startPoint y: 88, endPoint x: 0, endPoint y: 90, distance: 224.0
click at [0, 95] on html "dashboard products sales purchasing productivity dashboard products Product Cat…" at bounding box center [738, 406] width 1475 height 812
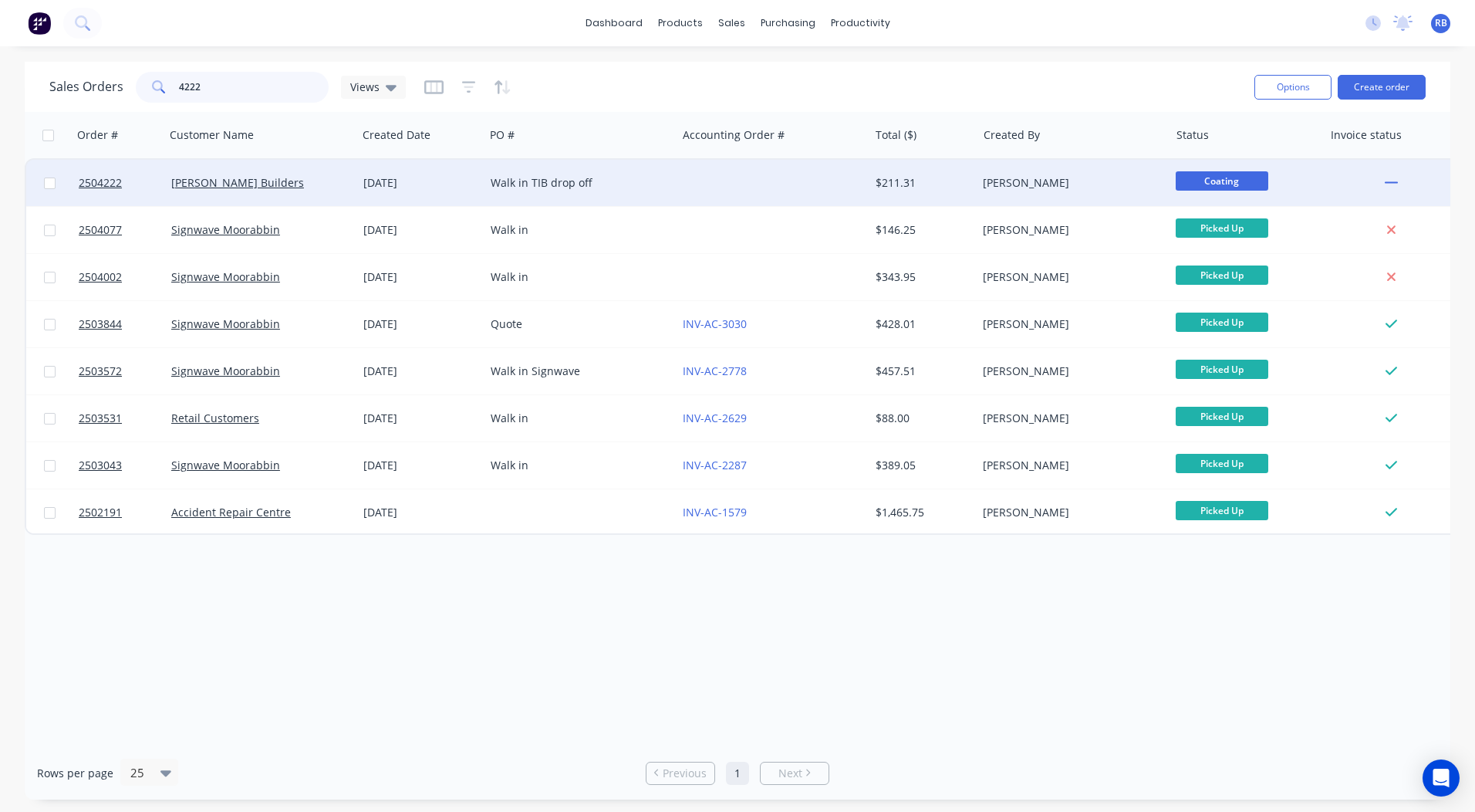
type input "4222"
click at [981, 197] on div "[PERSON_NAME]" at bounding box center [1073, 183] width 192 height 46
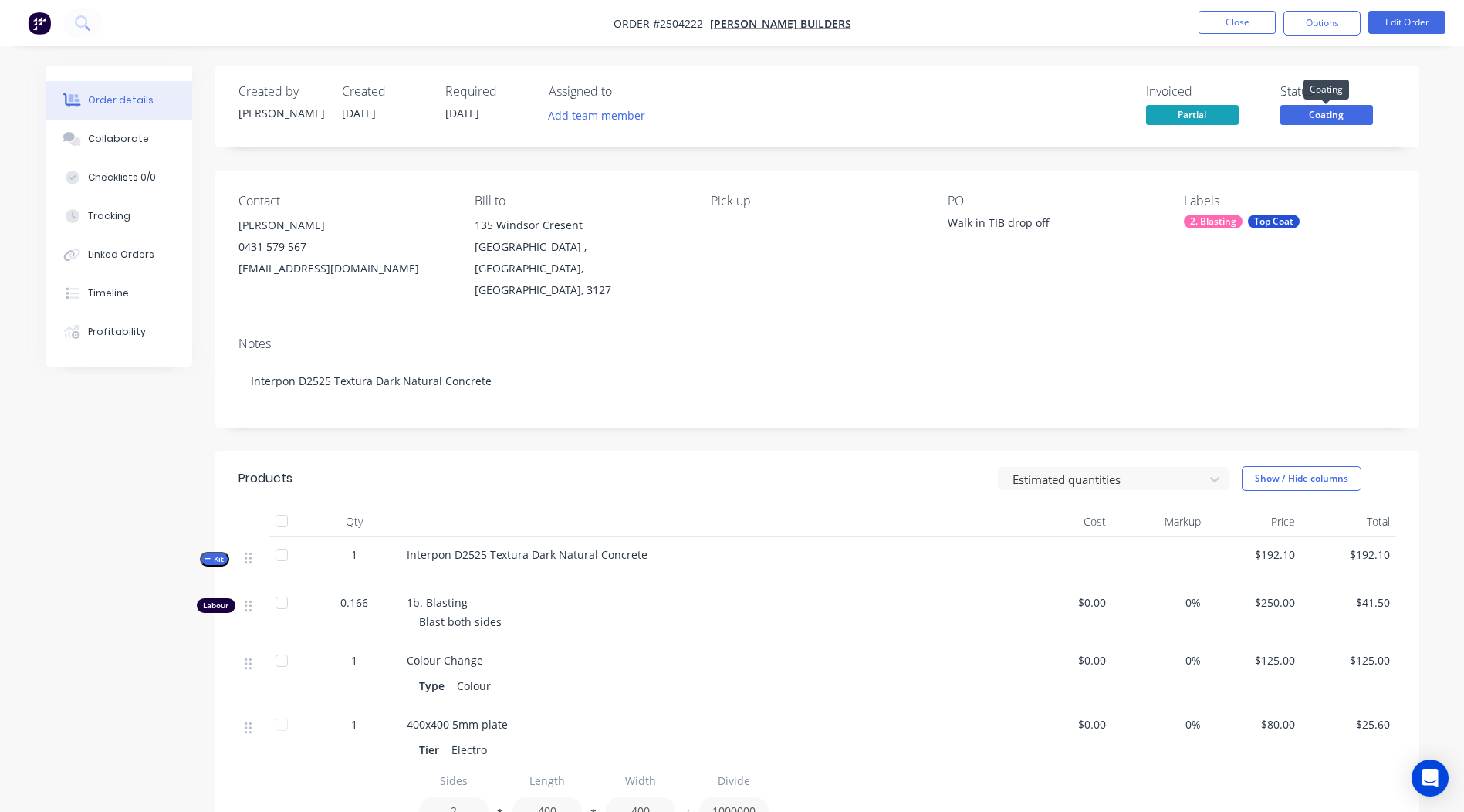
click at [1321, 111] on span "Coating" at bounding box center [1327, 114] width 93 height 19
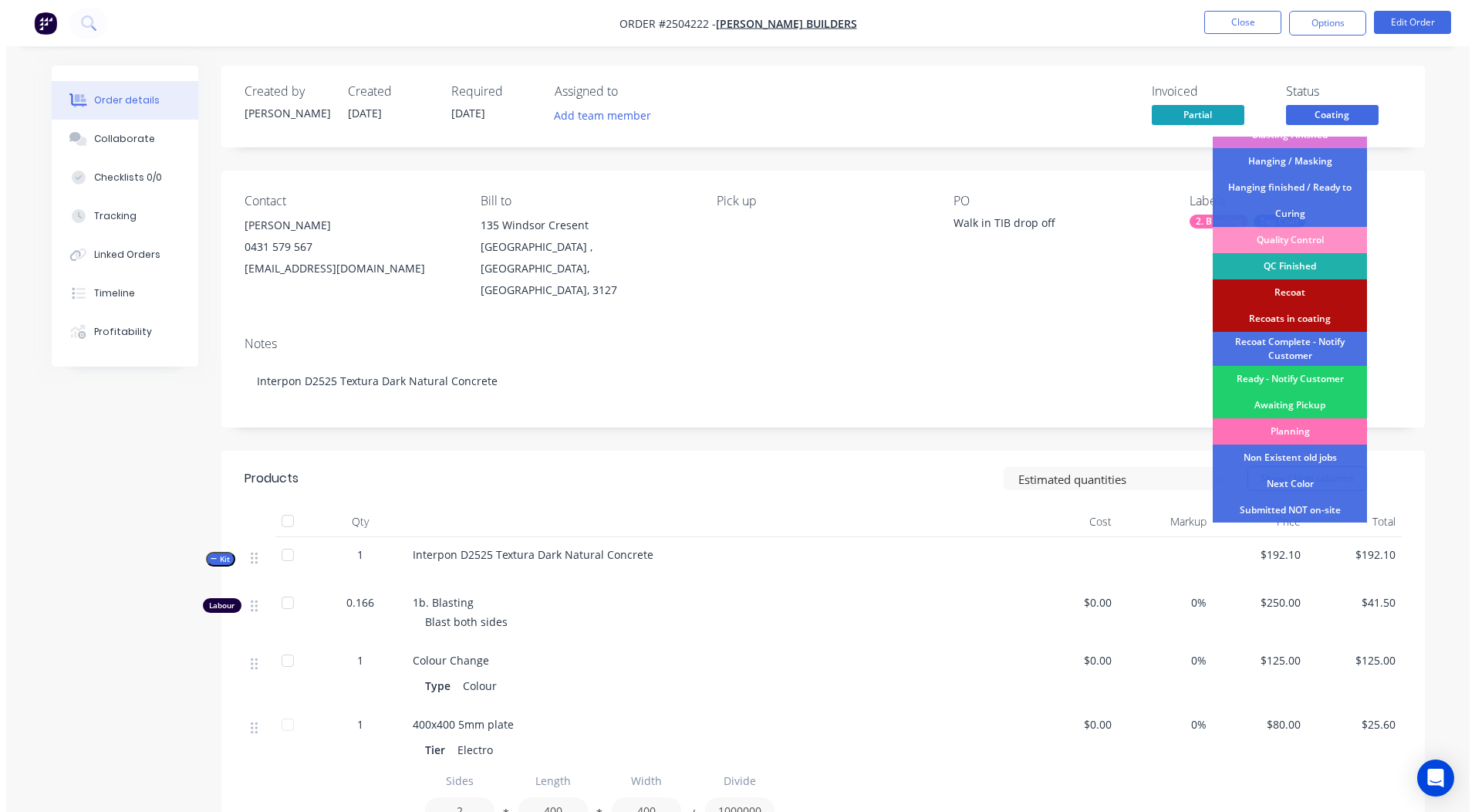
scroll to position [383, 0]
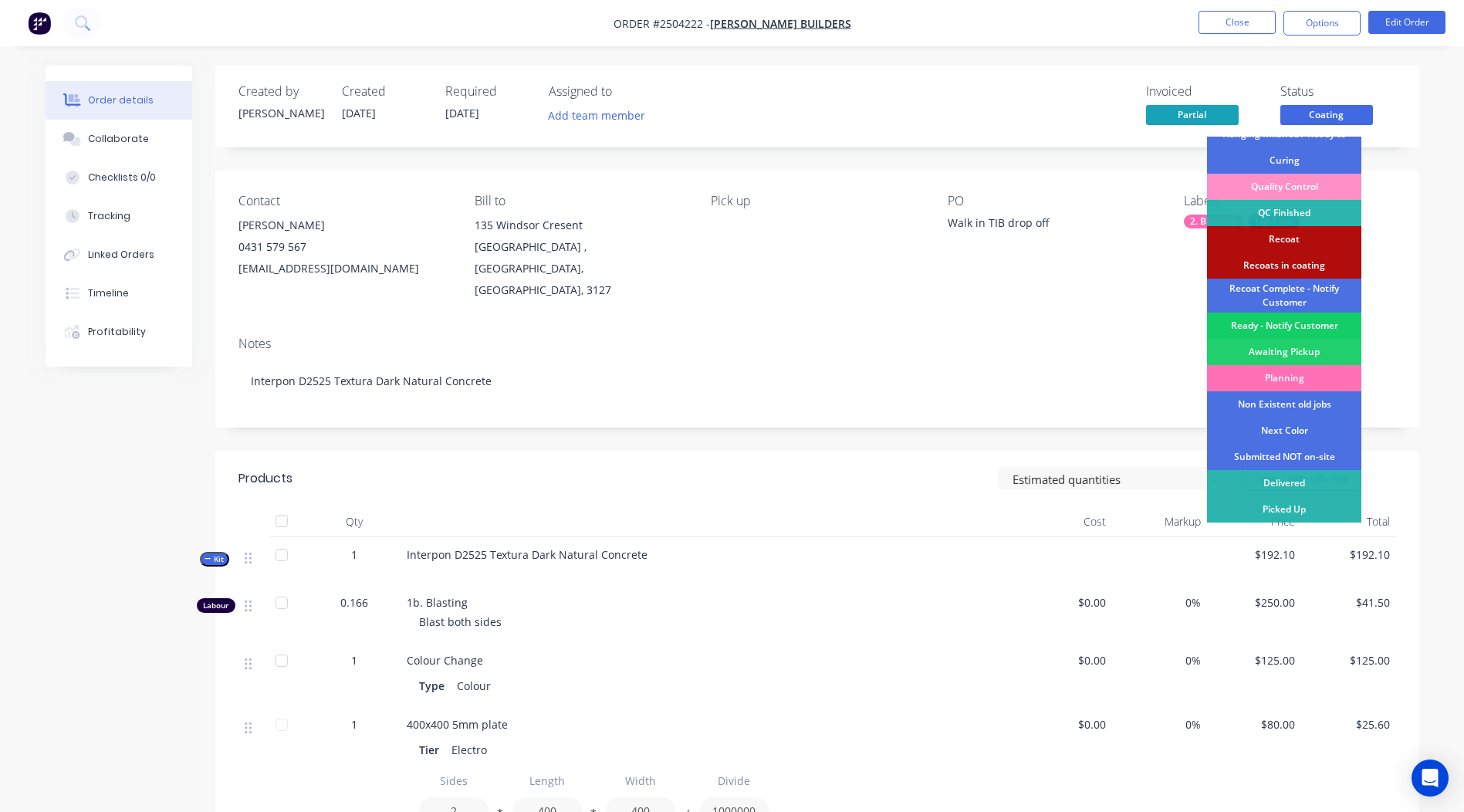
click at [1279, 324] on div "Ready - Notify Customer" at bounding box center [1285, 325] width 155 height 27
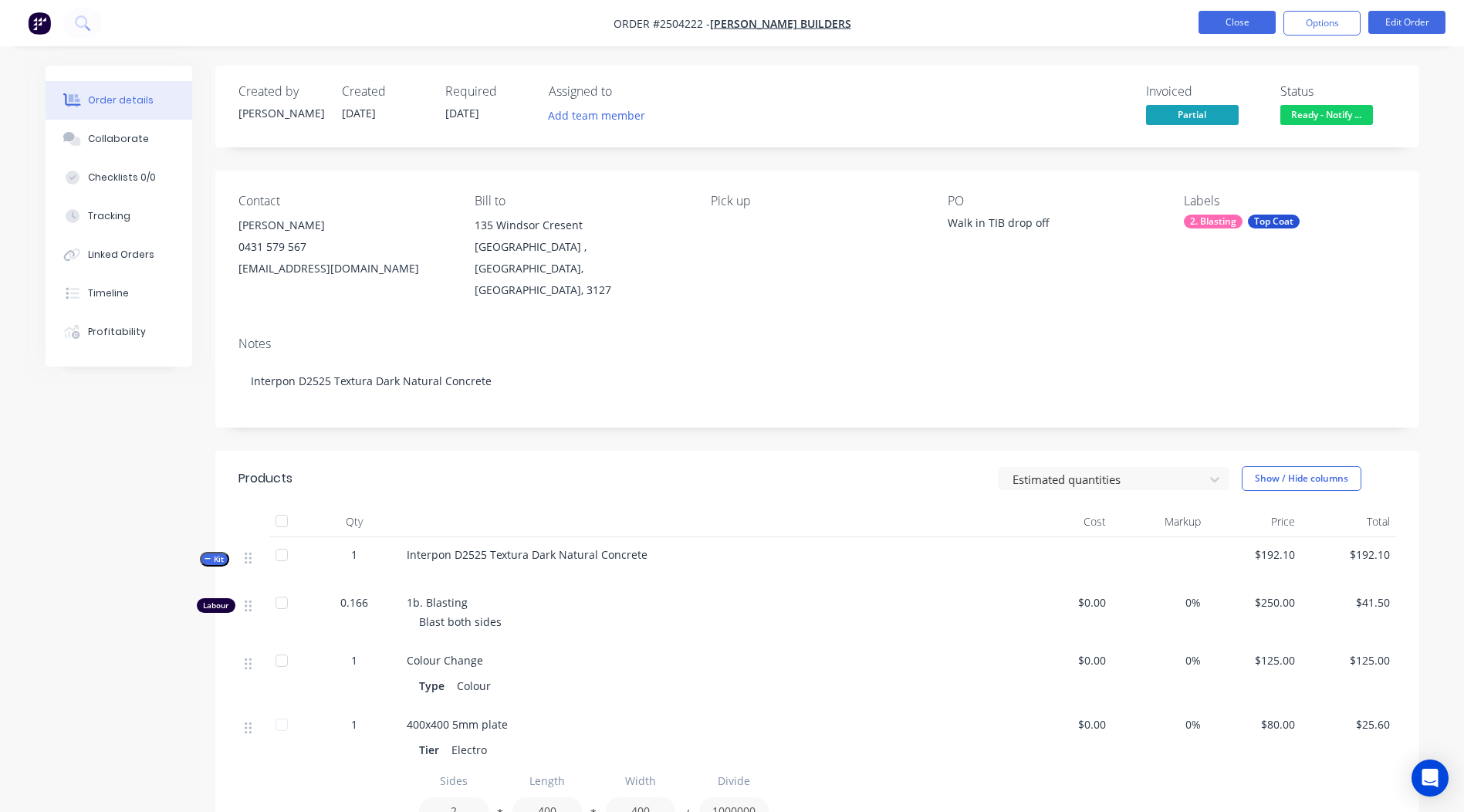
click at [1242, 27] on button "Close" at bounding box center [1237, 22] width 77 height 23
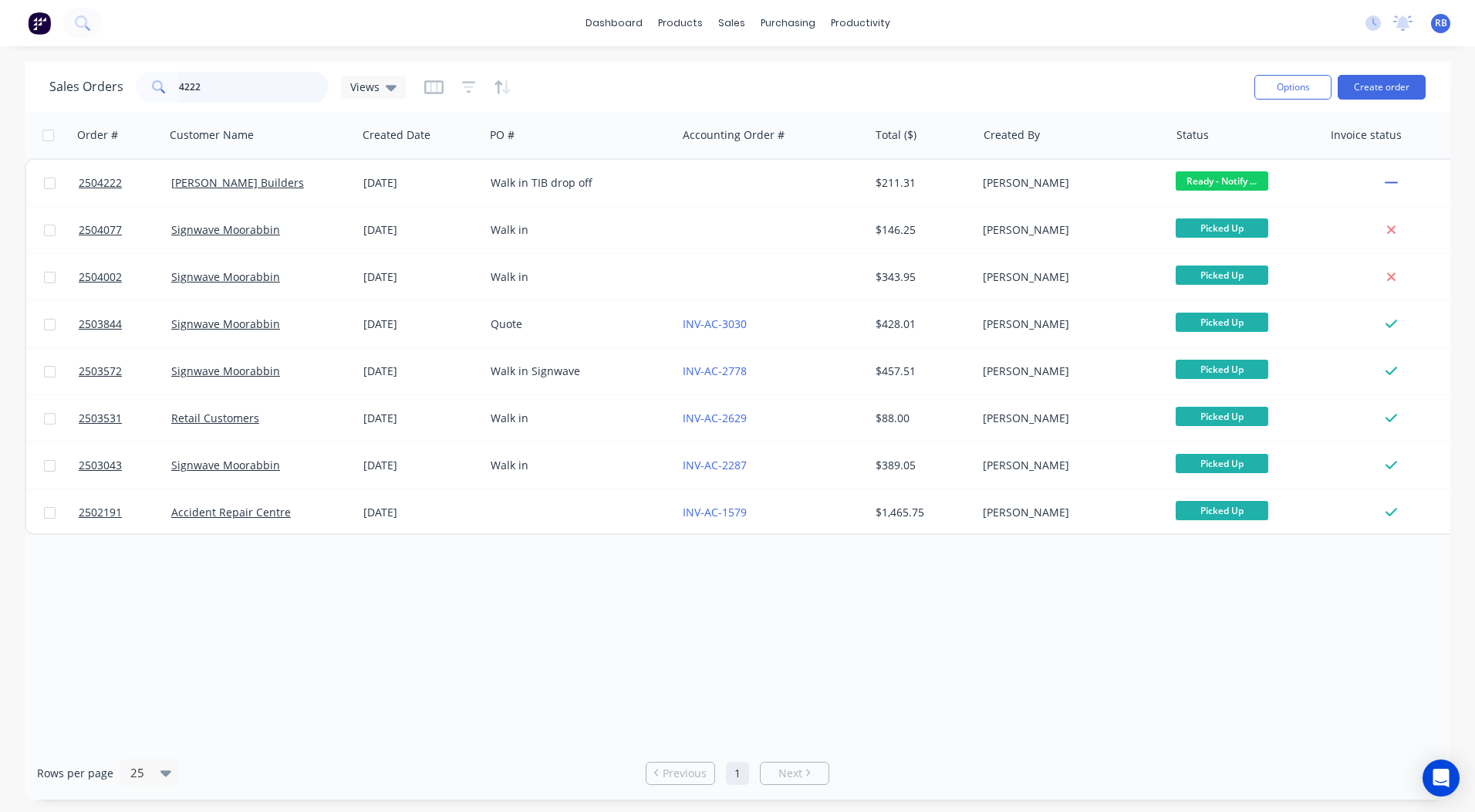
drag, startPoint x: 247, startPoint y: 88, endPoint x: 0, endPoint y: 70, distance: 247.7
click at [0, 98] on html "dashboard products sales purchasing productivity dashboard products Product Cat…" at bounding box center [738, 406] width 1475 height 812
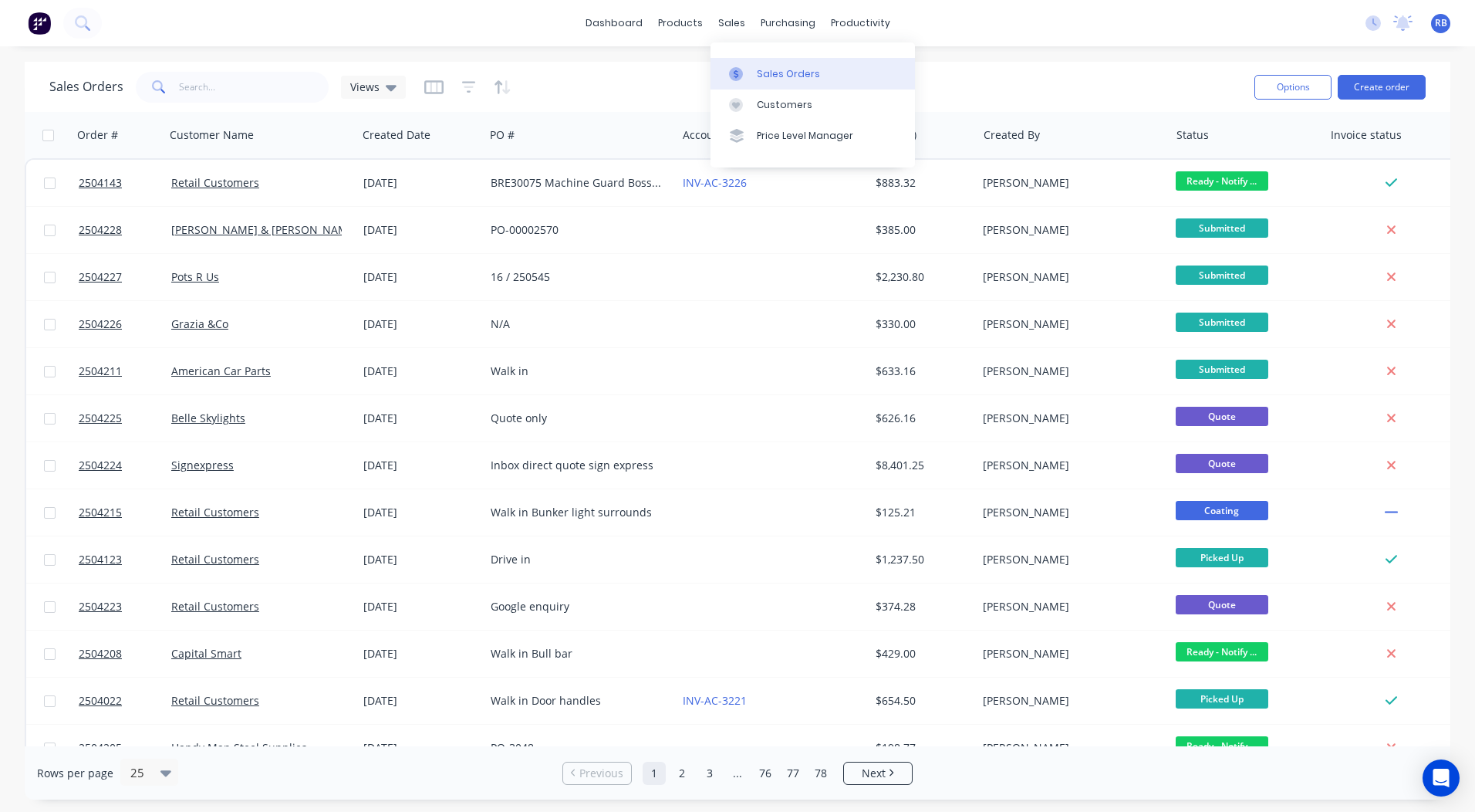
click at [748, 72] on div at bounding box center [740, 74] width 23 height 14
click at [591, 80] on div "Sales Orders Views" at bounding box center [646, 87] width 1193 height 38
click at [616, 30] on link "dashboard" at bounding box center [614, 22] width 72 height 23
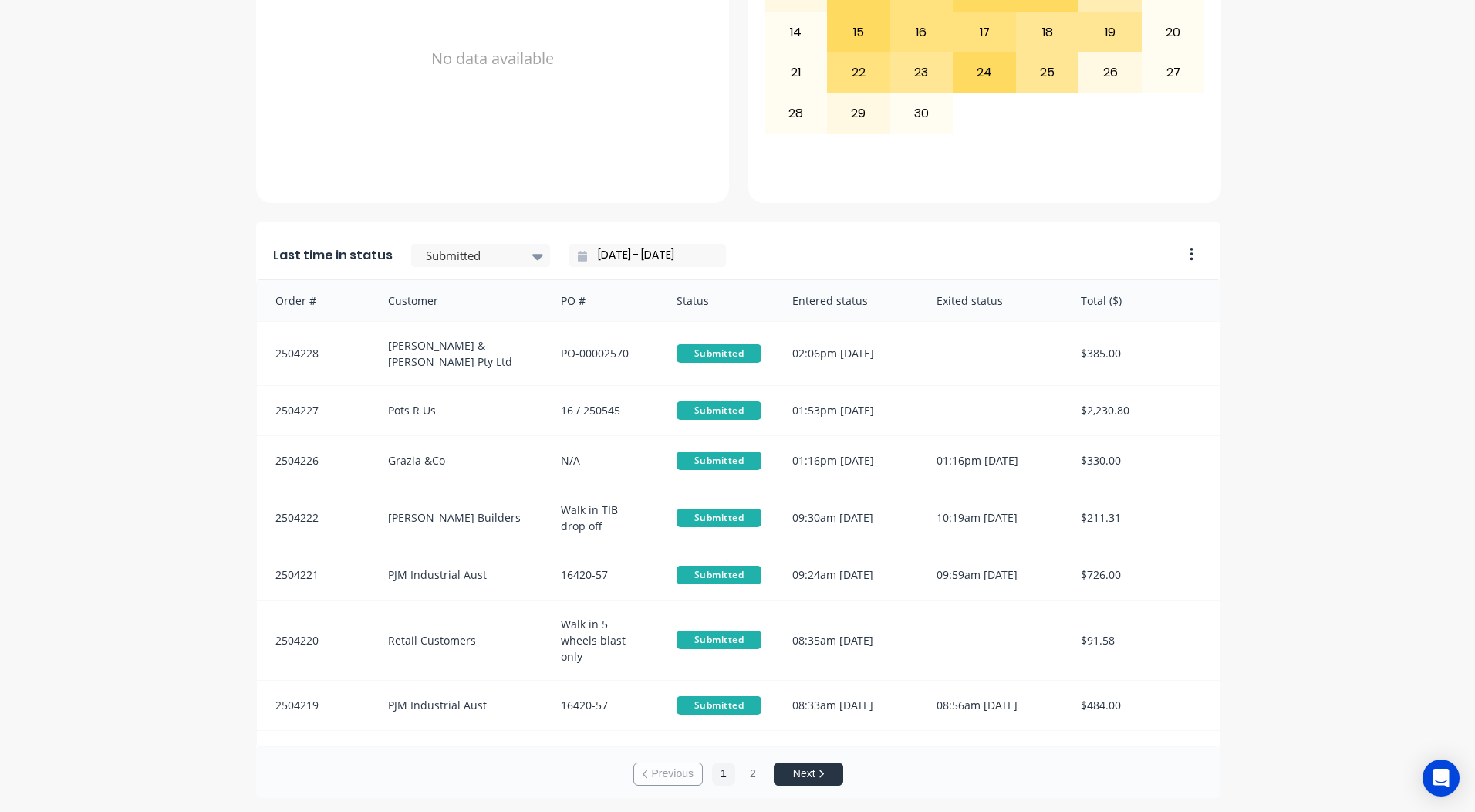
scroll to position [666, 0]
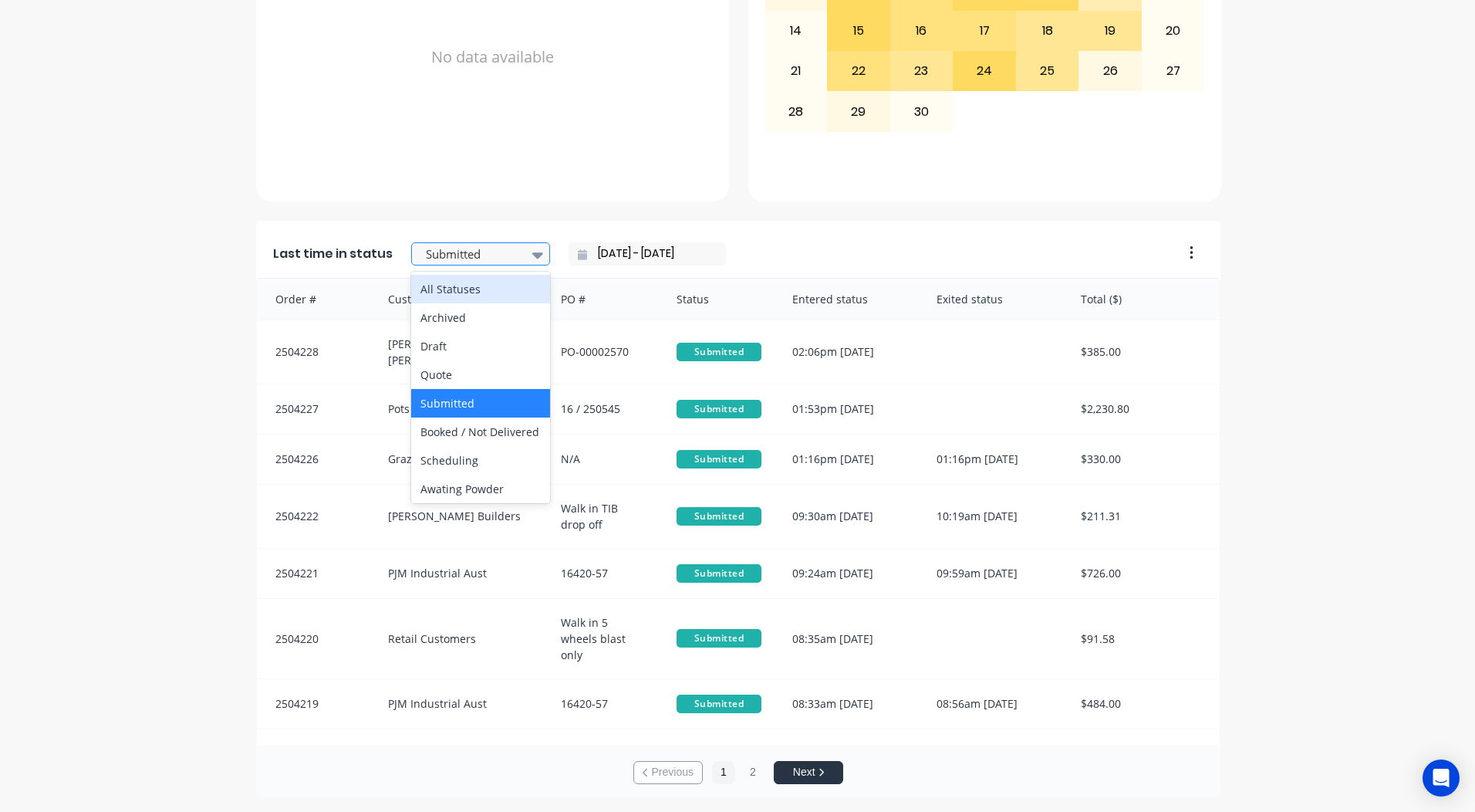
click at [424, 256] on div at bounding box center [472, 254] width 97 height 19
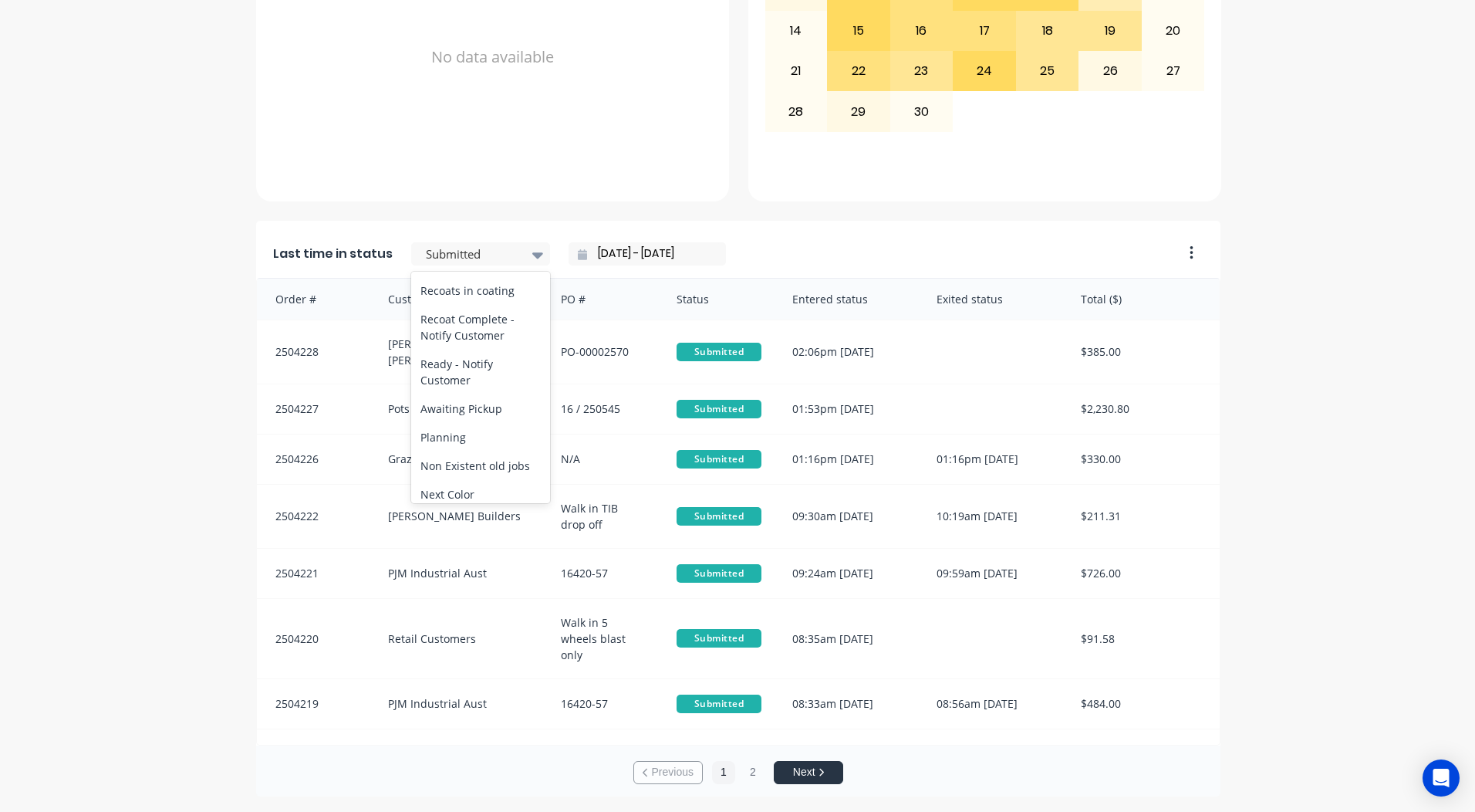
scroll to position [567, 0]
click at [443, 312] on div "Coating" at bounding box center [481, 297] width 139 height 28
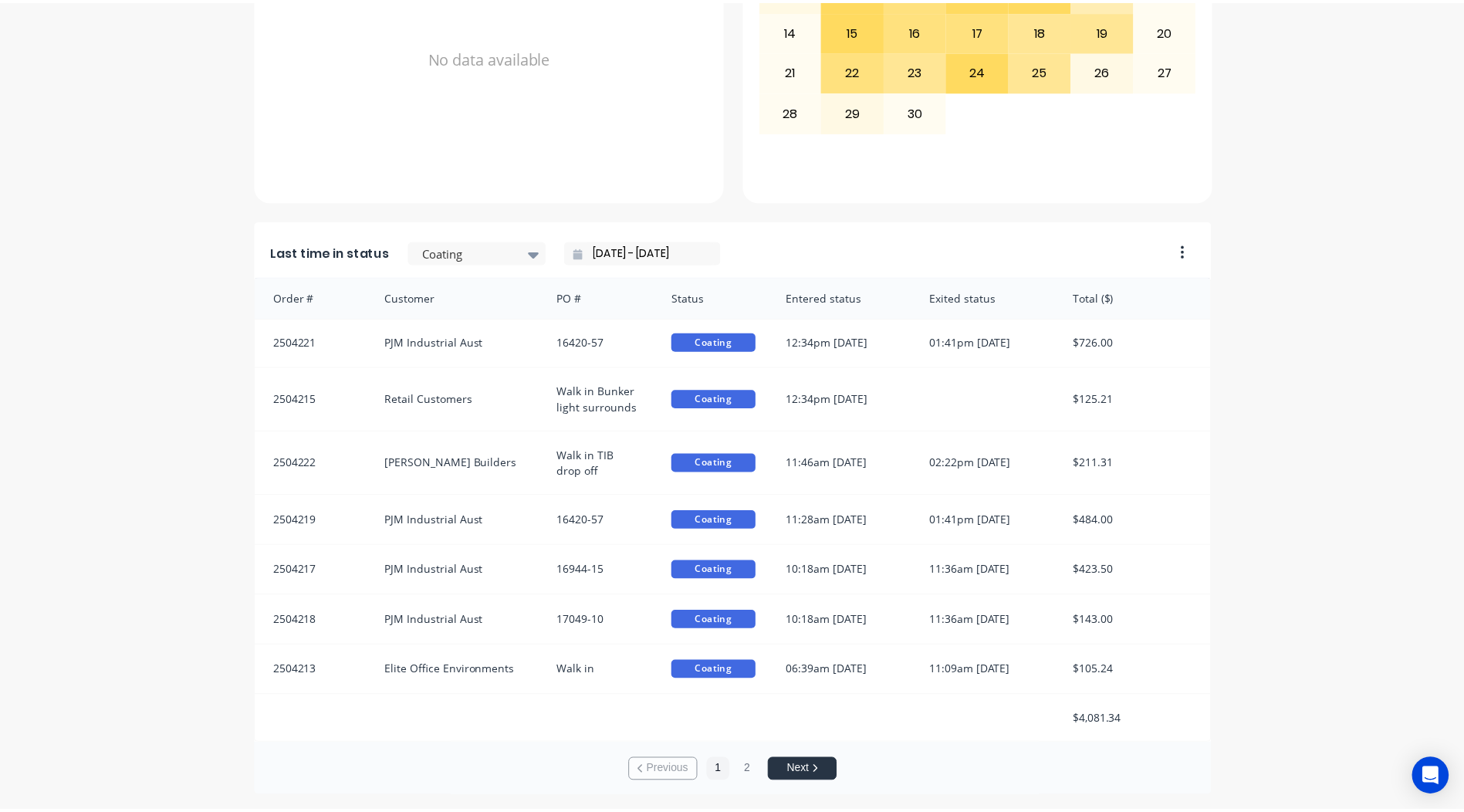
scroll to position [3, 0]
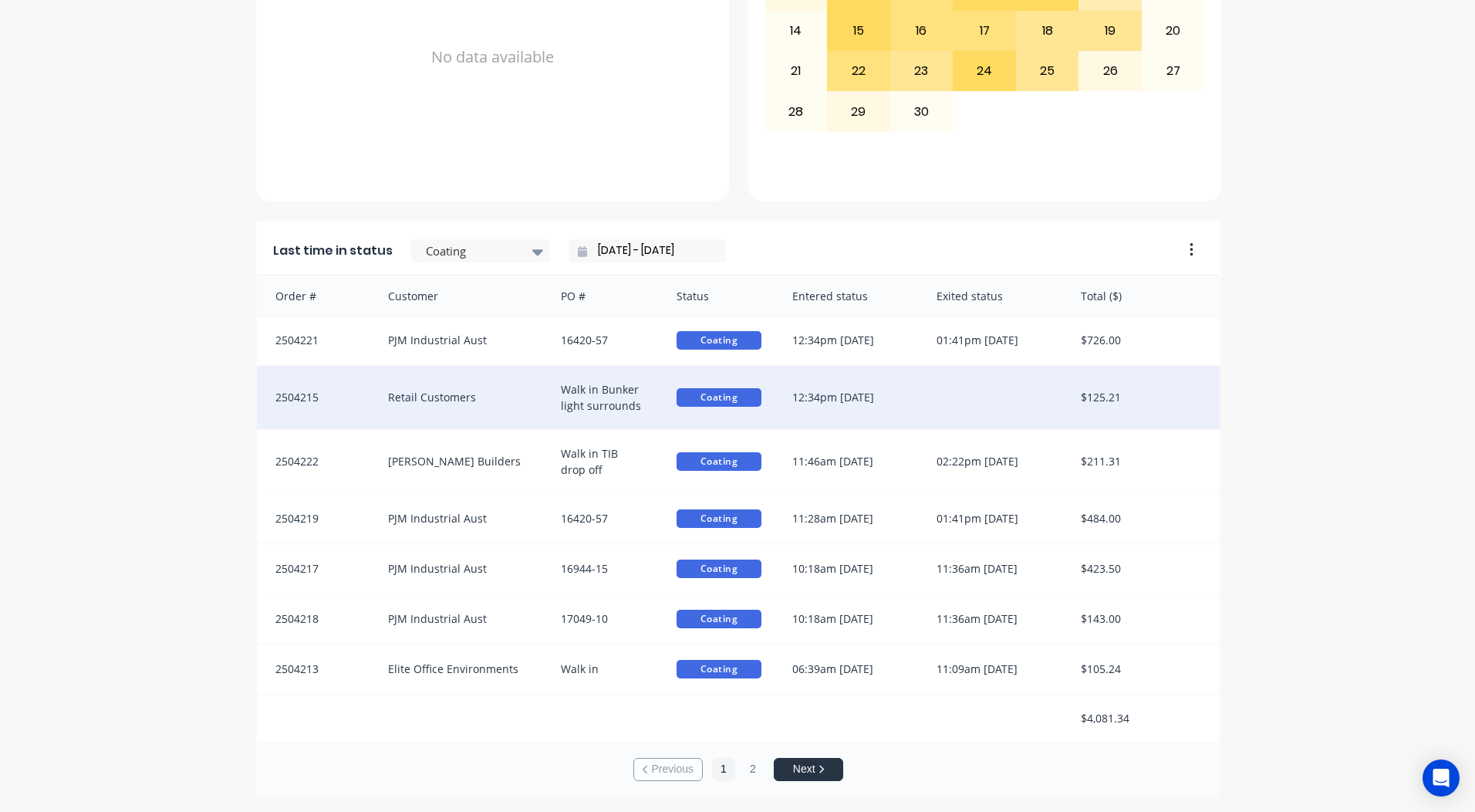
click at [960, 398] on div at bounding box center [993, 397] width 144 height 64
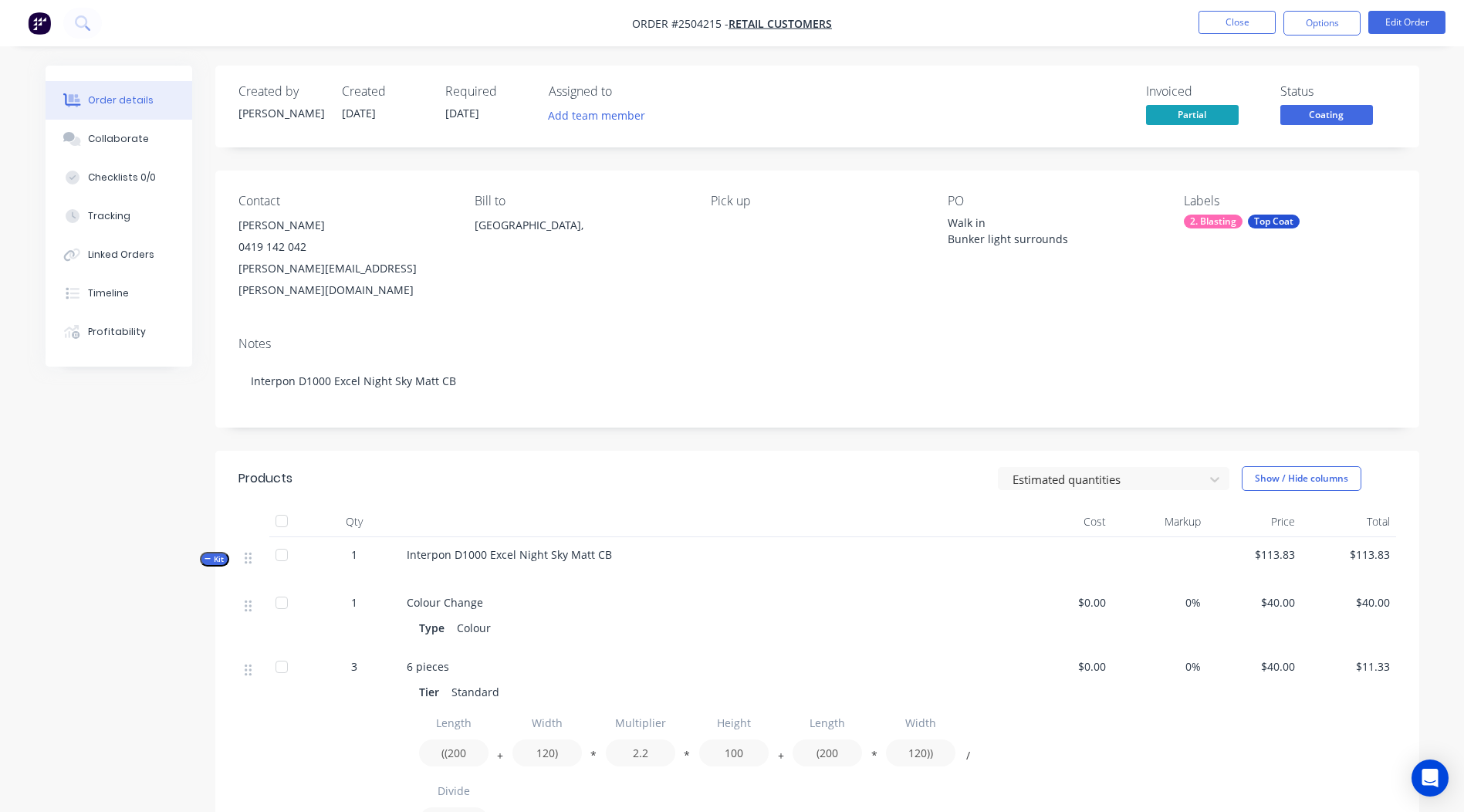
click at [1317, 119] on span "Coating" at bounding box center [1327, 114] width 93 height 19
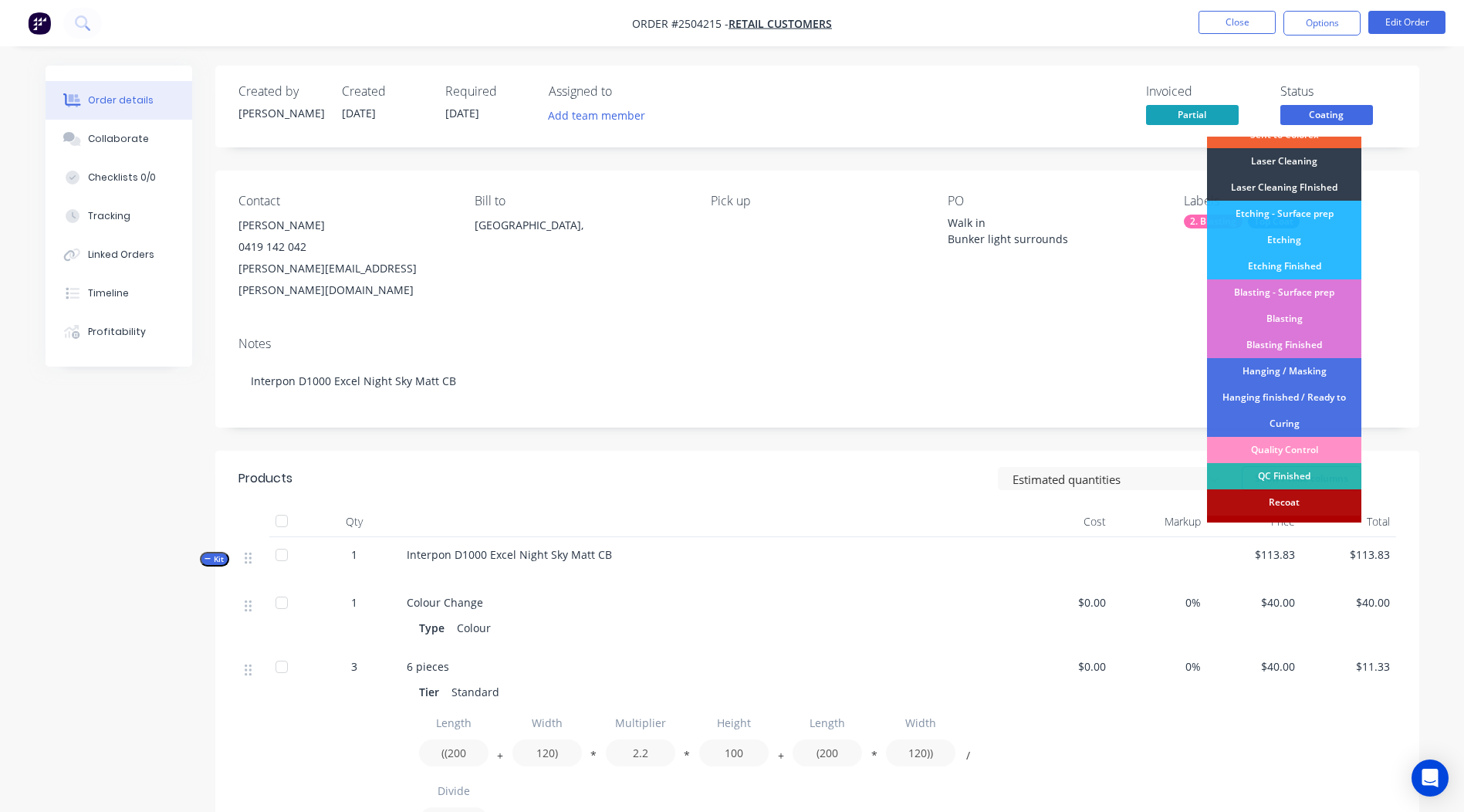
scroll to position [383, 0]
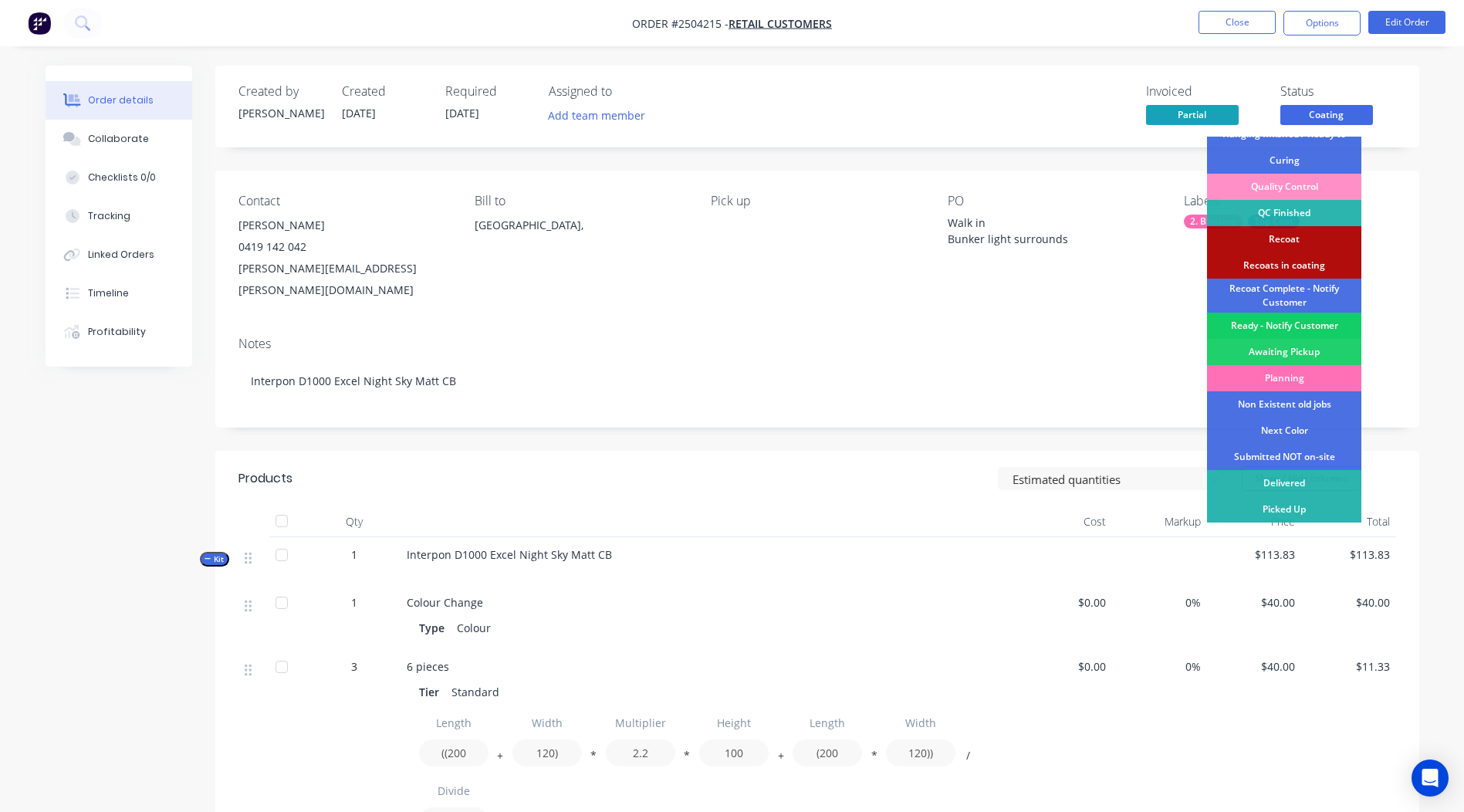
click at [1282, 326] on div "Ready - Notify Customer" at bounding box center [1285, 325] width 155 height 27
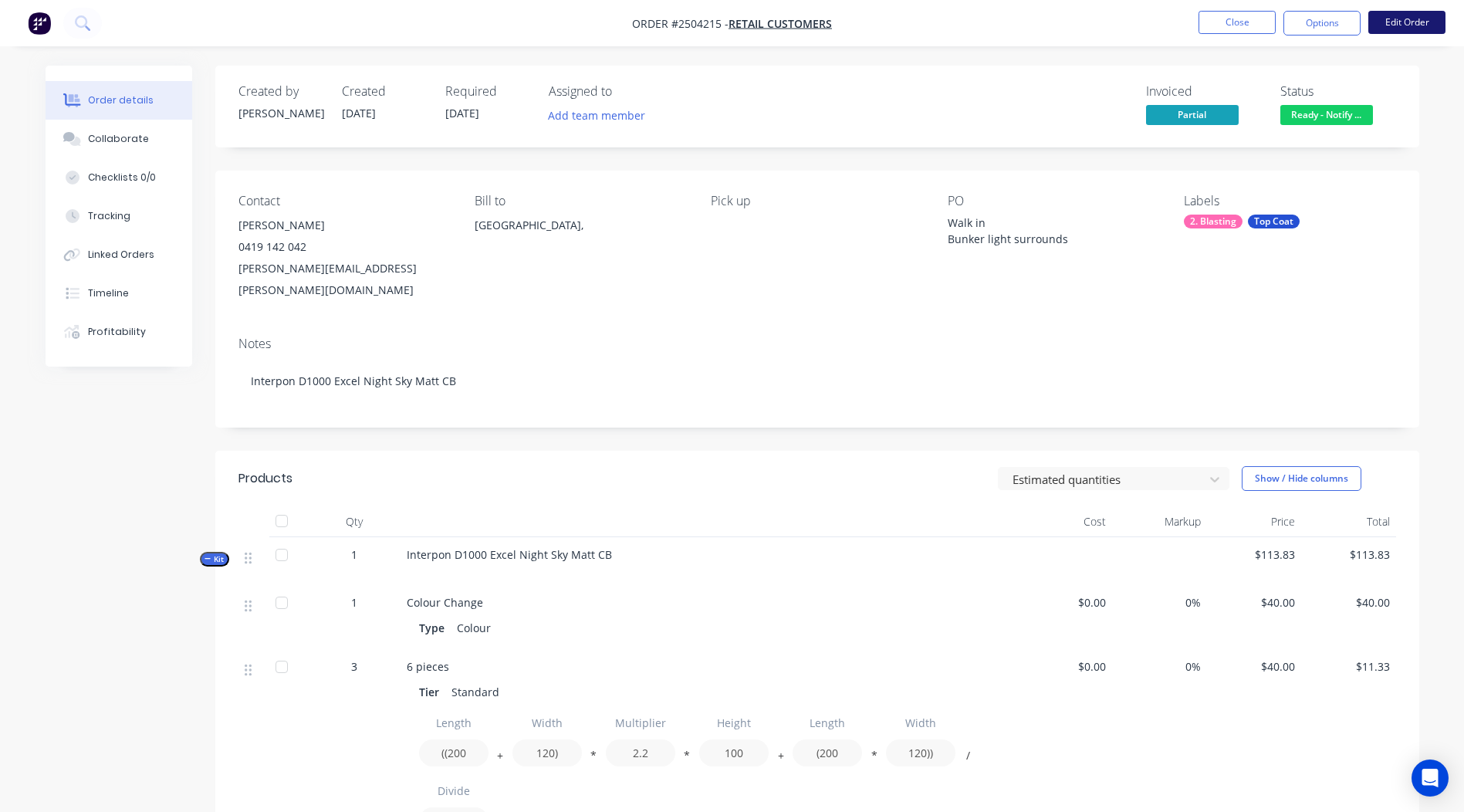
click at [1443, 15] on button "Edit Order" at bounding box center [1407, 22] width 77 height 23
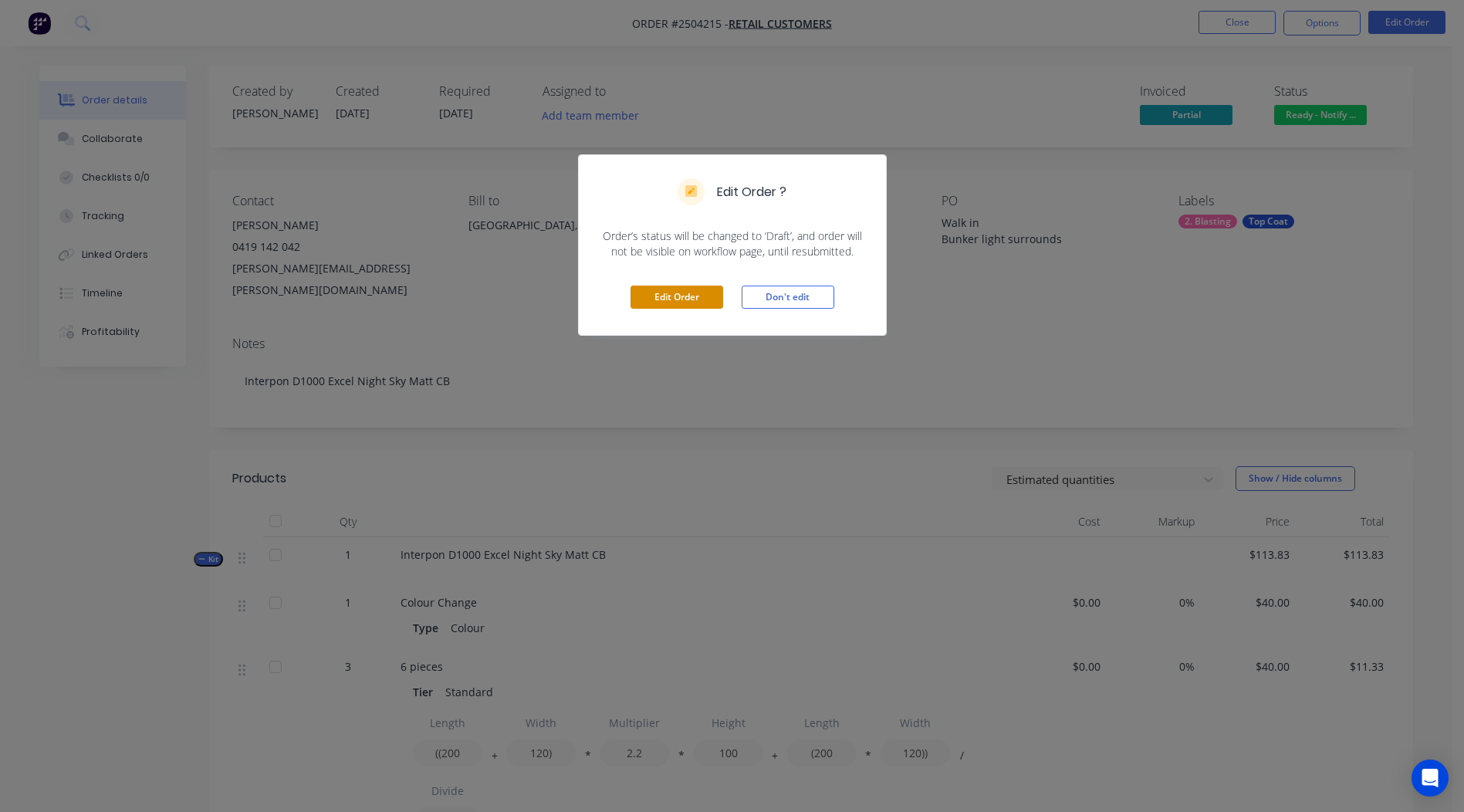
click at [703, 288] on button "Edit Order" at bounding box center [677, 297] width 93 height 23
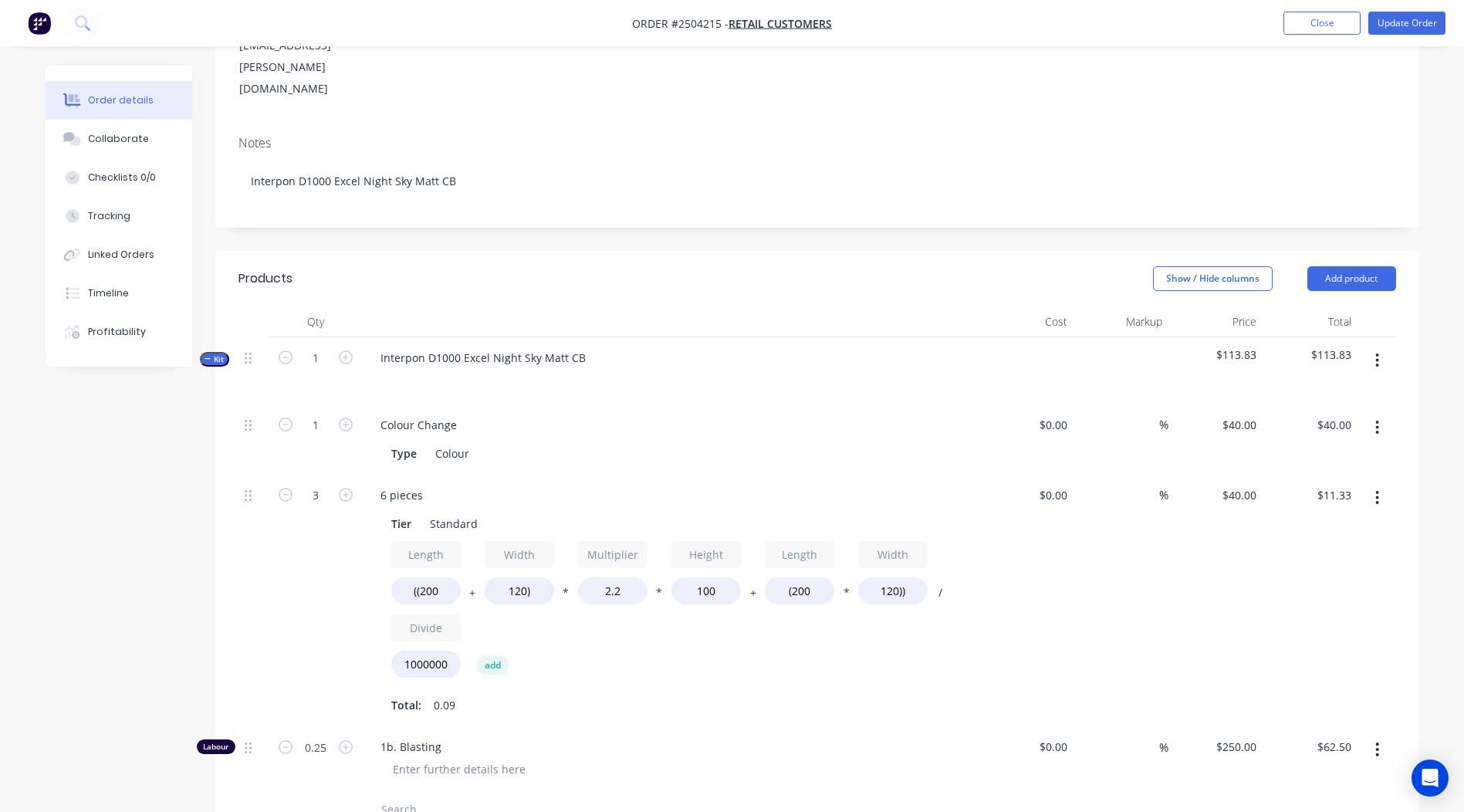
scroll to position [385, 0]
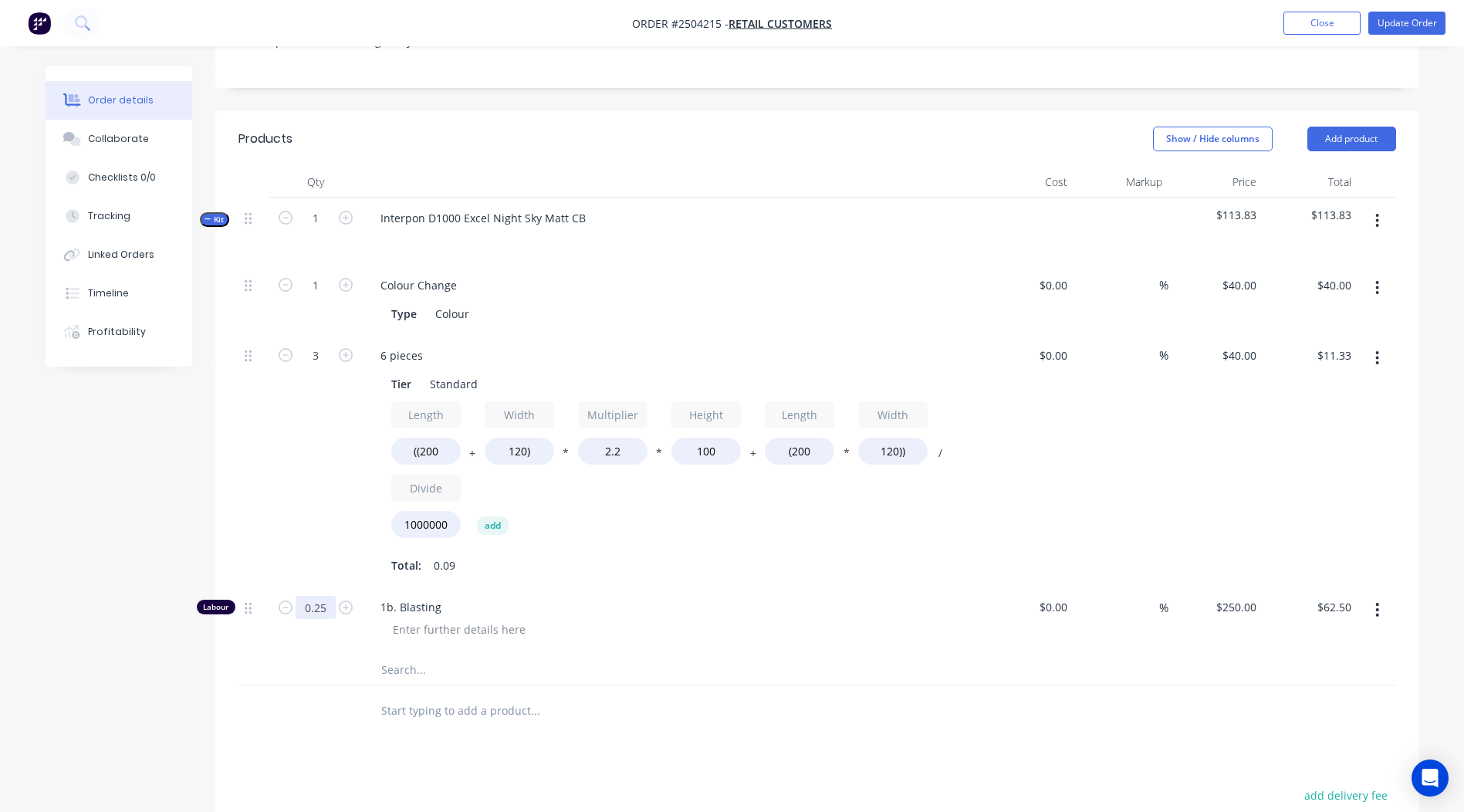
click at [325, 596] on input "0.25" at bounding box center [315, 607] width 40 height 23
type input "0.5"
type input "$125.00"
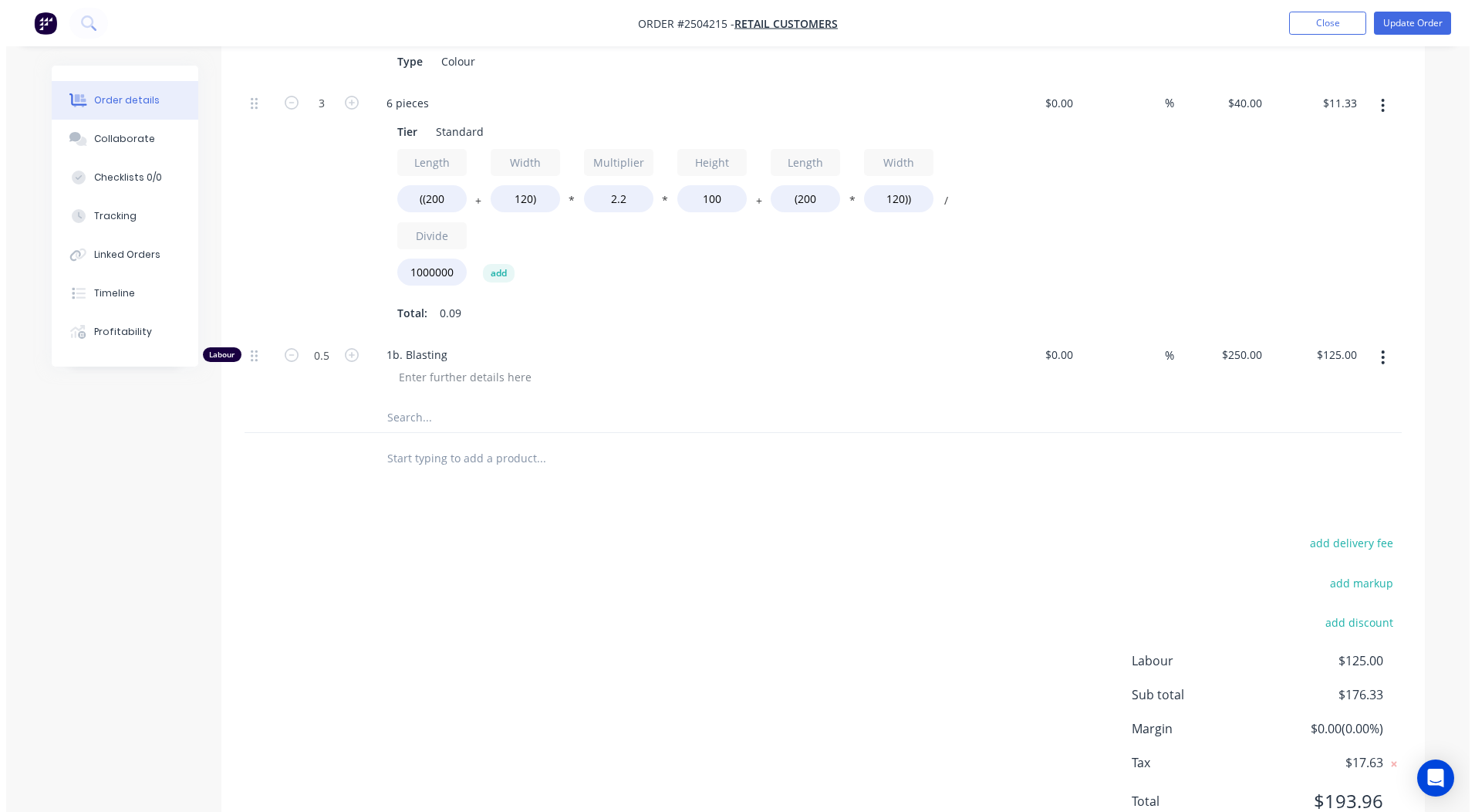
scroll to position [0, 0]
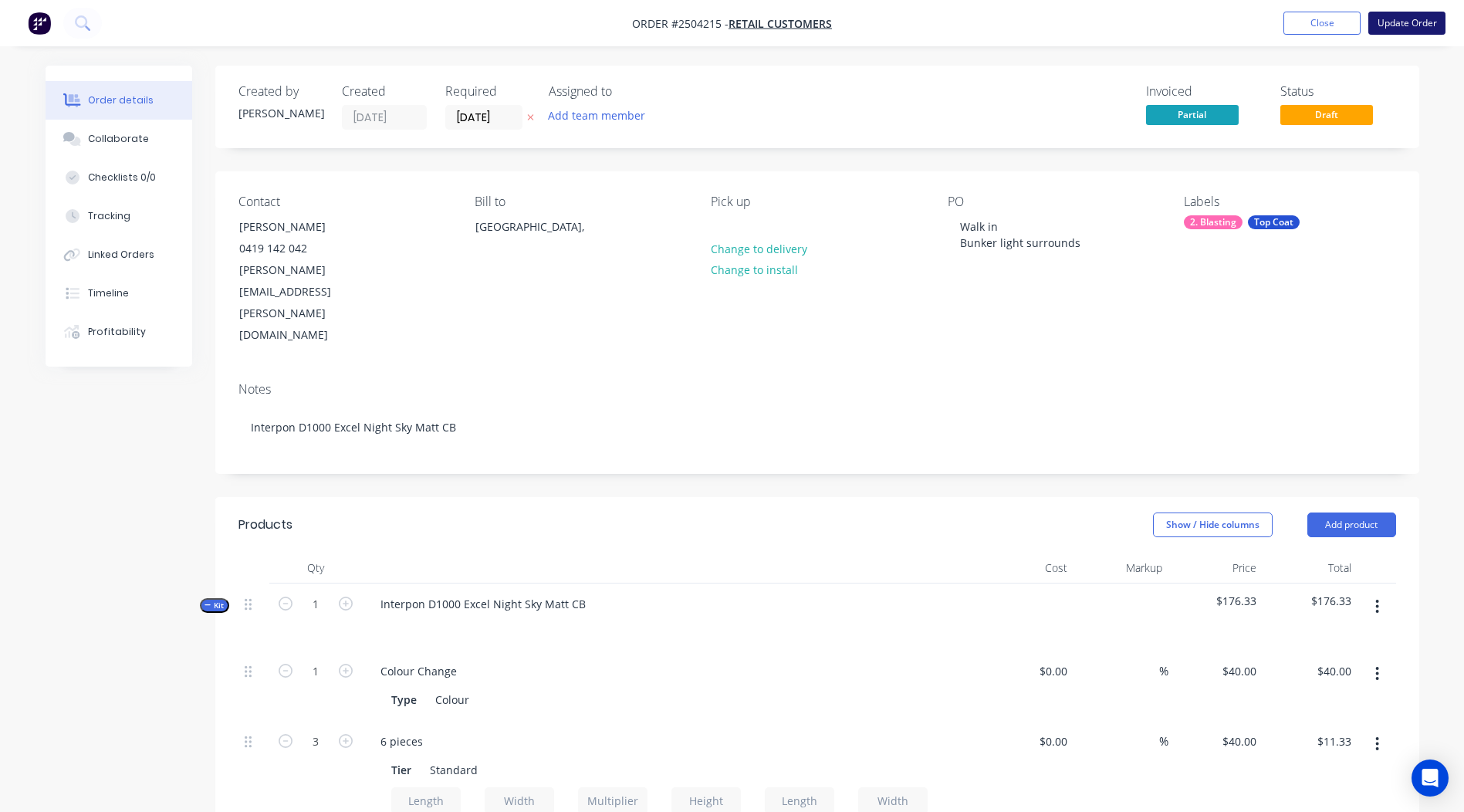
click at [1376, 27] on button "Update Order" at bounding box center [1407, 22] width 77 height 23
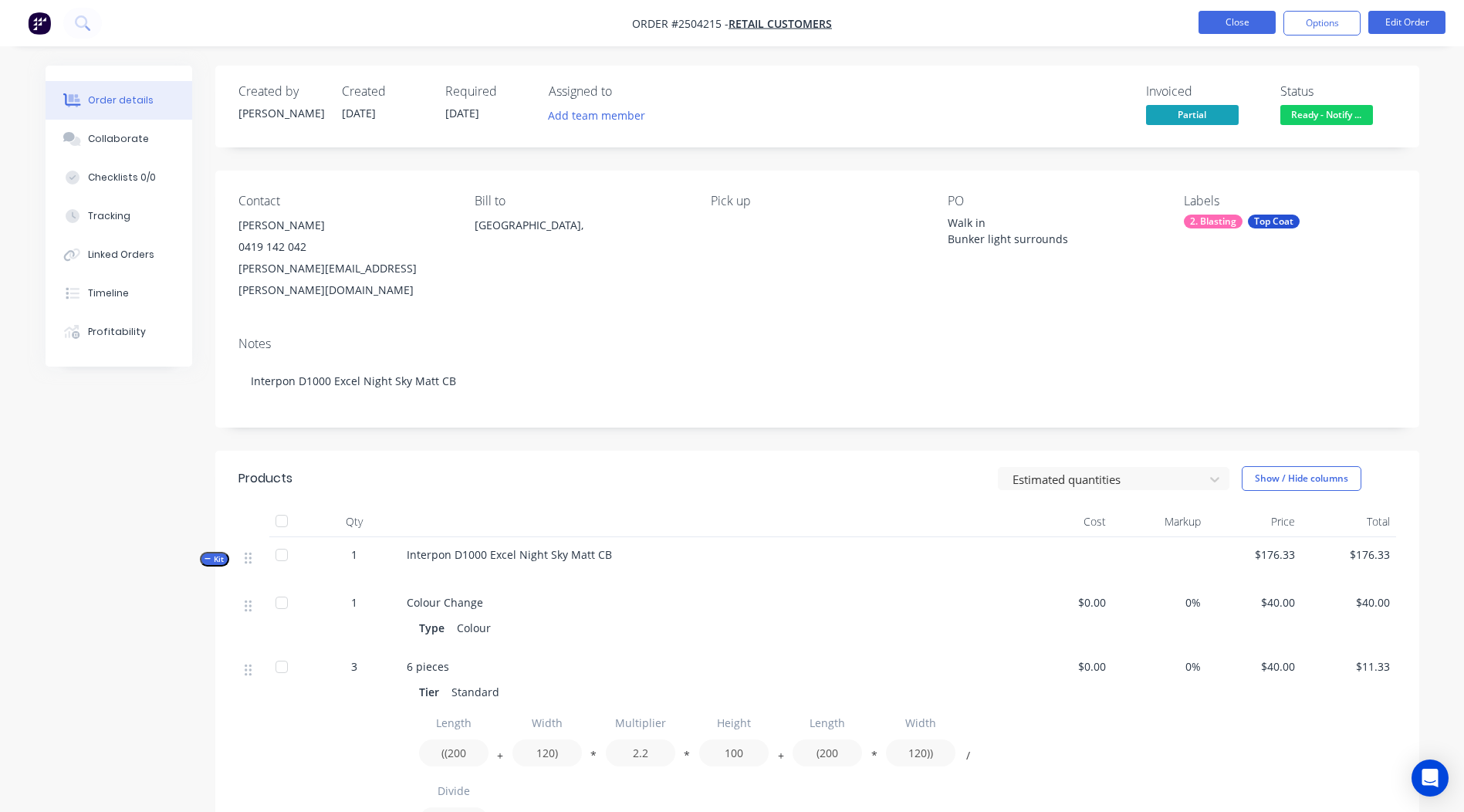
click at [1254, 12] on button "Close" at bounding box center [1237, 22] width 77 height 23
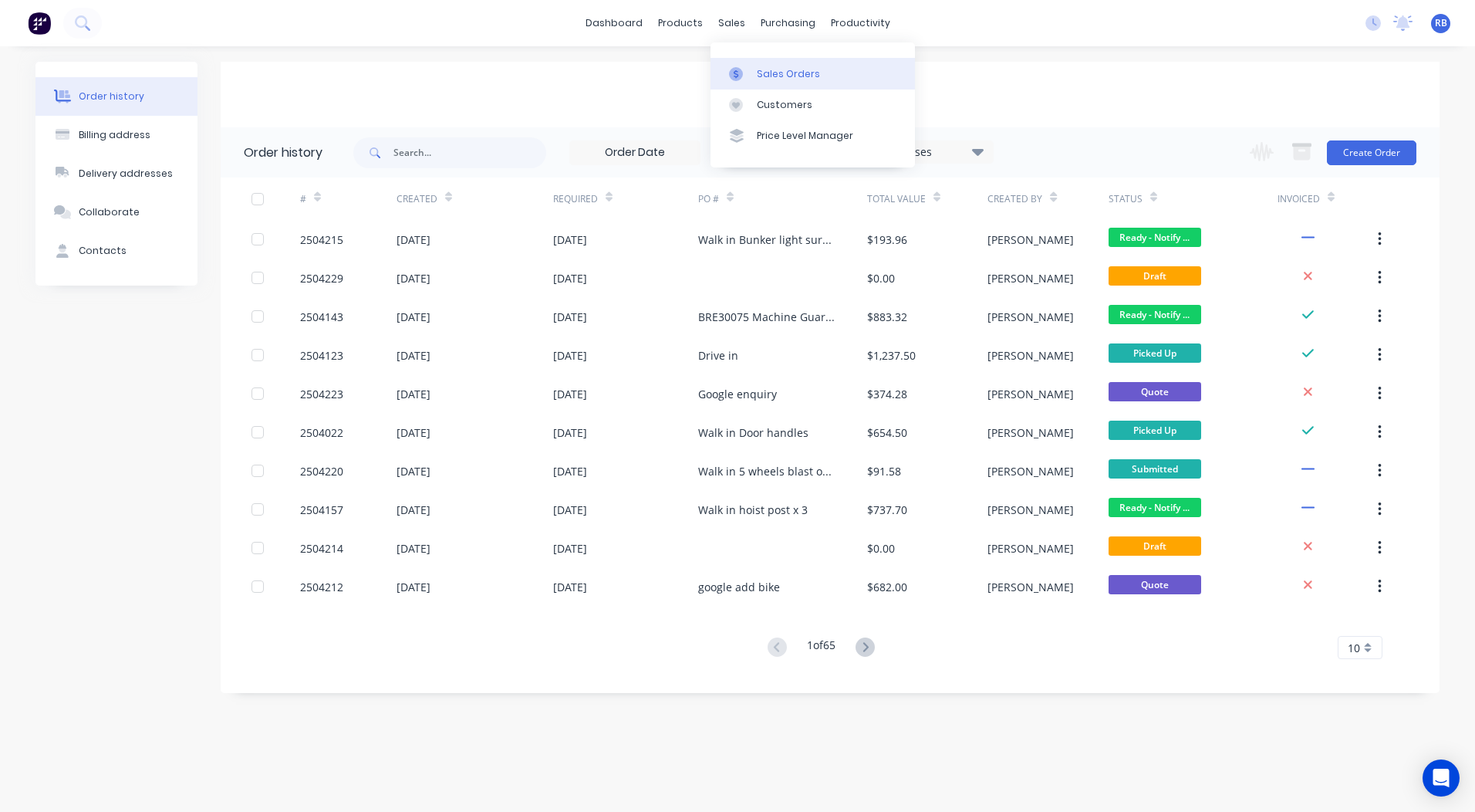
click at [766, 75] on div "Sales Orders" at bounding box center [789, 74] width 64 height 14
